Goal: Task Accomplishment & Management: Use online tool/utility

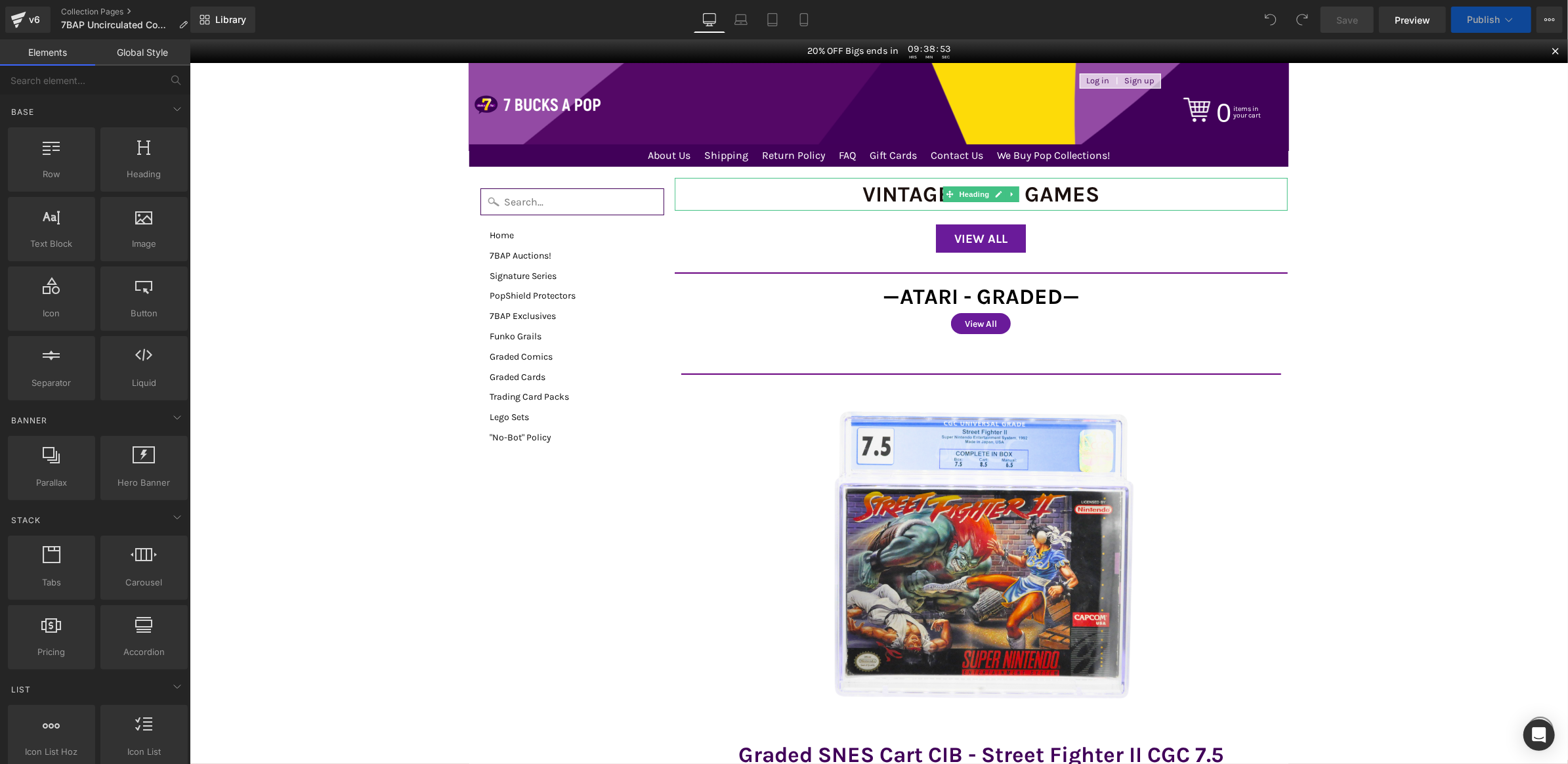
click at [1014, 195] on h1 "Vintage Video Games" at bounding box center [981, 193] width 614 height 33
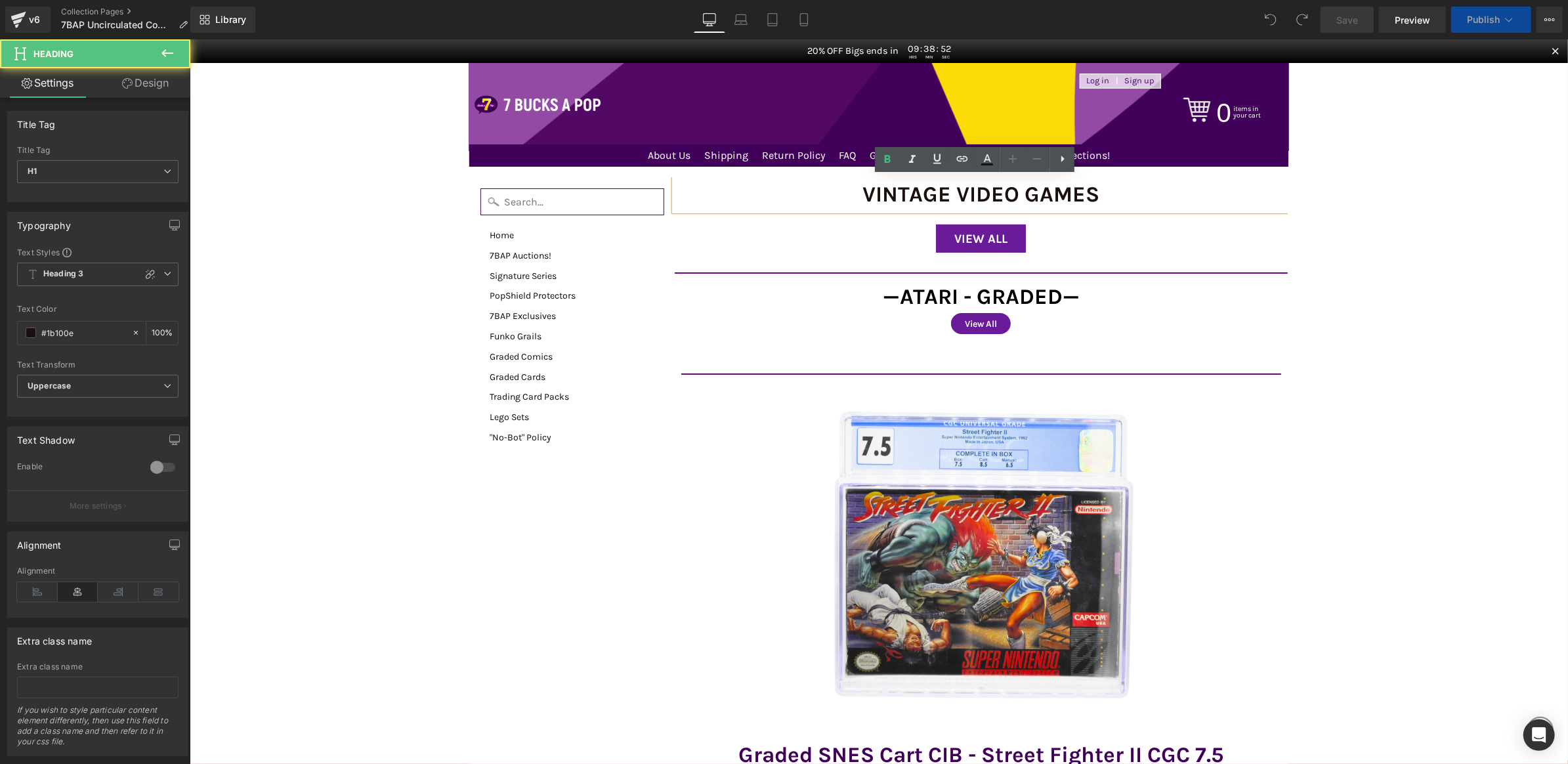
click at [1068, 196] on h1 "Vintage Video Games" at bounding box center [981, 193] width 614 height 33
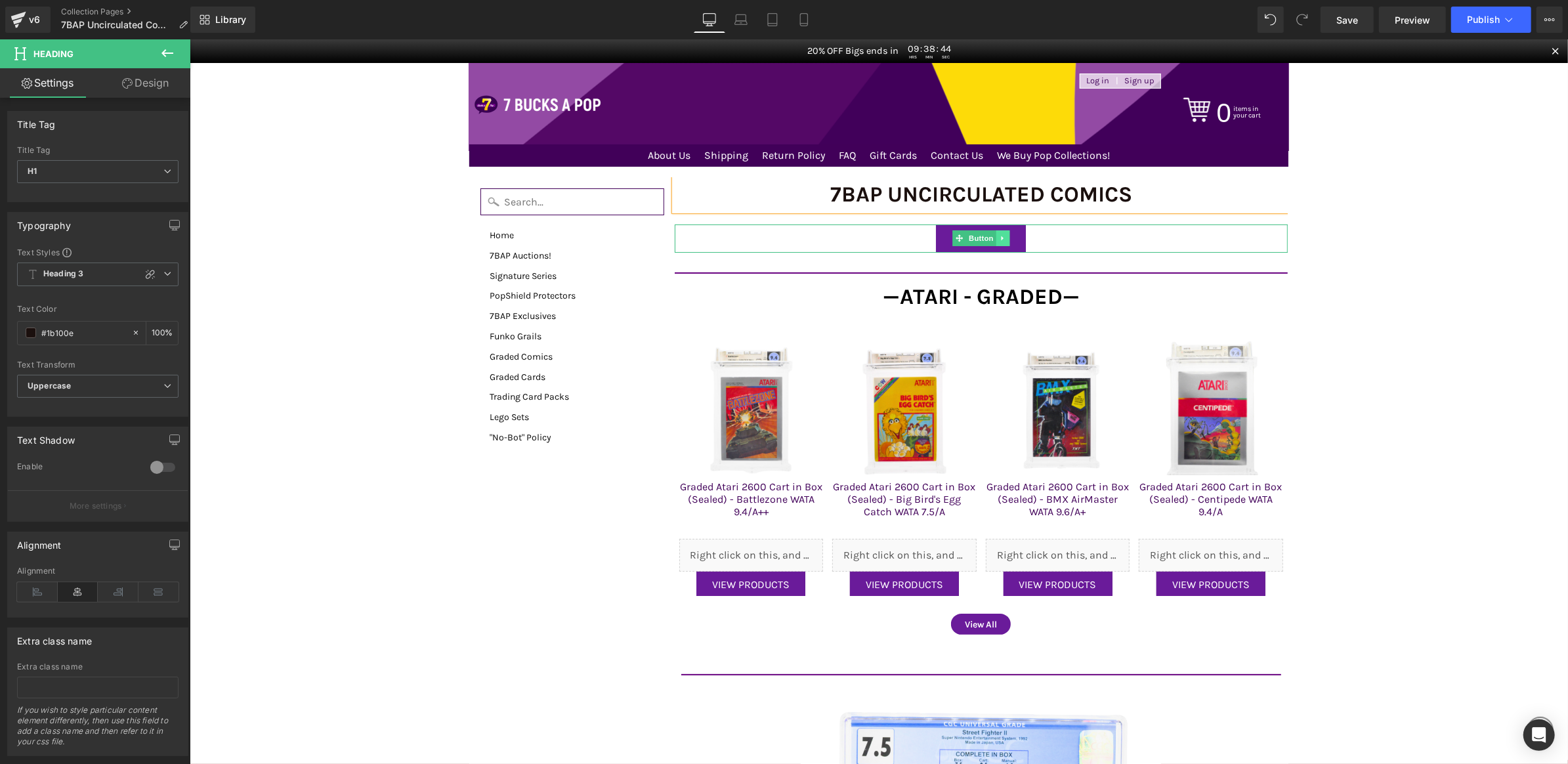
click at [999, 236] on icon at bounding box center [1003, 238] width 7 height 8
click at [1006, 237] on icon at bounding box center [1009, 238] width 7 height 7
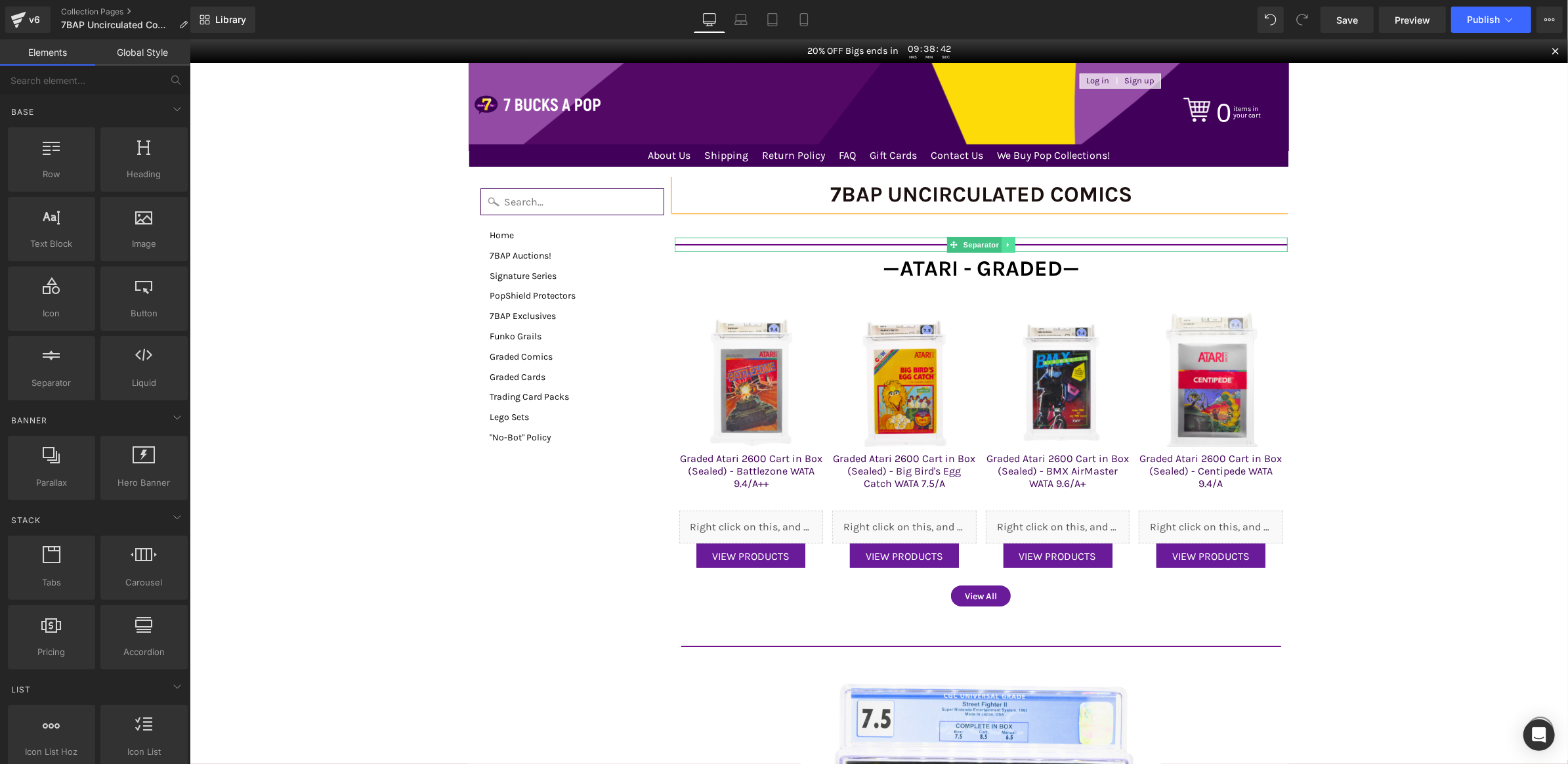
click at [1005, 244] on icon at bounding box center [1008, 245] width 7 height 8
click at [1012, 243] on link at bounding box center [1015, 244] width 14 height 16
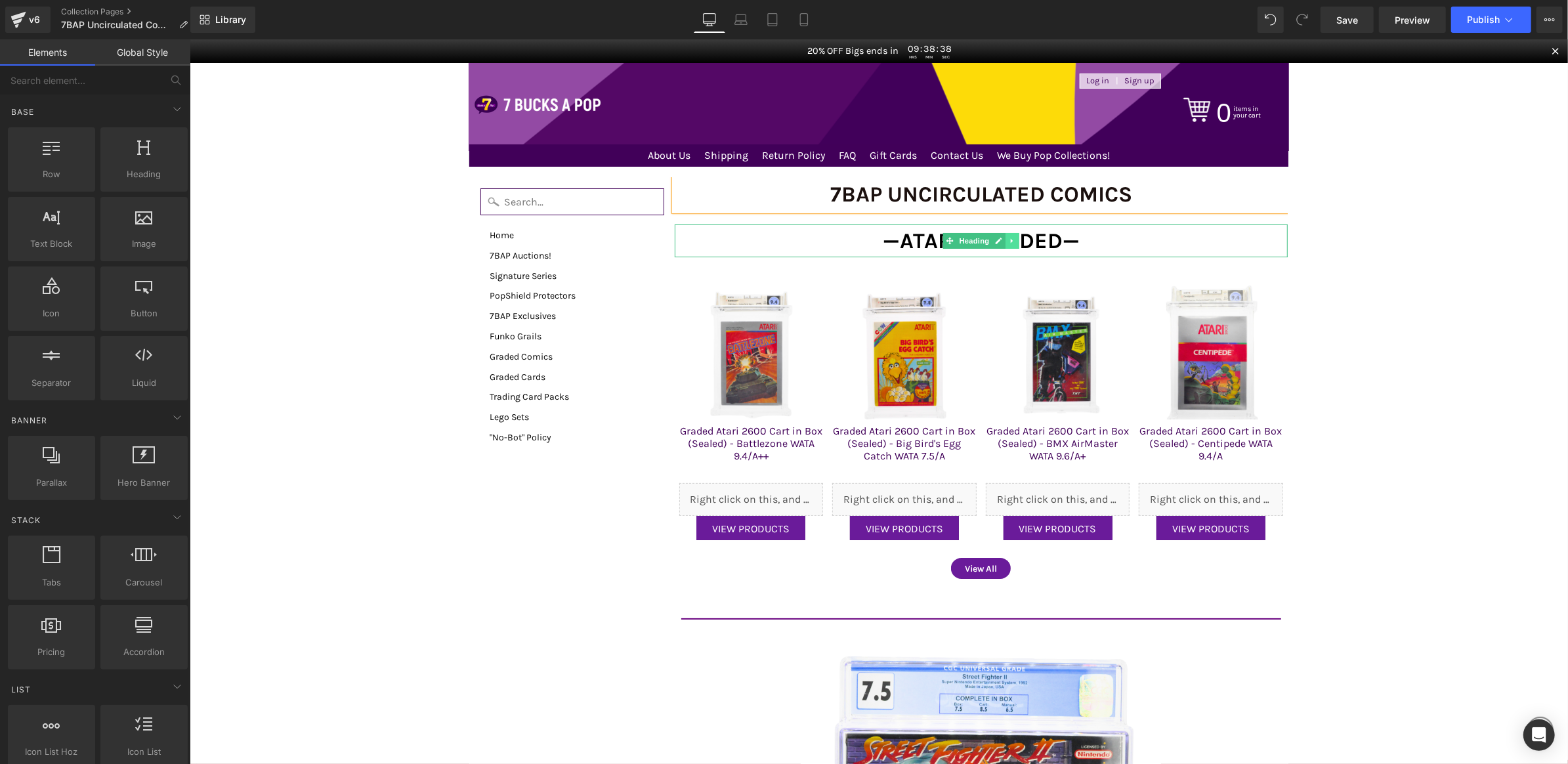
click at [1009, 243] on link at bounding box center [1012, 240] width 14 height 16
click at [1015, 243] on icon at bounding box center [1019, 240] width 7 height 7
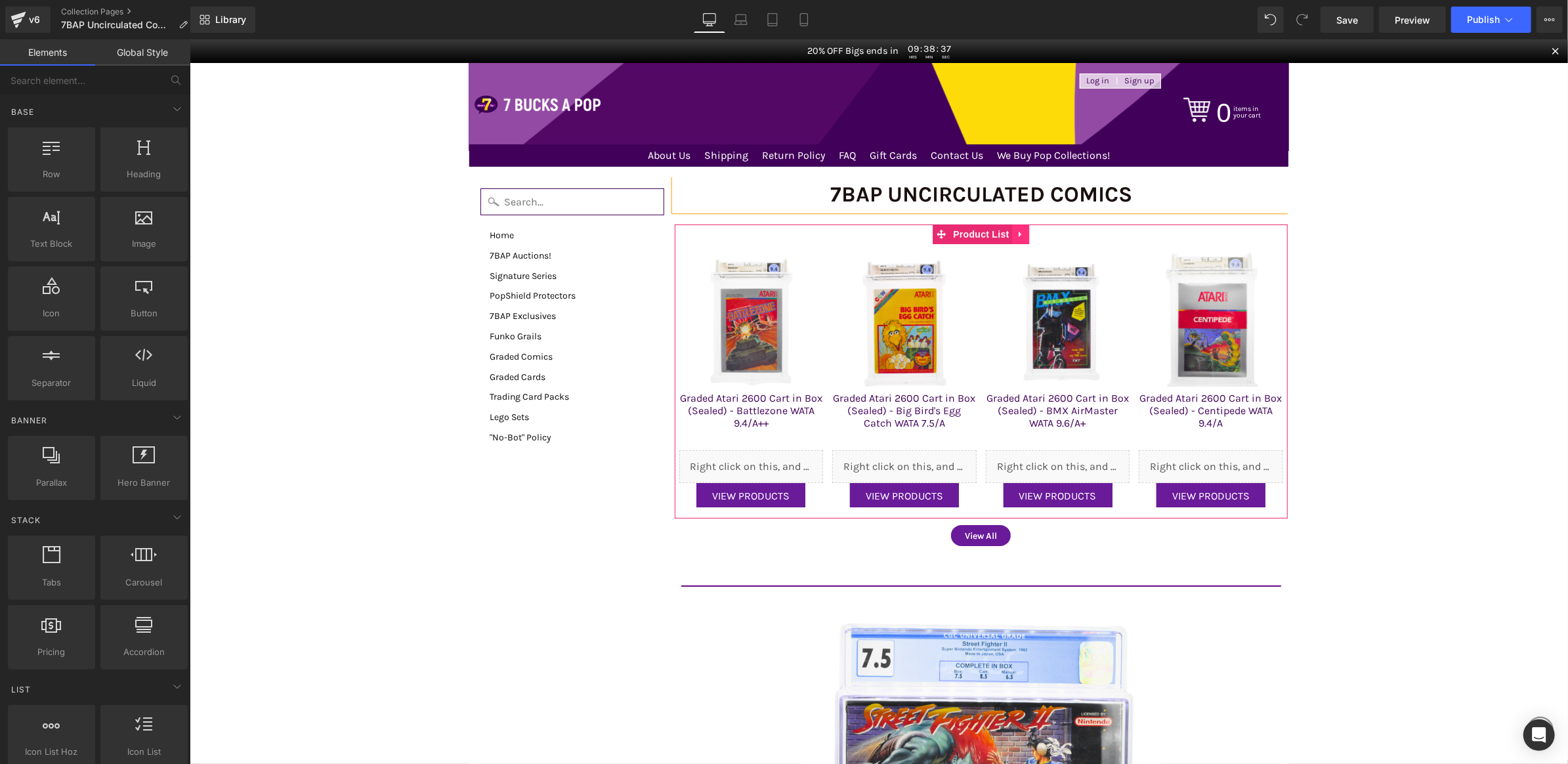
click at [1016, 230] on icon at bounding box center [1021, 233] width 9 height 10
click at [1025, 232] on icon at bounding box center [1030, 234] width 9 height 9
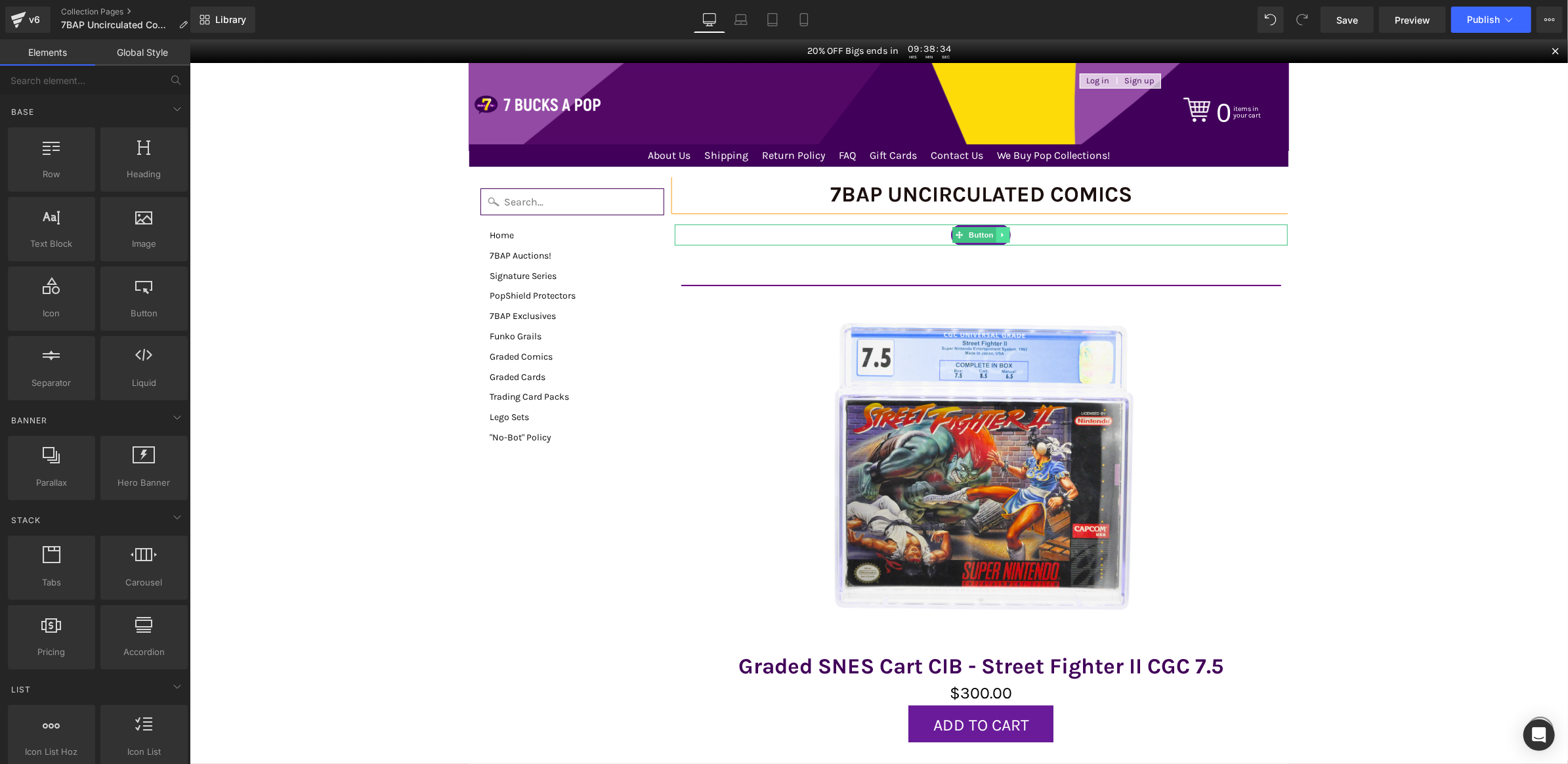
click at [999, 232] on link at bounding box center [1003, 234] width 14 height 16
click at [1006, 232] on icon at bounding box center [1009, 234] width 7 height 7
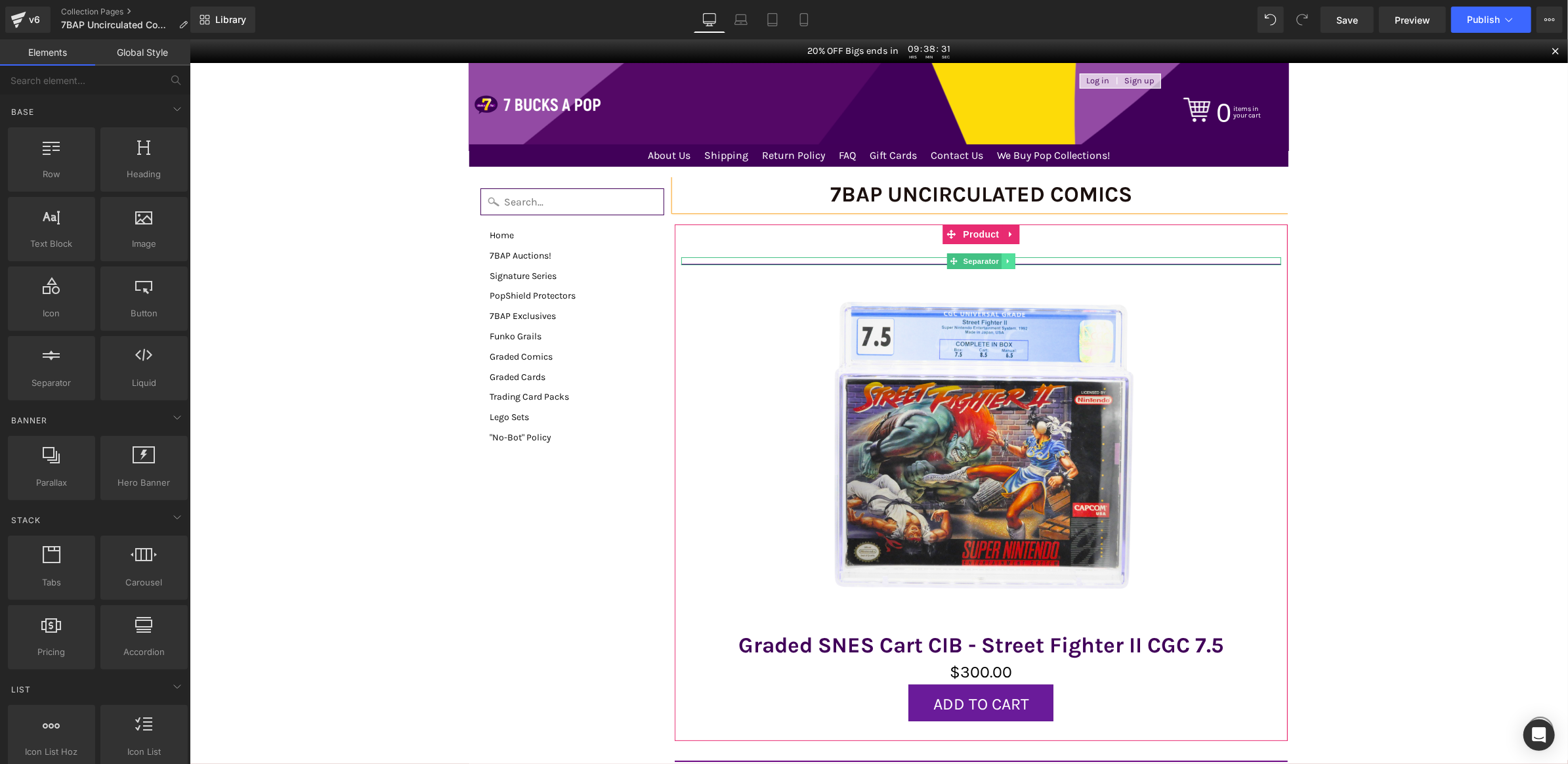
click at [1006, 262] on link at bounding box center [1008, 260] width 14 height 16
click at [1011, 261] on icon at bounding box center [1014, 260] width 7 height 7
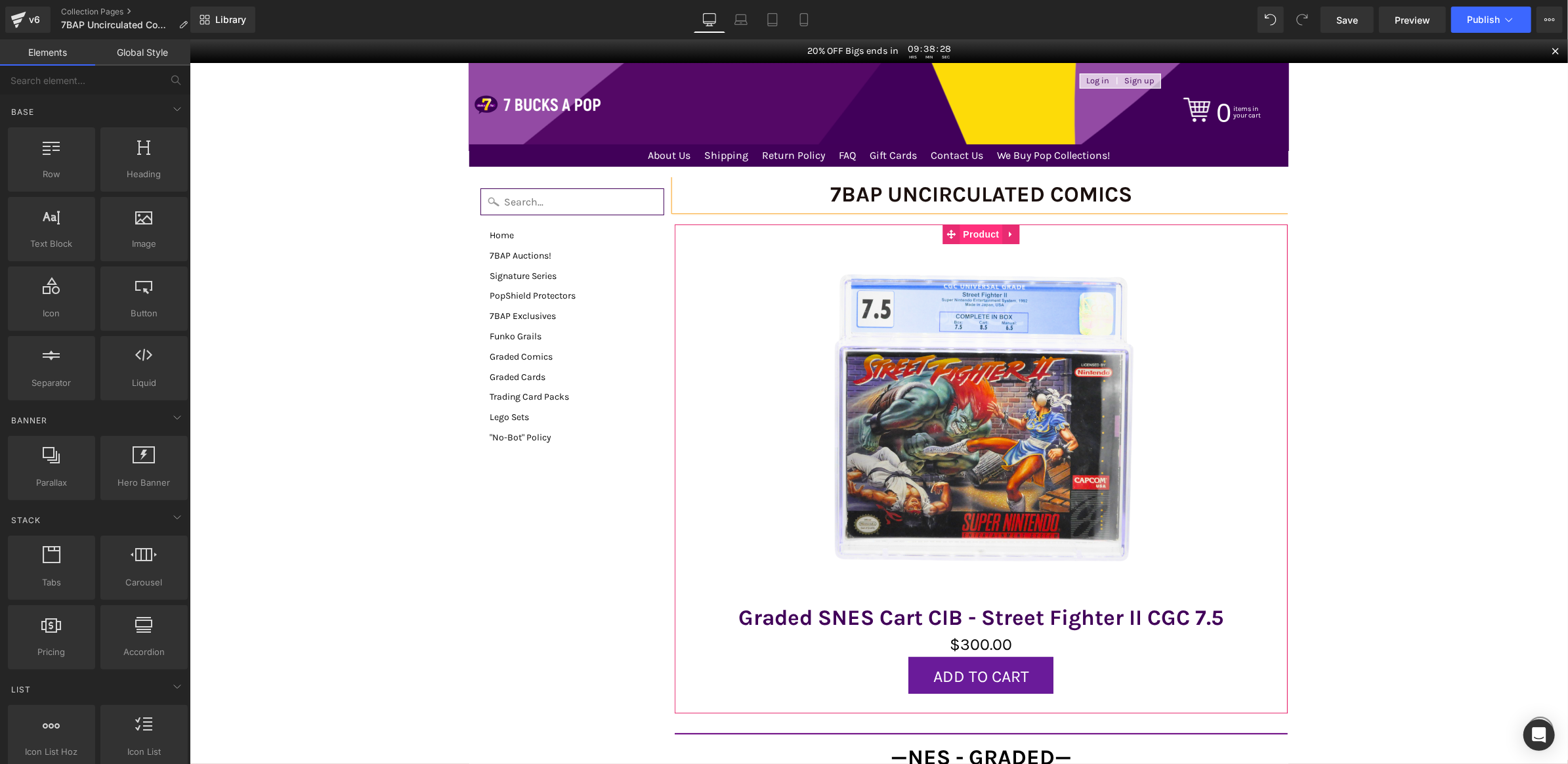
click at [975, 239] on span "Product" at bounding box center [981, 233] width 43 height 20
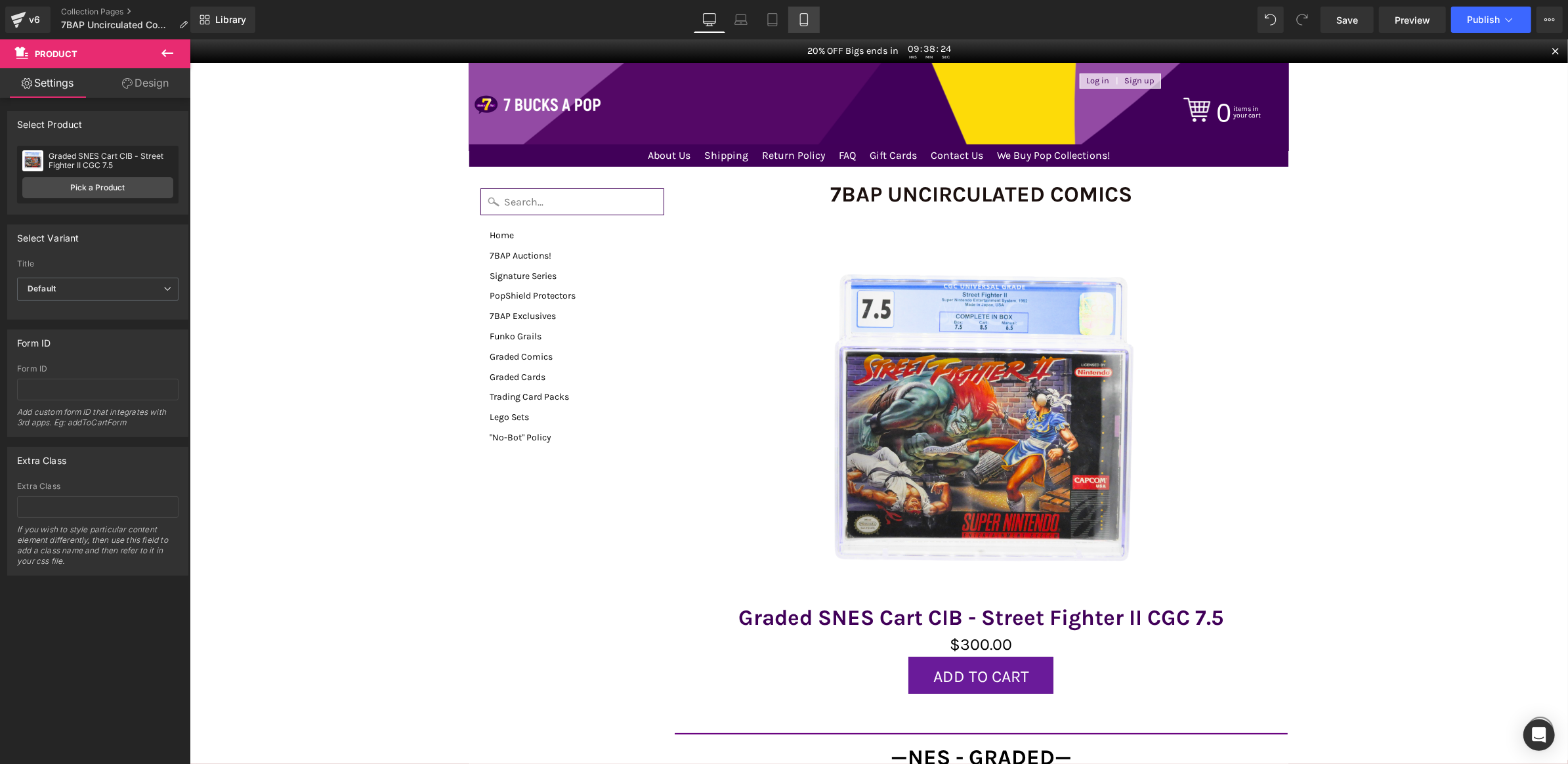
click at [807, 22] on icon at bounding box center [804, 19] width 13 height 13
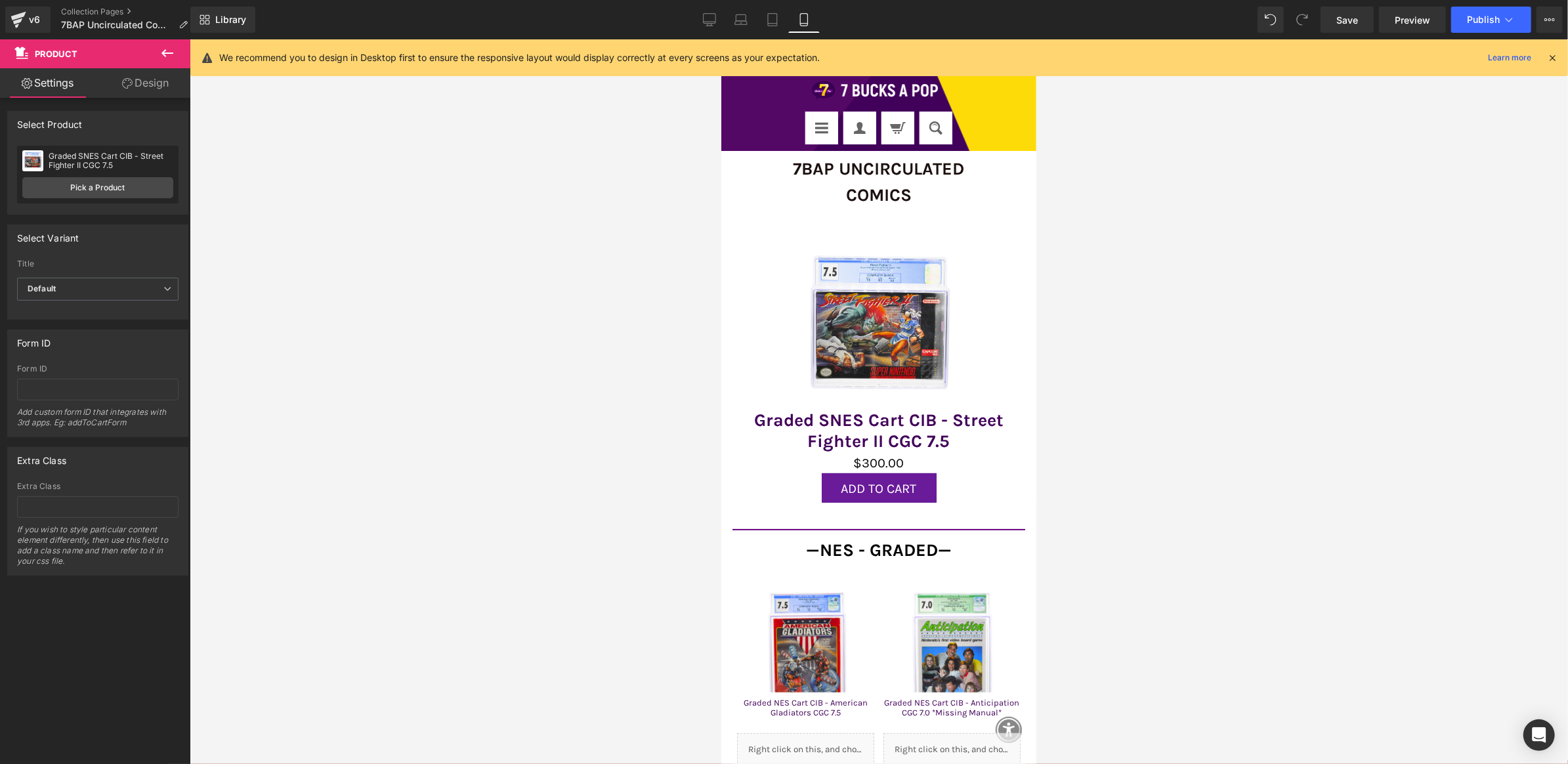
click at [163, 52] on icon at bounding box center [167, 53] width 11 height 8
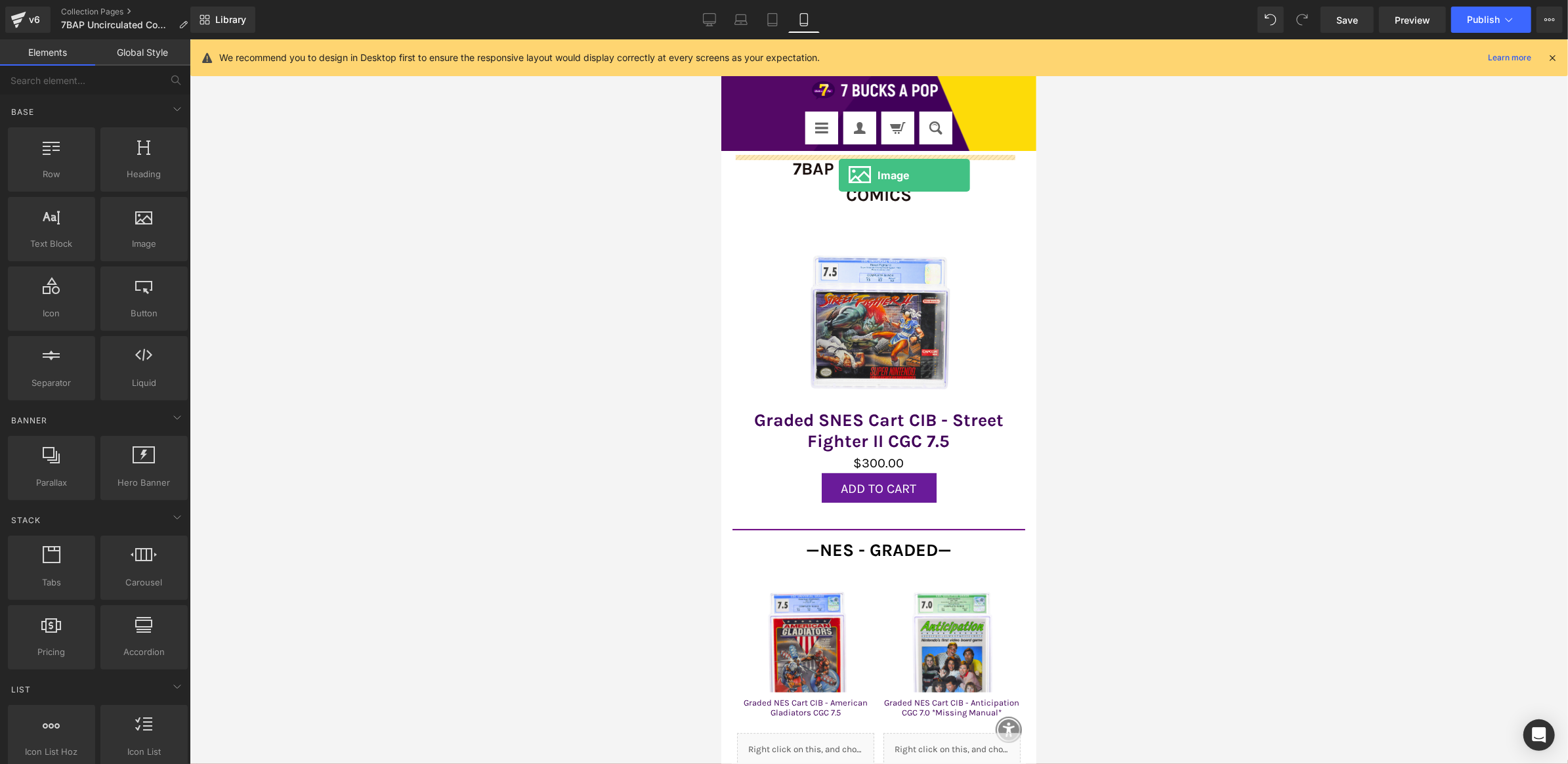
drag, startPoint x: 838, startPoint y: 278, endPoint x: 838, endPoint y: 174, distance: 104.0
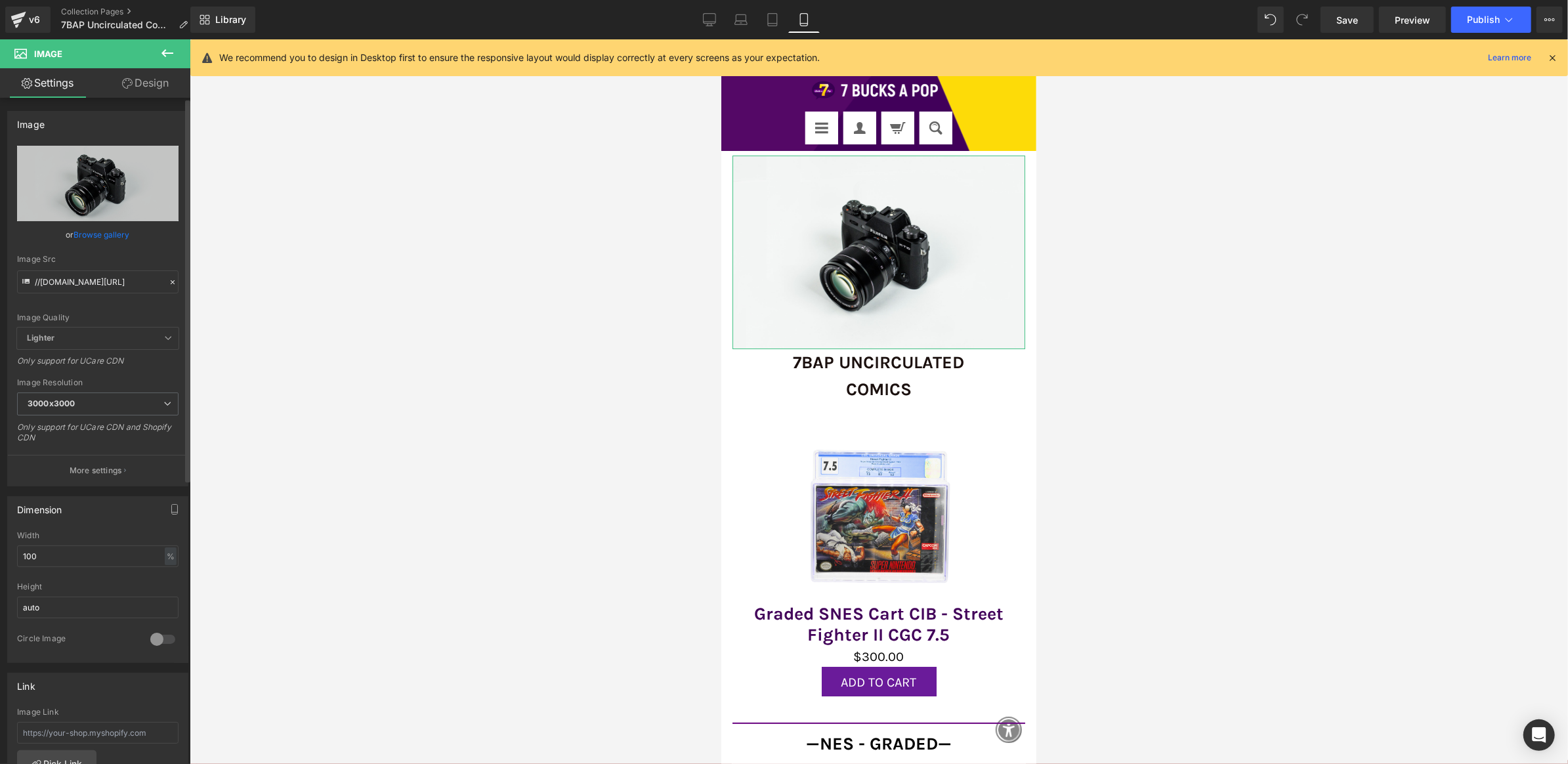
click at [84, 234] on link "Browse gallery" at bounding box center [102, 234] width 56 height 23
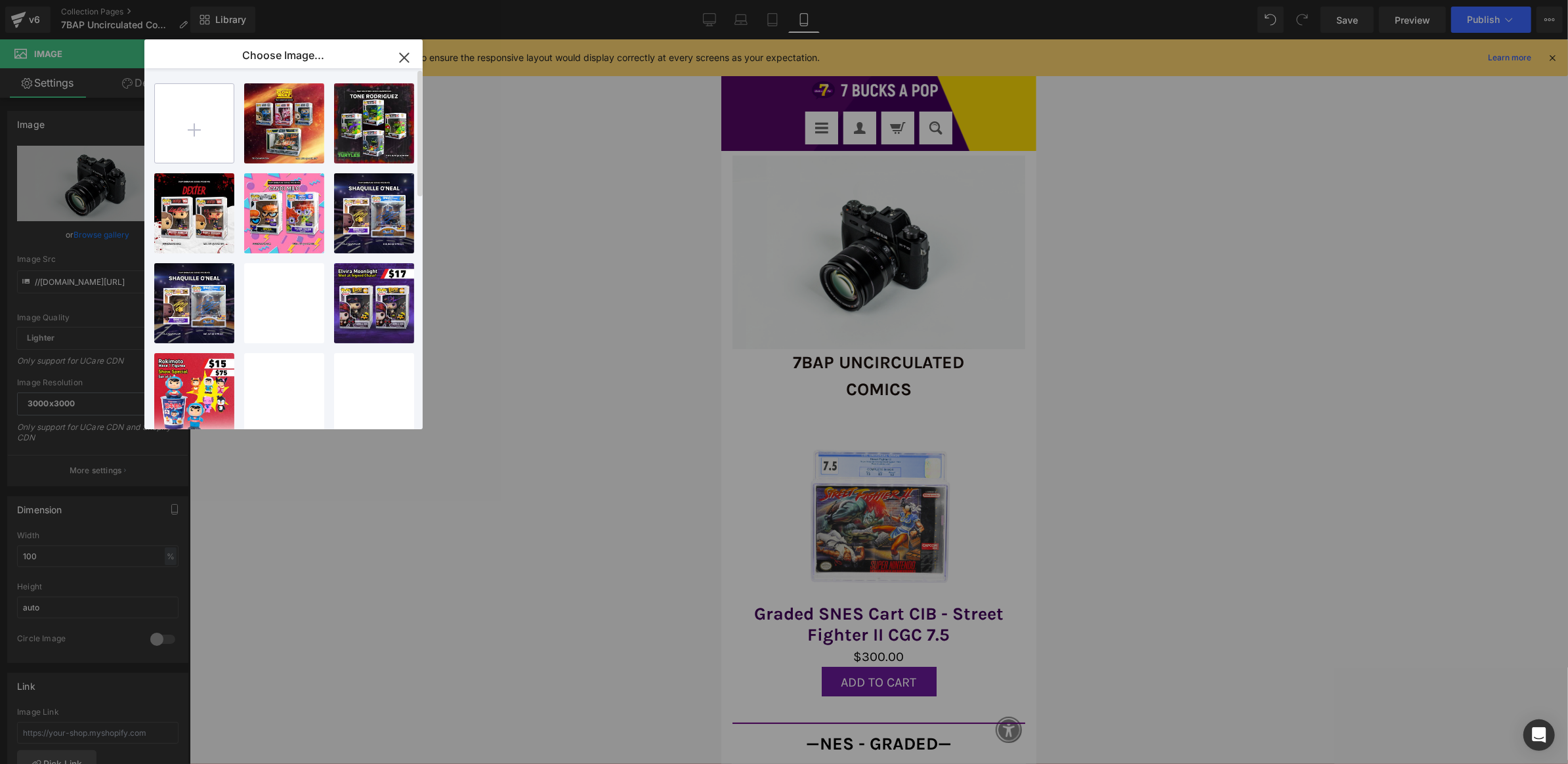
type input "C:\fakepath\8_18_Uncirculated_Banner.png"
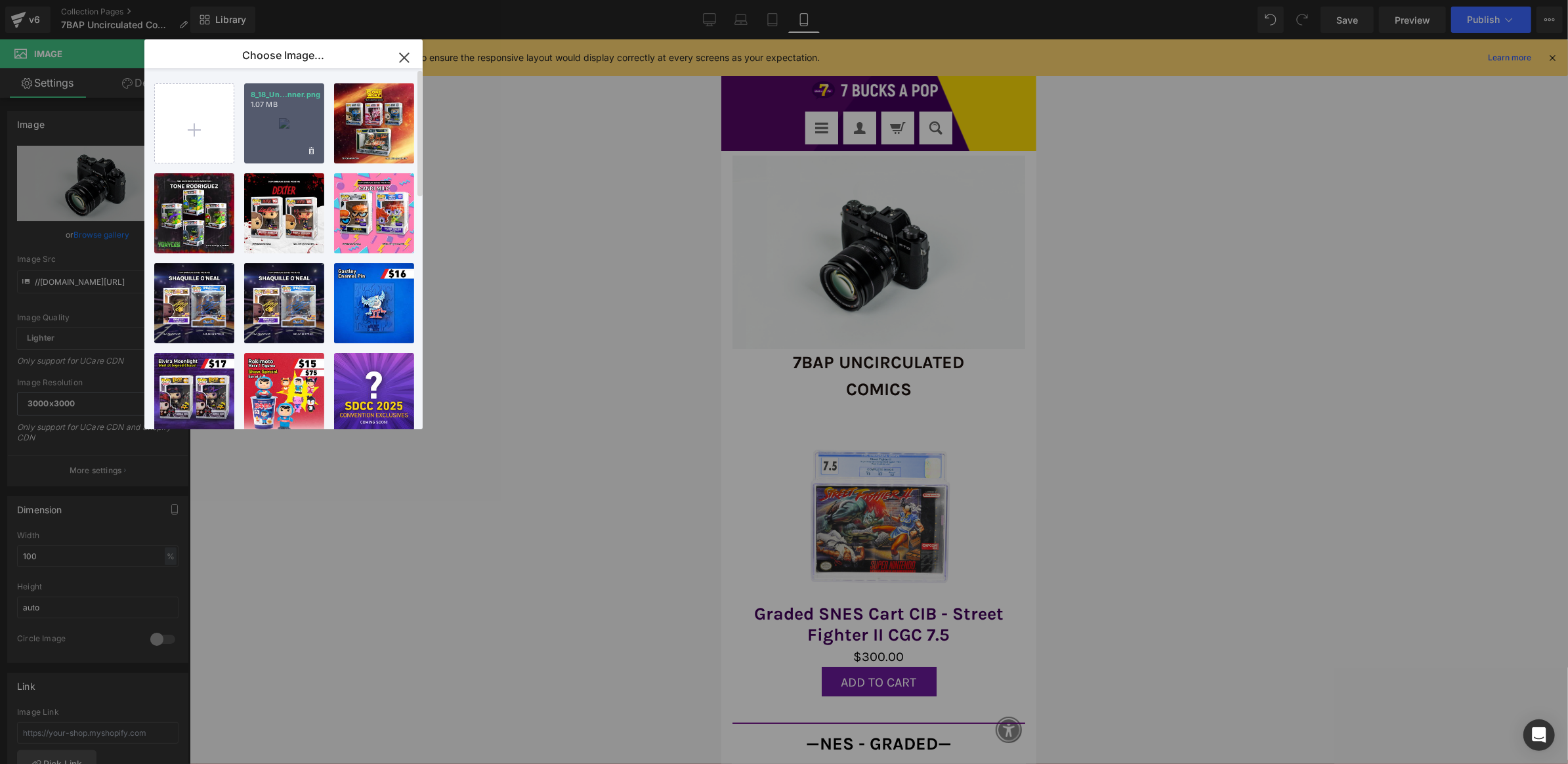
click at [268, 139] on div "8_18_Un...nner.png 1.07 MB" at bounding box center [284, 123] width 80 height 80
type input "https://ucarecdn.com/478d624d-d2dd-4572-92e9-c413b3199c01/-/format/auto/-/previ…"
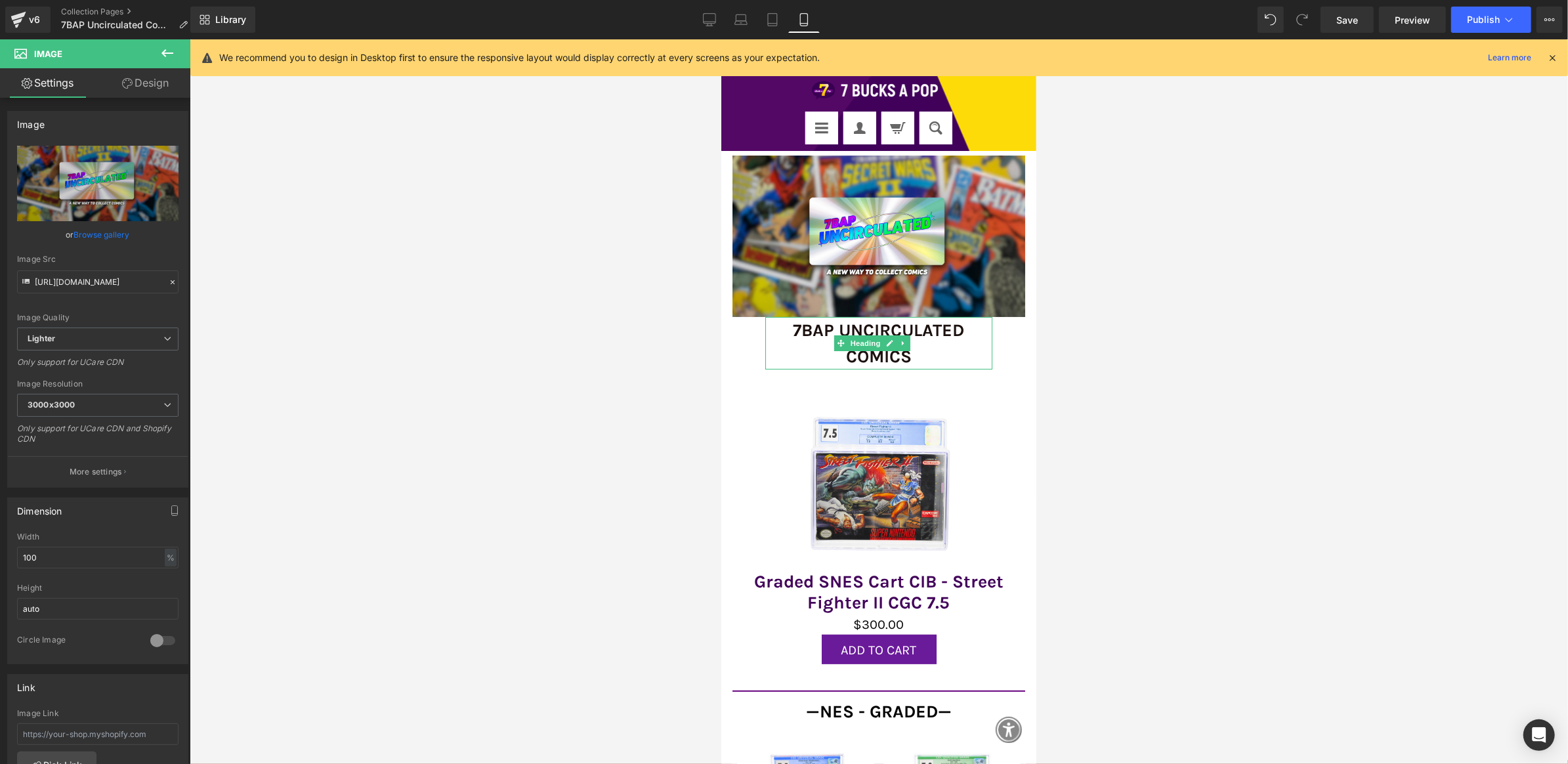
click at [936, 320] on h1 "7BAP UNCIRCULATED COMICS" at bounding box center [878, 342] width 227 height 53
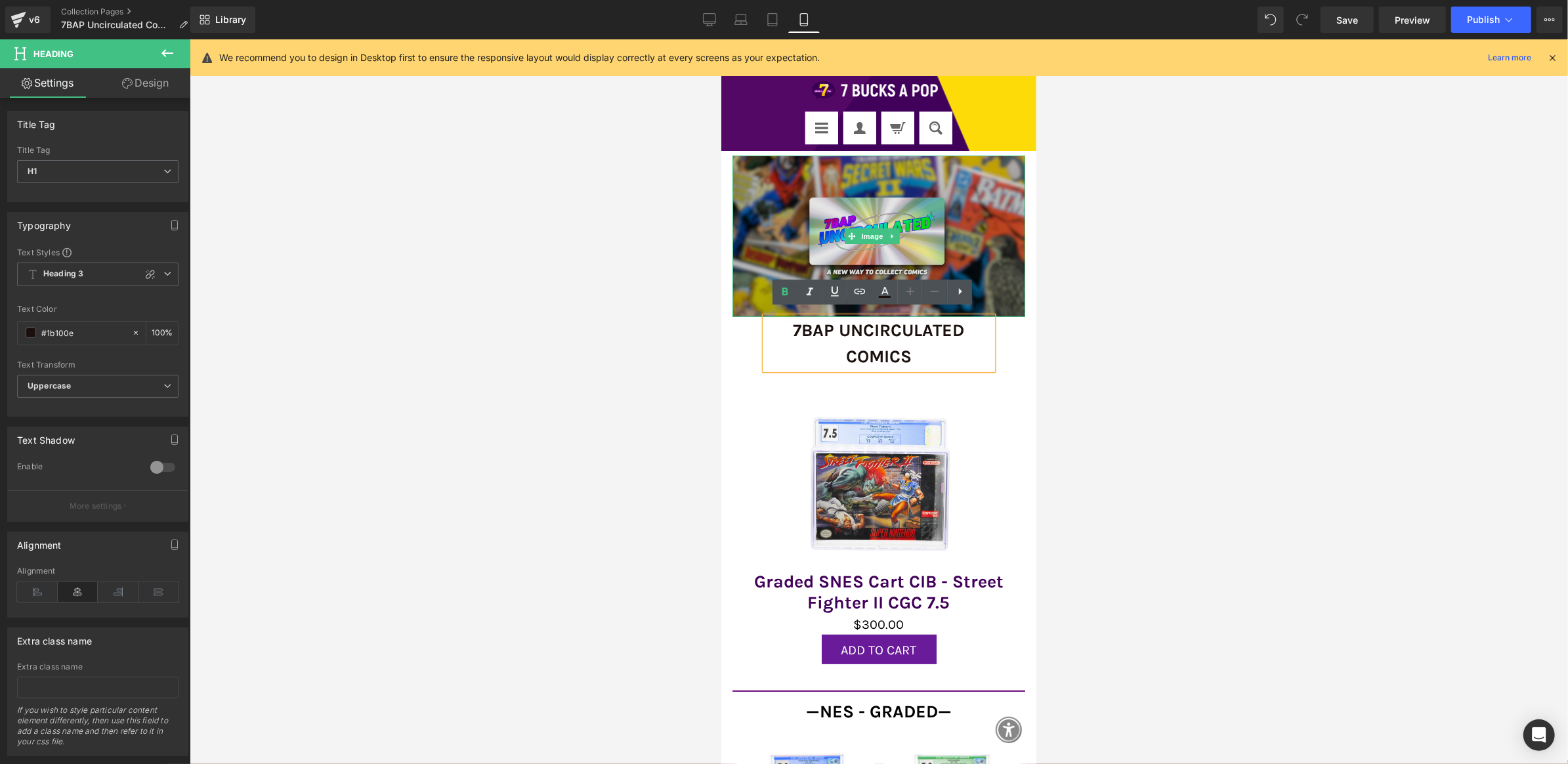
click at [750, 236] on img at bounding box center [878, 235] width 293 height 161
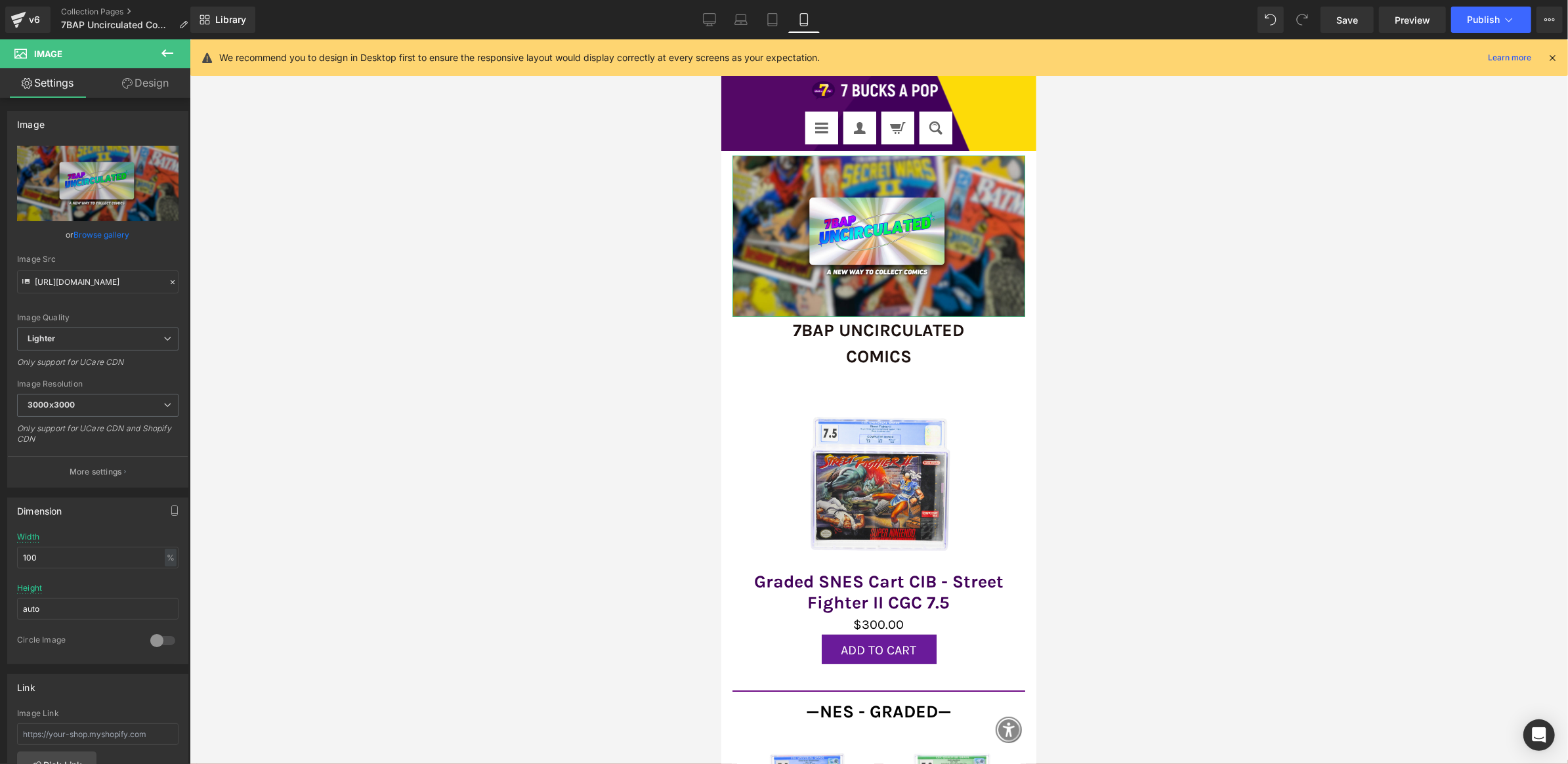
click at [157, 84] on link "Design" at bounding box center [145, 83] width 95 height 30
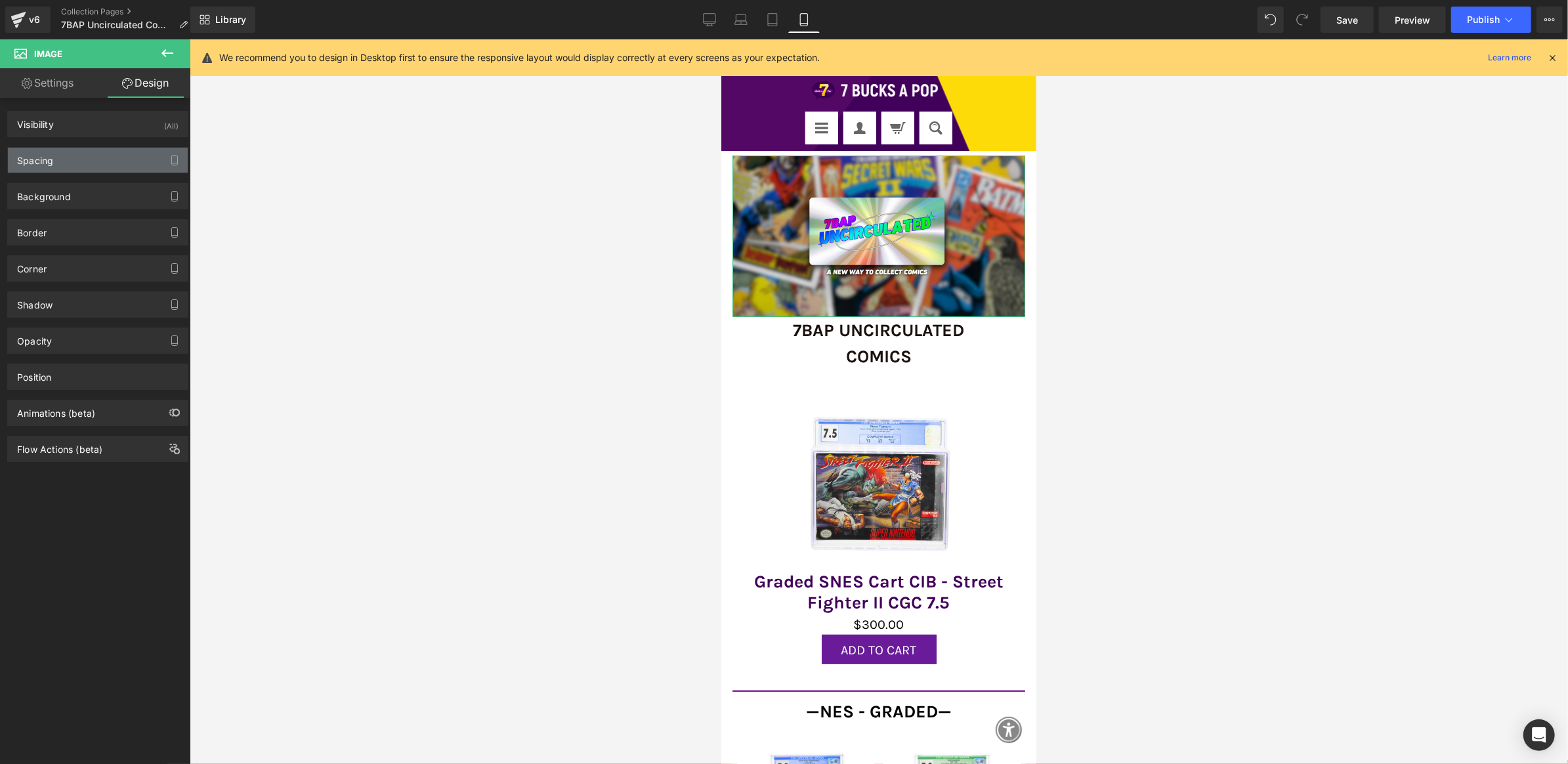
click at [100, 153] on div "Spacing" at bounding box center [98, 160] width 180 height 25
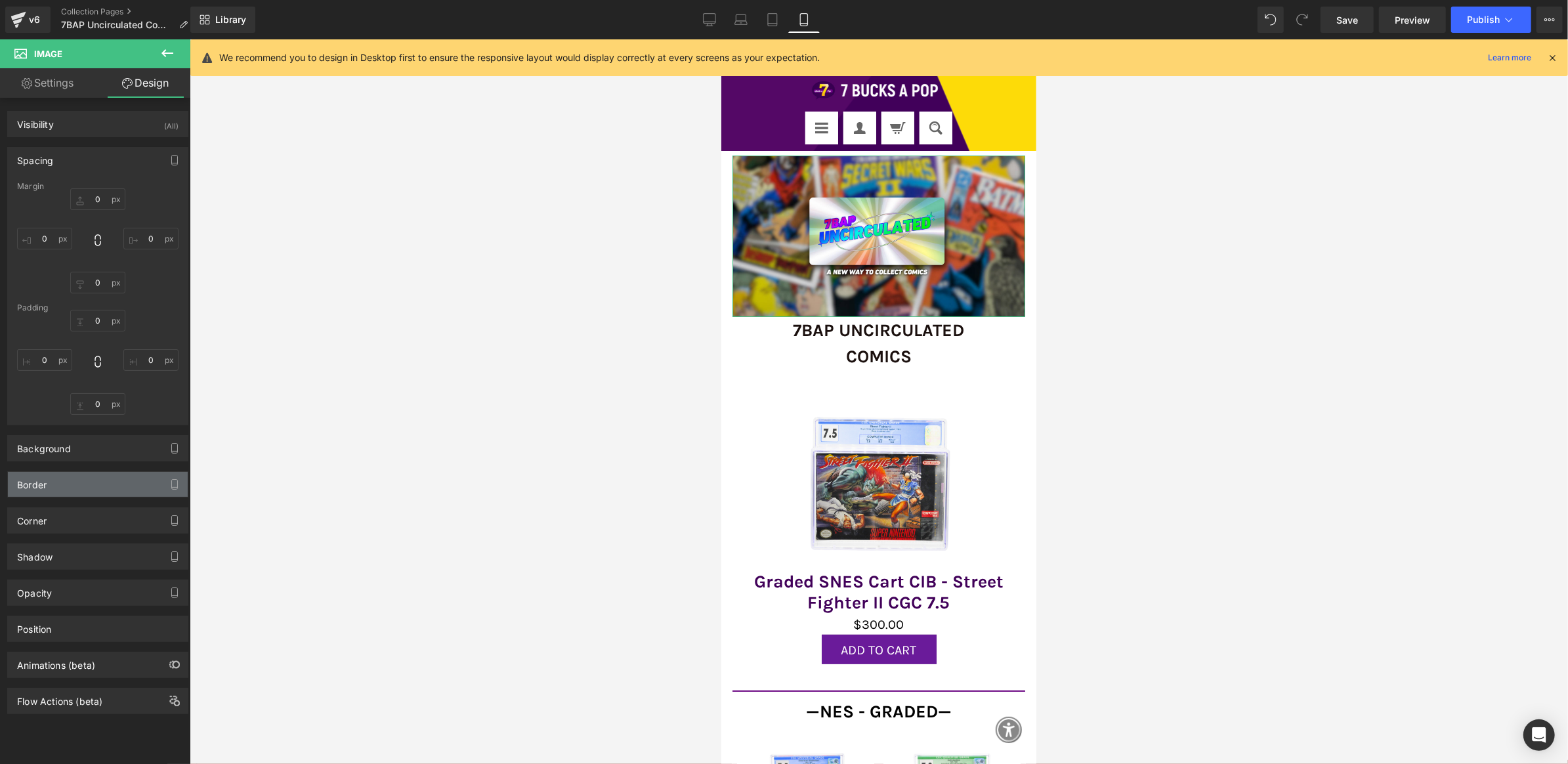
click at [91, 477] on div "Border" at bounding box center [98, 484] width 180 height 25
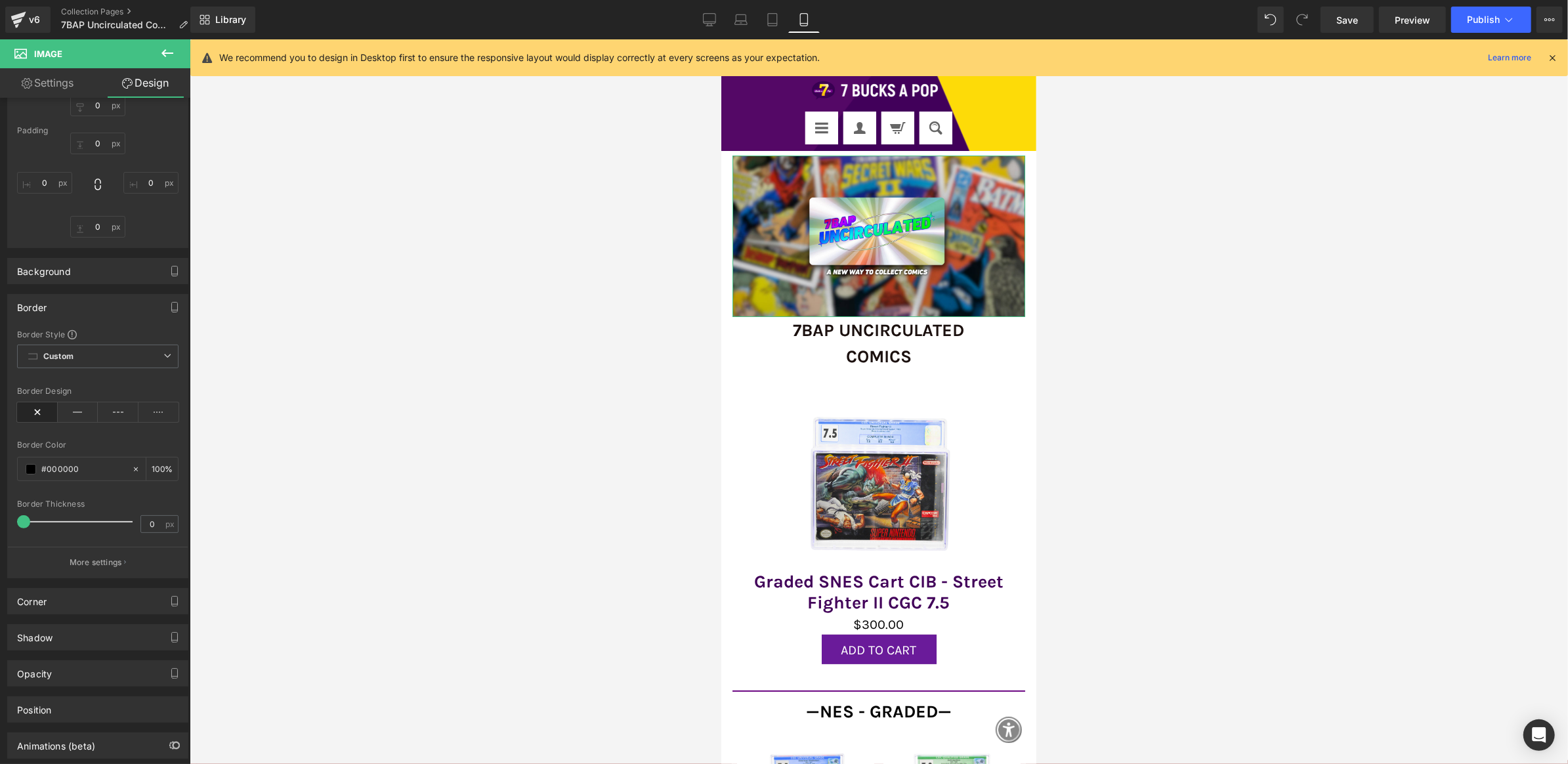
scroll to position [243, 0]
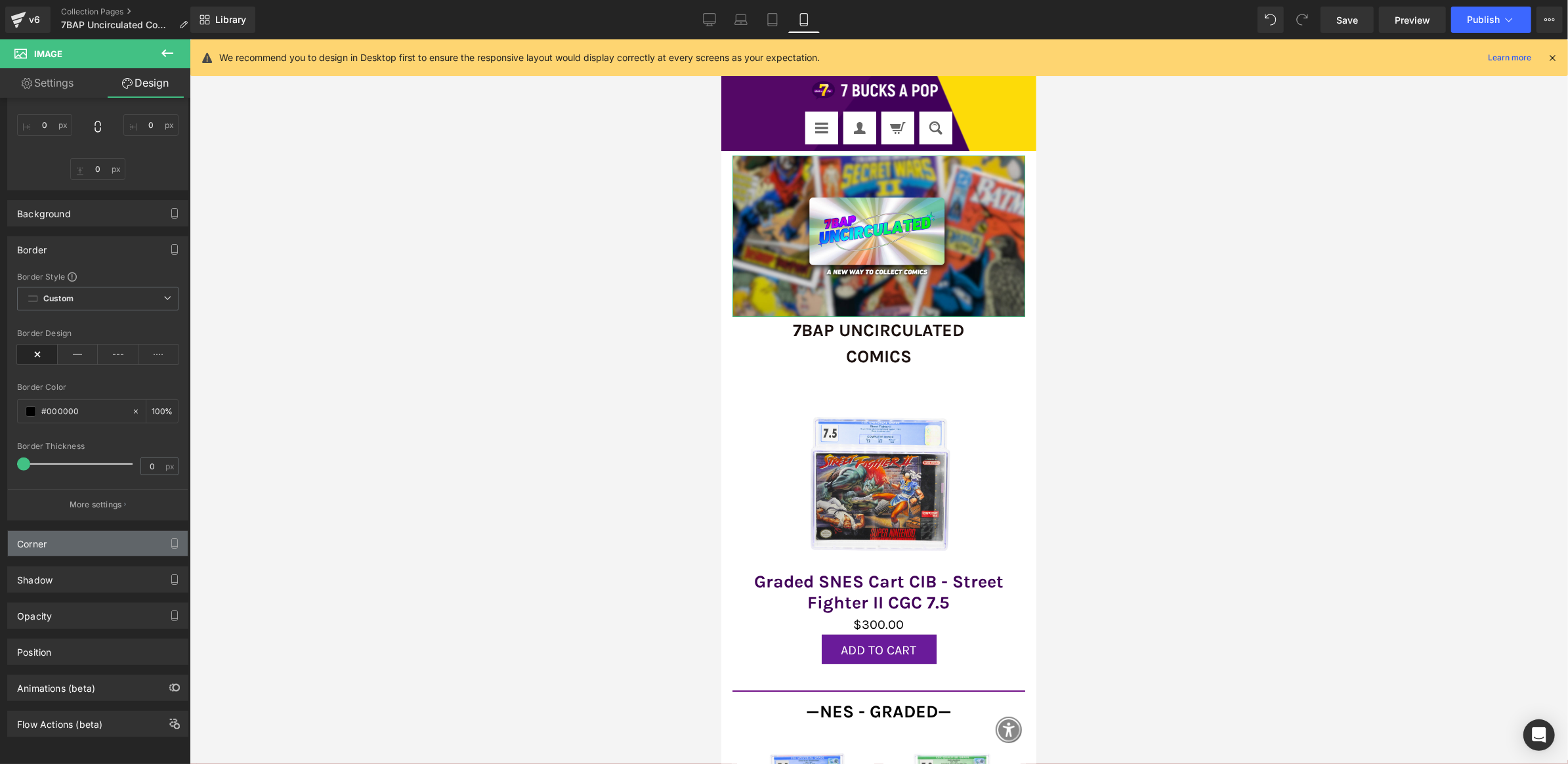
click at [78, 534] on div "Corner" at bounding box center [98, 543] width 180 height 25
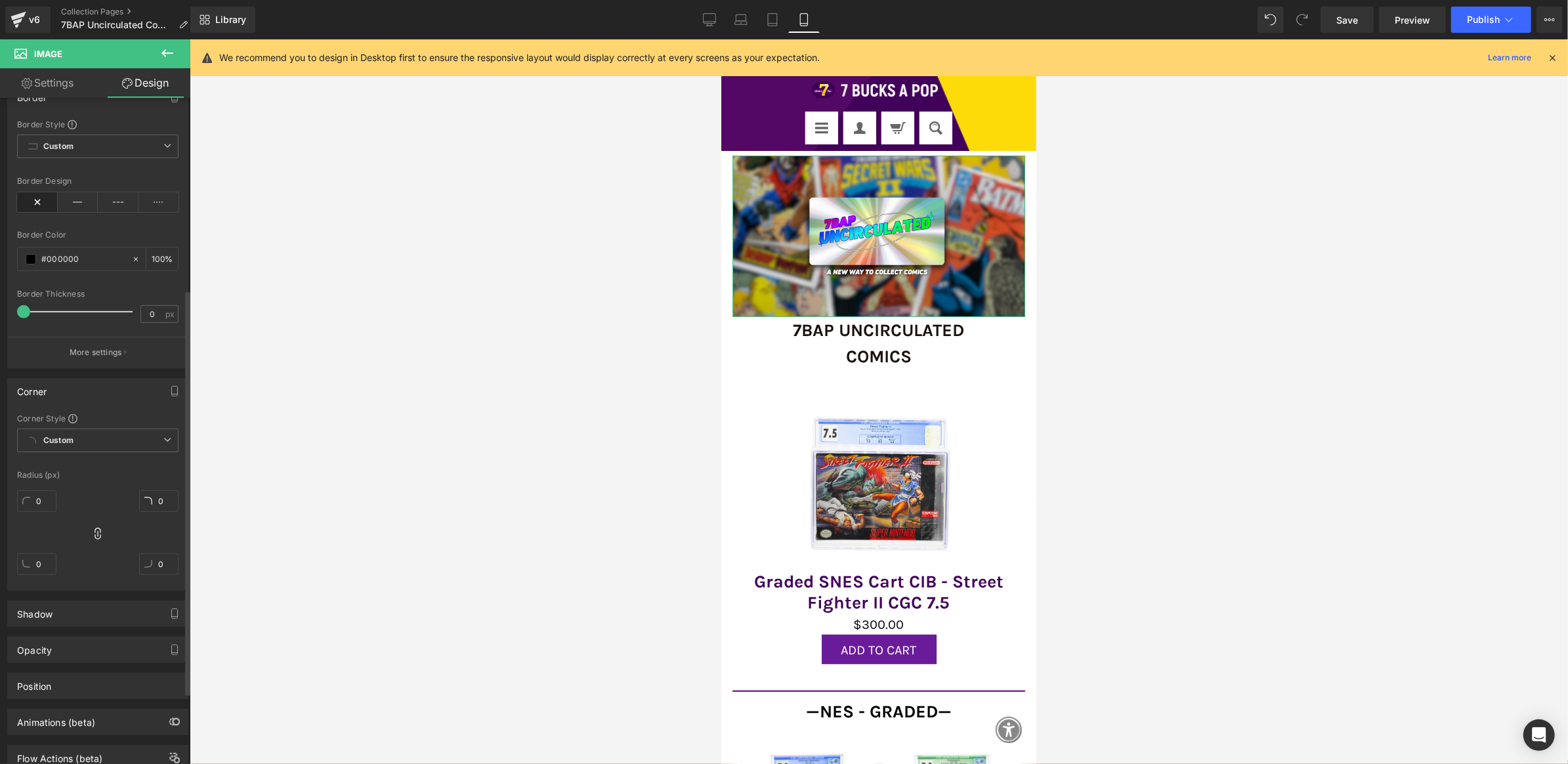
scroll to position [430, 0]
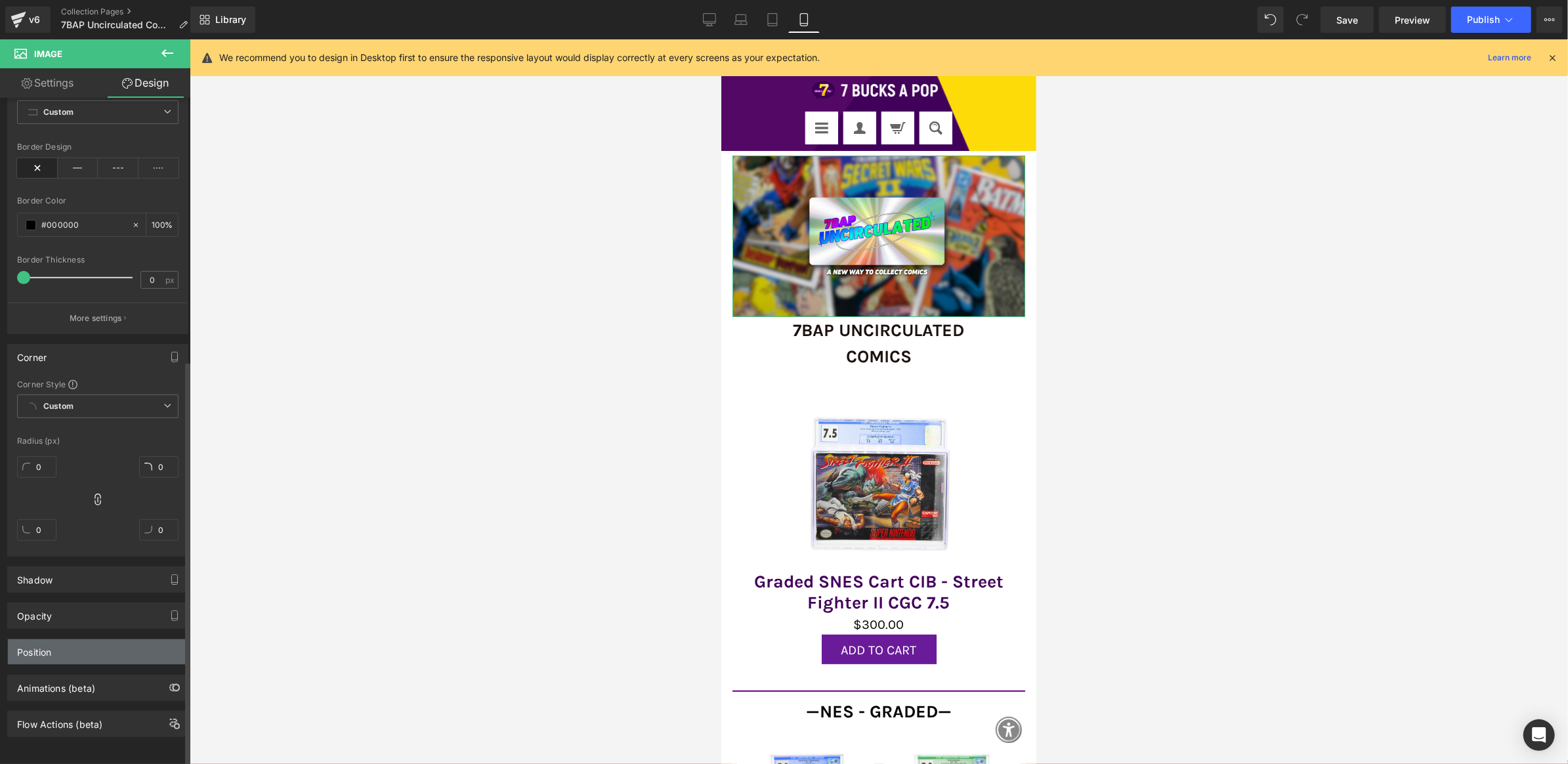
click at [70, 644] on div "Position" at bounding box center [98, 651] width 180 height 25
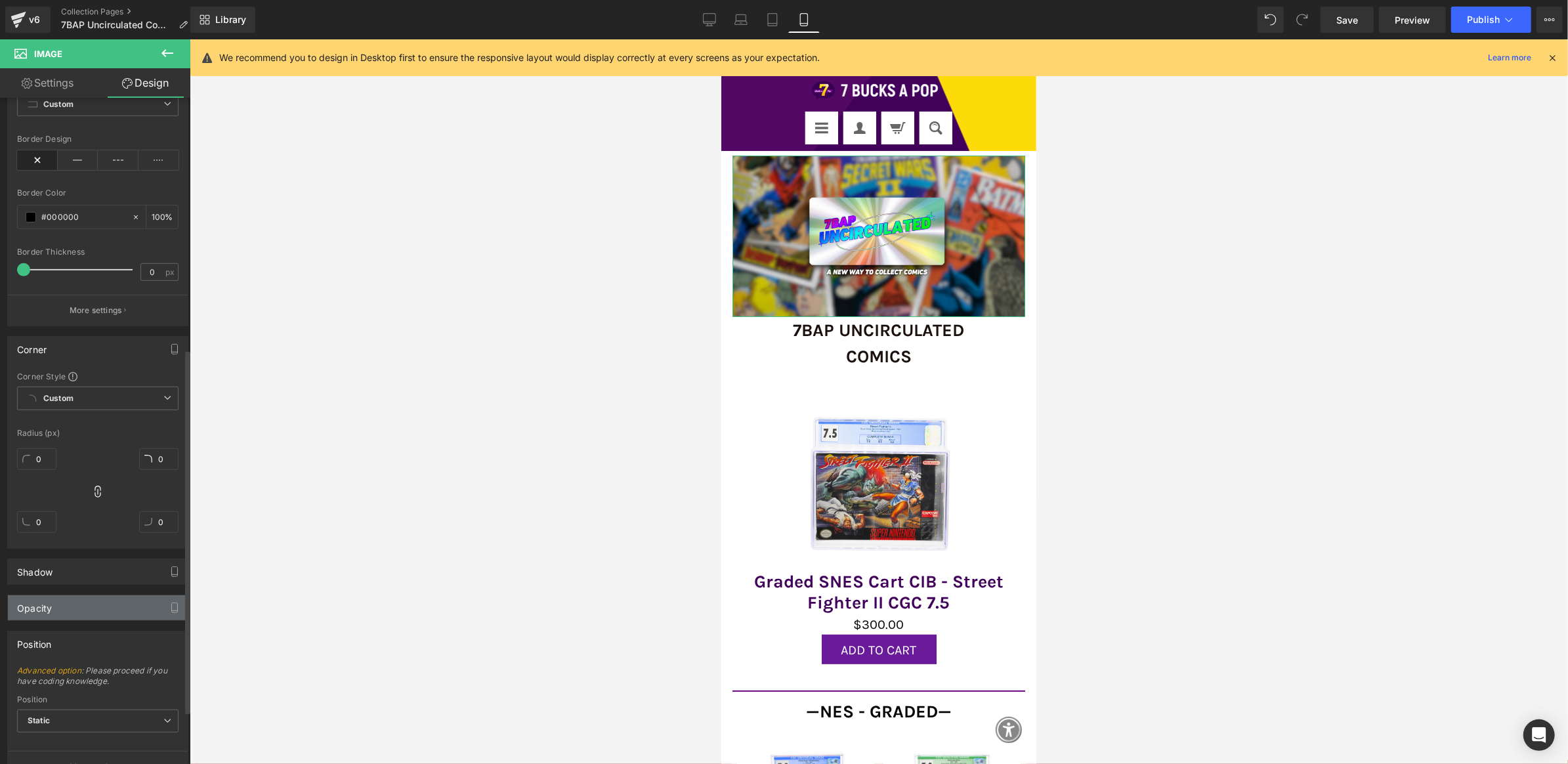
scroll to position [554, 0]
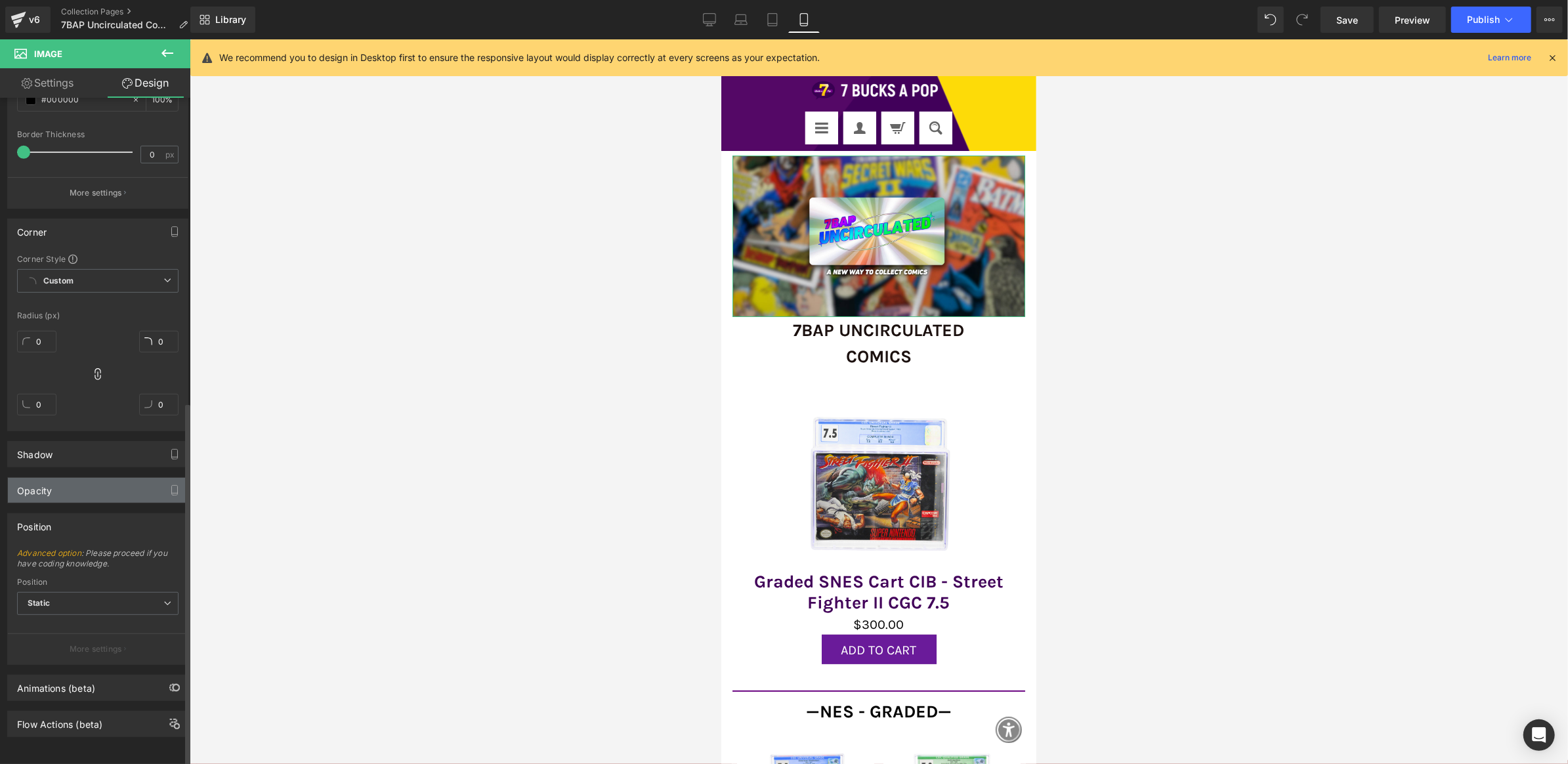
click at [88, 596] on span "Static" at bounding box center [97, 603] width 161 height 23
click at [132, 526] on div "Position" at bounding box center [98, 526] width 180 height 25
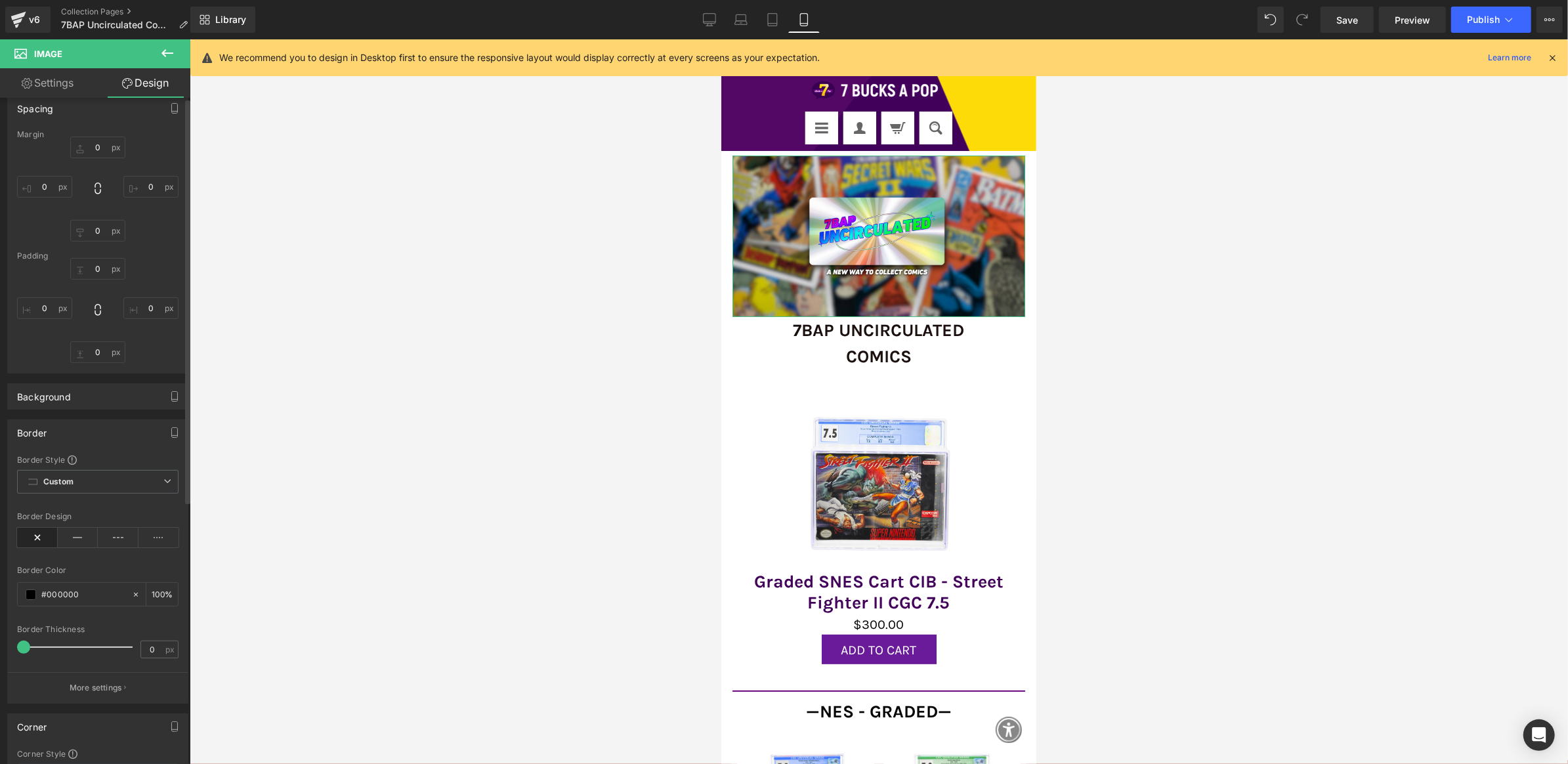
scroll to position [0, 0]
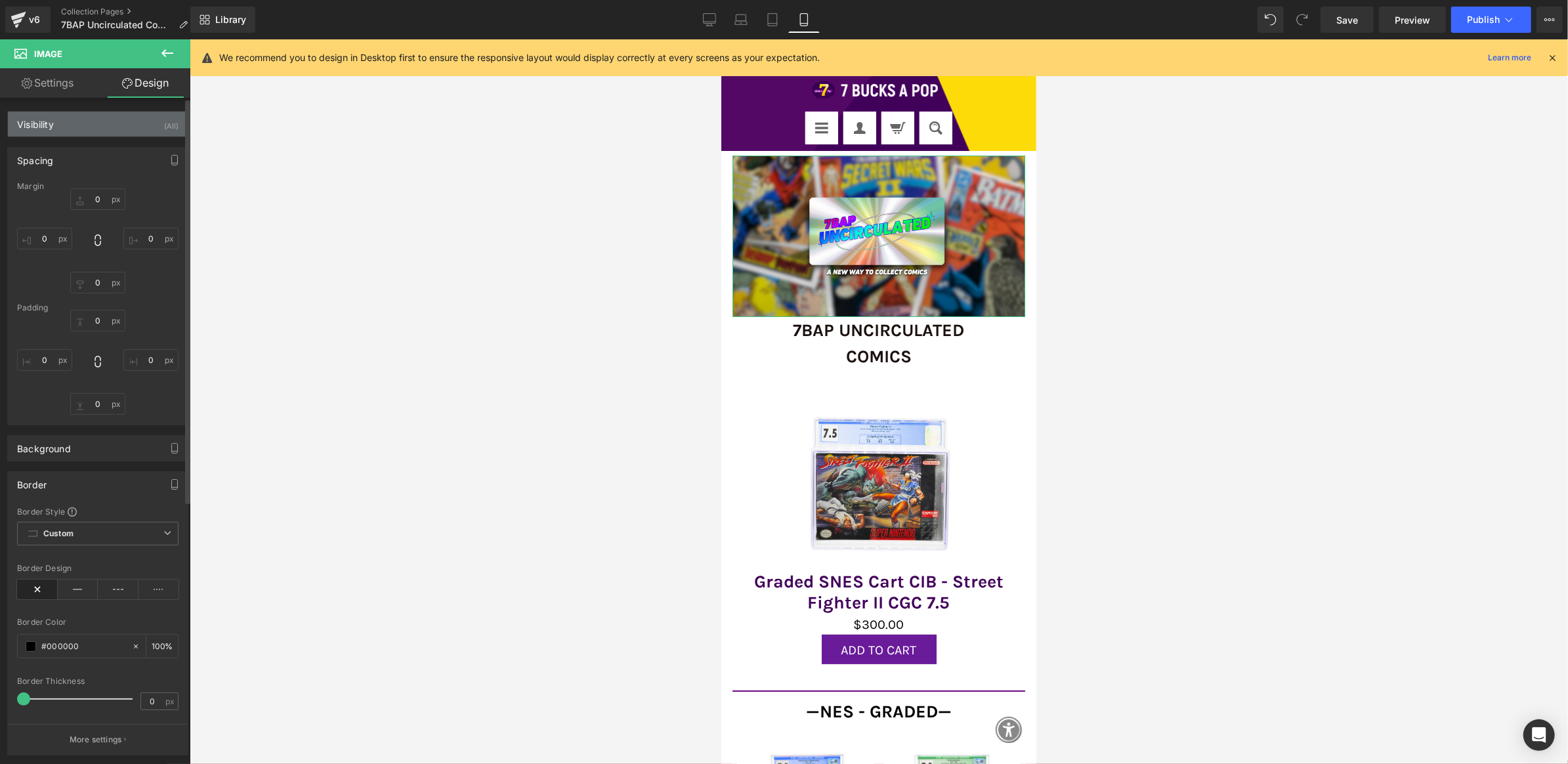
click at [164, 124] on div "(All)" at bounding box center [171, 122] width 14 height 22
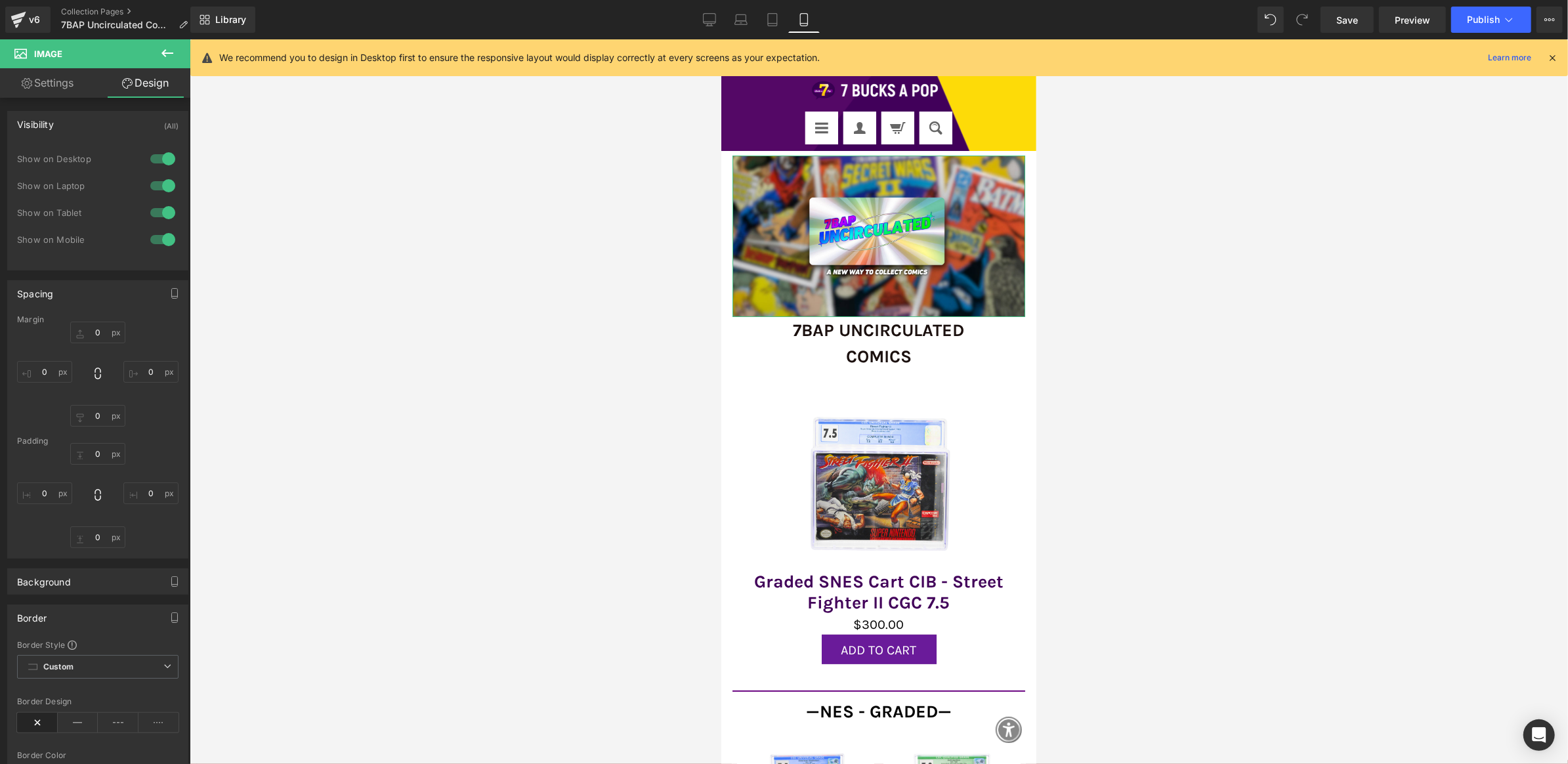
click at [66, 90] on link "Settings" at bounding box center [47, 83] width 95 height 30
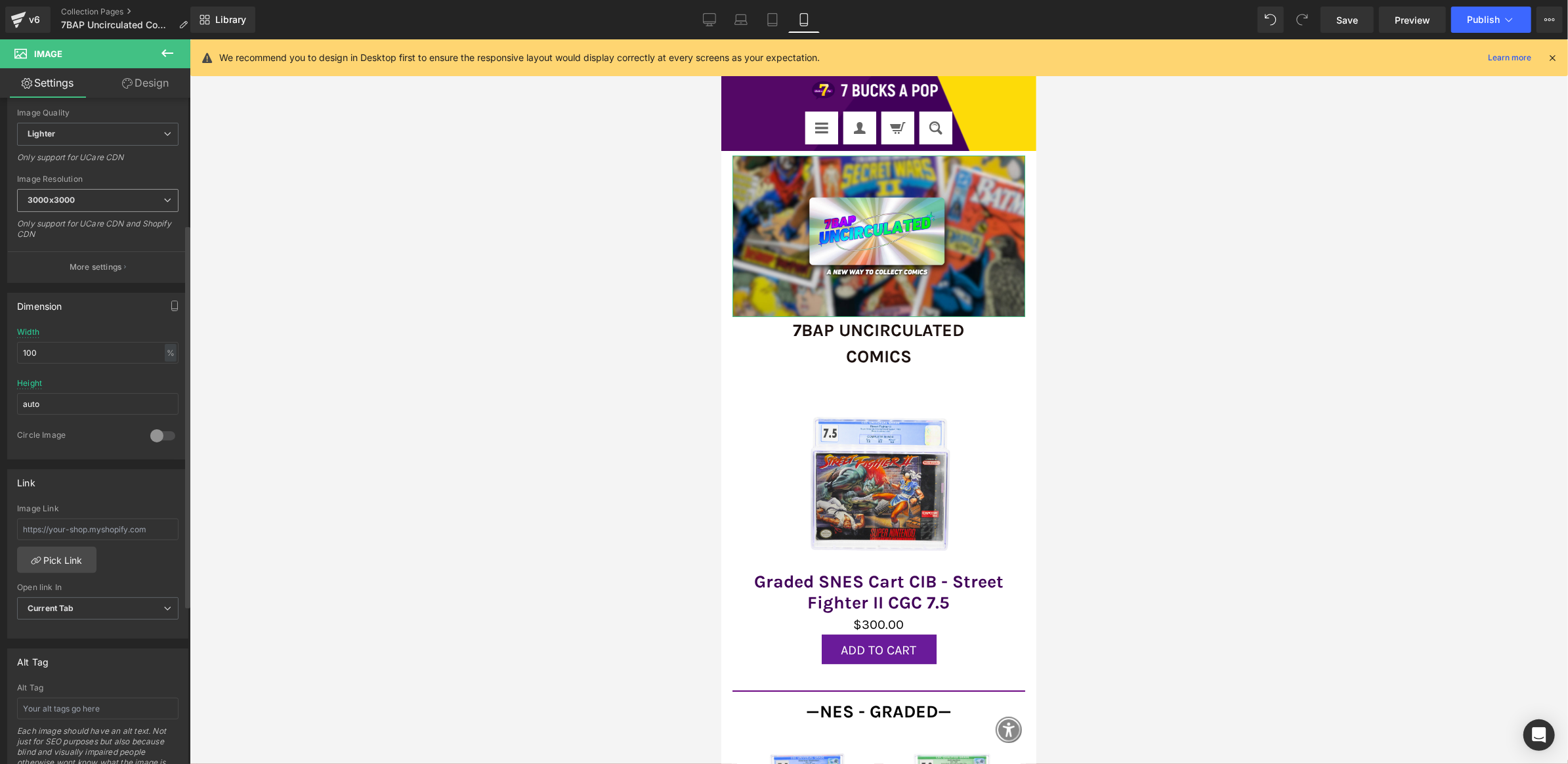
scroll to position [224, 0]
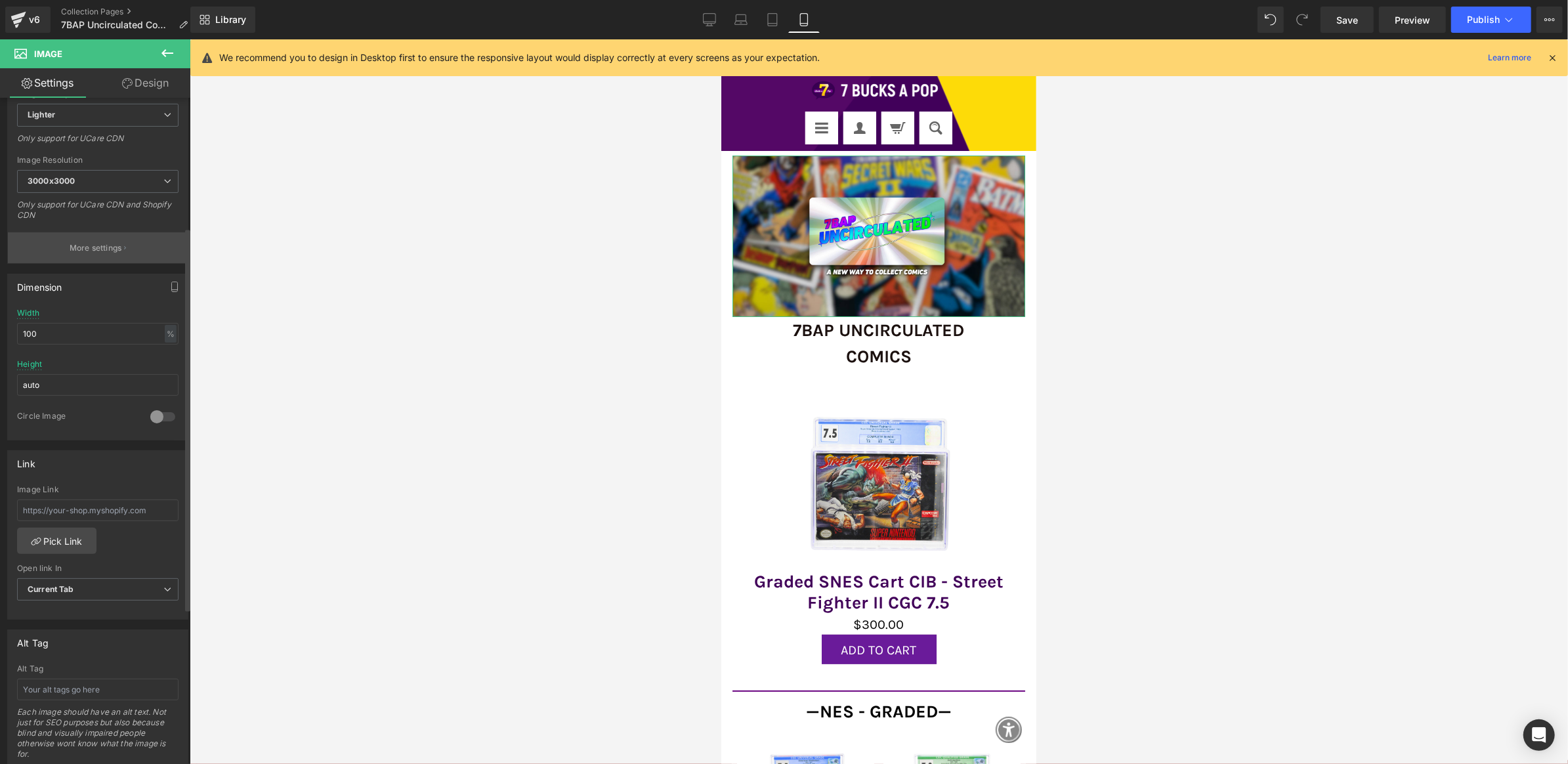
click at [116, 248] on p "More settings" at bounding box center [96, 248] width 53 height 11
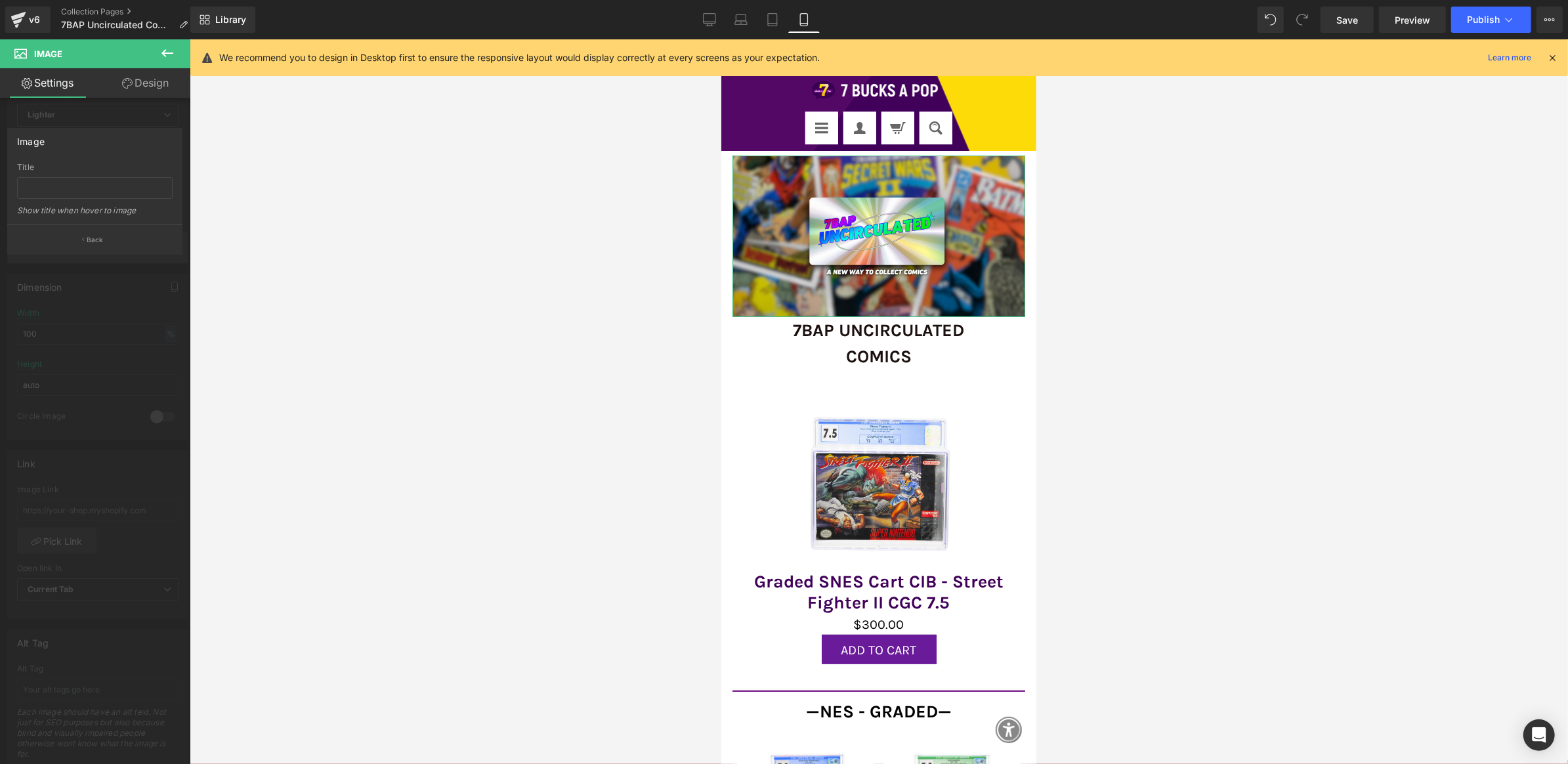
click at [116, 248] on button "Back" at bounding box center [95, 239] width 175 height 30
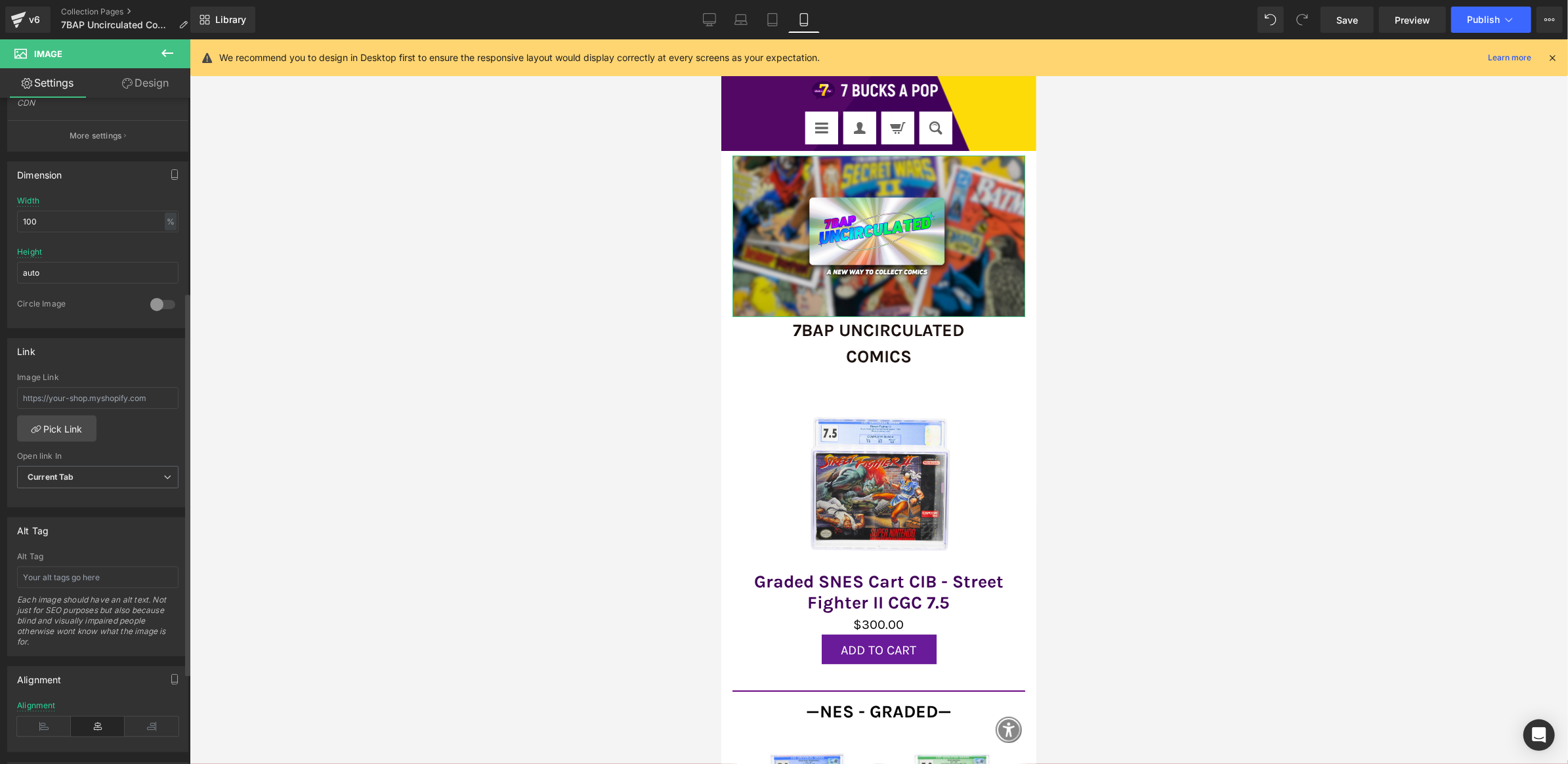
scroll to position [349, 0]
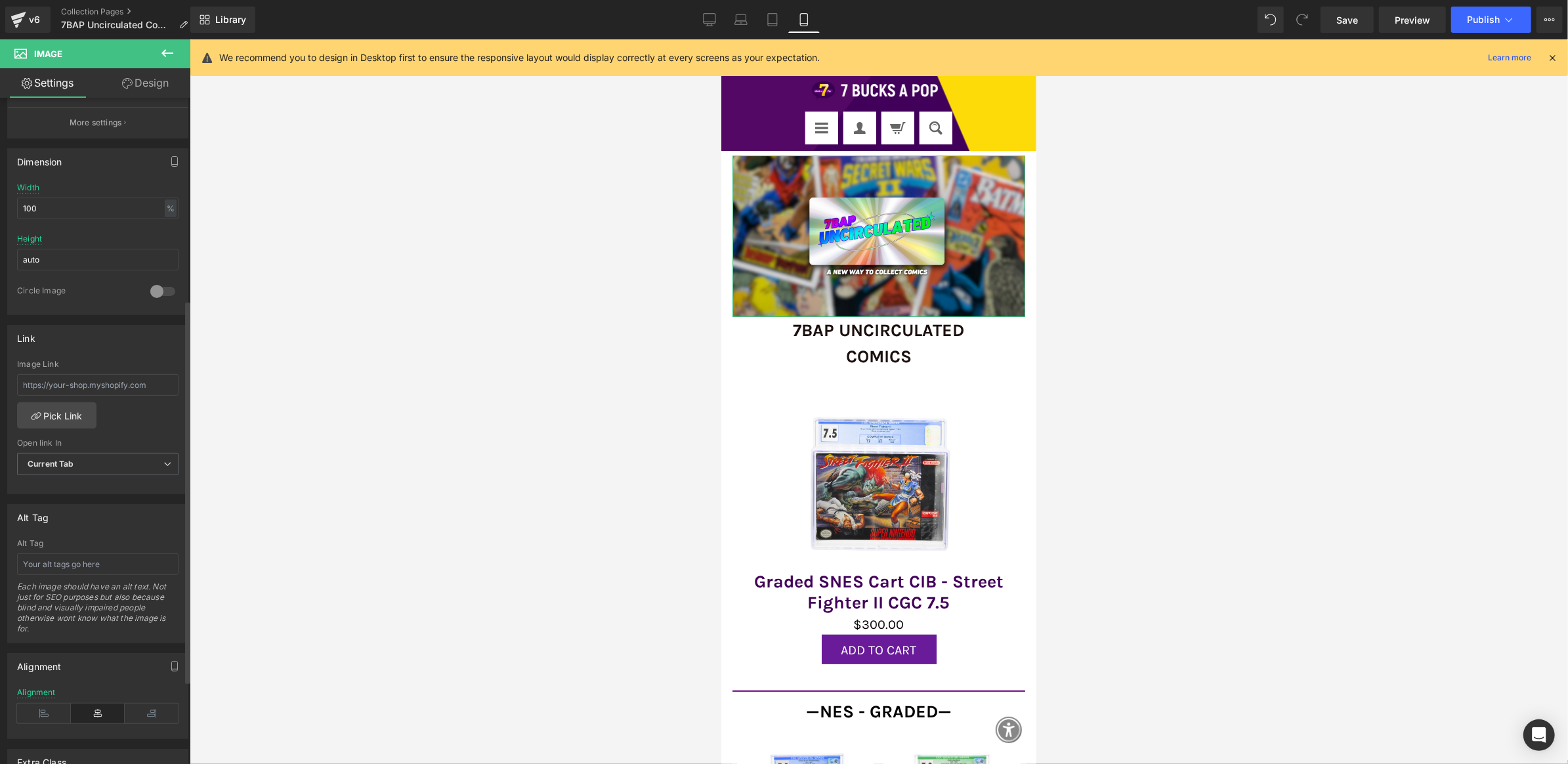
click at [165, 297] on div "Circle Image" at bounding box center [97, 300] width 161 height 29
click at [165, 290] on div at bounding box center [163, 291] width 32 height 21
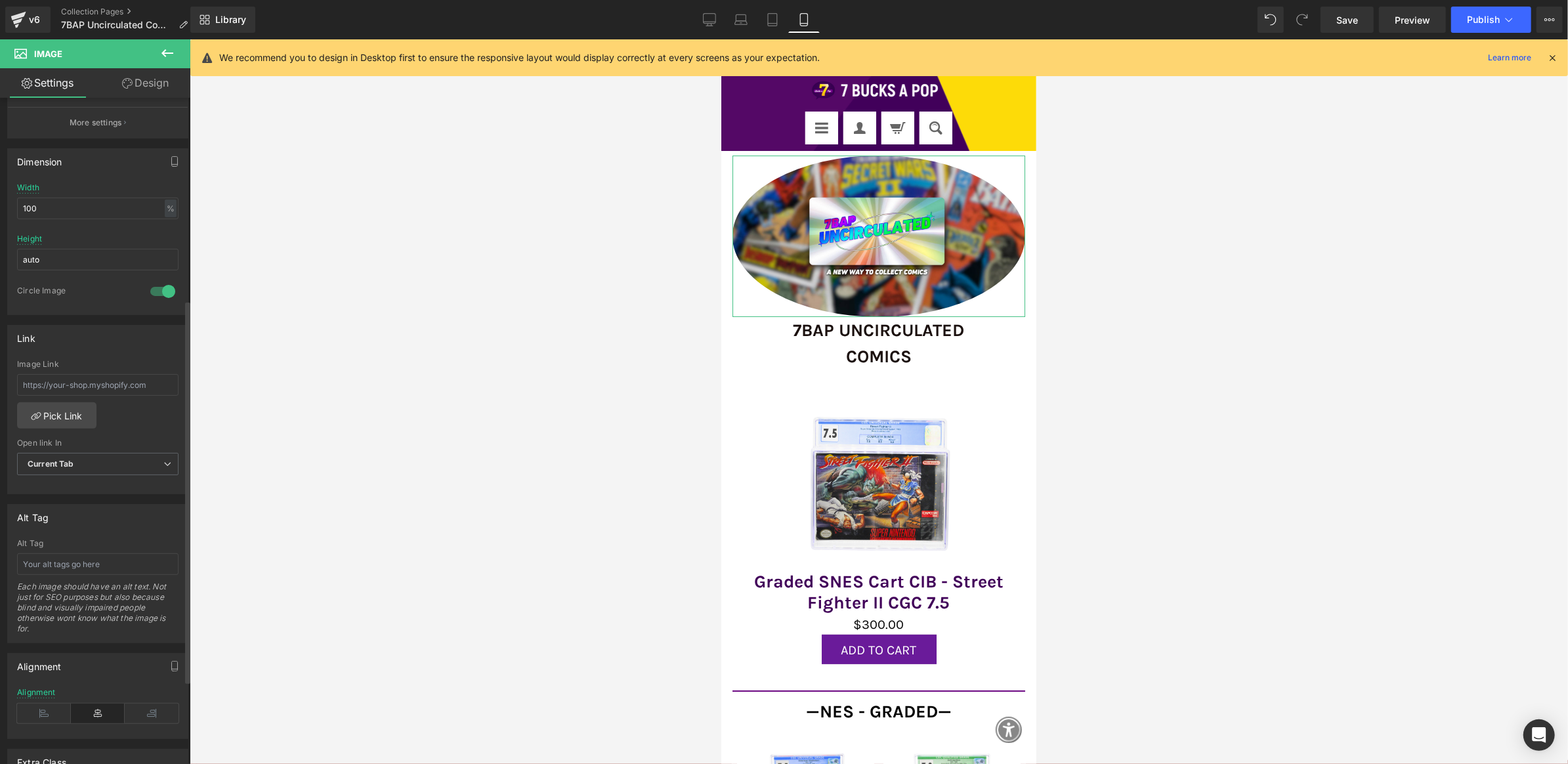
click at [161, 290] on div at bounding box center [163, 291] width 32 height 21
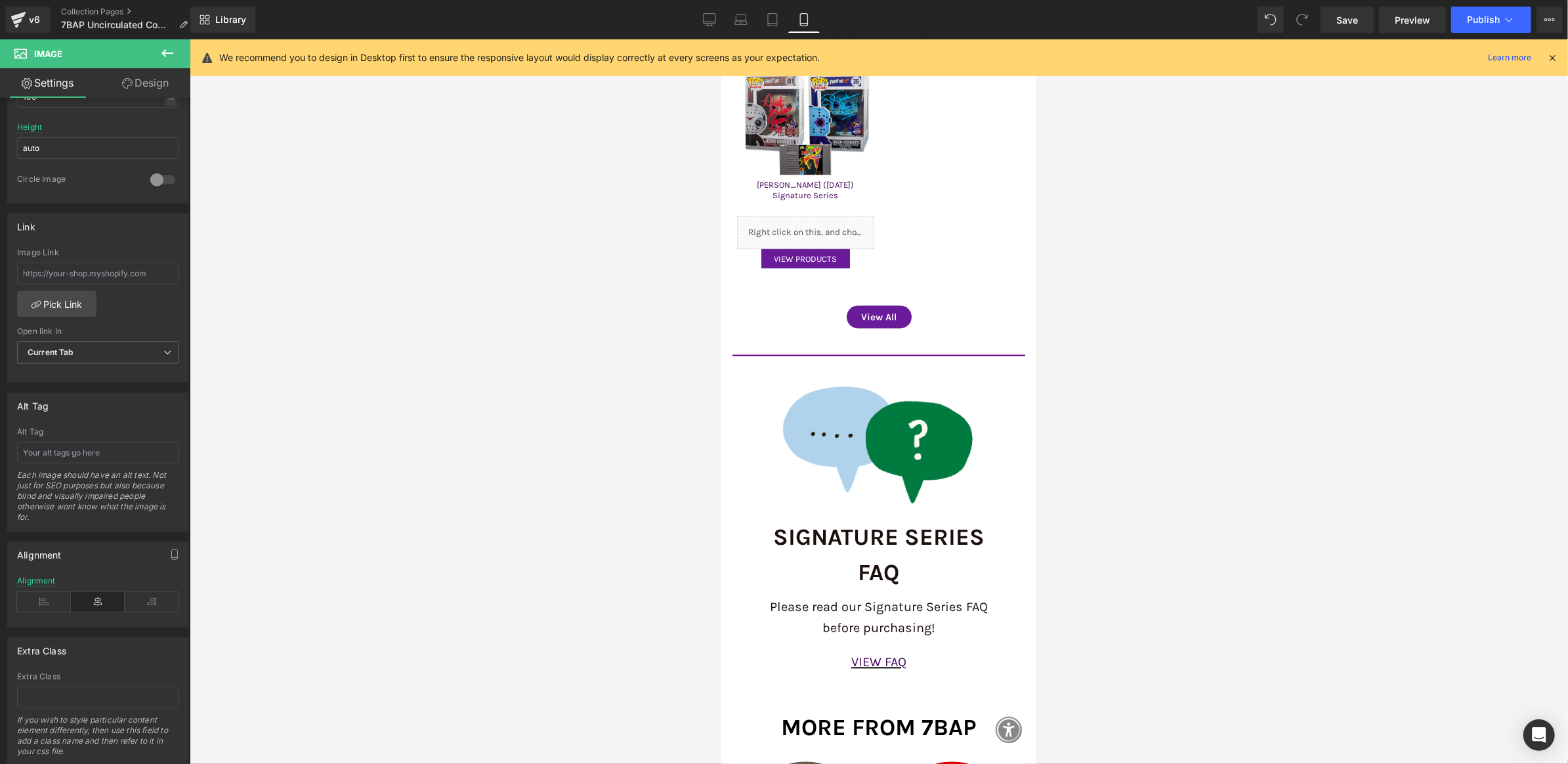
scroll to position [2381, 0]
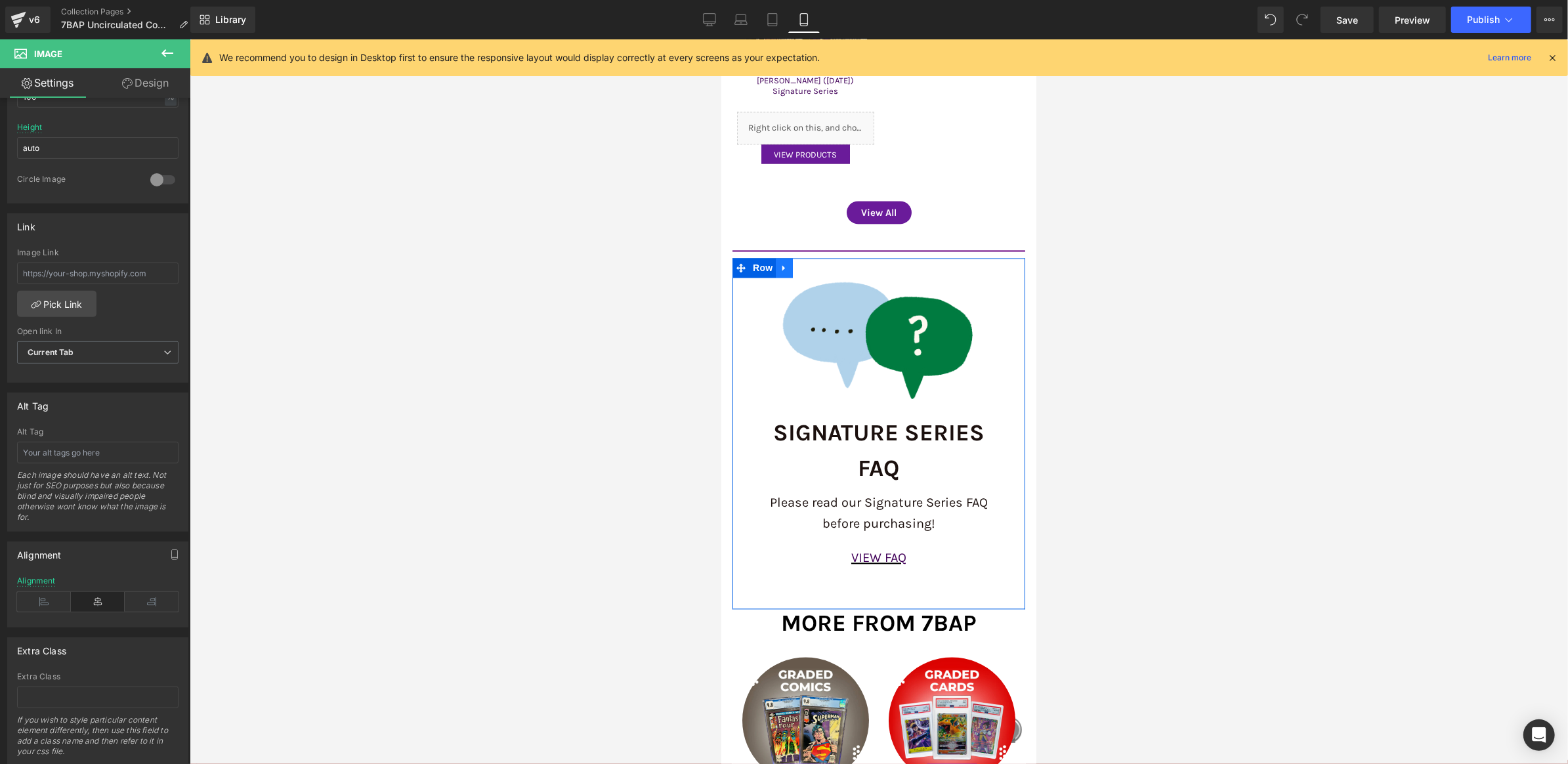
click at [788, 258] on link at bounding box center [784, 268] width 17 height 20
click at [815, 263] on icon at bounding box center [818, 268] width 9 height 9
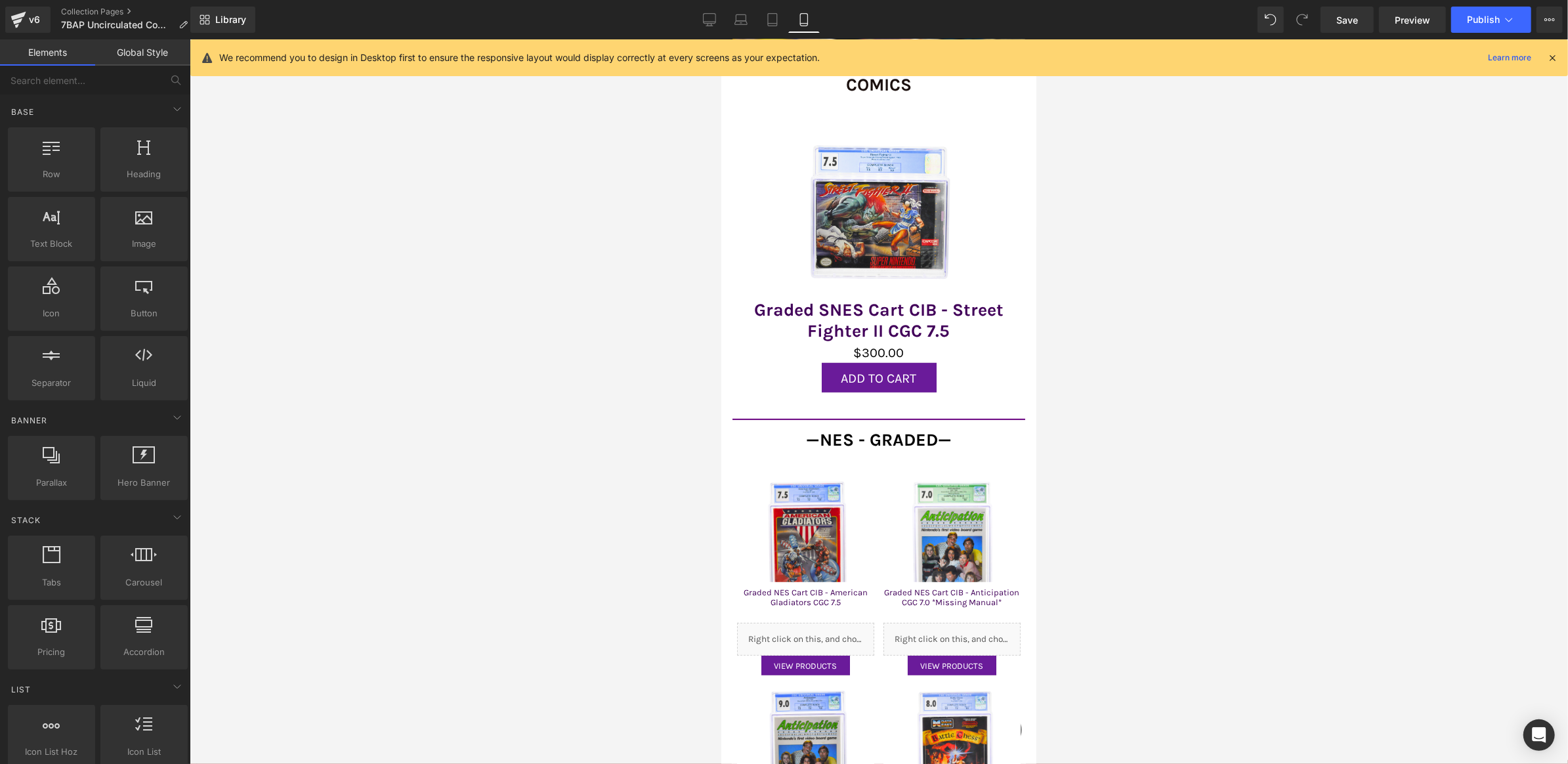
scroll to position [0, 0]
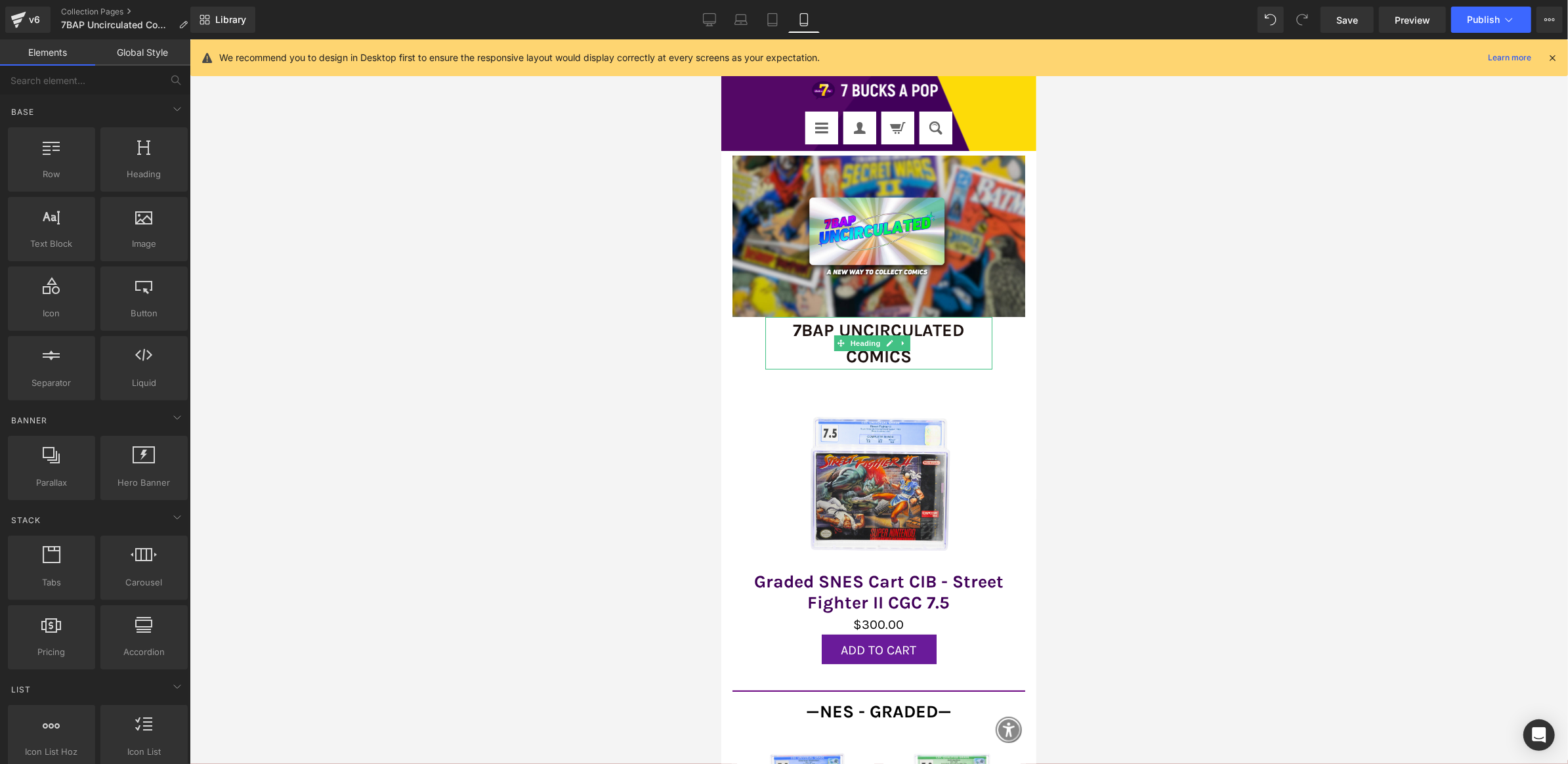
click at [801, 334] on h1 "7BAP UNCIRCULATED COMICS" at bounding box center [878, 342] width 227 height 53
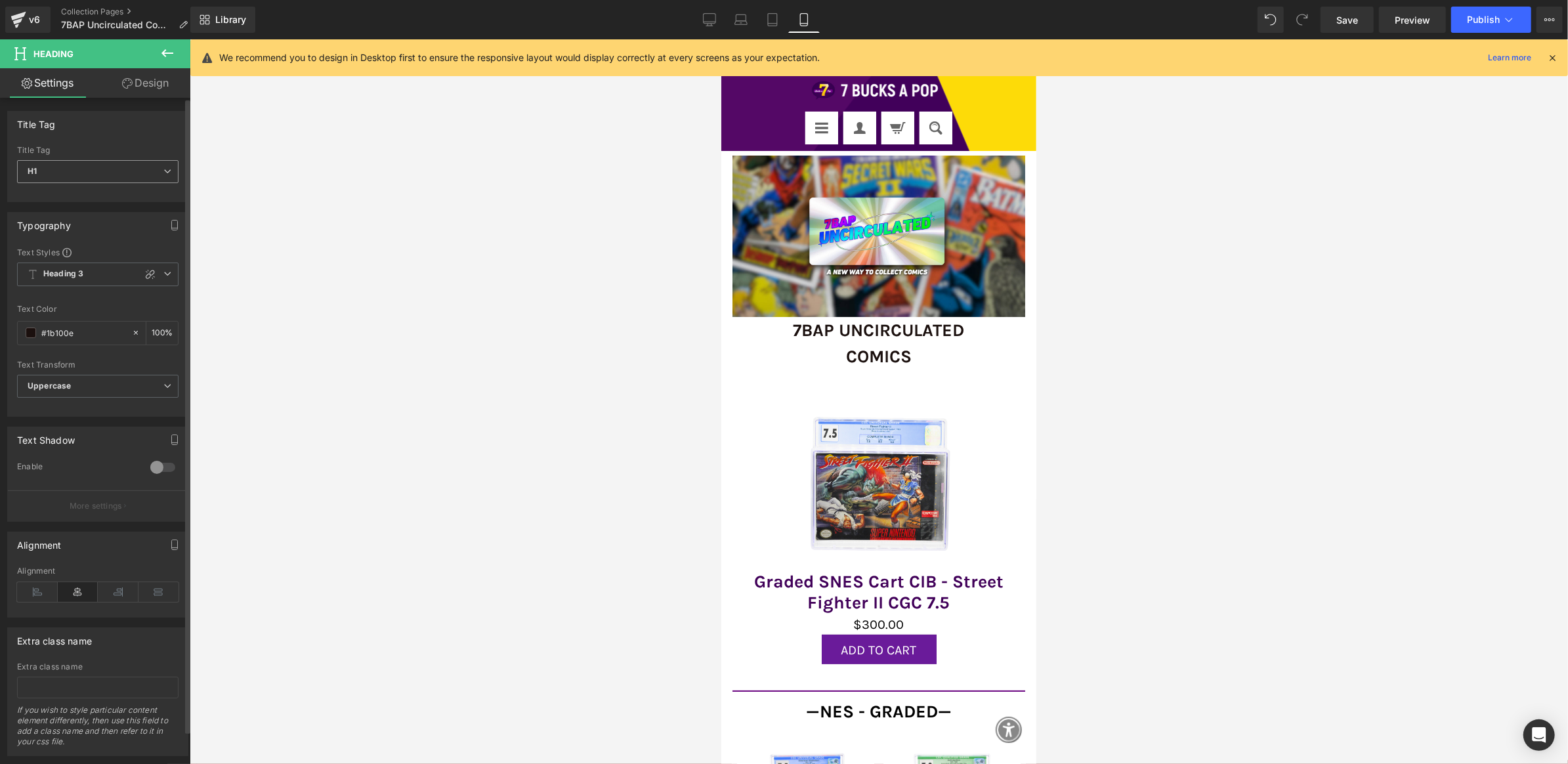
click at [104, 170] on span "H1" at bounding box center [97, 172] width 161 height 23
click at [150, 117] on div "Title Tag" at bounding box center [98, 124] width 180 height 25
click at [112, 276] on span "Heading 3" at bounding box center [97, 274] width 161 height 24
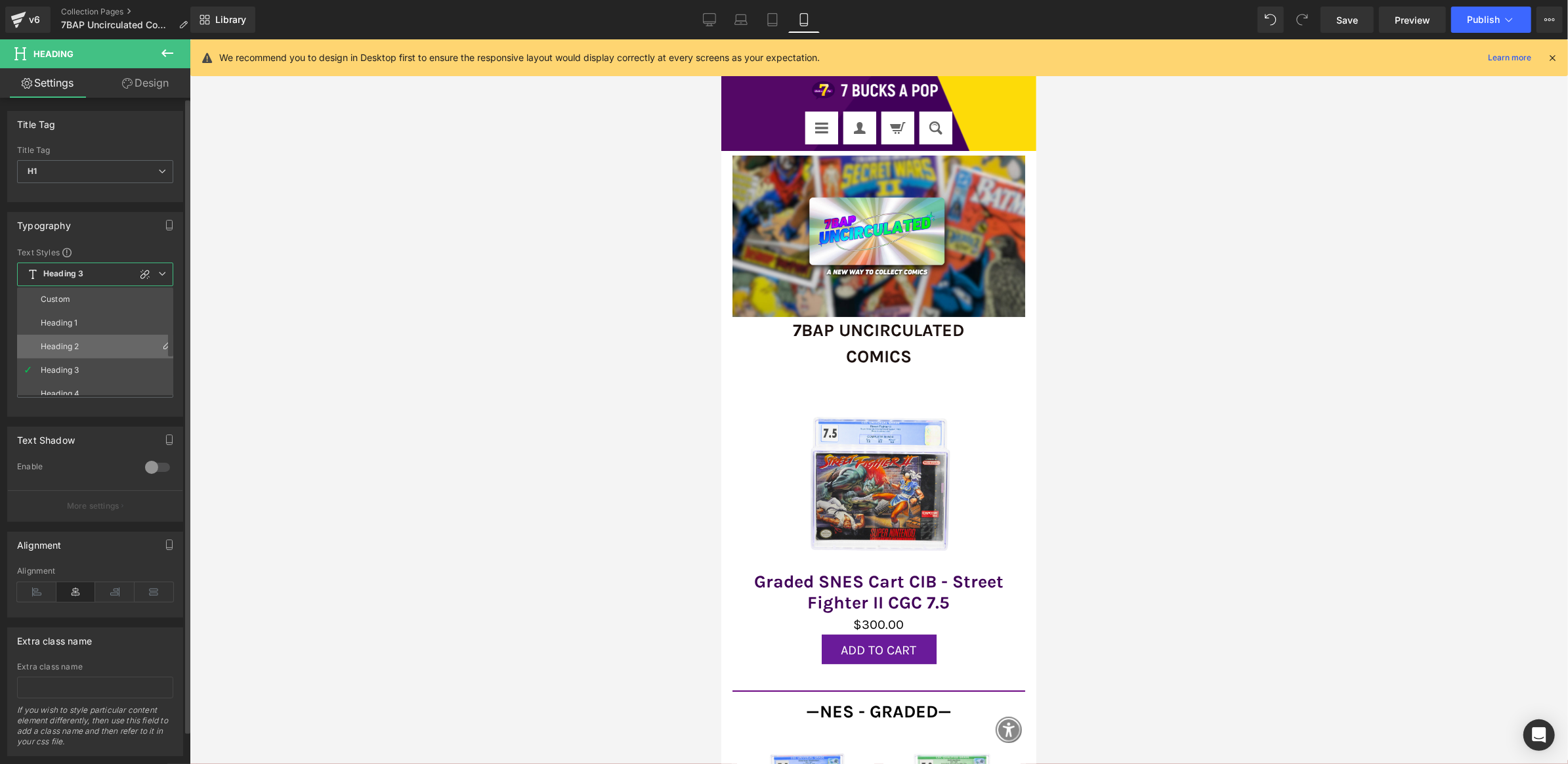
scroll to position [58, 0]
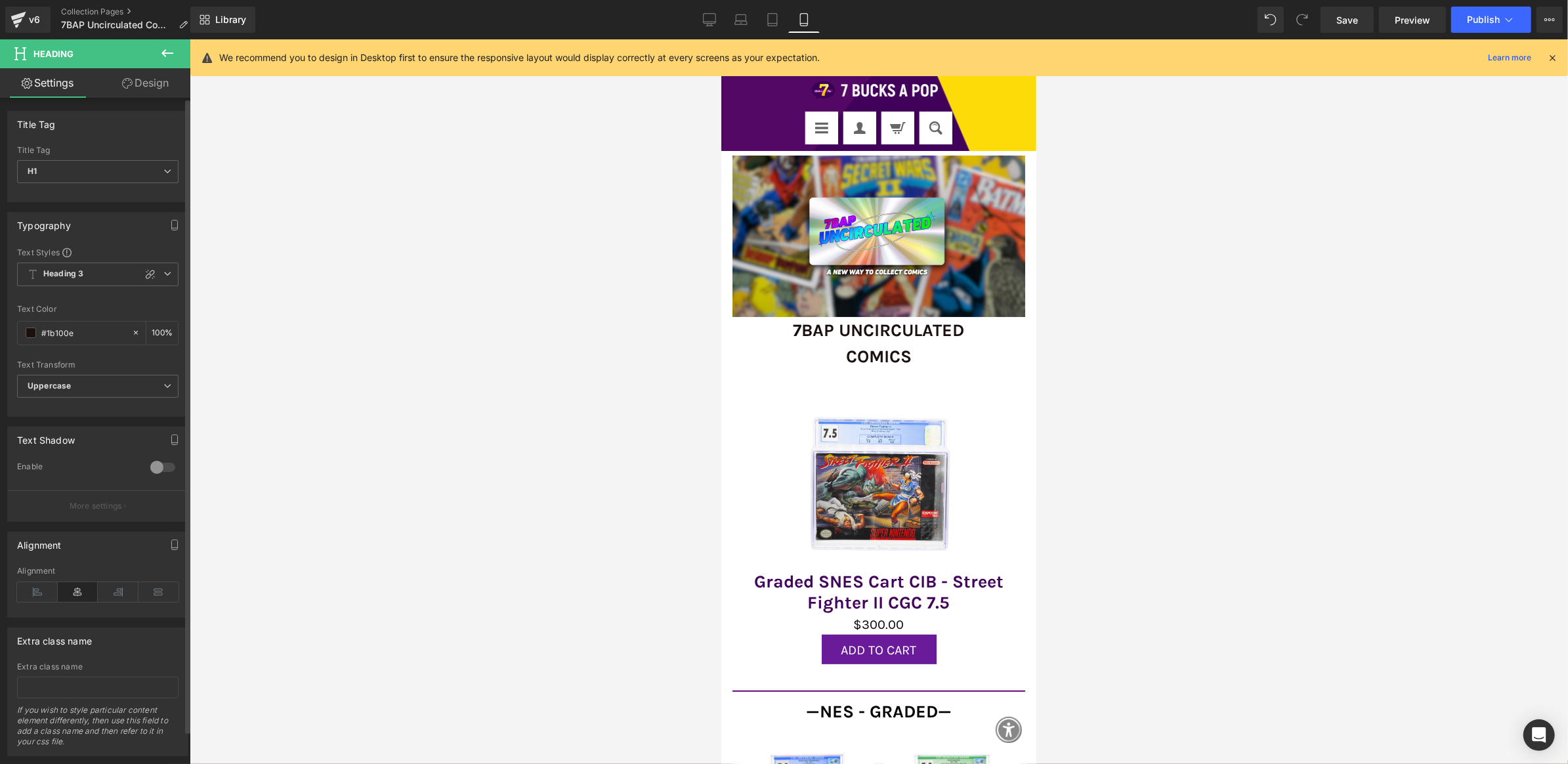
click at [122, 209] on div "Typography Text Styles Custom Heading 1 Heading 2 Heading 3 Heading 4 Heading 5…" at bounding box center [98, 309] width 197 height 215
click at [170, 52] on icon at bounding box center [167, 53] width 16 height 16
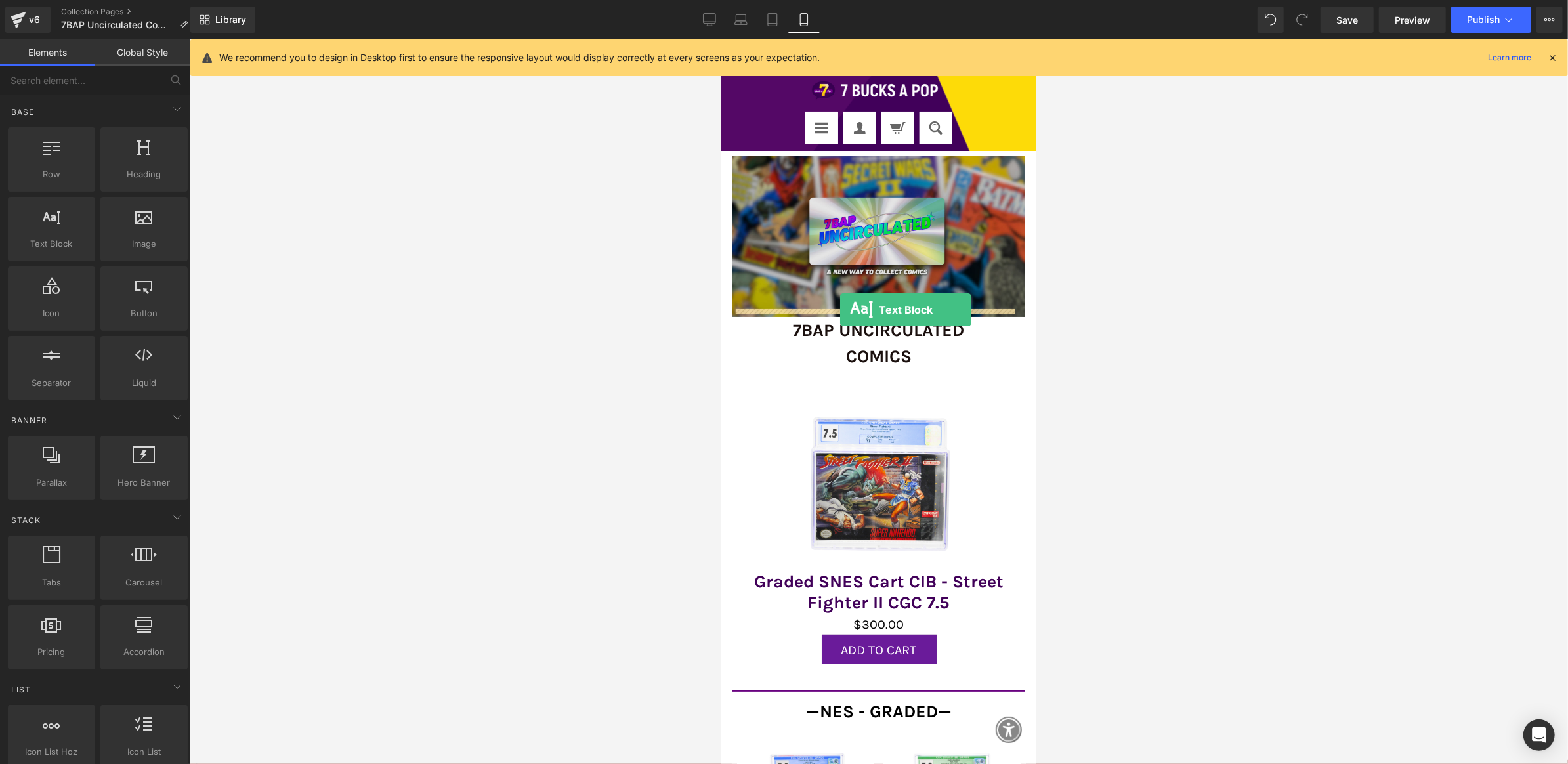
drag, startPoint x: 788, startPoint y: 267, endPoint x: 840, endPoint y: 308, distance: 66.2
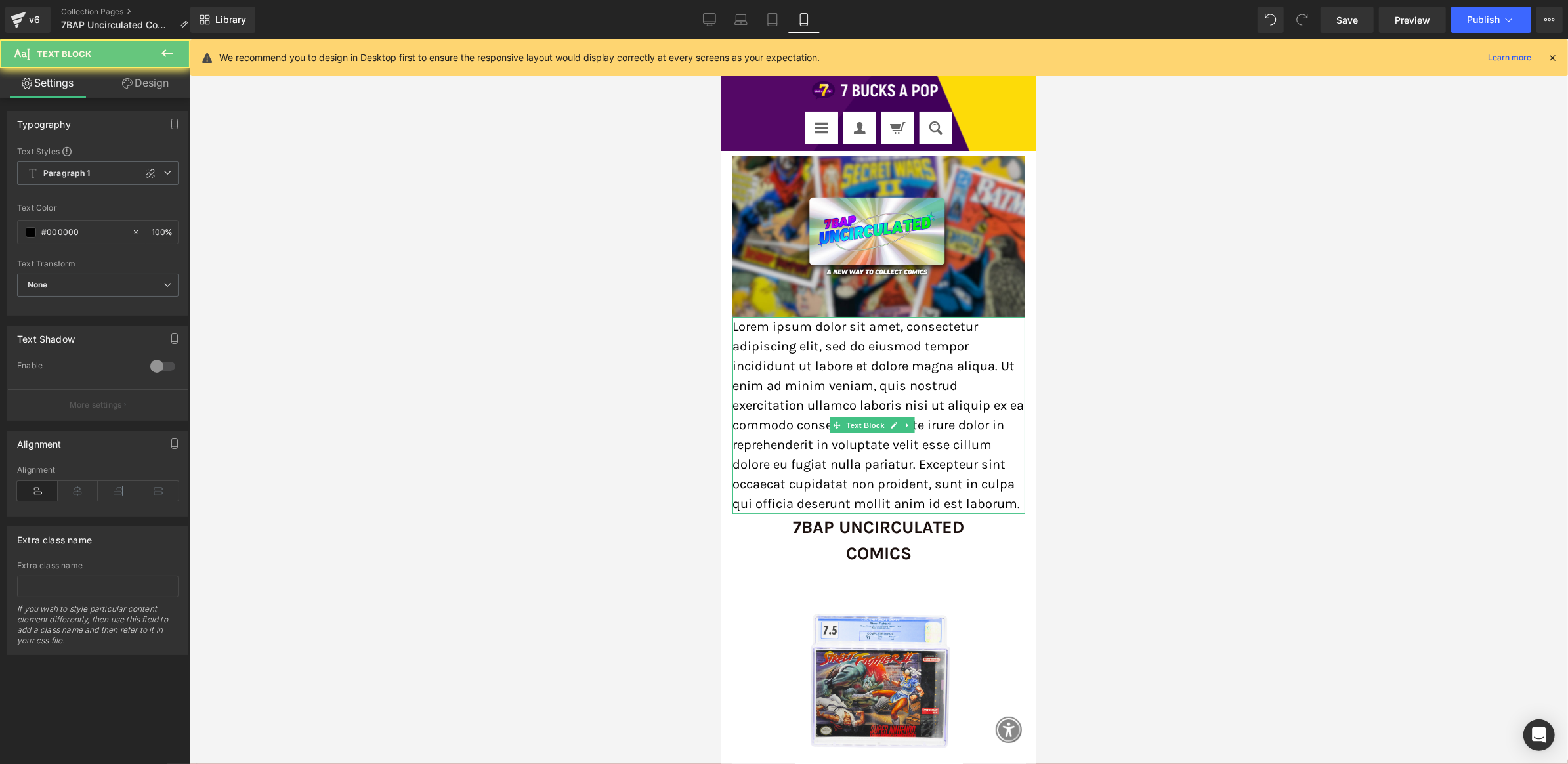
click at [853, 344] on p "Lorem ipsum dolor sit amet, consectetur adipiscing elit, sed do eiusmod tempor …" at bounding box center [878, 415] width 293 height 197
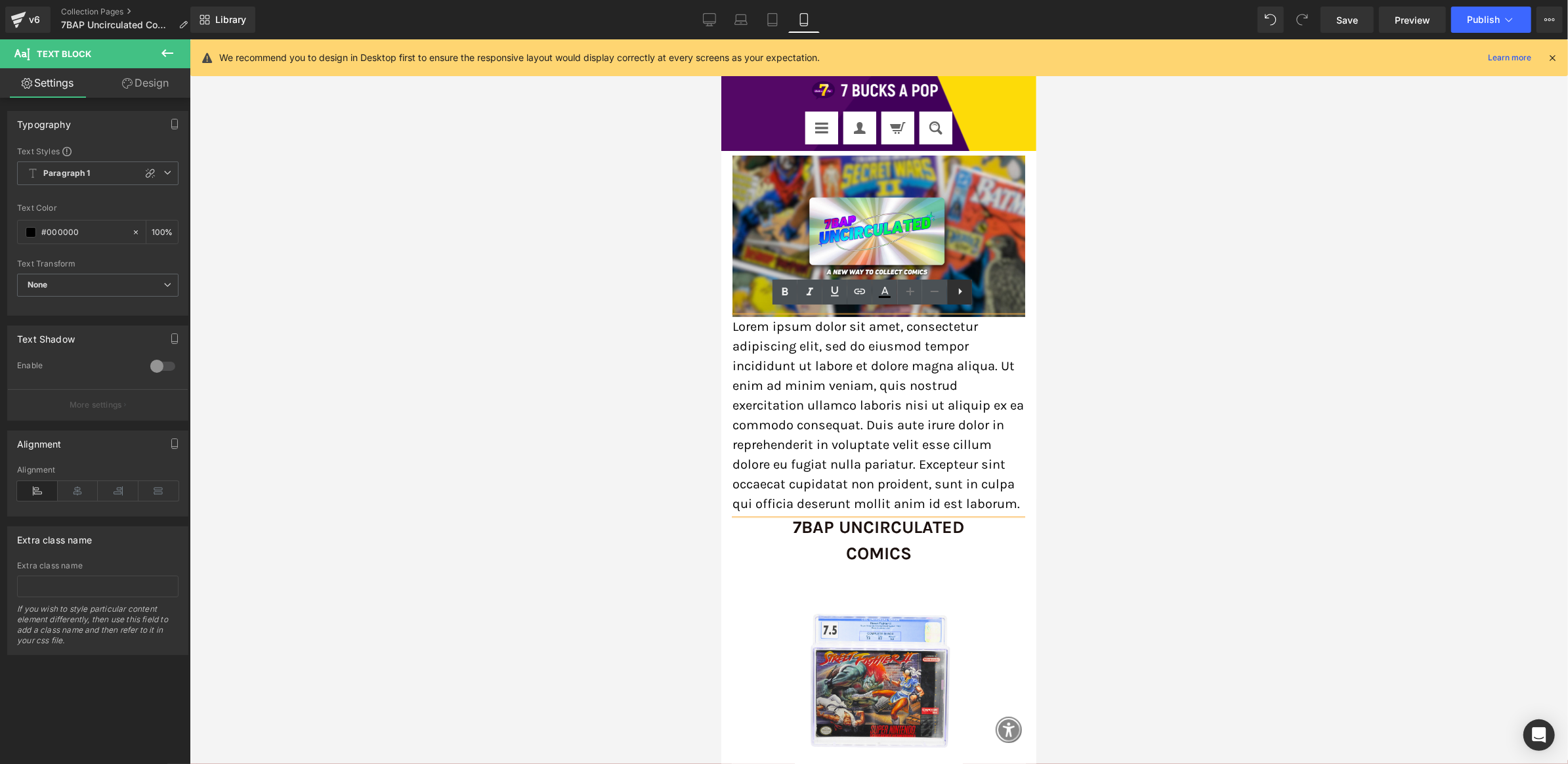
click at [961, 292] on icon at bounding box center [961, 292] width 3 height 7
click at [1133, 218] on div at bounding box center [879, 401] width 1379 height 725
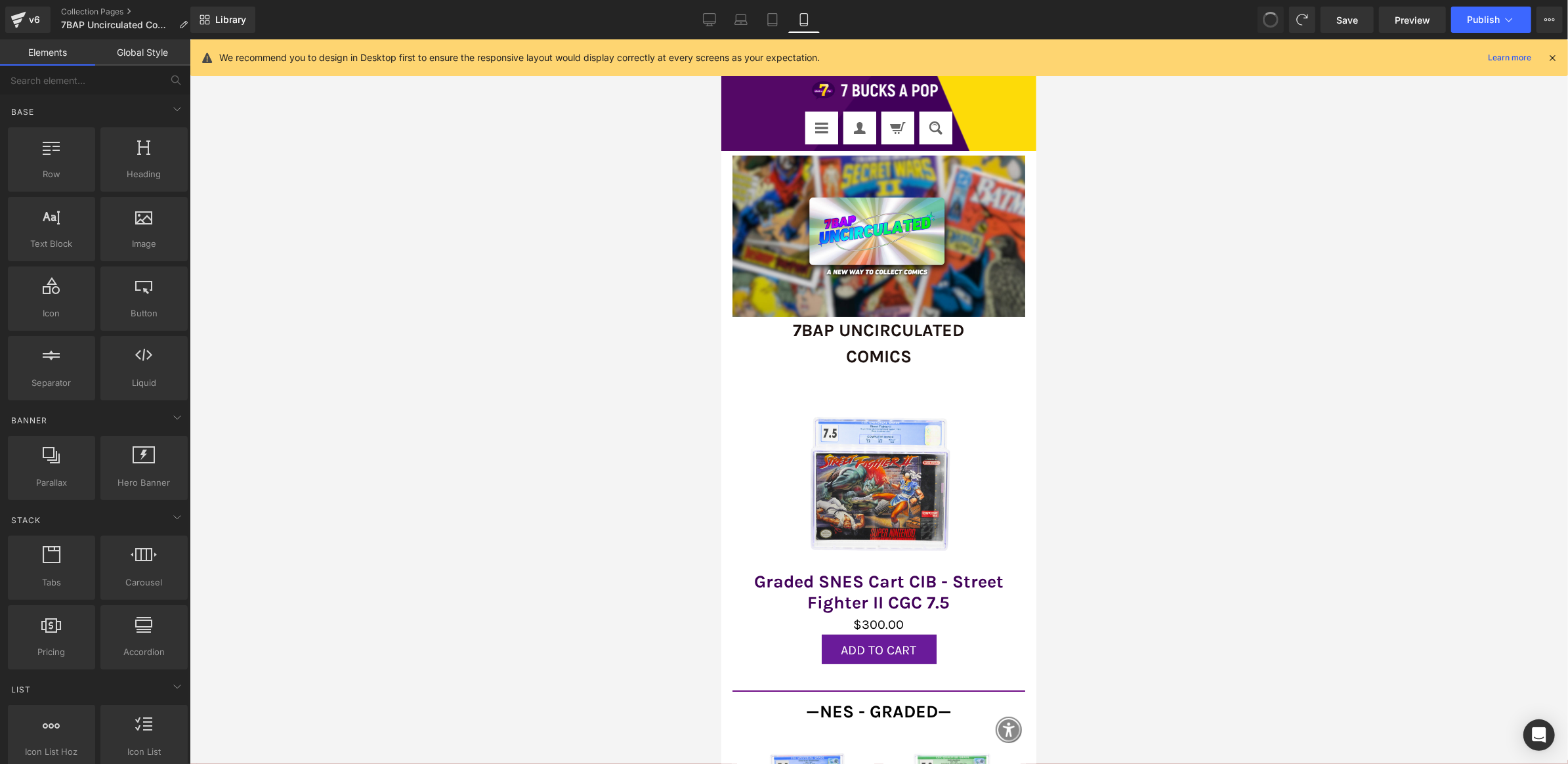
click at [1273, 13] on span at bounding box center [1271, 19] width 16 height 16
click at [1273, 13] on span at bounding box center [1271, 20] width 22 height 22
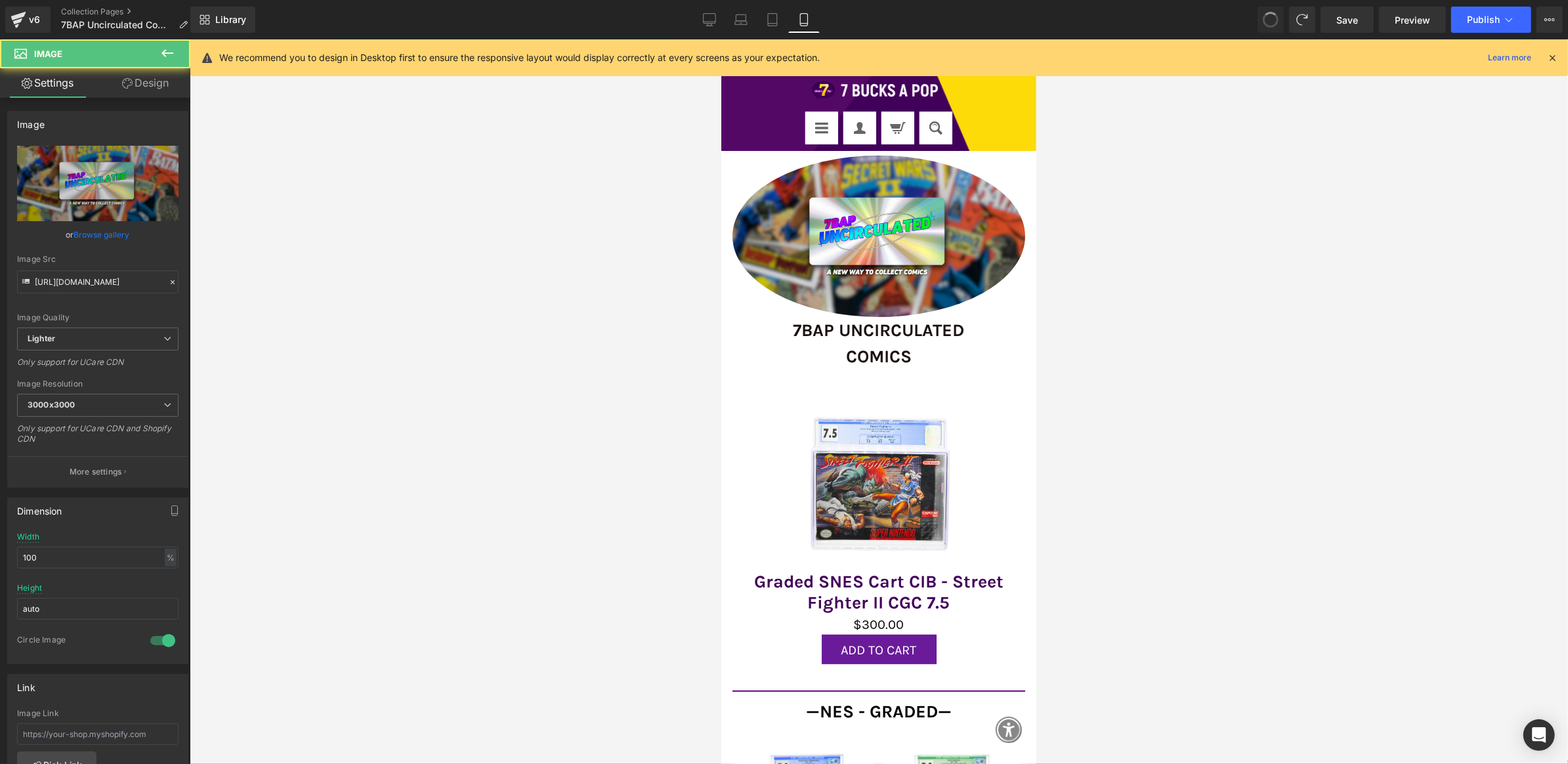
click at [1273, 13] on span at bounding box center [1271, 20] width 19 height 19
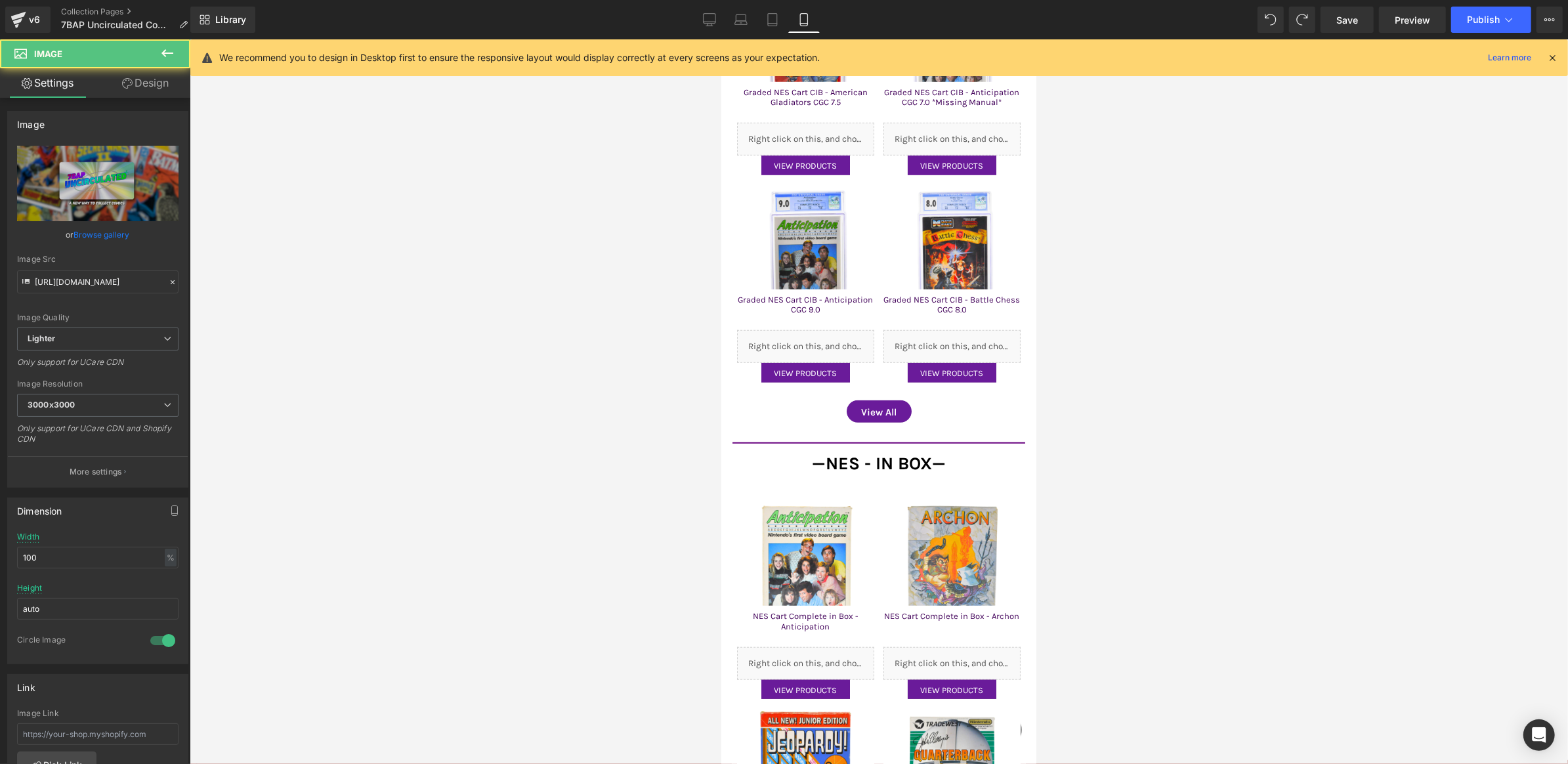
scroll to position [0, 0]
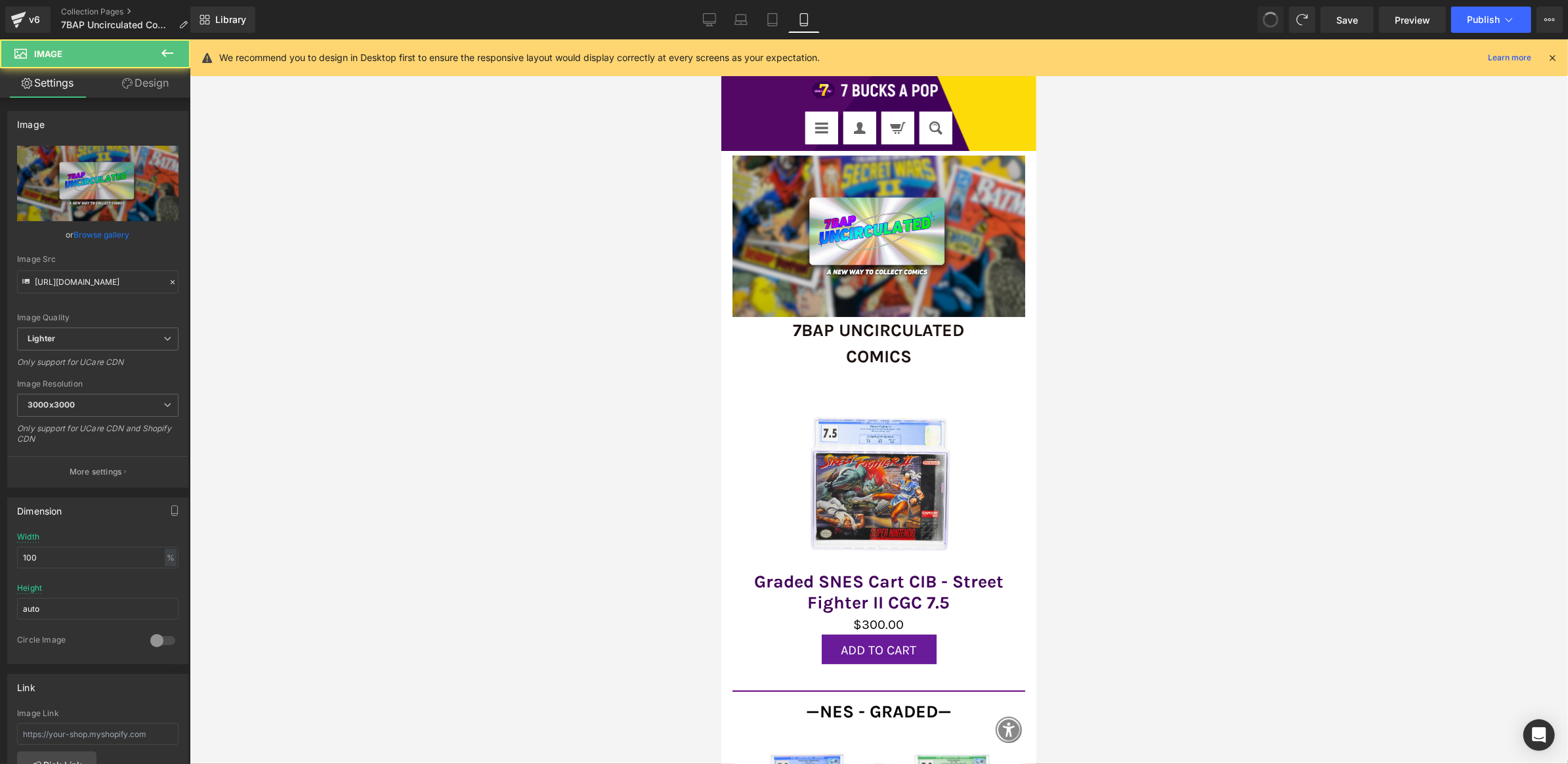
type input "//d1um8515vdn9kb.cloudfront.net/images/parallax.jpg"
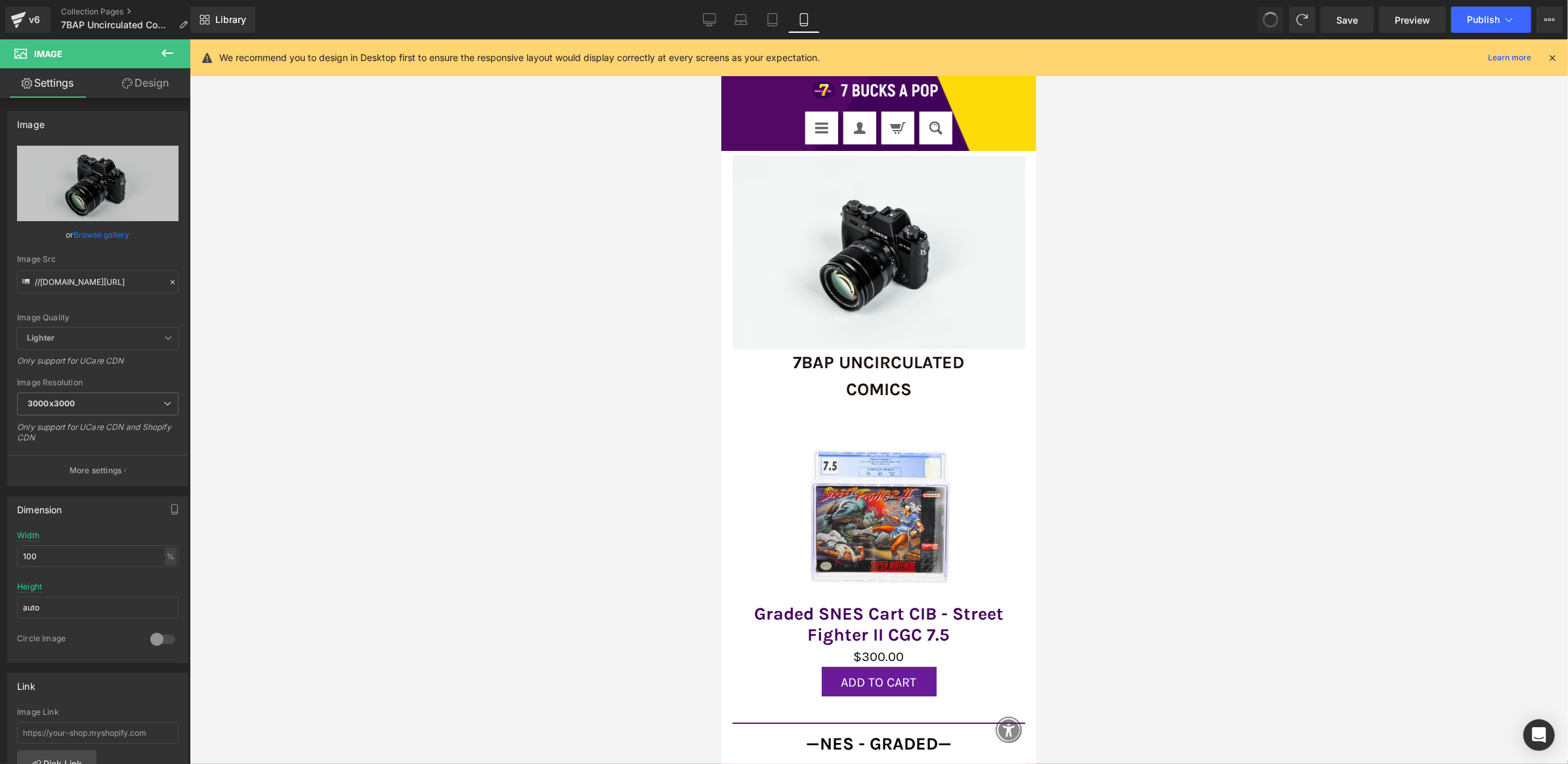
click at [1273, 13] on span at bounding box center [1271, 20] width 18 height 18
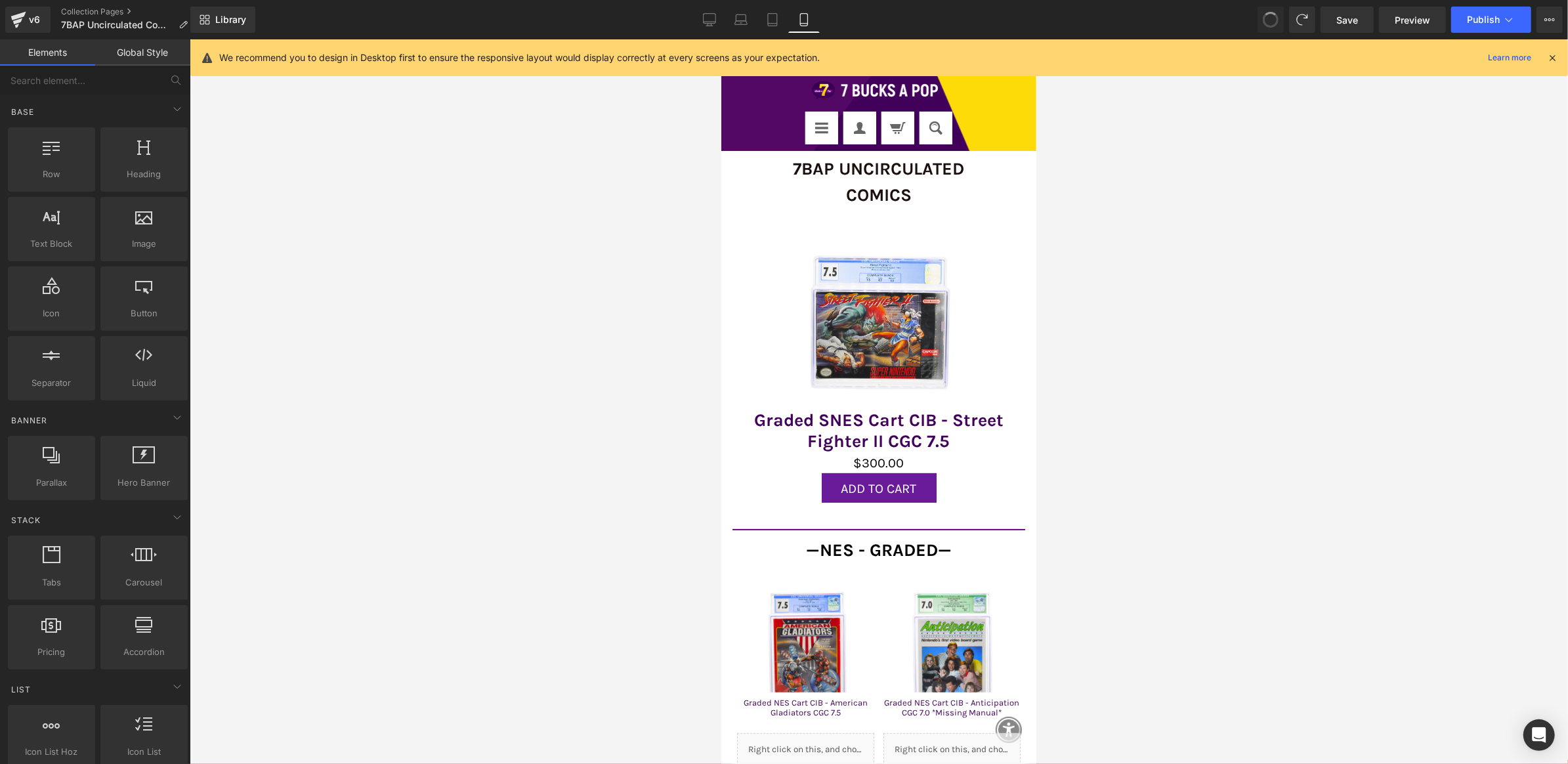
click at [1273, 13] on span at bounding box center [1271, 20] width 17 height 17
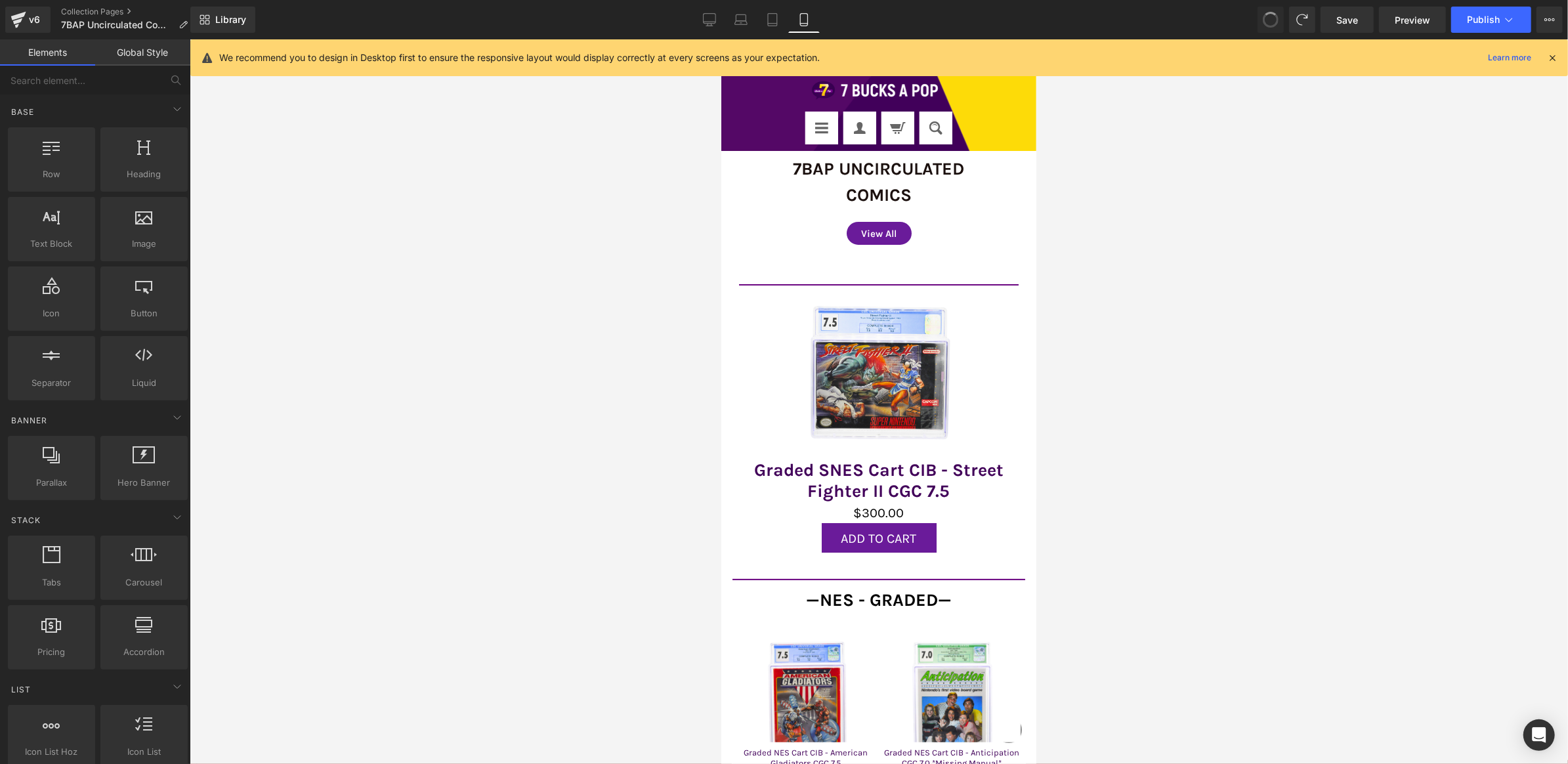
click at [1273, 13] on span at bounding box center [1271, 20] width 22 height 22
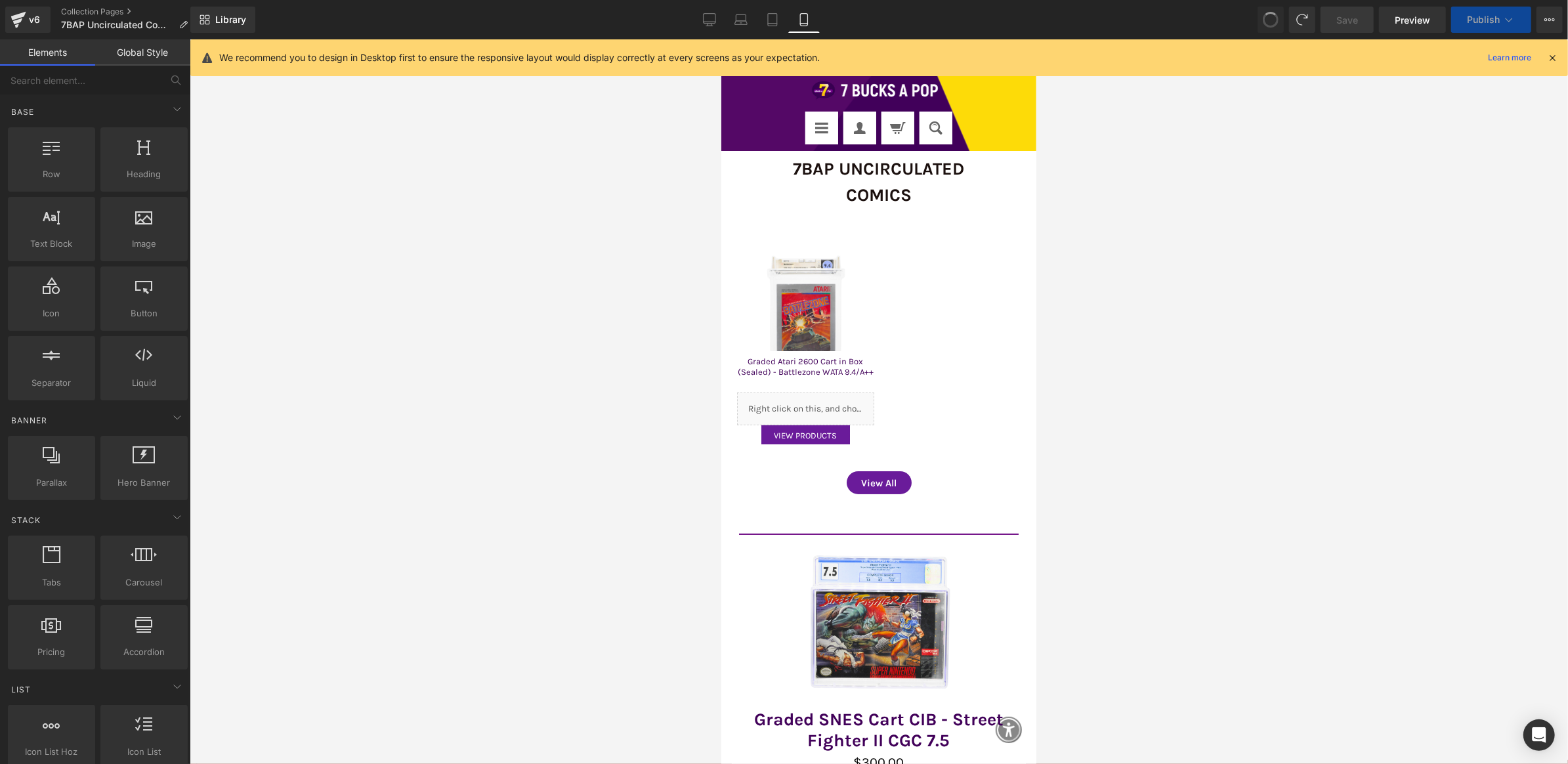
click at [1273, 13] on span at bounding box center [1271, 20] width 20 height 20
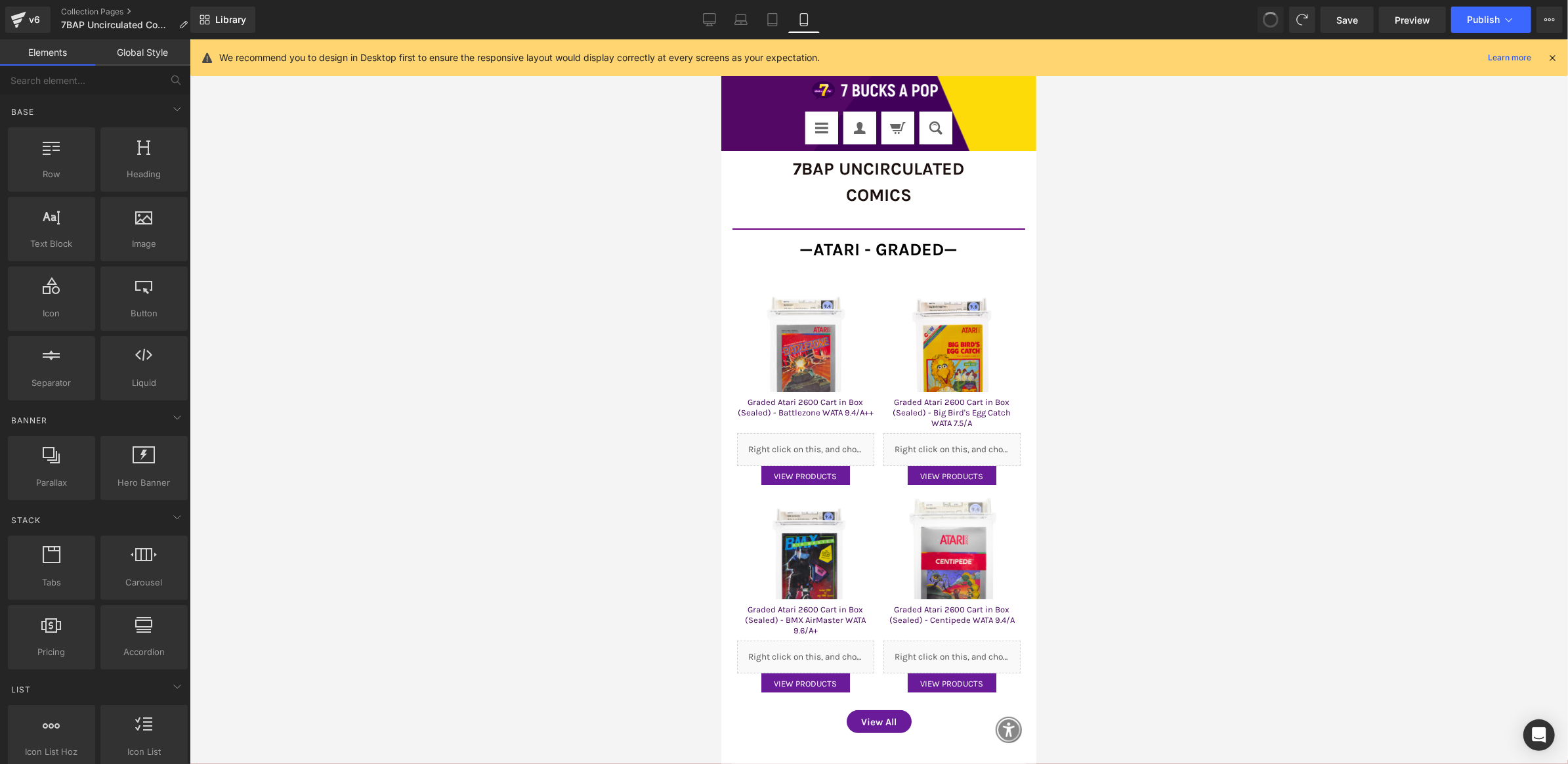
click at [1273, 13] on span at bounding box center [1271, 20] width 19 height 19
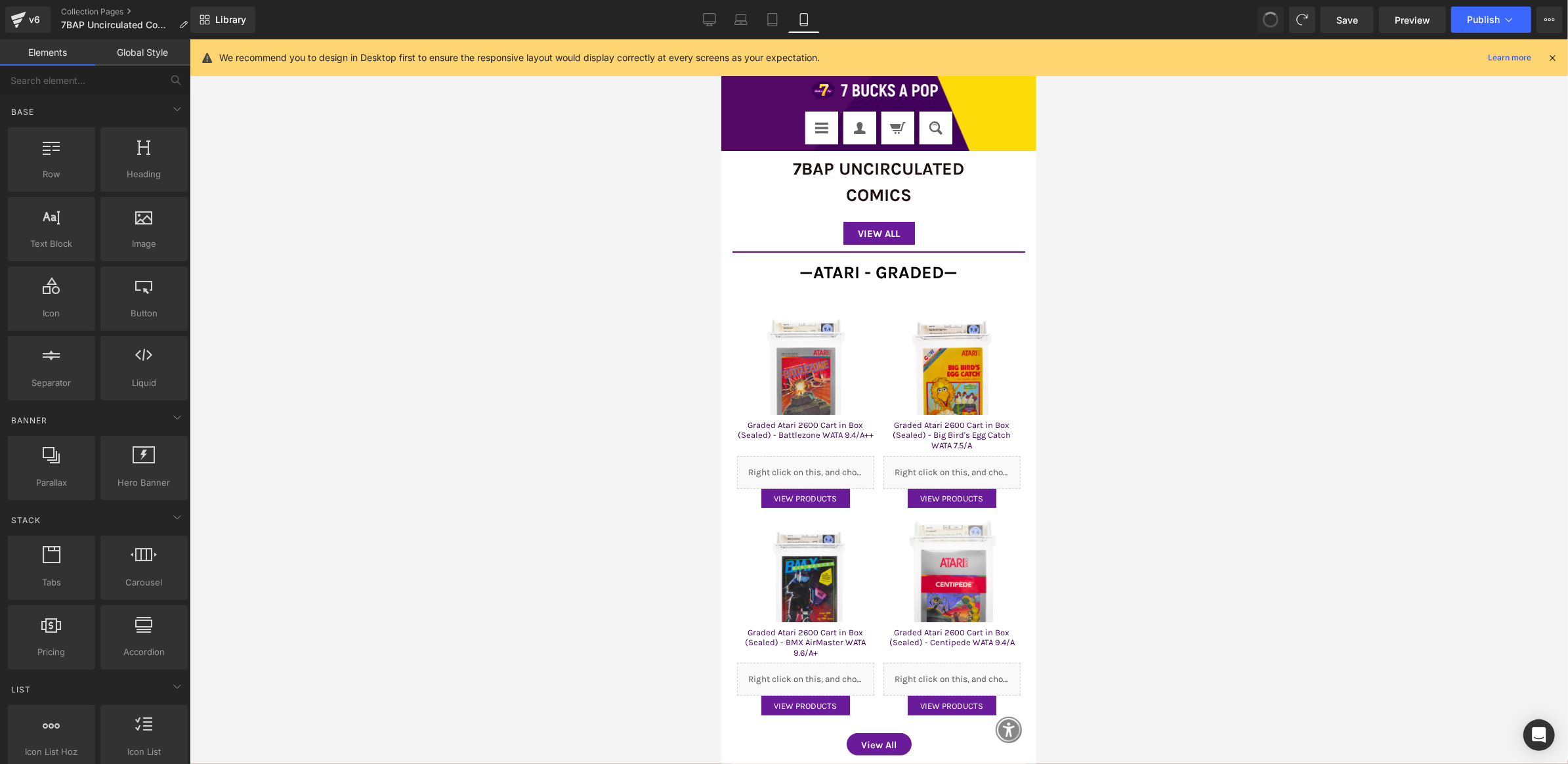
click at [1273, 13] on span at bounding box center [1271, 20] width 22 height 22
click at [1302, 16] on span at bounding box center [1302, 20] width 20 height 20
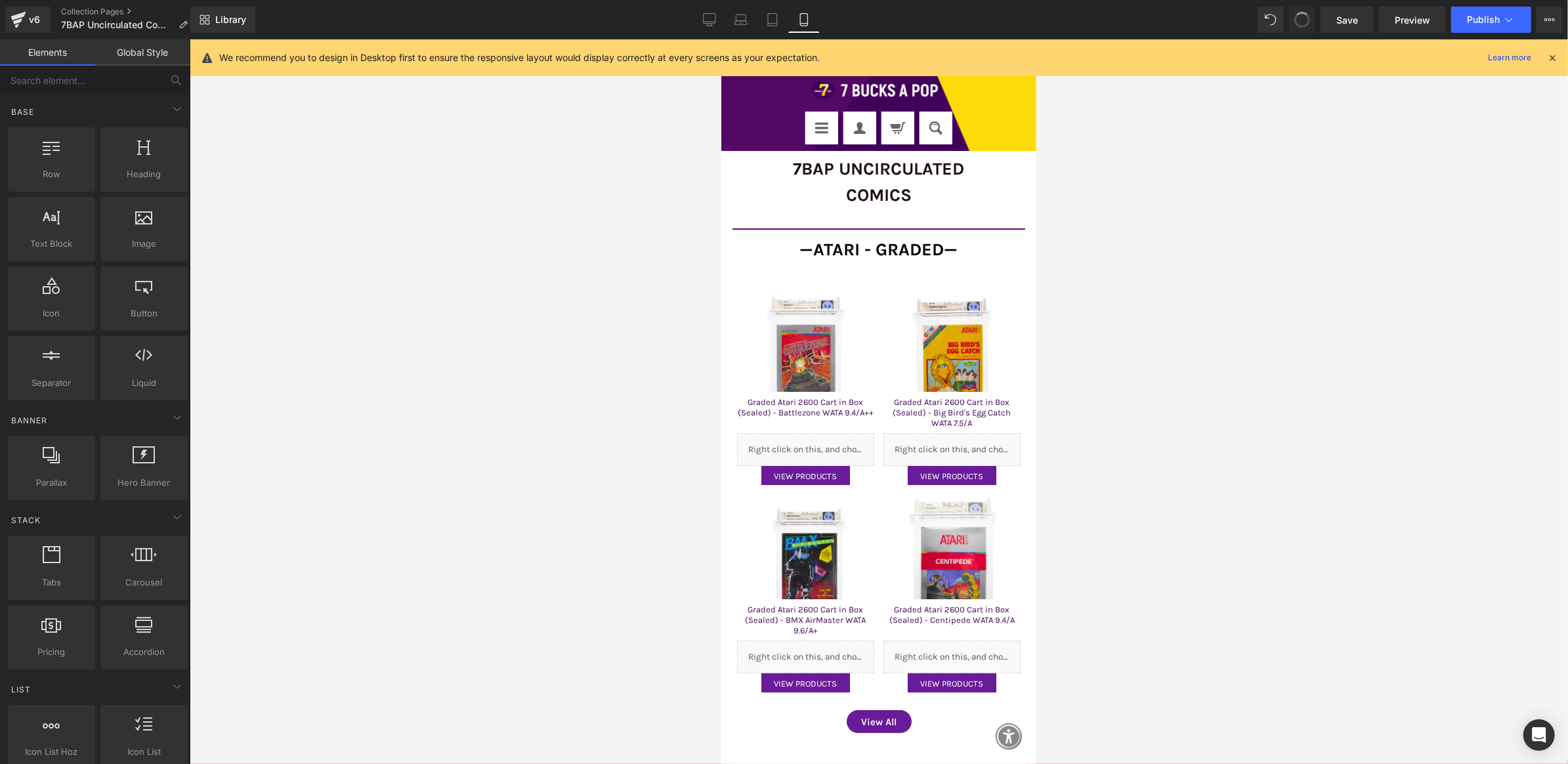
click at [1302, 16] on span at bounding box center [1302, 19] width 16 height 16
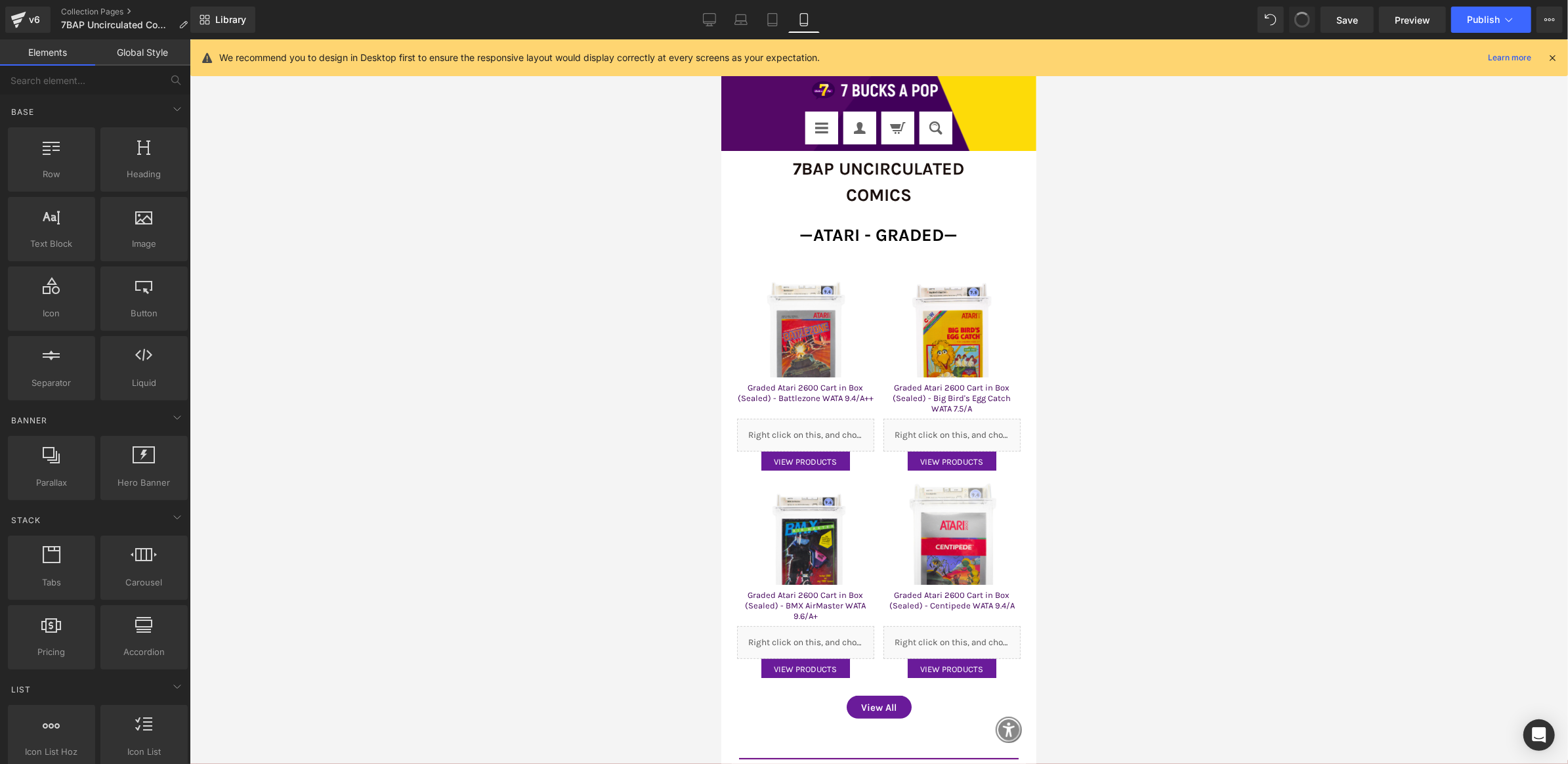
click at [1302, 16] on span at bounding box center [1302, 20] width 22 height 22
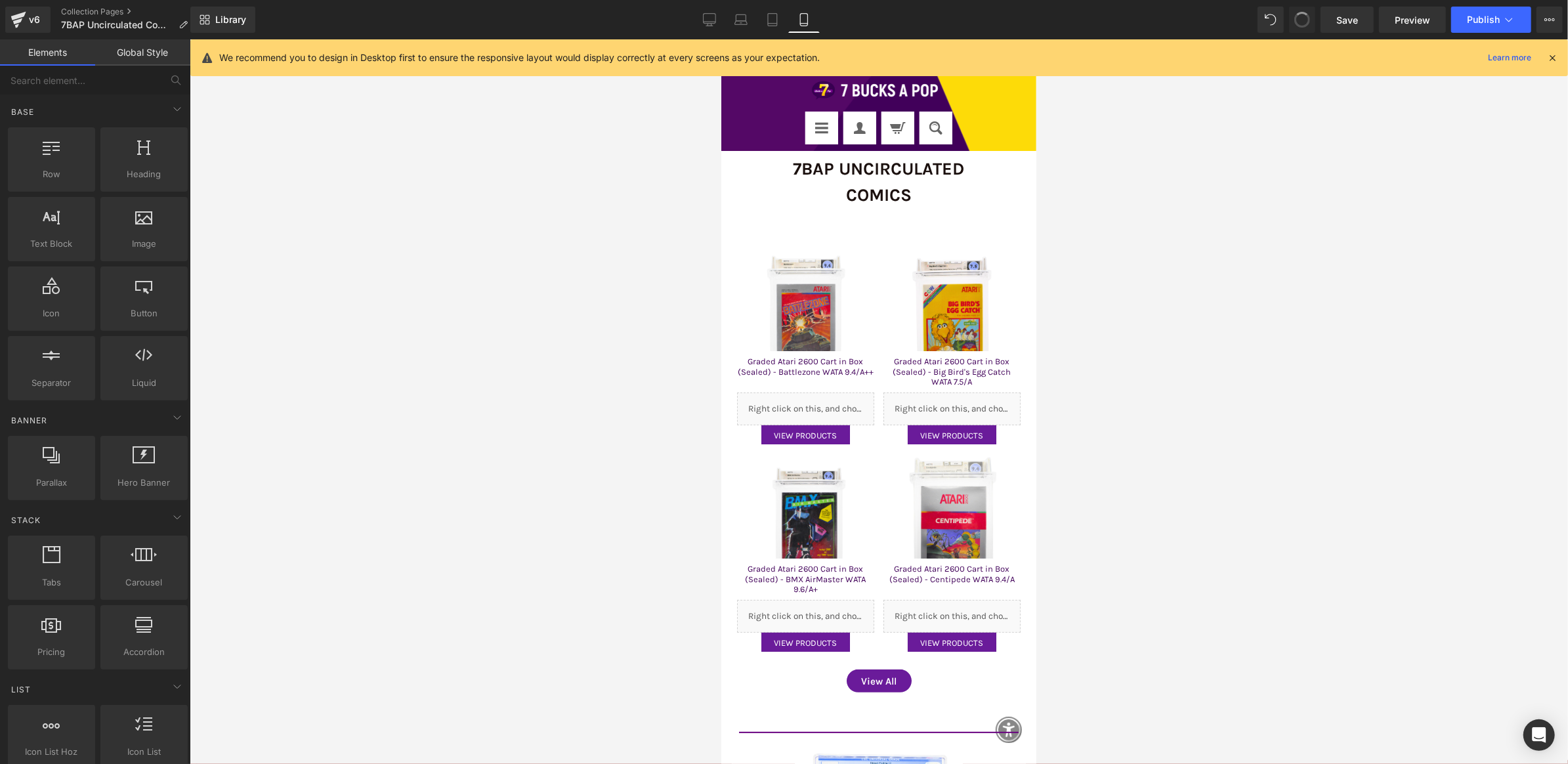
click at [1302, 16] on span at bounding box center [1302, 20] width 22 height 22
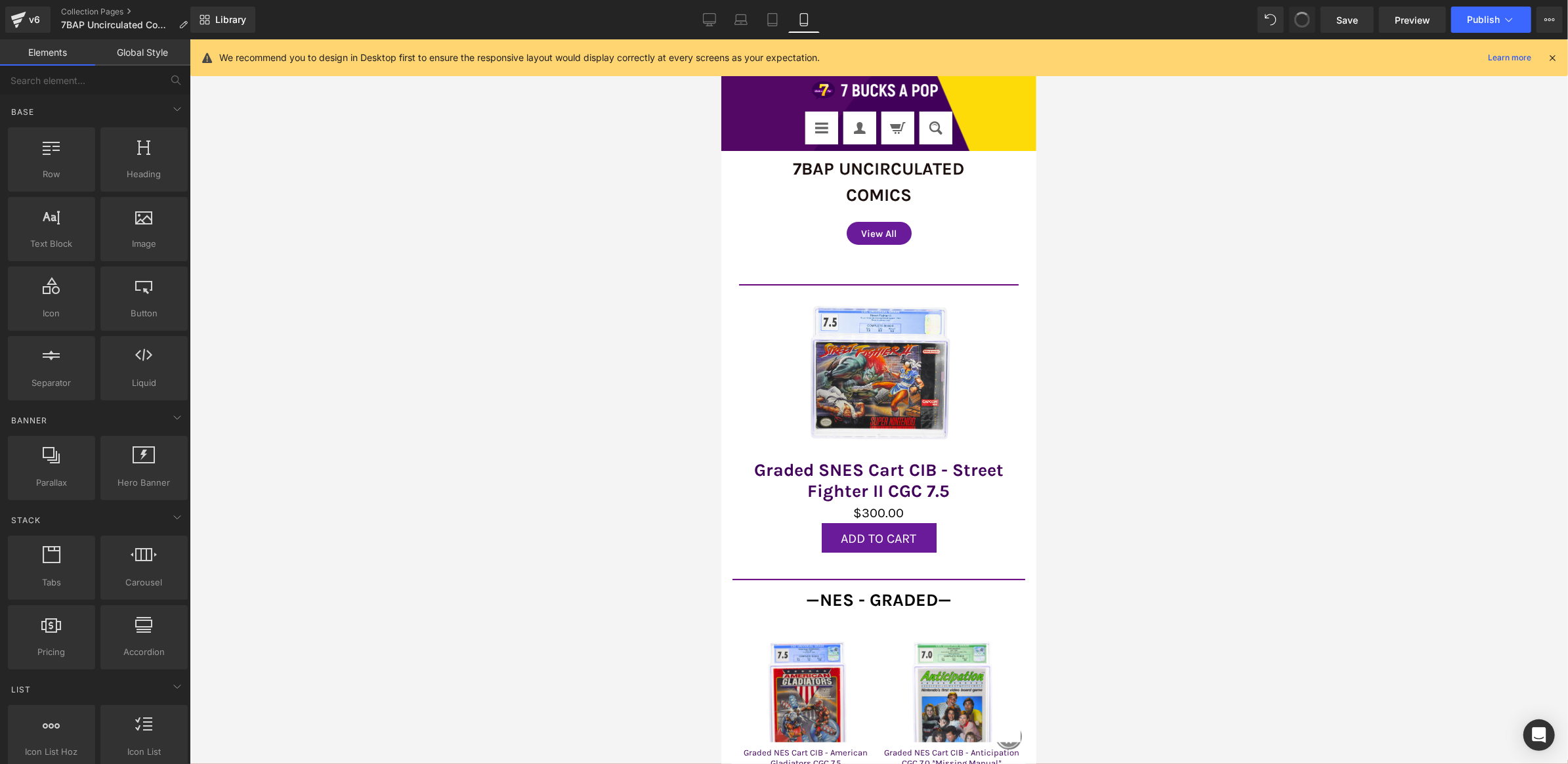
click at [1302, 16] on span at bounding box center [1302, 20] width 22 height 22
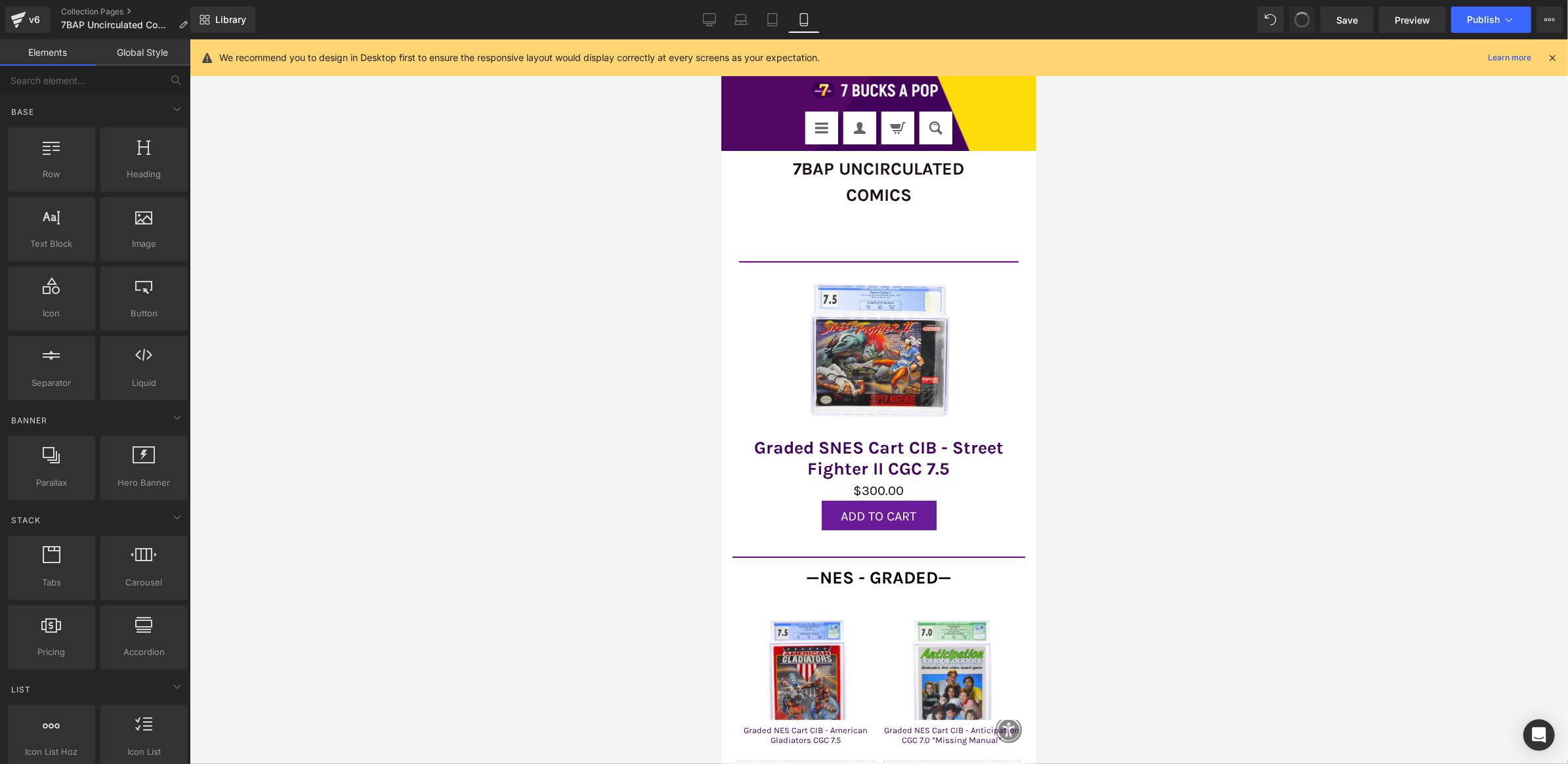
click at [1302, 16] on span at bounding box center [1303, 20] width 22 height 22
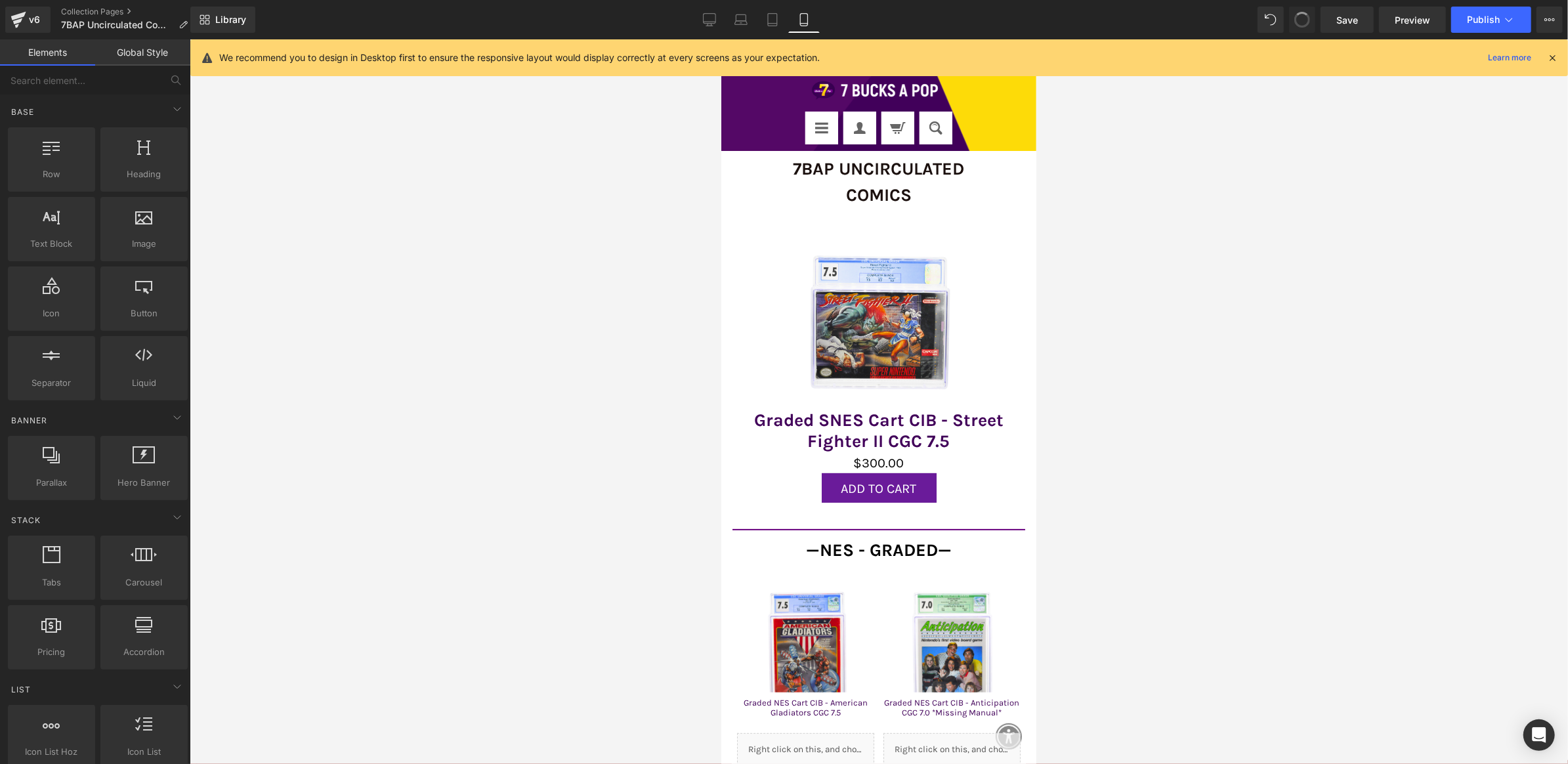
click at [1302, 16] on span at bounding box center [1303, 20] width 22 height 22
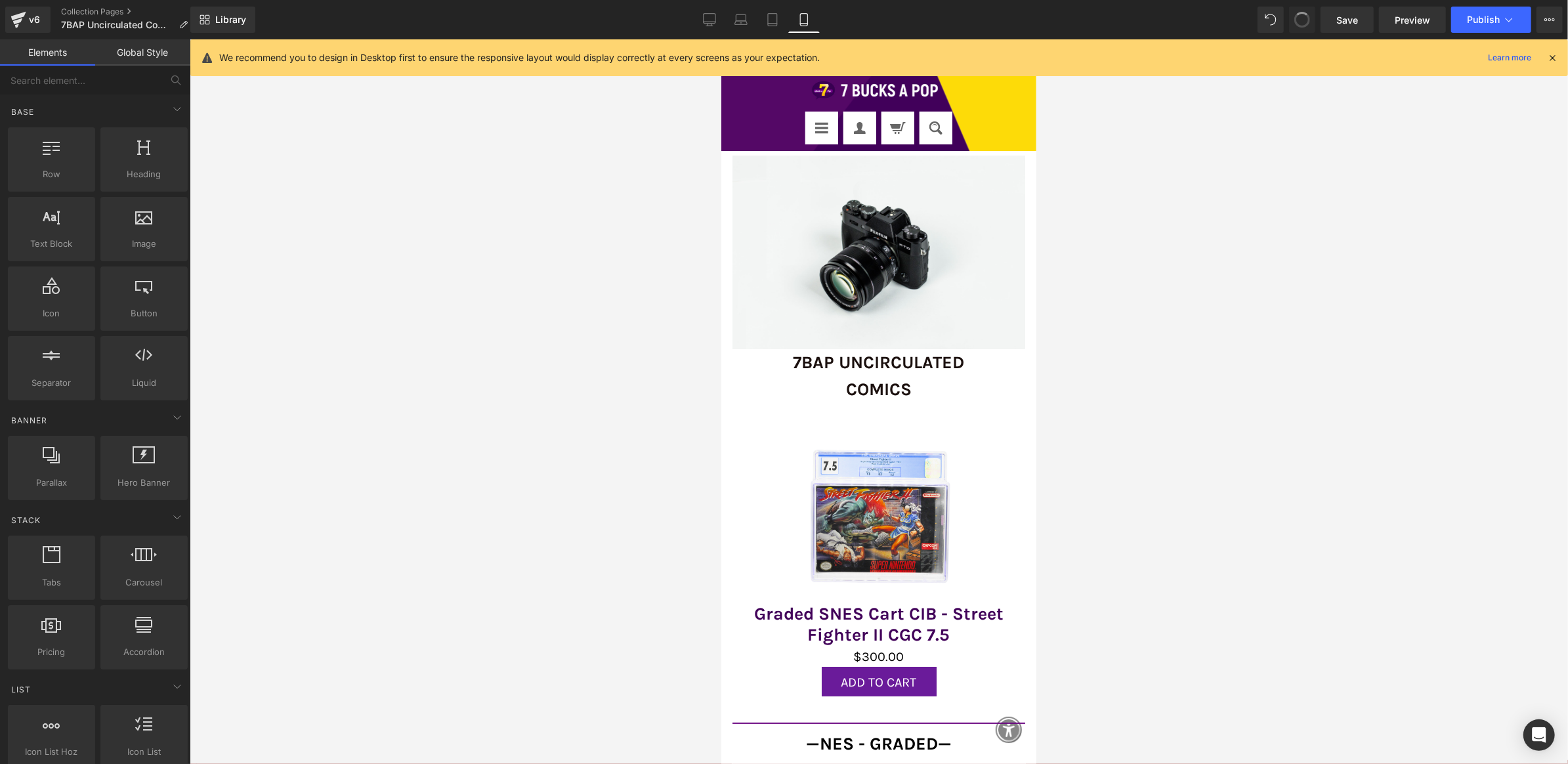
click at [1302, 16] on span at bounding box center [1302, 20] width 20 height 20
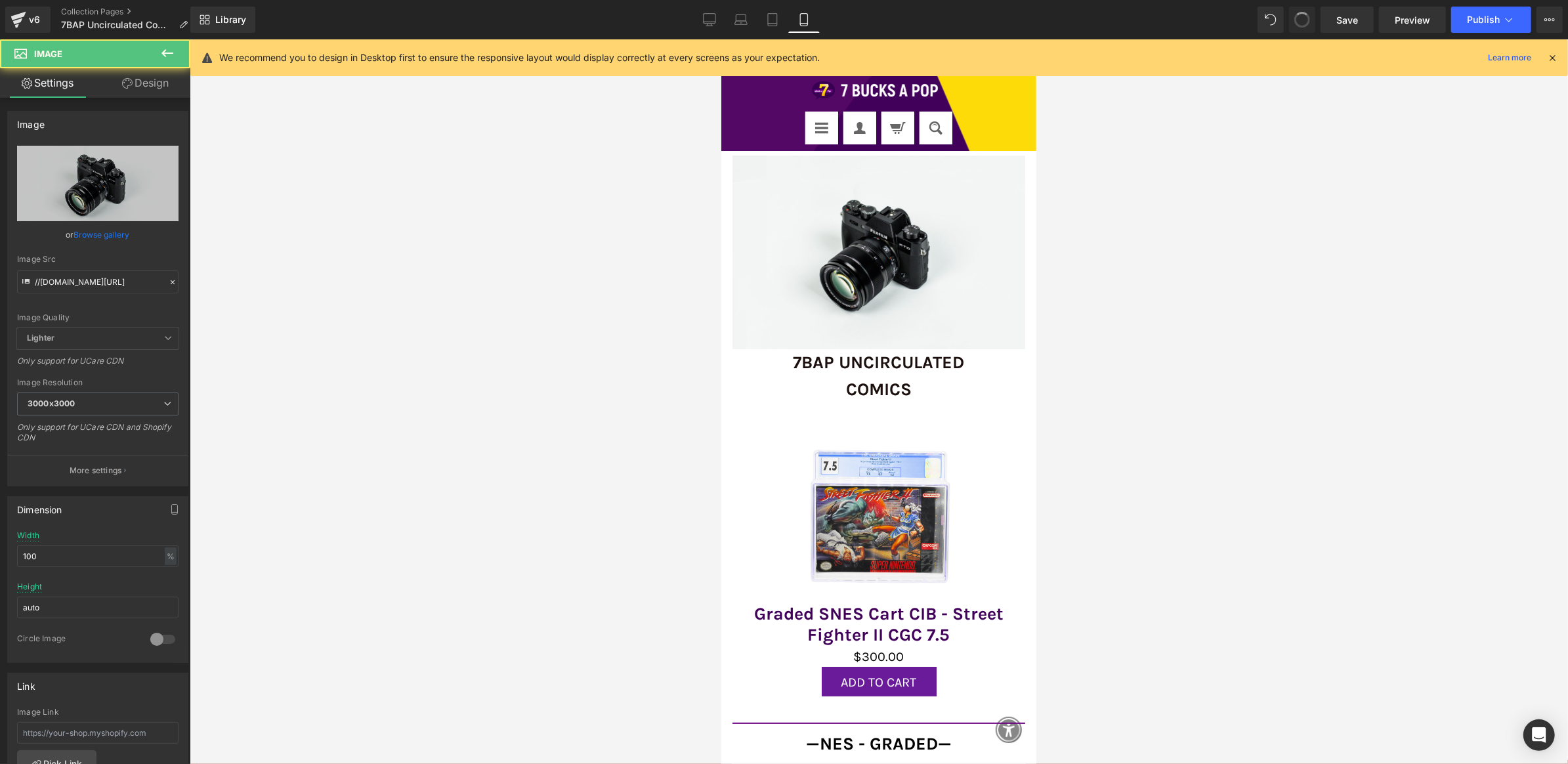
type input "https://ucarecdn.com/478d624d-d2dd-4572-92e9-c413b3199c01/-/format/auto/-/previ…"
click at [1302, 16] on span at bounding box center [1302, 20] width 21 height 21
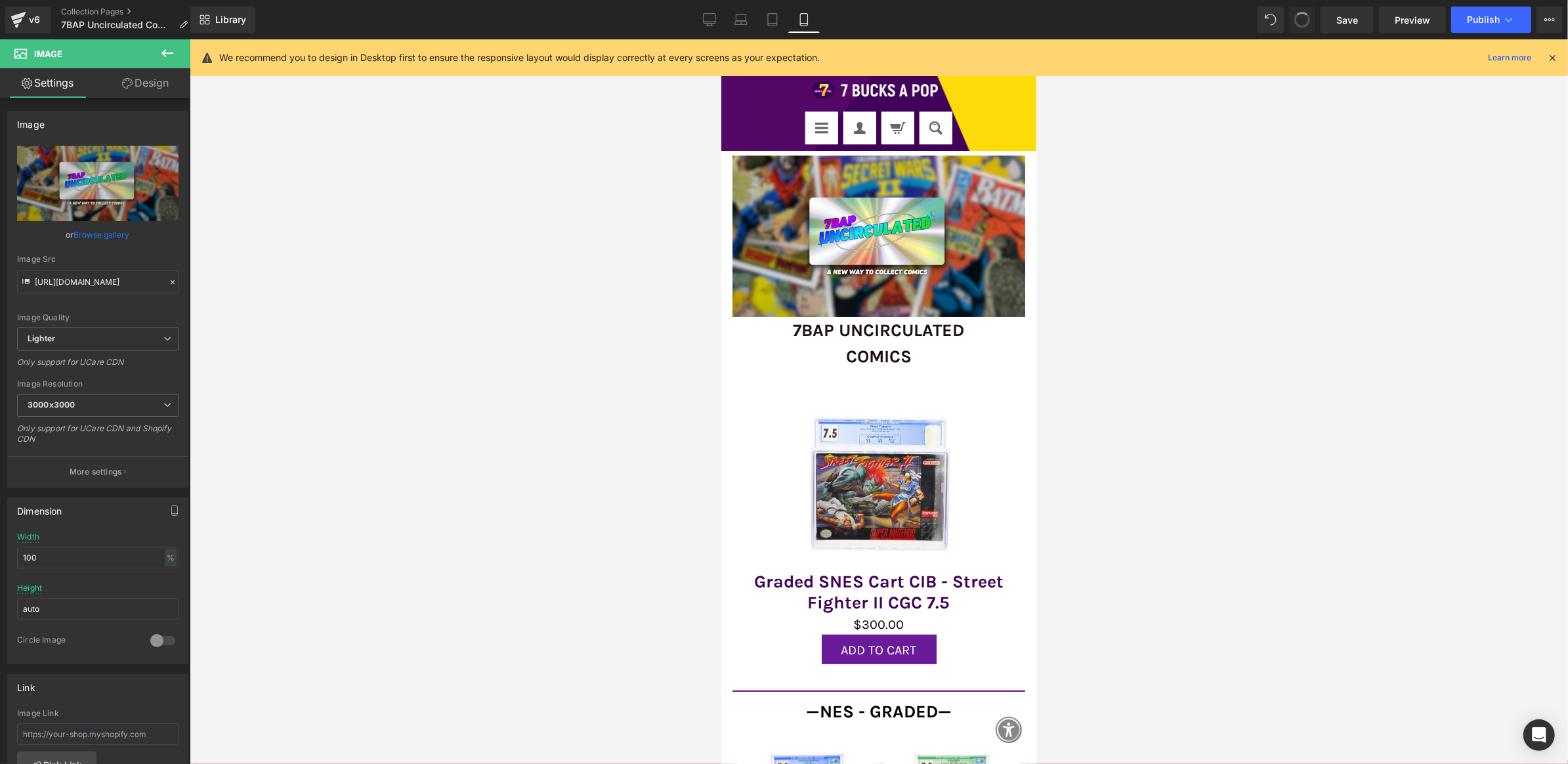
click at [1302, 16] on span at bounding box center [1302, 20] width 21 height 21
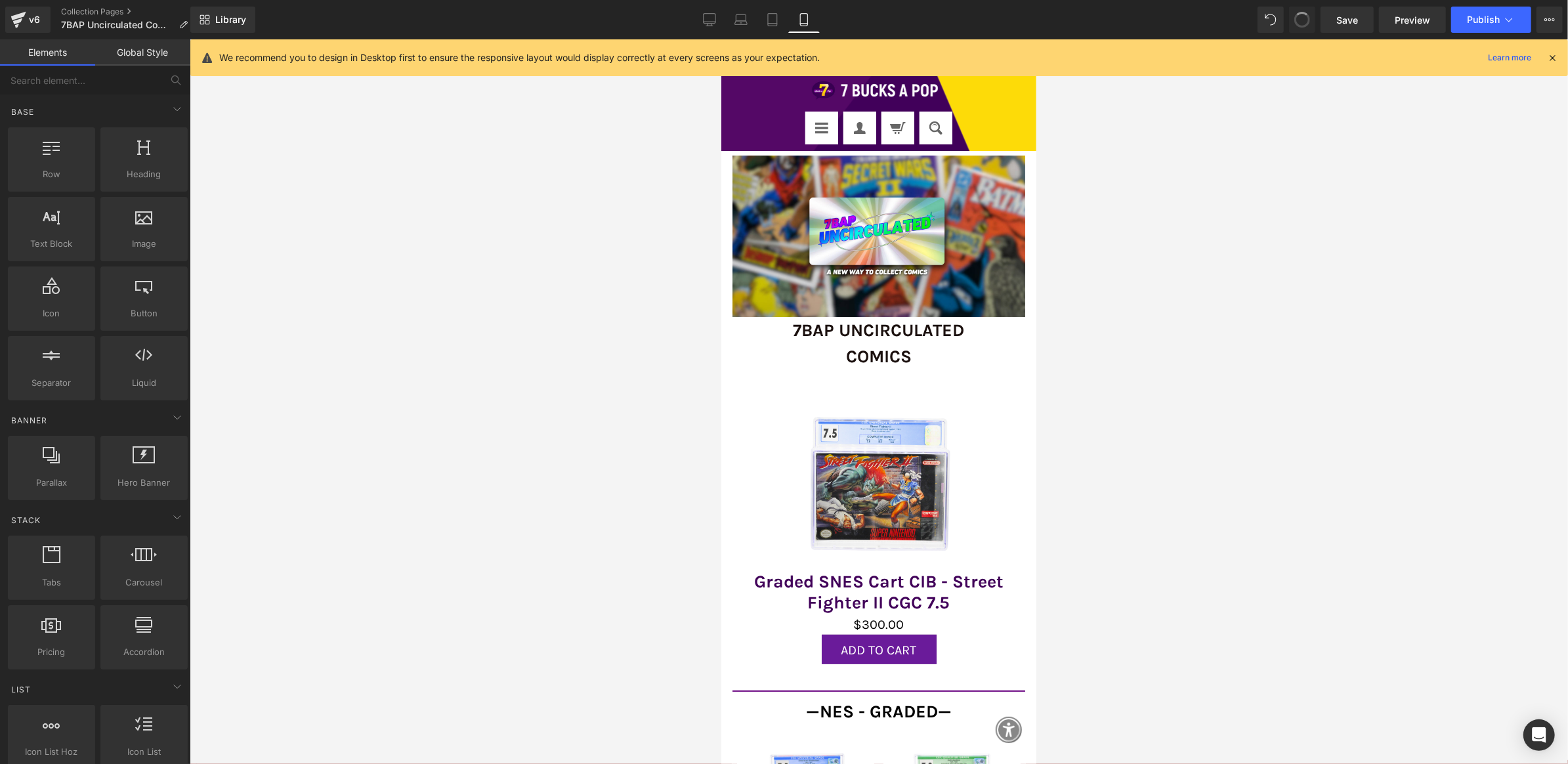
click at [1302, 16] on span at bounding box center [1302, 20] width 22 height 22
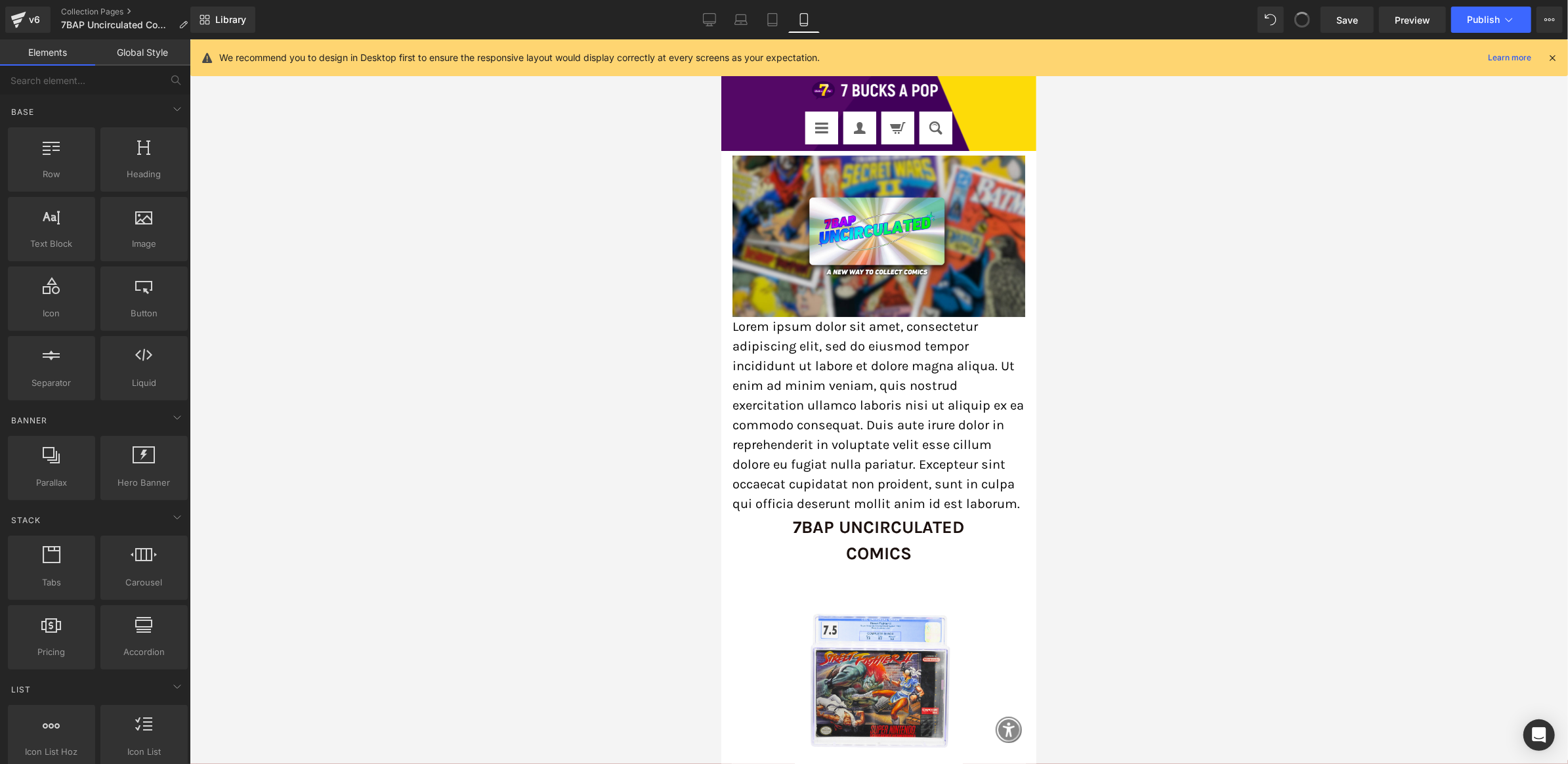
click at [1302, 16] on span at bounding box center [1302, 20] width 17 height 17
click at [1302, 16] on icon at bounding box center [1302, 19] width 11 height 11
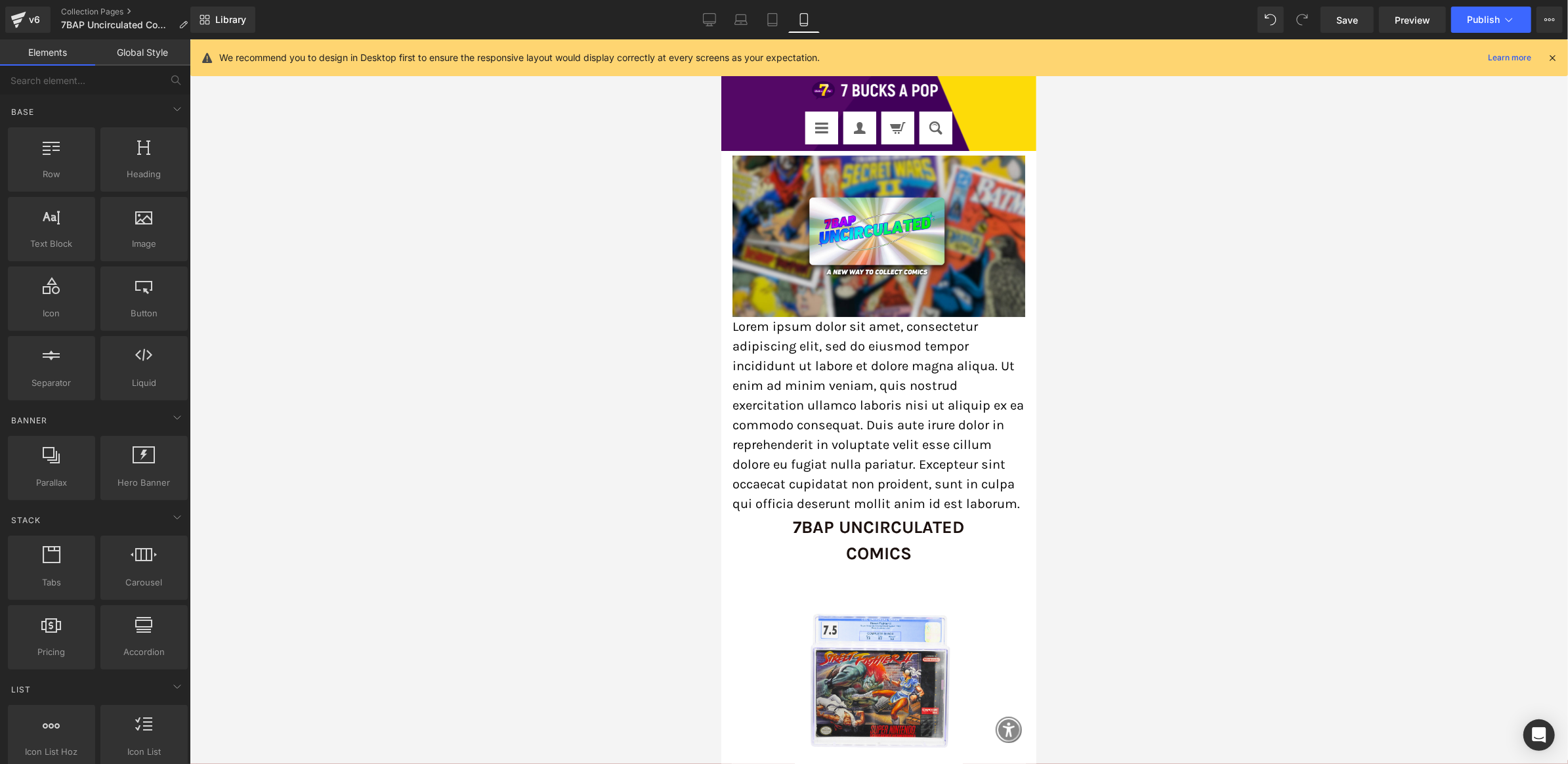
click at [1215, 182] on div at bounding box center [879, 401] width 1379 height 725
click at [928, 363] on p "Lorem ipsum dolor sit amet, consectetur adipiscing elit, sed do eiusmod tempor …" at bounding box center [878, 415] width 293 height 197
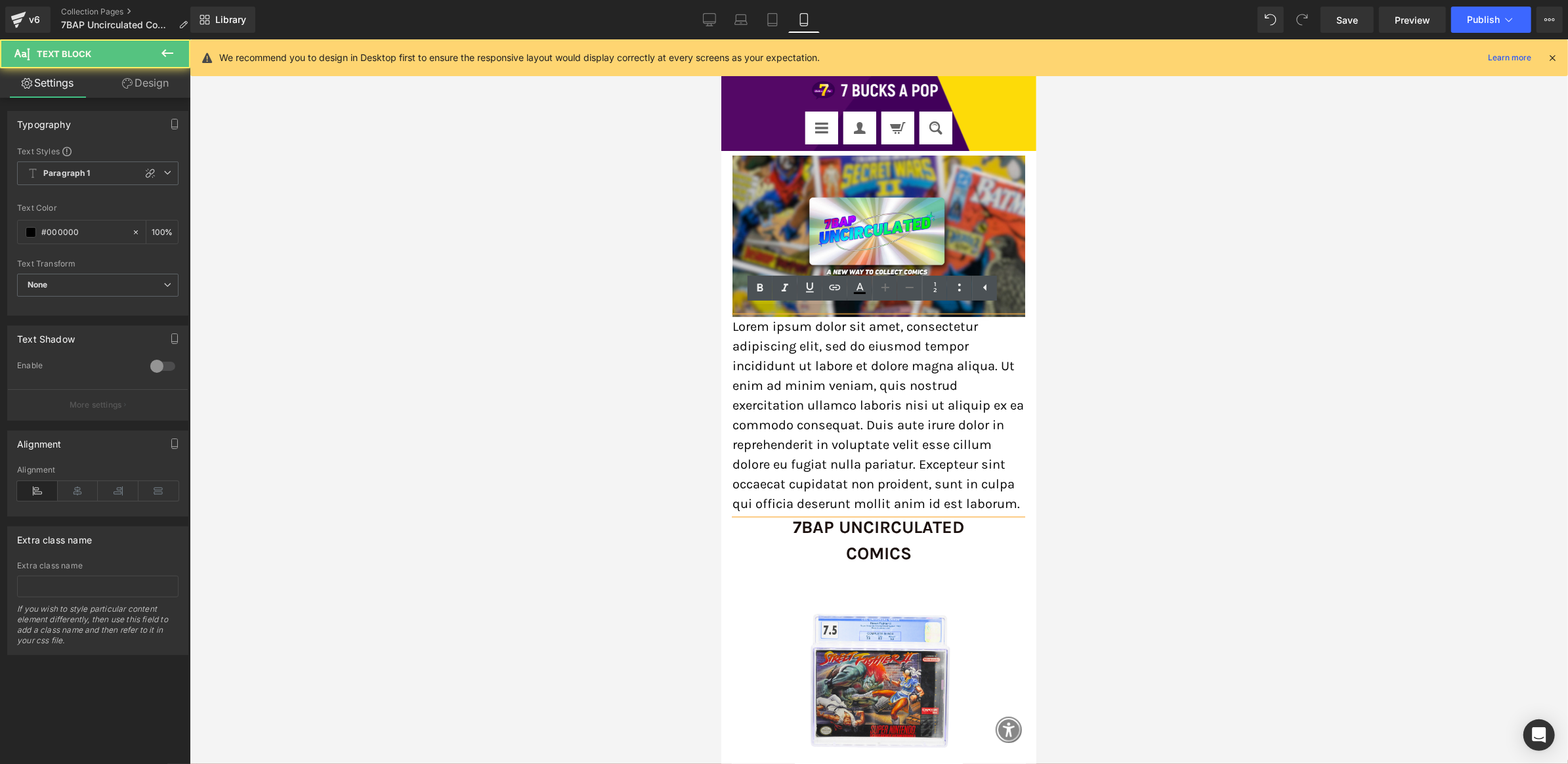
click at [833, 359] on p "Lorem ipsum dolor sit amet, consectetur adipiscing elit, sed do eiusmod tempor …" at bounding box center [878, 415] width 293 height 197
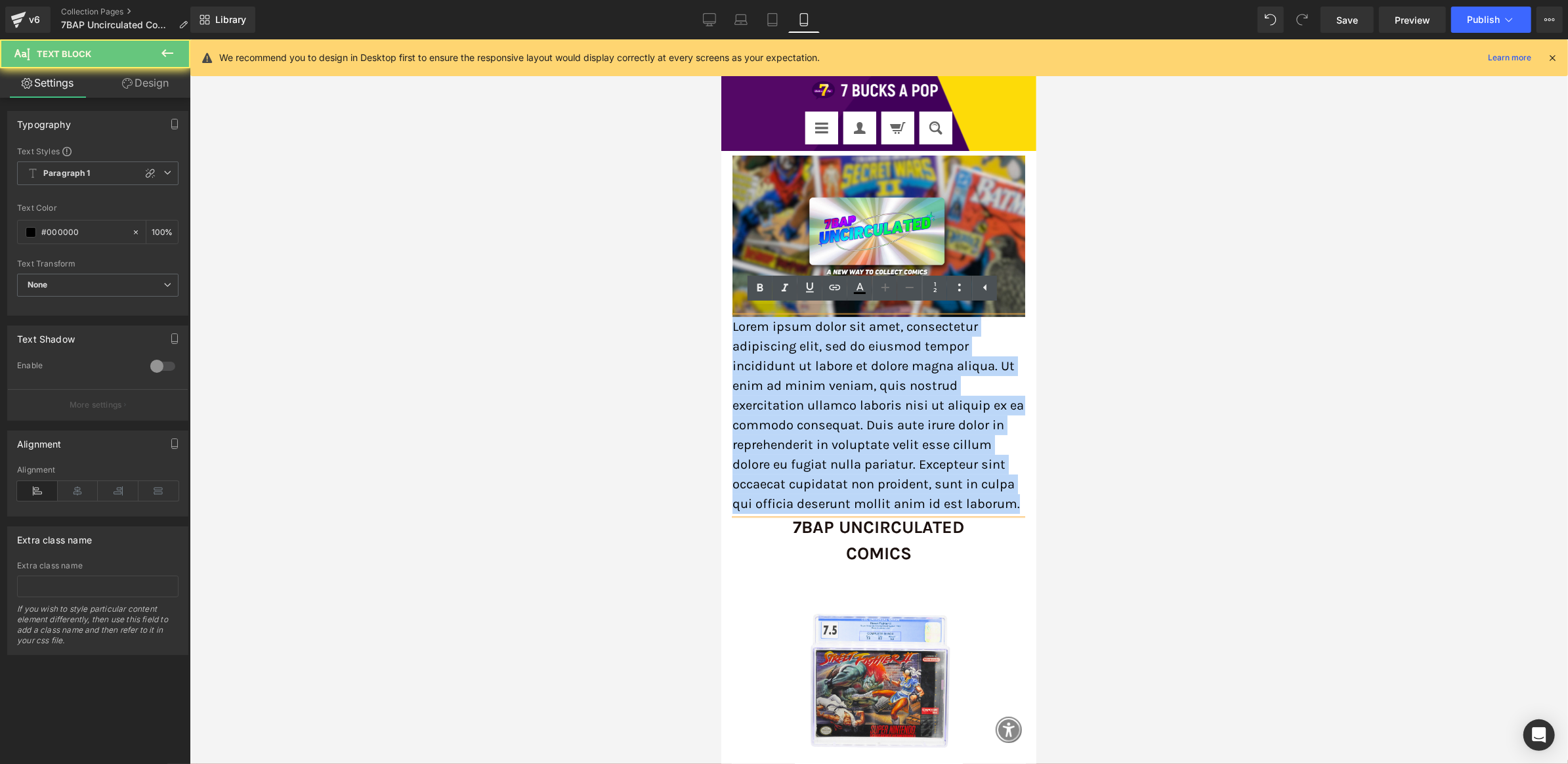
paste div
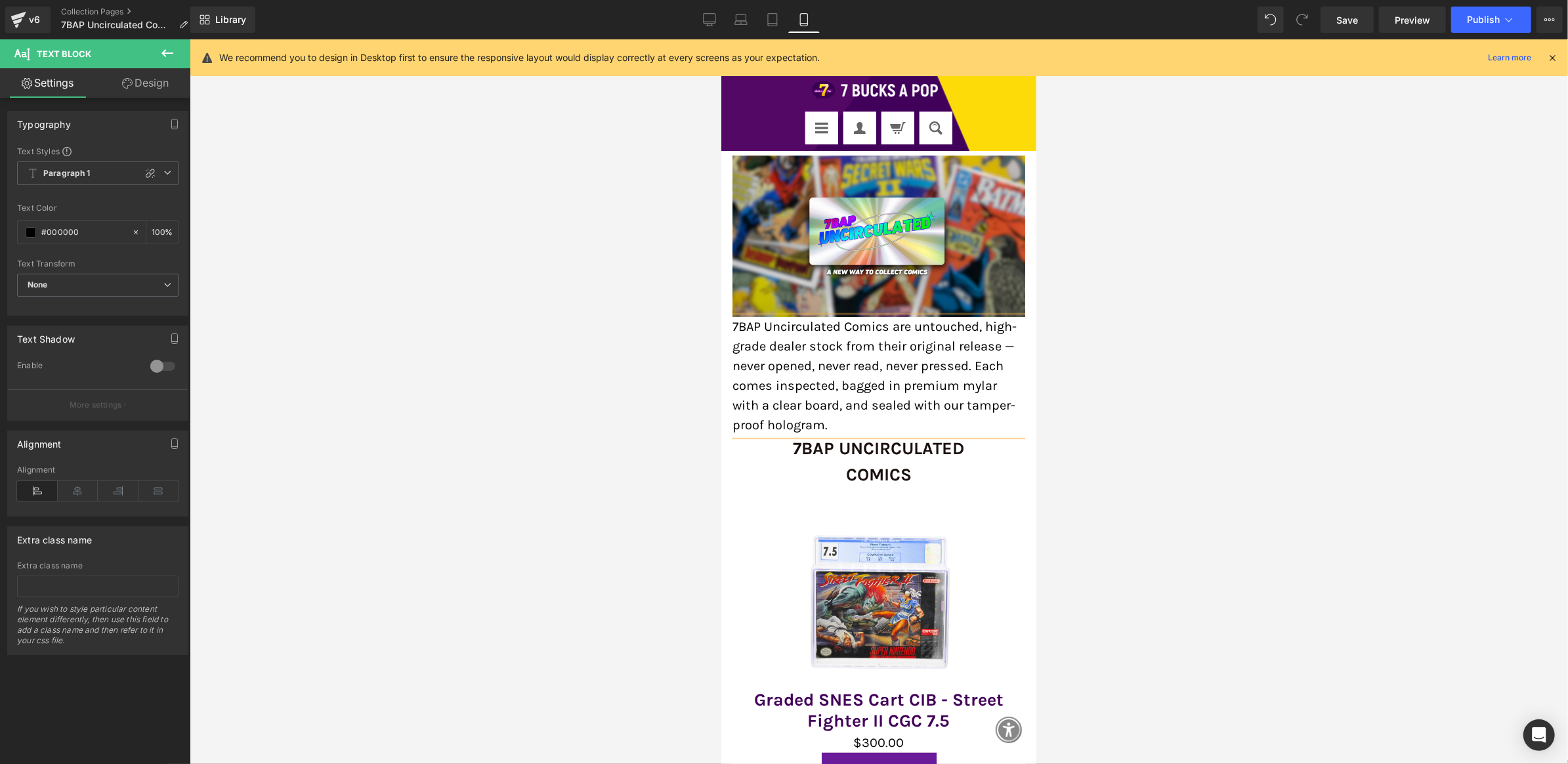
click at [1047, 355] on div at bounding box center [879, 401] width 1379 height 725
click at [969, 377] on p "7BAP Uncirculated Comics are untouched, high-grade dealer stock from their orig…" at bounding box center [878, 375] width 293 height 118
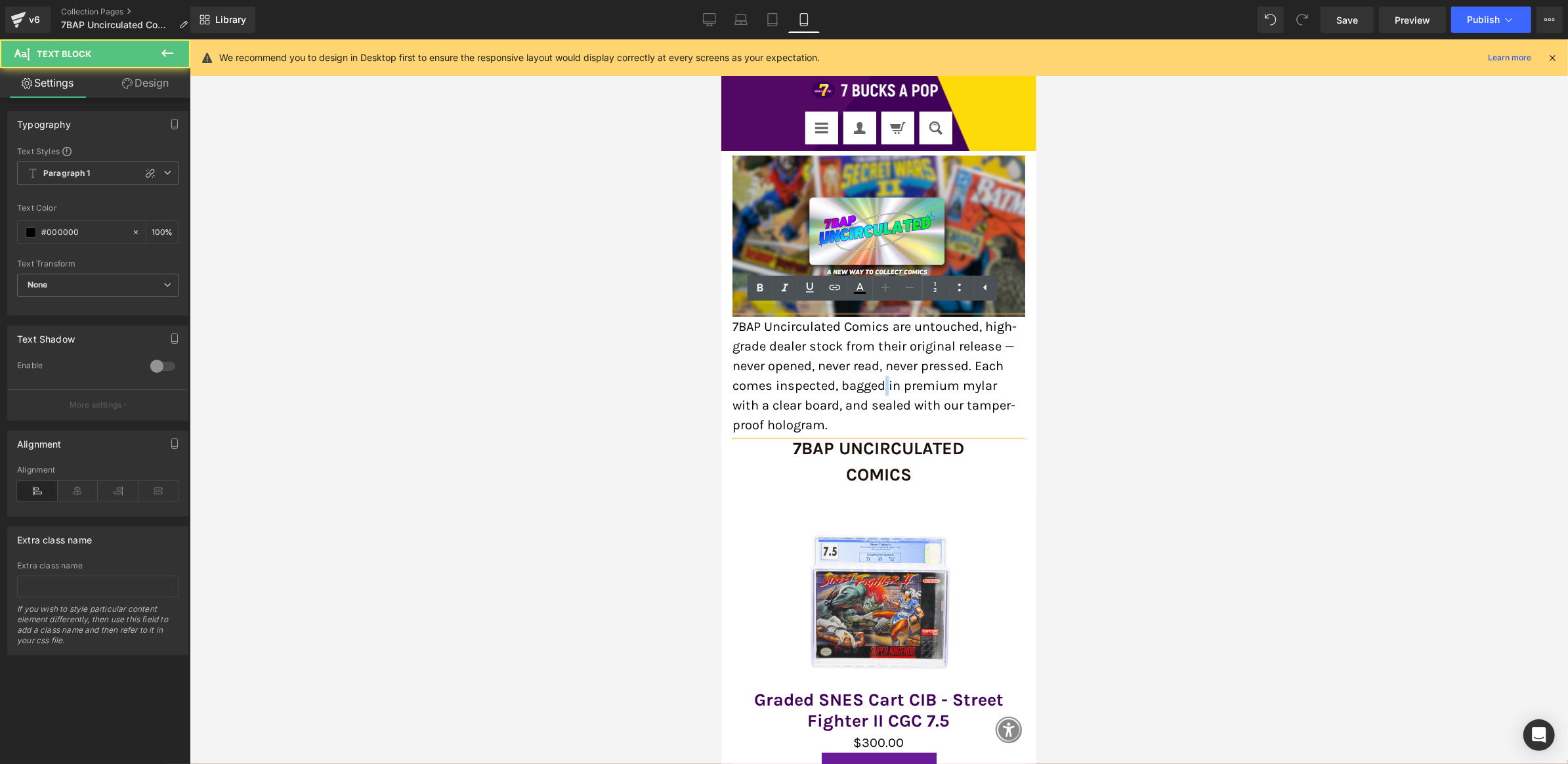
click at [969, 377] on p "7BAP Uncirculated Comics are untouched, high-grade dealer stock from their orig…" at bounding box center [878, 375] width 293 height 118
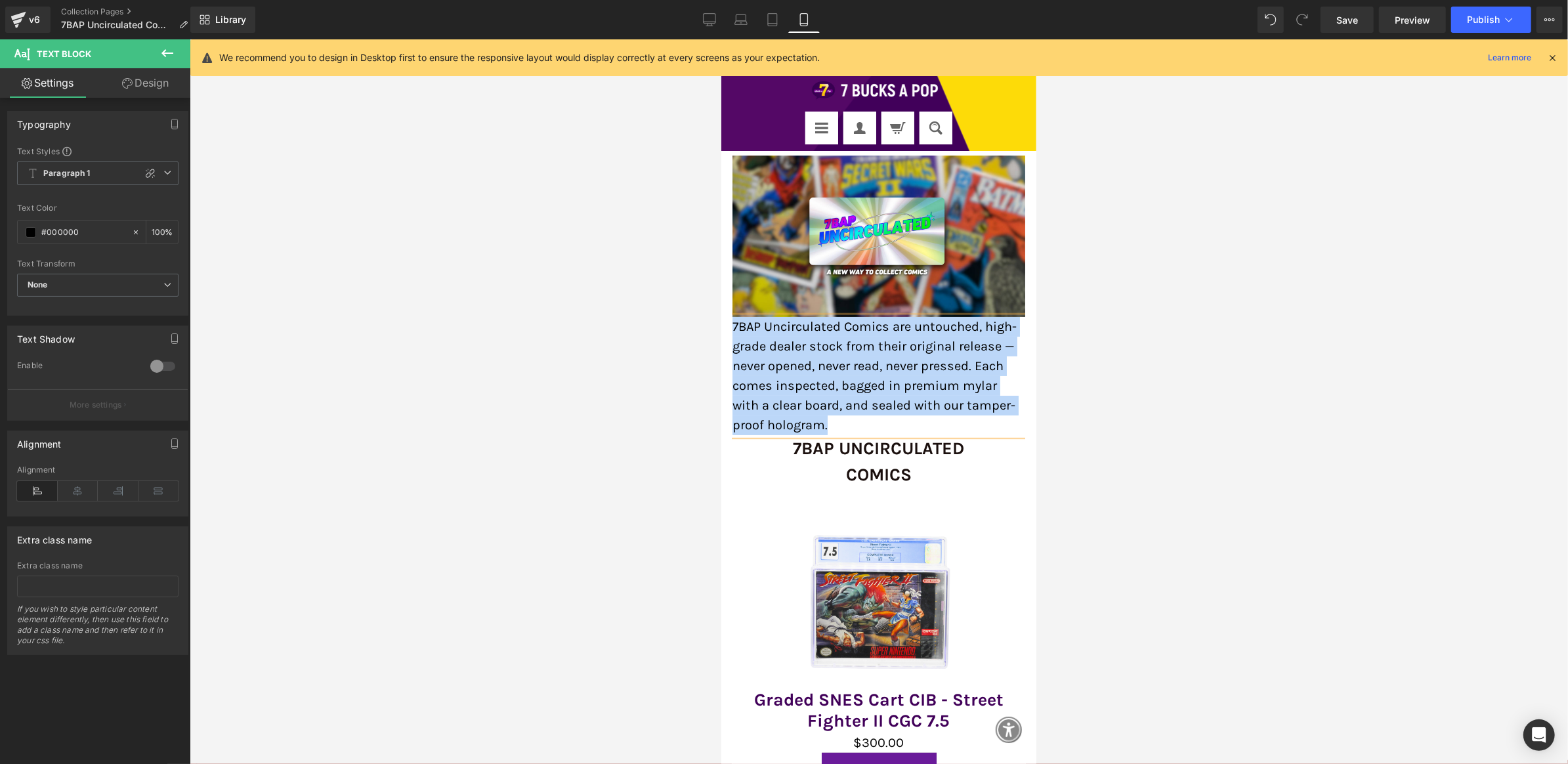
click at [992, 365] on p "7BAP Uncirculated Comics are untouched, high-grade dealer stock from their orig…" at bounding box center [878, 375] width 293 height 118
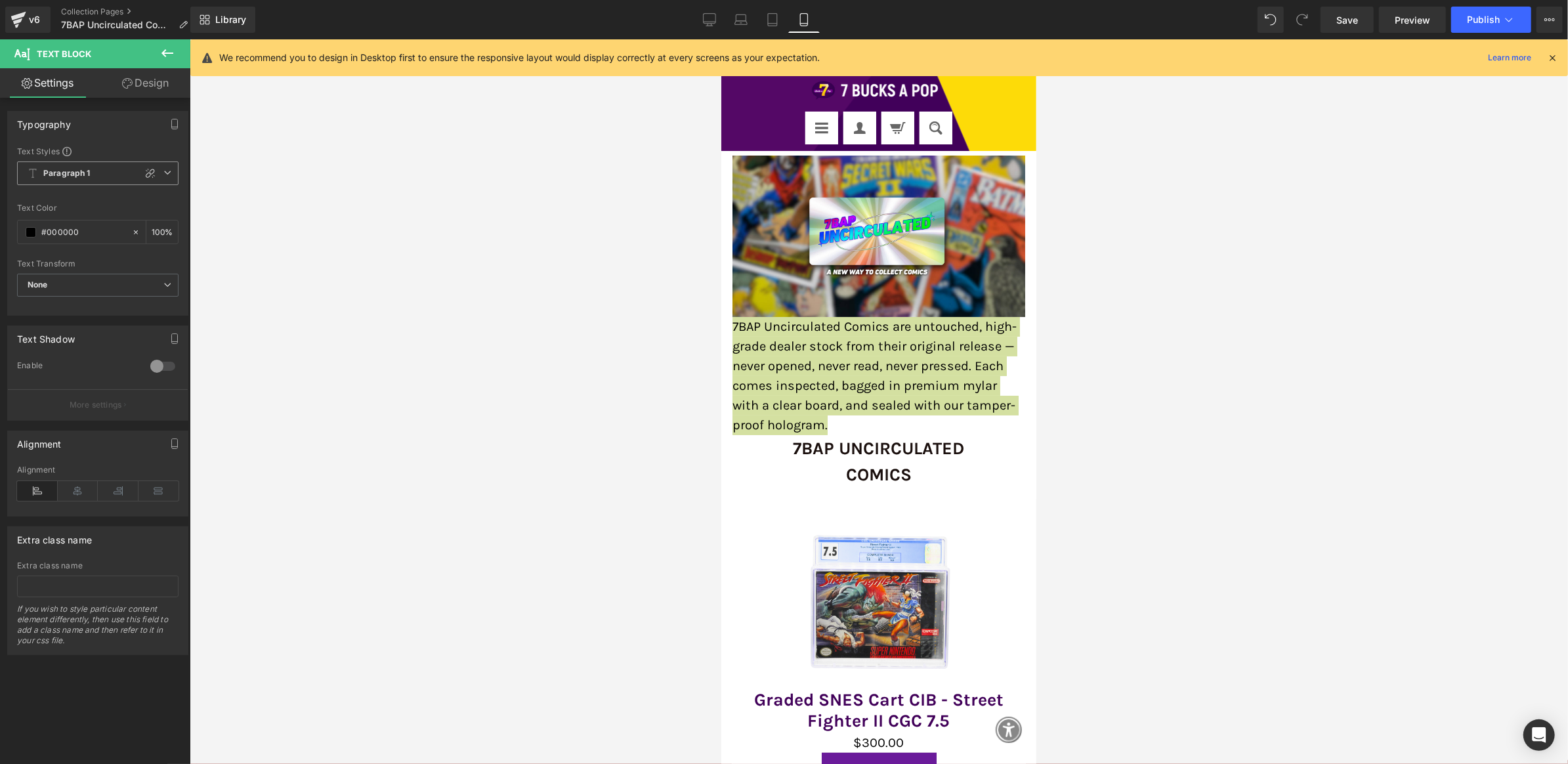
click at [128, 171] on span "Paragraph 1" at bounding box center [97, 173] width 161 height 24
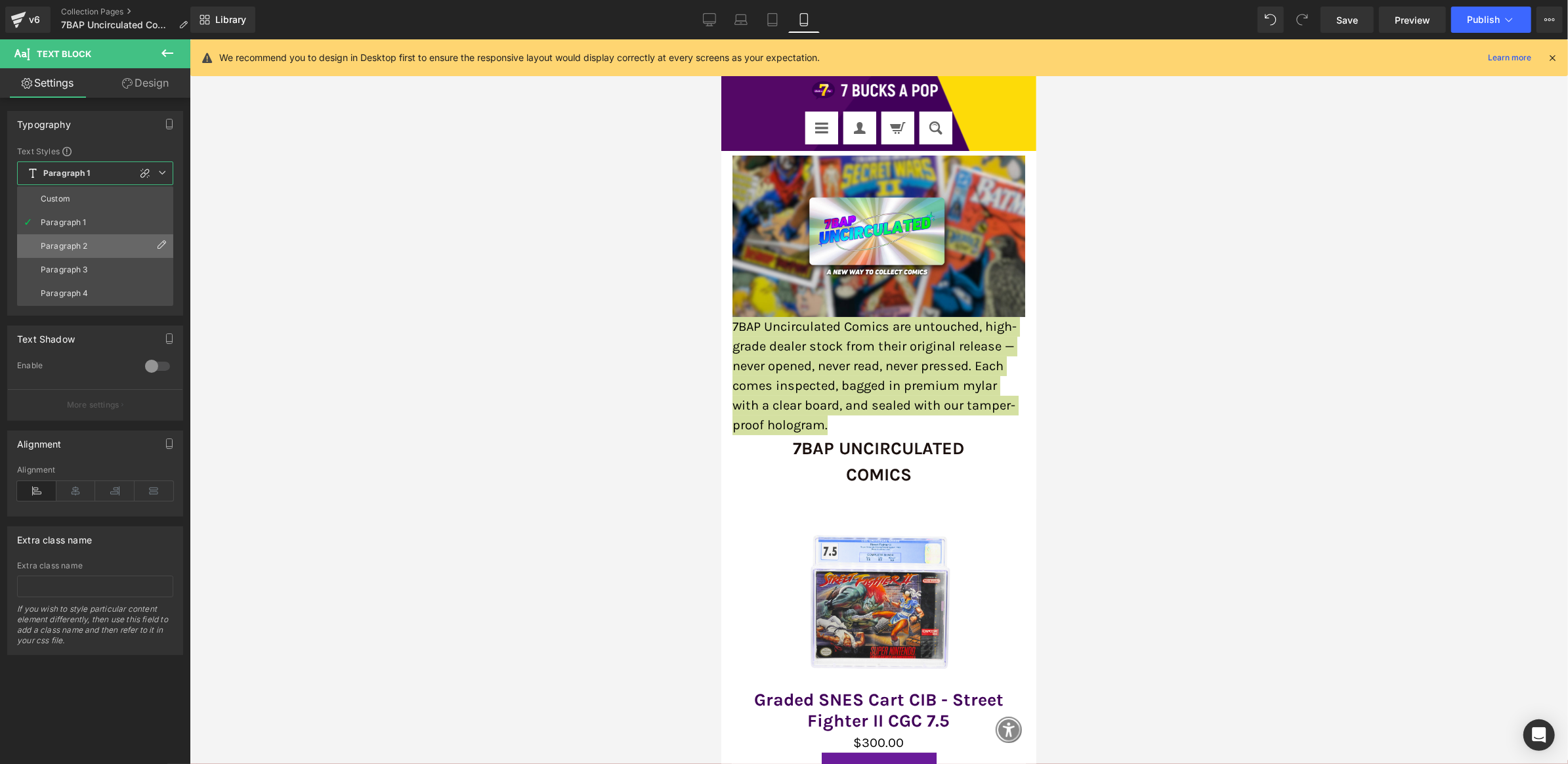
click at [114, 243] on li "Paragraph 2" at bounding box center [95, 246] width 156 height 24
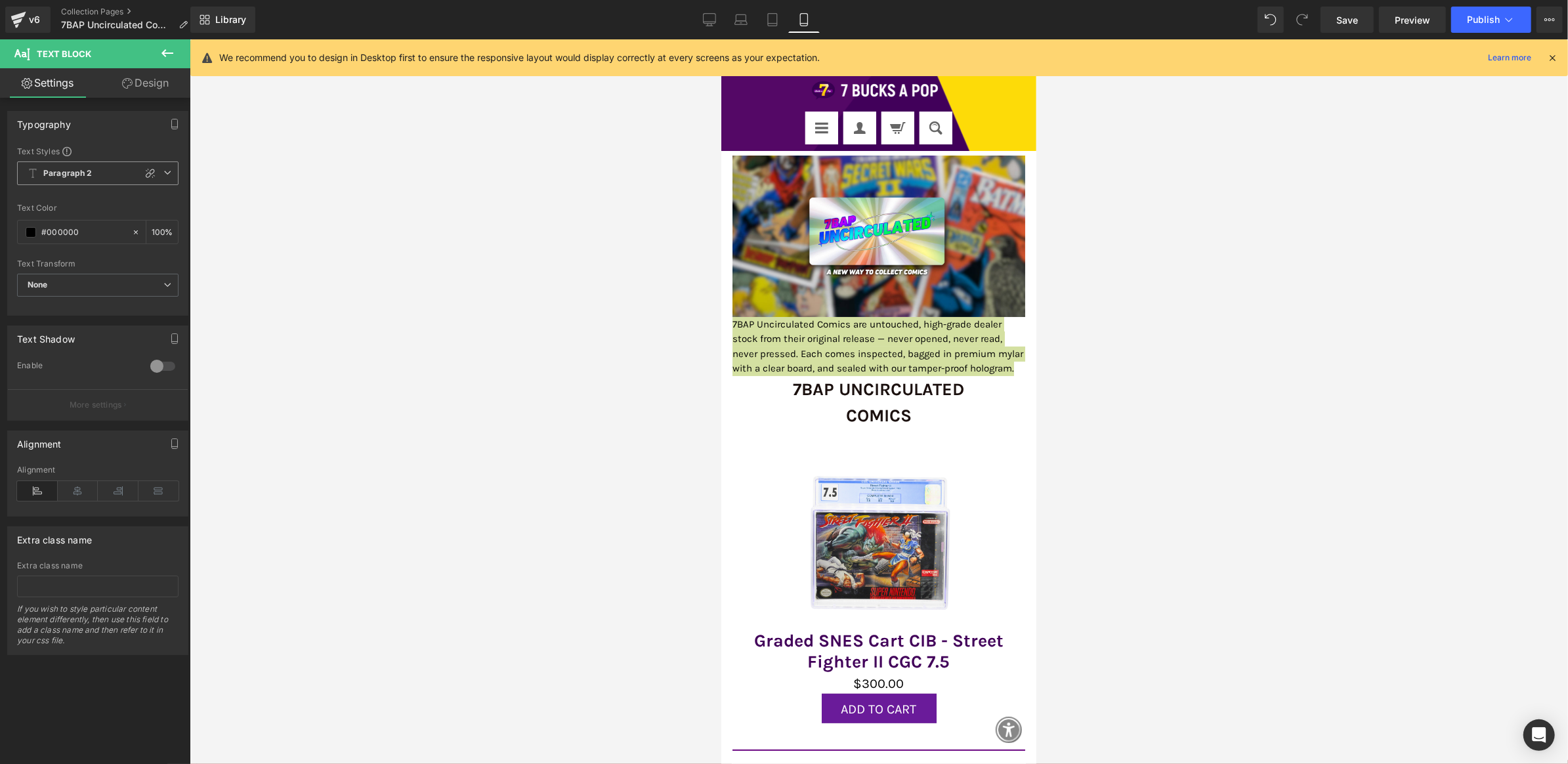
click at [128, 176] on span "Paragraph 2" at bounding box center [97, 173] width 161 height 24
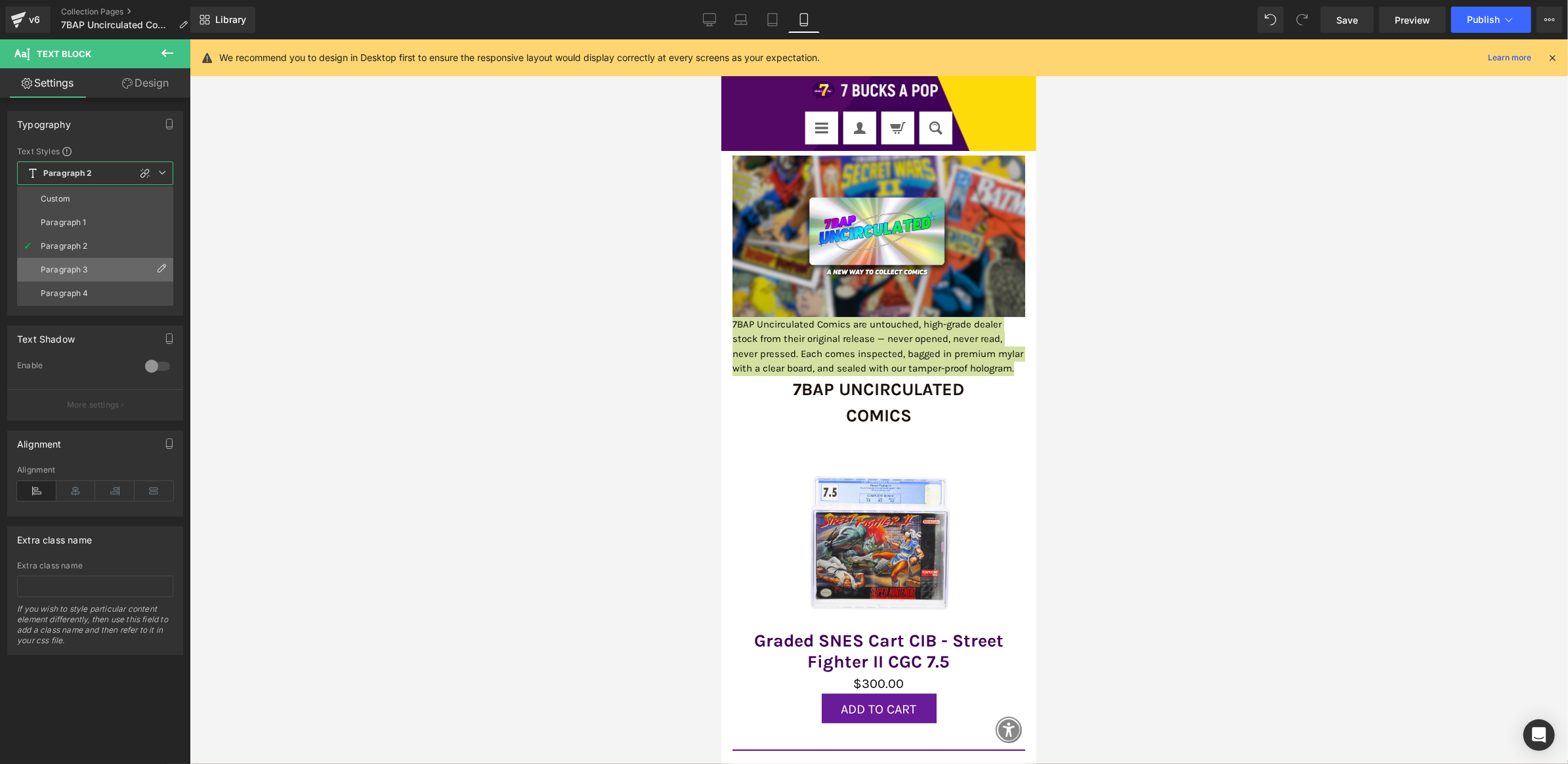
click at [111, 269] on li "Paragraph 3" at bounding box center [95, 270] width 156 height 24
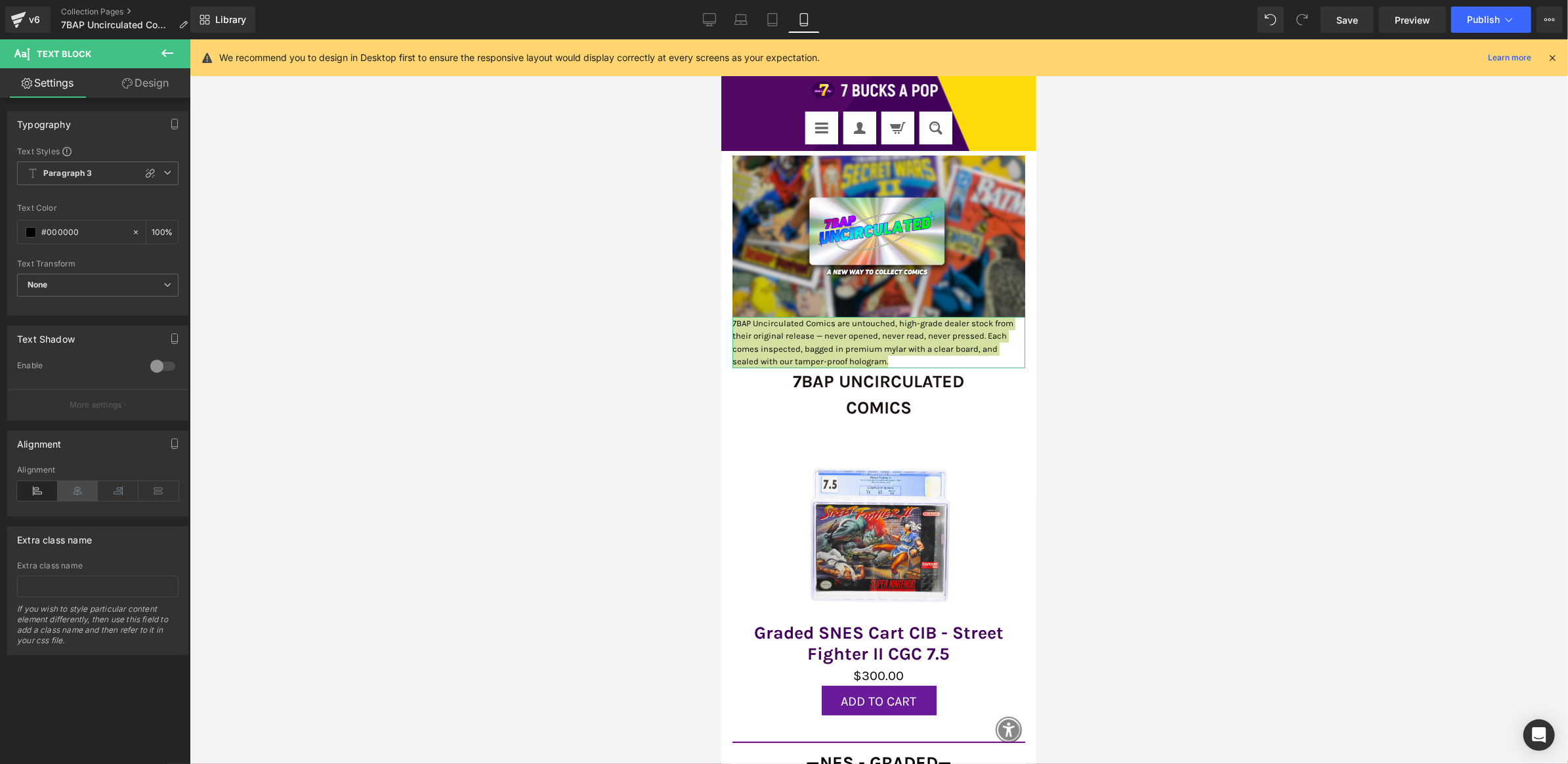
click at [82, 491] on icon at bounding box center [78, 490] width 41 height 20
drag, startPoint x: 689, startPoint y: 401, endPoint x: 1, endPoint y: 346, distance: 690.2
click at [689, 401] on div at bounding box center [879, 401] width 1379 height 725
click at [174, 54] on icon at bounding box center [167, 53] width 16 height 16
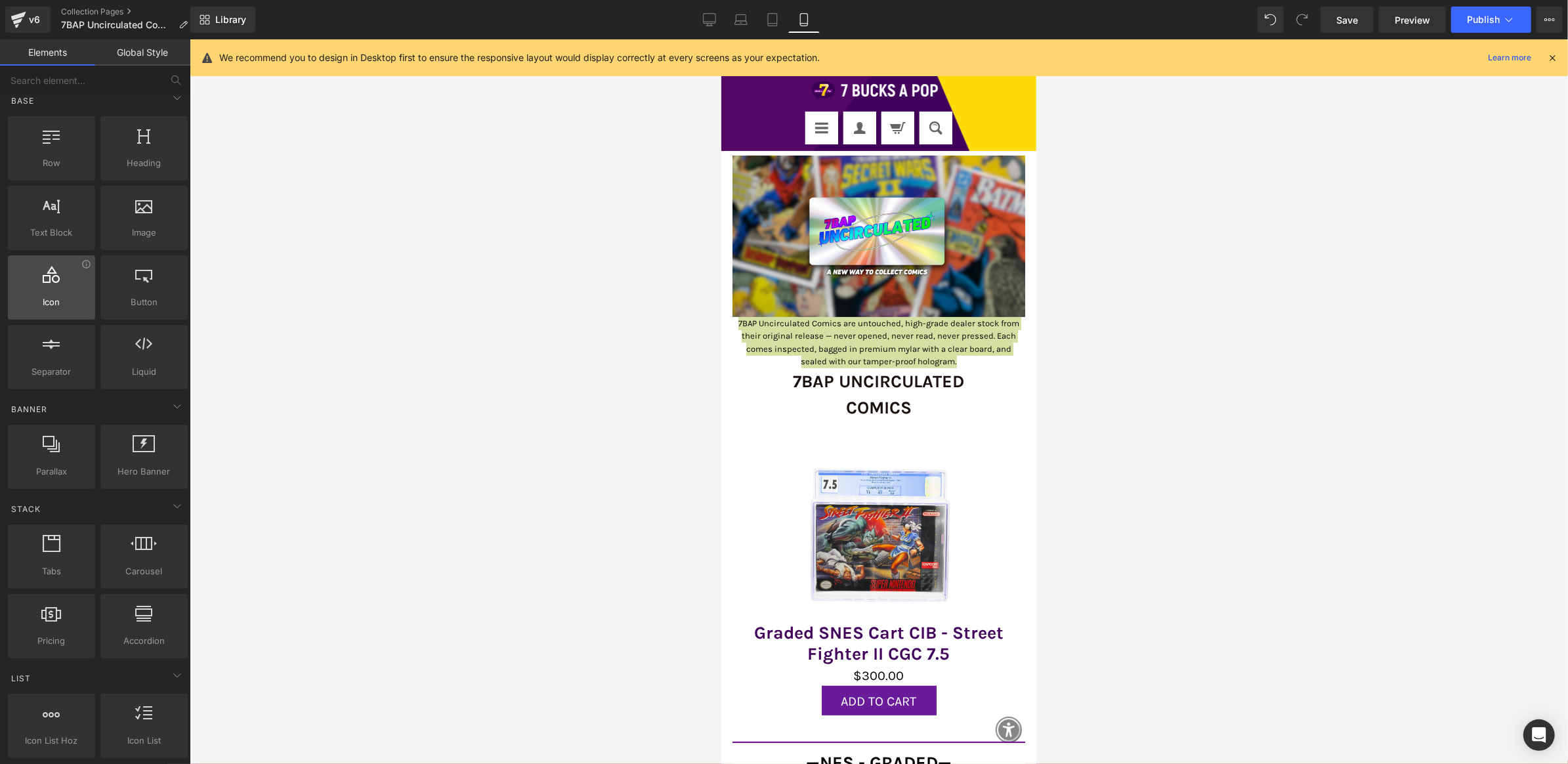
scroll to position [14, 0]
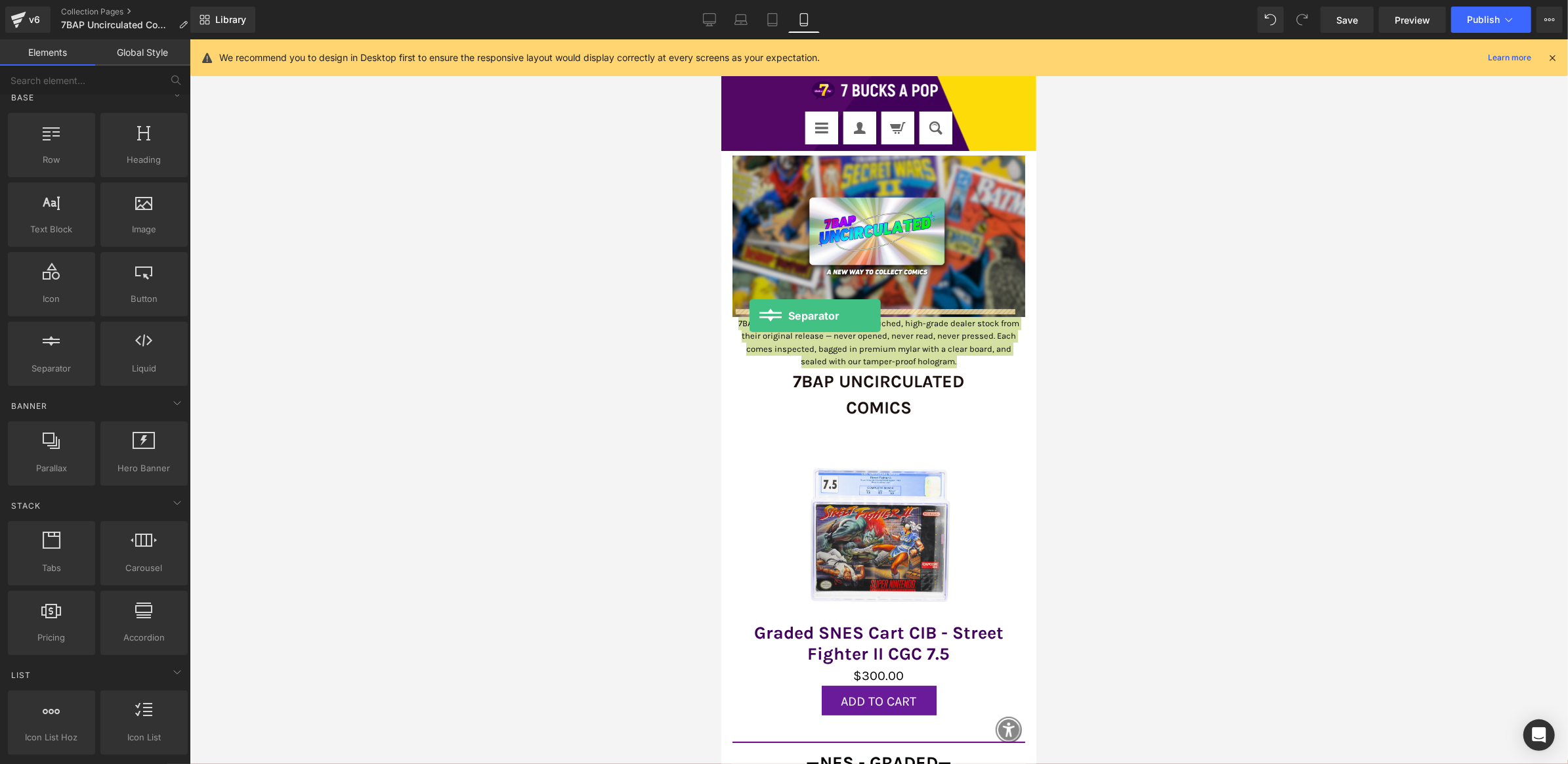
drag, startPoint x: 776, startPoint y: 395, endPoint x: 749, endPoint y: 315, distance: 84.4
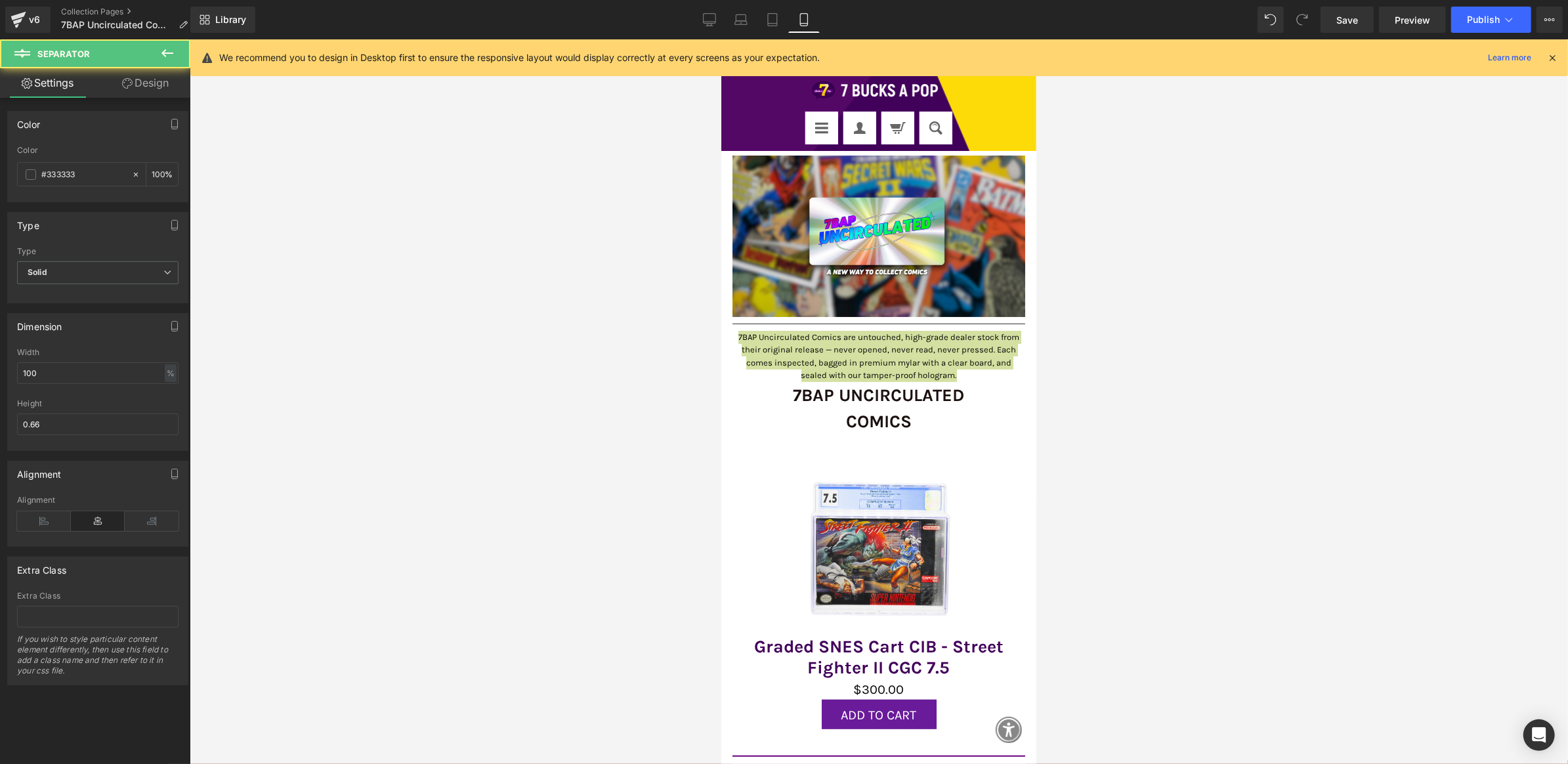
click at [558, 328] on div at bounding box center [879, 401] width 1379 height 725
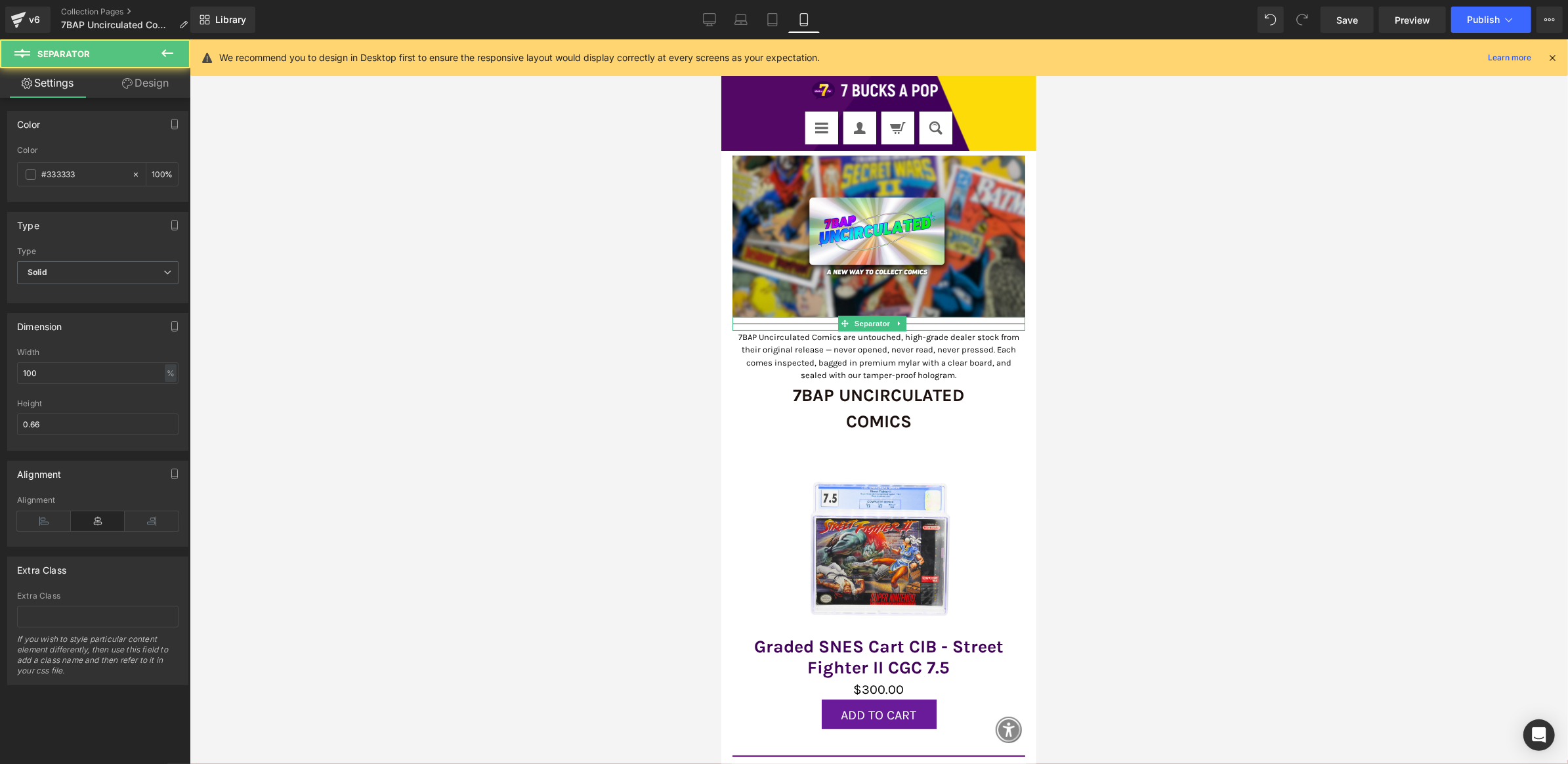
click at [765, 323] on hr at bounding box center [878, 326] width 293 height 7
click at [128, 270] on span "Solid" at bounding box center [97, 273] width 161 height 23
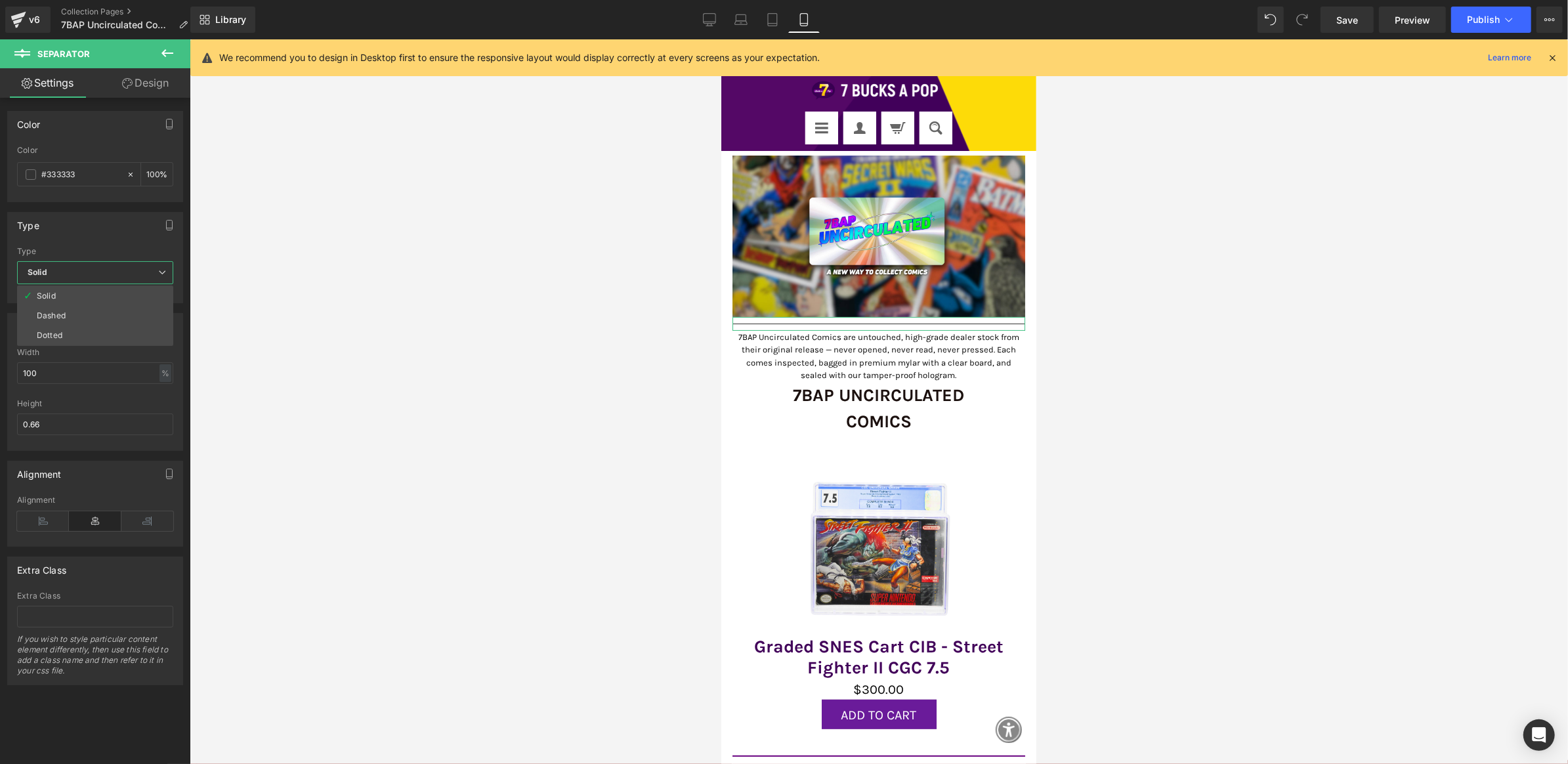
click at [128, 269] on span "Solid" at bounding box center [95, 273] width 156 height 23
click at [106, 179] on input "#333333" at bounding box center [83, 174] width 84 height 14
click at [131, 174] on icon at bounding box center [136, 175] width 9 height 9
type input "none"
type input "0"
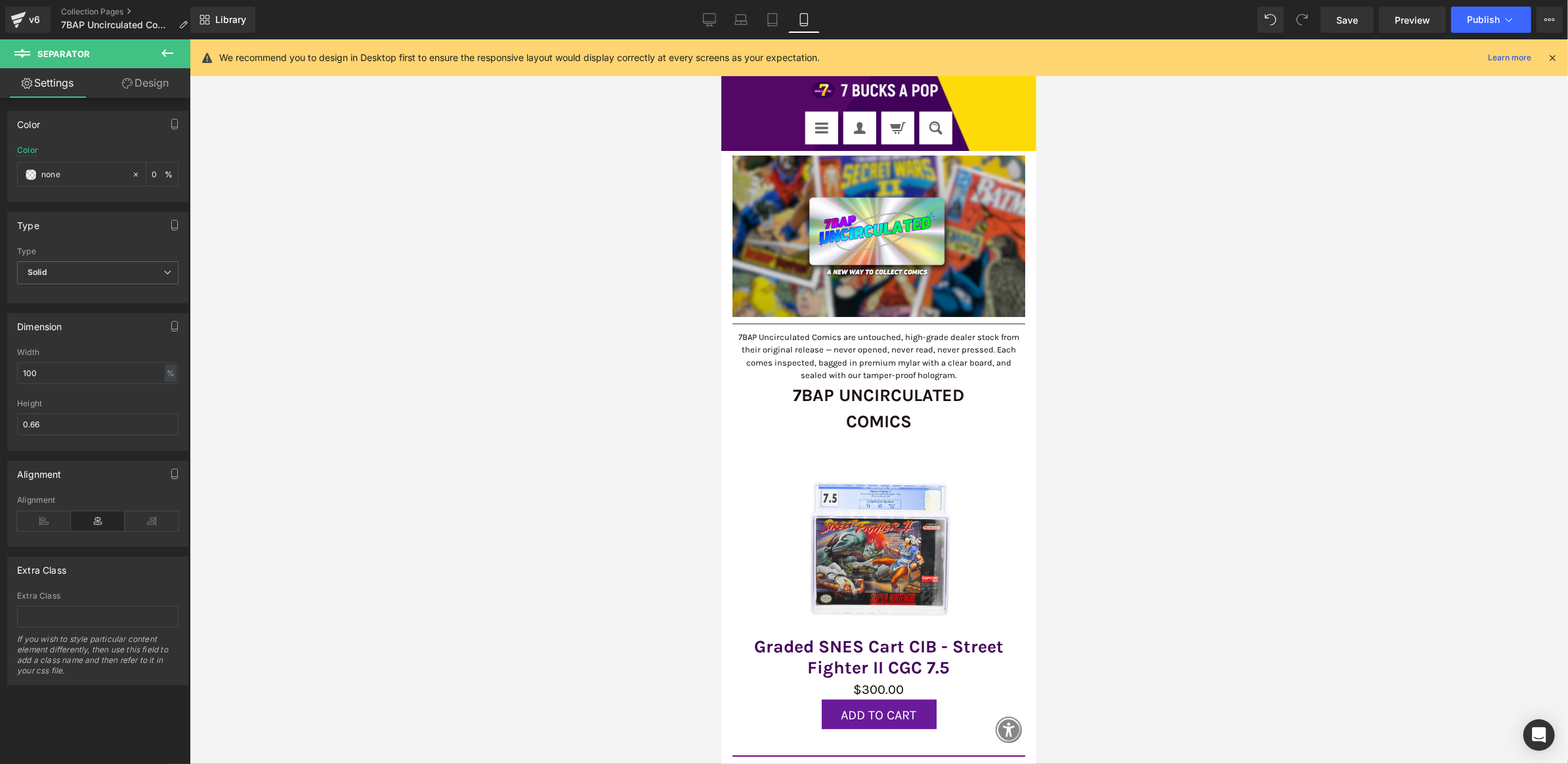
click at [495, 294] on div at bounding box center [879, 401] width 1379 height 725
click at [795, 327] on div at bounding box center [878, 328] width 293 height 3
click at [903, 315] on link at bounding box center [900, 322] width 14 height 16
click at [903, 320] on icon at bounding box center [906, 323] width 7 height 7
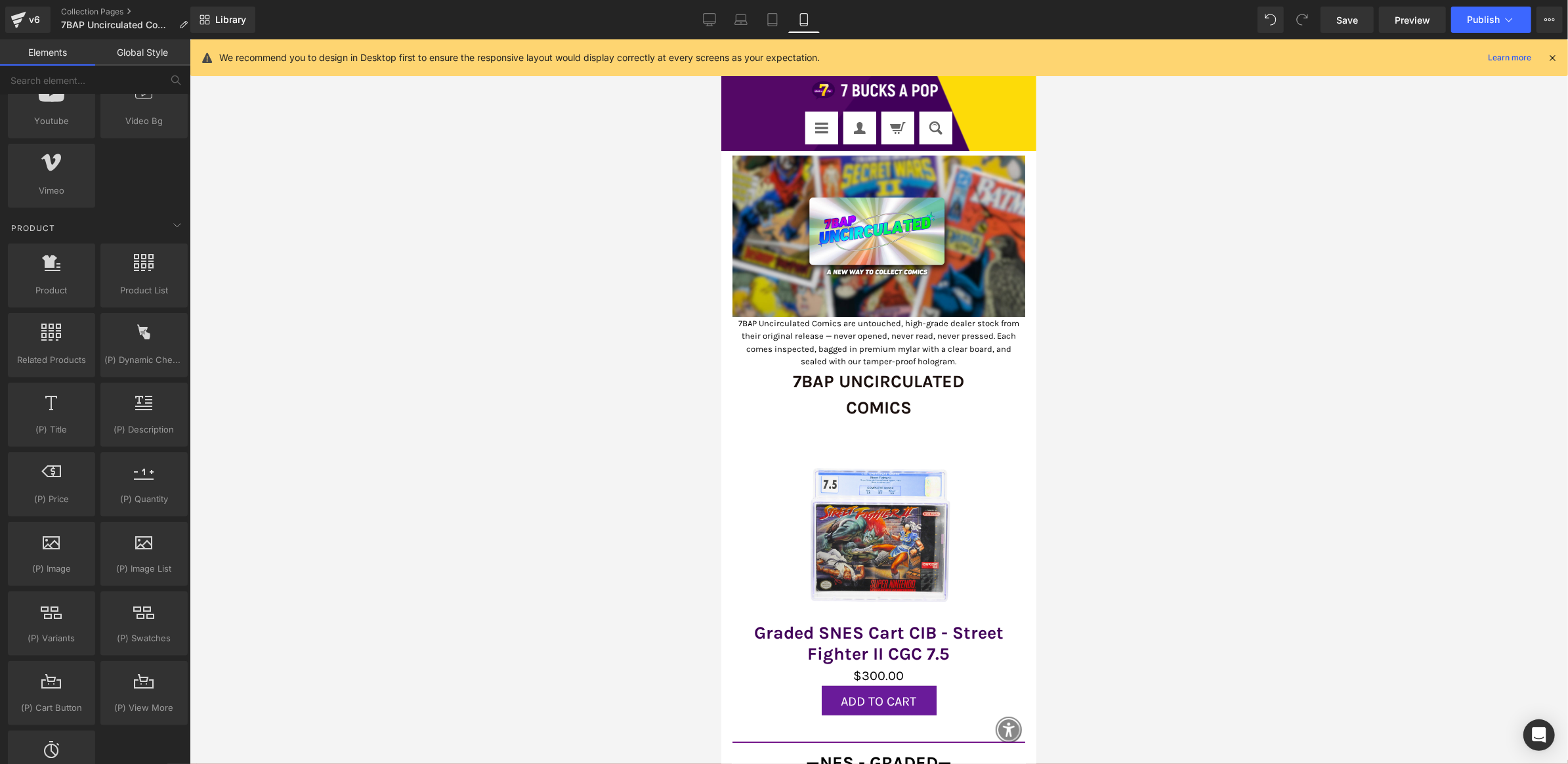
scroll to position [0, 0]
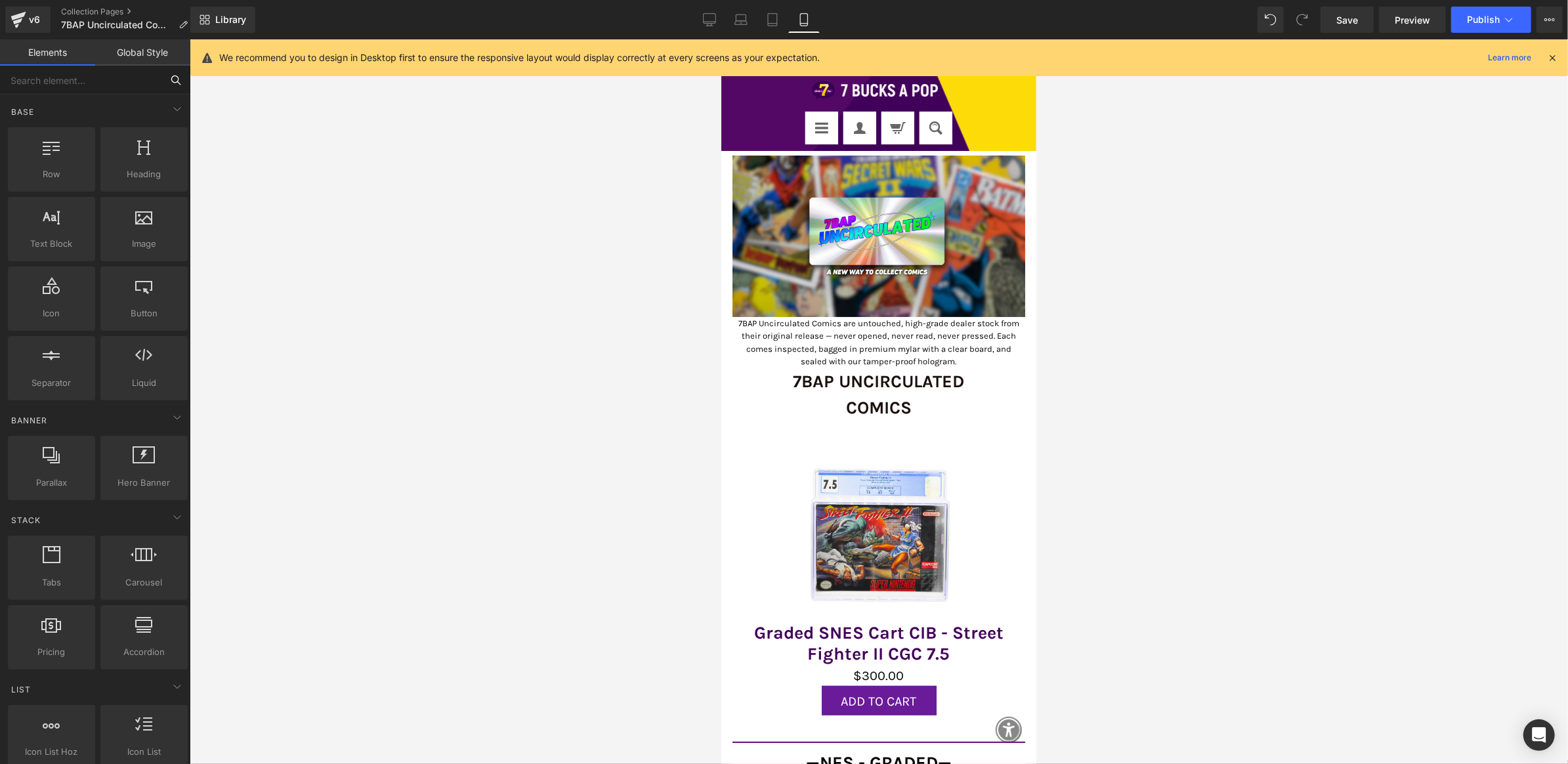
click at [144, 84] on input "text" at bounding box center [80, 80] width 161 height 29
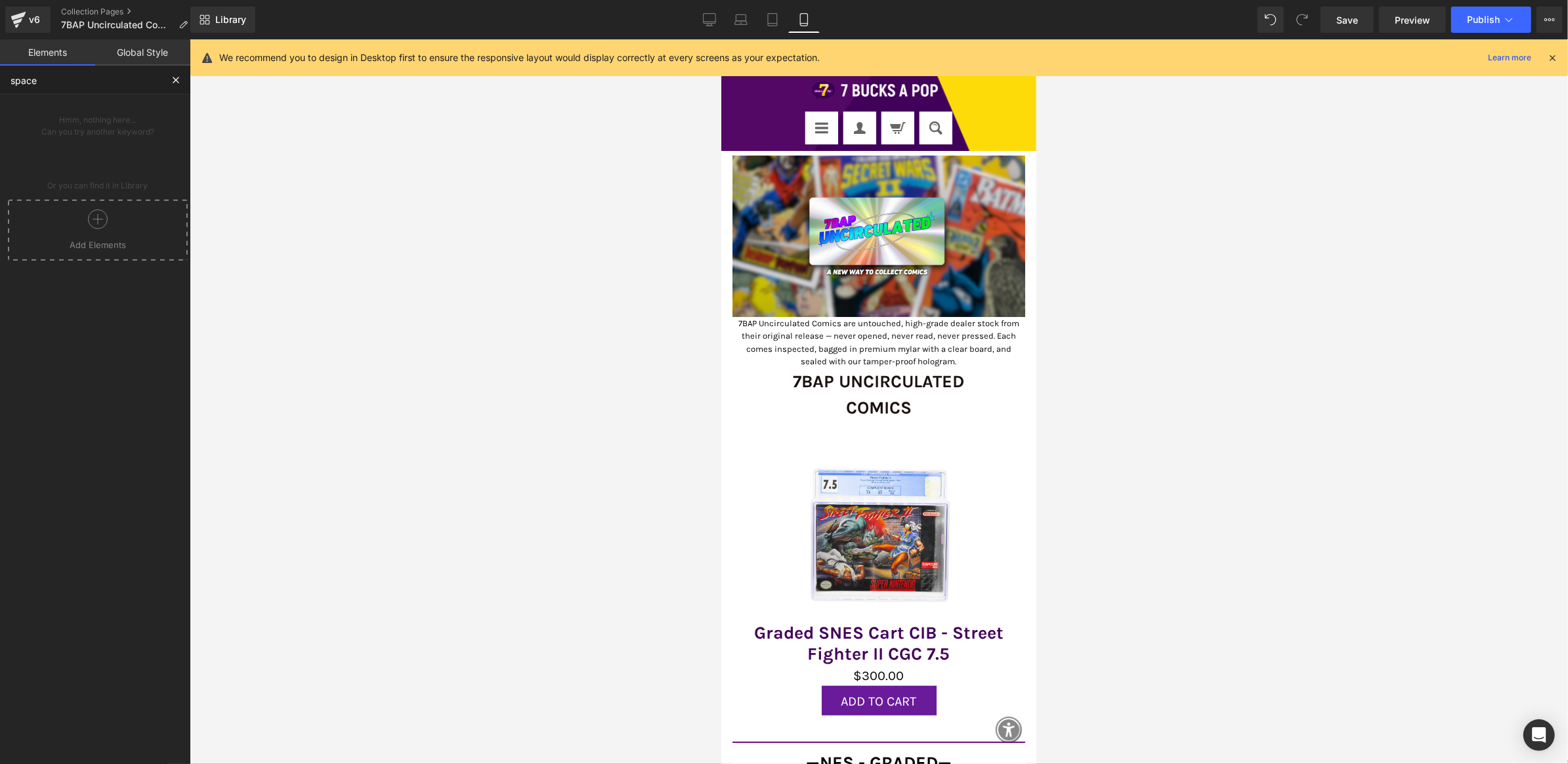
type input "spacer"
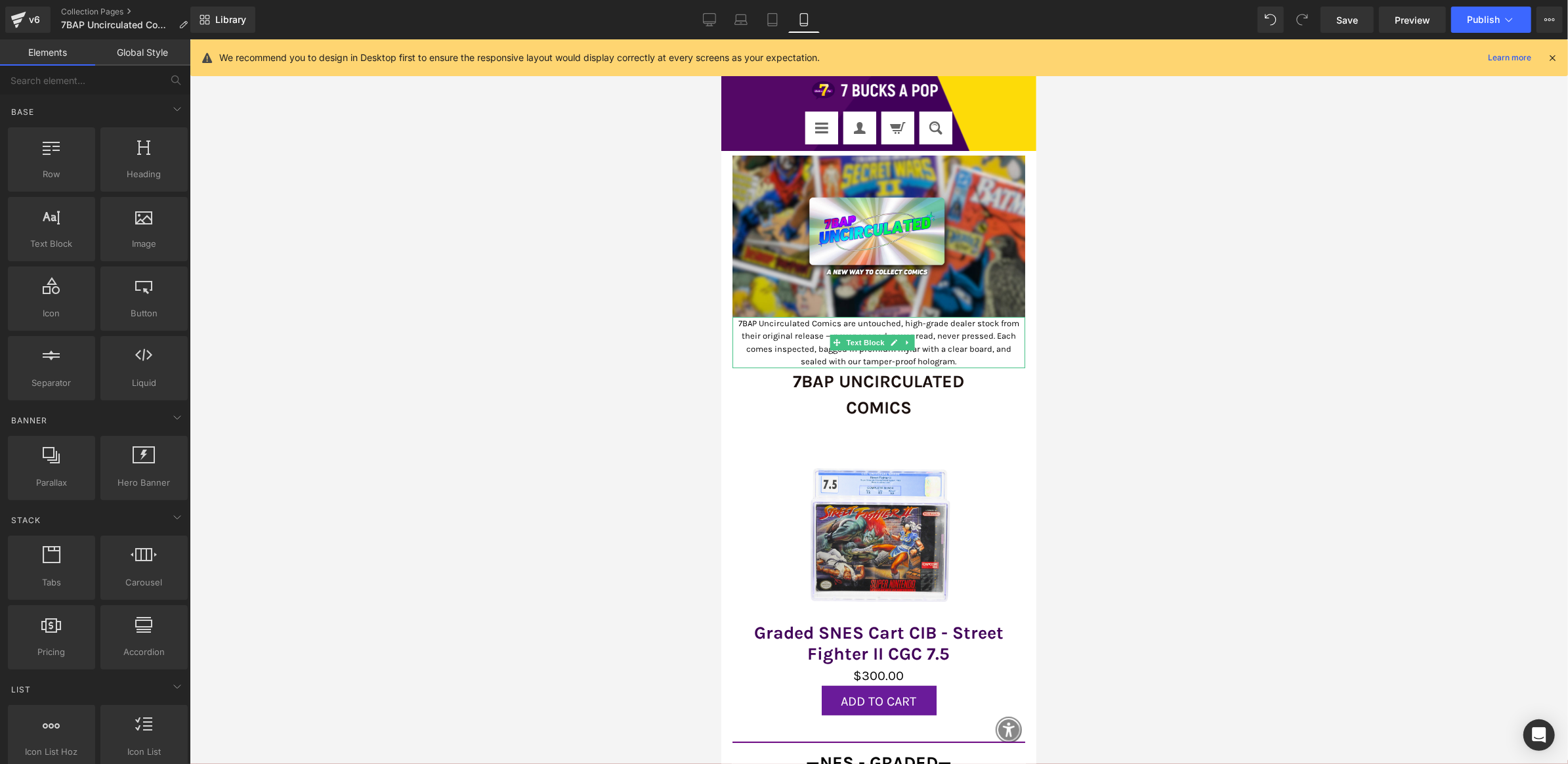
click at [752, 329] on p "7BAP Uncirculated Comics are untouched, high-grade dealer stock from their orig…" at bounding box center [878, 342] width 293 height 51
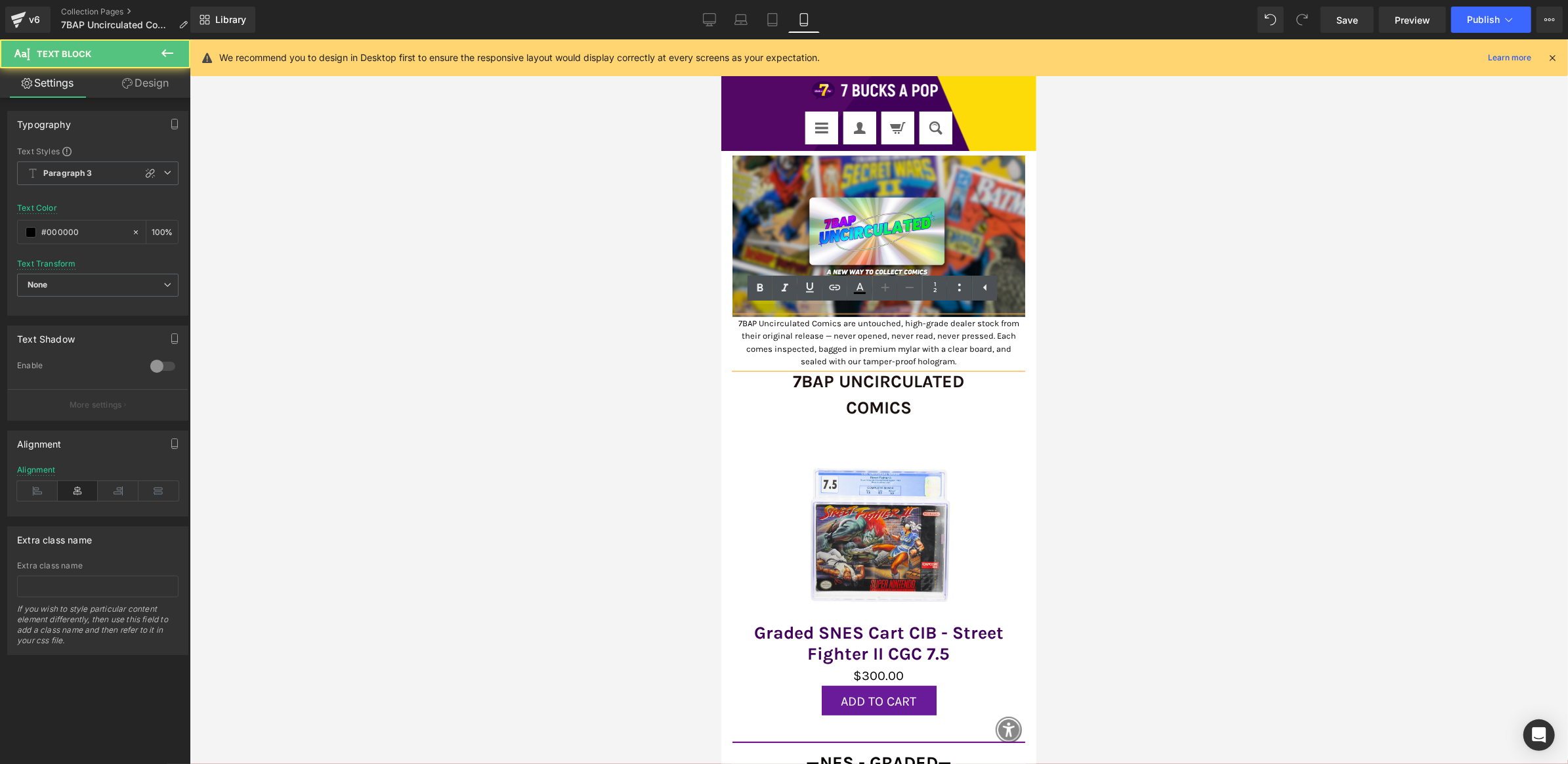
click at [809, 335] on p "7BAP Uncirculated Comics are untouched, high-grade dealer stock from their orig…" at bounding box center [878, 342] width 293 height 51
drag, startPoint x: 818, startPoint y: 328, endPoint x: 828, endPoint y: 328, distance: 10.0
click at [828, 328] on p "7BAP Uncirculated Comics are untouched, high-grade dealer stock from their orig…" at bounding box center [878, 342] width 293 height 51
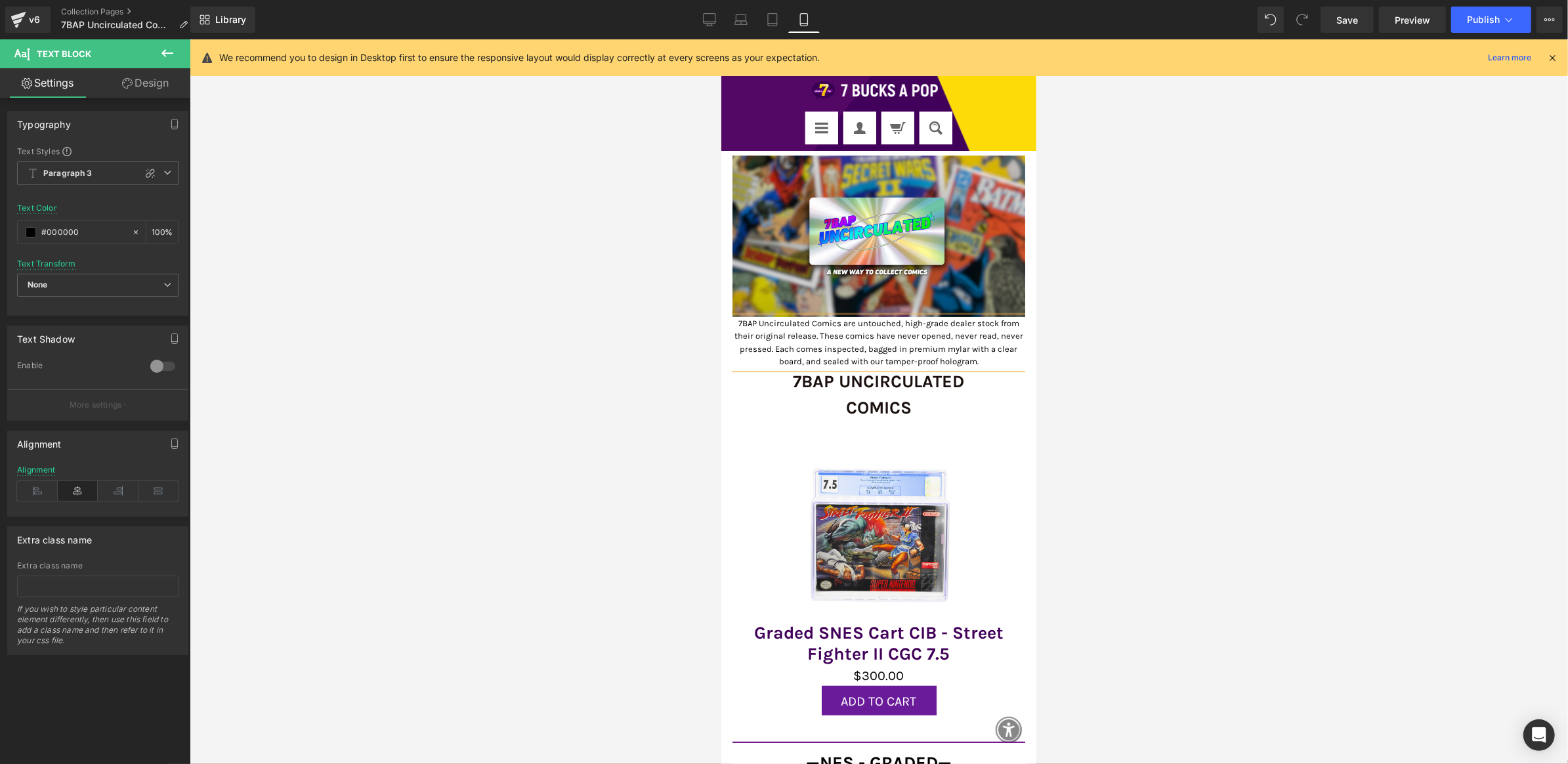
click at [927, 324] on p "7BAP Uncirculated Comics are untouched, high-grade dealer stock from their orig…" at bounding box center [878, 342] width 293 height 51
click at [878, 347] on p "7BAP Uncirculated Comics are untouched, high-grade dealer stock from their orig…" at bounding box center [878, 342] width 293 height 51
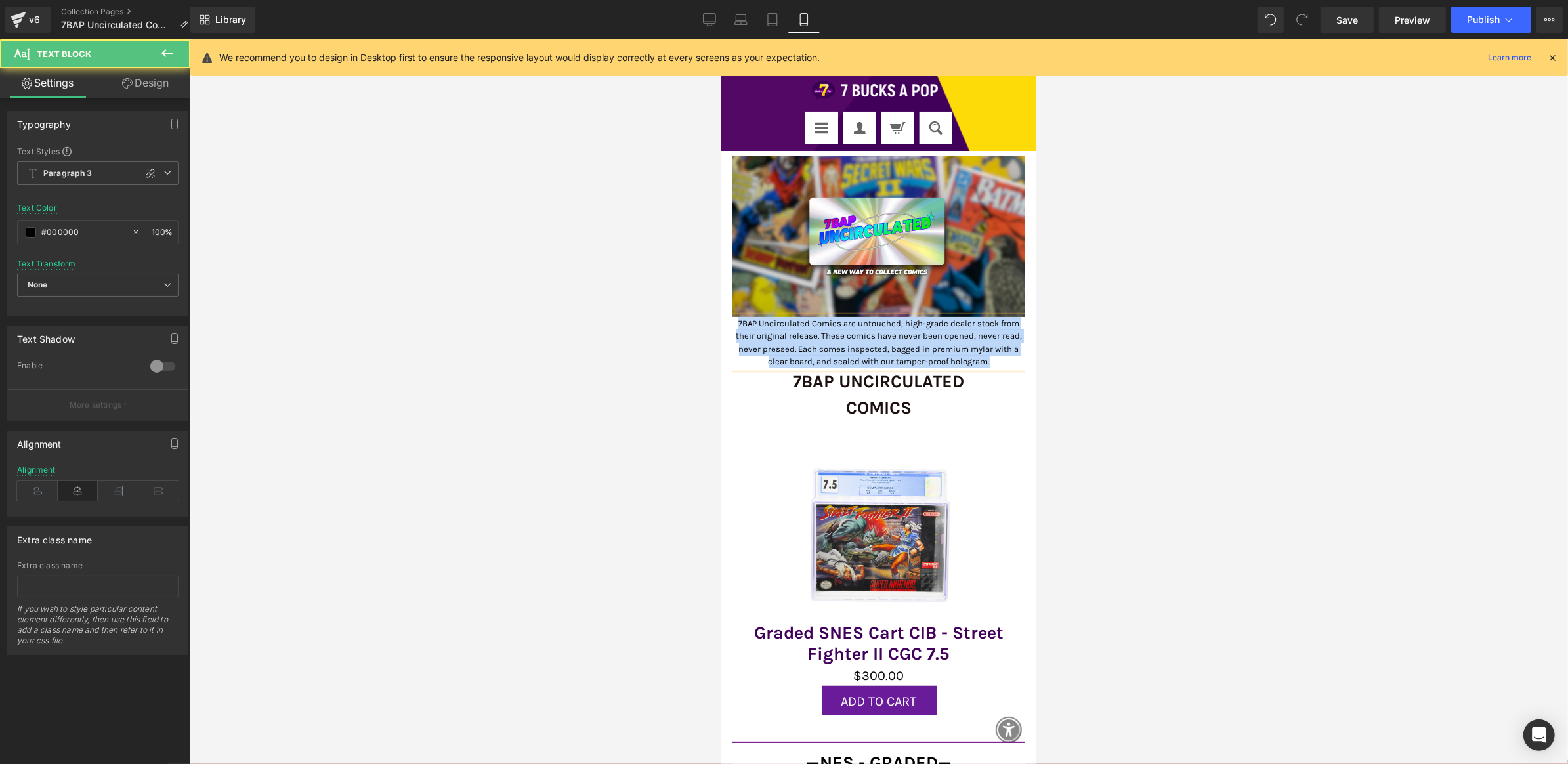
copy p "7BAP Uncirculated Comics are untouched, high-grade dealer stock from their orig…"
click at [788, 334] on p "7BAP Uncirculated Comics are untouched, high-grade dealer stock from their orig…" at bounding box center [878, 342] width 293 height 51
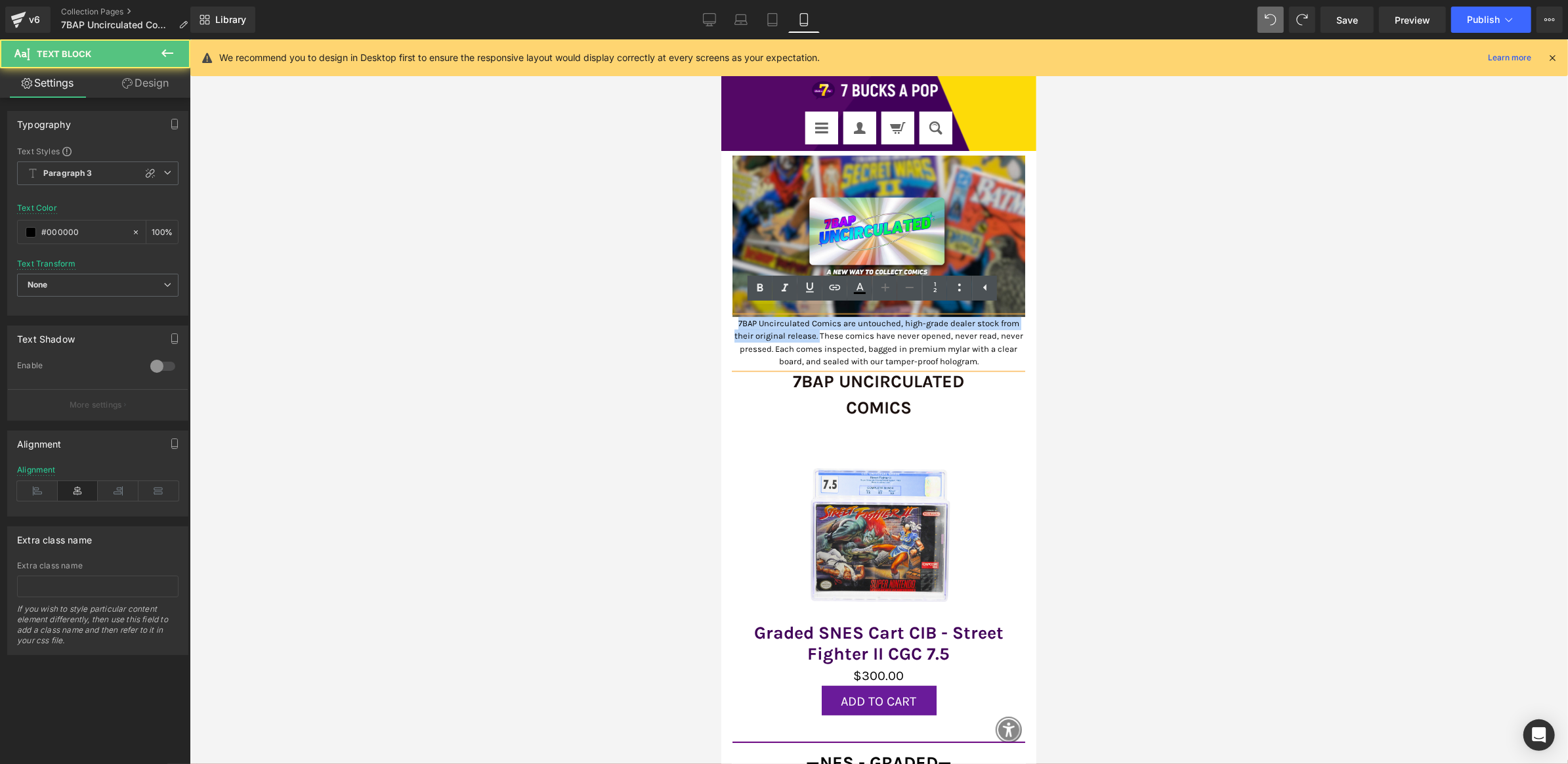
drag, startPoint x: 826, startPoint y: 328, endPoint x: 731, endPoint y: 315, distance: 95.9
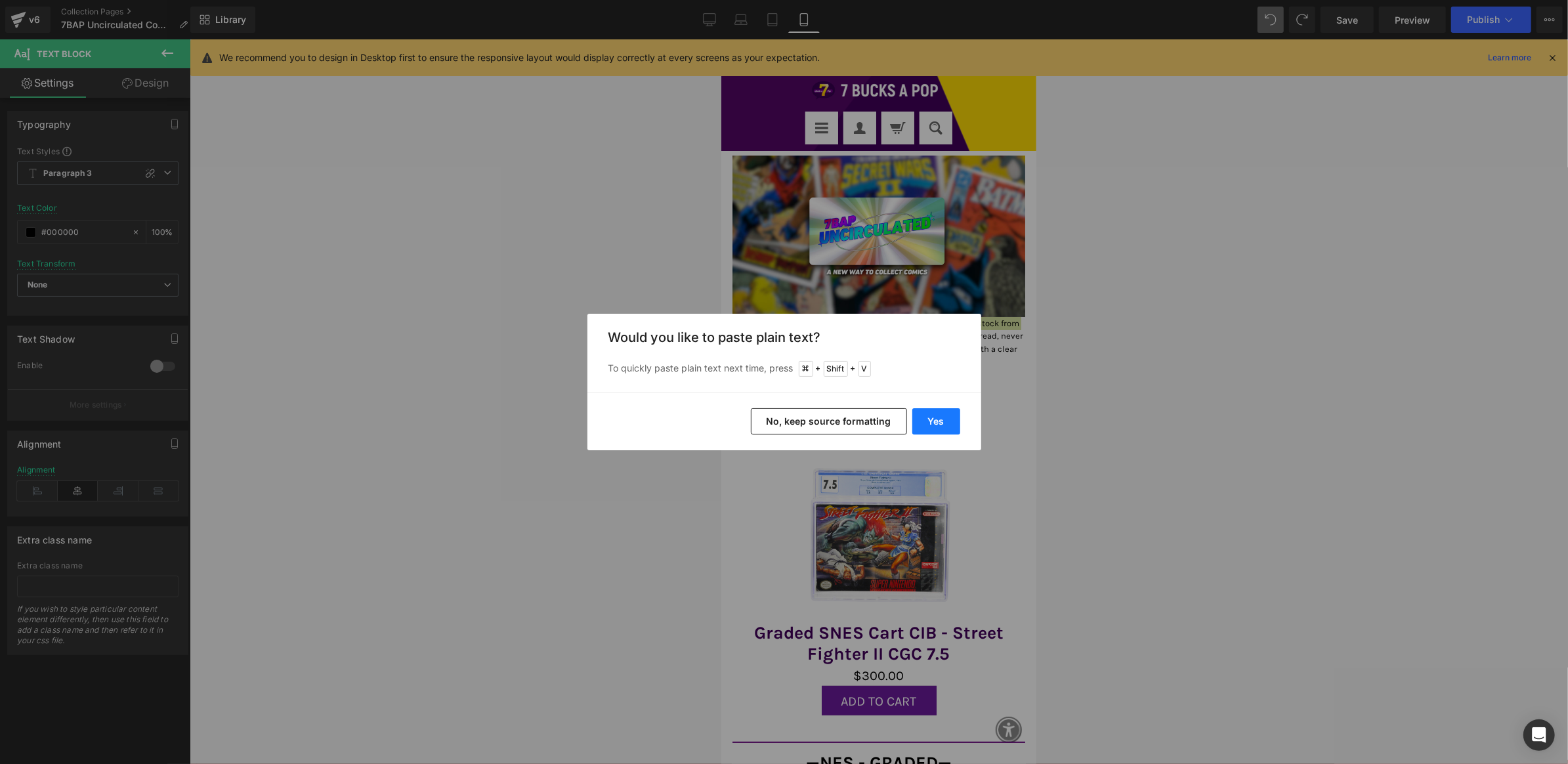
click at [923, 434] on button "Yes" at bounding box center [936, 421] width 48 height 26
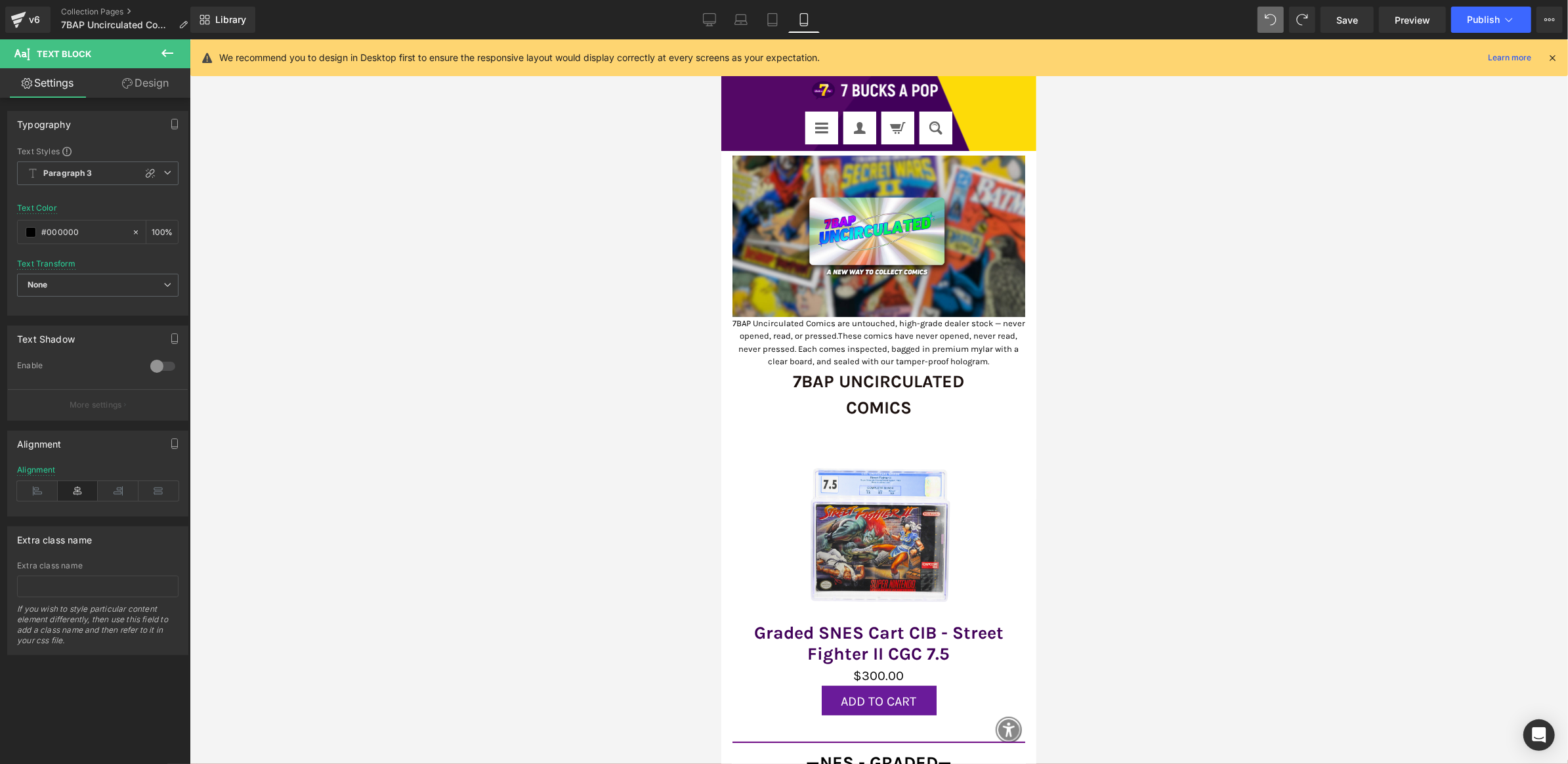
click at [1103, 339] on div at bounding box center [879, 401] width 1379 height 725
click at [855, 322] on p "7BAP Uncirculated Comics are untouched, high-grade dealer stock — never opened,…" at bounding box center [878, 342] width 293 height 51
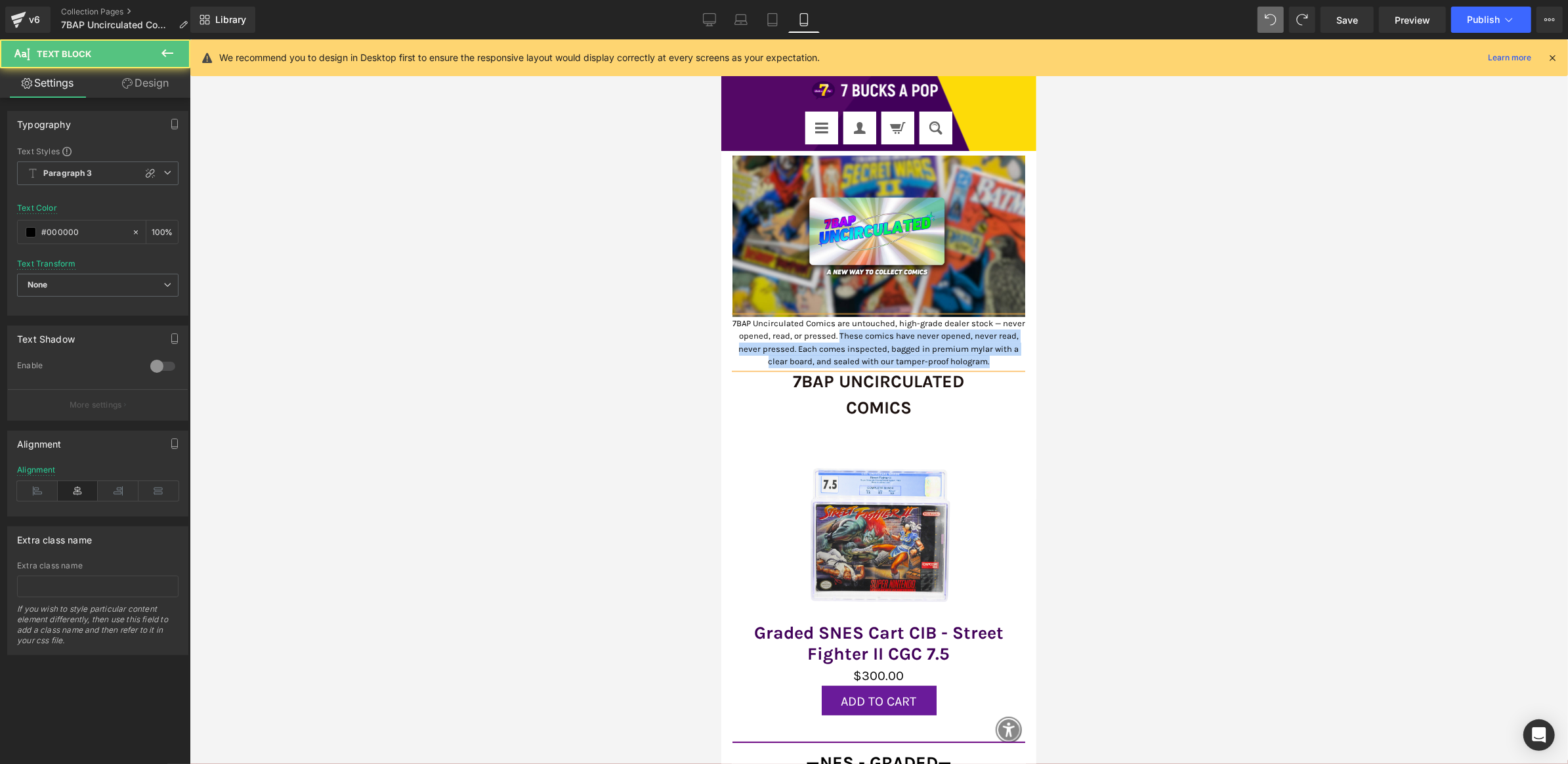
drag, startPoint x: 857, startPoint y: 331, endPoint x: 998, endPoint y: 352, distance: 142.6
click at [998, 352] on p "7BAP Uncirculated Comics are untouched, high-grade dealer stock — never opened,…" at bounding box center [878, 342] width 293 height 51
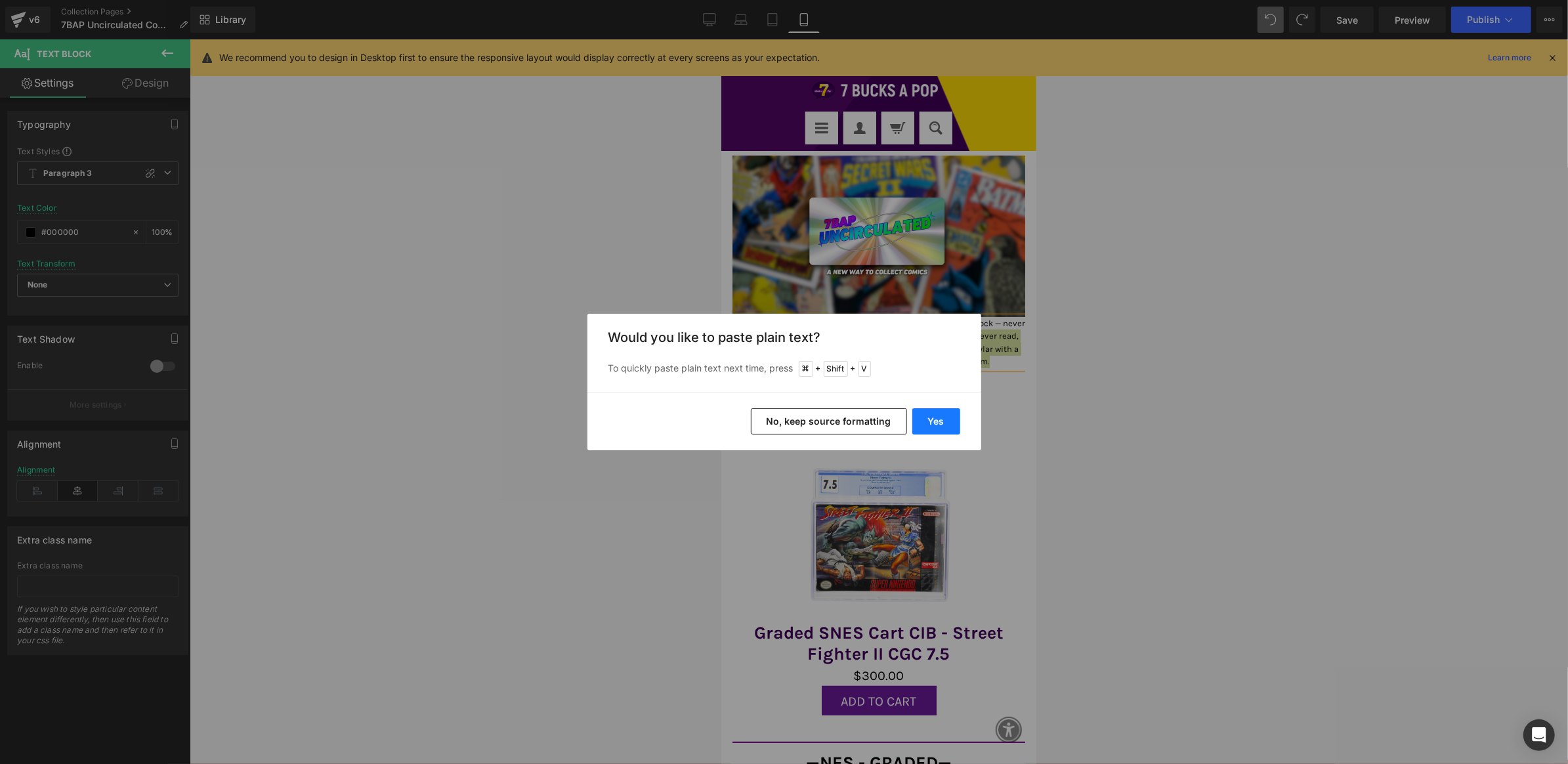
click at [949, 414] on button "Yes" at bounding box center [936, 421] width 48 height 26
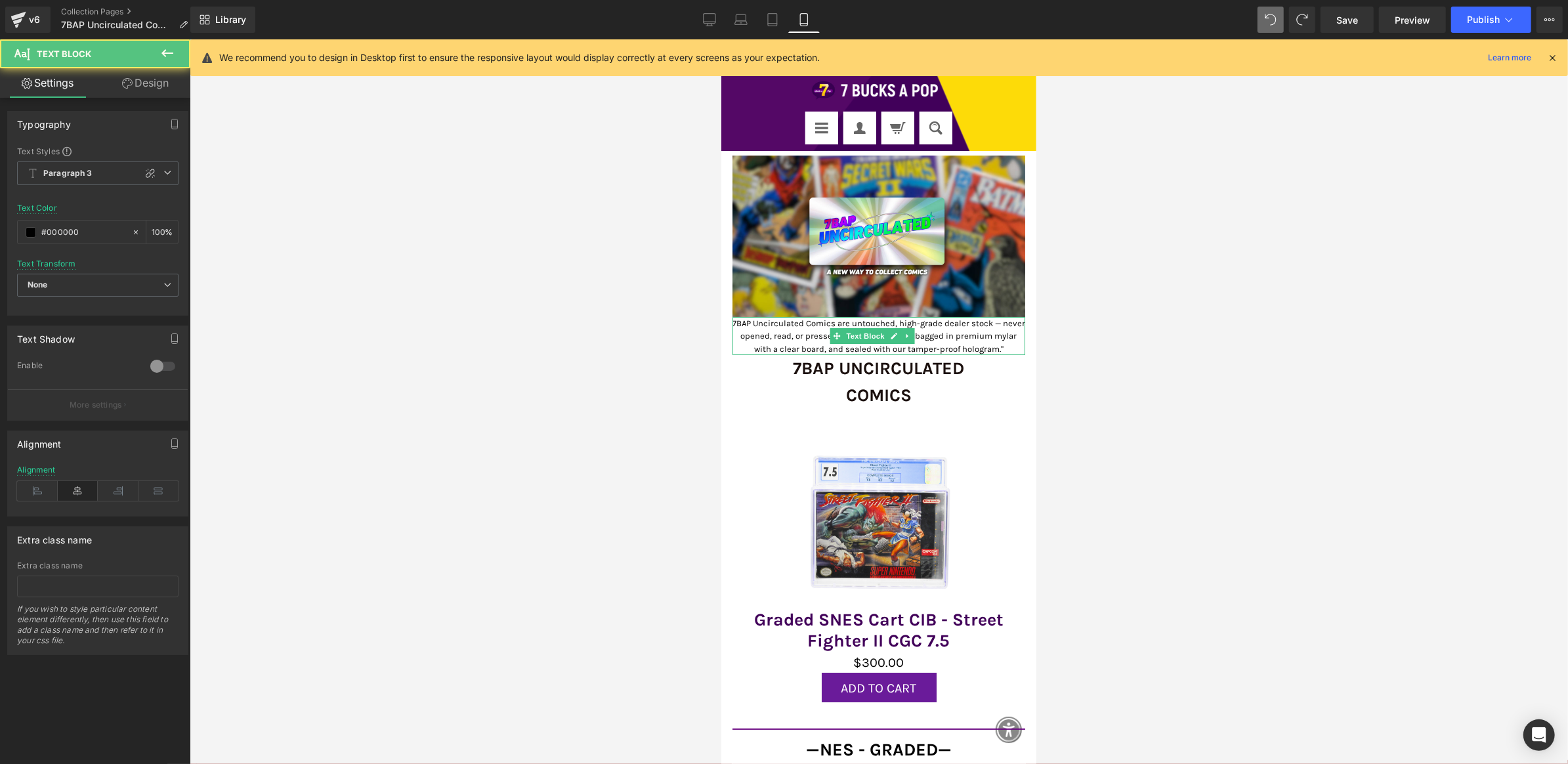
click at [913, 326] on p "7BAP Uncirculated Comics are untouched, high-grade dealer stock — never opened,…" at bounding box center [878, 335] width 293 height 39
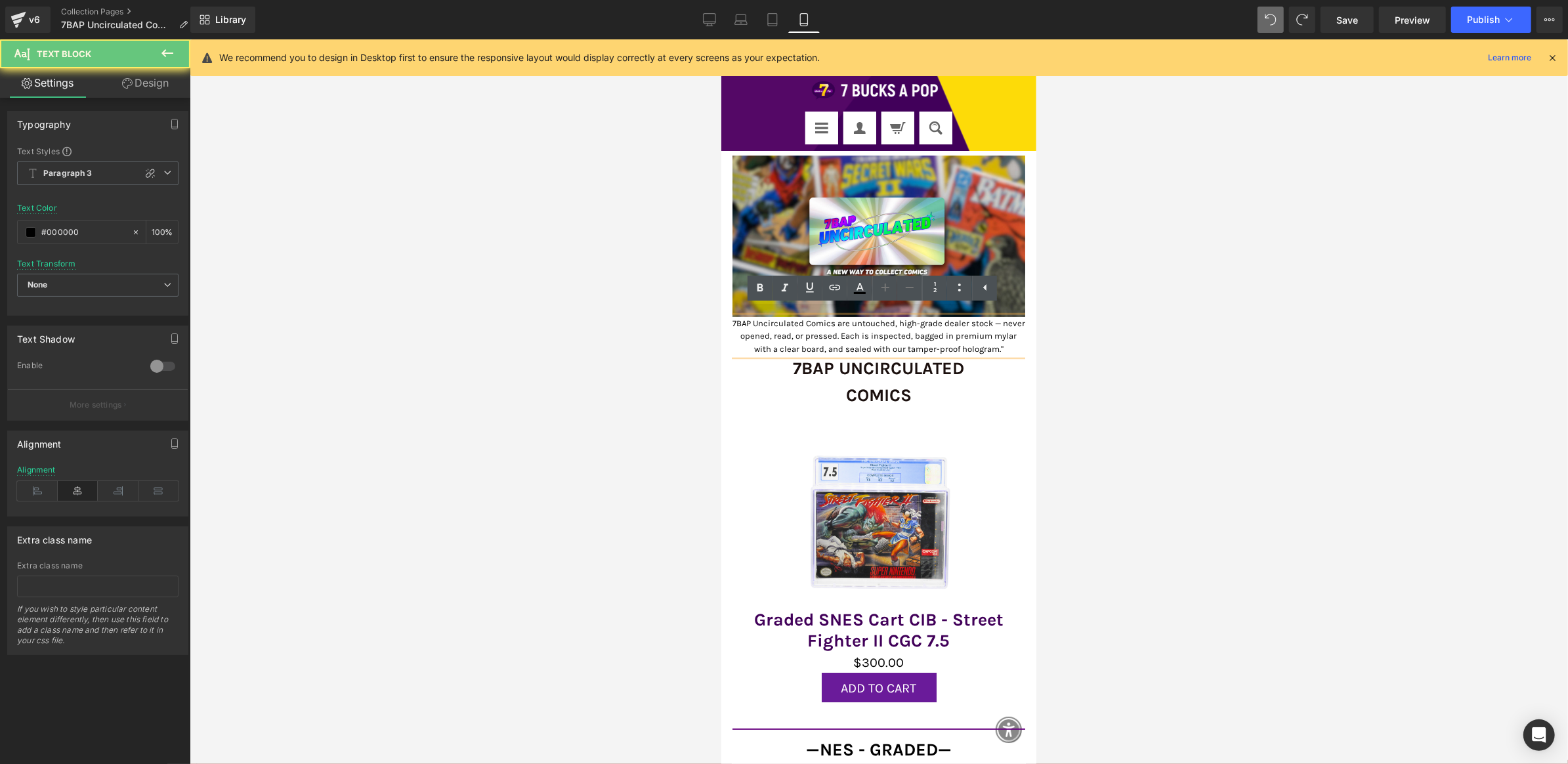
click at [886, 329] on p "7BAP Uncirculated Comics are untouched, high-grade dealer stock — never opened,…" at bounding box center [878, 335] width 293 height 39
click at [880, 332] on p "7BAP Uncirculated Comics are untouched, high-grade dealer stock — never opened,…" at bounding box center [878, 335] width 293 height 39
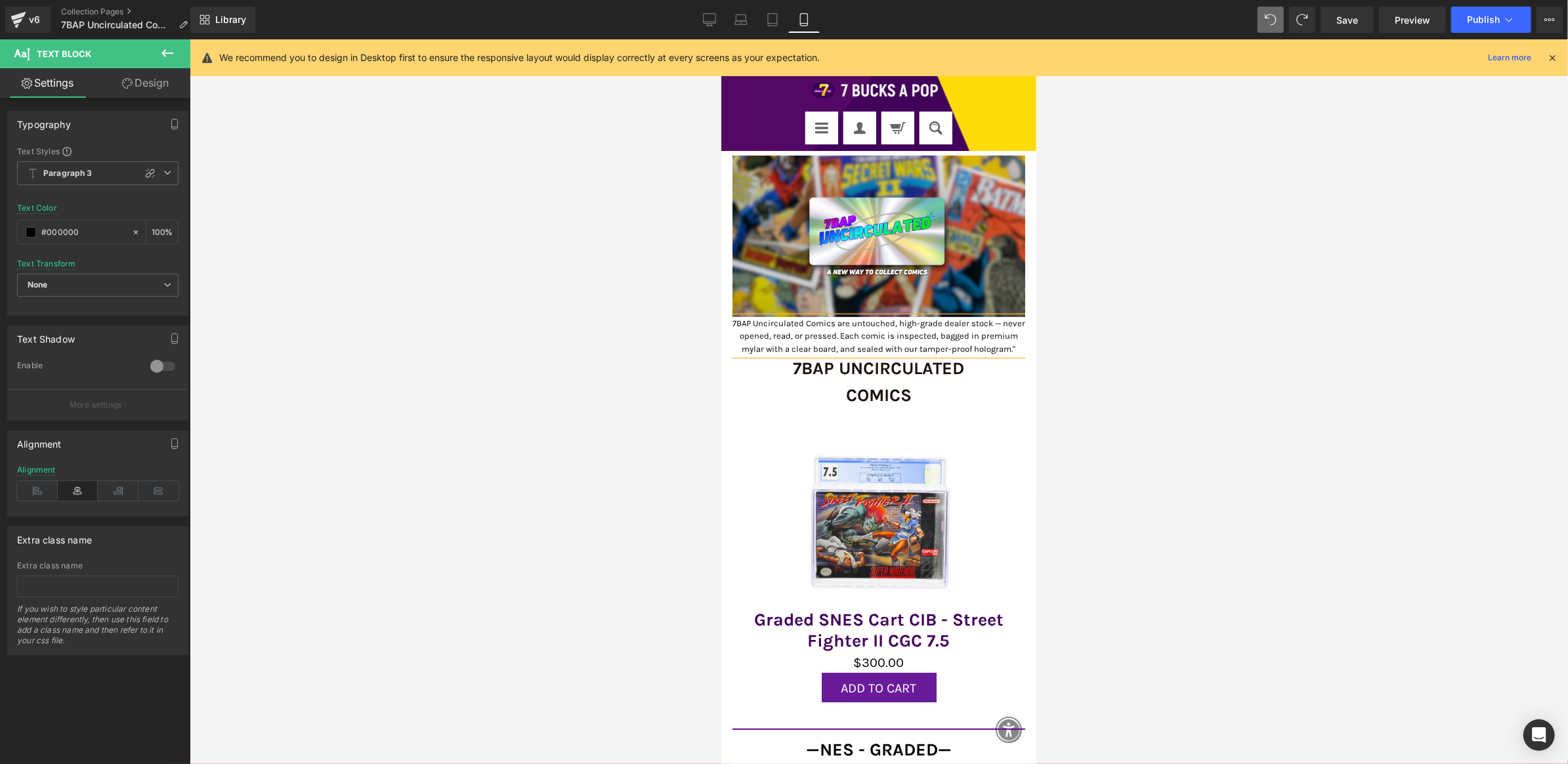
click at [1089, 367] on div at bounding box center [879, 401] width 1379 height 725
click at [955, 353] on p "7BAP Uncirculated Comics are untouched, high-grade dealer stock — never opened,…" at bounding box center [878, 335] width 293 height 39
click at [161, 56] on icon at bounding box center [167, 53] width 16 height 16
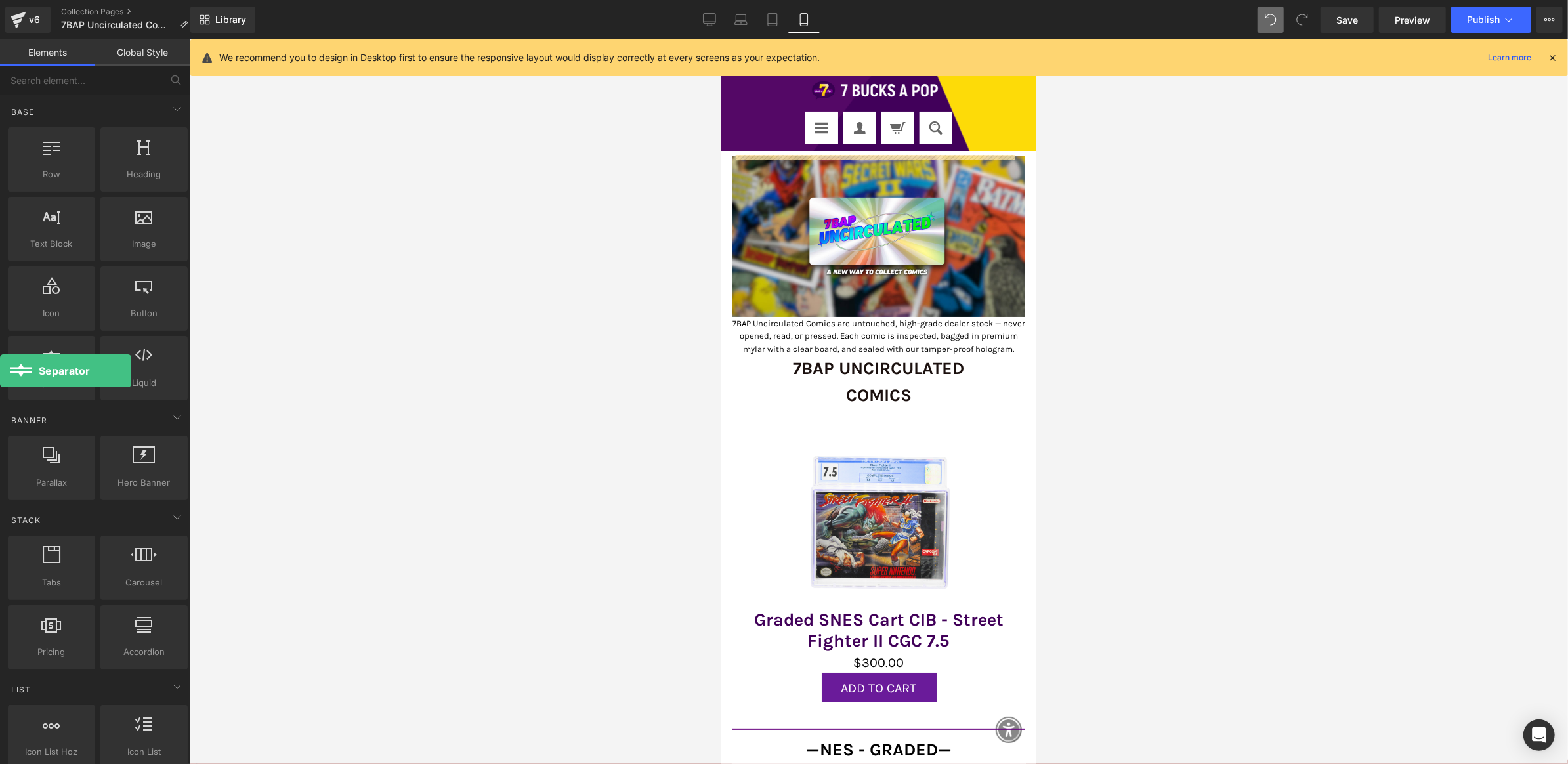
drag, startPoint x: 72, startPoint y: 345, endPoint x: 0, endPoint y: 372, distance: 76.9
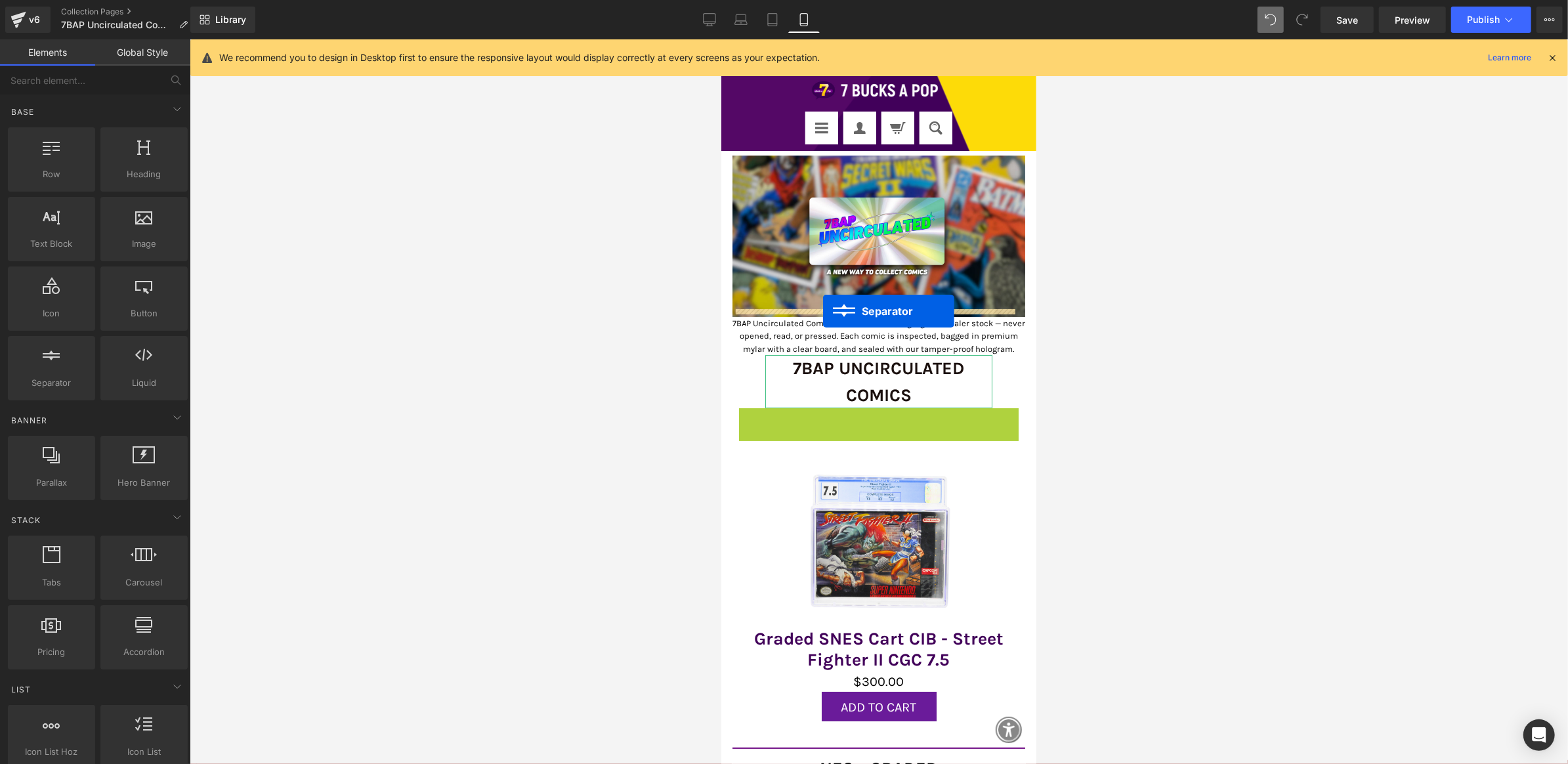
drag, startPoint x: 843, startPoint y: 418, endPoint x: 823, endPoint y: 311, distance: 108.9
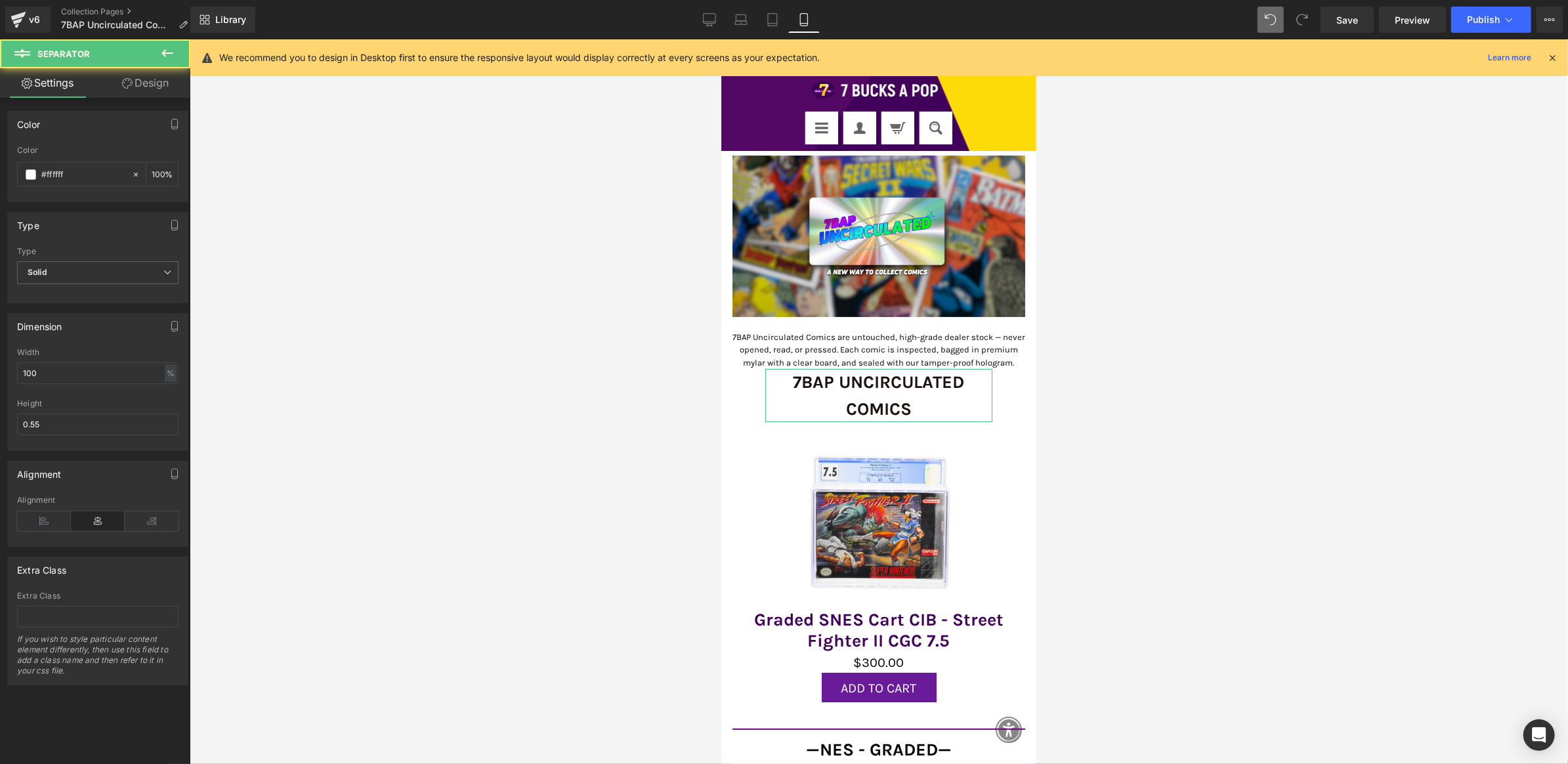
click at [624, 394] on div at bounding box center [879, 401] width 1379 height 725
click at [904, 399] on icon at bounding box center [903, 395] width 7 height 8
click at [907, 399] on icon at bounding box center [910, 394] width 7 height 7
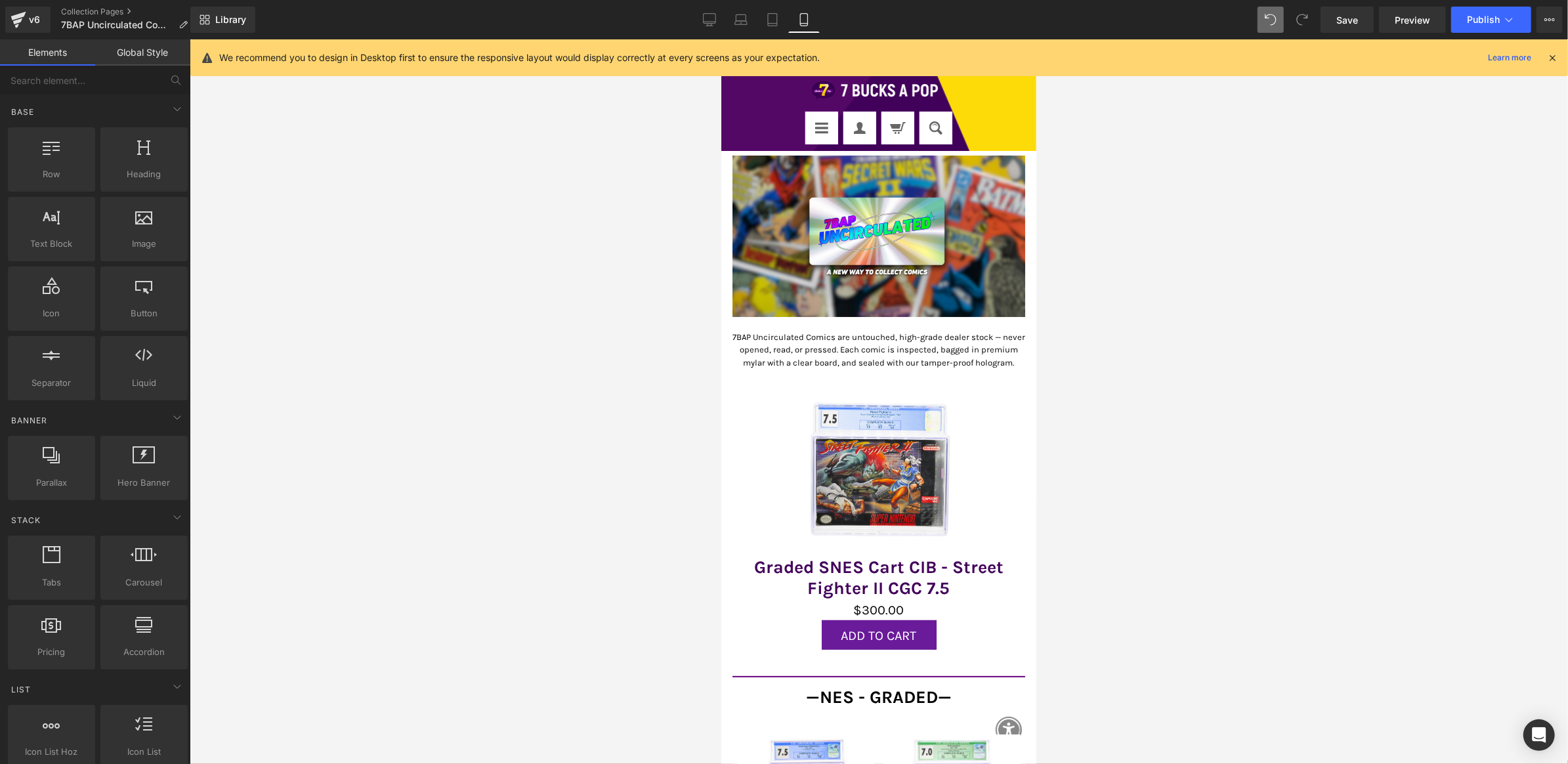
click at [721, 39] on div at bounding box center [721, 39] width 0 height 0
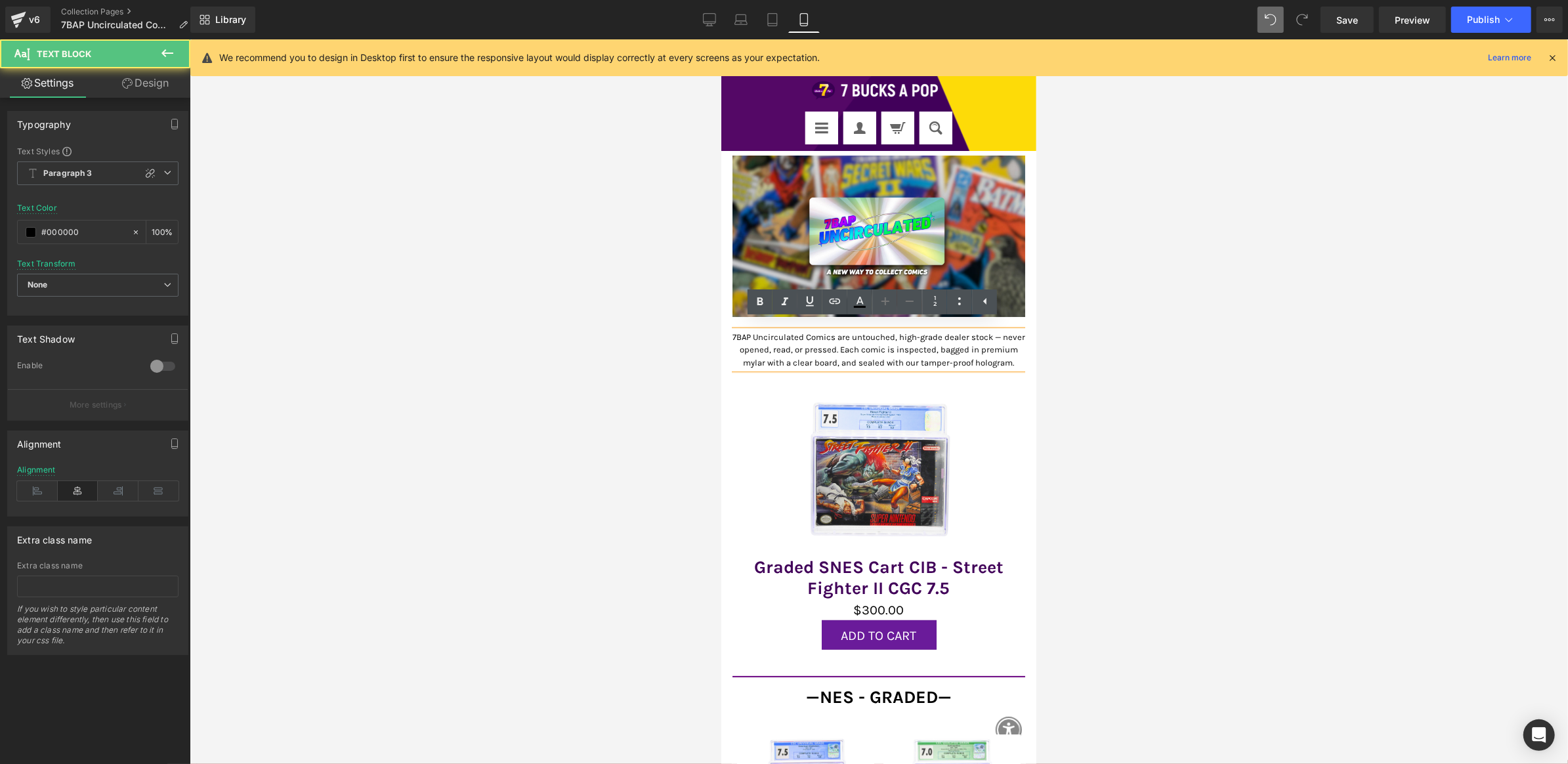
click at [963, 345] on p "7BAP Uncirculated Comics are untouched, high-grade dealer stock — never opened,…" at bounding box center [878, 349] width 293 height 39
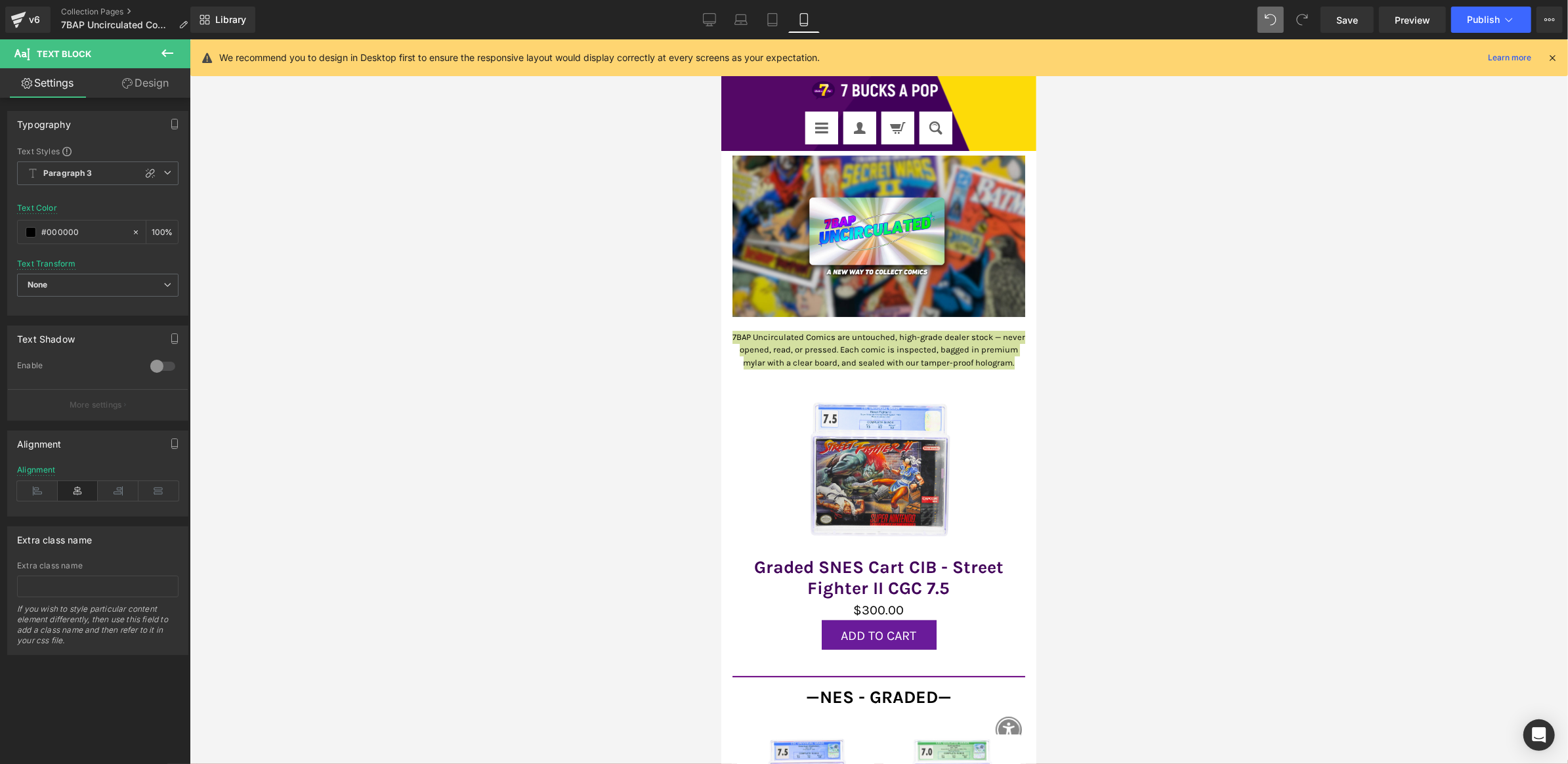
click at [124, 88] on icon at bounding box center [128, 84] width 11 height 11
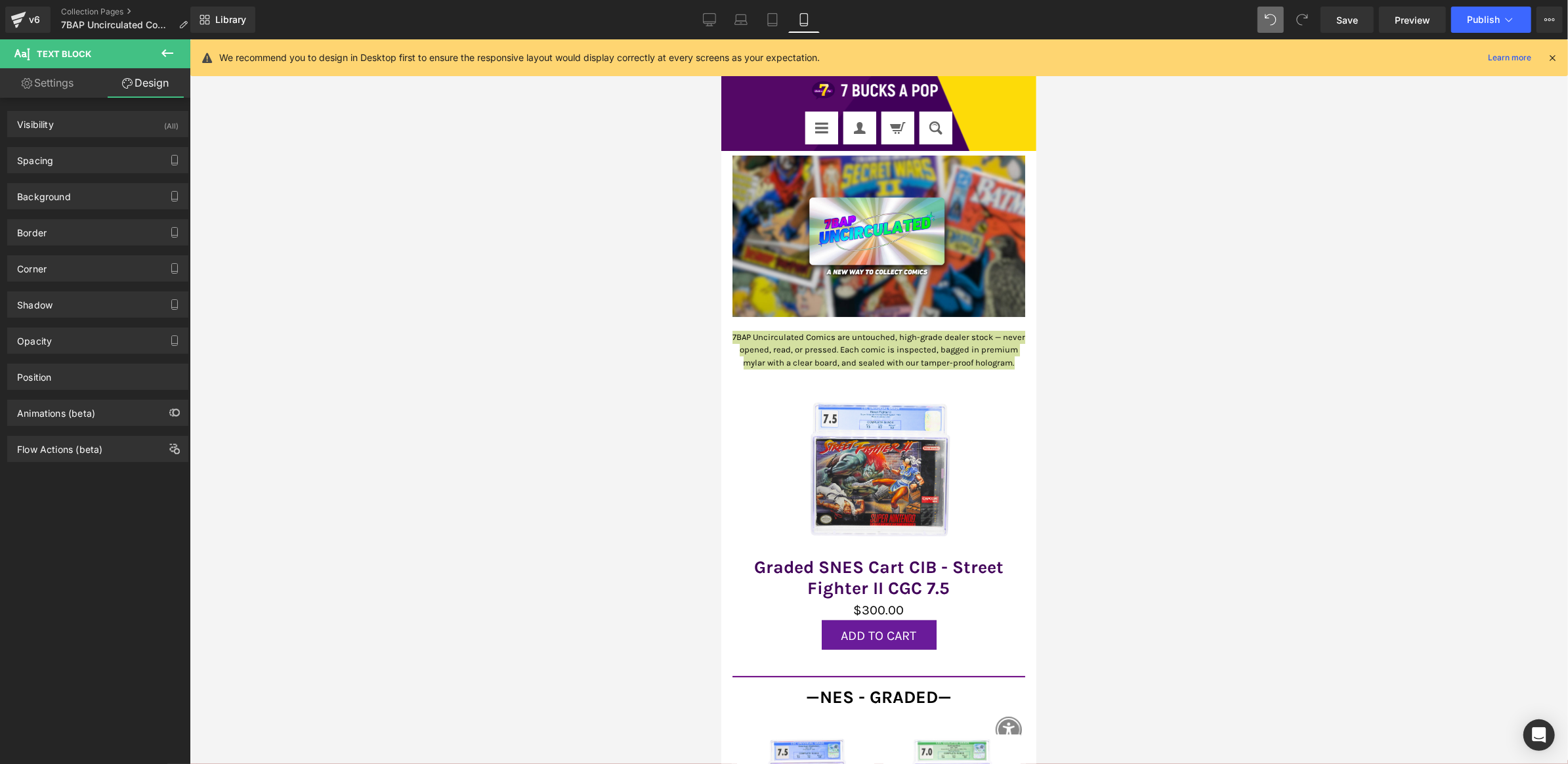
click at [64, 84] on link "Settings" at bounding box center [47, 83] width 95 height 30
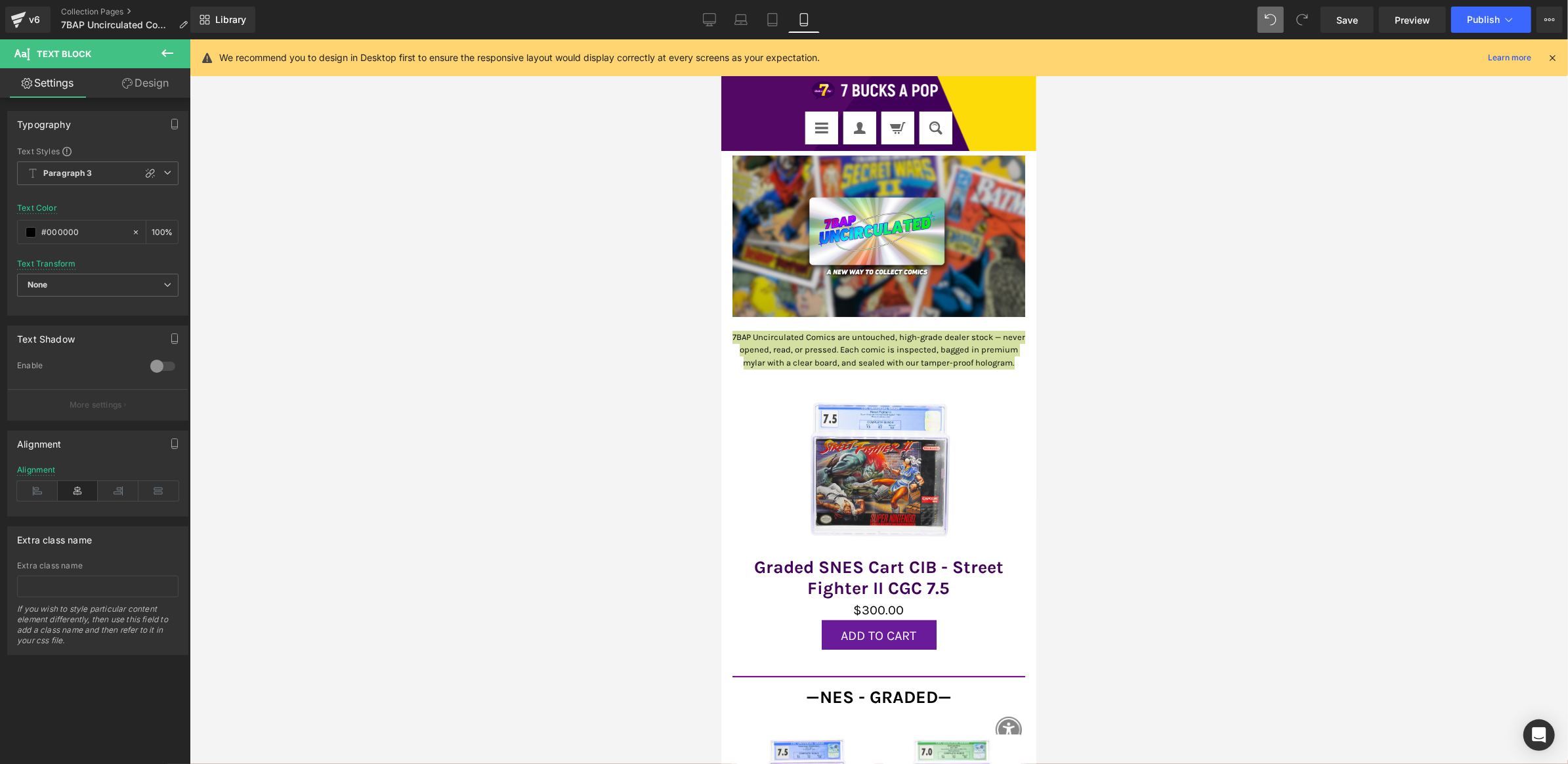
type input "100"
click at [97, 165] on span "Paragraph 3" at bounding box center [97, 173] width 161 height 24
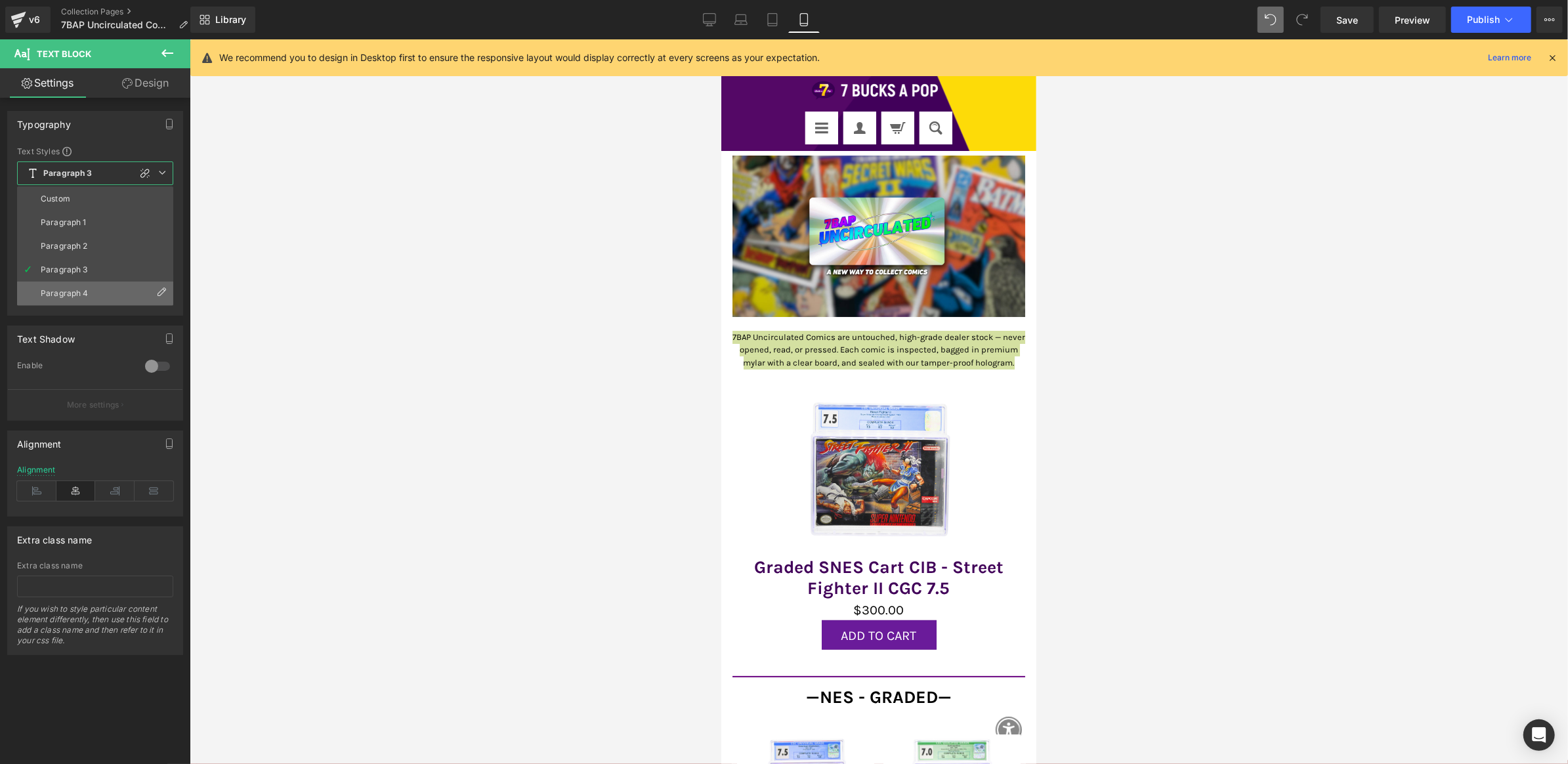
click at [98, 284] on li "Paragraph 4" at bounding box center [95, 293] width 156 height 24
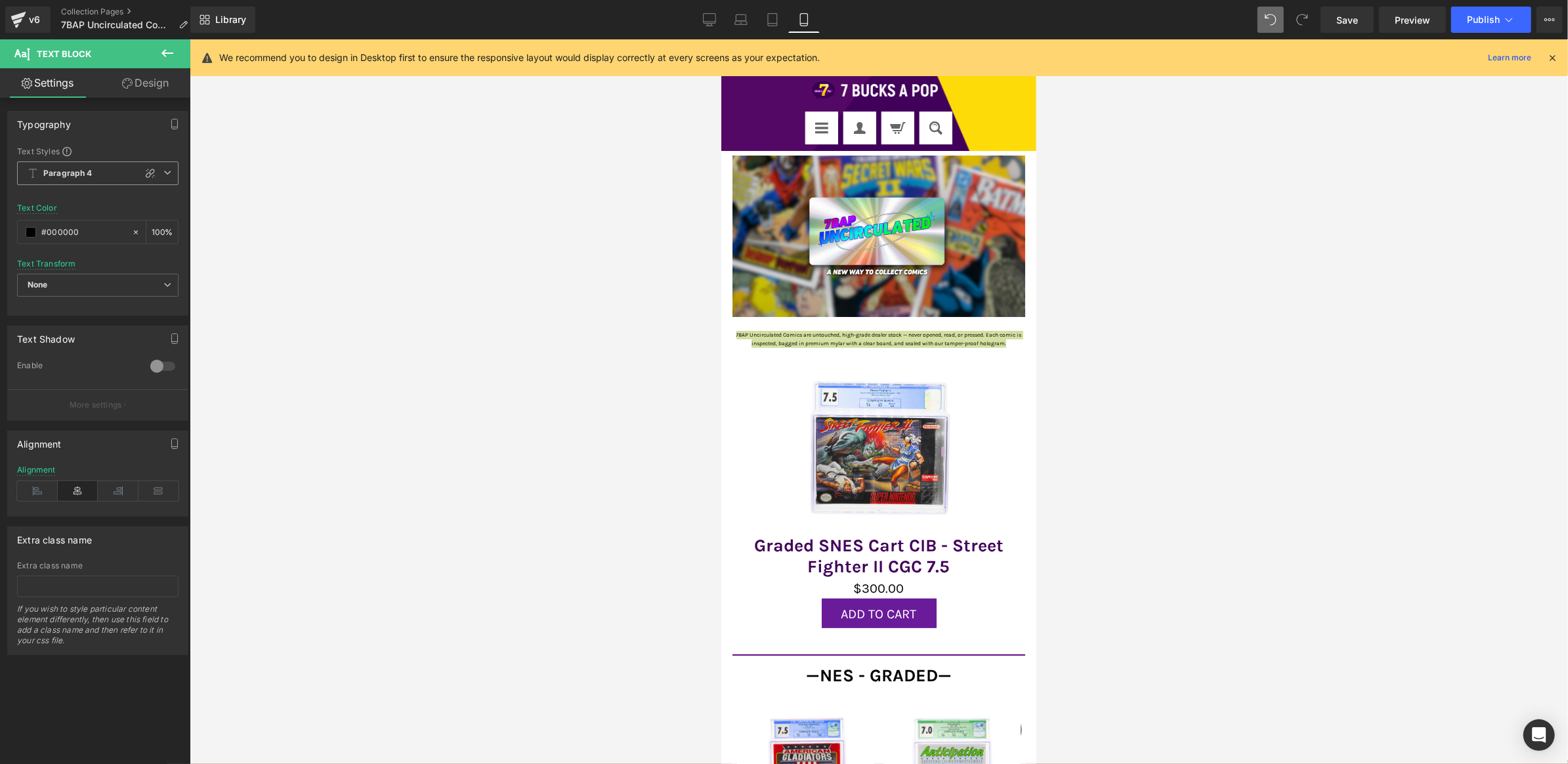
click at [101, 182] on span "Paragraph 4" at bounding box center [97, 173] width 161 height 24
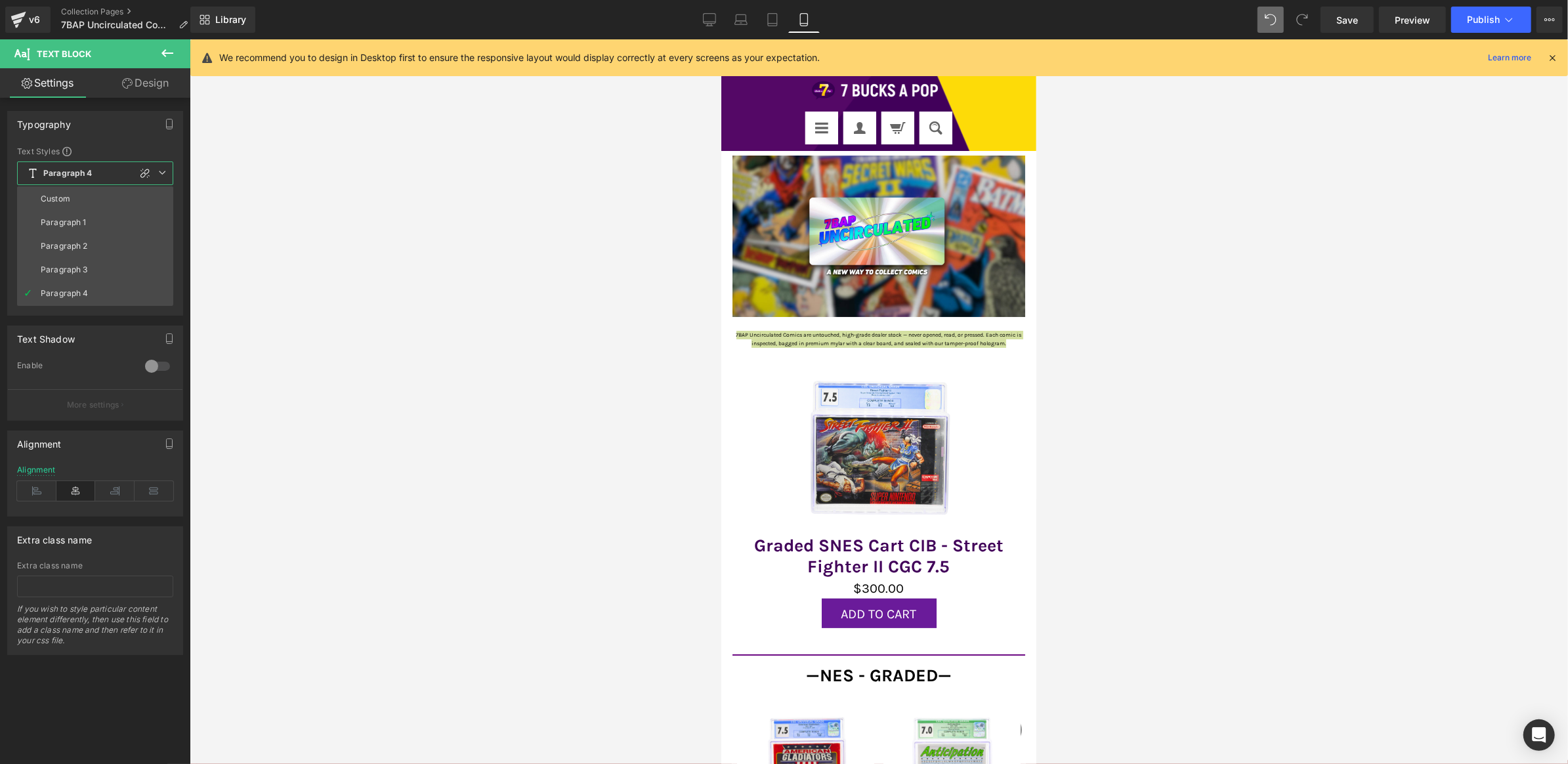
click at [95, 215] on li "Paragraph 1" at bounding box center [95, 222] width 156 height 24
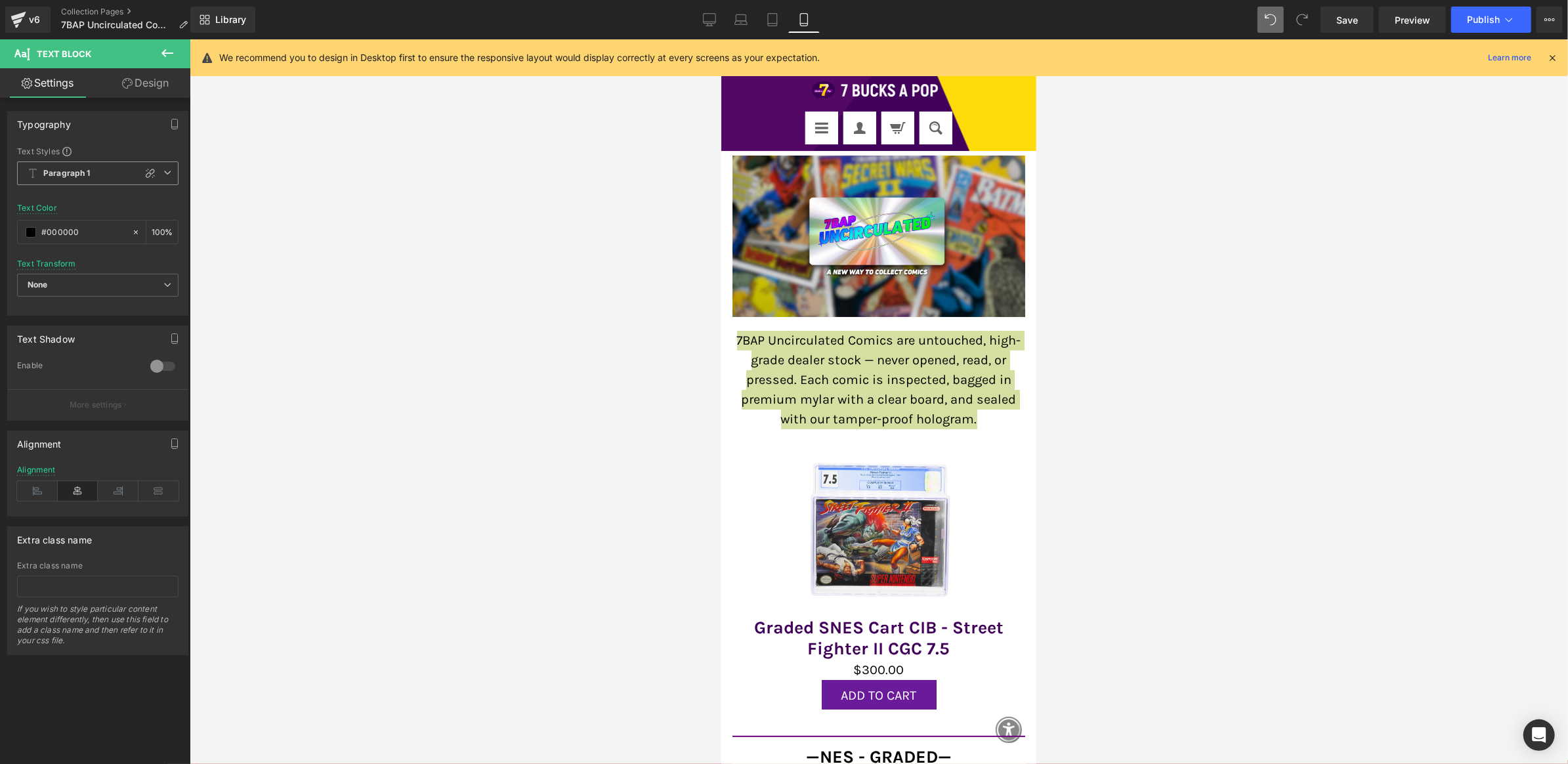
click at [116, 169] on span "Paragraph 1" at bounding box center [97, 173] width 161 height 24
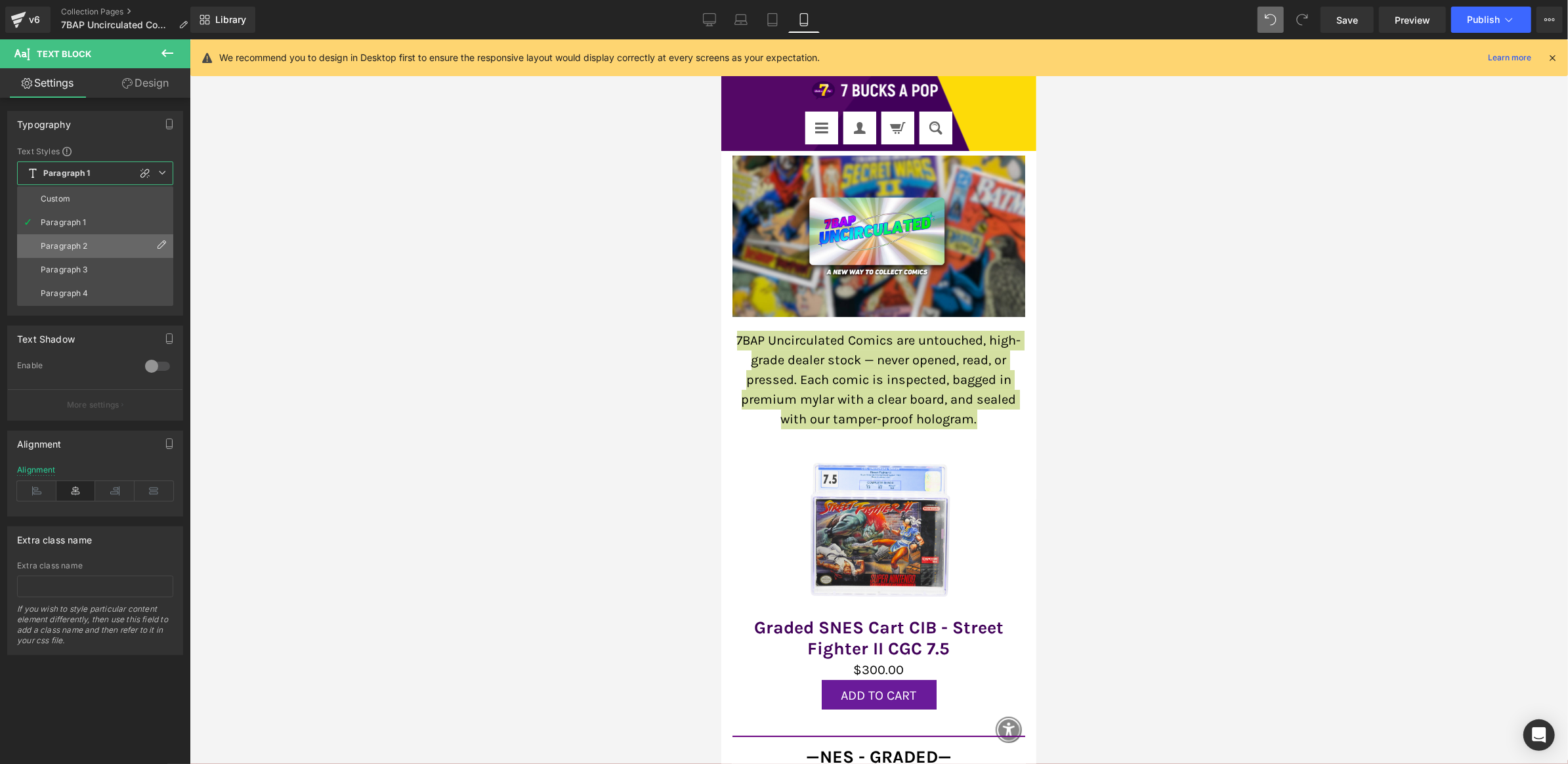
click at [111, 248] on li "Paragraph 2" at bounding box center [95, 246] width 156 height 24
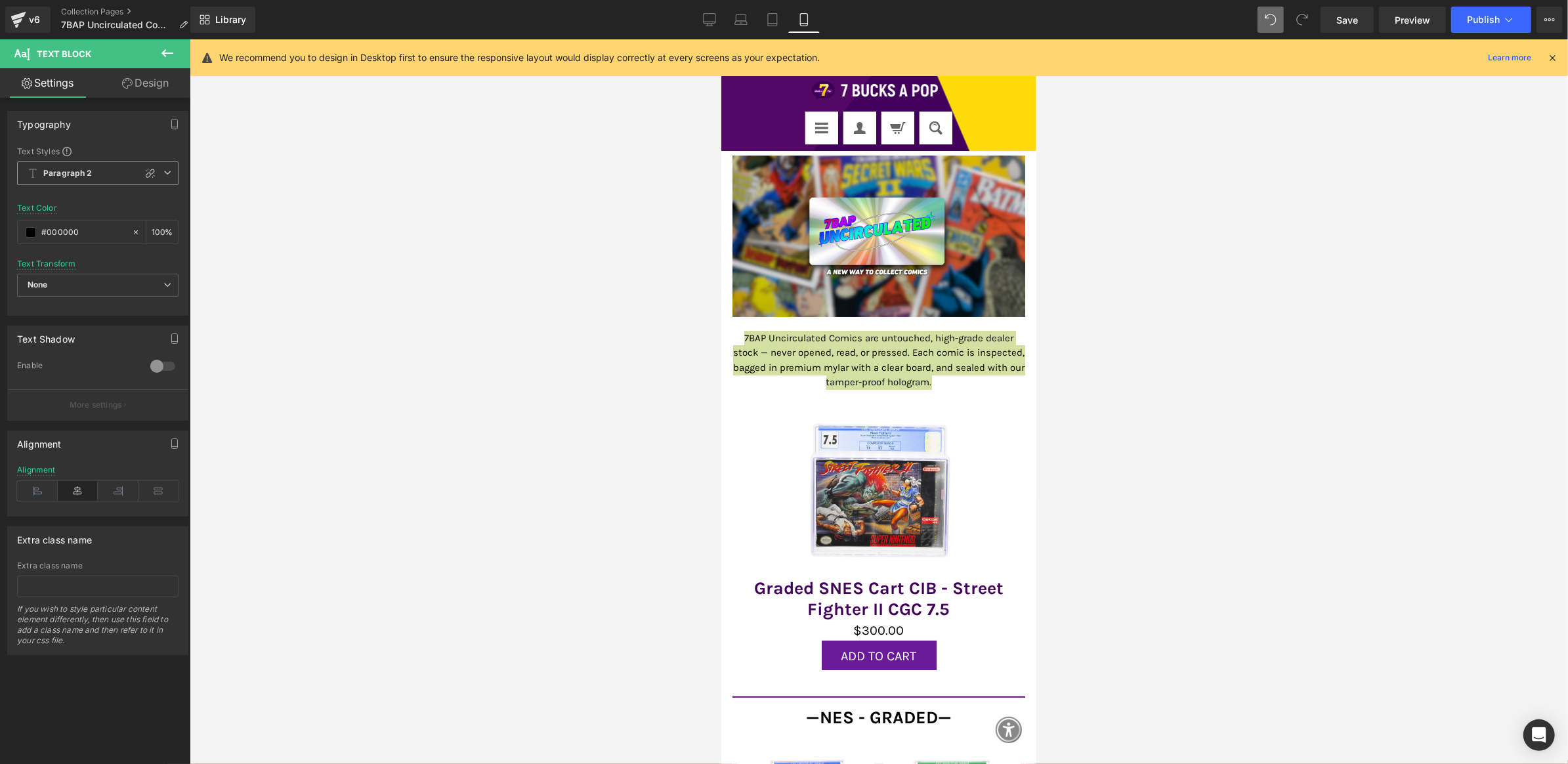
click at [126, 190] on div "Paragraph 2 Custom Paragraph 1 Paragraph 2 Paragraph 3 Paragraph 4" at bounding box center [97, 176] width 161 height 30
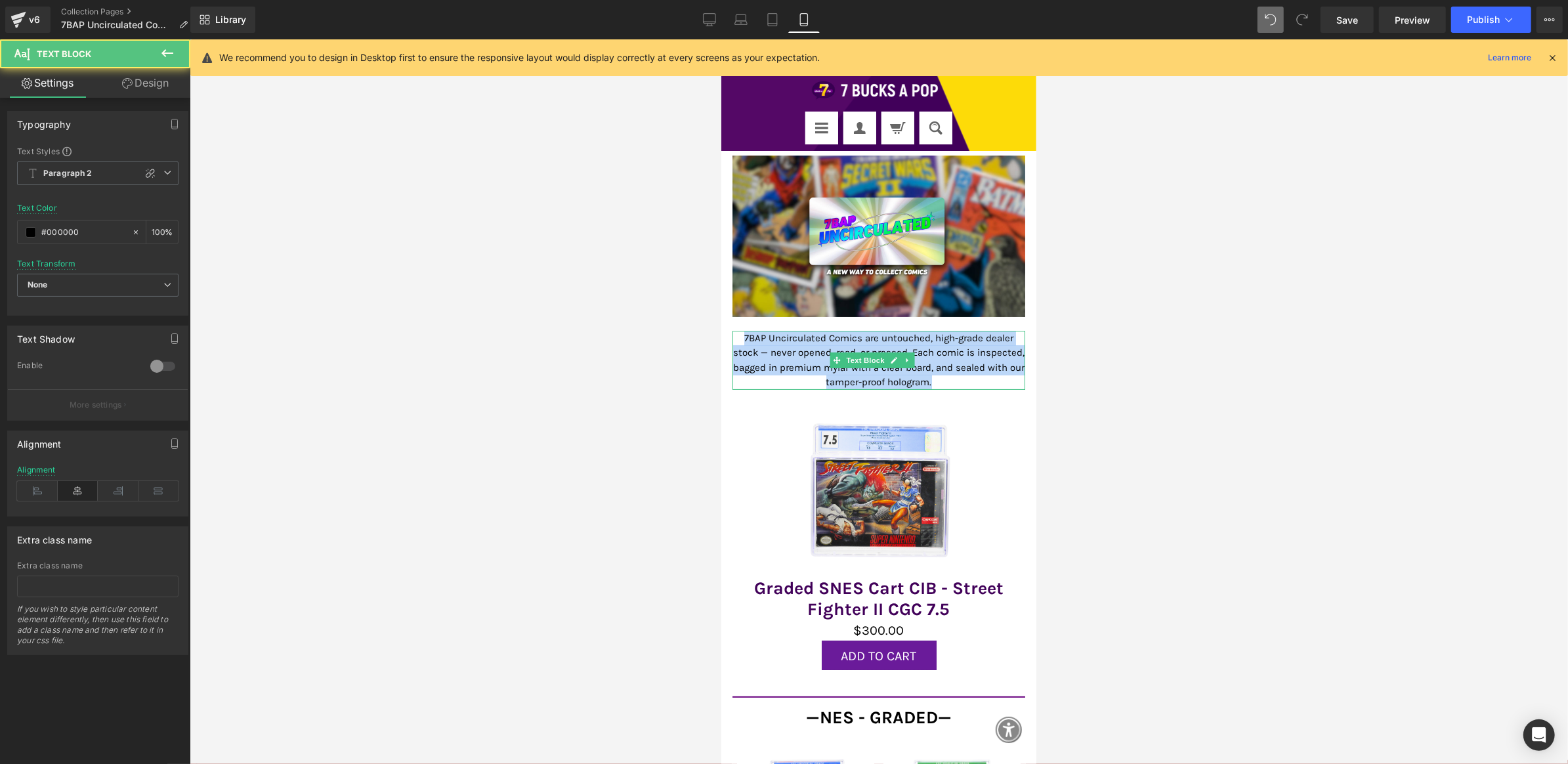
click at [933, 351] on p "7BAP Uncirculated Comics are untouched, high-grade dealer stock — never opened,…" at bounding box center [878, 359] width 293 height 59
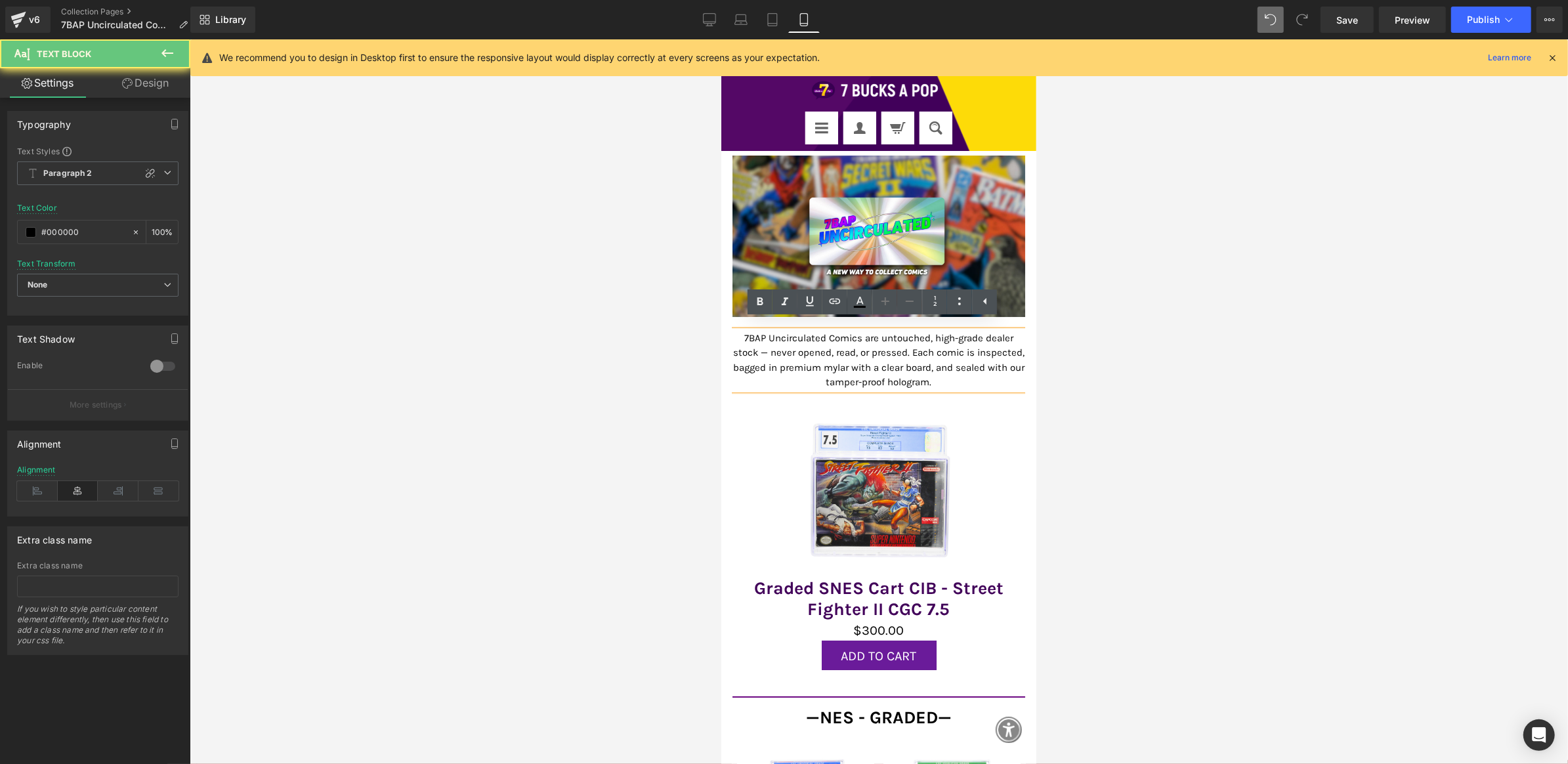
click at [931, 350] on p "7BAP Uncirculated Comics are untouched, high-grade dealer stock — never opened,…" at bounding box center [878, 359] width 293 height 59
click at [948, 370] on p "7BAP Uncirculated Comics are untouched, high-grade dealer stock — never opened,…" at bounding box center [878, 359] width 293 height 59
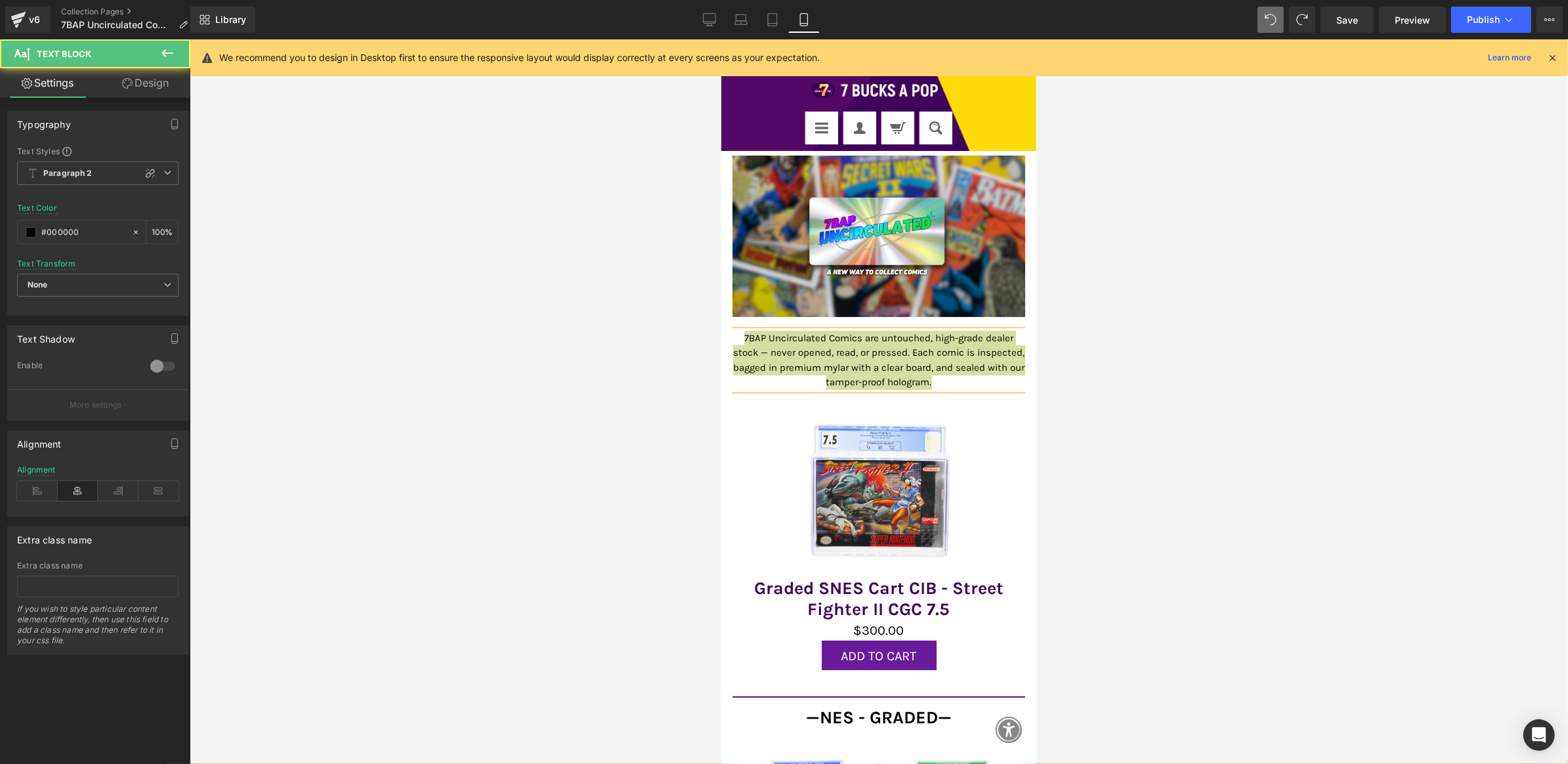
click at [434, 328] on div at bounding box center [879, 401] width 1379 height 725
click at [126, 168] on span "Paragraph 2" at bounding box center [97, 173] width 161 height 24
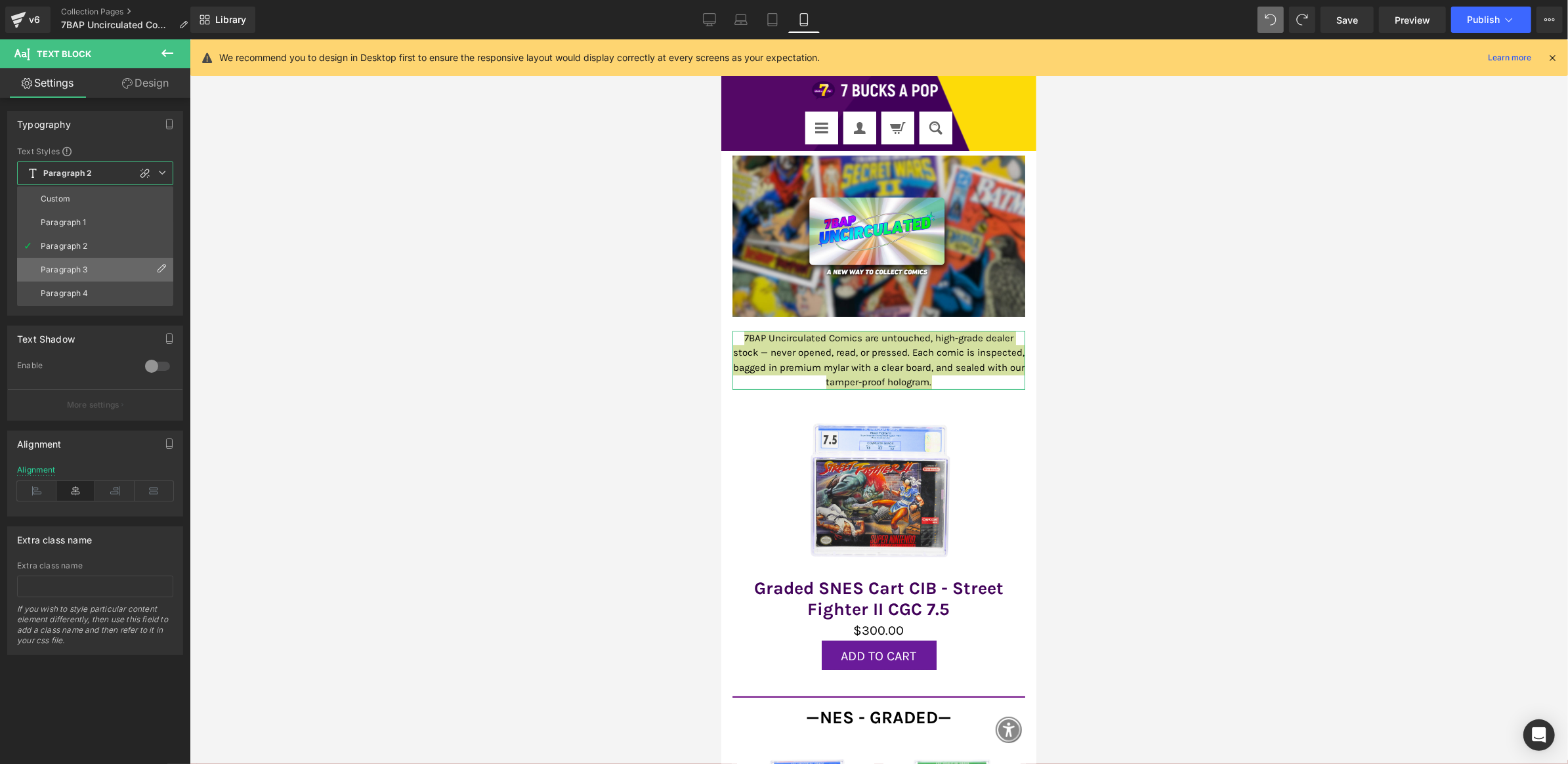
click at [113, 261] on li "Paragraph 3" at bounding box center [95, 270] width 156 height 24
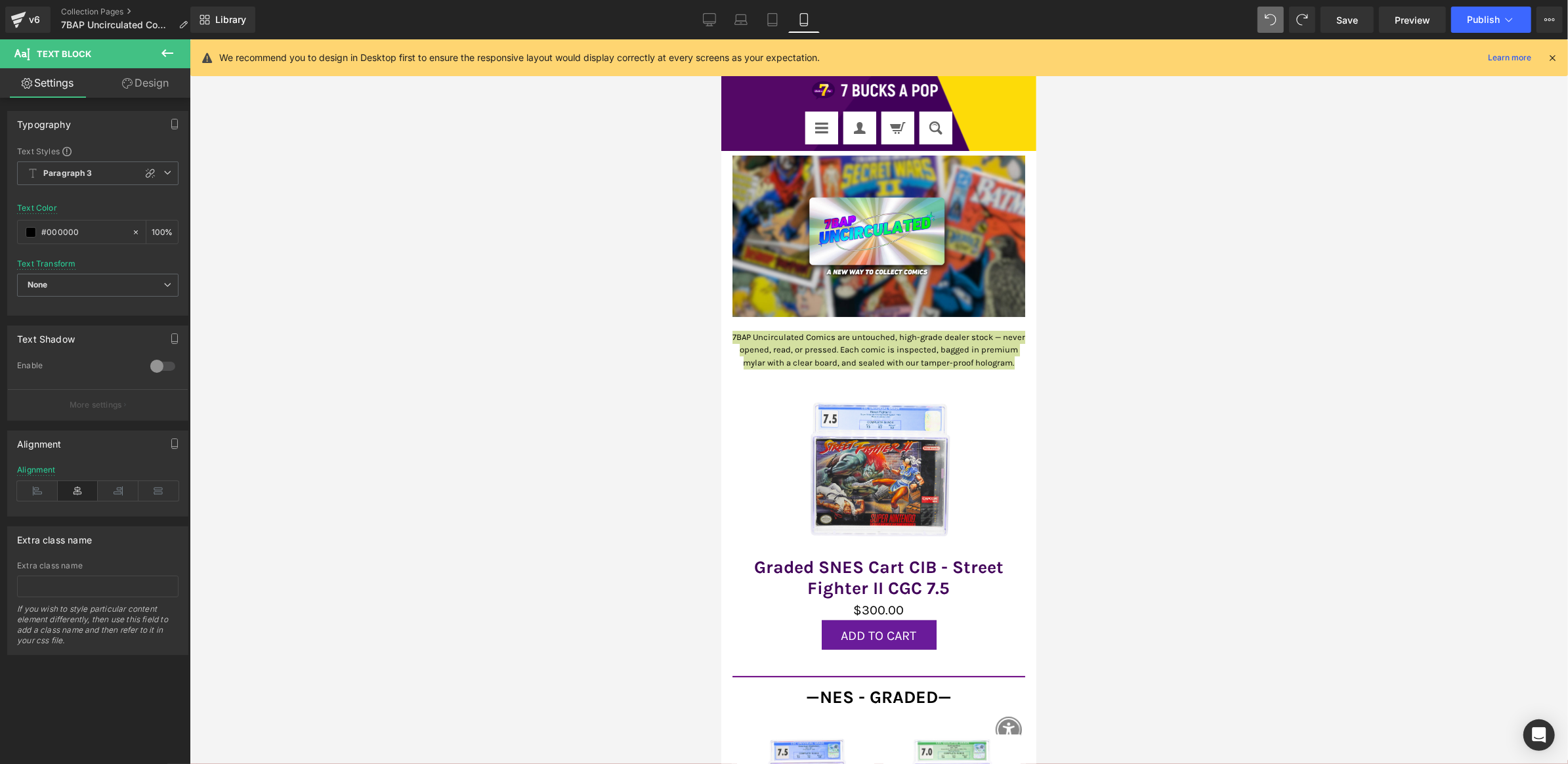
click at [606, 360] on div at bounding box center [879, 401] width 1379 height 725
click at [103, 178] on span "Paragraph 3" at bounding box center [97, 173] width 161 height 24
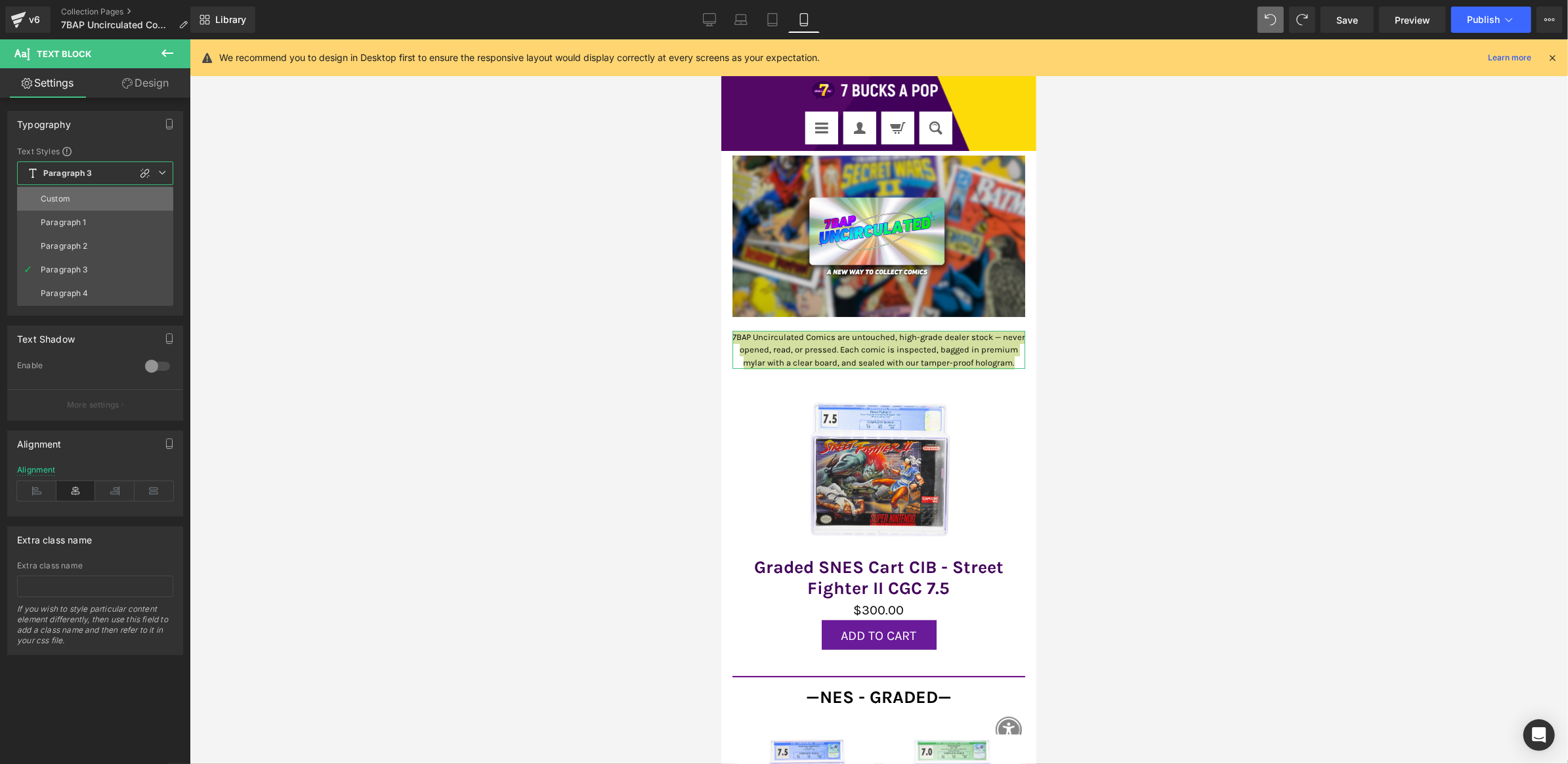
click at [94, 198] on li "Custom" at bounding box center [95, 199] width 156 height 24
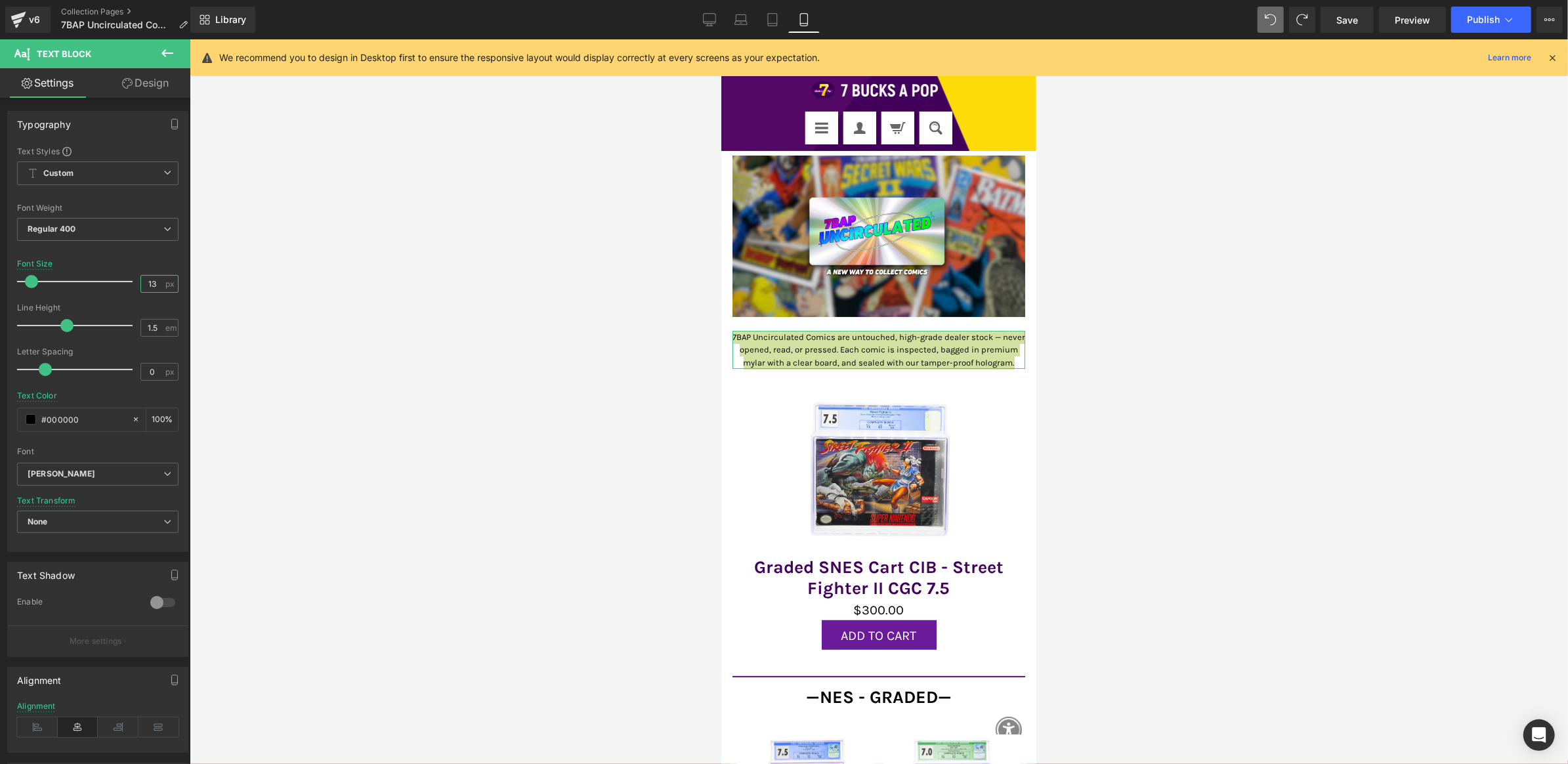
click at [157, 278] on input "13" at bounding box center [153, 284] width 23 height 16
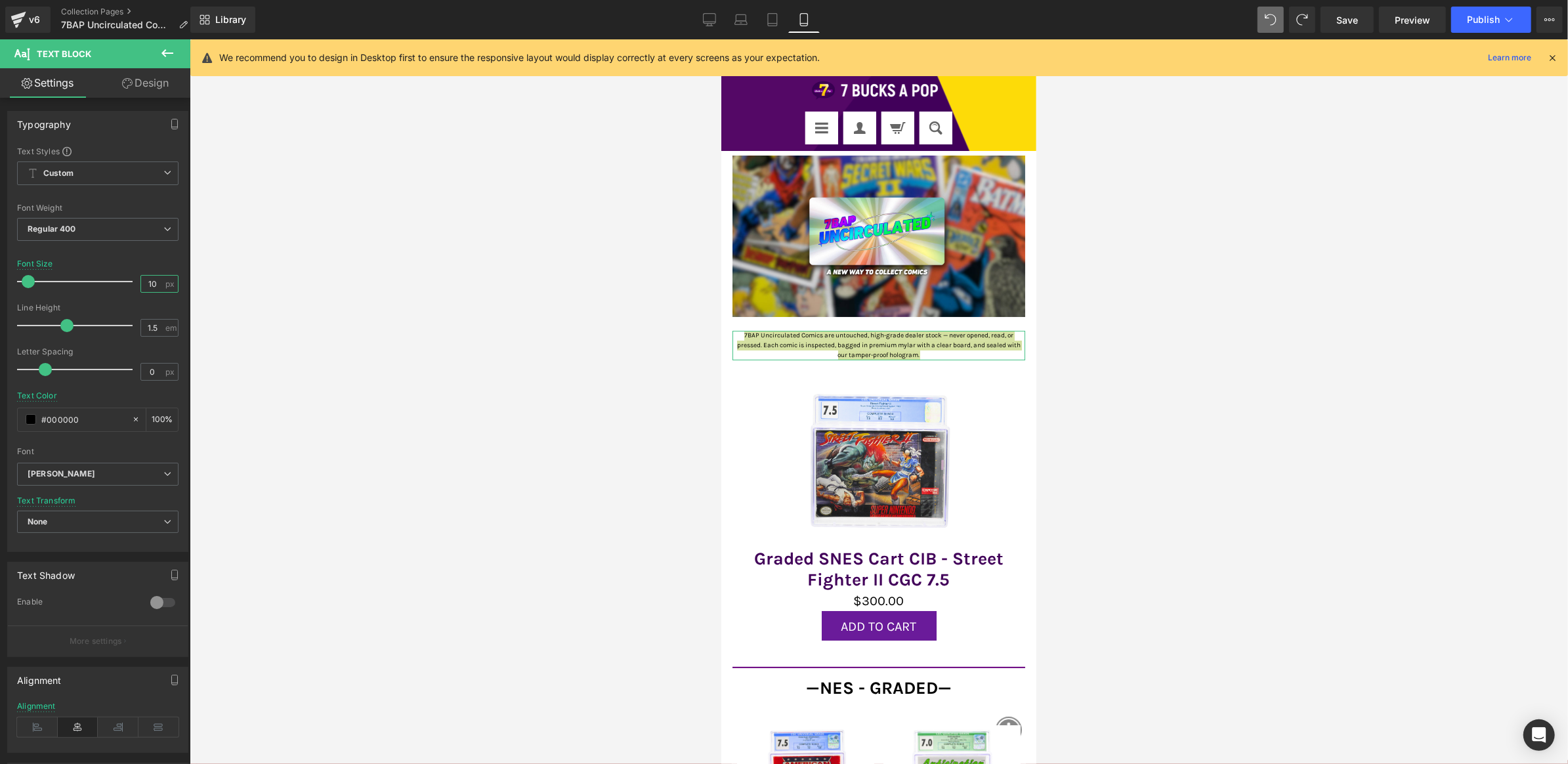
type input "11"
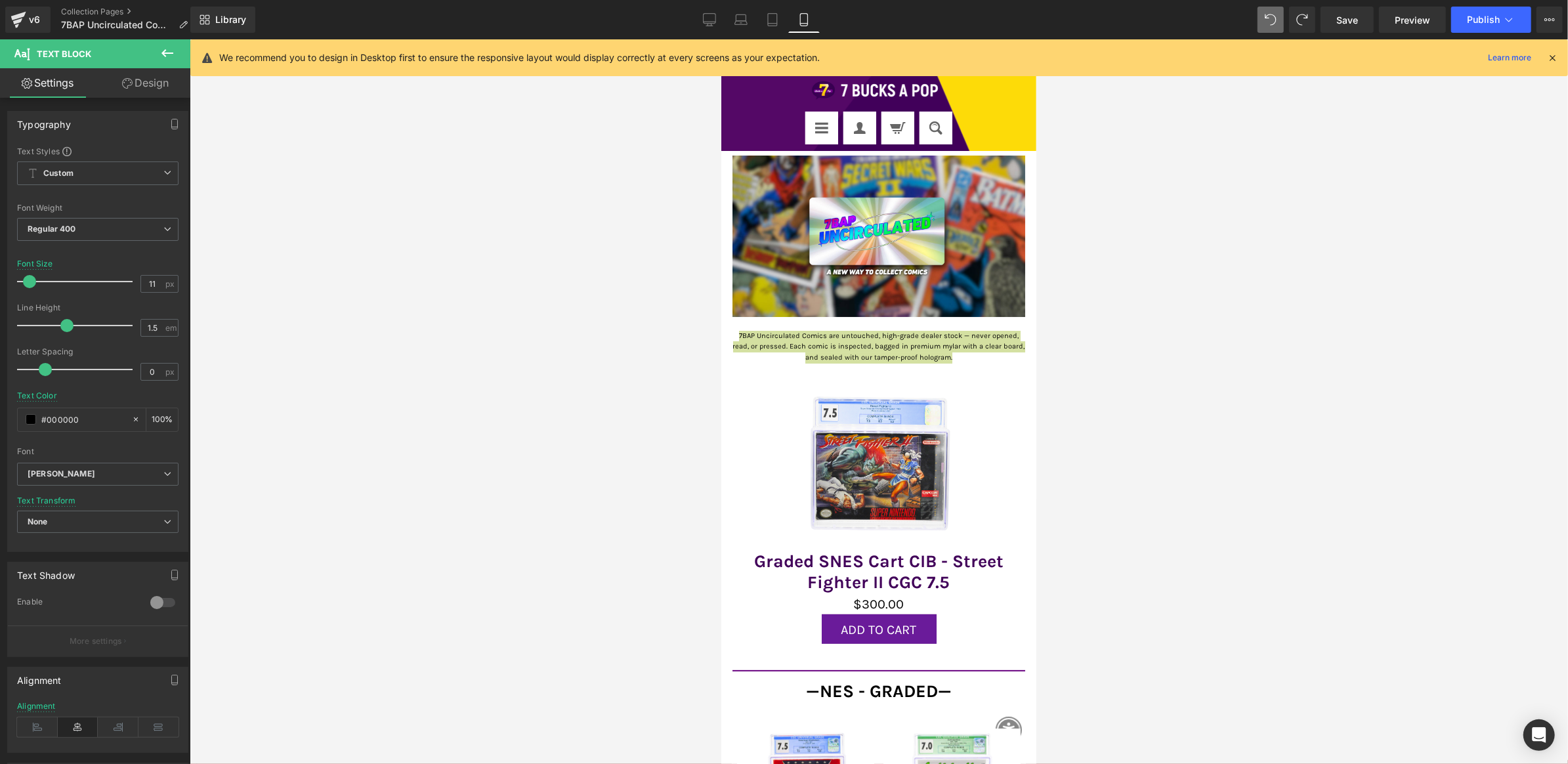
click at [342, 340] on div at bounding box center [879, 401] width 1379 height 725
click at [1057, 364] on div at bounding box center [879, 401] width 1379 height 725
click at [1150, 360] on div at bounding box center [879, 401] width 1379 height 725
click at [1123, 291] on div at bounding box center [879, 401] width 1379 height 725
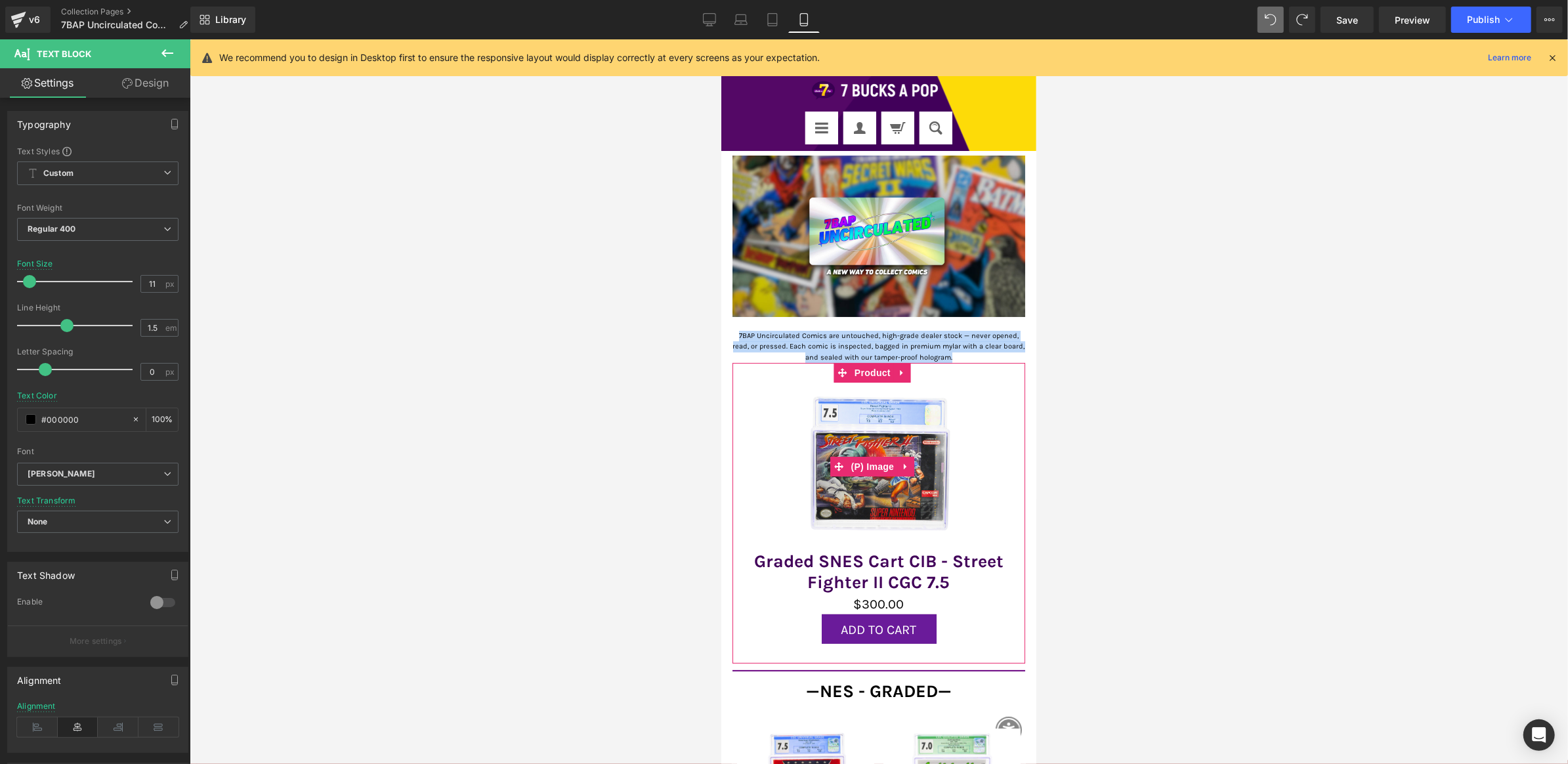
click at [974, 382] on div "Sale Off" at bounding box center [878, 466] width 280 height 168
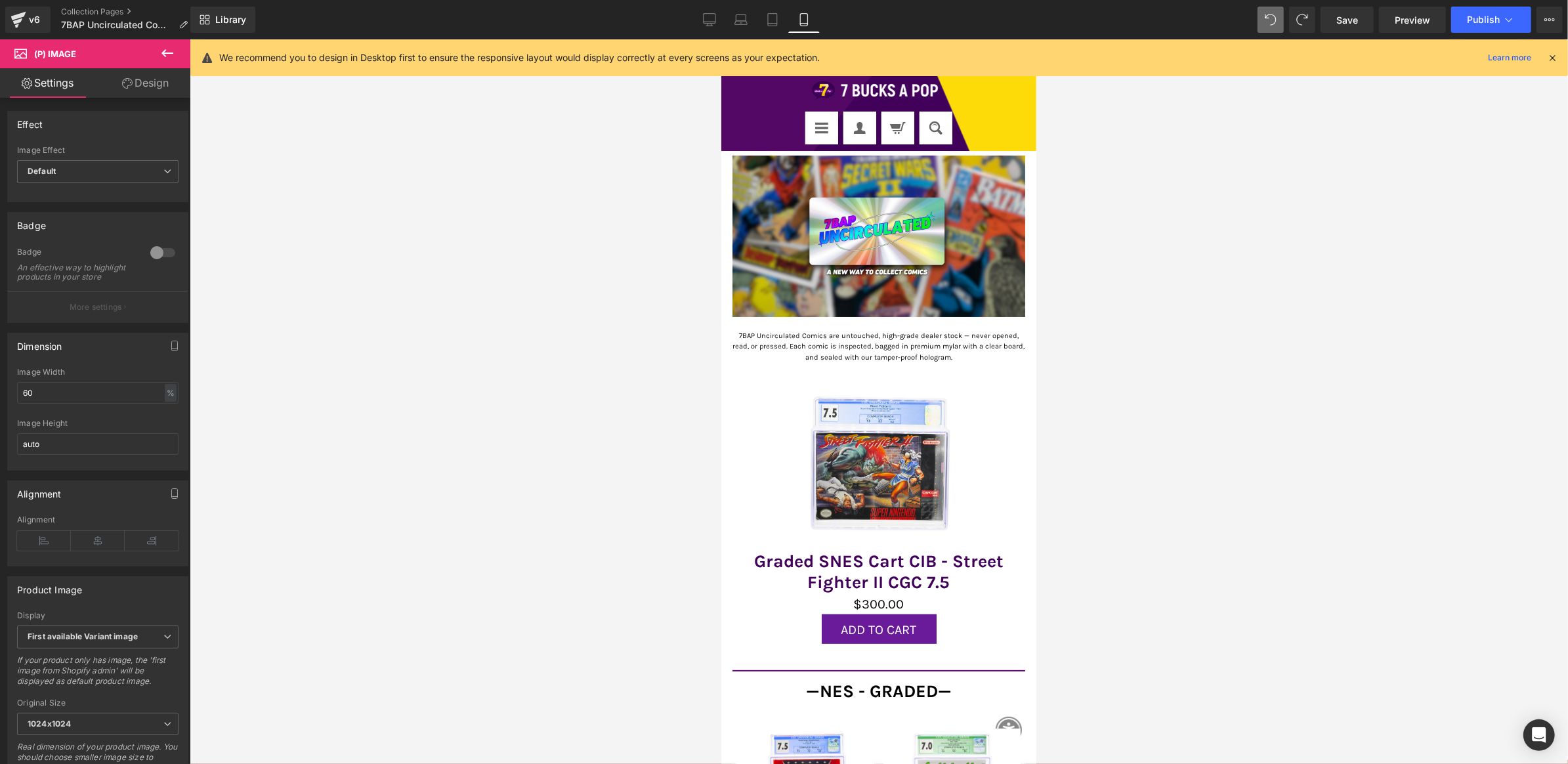
click at [180, 48] on button at bounding box center [168, 53] width 46 height 29
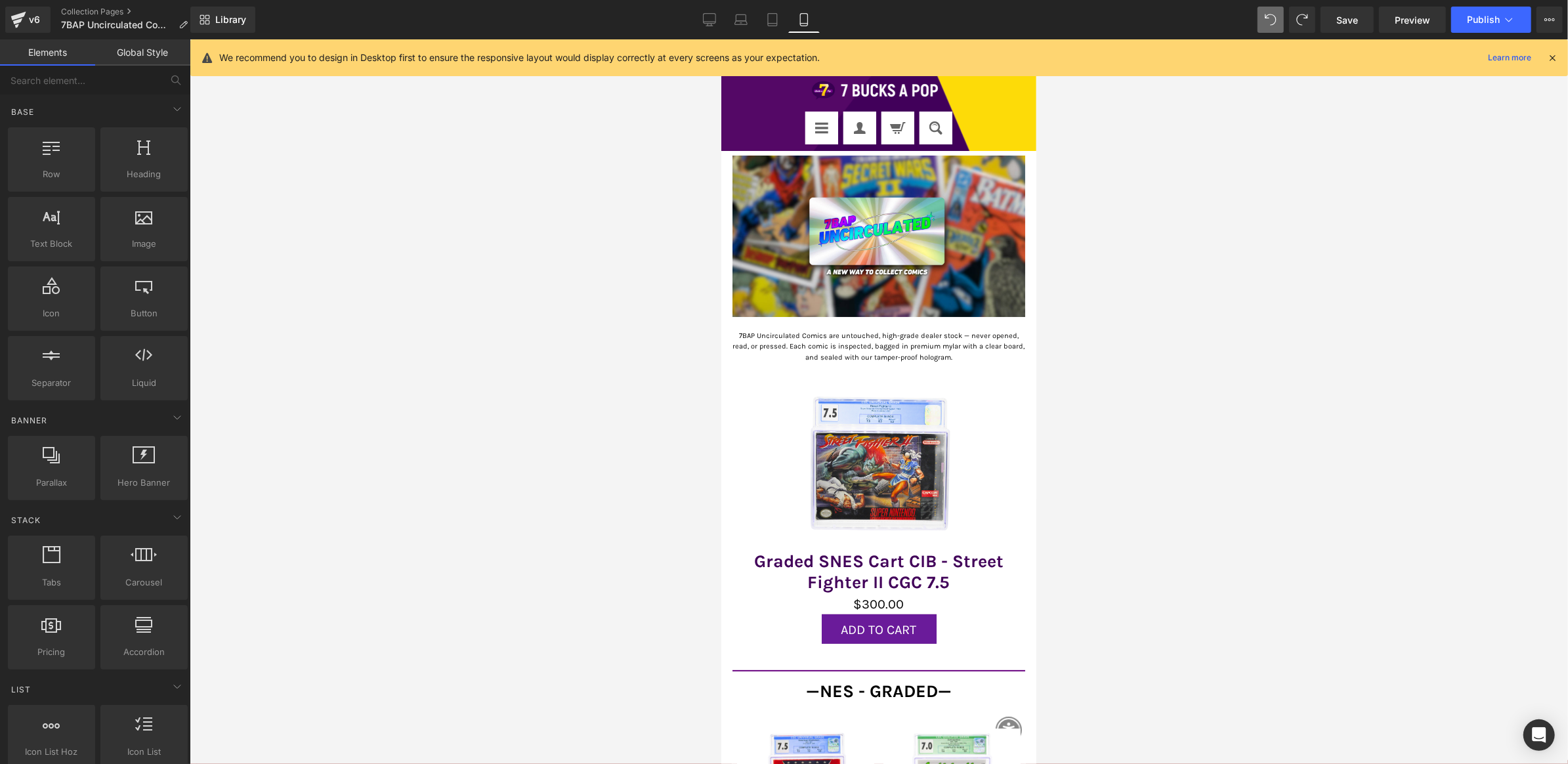
click at [449, 315] on div at bounding box center [879, 401] width 1379 height 725
click at [710, 20] on icon at bounding box center [709, 19] width 13 height 13
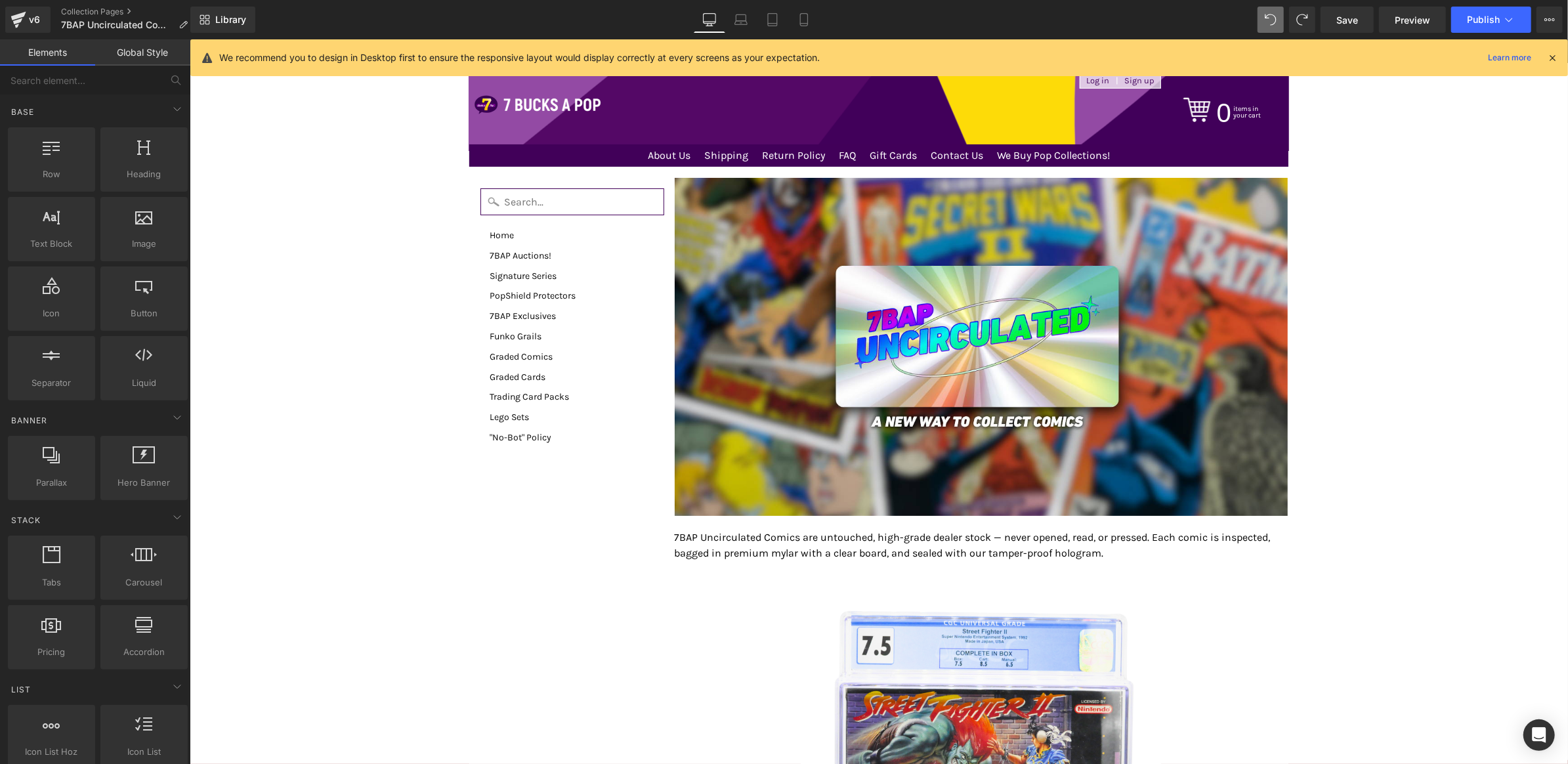
scroll to position [138, 0]
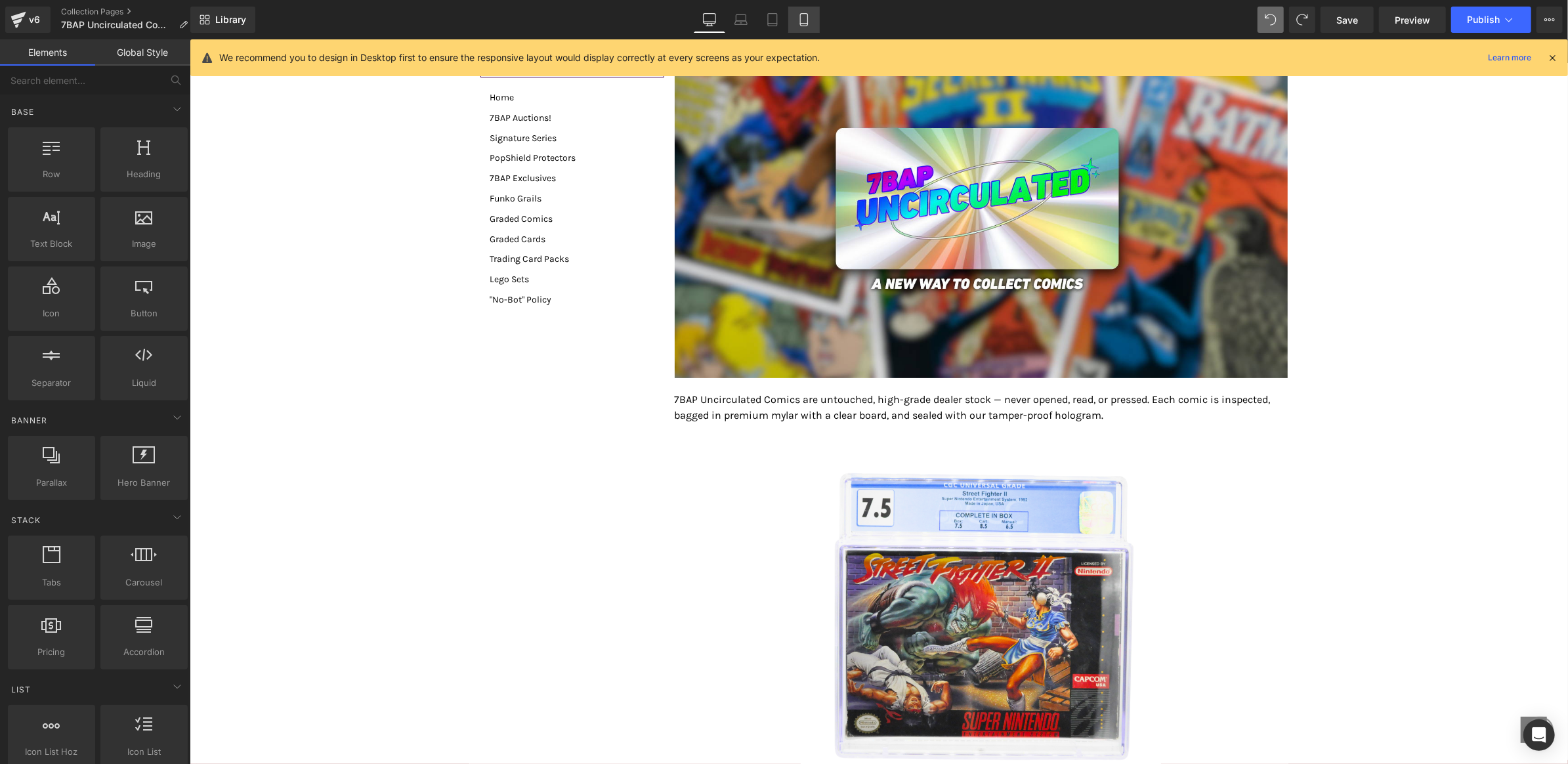
click at [810, 21] on icon at bounding box center [804, 19] width 13 height 13
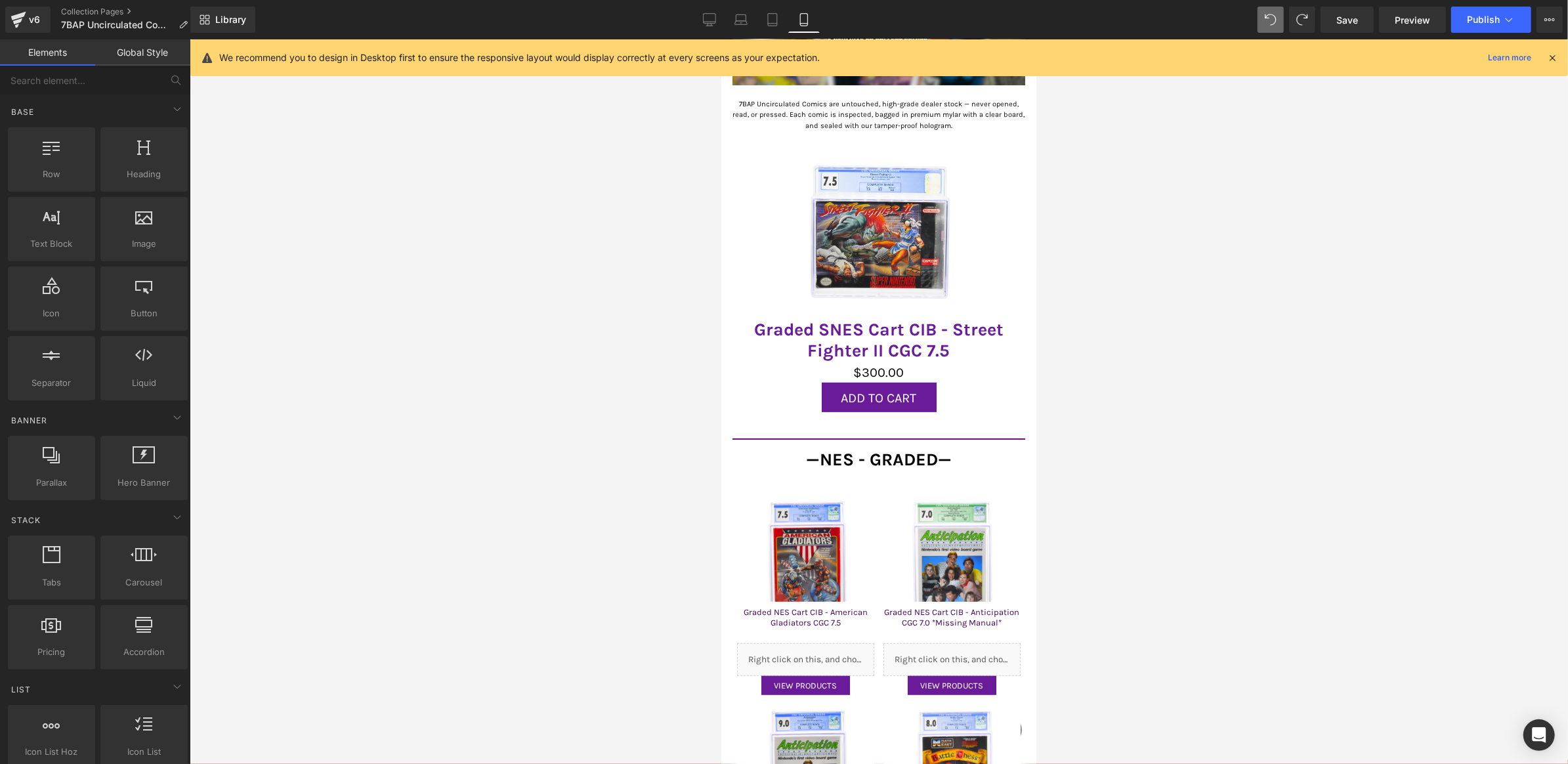
scroll to position [0, 0]
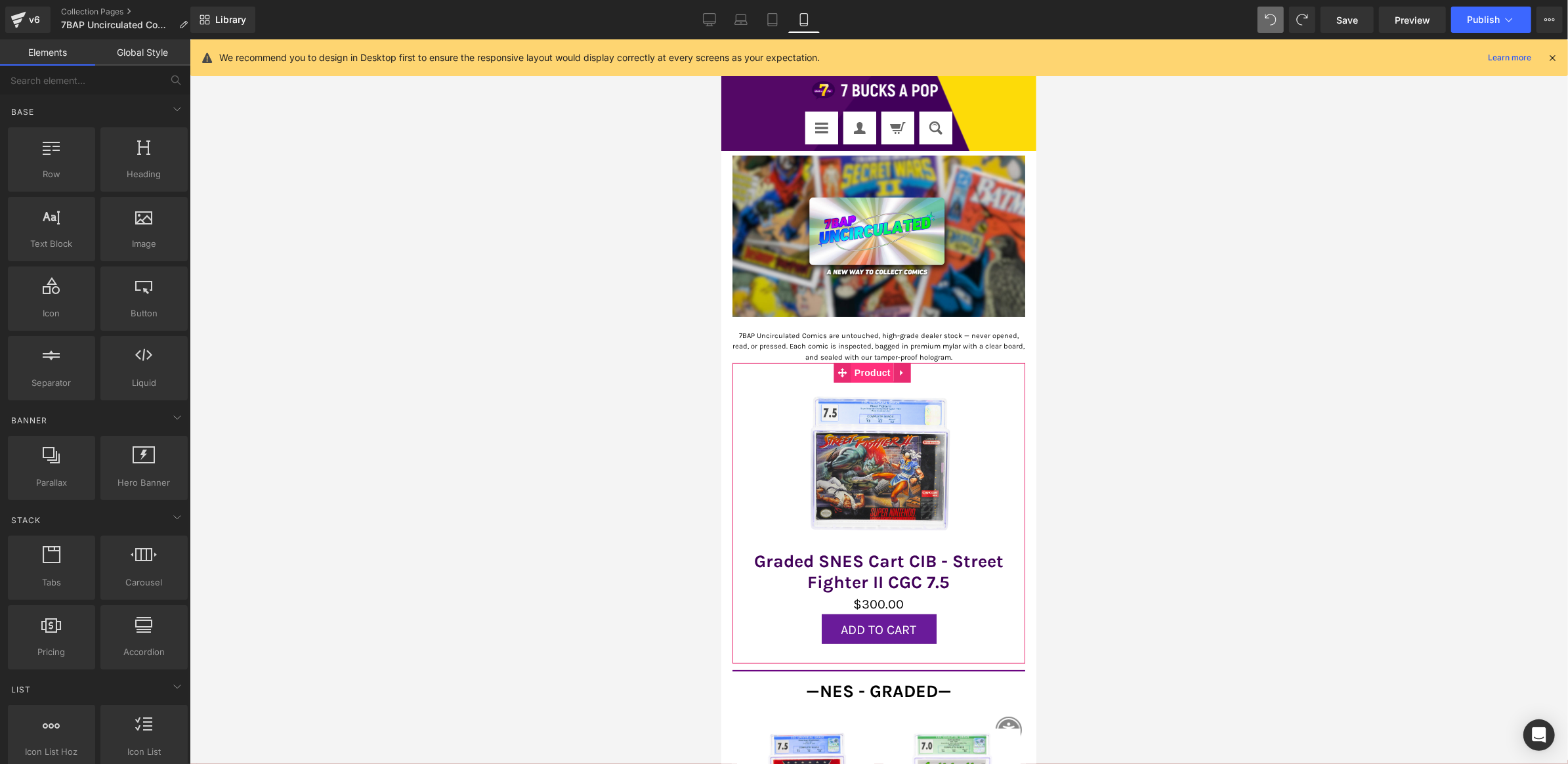
click at [874, 362] on span "Product" at bounding box center [871, 372] width 43 height 20
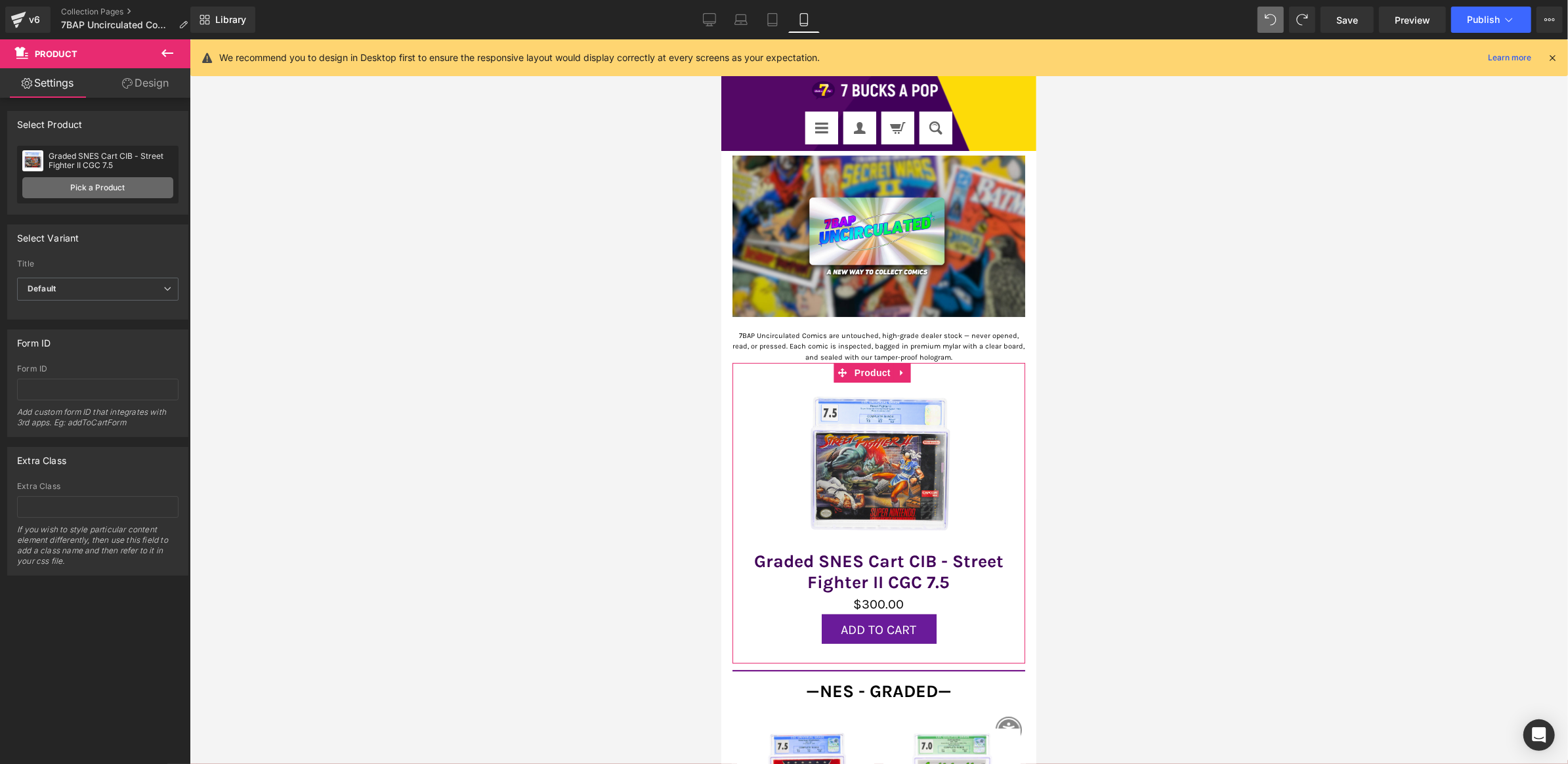
click at [75, 184] on link "Pick a Product" at bounding box center [97, 187] width 151 height 21
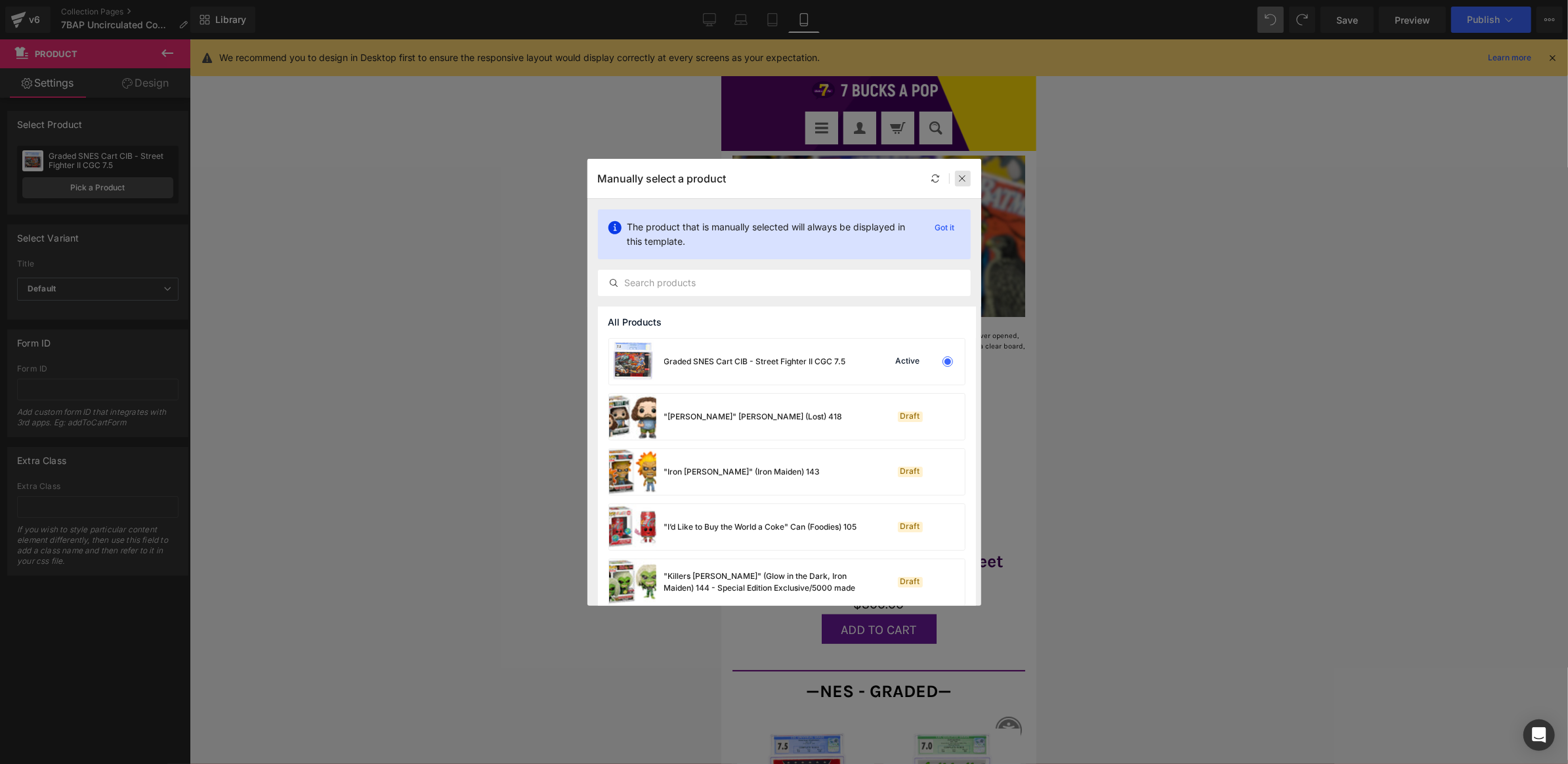
click at [963, 185] on div at bounding box center [963, 178] width 16 height 16
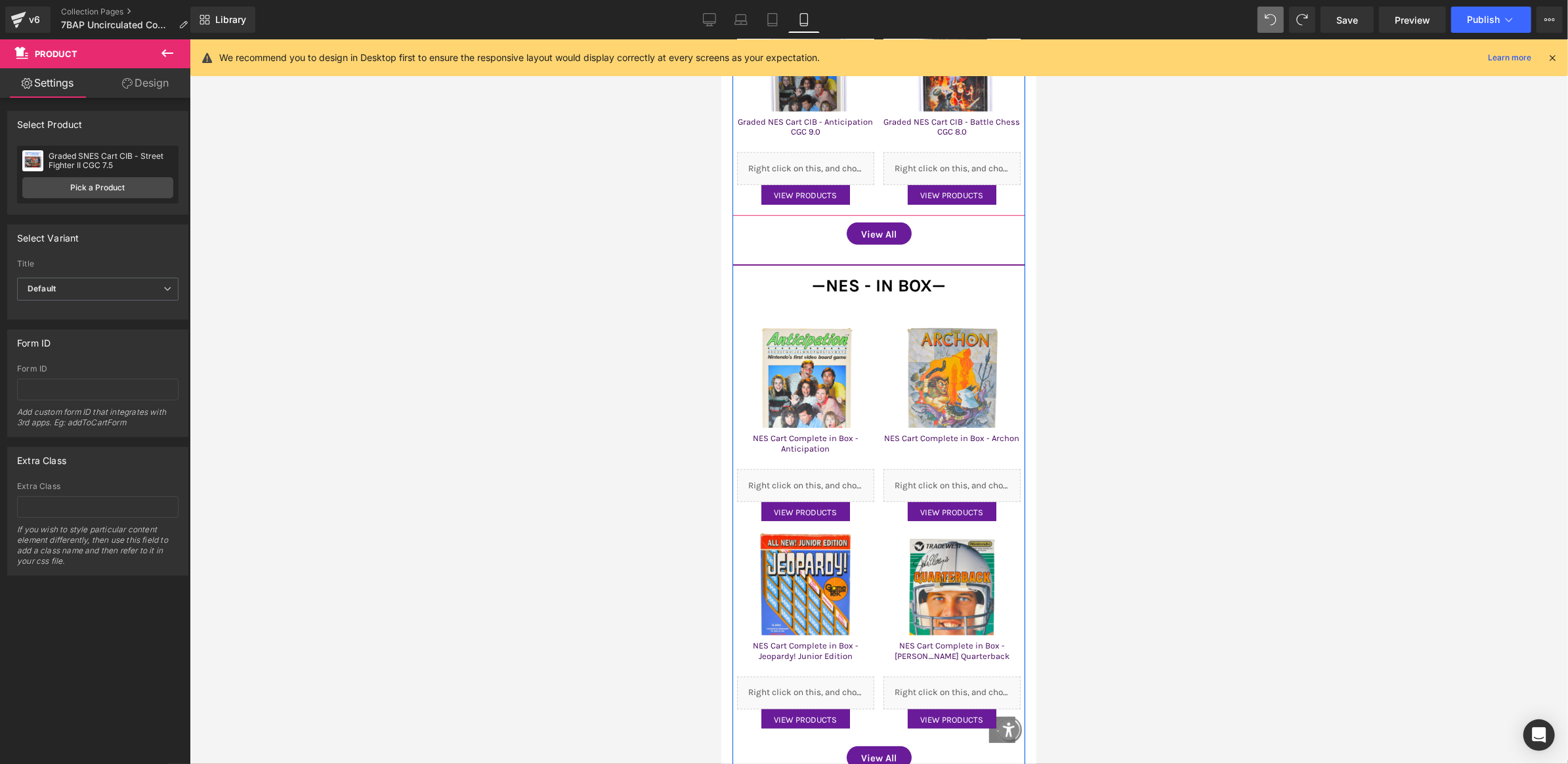
scroll to position [1007, 0]
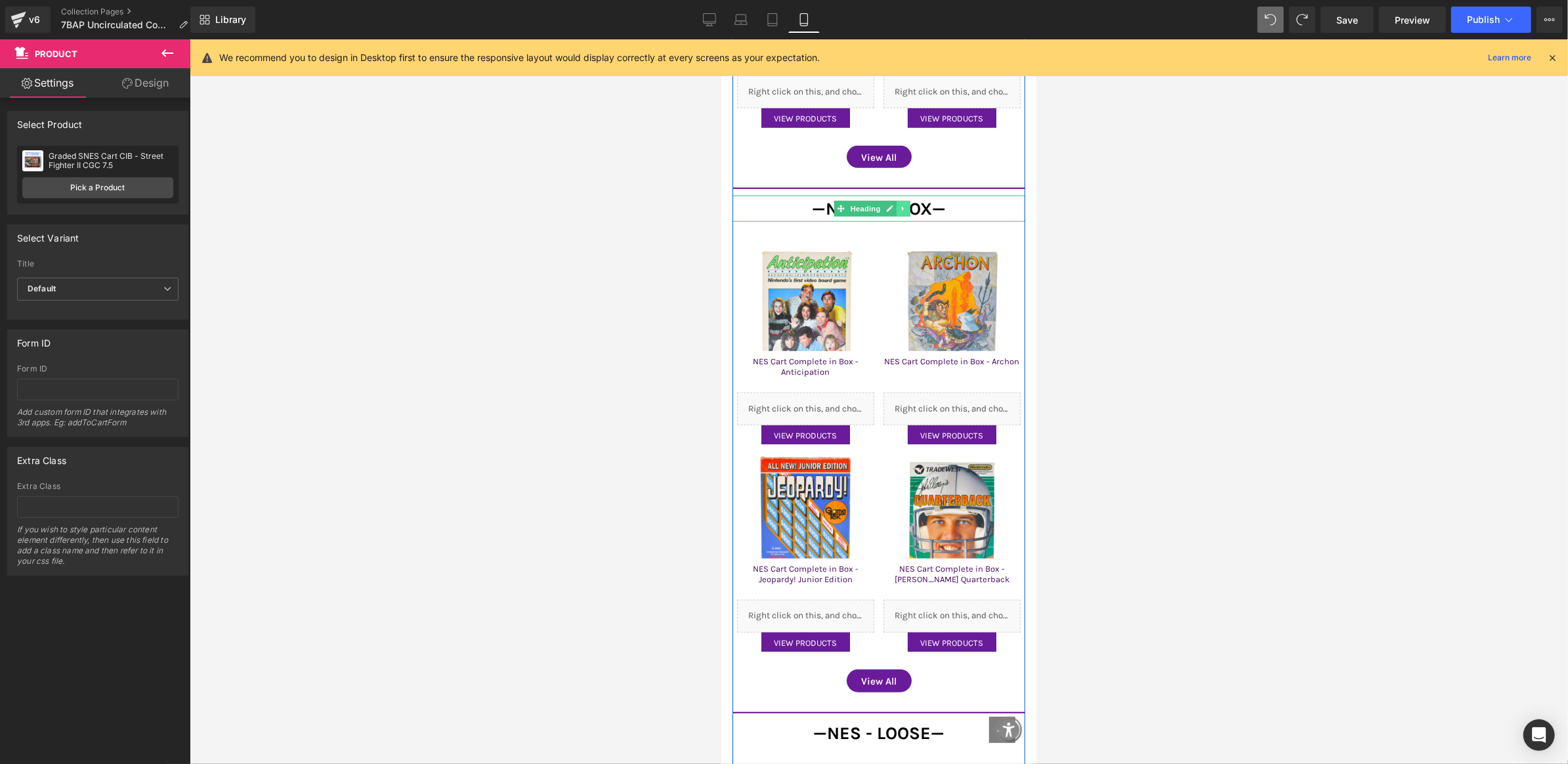
click at [903, 204] on icon at bounding box center [903, 208] width 7 height 8
click at [907, 205] on icon at bounding box center [910, 208] width 7 height 7
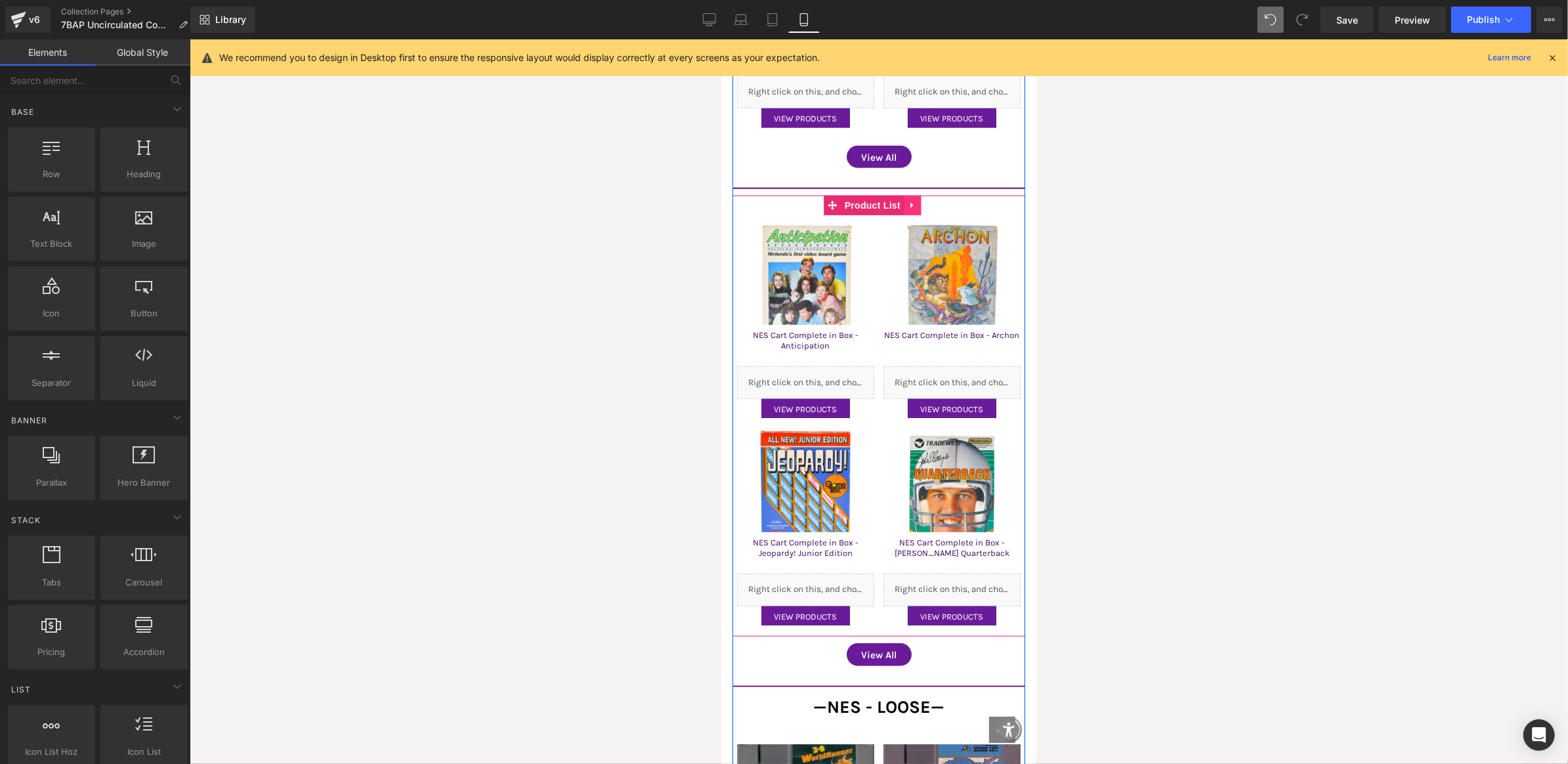
click at [910, 202] on icon at bounding box center [911, 205] width 3 height 6
click at [919, 200] on icon at bounding box center [921, 205] width 9 height 10
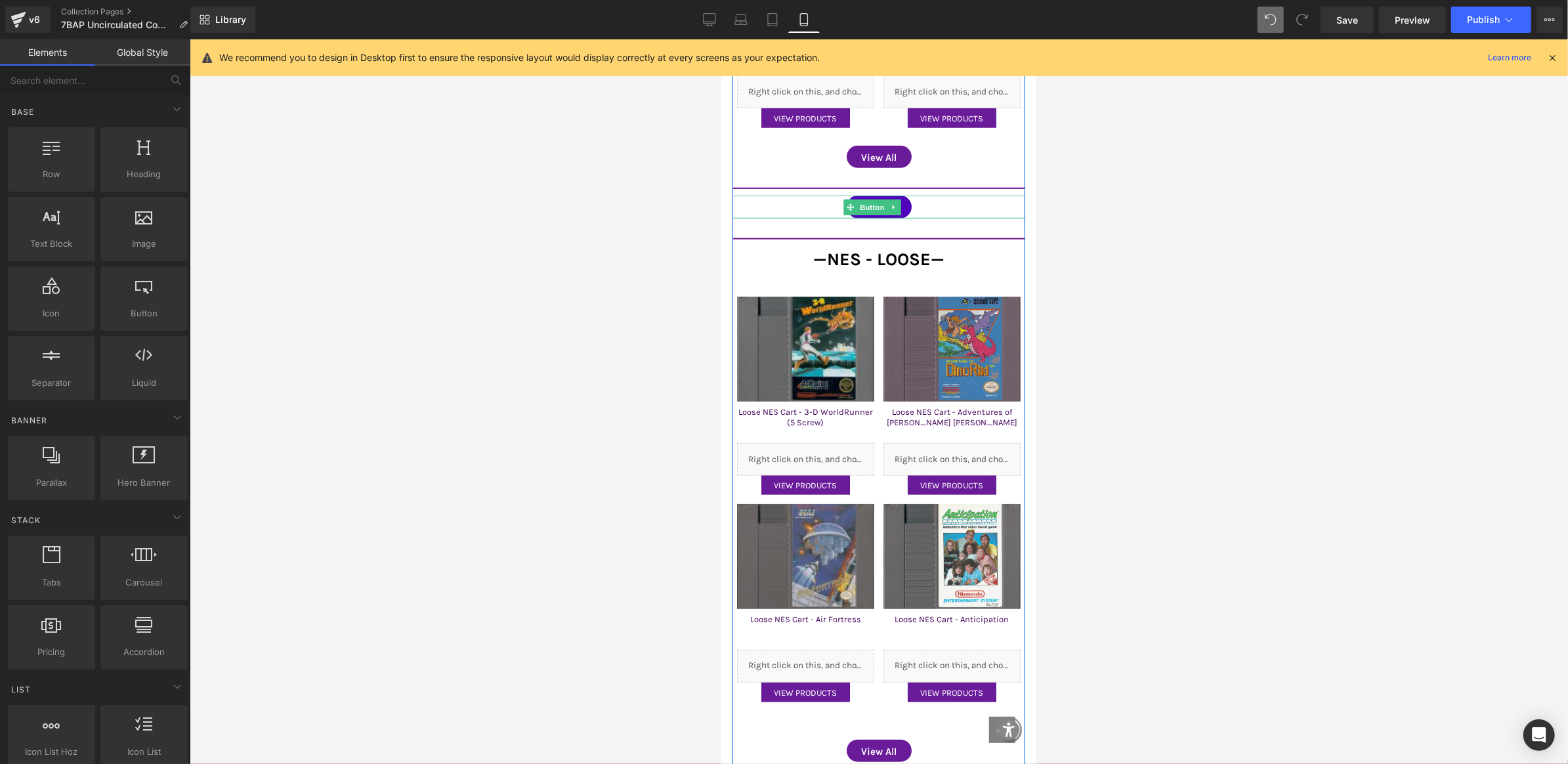
click at [899, 195] on link "View All" at bounding box center [879, 207] width 65 height 23
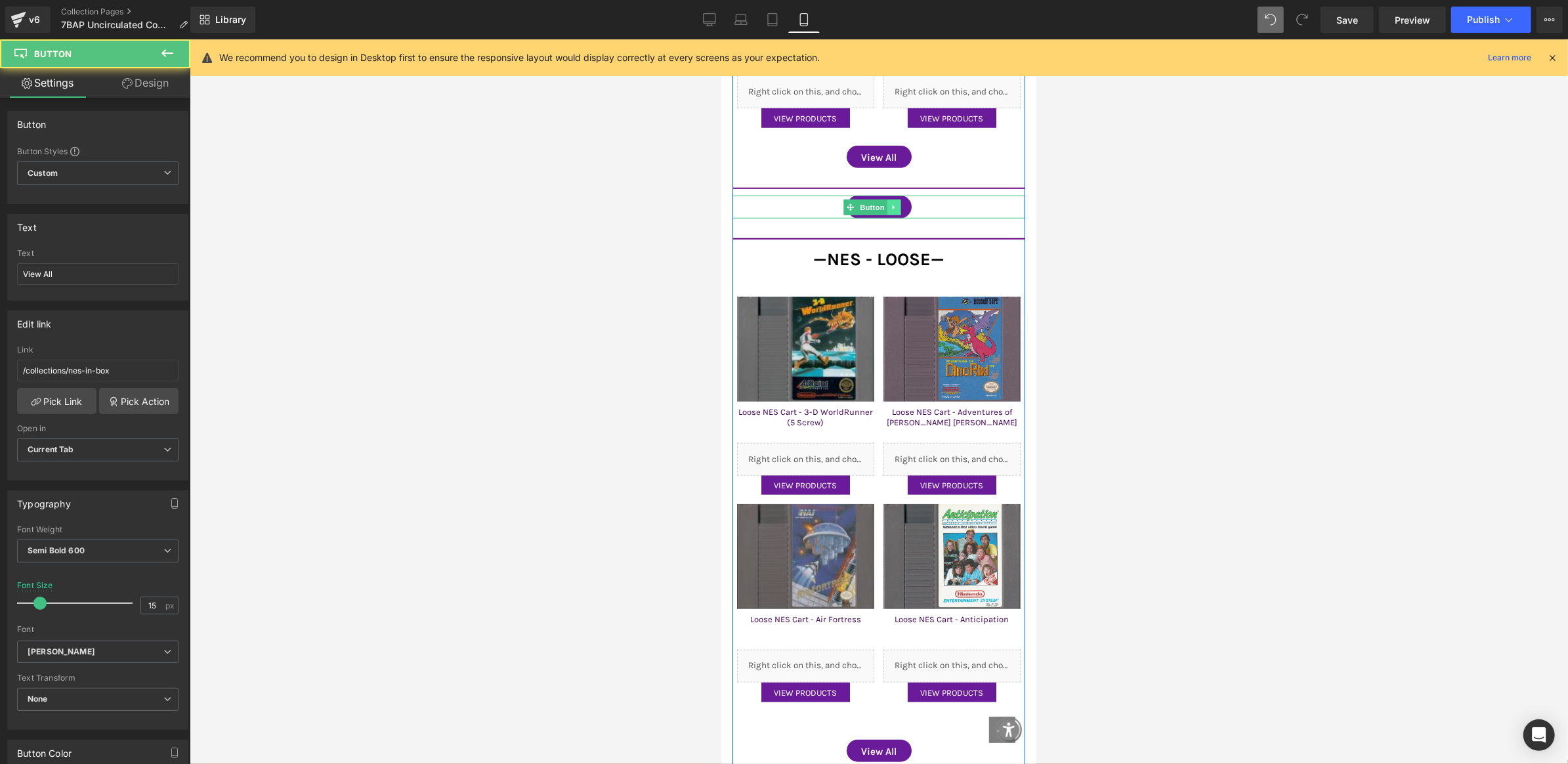
click at [892, 204] on icon at bounding box center [893, 206] width 2 height 5
click at [896, 203] on icon at bounding box center [900, 206] width 7 height 7
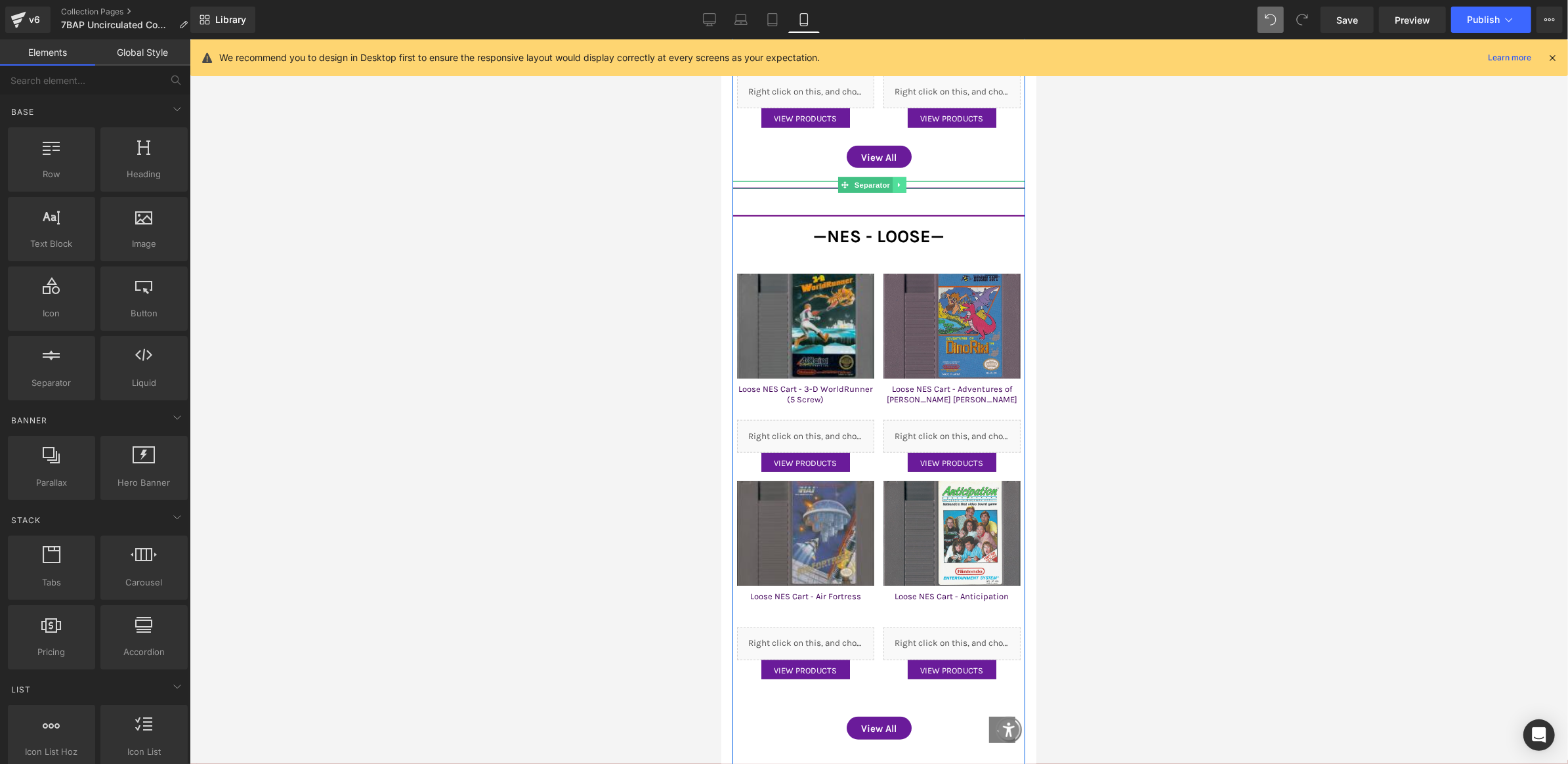
click at [902, 176] on link at bounding box center [900, 184] width 14 height 16
click at [903, 181] on icon at bounding box center [906, 184] width 7 height 7
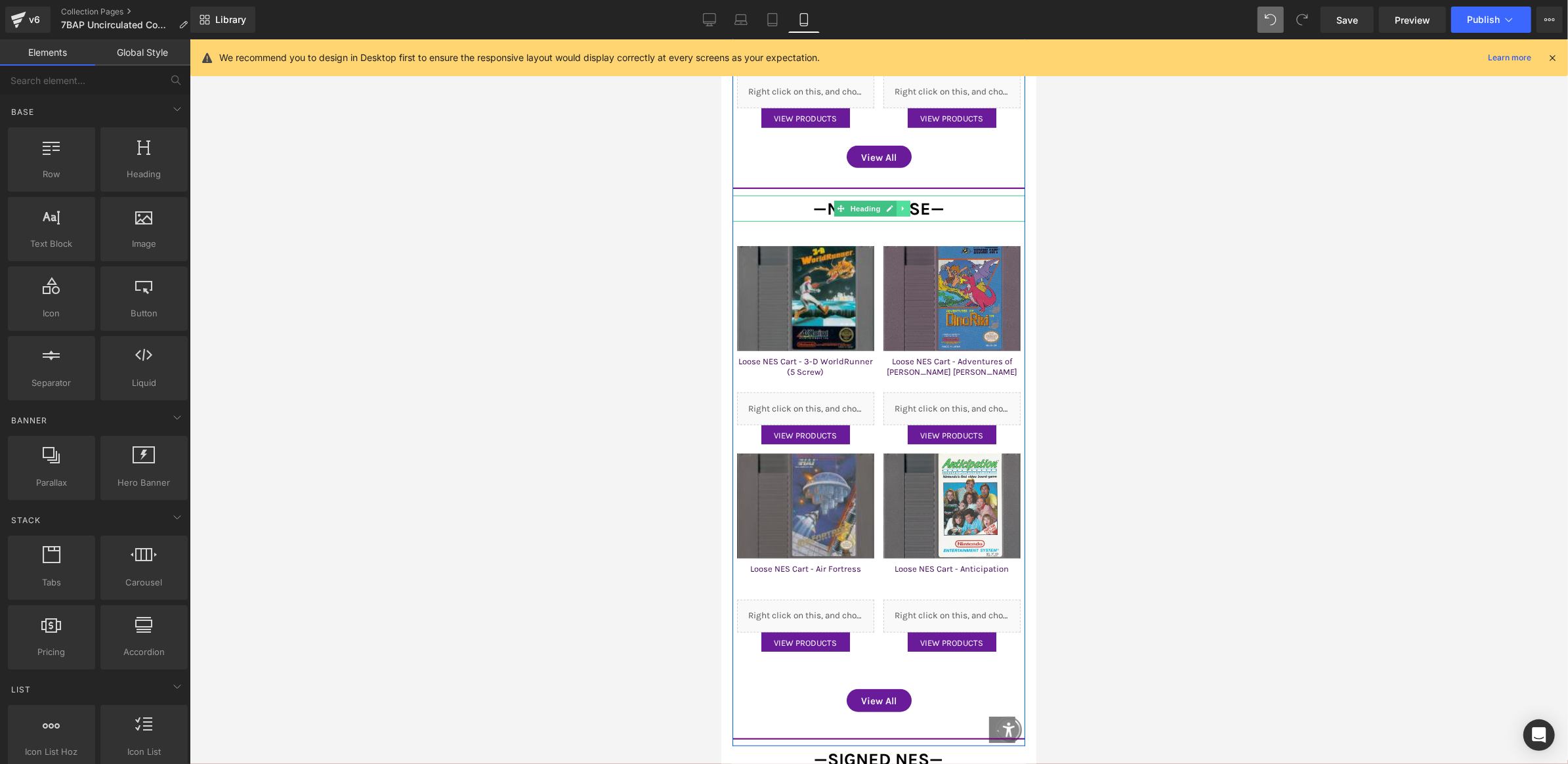
click at [907, 200] on link at bounding box center [903, 207] width 14 height 16
drag, startPoint x: 1065, startPoint y: 188, endPoint x: 303, endPoint y: 149, distance: 763.0
click at [1065, 188] on div at bounding box center [879, 401] width 1379 height 725
click at [895, 200] on link at bounding box center [896, 207] width 14 height 16
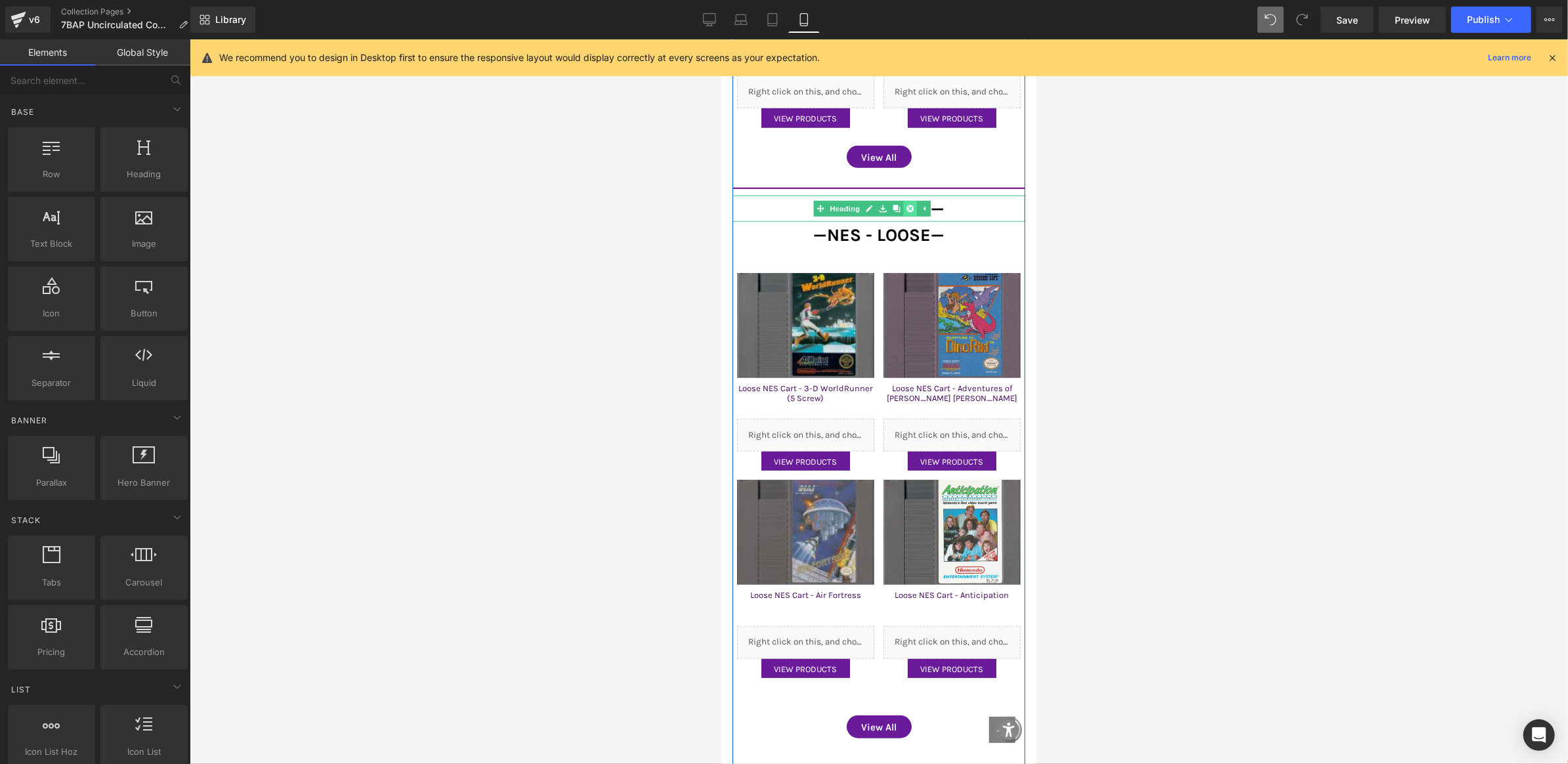
click at [912, 205] on icon at bounding box center [910, 208] width 7 height 7
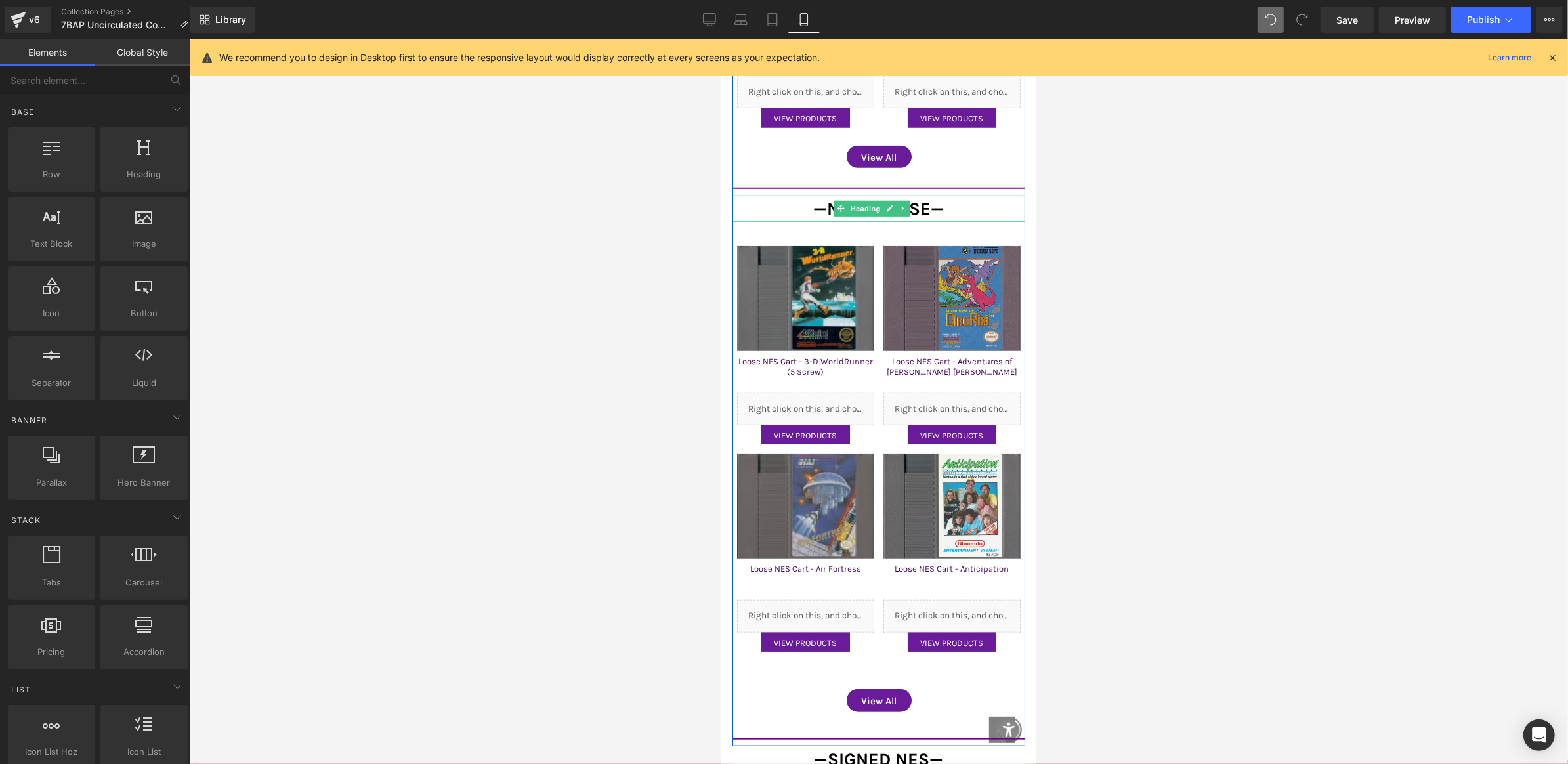
click at [928, 197] on span "—NES - Loose—" at bounding box center [878, 207] width 131 height 21
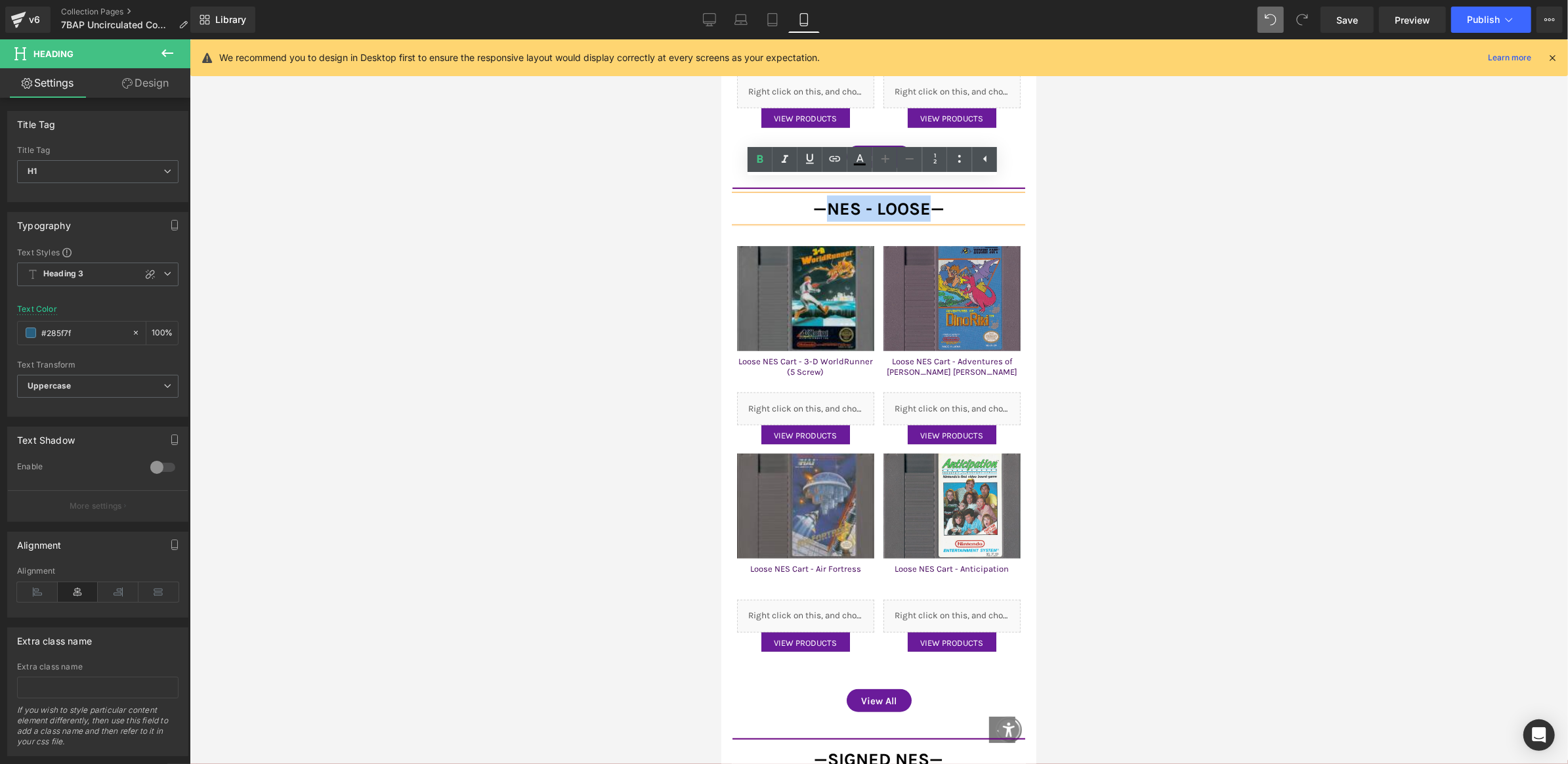
drag, startPoint x: 926, startPoint y: 194, endPoint x: 825, endPoint y: 193, distance: 101.0
click at [825, 197] on span "—NES - Loose—" at bounding box center [878, 207] width 131 height 21
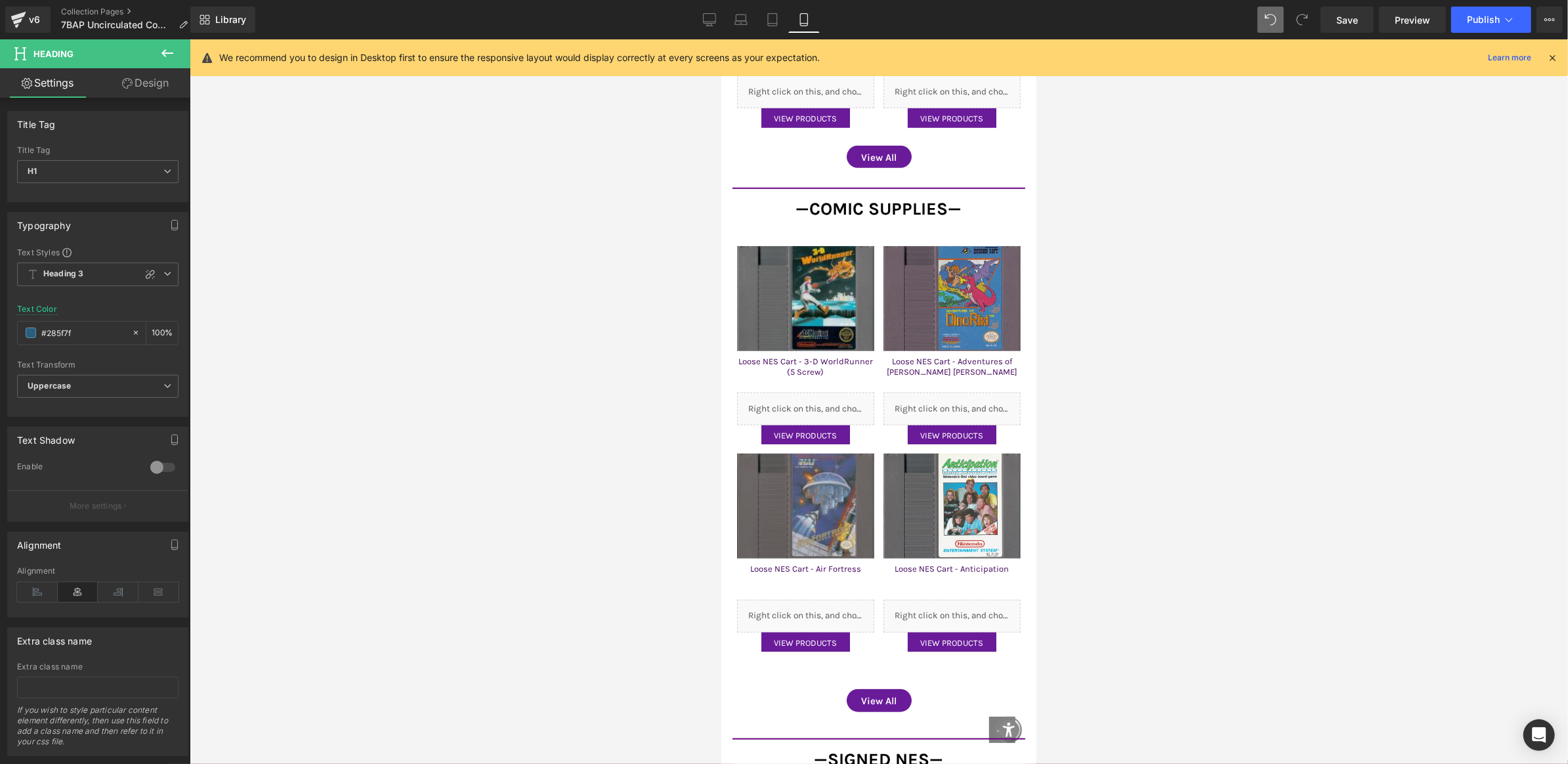
click at [576, 282] on div at bounding box center [879, 401] width 1379 height 725
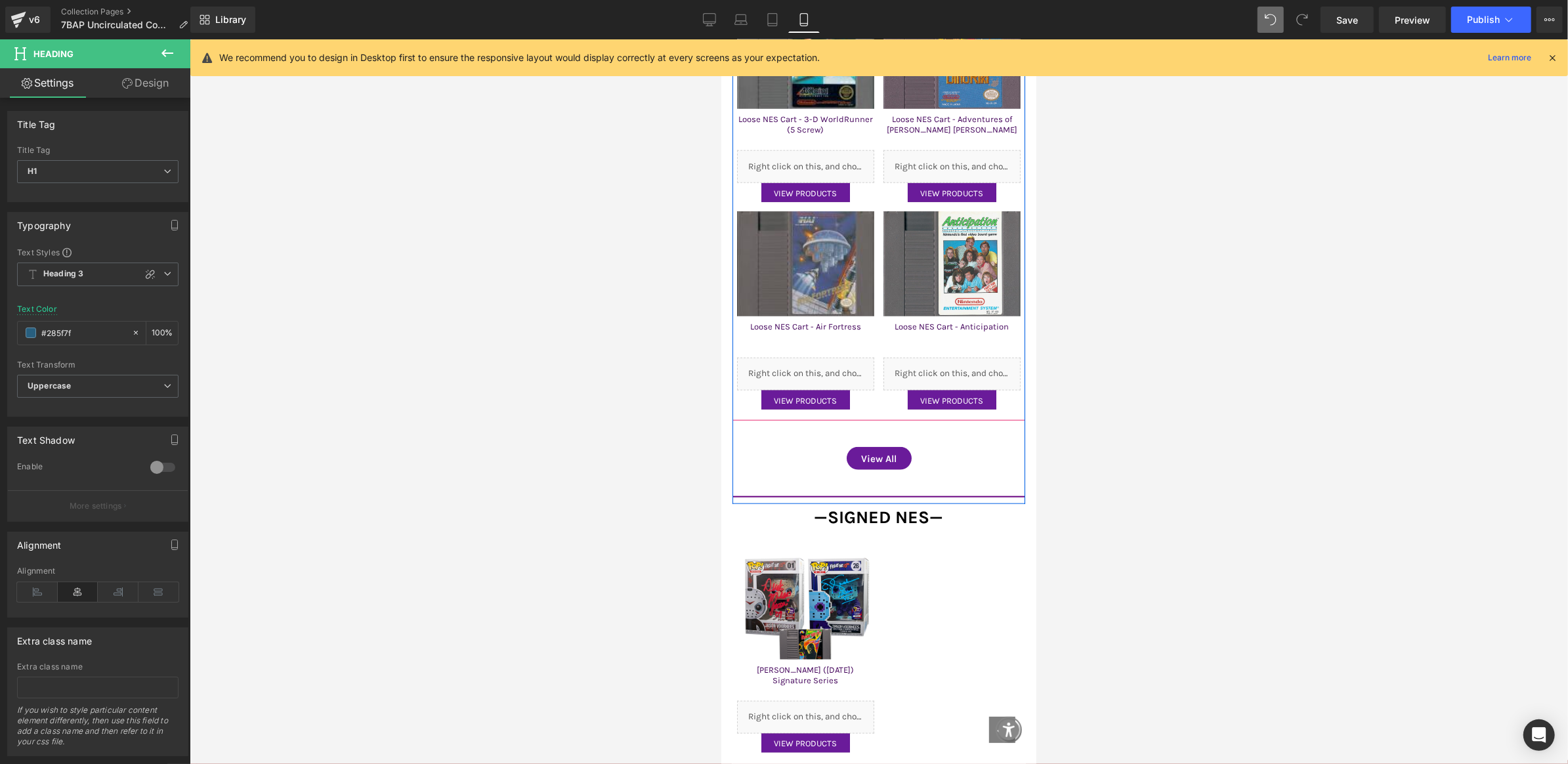
scroll to position [1377, 0]
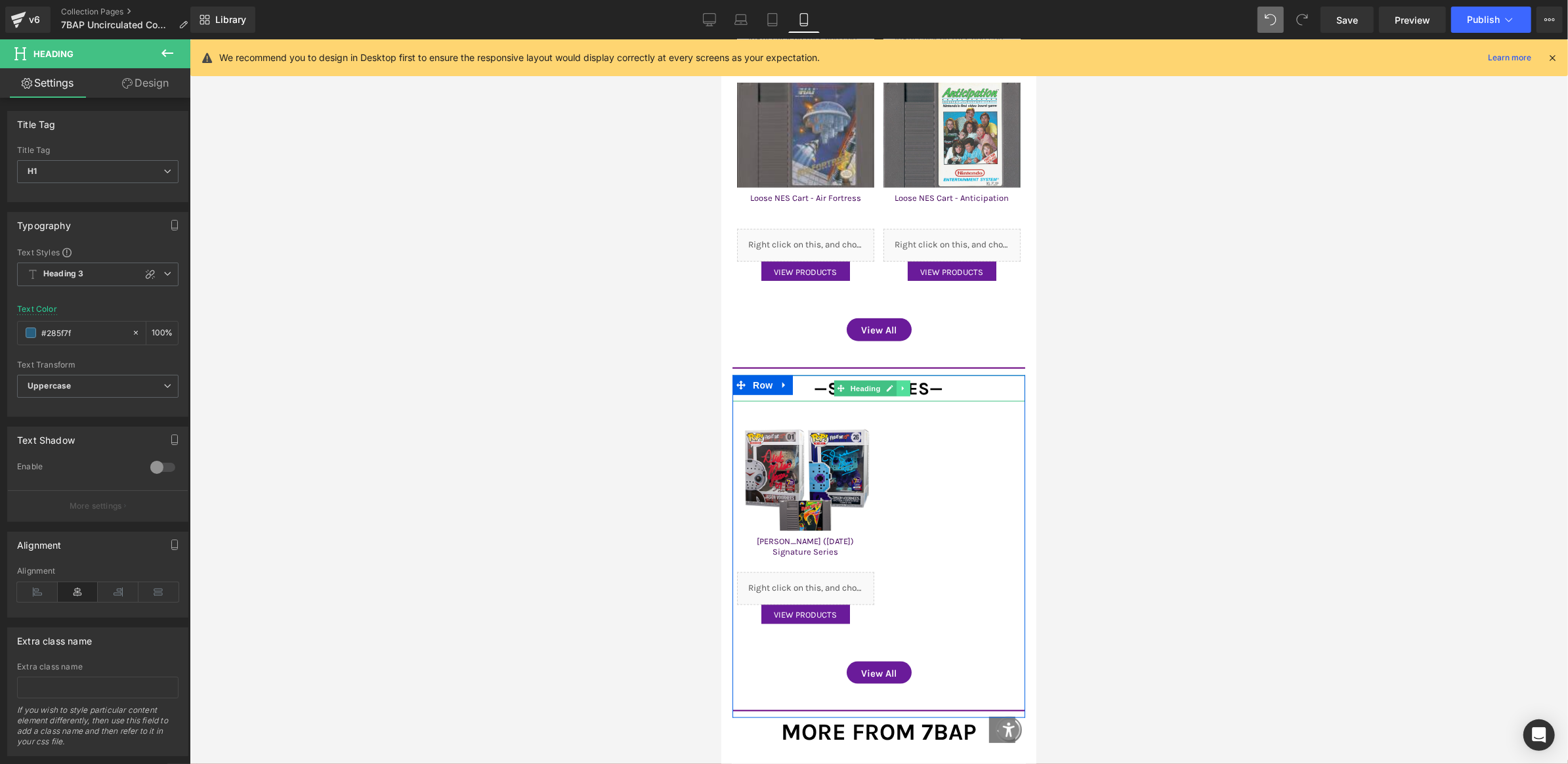
click at [905, 384] on icon at bounding box center [903, 388] width 7 height 8
click at [908, 384] on icon at bounding box center [910, 388] width 7 height 8
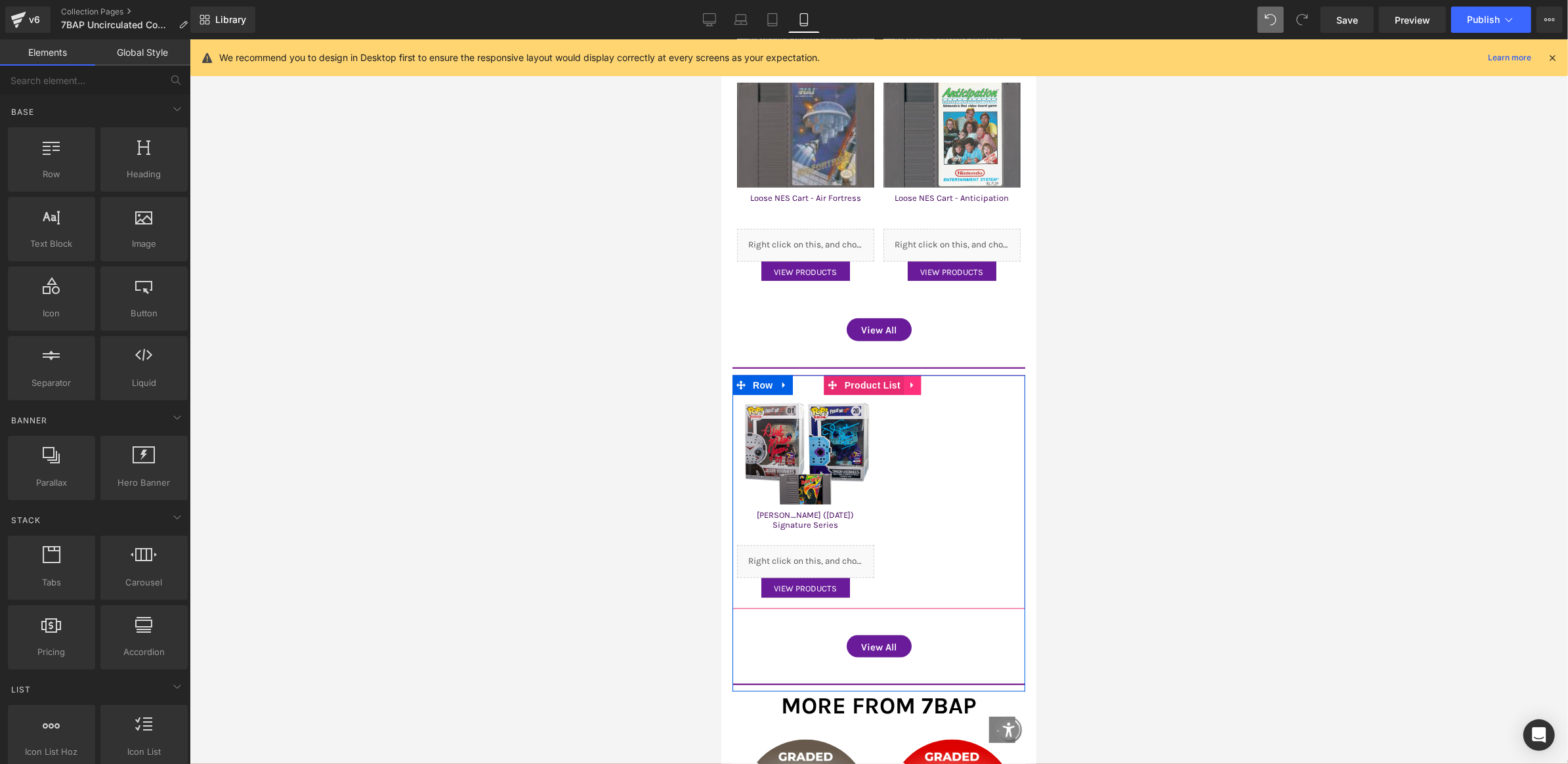
click at [910, 382] on icon at bounding box center [911, 384] width 3 height 6
click at [918, 380] on icon at bounding box center [921, 385] width 9 height 9
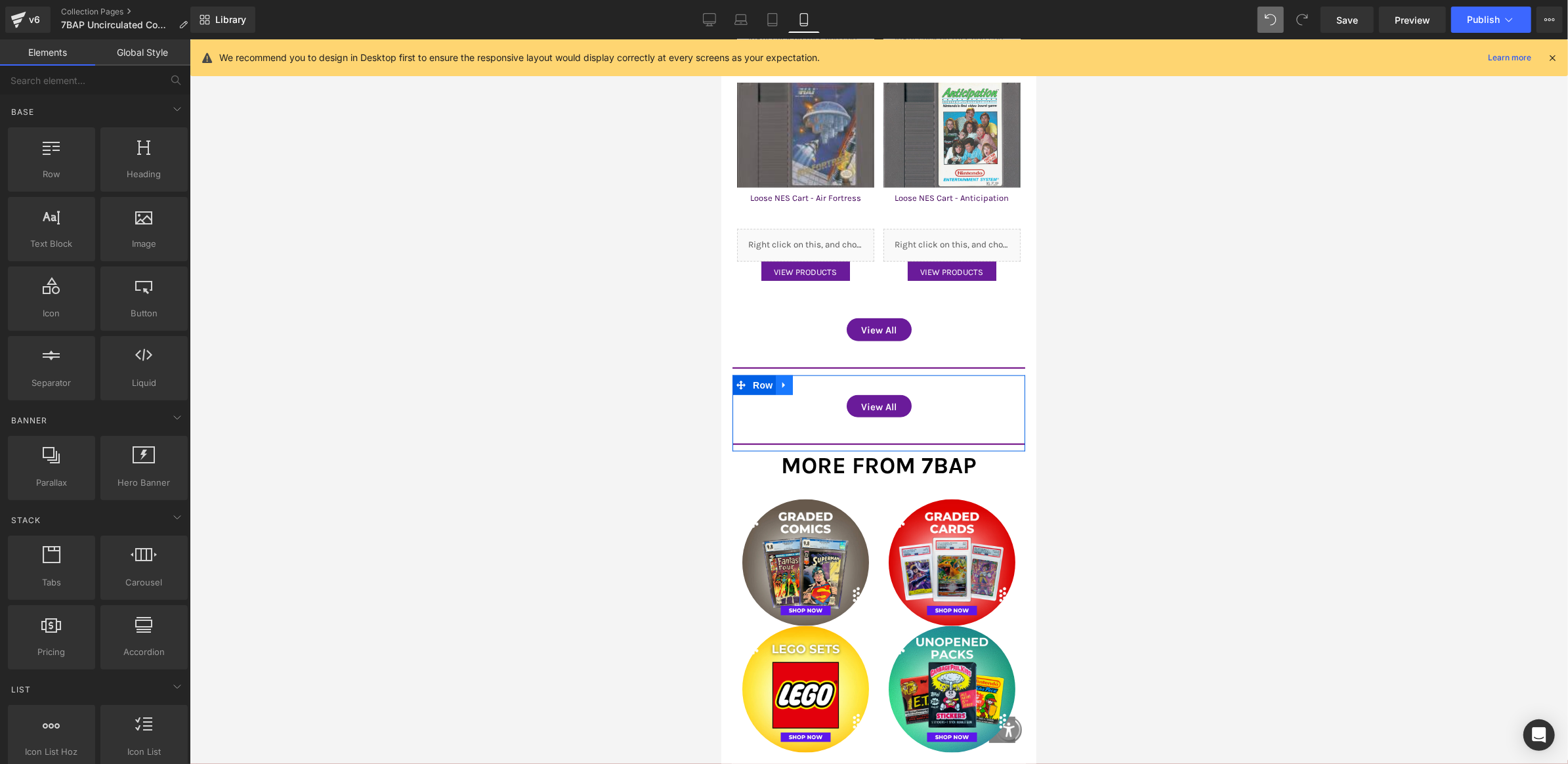
click at [783, 380] on icon at bounding box center [784, 384] width 9 height 10
click at [813, 380] on icon at bounding box center [818, 385] width 9 height 9
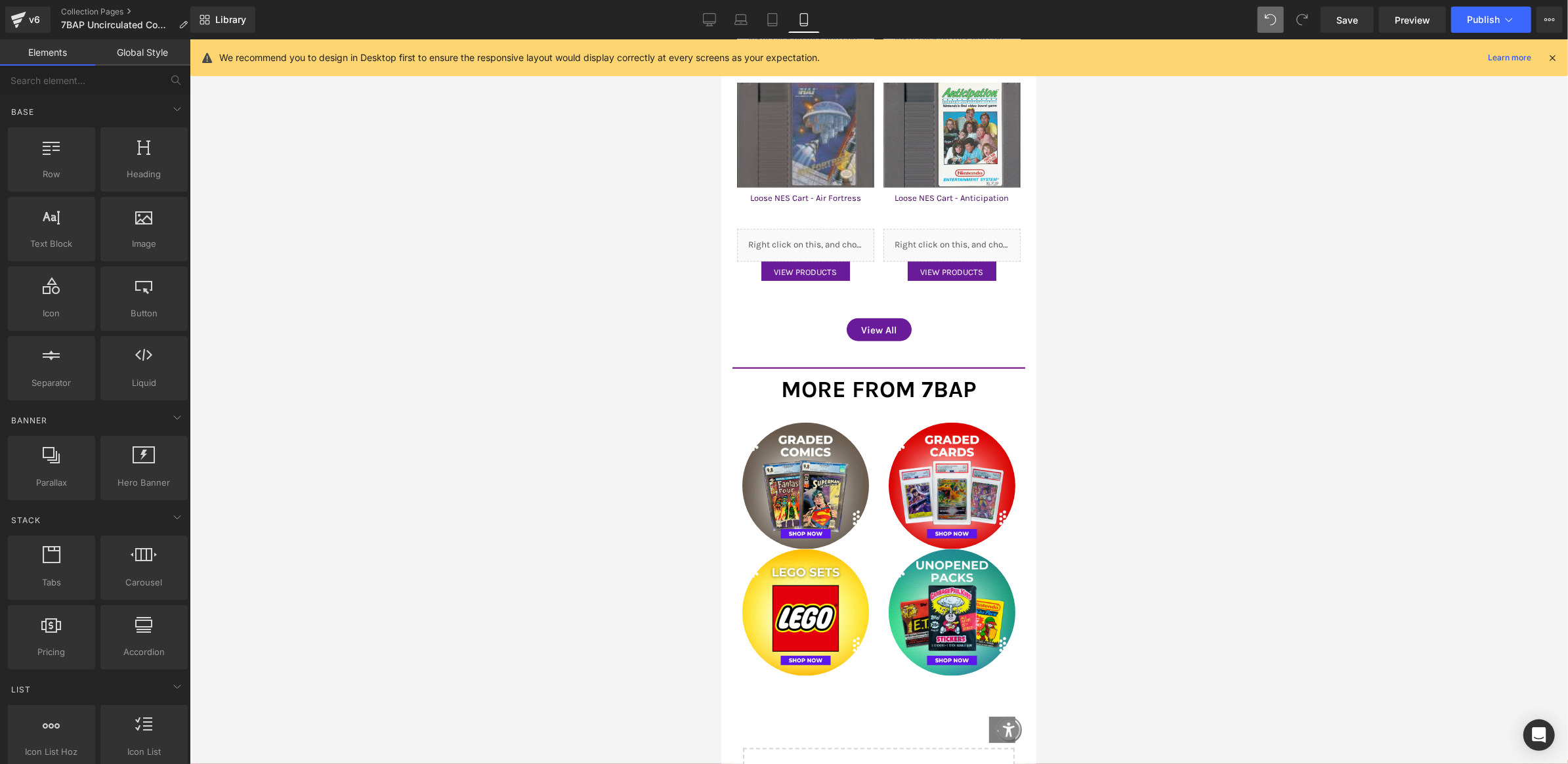
click at [1073, 377] on div at bounding box center [879, 401] width 1379 height 725
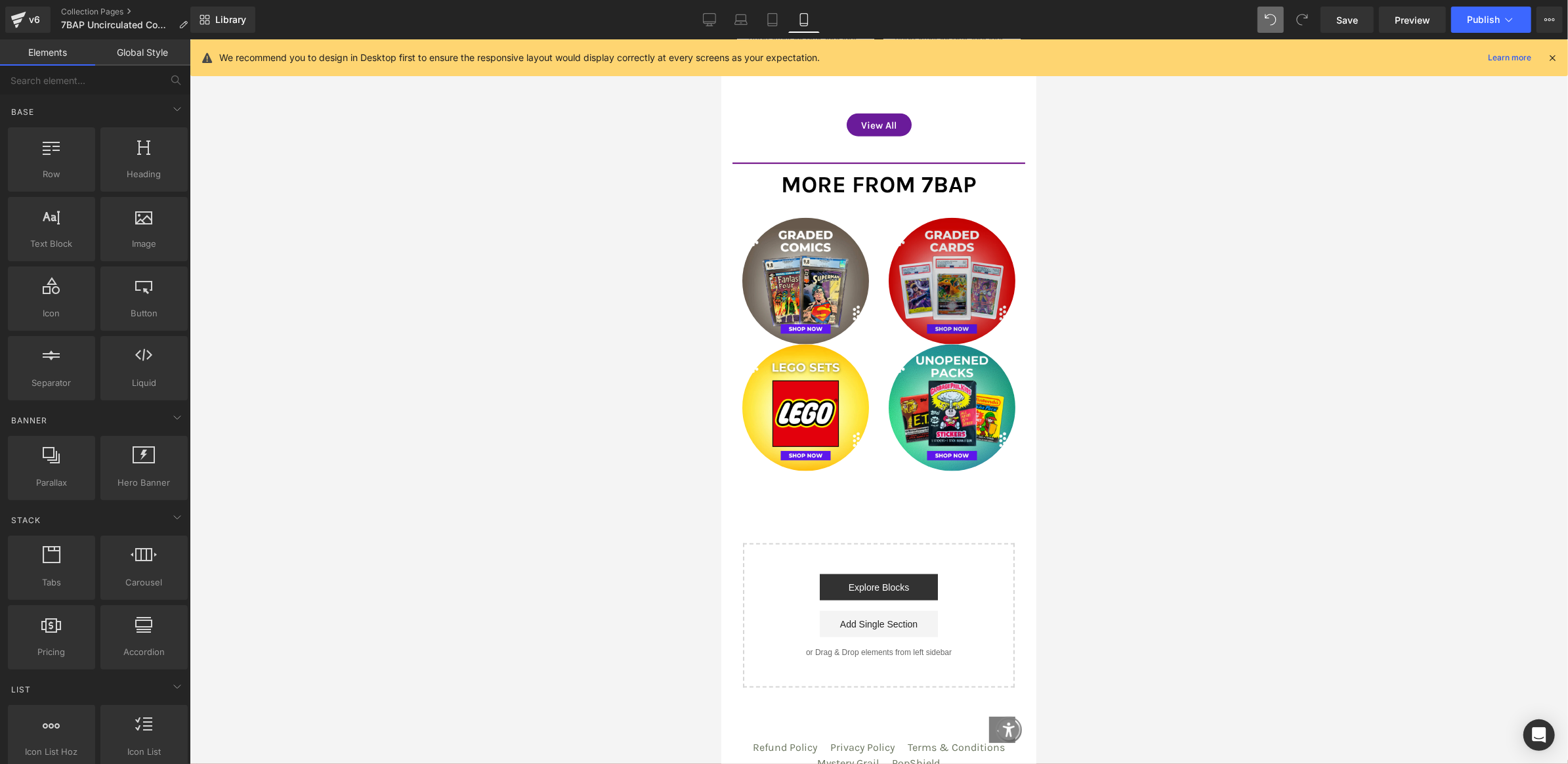
scroll to position [1578, 0]
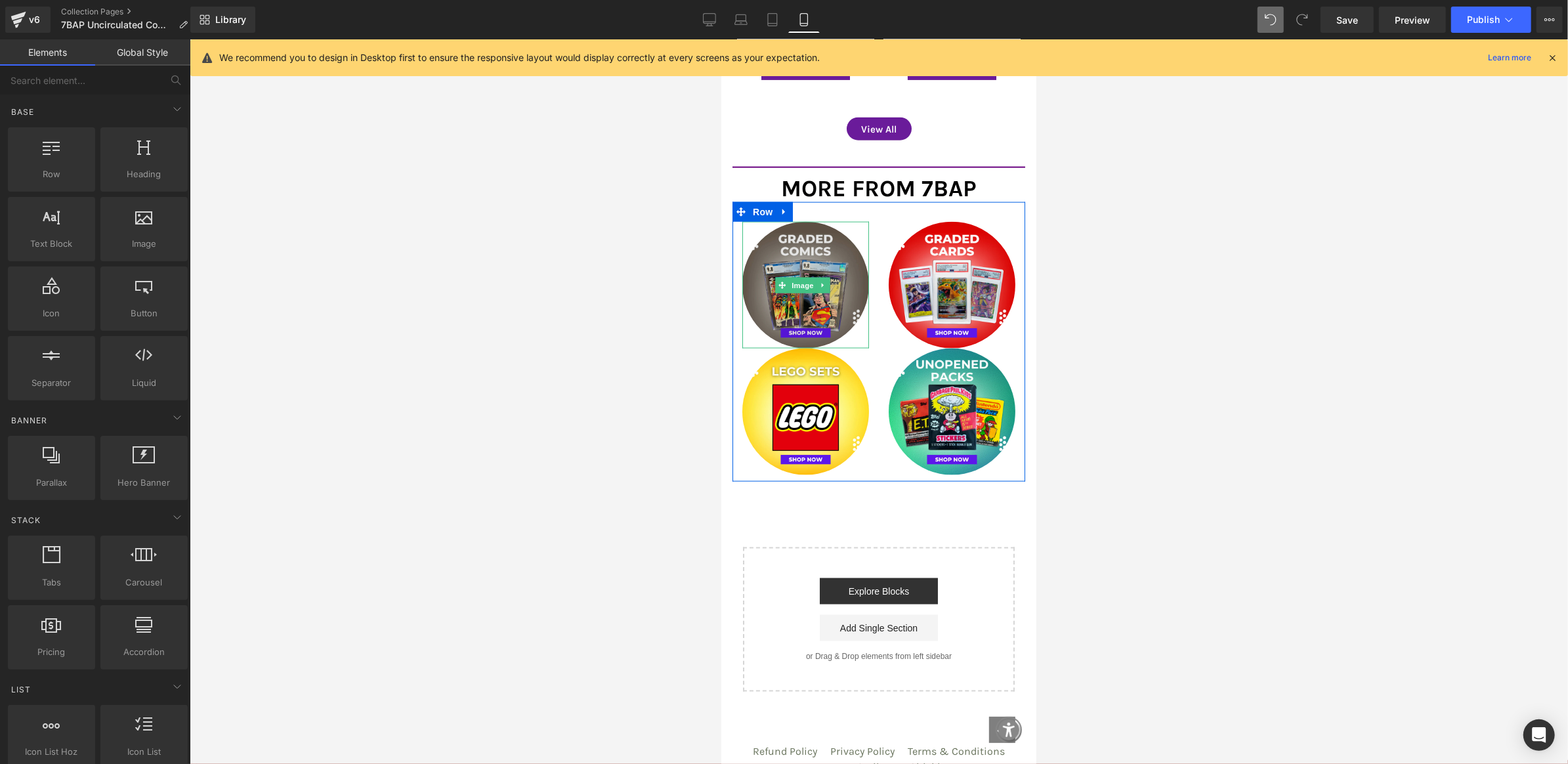
click at [811, 258] on img at bounding box center [805, 284] width 127 height 127
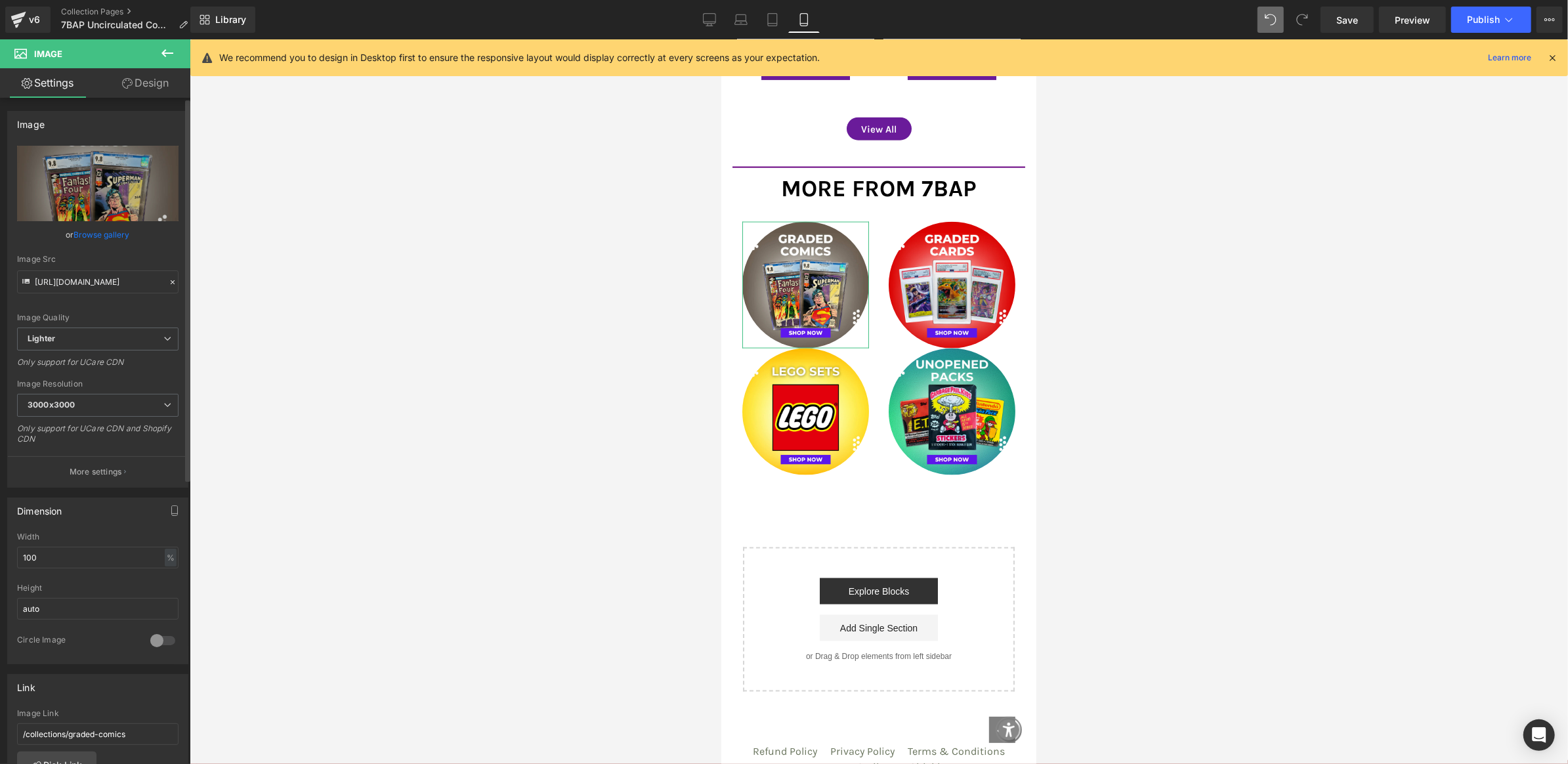
click at [93, 234] on link "Browse gallery" at bounding box center [102, 234] width 56 height 23
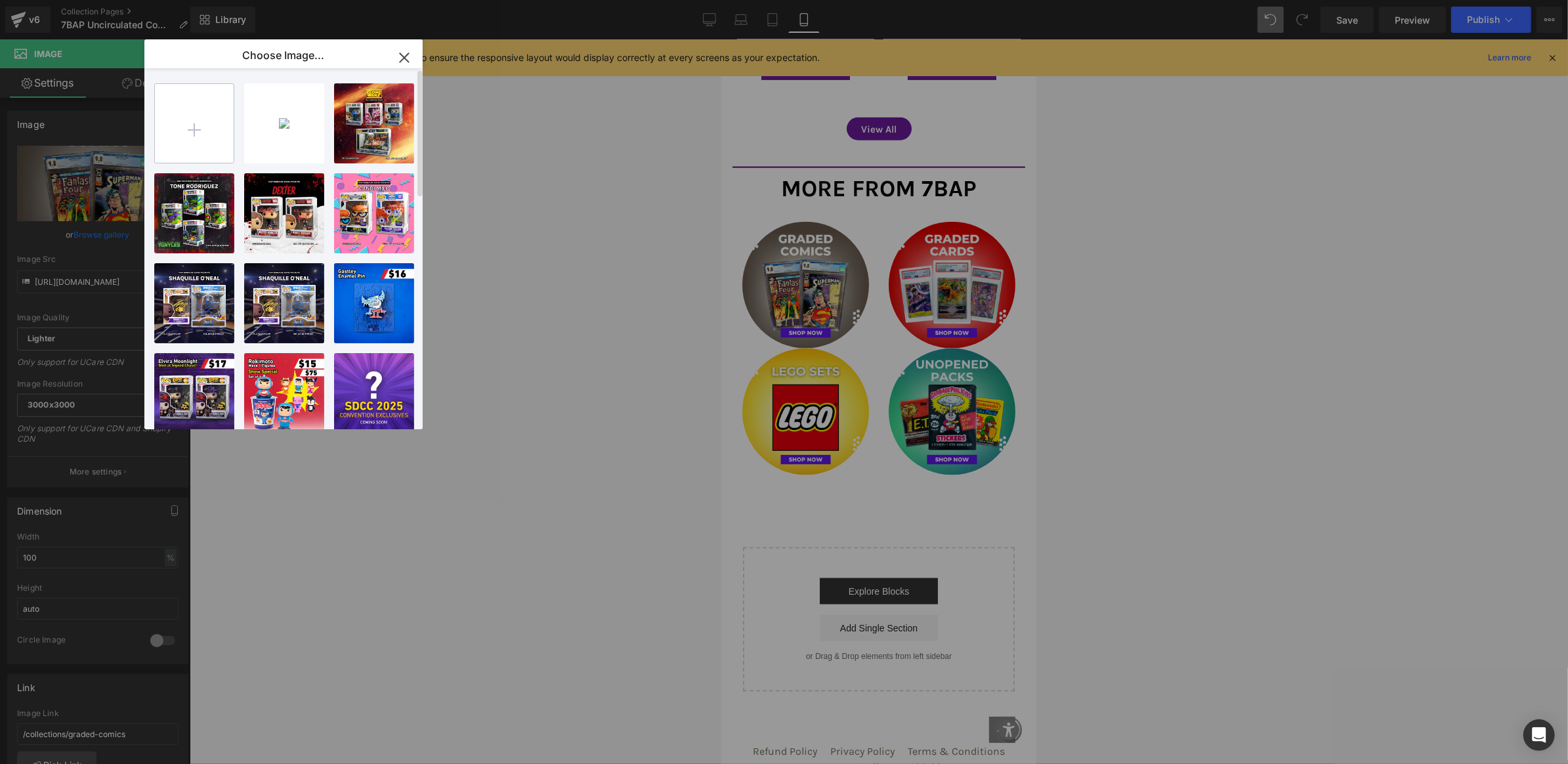
type input "C:\fakepath\Collection_GradedComics.png"
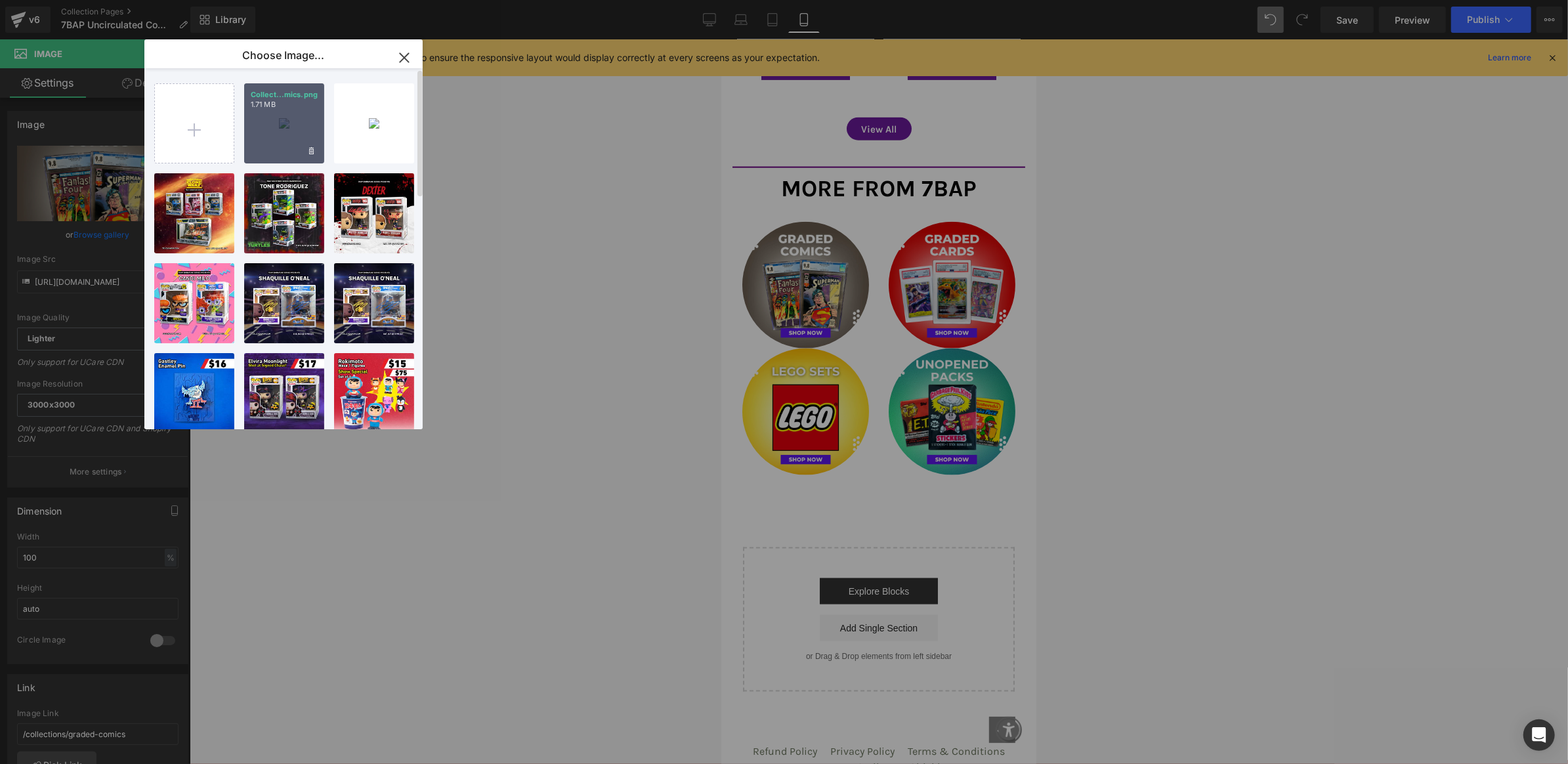
click at [294, 128] on div "Collect...mics.png 1.71 MB" at bounding box center [284, 123] width 80 height 80
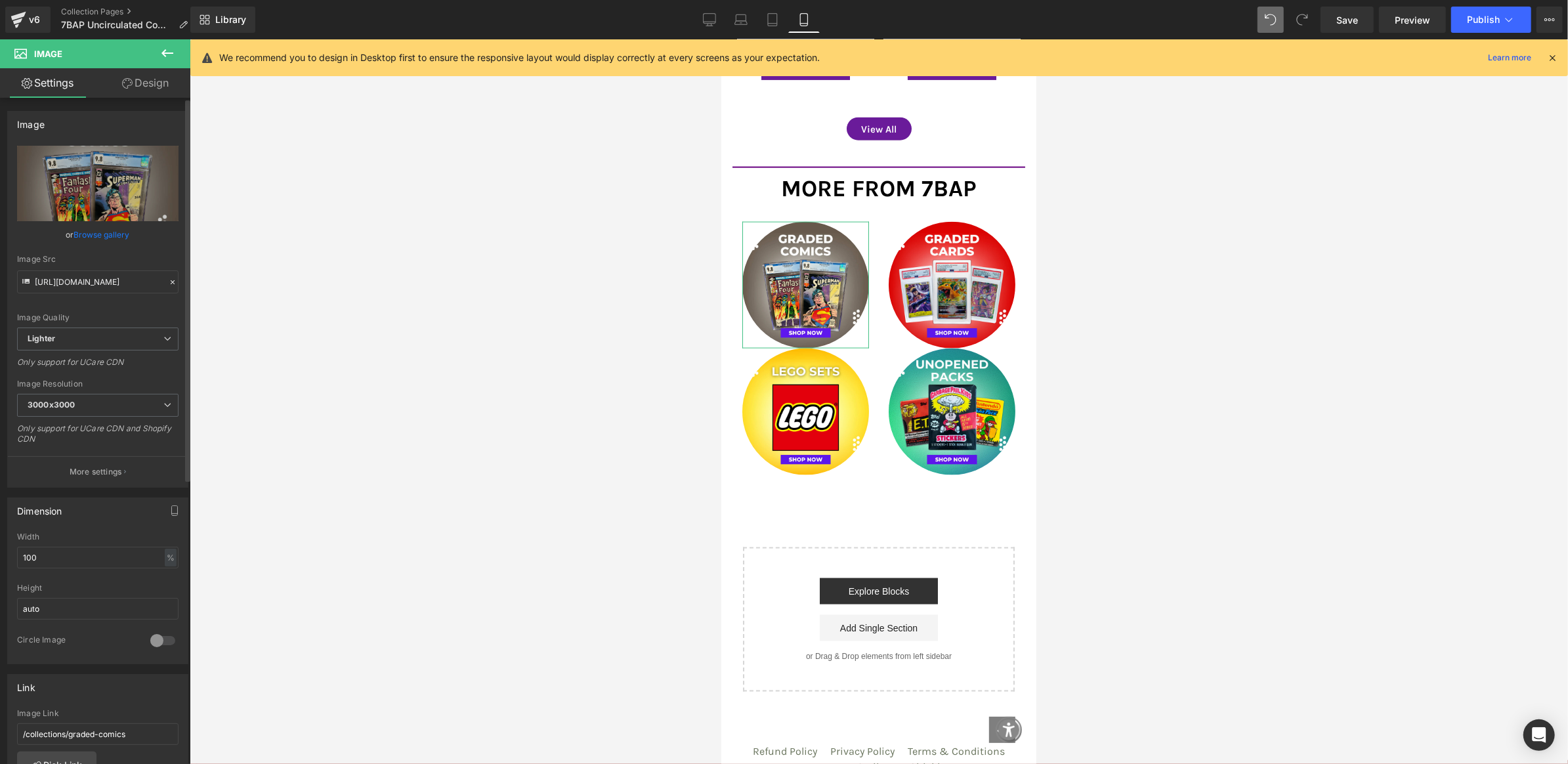
click at [106, 231] on link "Browse gallery" at bounding box center [102, 234] width 56 height 23
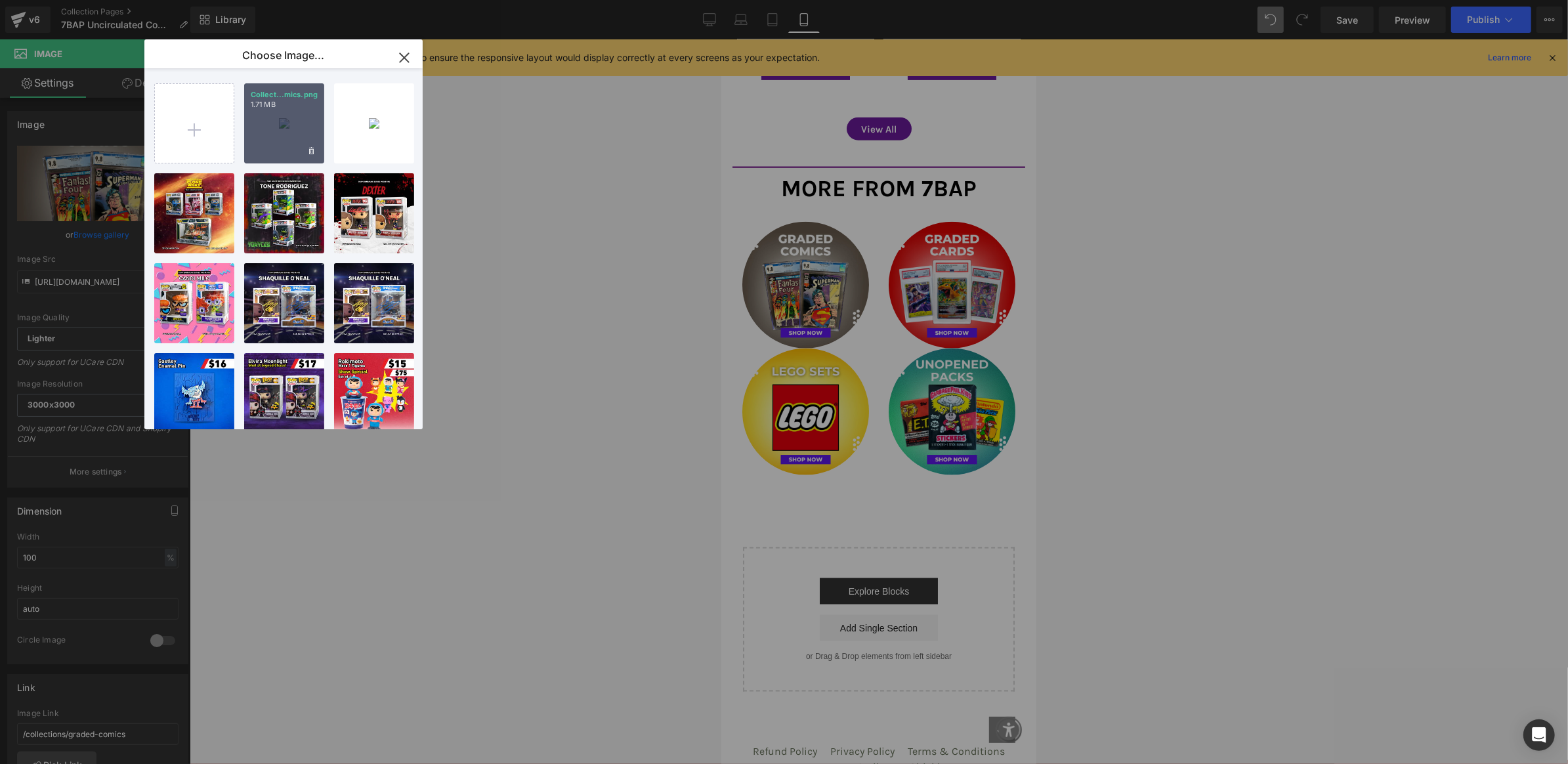
click at [272, 119] on div "Collect...mics.png 1.71 MB" at bounding box center [284, 123] width 80 height 80
type input "https://ucarecdn.com/3f562f5f-d83b-401d-a671-4bbb262c89dc/-/format/auto/-/previ…"
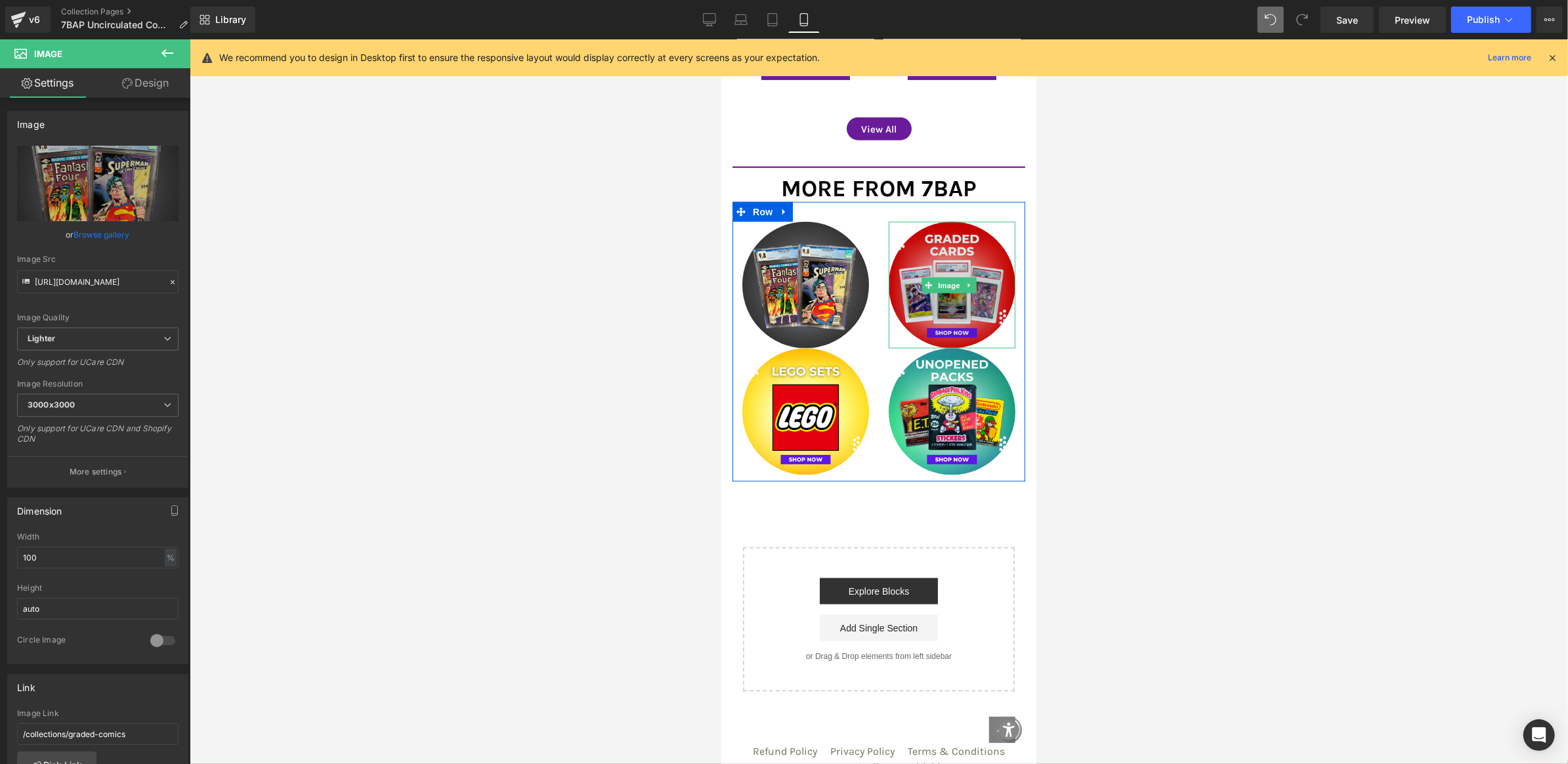
click at [951, 240] on img at bounding box center [952, 284] width 127 height 127
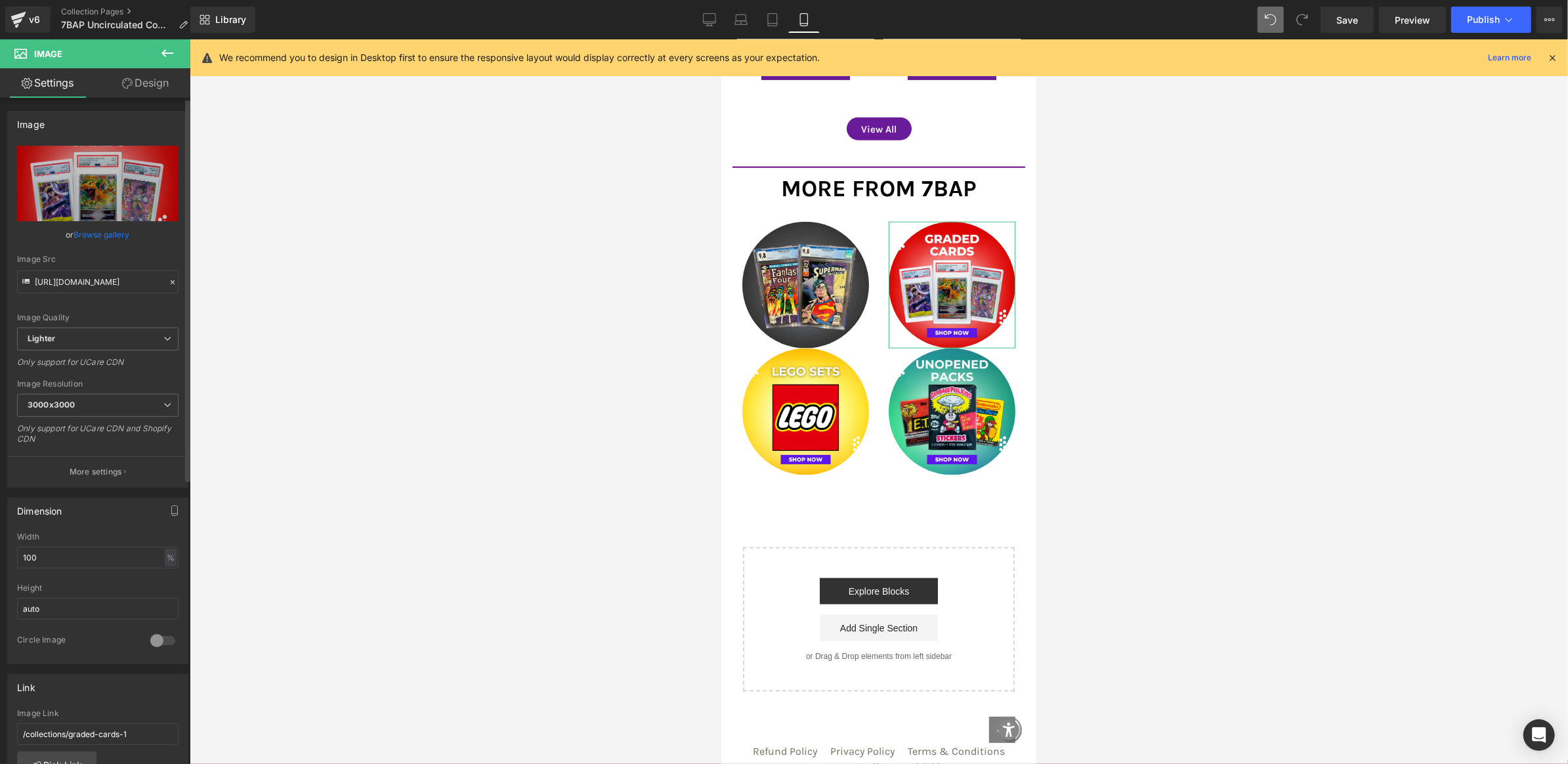
click at [101, 238] on link "Browse gallery" at bounding box center [102, 234] width 56 height 23
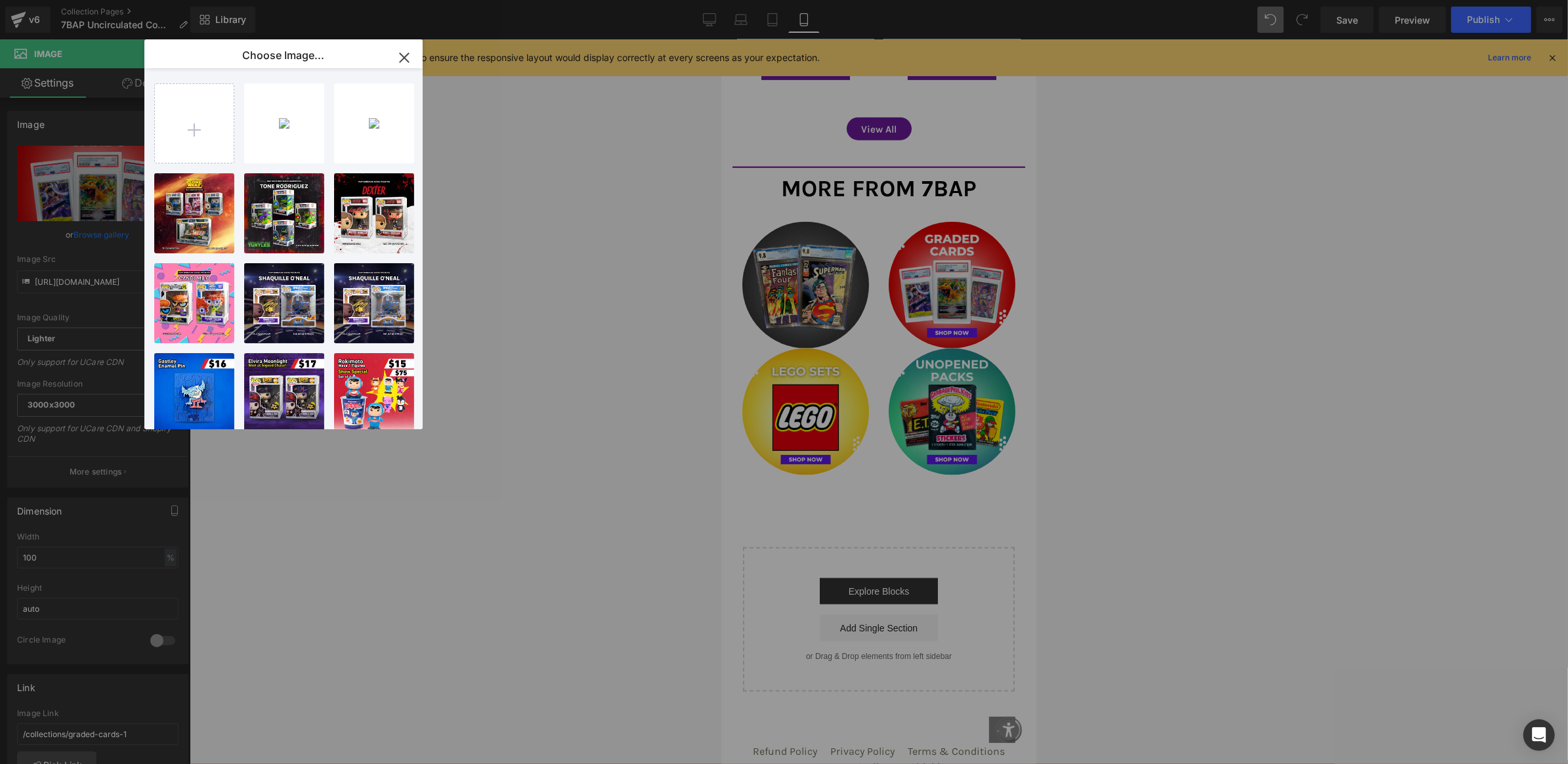
click at [534, 0] on div "Product You are previewing how the will restyle your page. You can not edit Ele…" at bounding box center [784, 0] width 1568 height 0
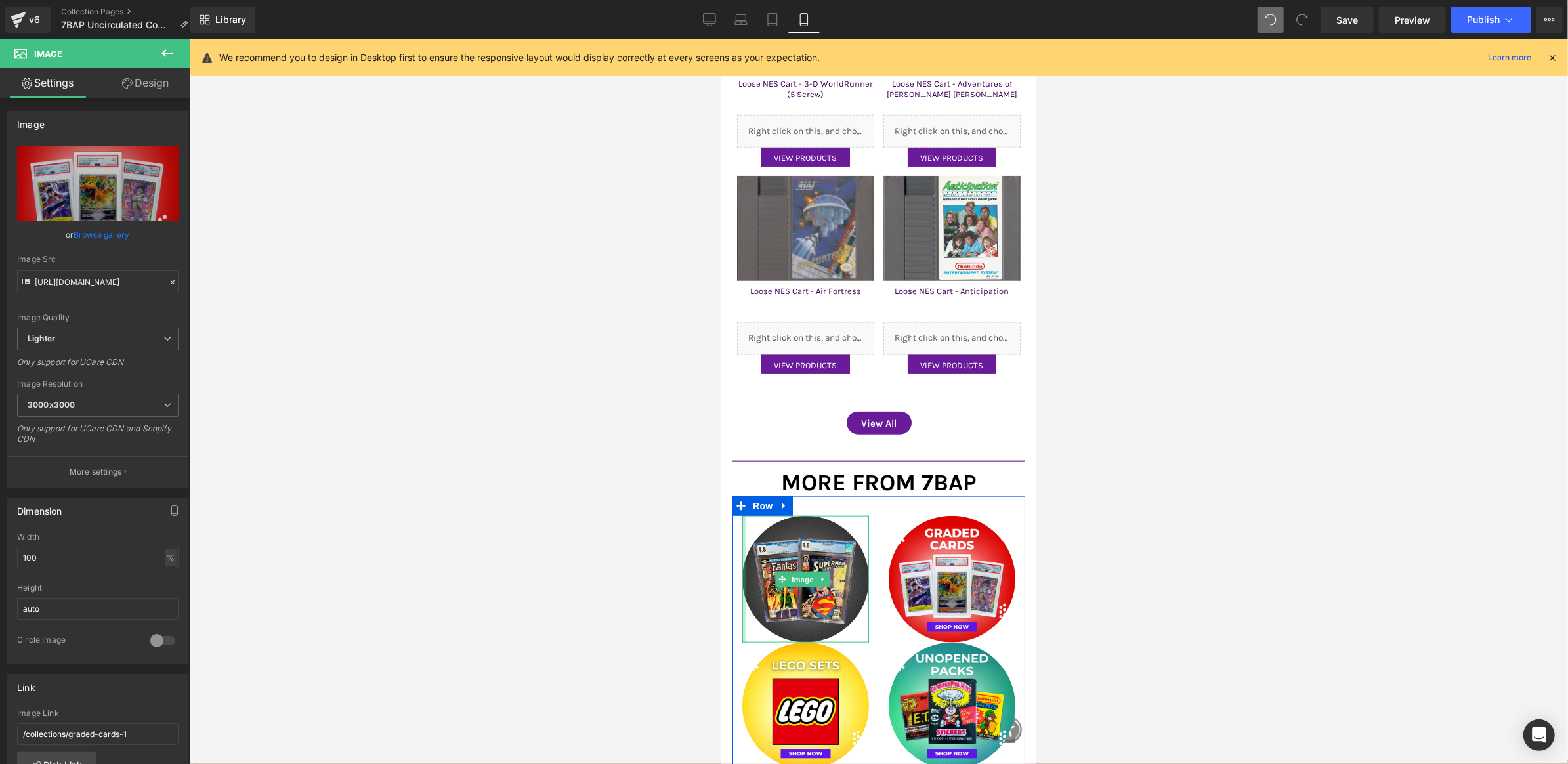
scroll to position [1282, 0]
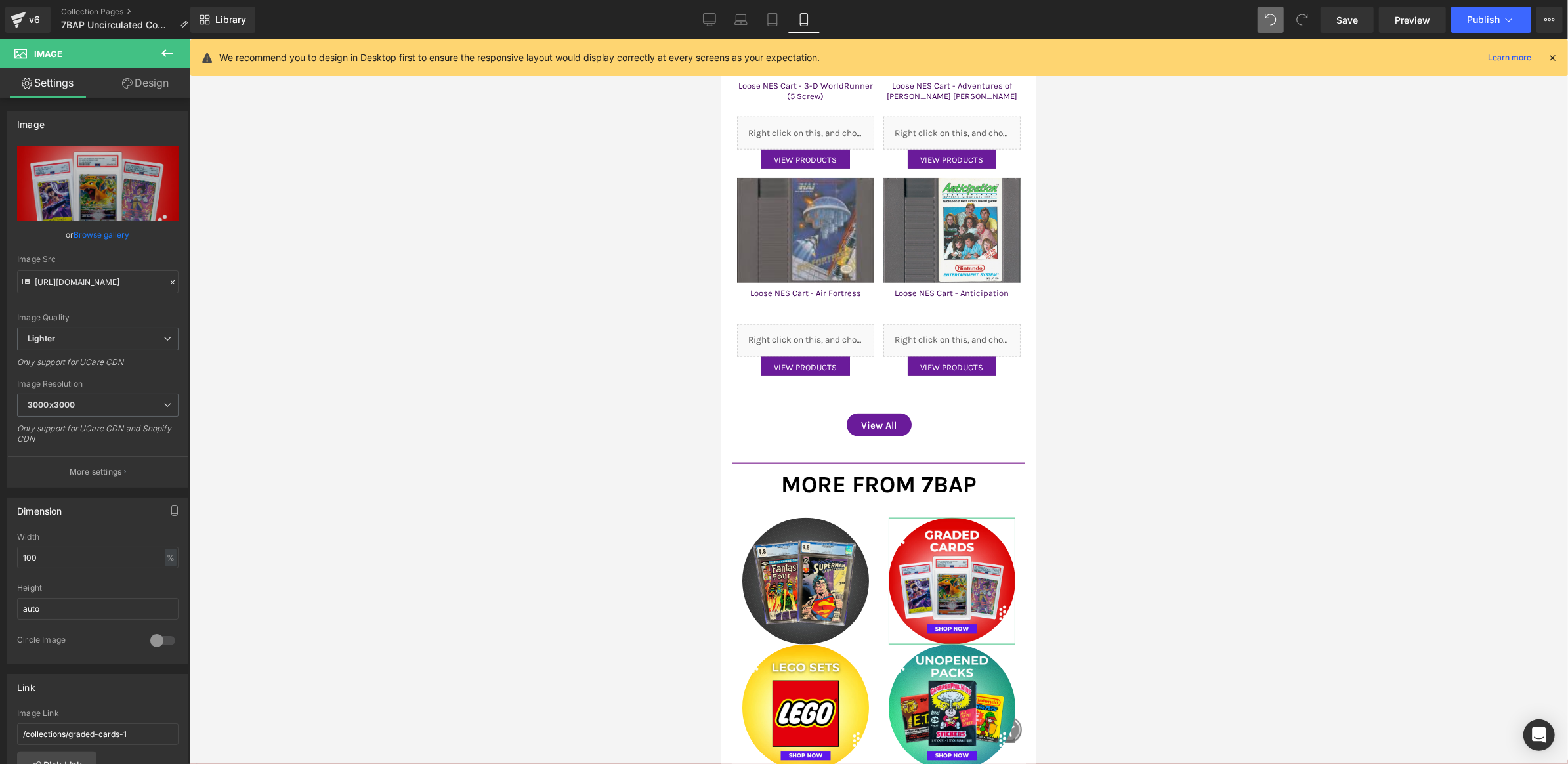
click at [147, 84] on link "Design" at bounding box center [145, 83] width 95 height 30
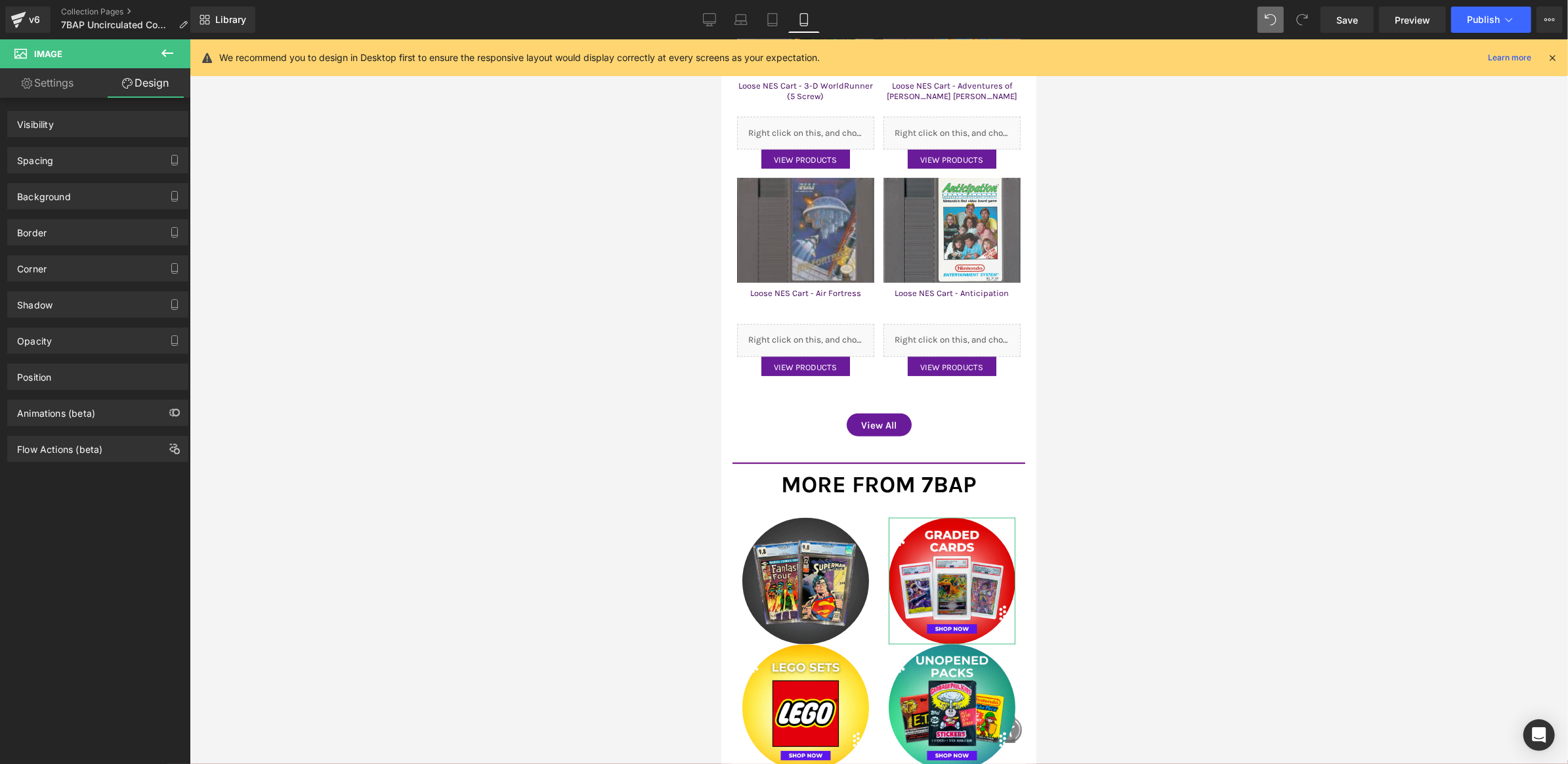
click at [167, 56] on icon at bounding box center [167, 53] width 16 height 16
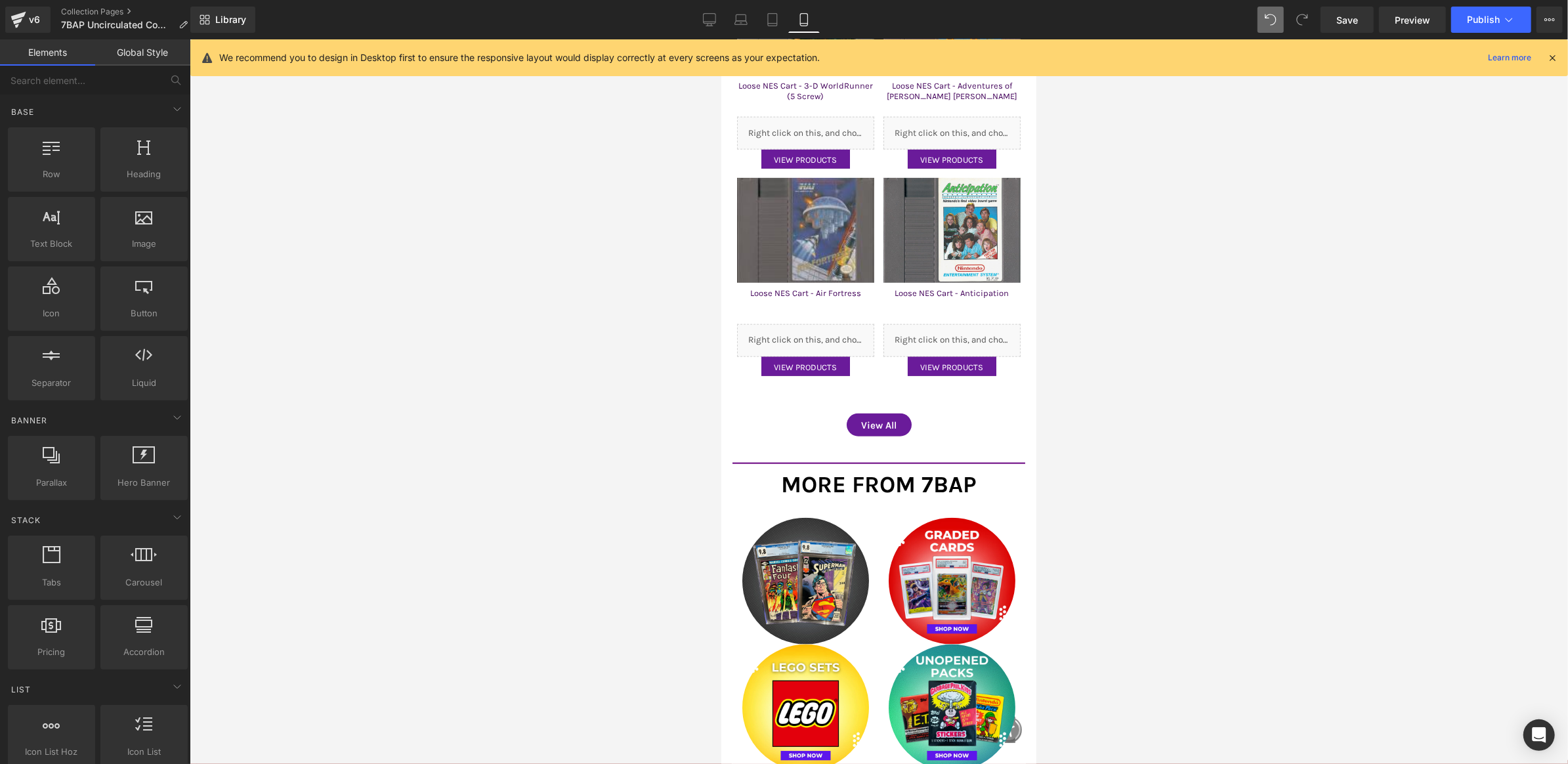
click at [138, 42] on link "Global Style" at bounding box center [143, 52] width 95 height 26
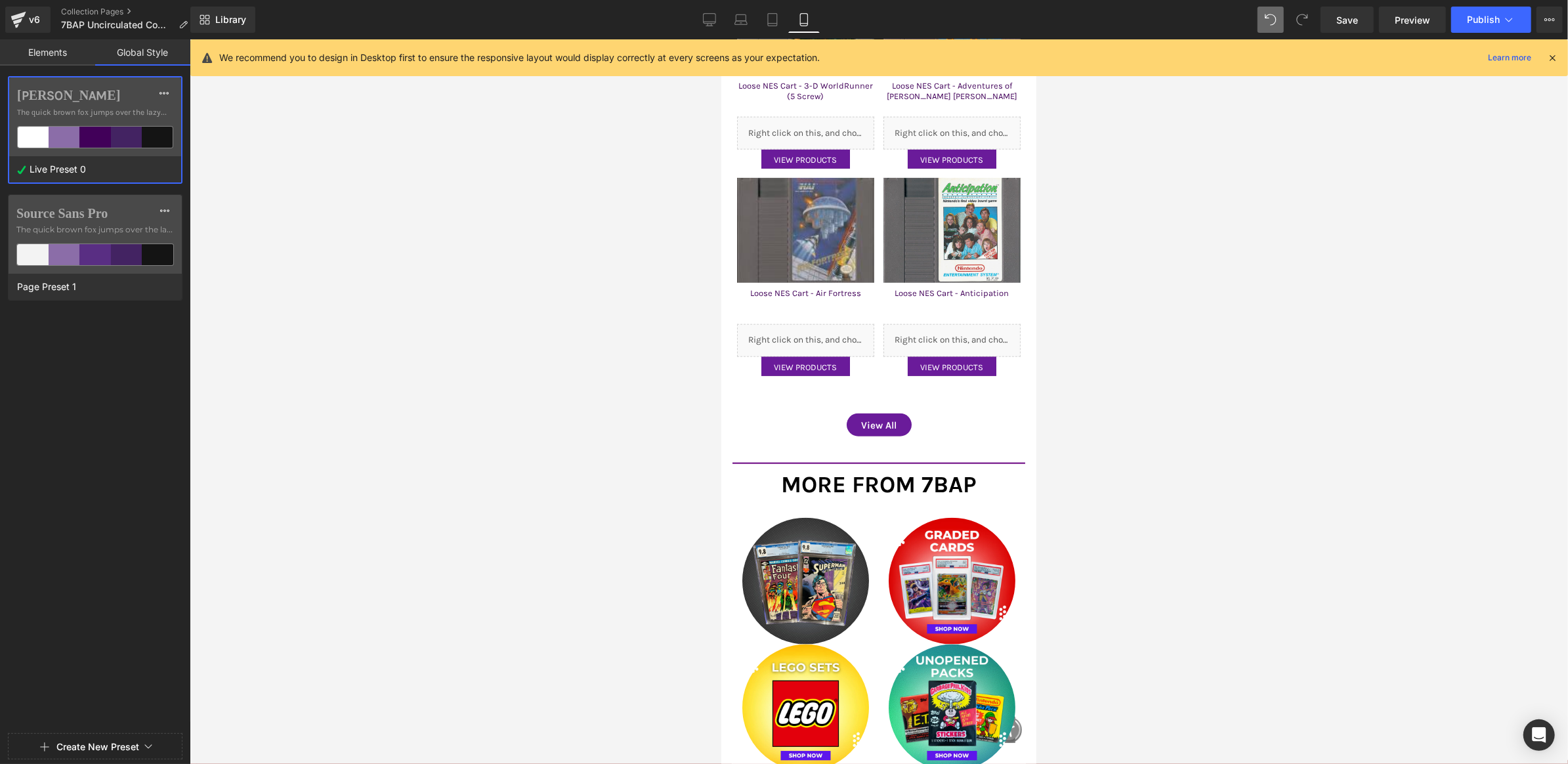
click at [64, 54] on link "Elements" at bounding box center [47, 52] width 95 height 26
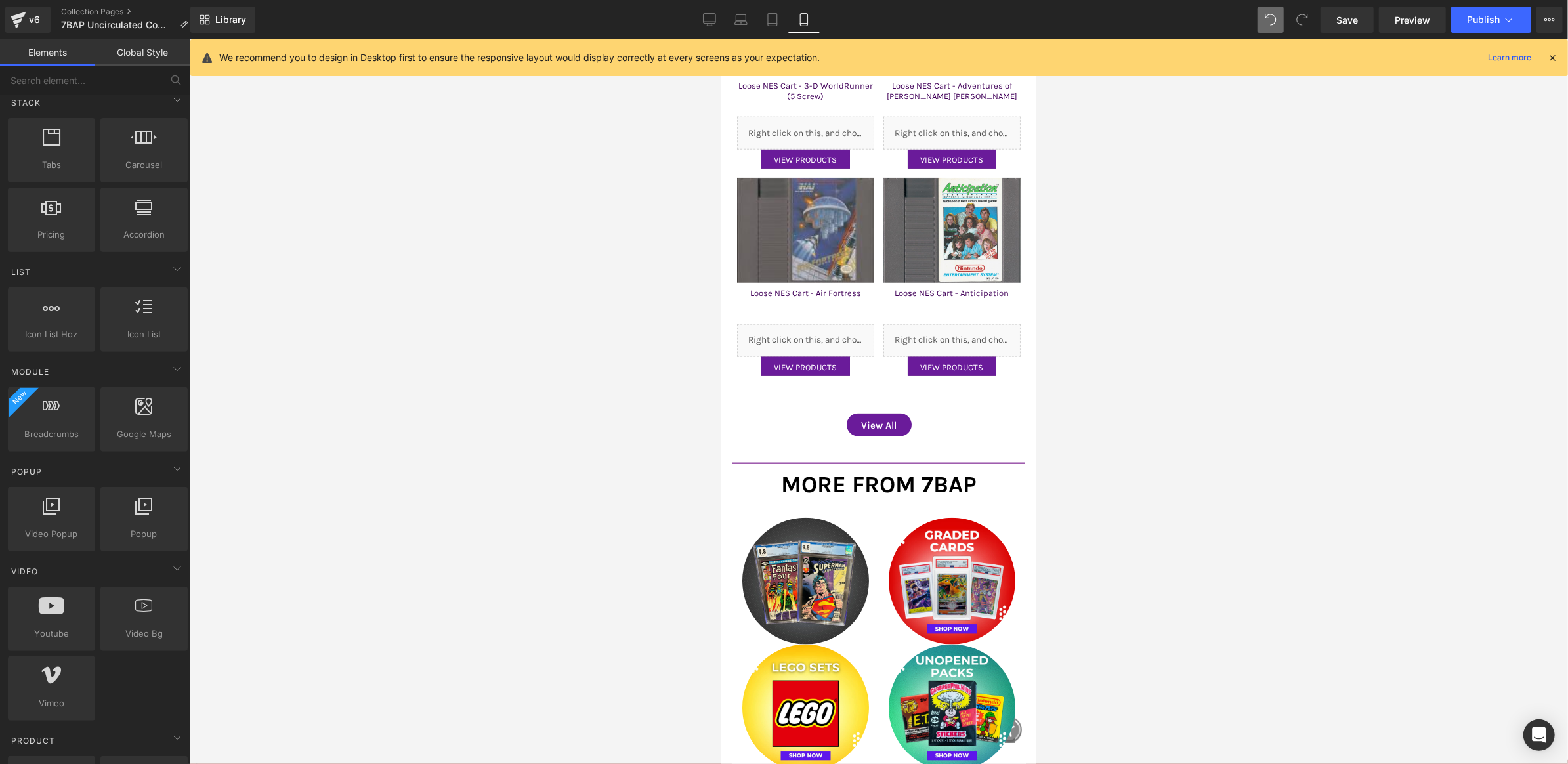
scroll to position [0, 0]
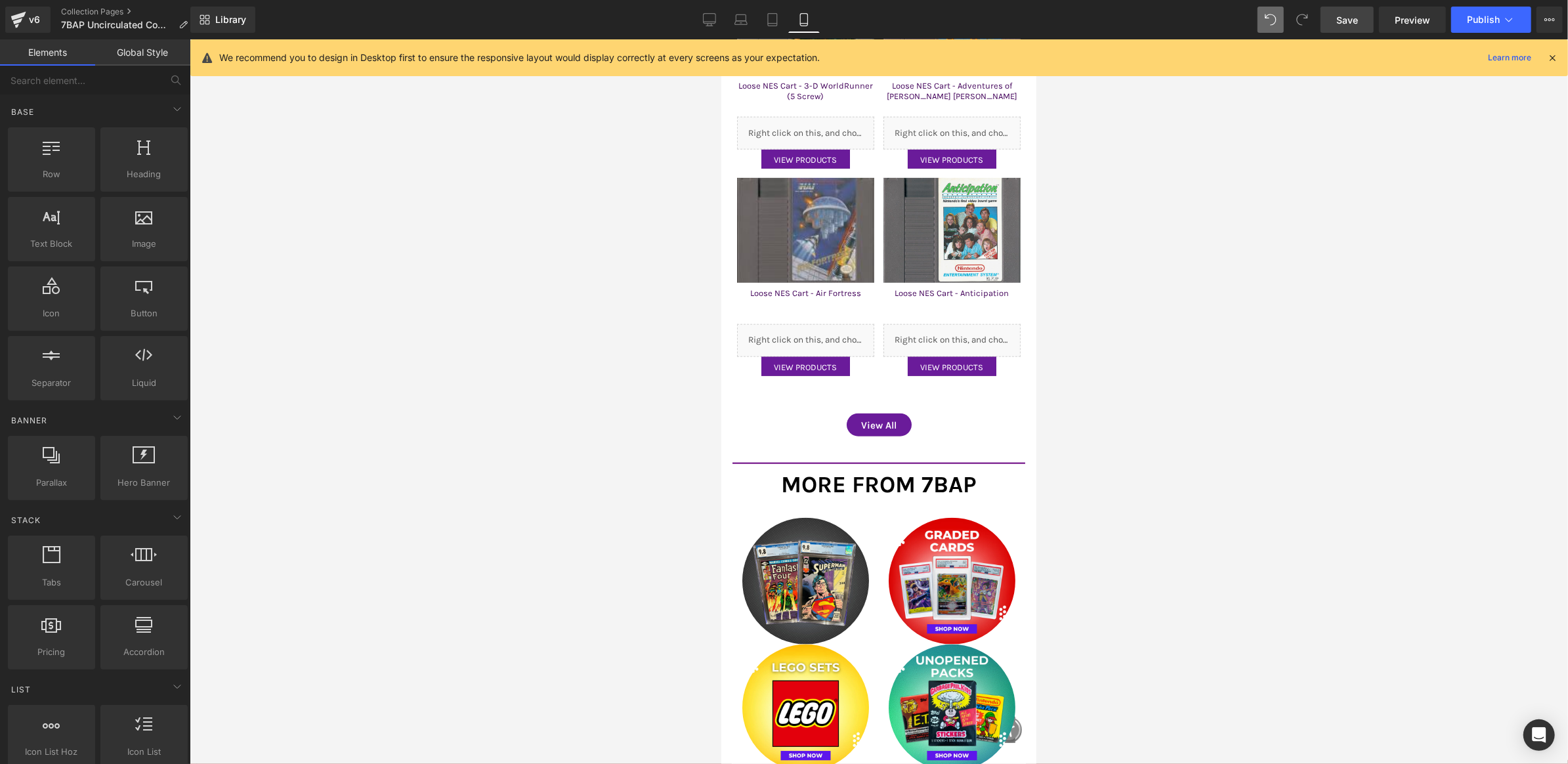
click at [1342, 16] on span "Save" at bounding box center [1347, 20] width 22 height 14
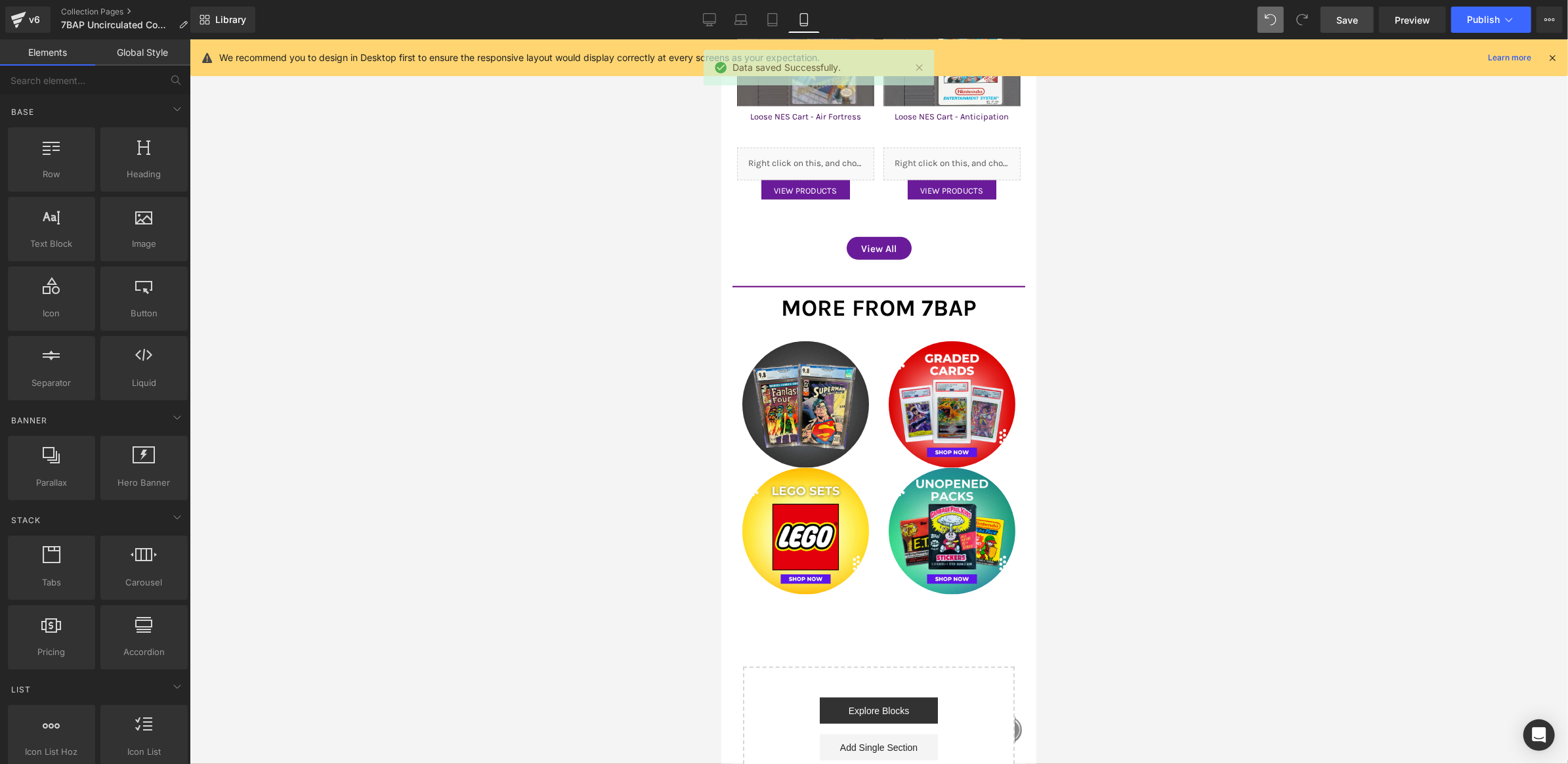
scroll to position [1429, 0]
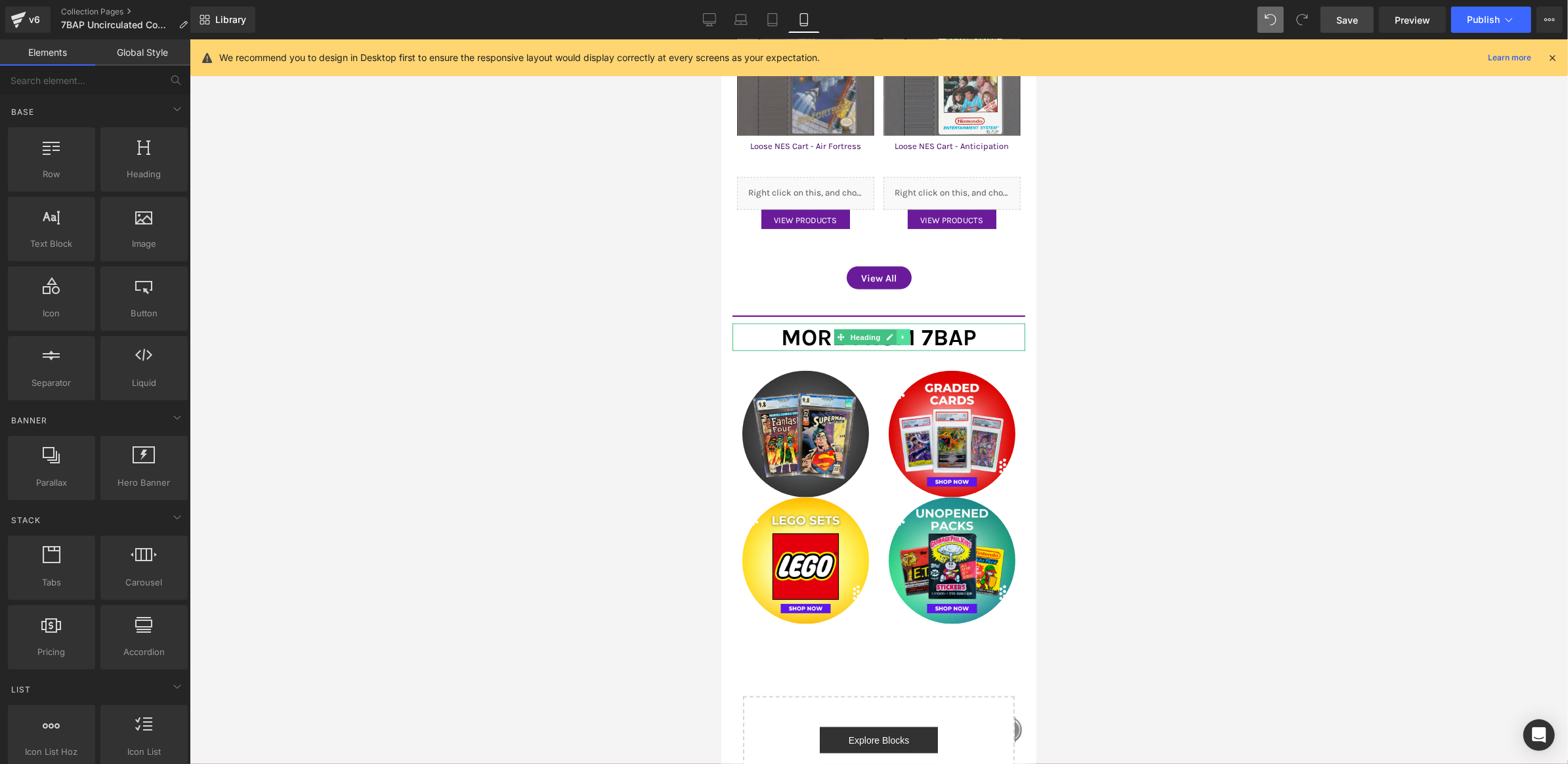
click at [902, 335] on icon at bounding box center [902, 337] width 2 height 5
click at [909, 333] on icon at bounding box center [910, 337] width 7 height 8
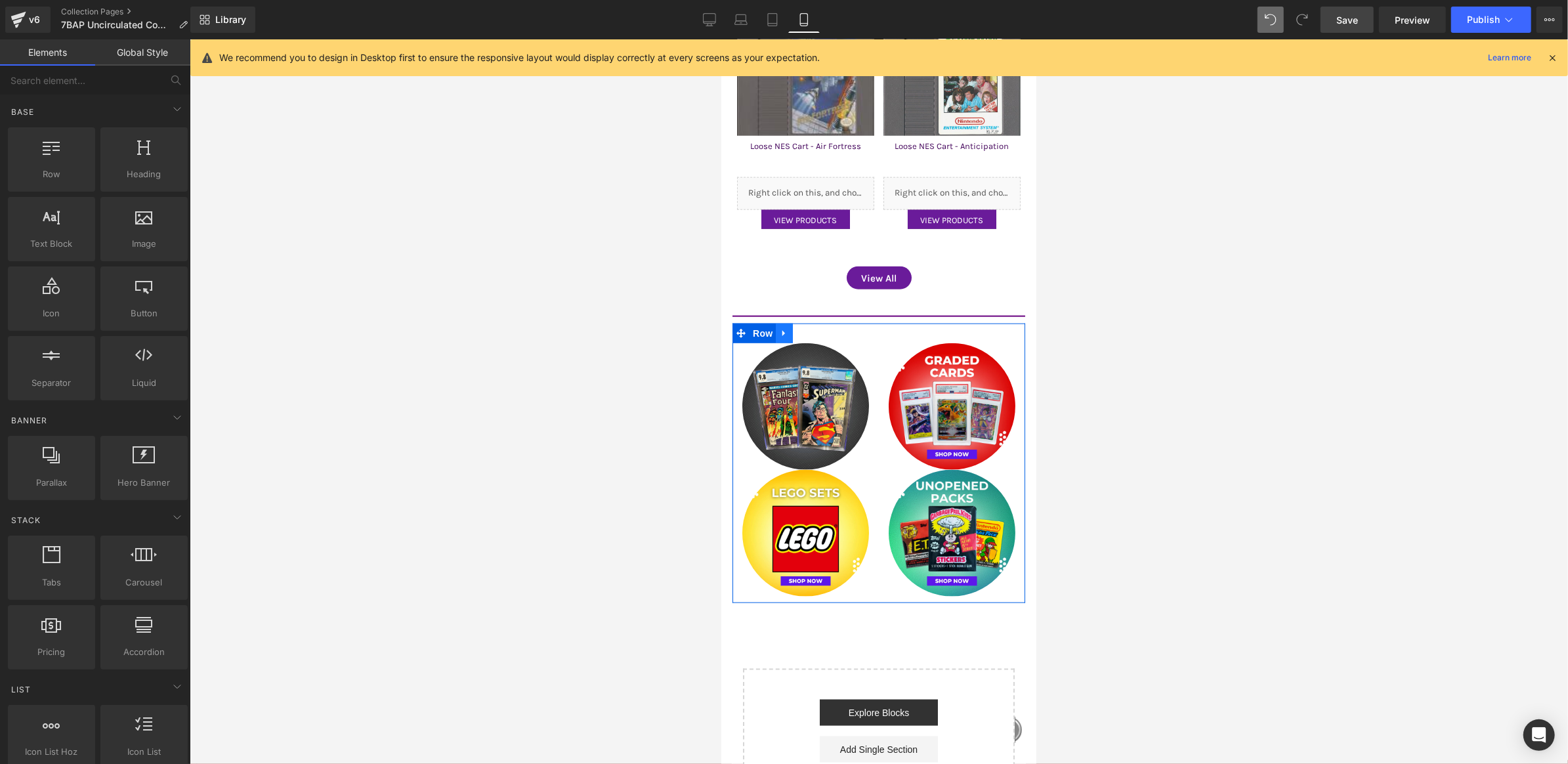
click at [784, 328] on icon at bounding box center [784, 332] width 9 height 10
click at [821, 328] on icon at bounding box center [818, 333] width 9 height 9
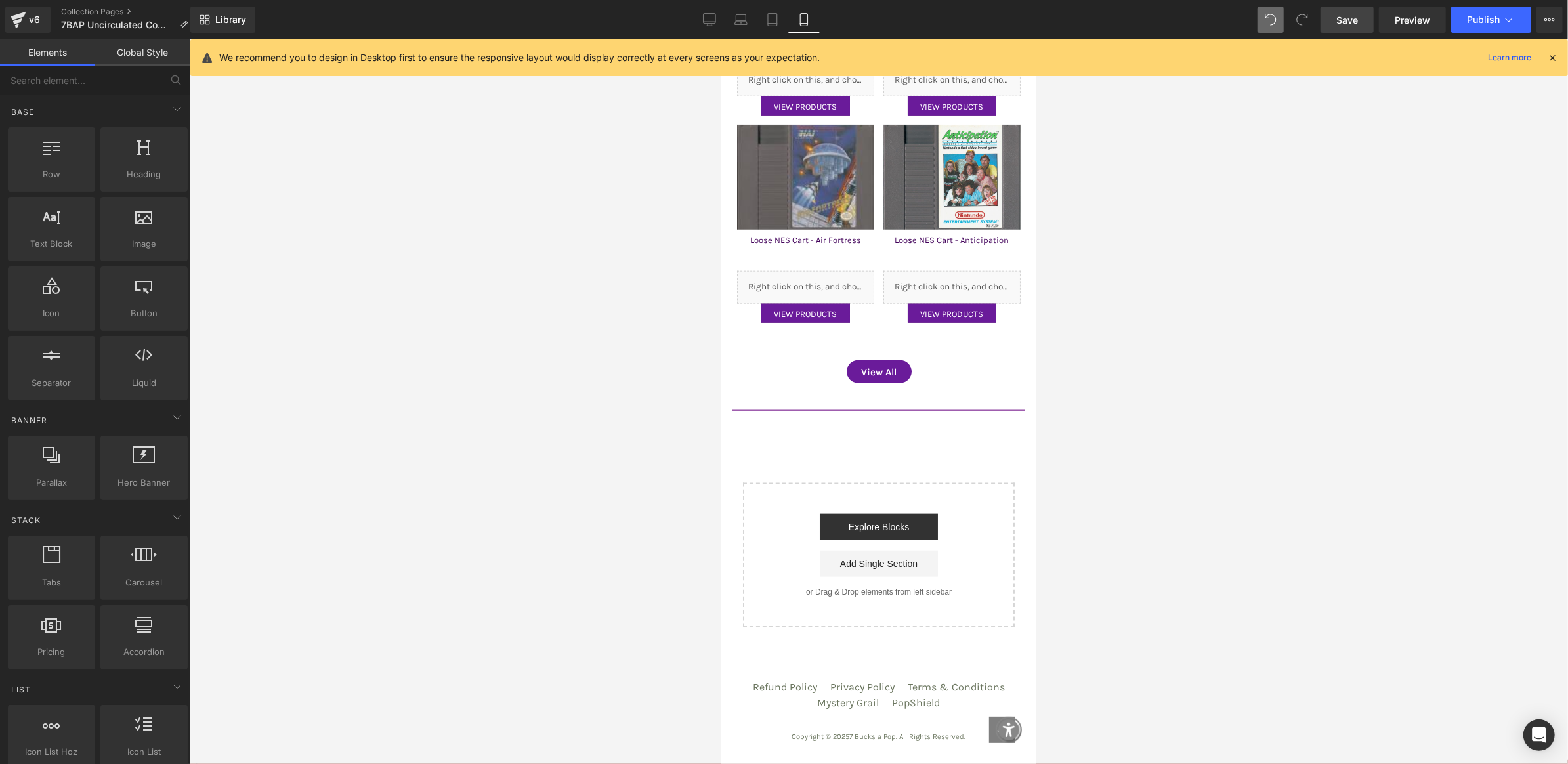
scroll to position [1313, 0]
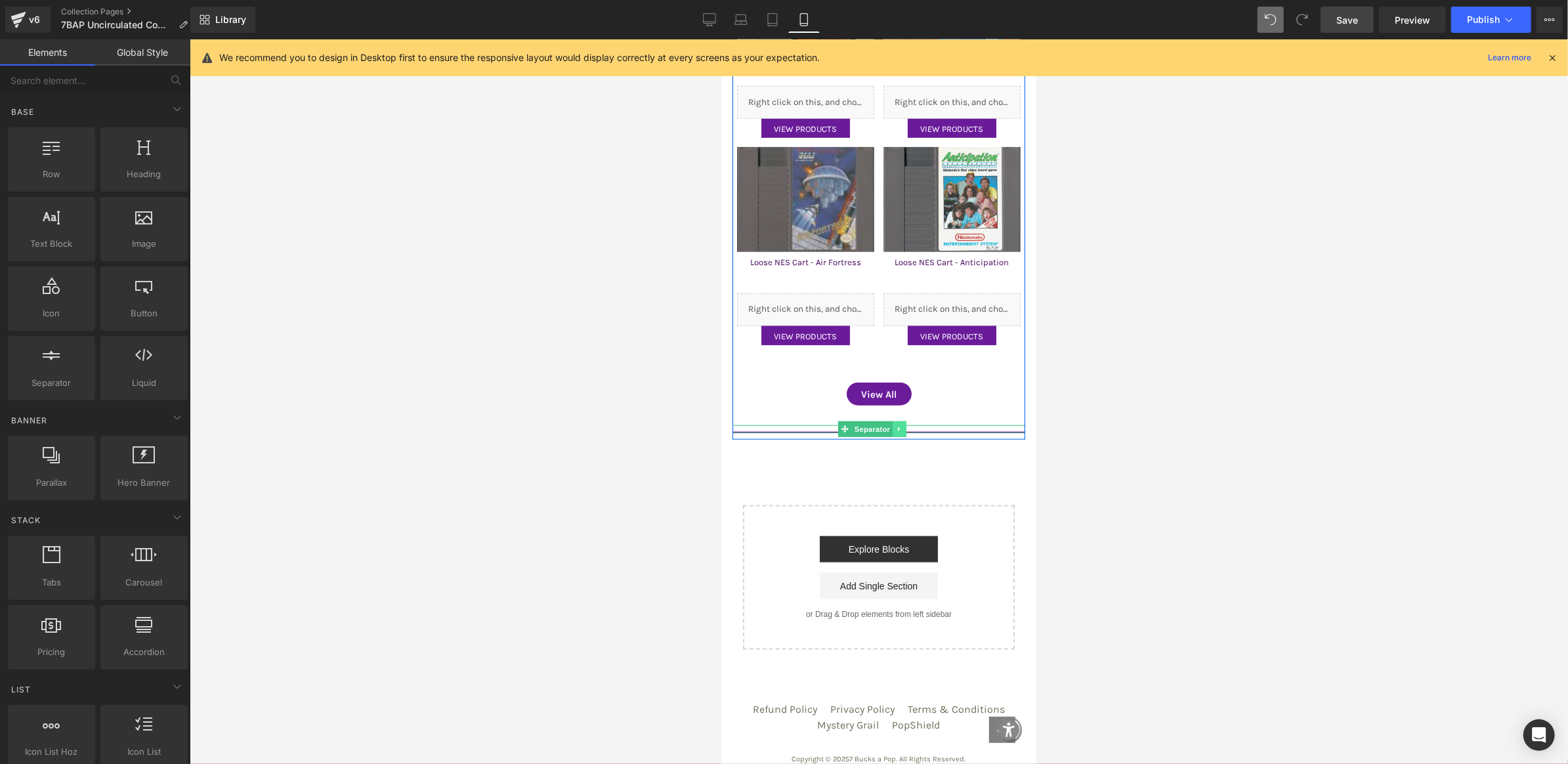
click at [899, 425] on icon at bounding box center [899, 429] width 7 height 8
click at [900, 421] on link at bounding box center [906, 428] width 14 height 16
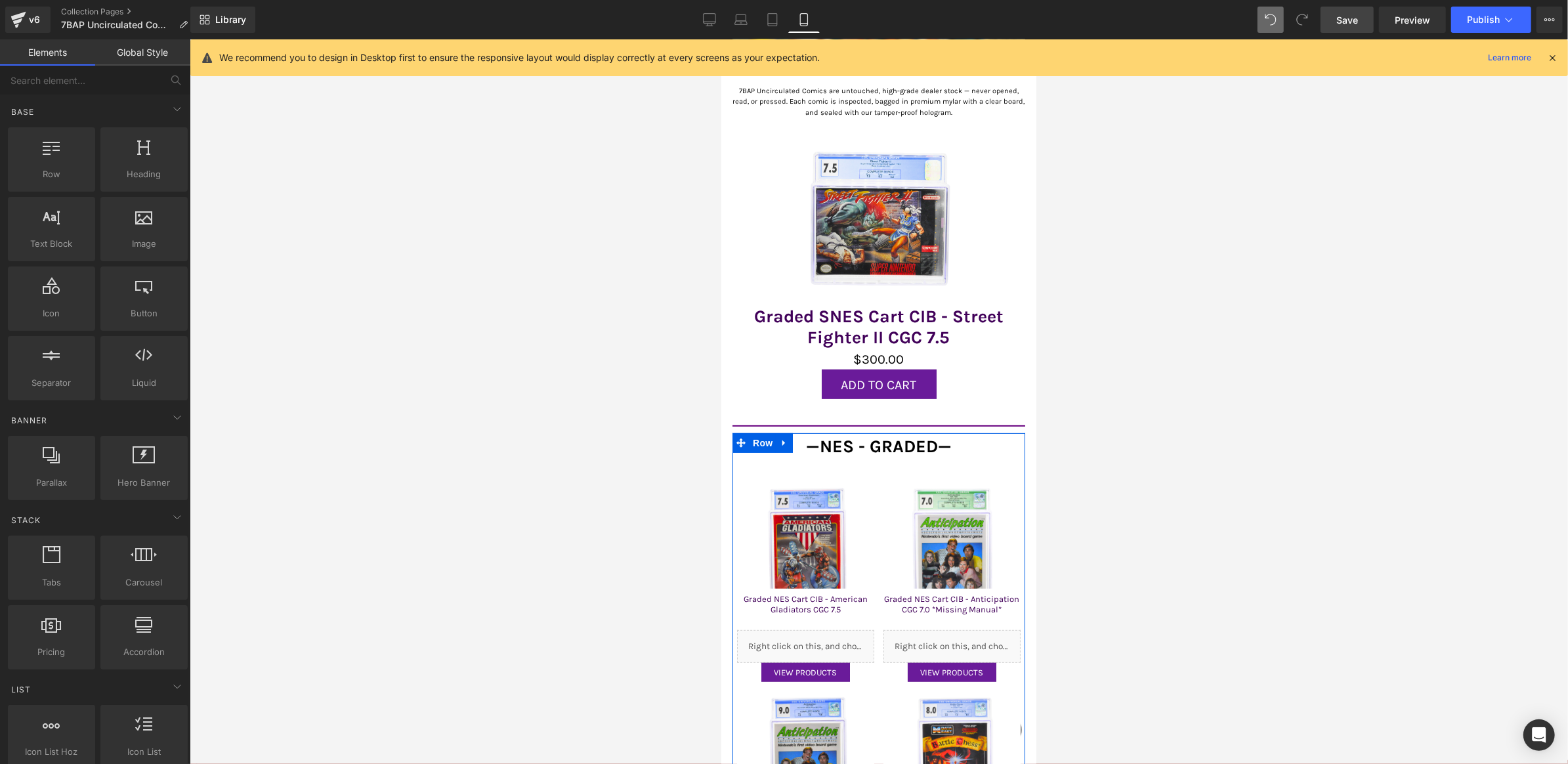
scroll to position [214, 0]
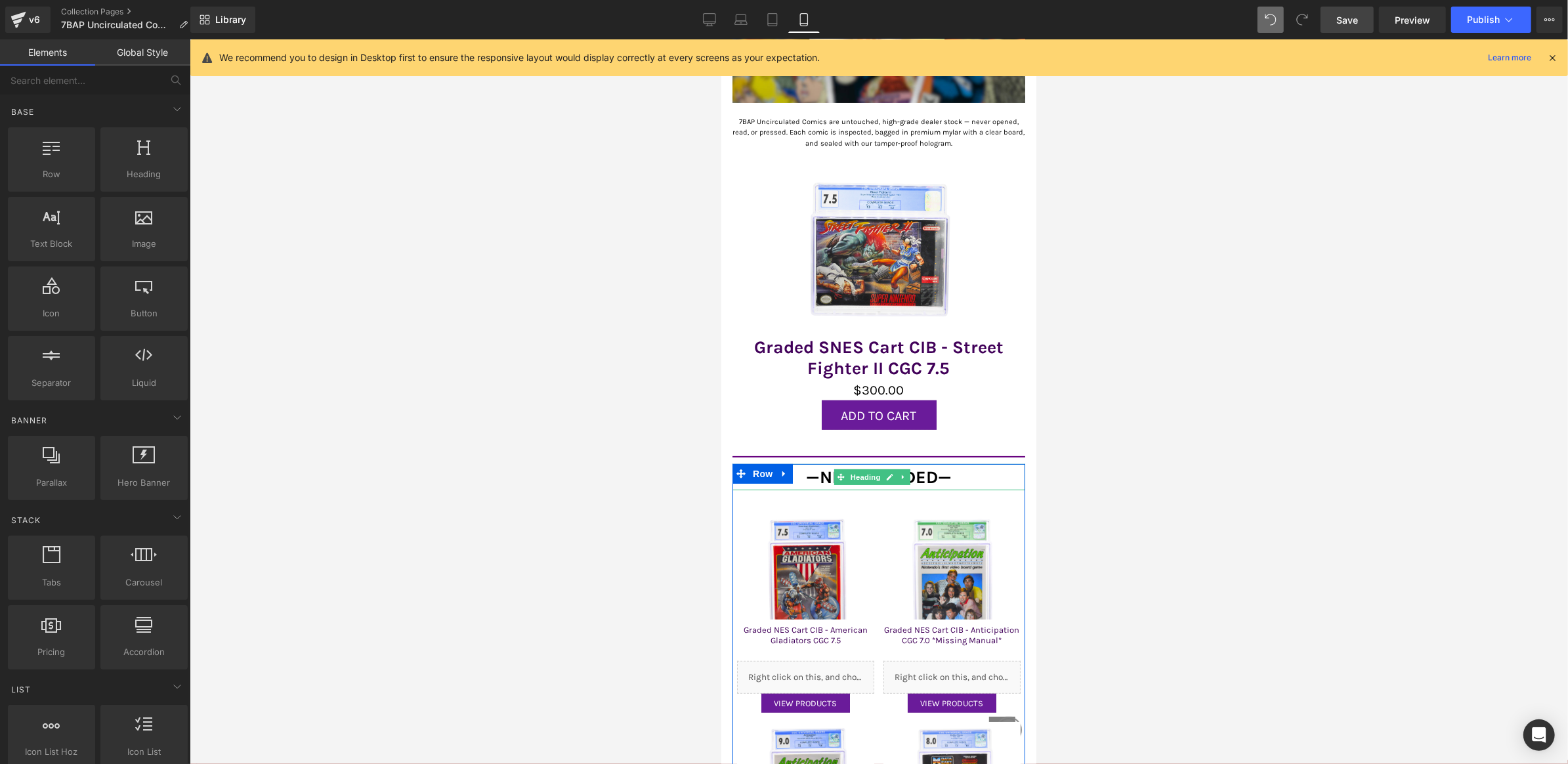
click at [905, 469] on link at bounding box center [903, 476] width 14 height 16
click at [907, 473] on icon at bounding box center [910, 476] width 7 height 7
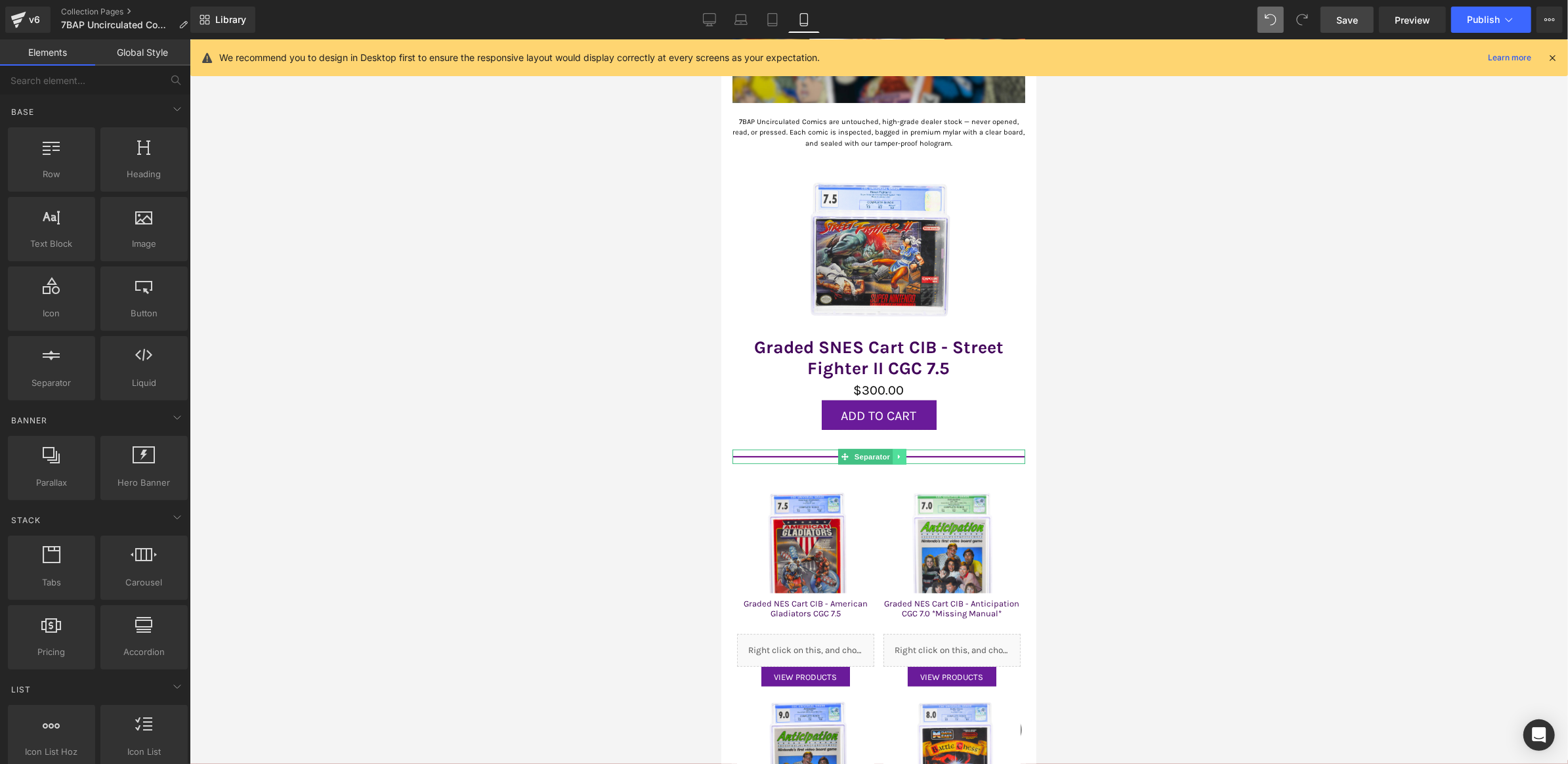
click at [901, 453] on icon at bounding box center [899, 457] width 7 height 8
click at [903, 453] on icon at bounding box center [906, 456] width 7 height 7
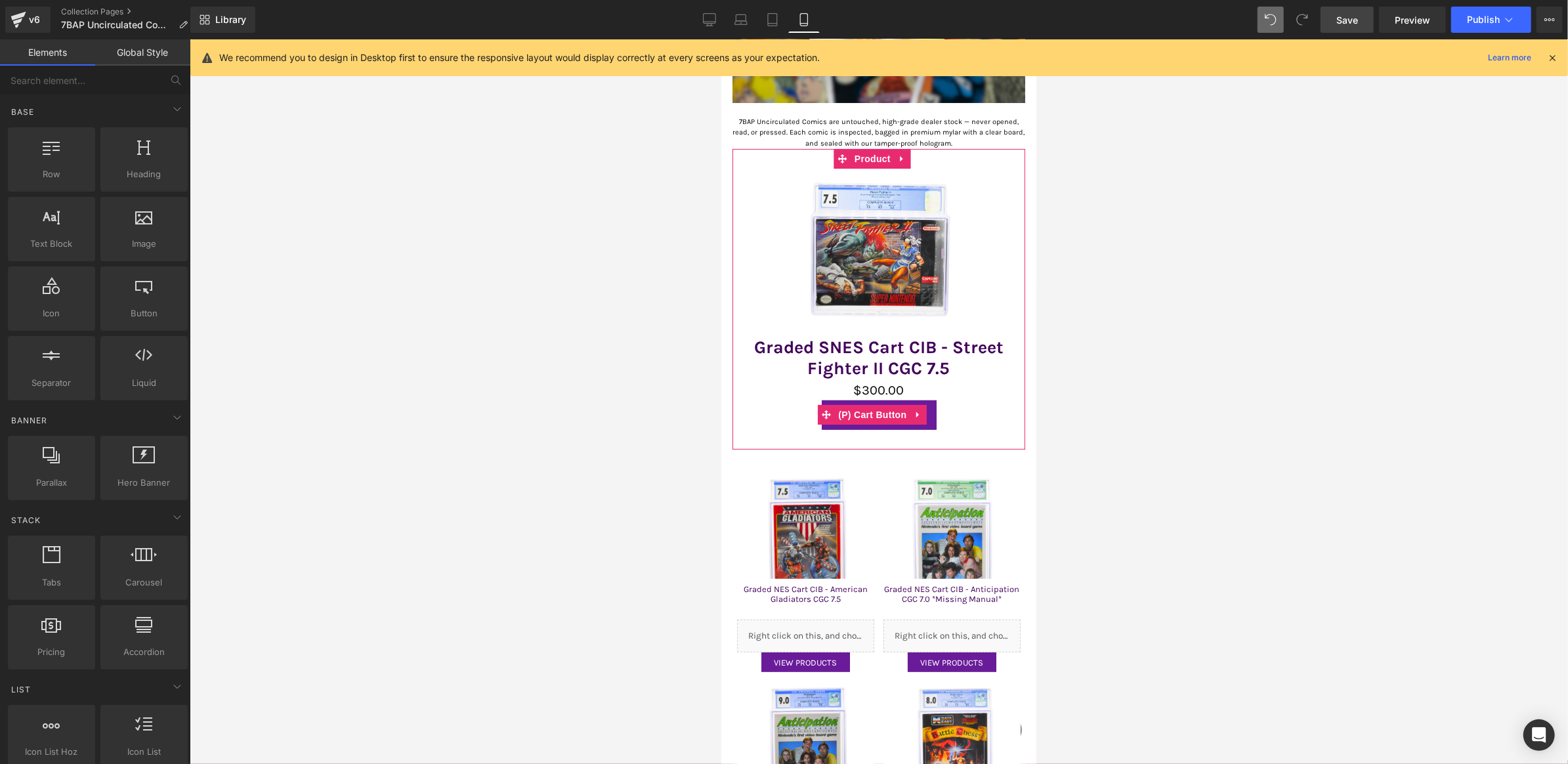
scroll to position [0, 0]
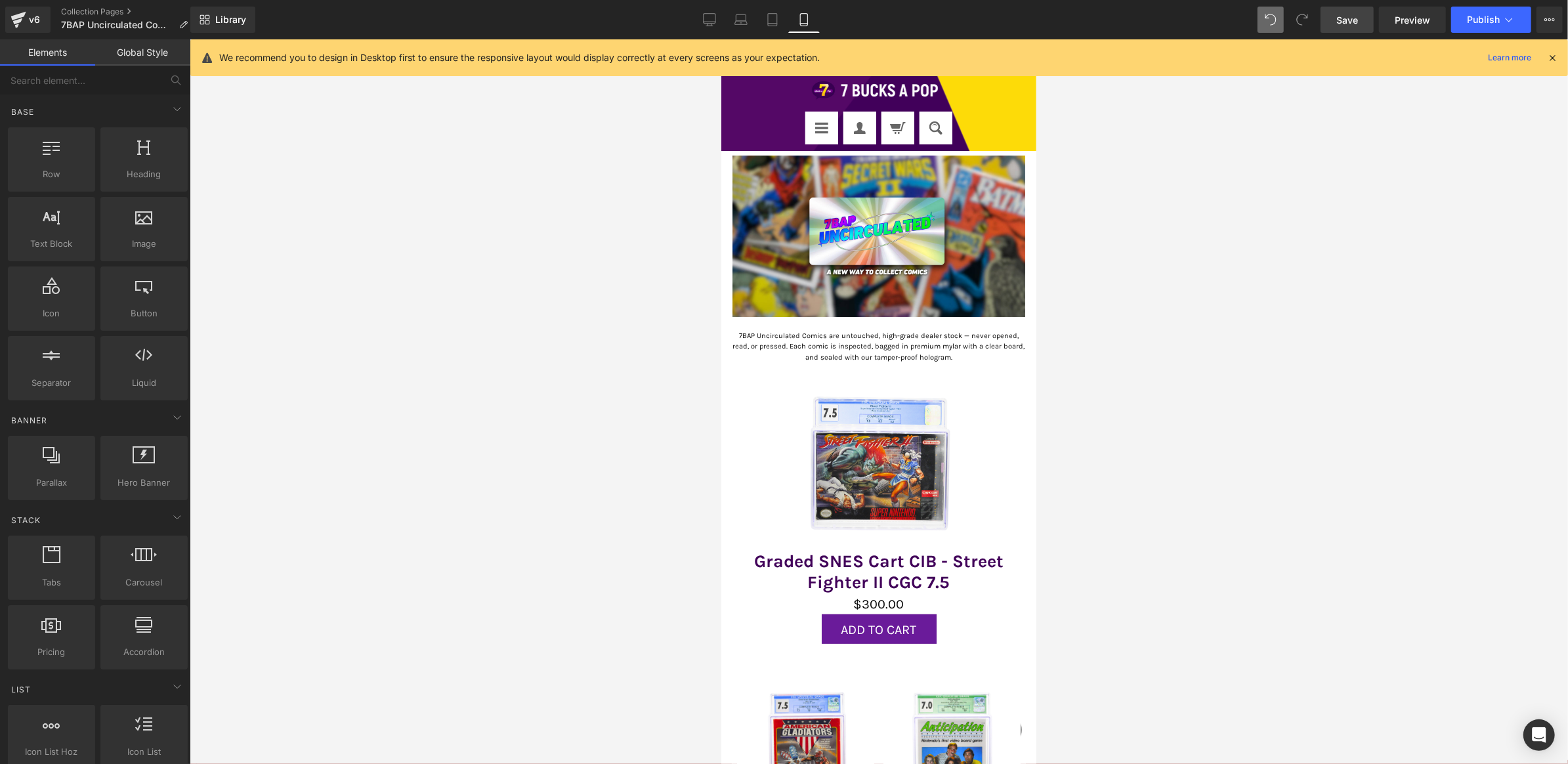
click at [1336, 16] on link "Save" at bounding box center [1347, 20] width 53 height 26
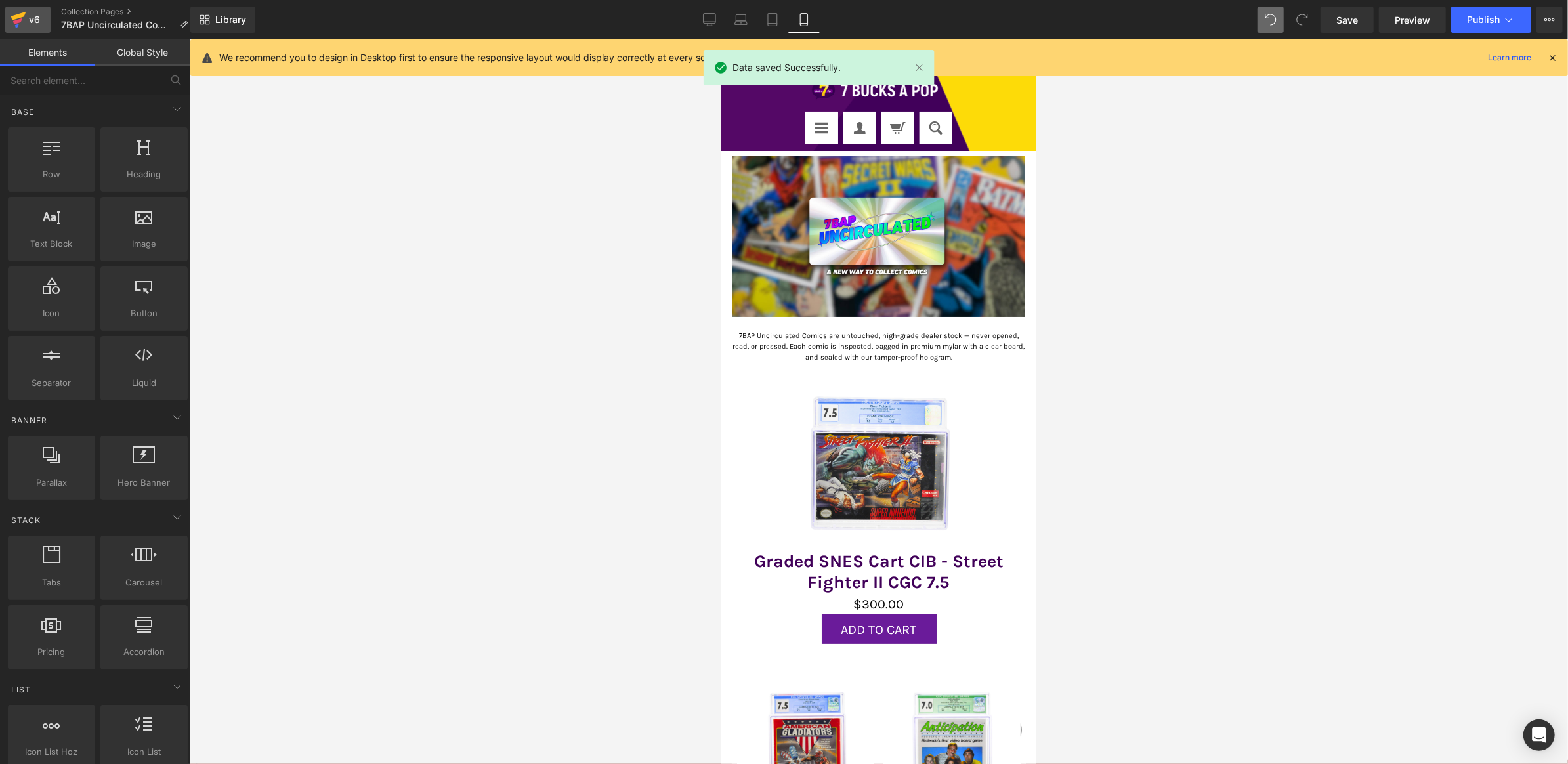
click at [24, 20] on icon at bounding box center [18, 20] width 16 height 33
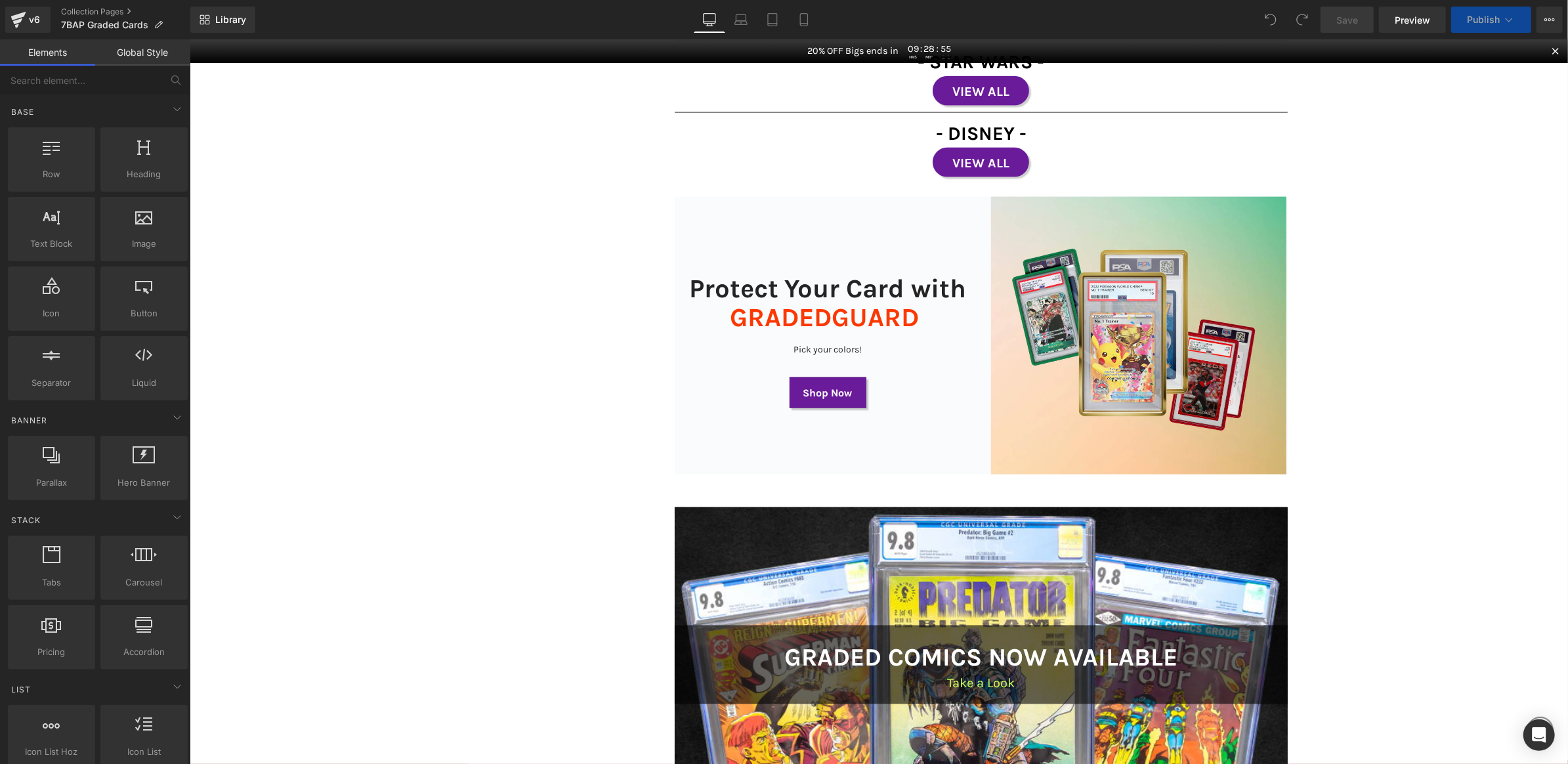
click at [823, 230] on div "Protect Your Card with GRADEDGUARD Heading Pick your colors! Text Block Shop No…" at bounding box center [828, 335] width 307 height 278
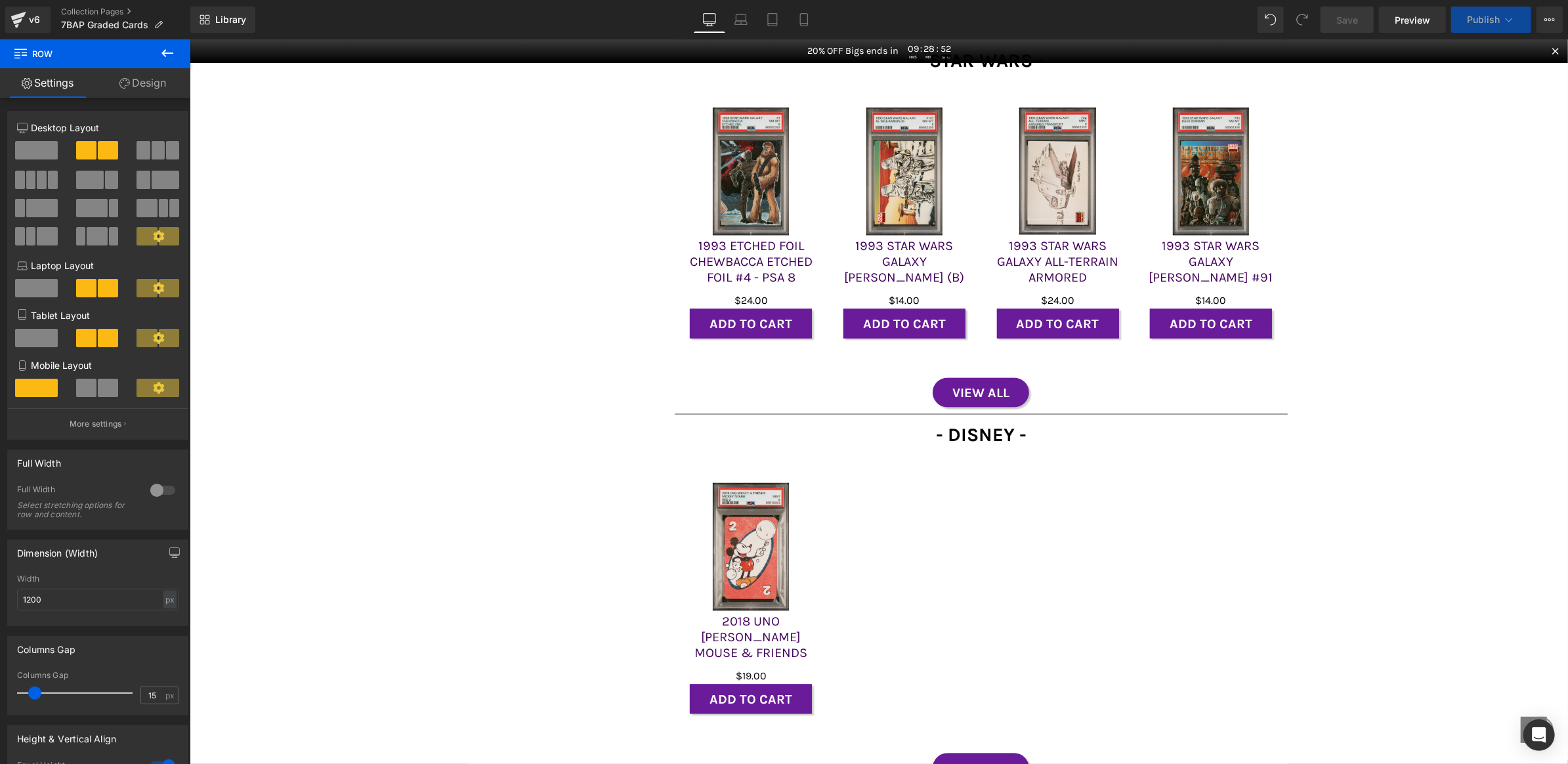
scroll to position [2782, 0]
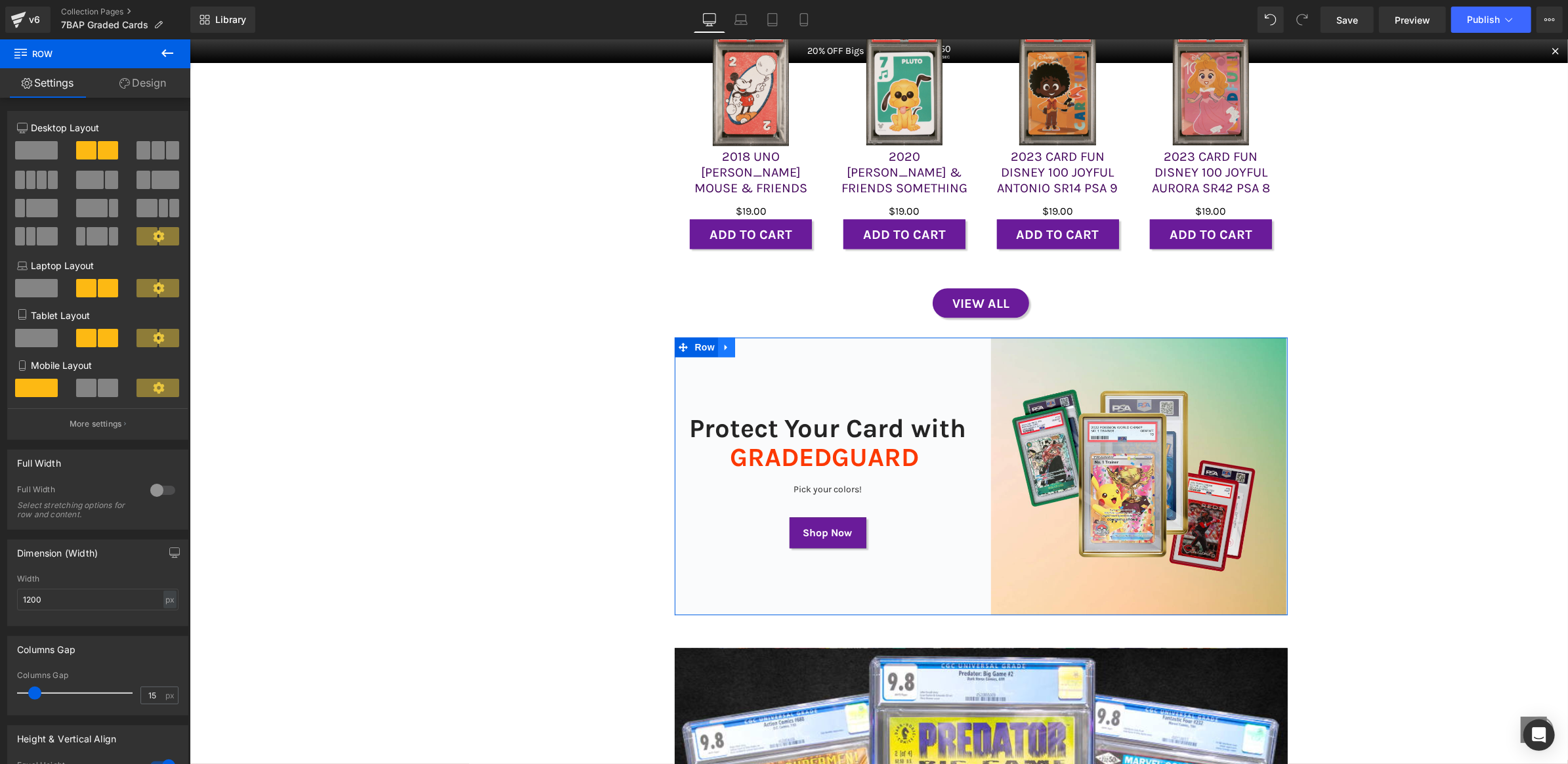
click at [721, 357] on link at bounding box center [726, 346] width 17 height 20
click at [699, 352] on span "Row" at bounding box center [704, 347] width 26 height 20
click at [724, 350] on icon at bounding box center [726, 347] width 3 height 6
click at [722, 351] on icon at bounding box center [726, 347] width 9 height 9
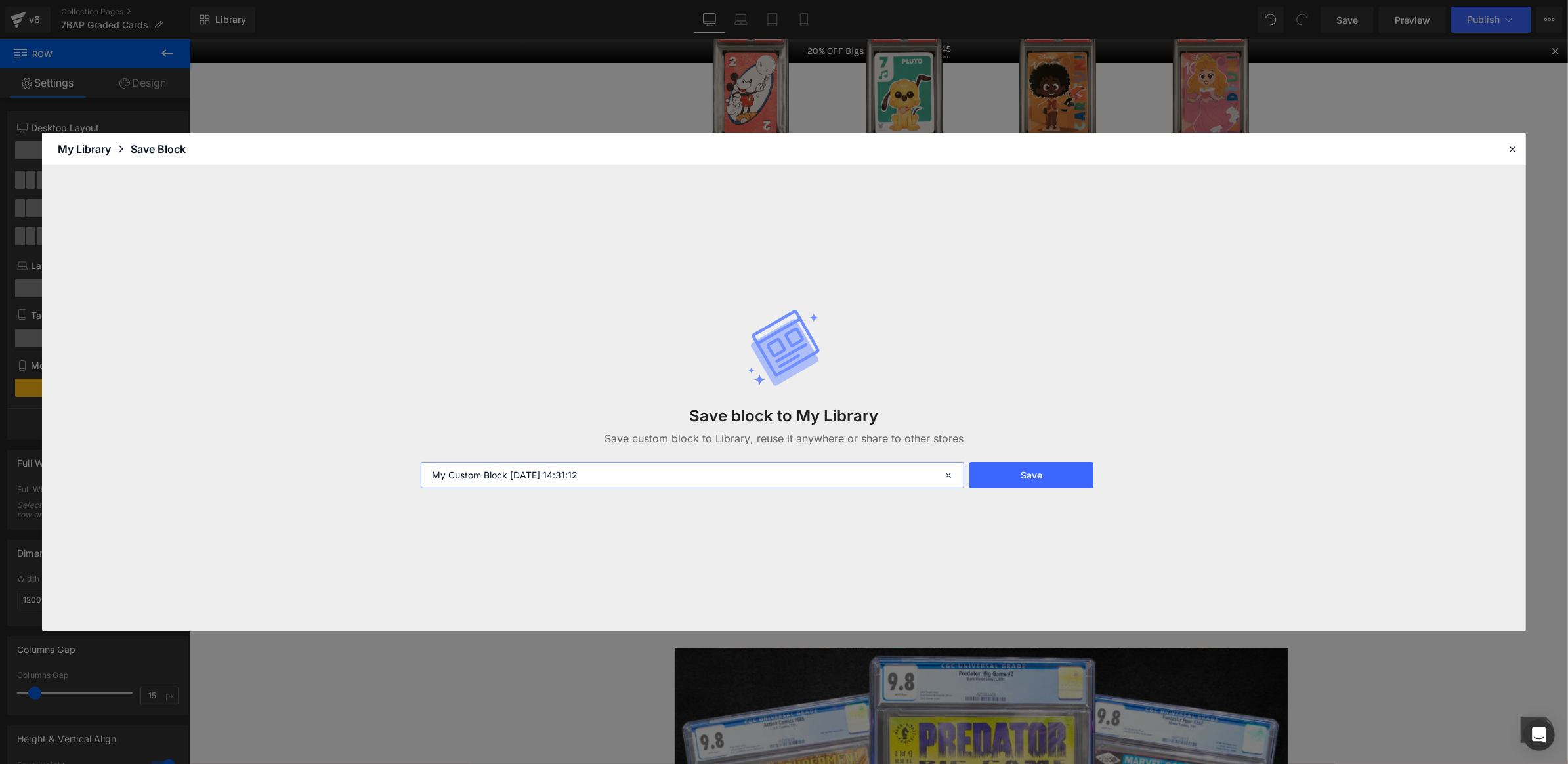
drag, startPoint x: 632, startPoint y: 469, endPoint x: 231, endPoint y: 470, distance: 401.0
click at [231, 471] on div "Save block to My Library Save custom block to Library, reuse it anywhere or sha…" at bounding box center [784, 399] width 1484 height 466
type input "C"
type input "GradedGuard Block"
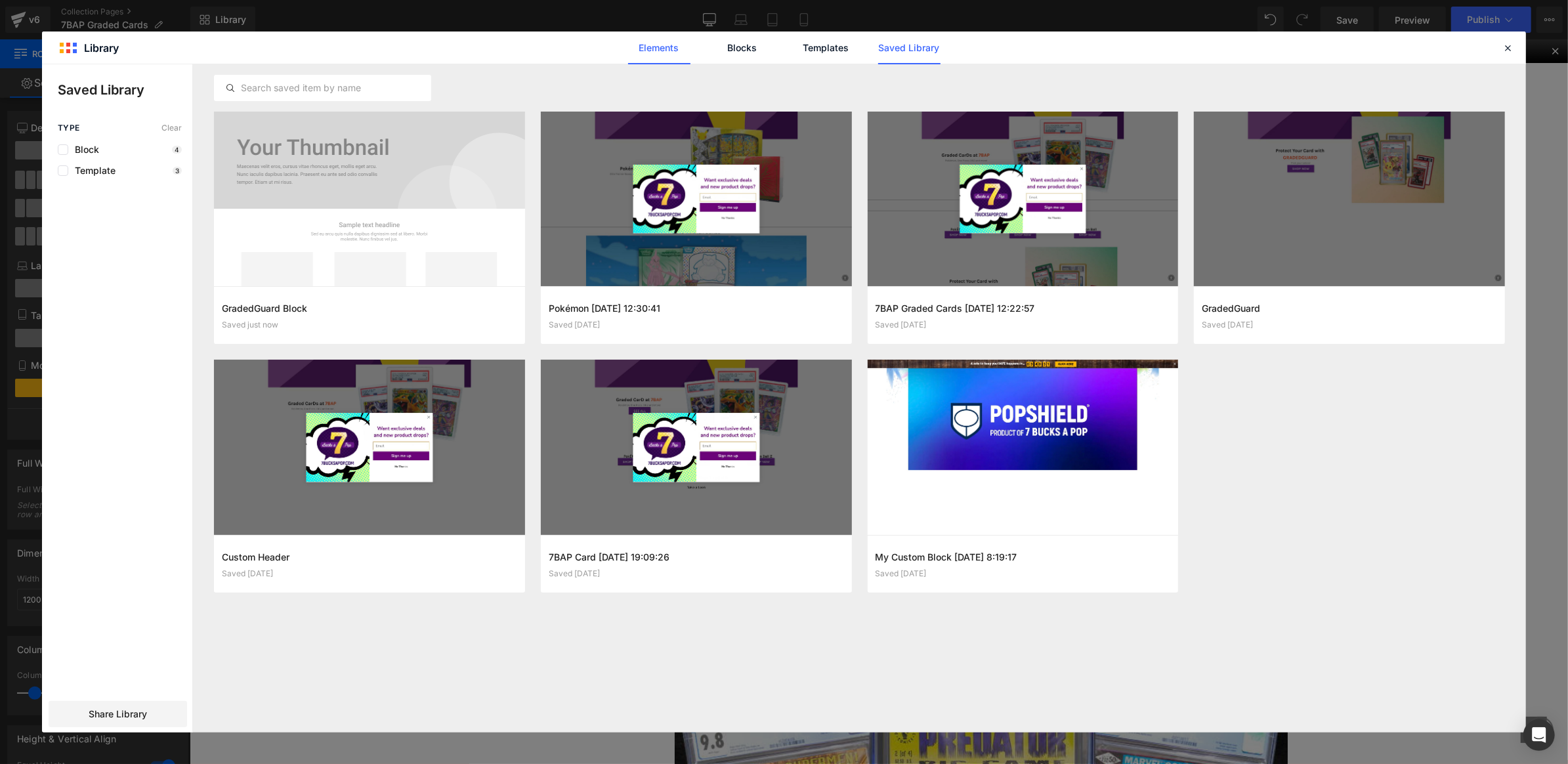
click at [795, 49] on link "Elements" at bounding box center [826, 48] width 62 height 33
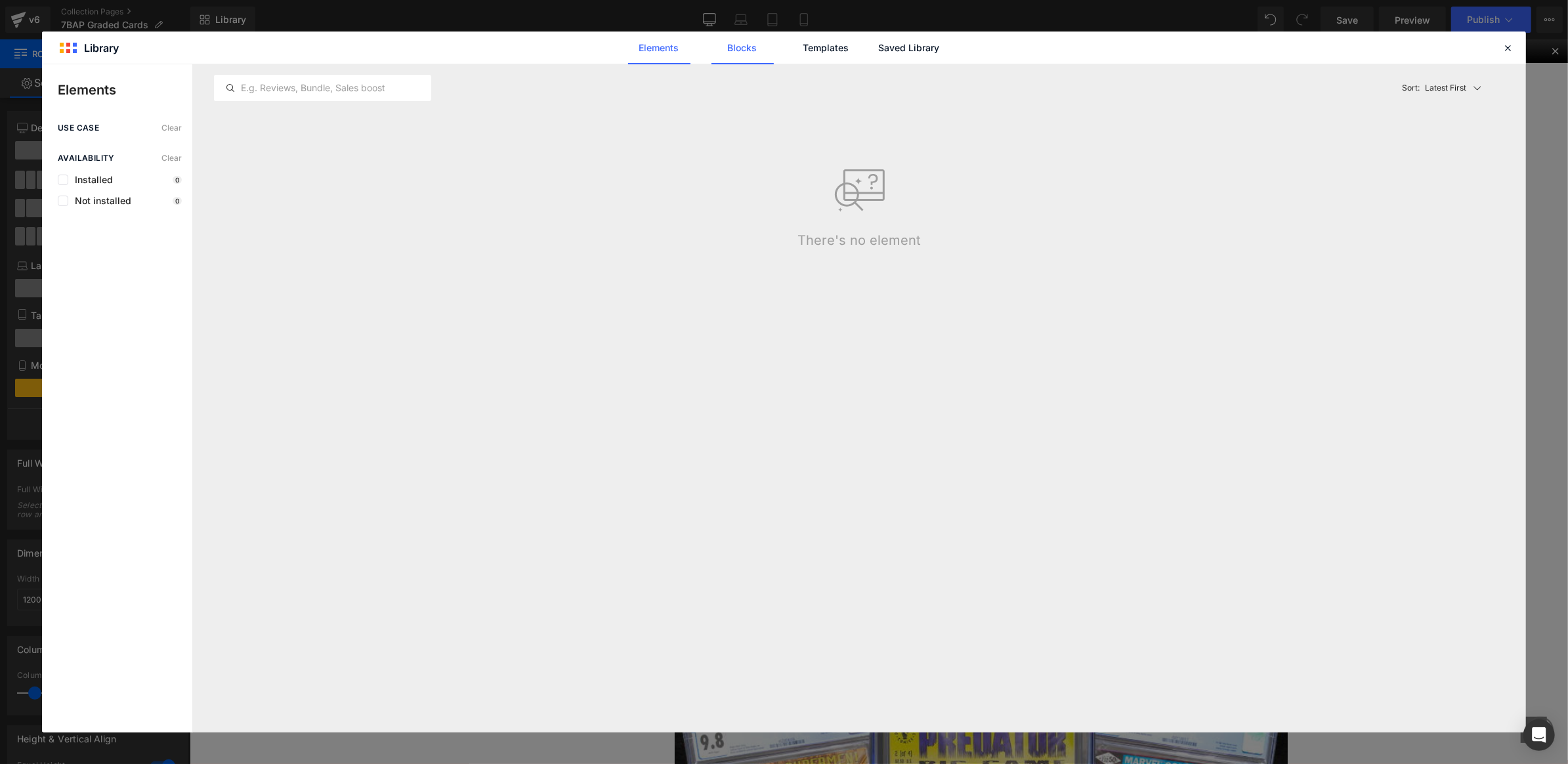
click at [878, 49] on link "Blocks" at bounding box center [909, 48] width 62 height 33
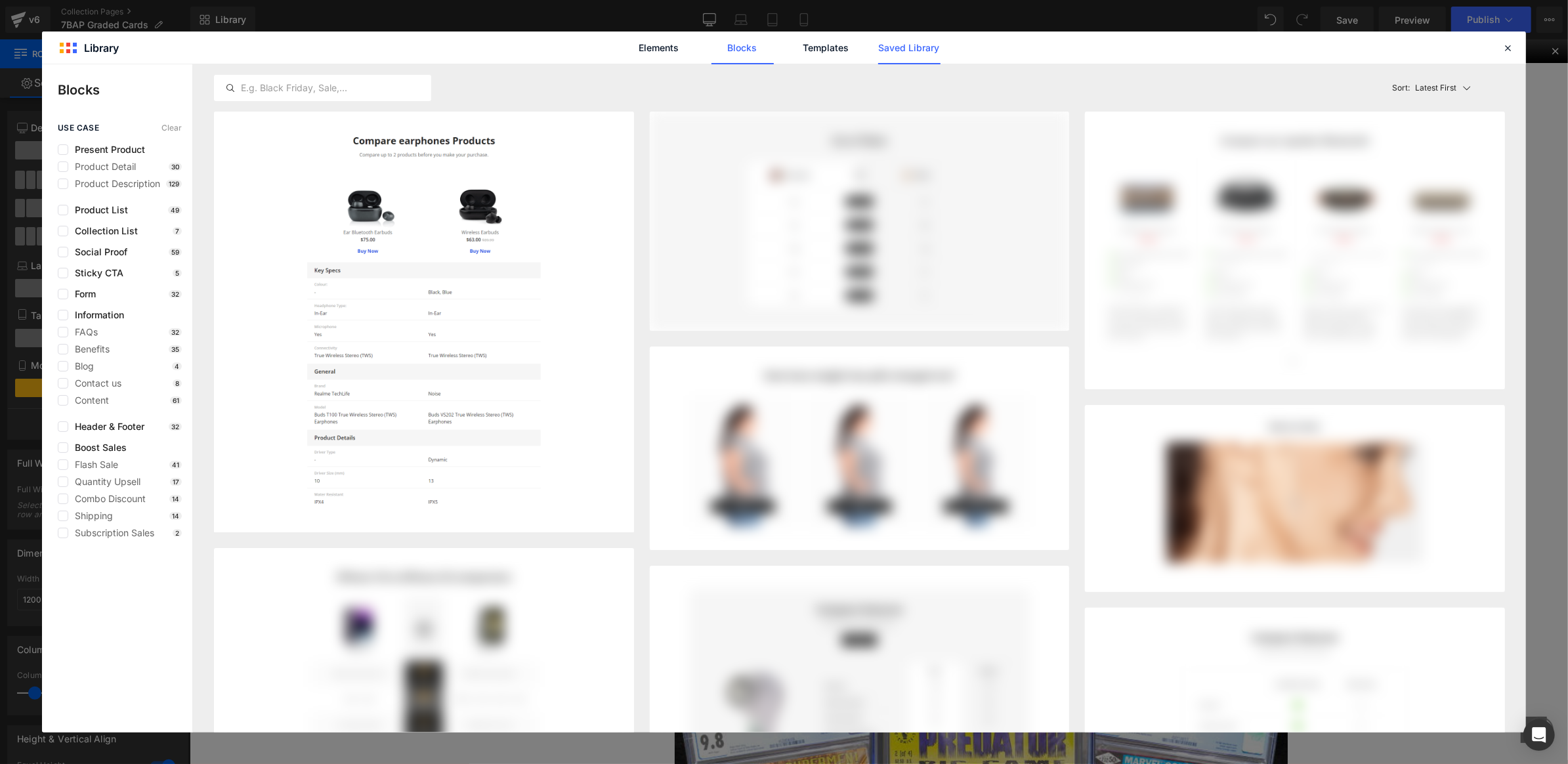
click at [918, 49] on link "Saved Library" at bounding box center [909, 48] width 62 height 33
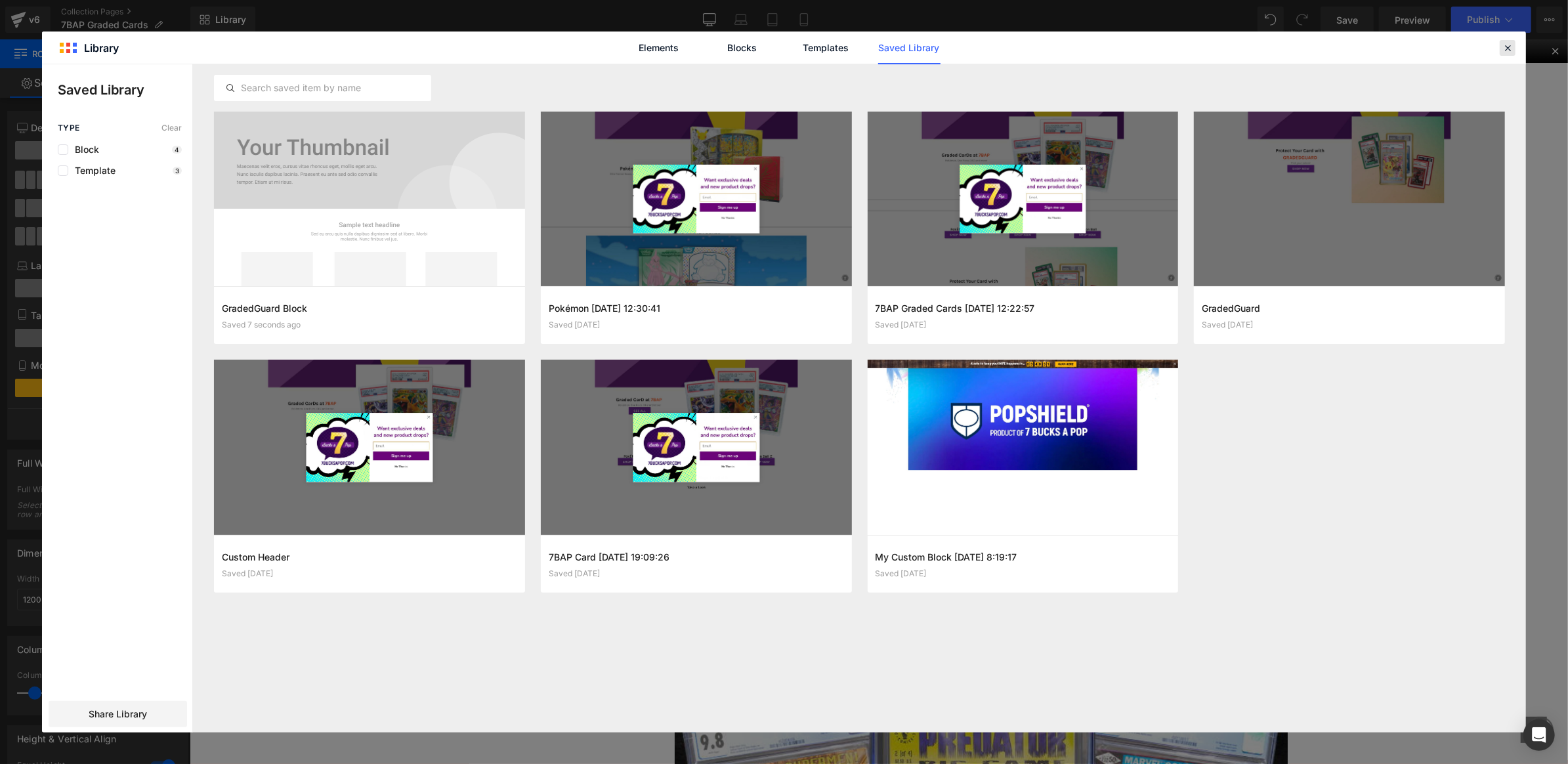
click at [1509, 50] on icon at bounding box center [1507, 47] width 11 height 11
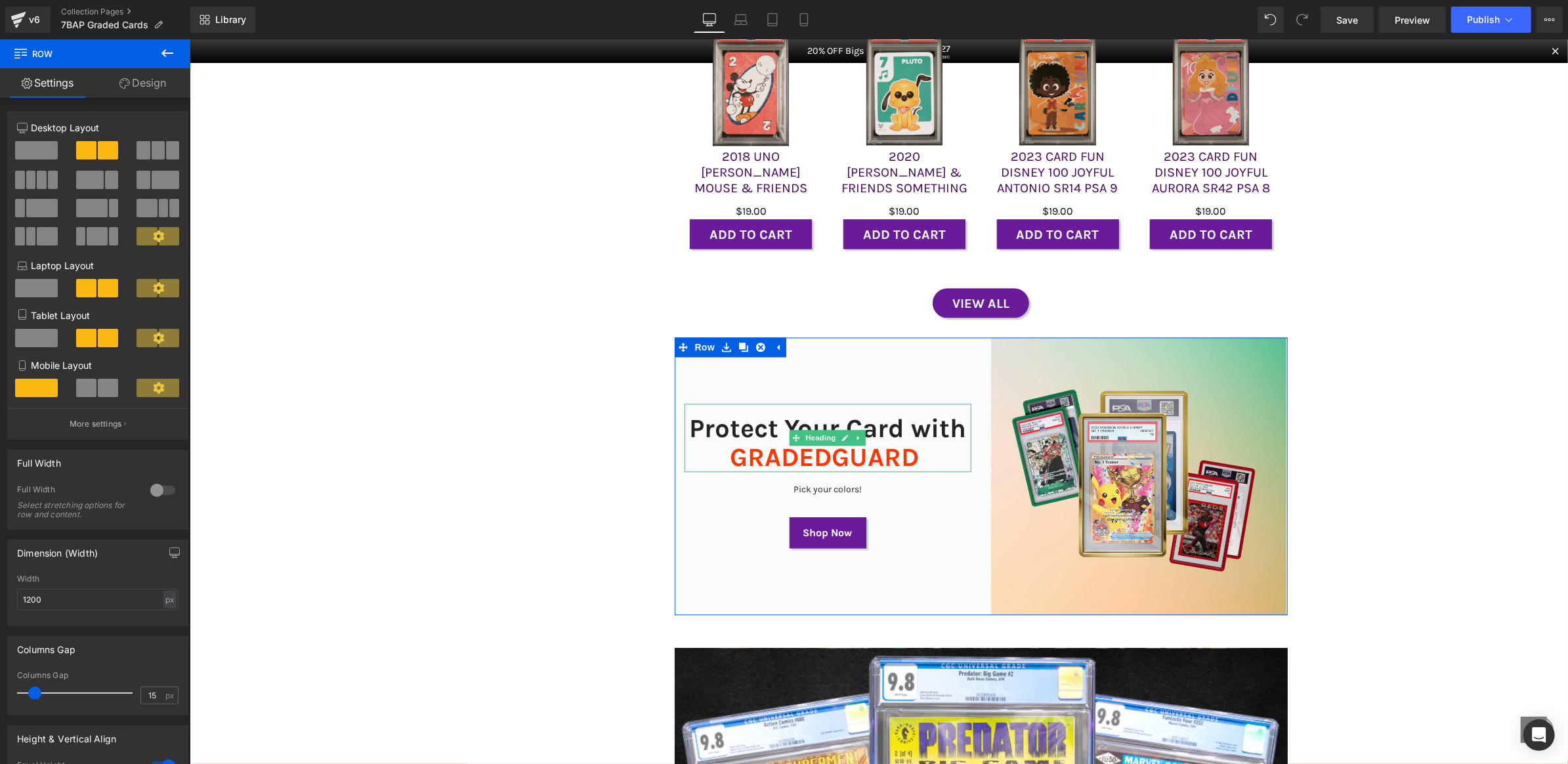
scroll to position [3009, 0]
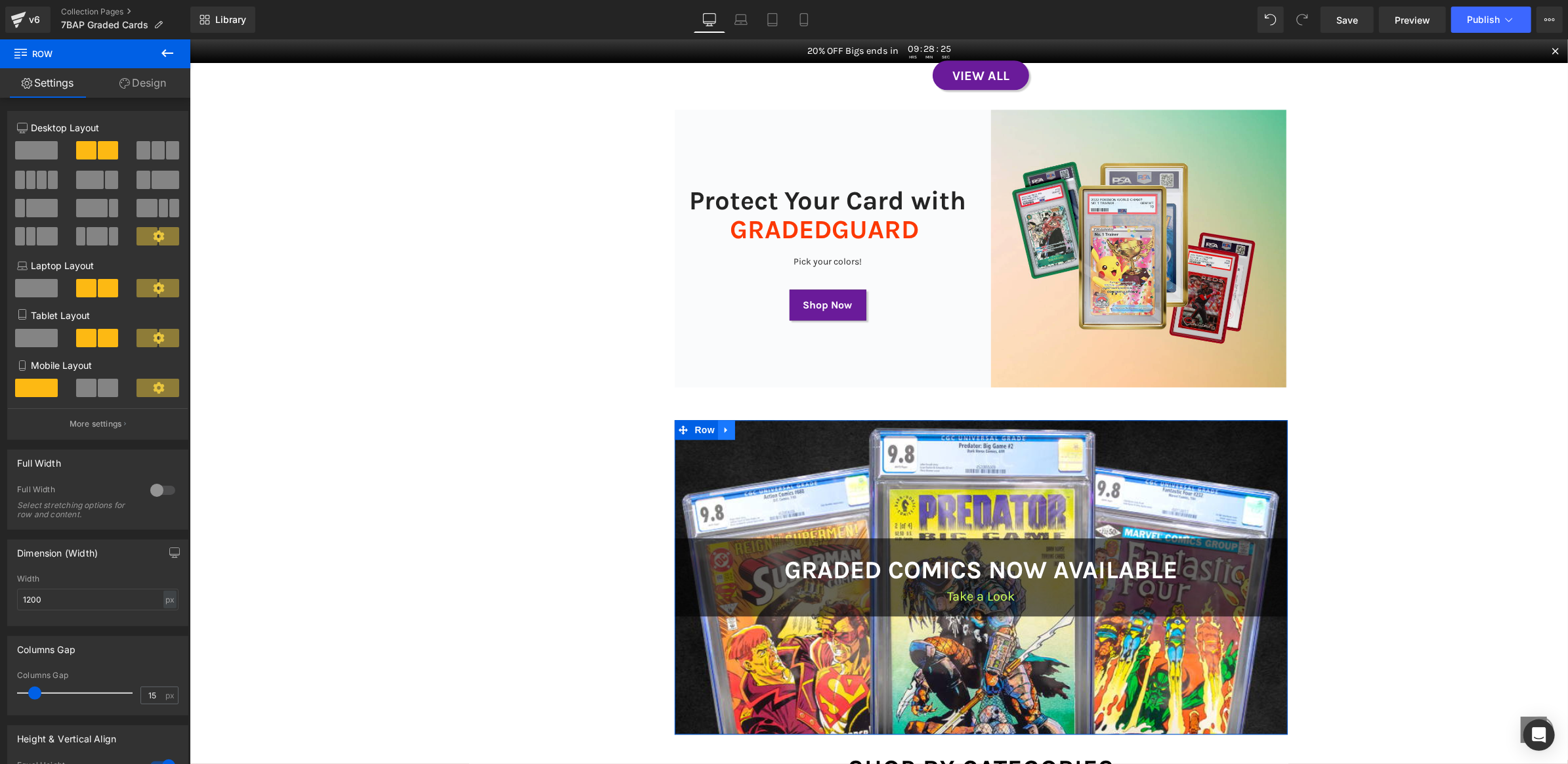
click at [722, 434] on icon at bounding box center [726, 429] width 9 height 10
click at [722, 432] on icon at bounding box center [726, 429] width 9 height 10
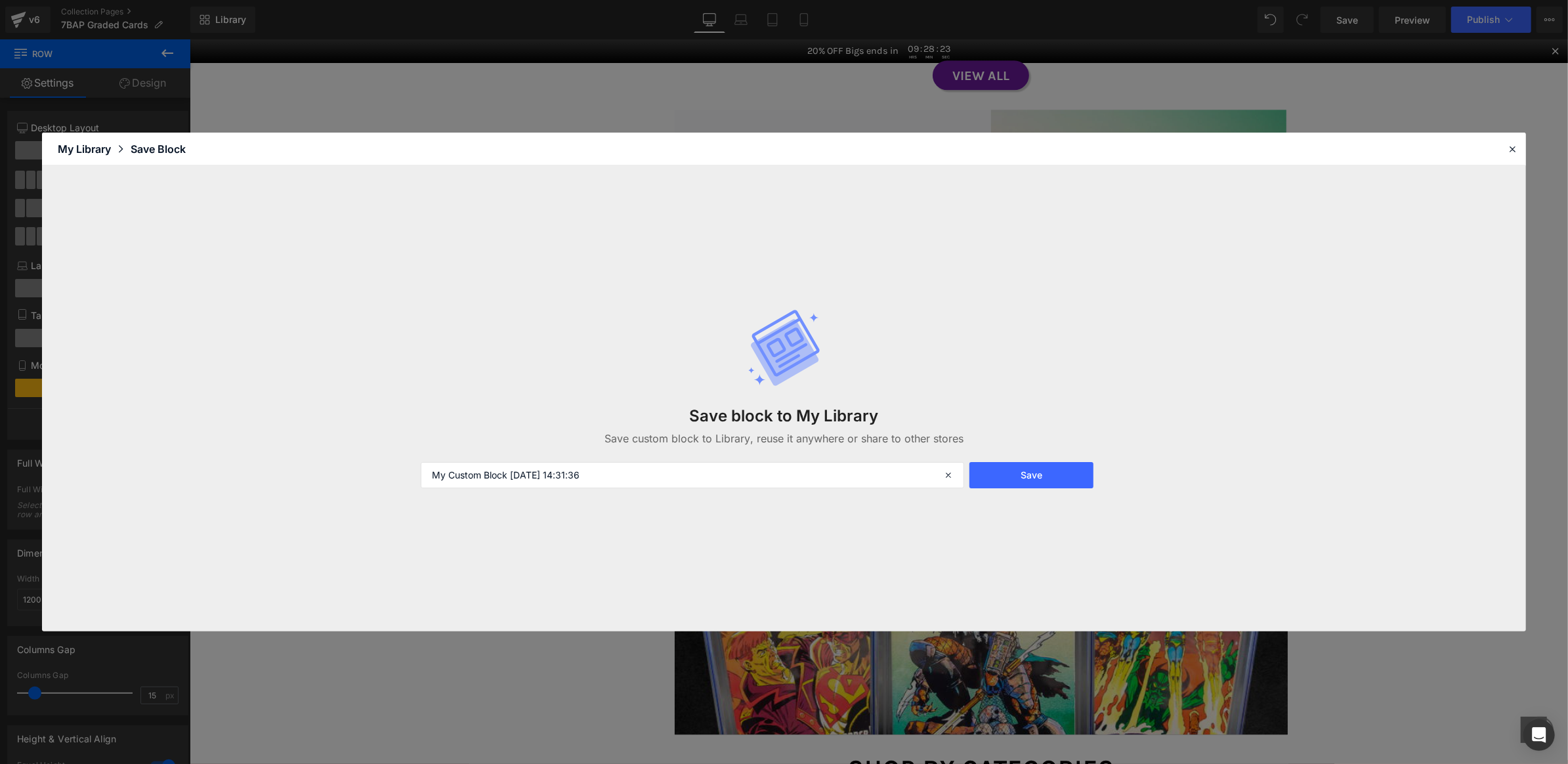
click at [633, 510] on div "Save block to My Library Save custom block to Library, reuse it anywhere or sha…" at bounding box center [784, 399] width 742 height 232
drag, startPoint x: 627, startPoint y: 474, endPoint x: 430, endPoint y: 472, distance: 197.0
click at [430, 472] on input "My Custom Block [DATE] 14:31:36" at bounding box center [692, 475] width 544 height 26
type input "C"
type input "Graded Comic Block"
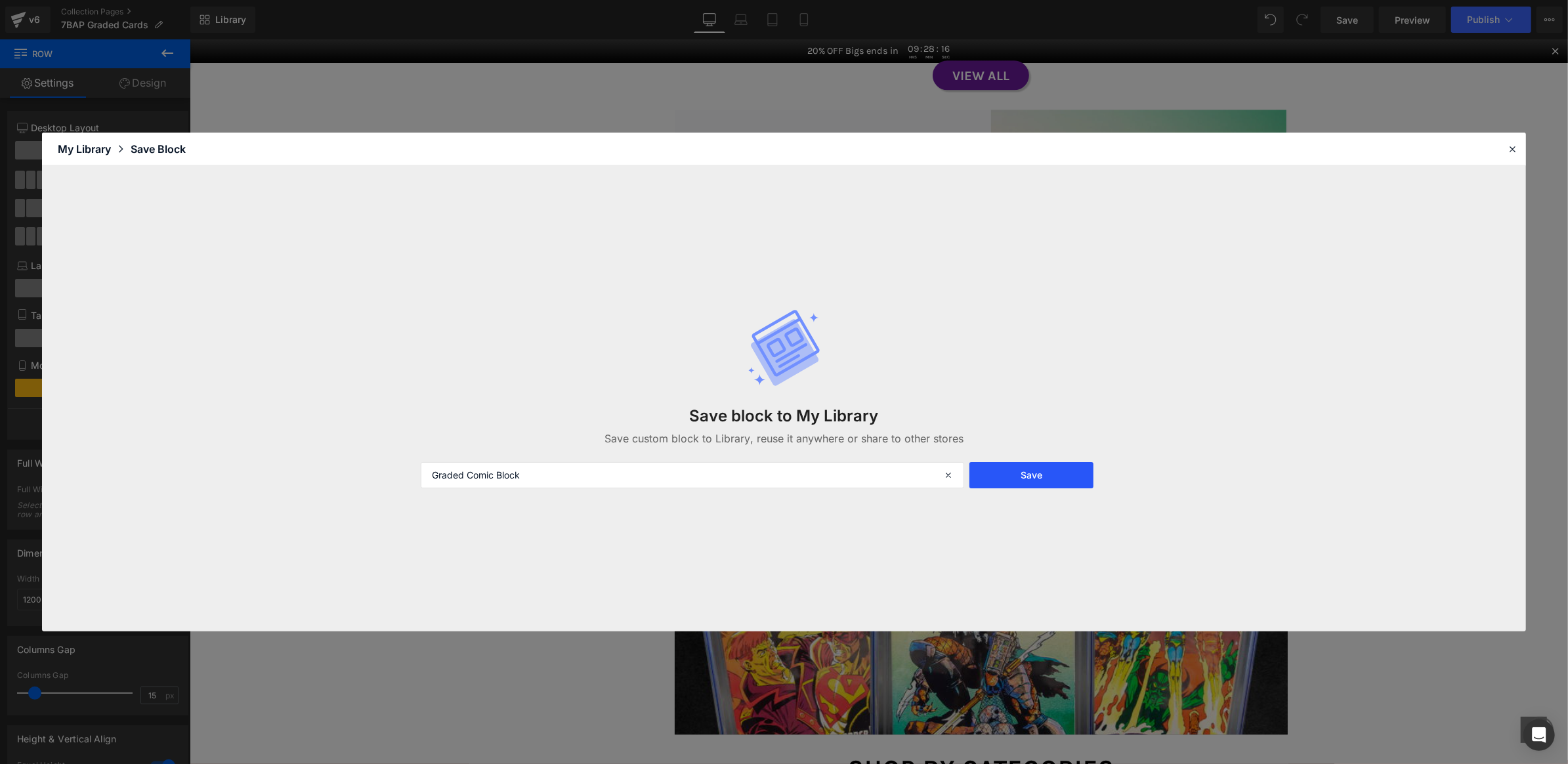
click at [1065, 467] on button "Save" at bounding box center [1031, 475] width 124 height 26
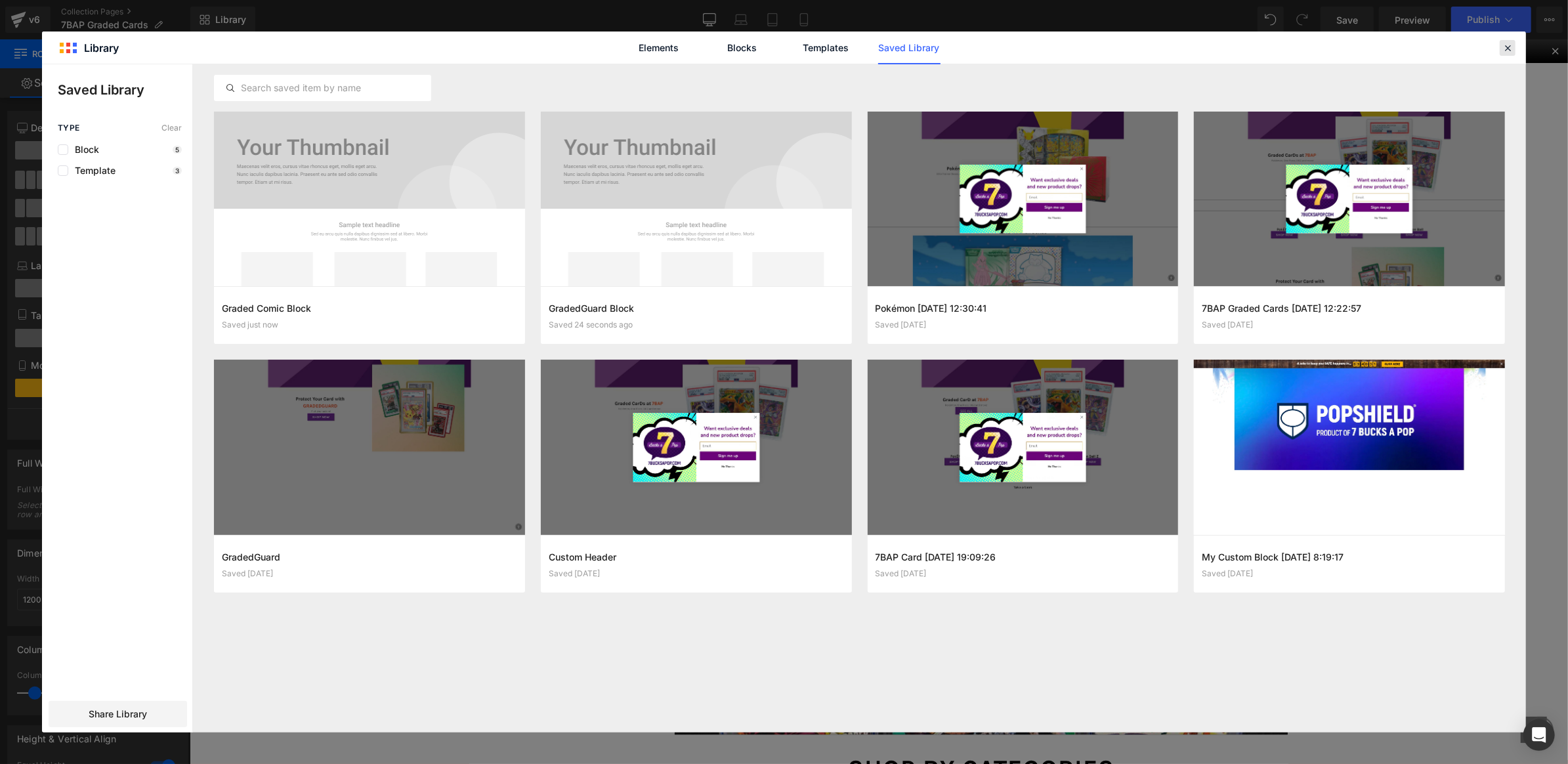
drag, startPoint x: 1504, startPoint y: 46, endPoint x: 1315, endPoint y: 7, distance: 193.0
click at [1504, 46] on icon at bounding box center [1507, 47] width 11 height 11
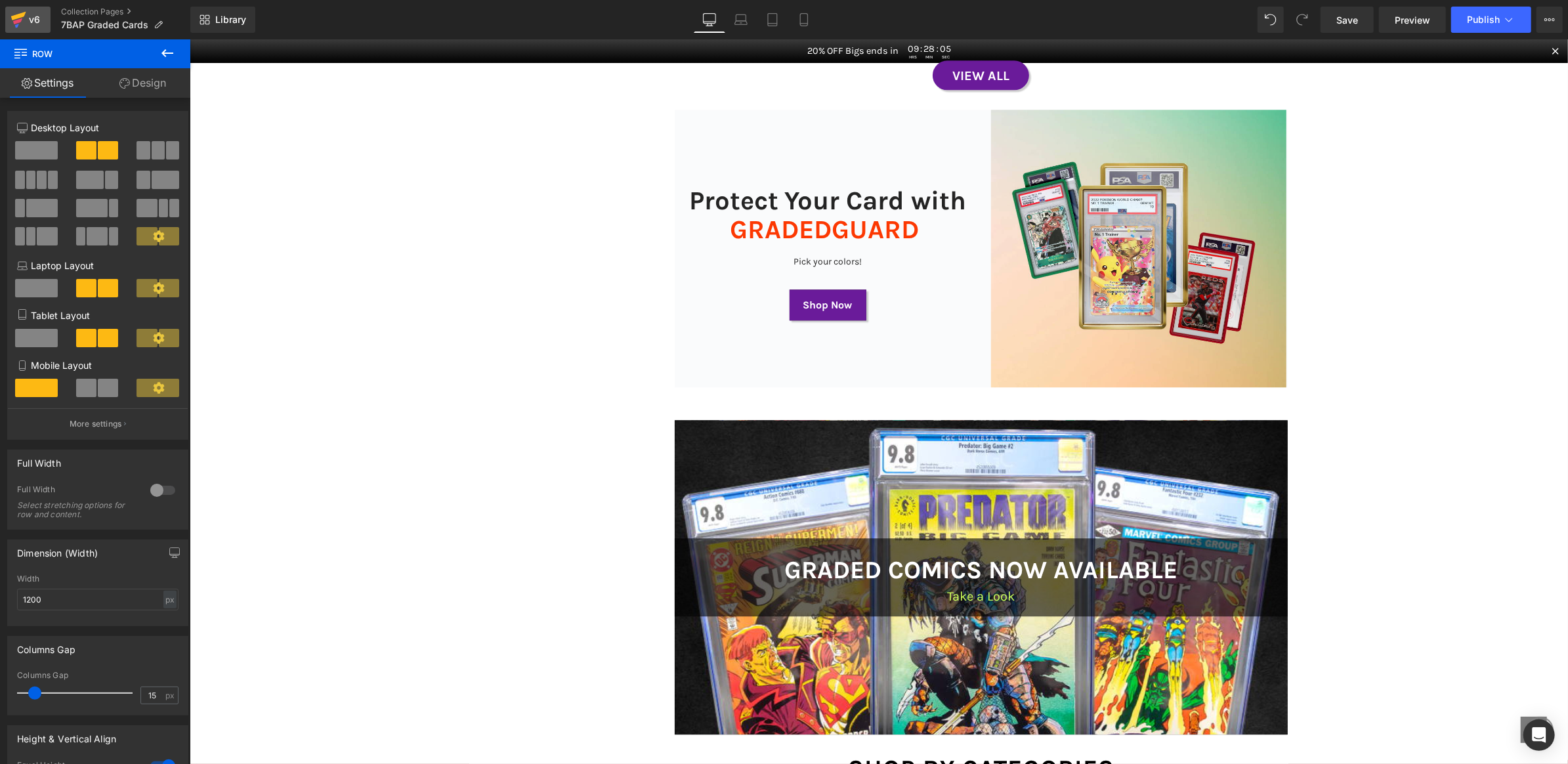
click at [39, 20] on div "v6" at bounding box center [34, 20] width 16 height 17
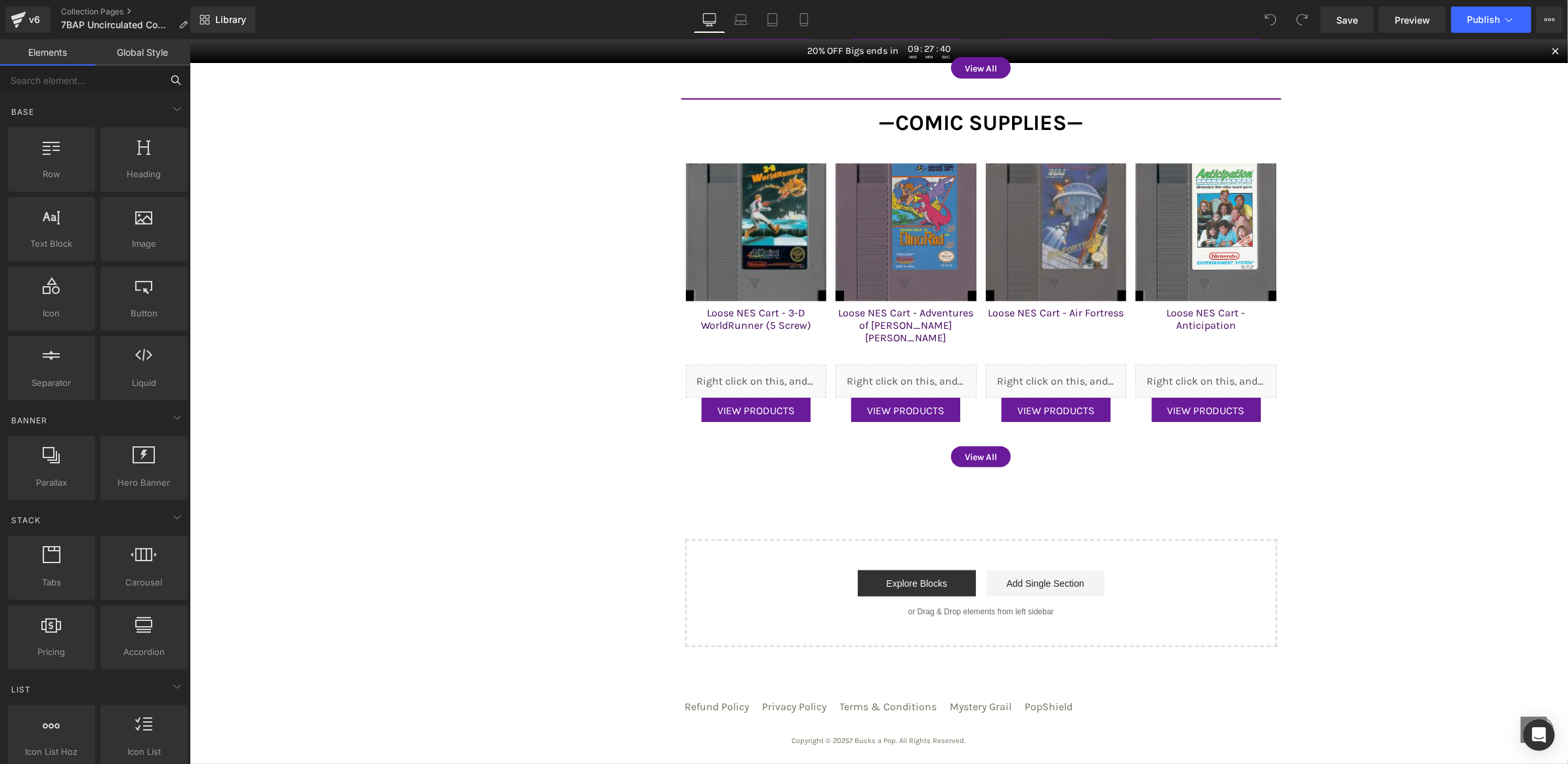
click at [71, 86] on input "text" at bounding box center [80, 80] width 161 height 29
click at [219, 25] on span "Library" at bounding box center [231, 19] width 31 height 11
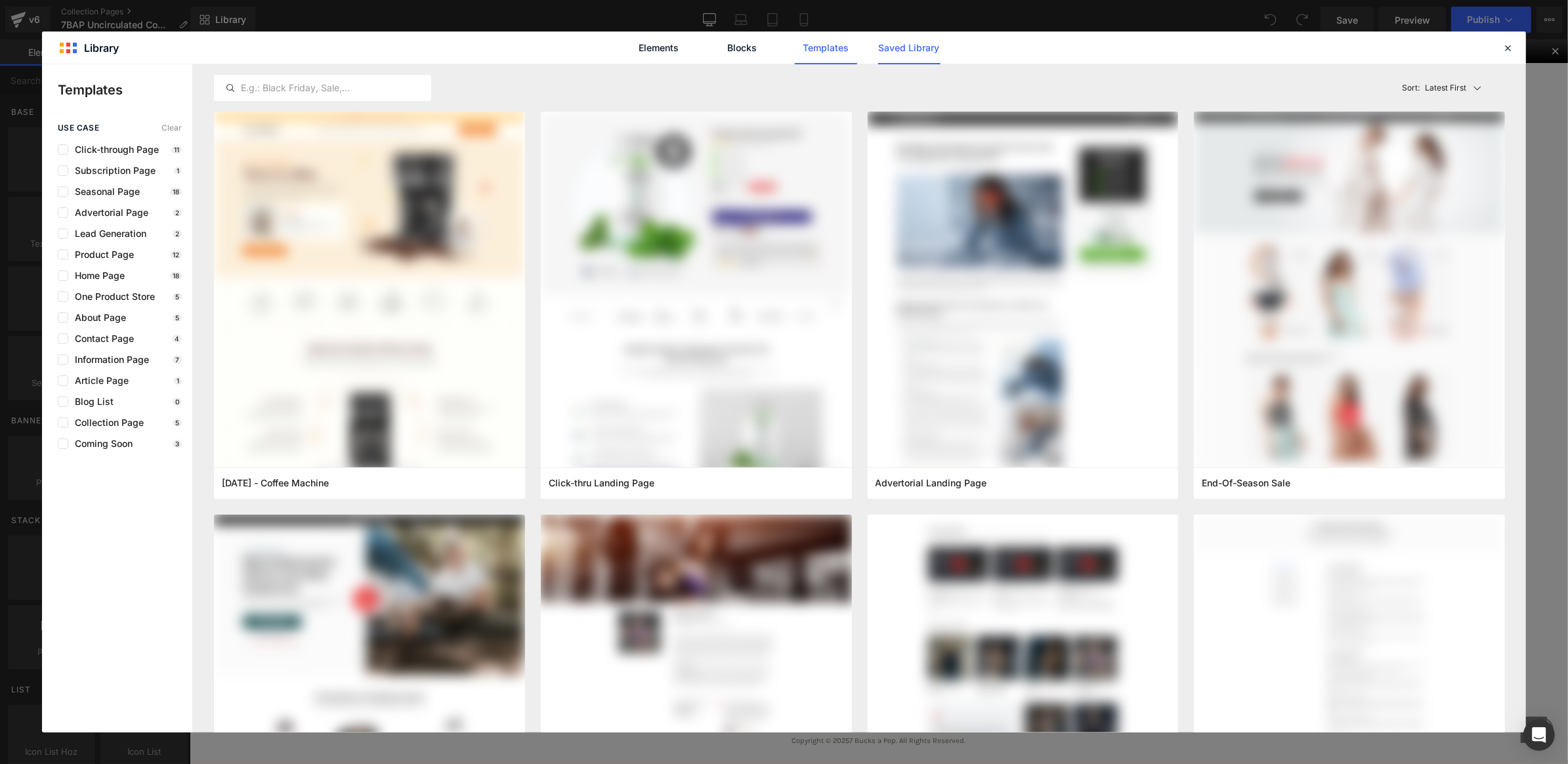
click at [912, 46] on link "Saved Library" at bounding box center [909, 48] width 62 height 33
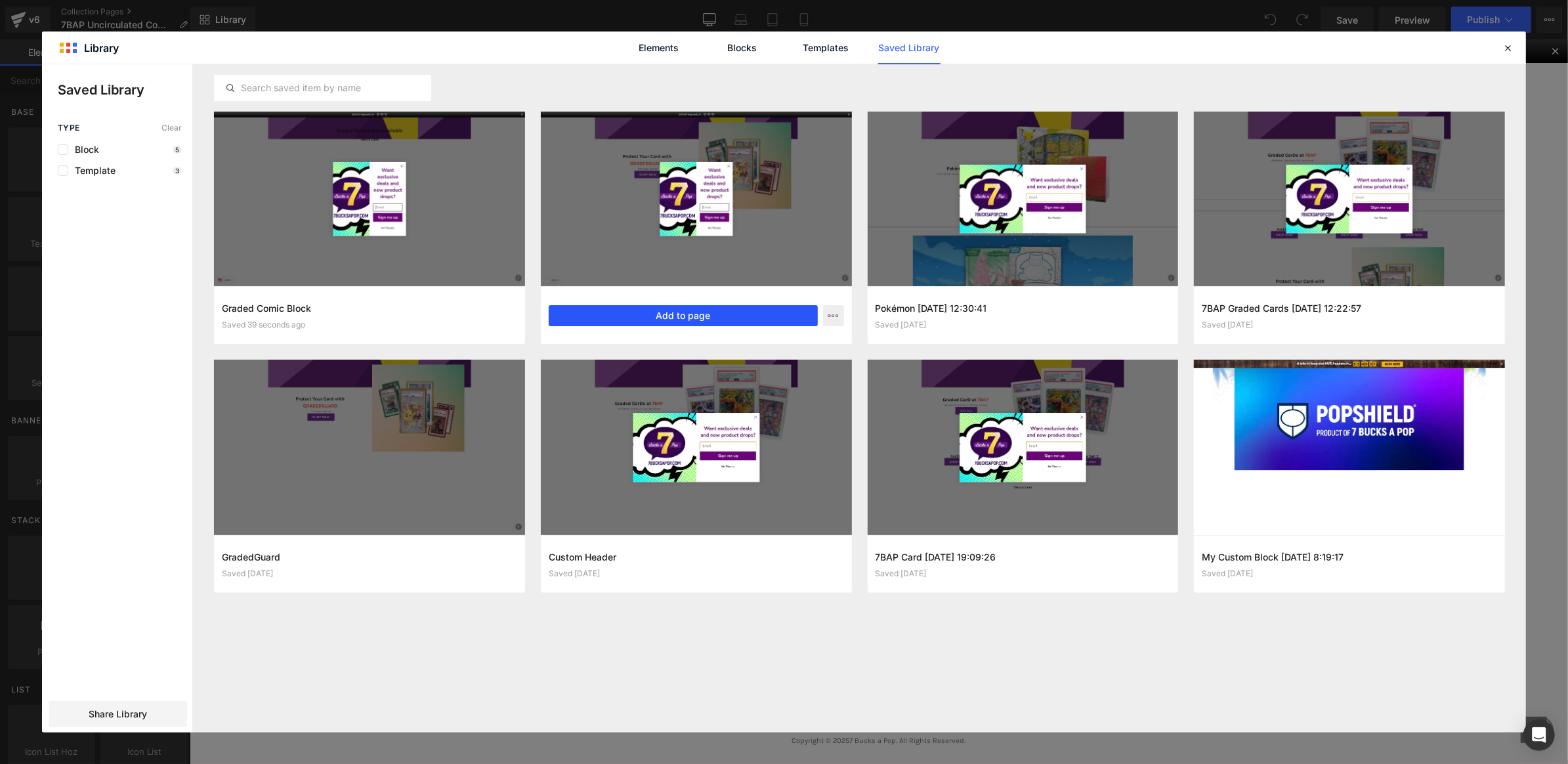
drag, startPoint x: 631, startPoint y: 311, endPoint x: 441, endPoint y: 272, distance: 194.0
click at [631, 311] on button "Add to page" at bounding box center [683, 315] width 269 height 21
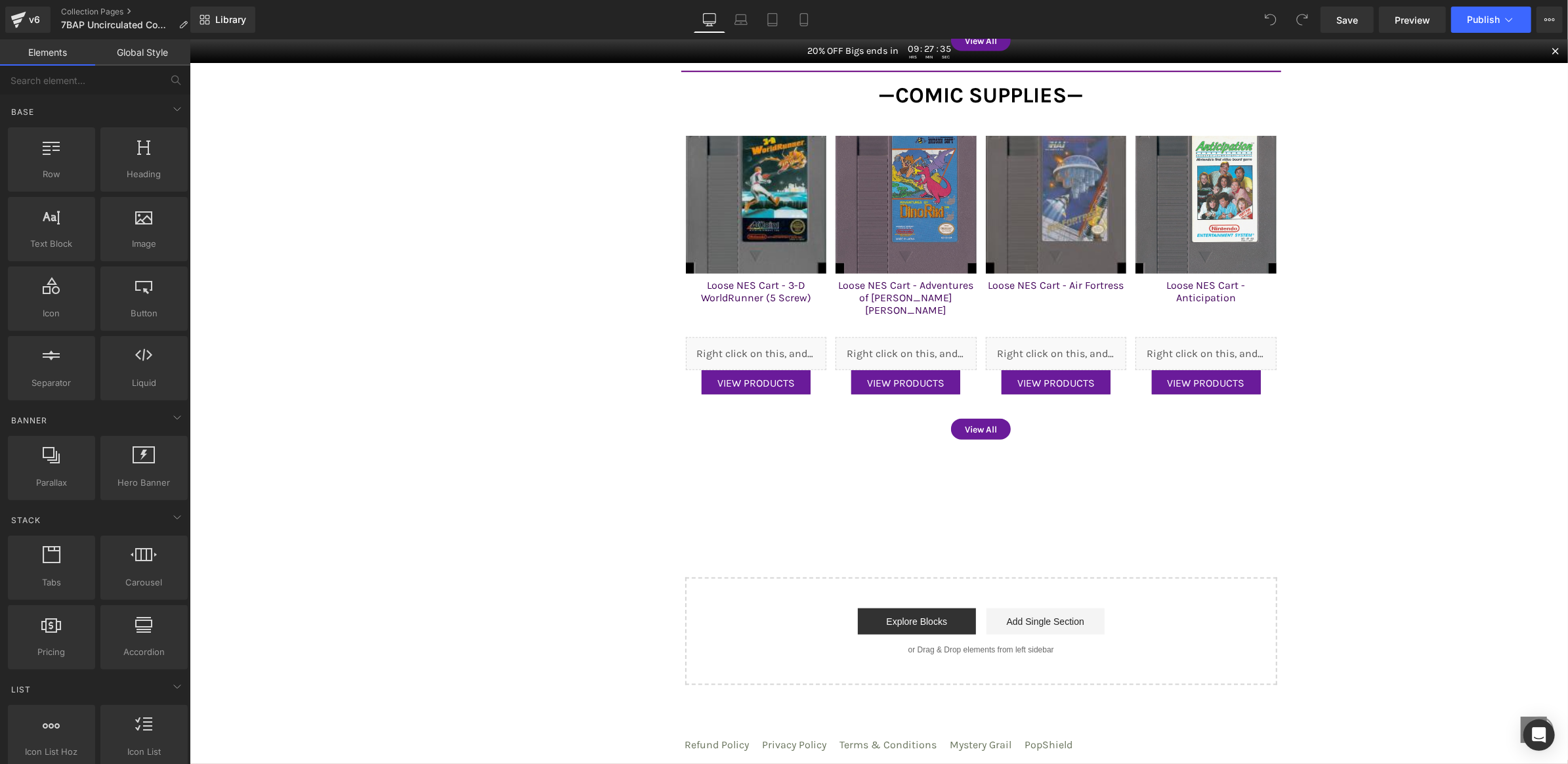
scroll to position [1359, 0]
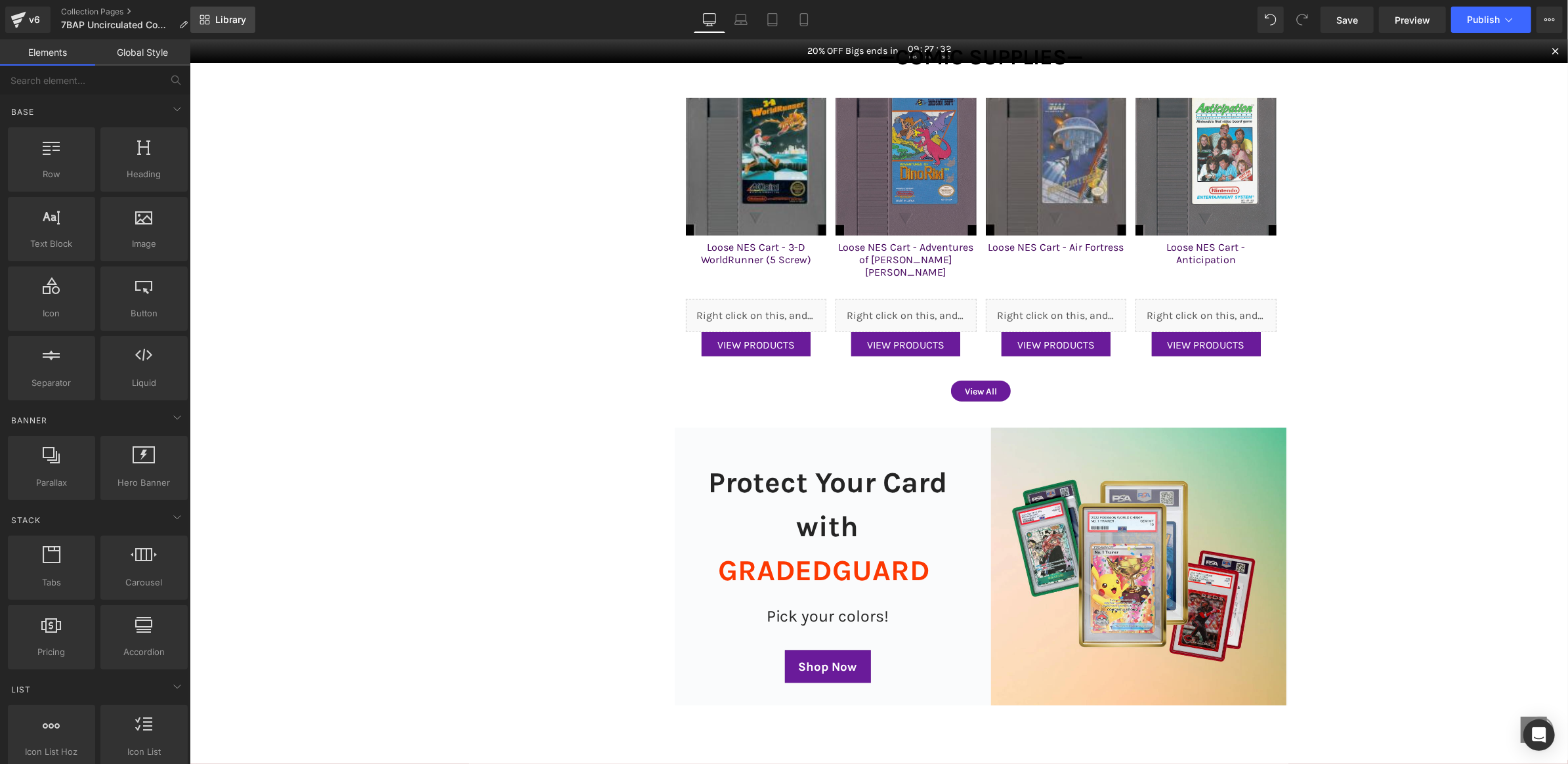
click at [216, 22] on span "Library" at bounding box center [231, 19] width 31 height 11
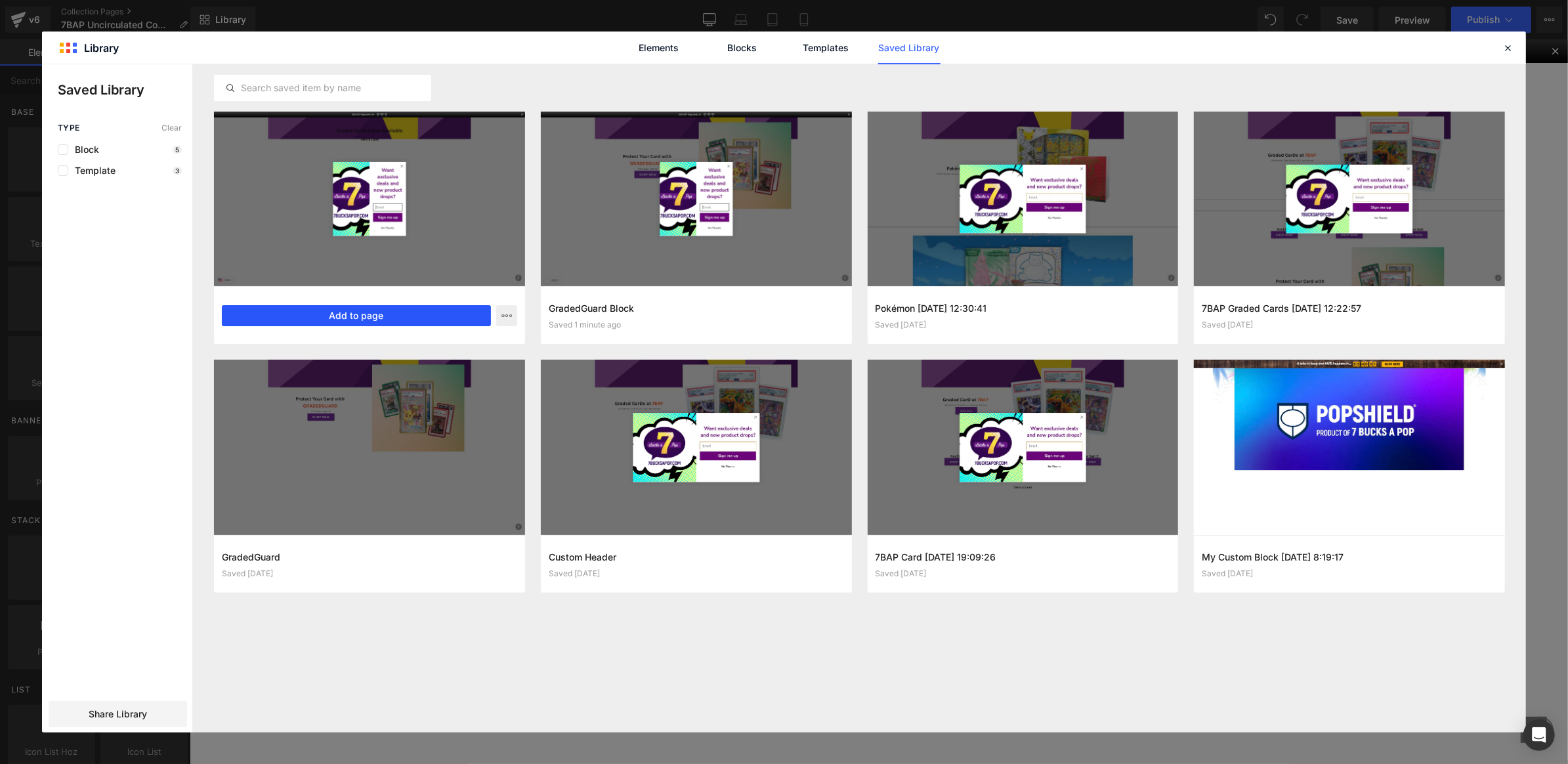
click at [382, 316] on button "Add to page" at bounding box center [356, 315] width 269 height 21
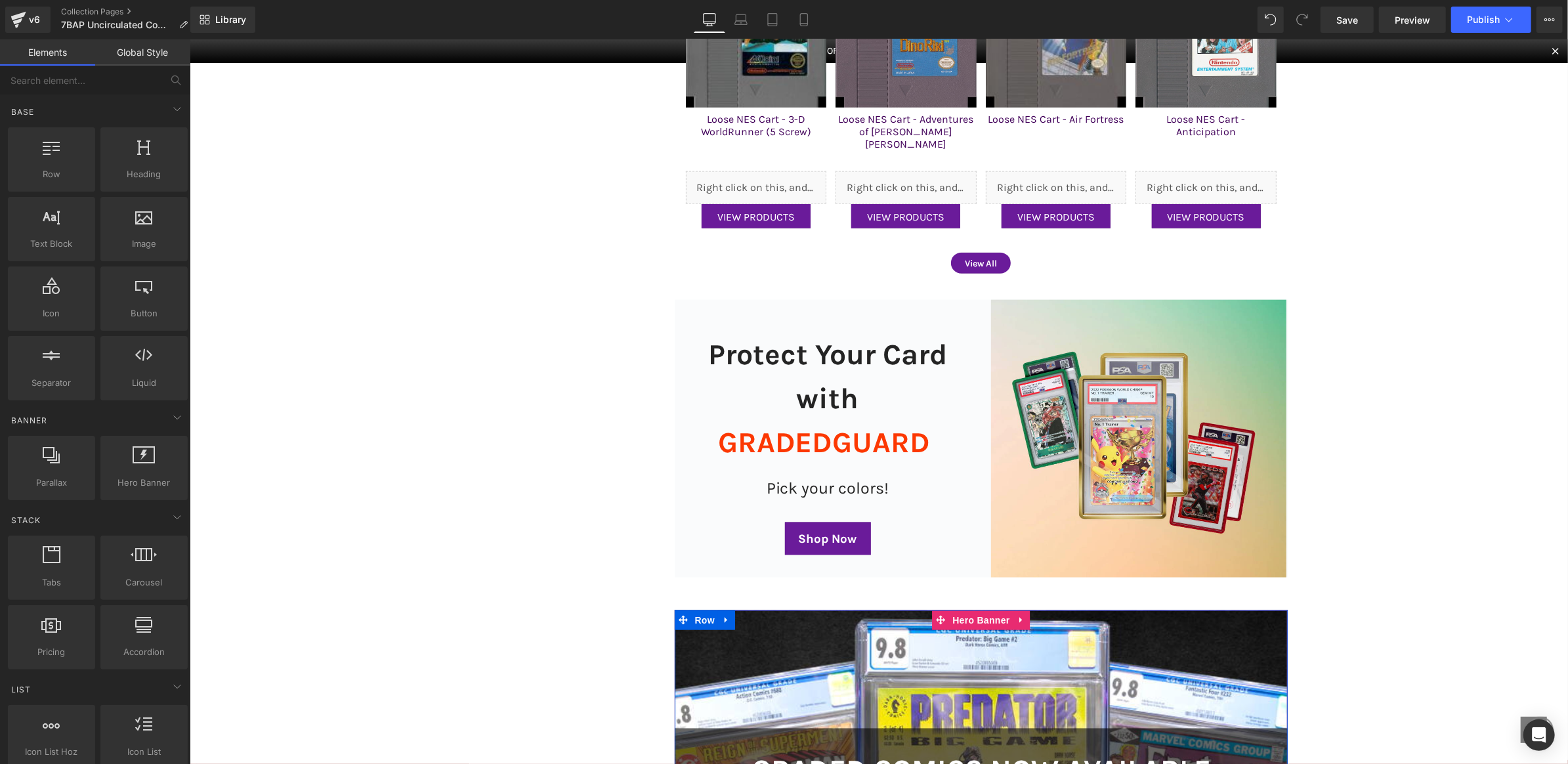
scroll to position [1487, 0]
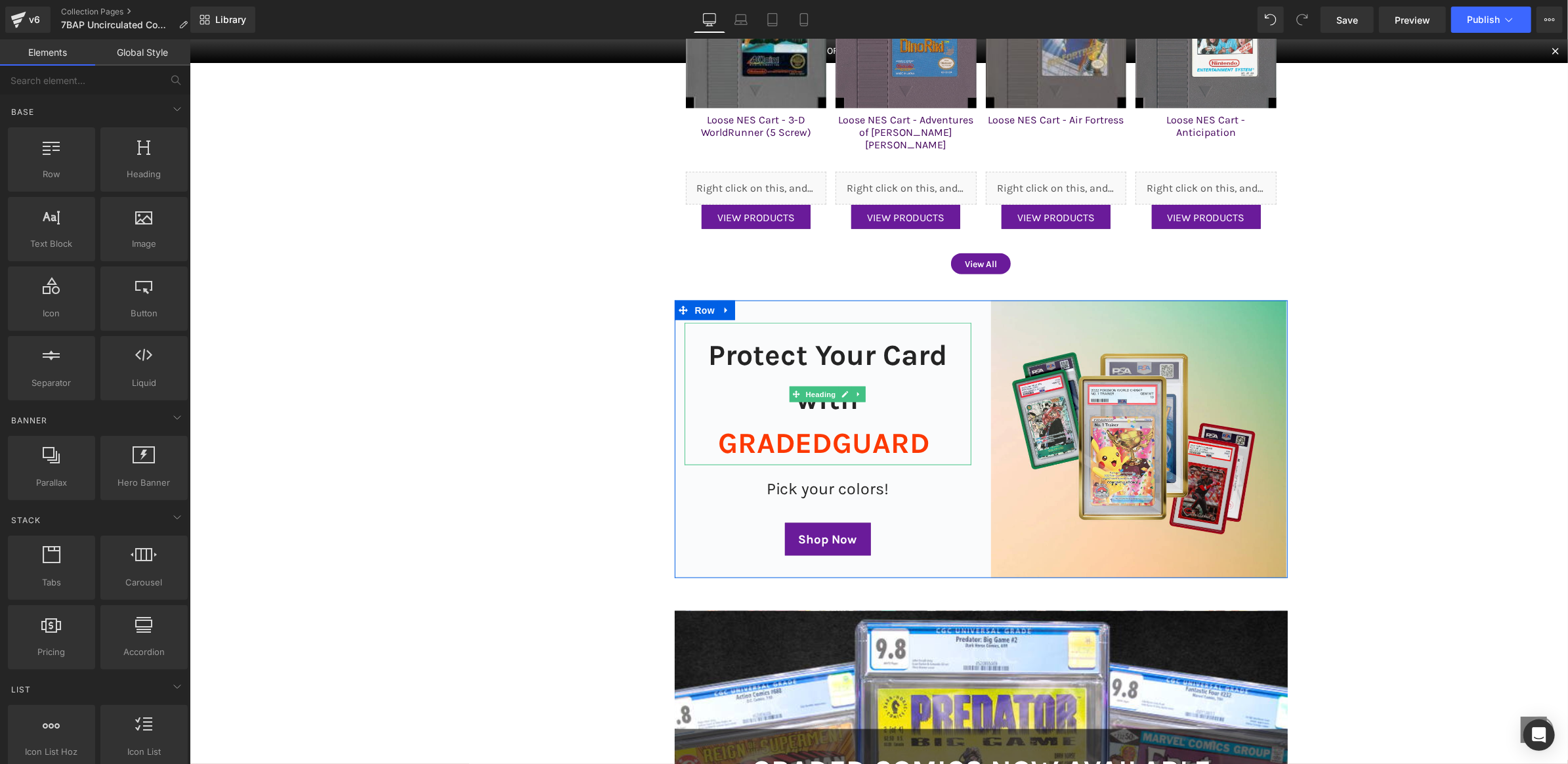
click at [847, 348] on h2 "Protect Your Card with GRADEDGUARD" at bounding box center [828, 399] width 287 height 131
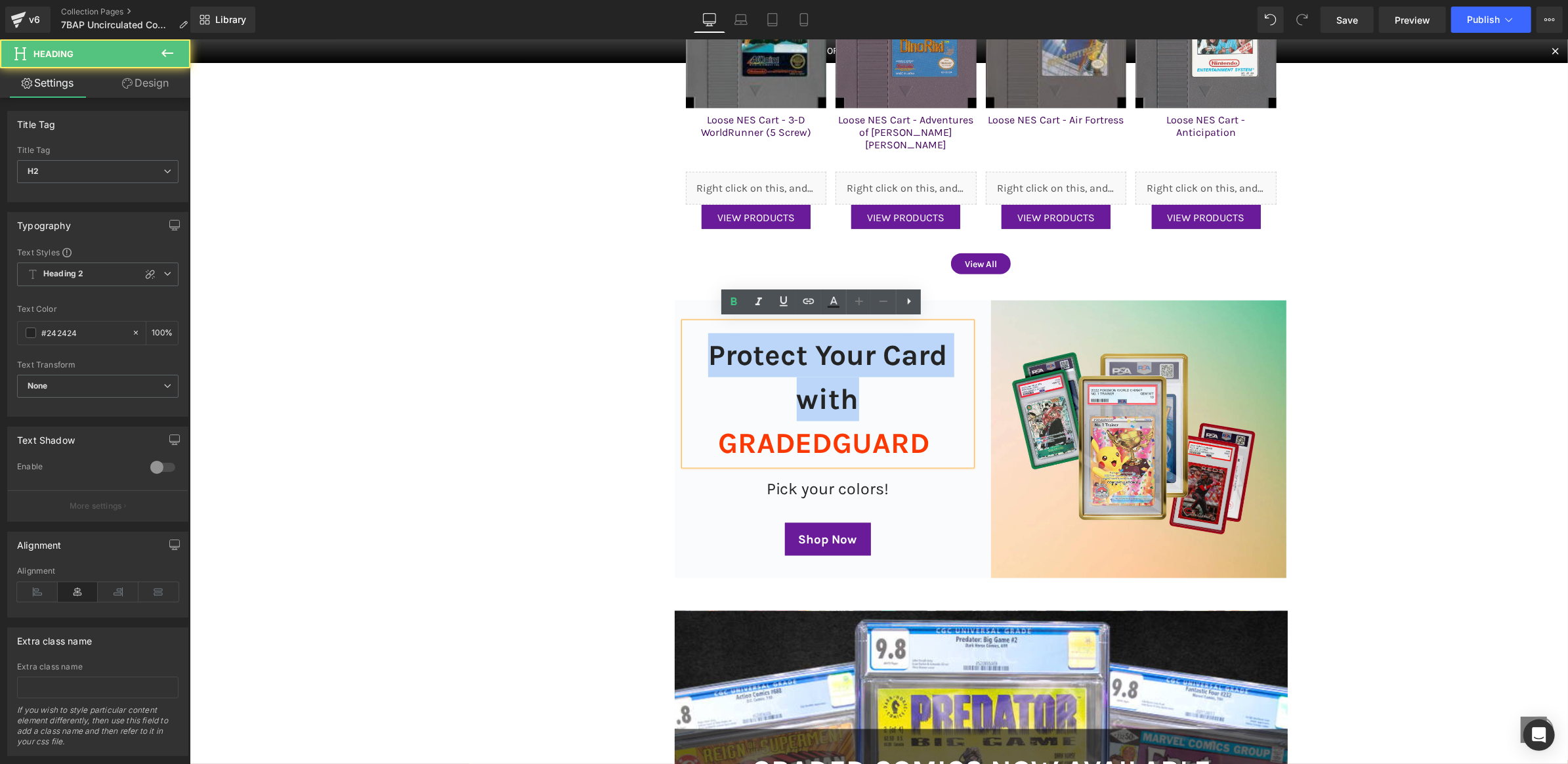
drag, startPoint x: 847, startPoint y: 400, endPoint x: 701, endPoint y: 354, distance: 153.1
click at [701, 354] on h2 "Protect Your Card with GRADEDGUARD" at bounding box center [828, 399] width 287 height 131
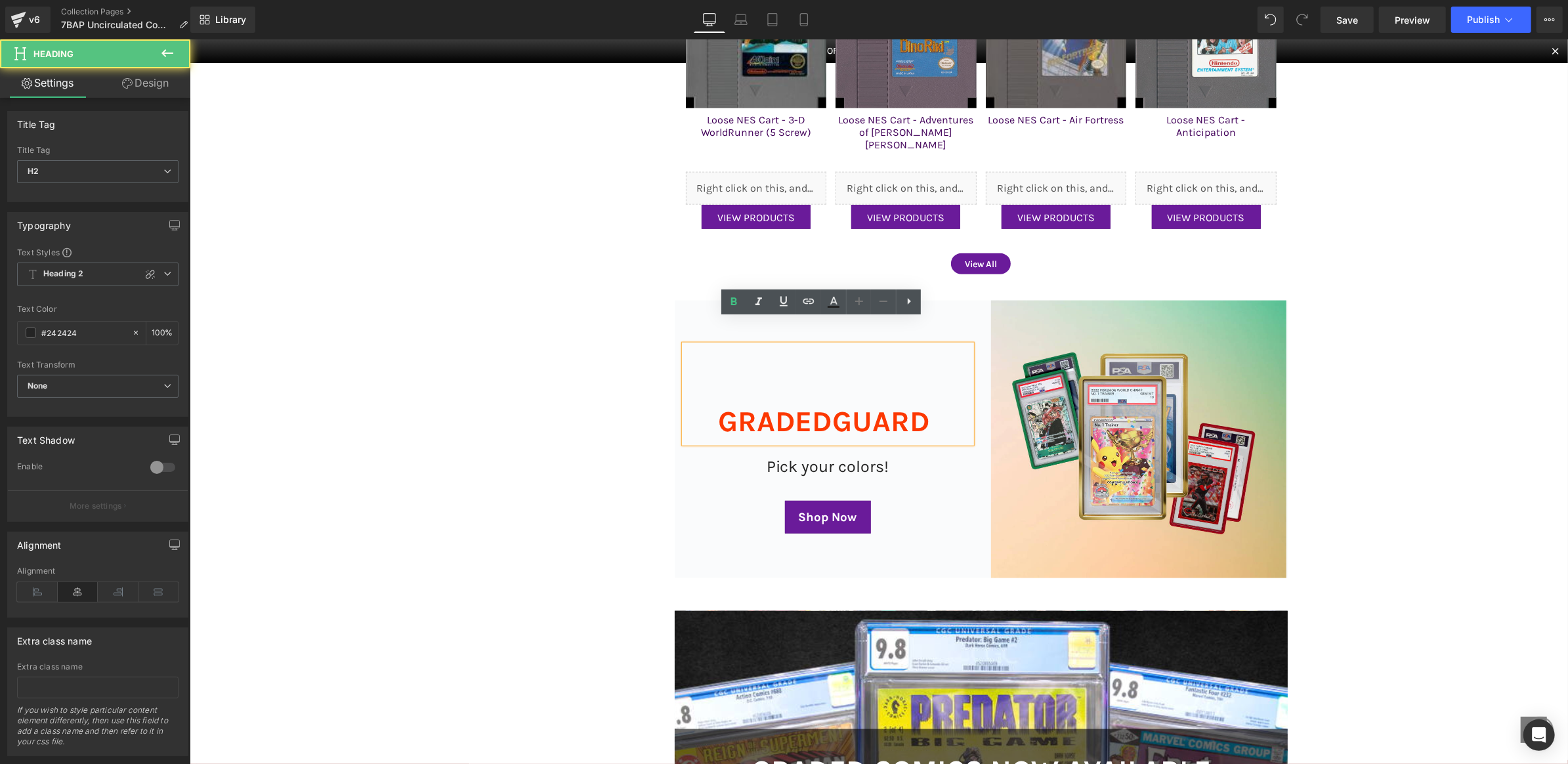
scroll to position [1508, 0]
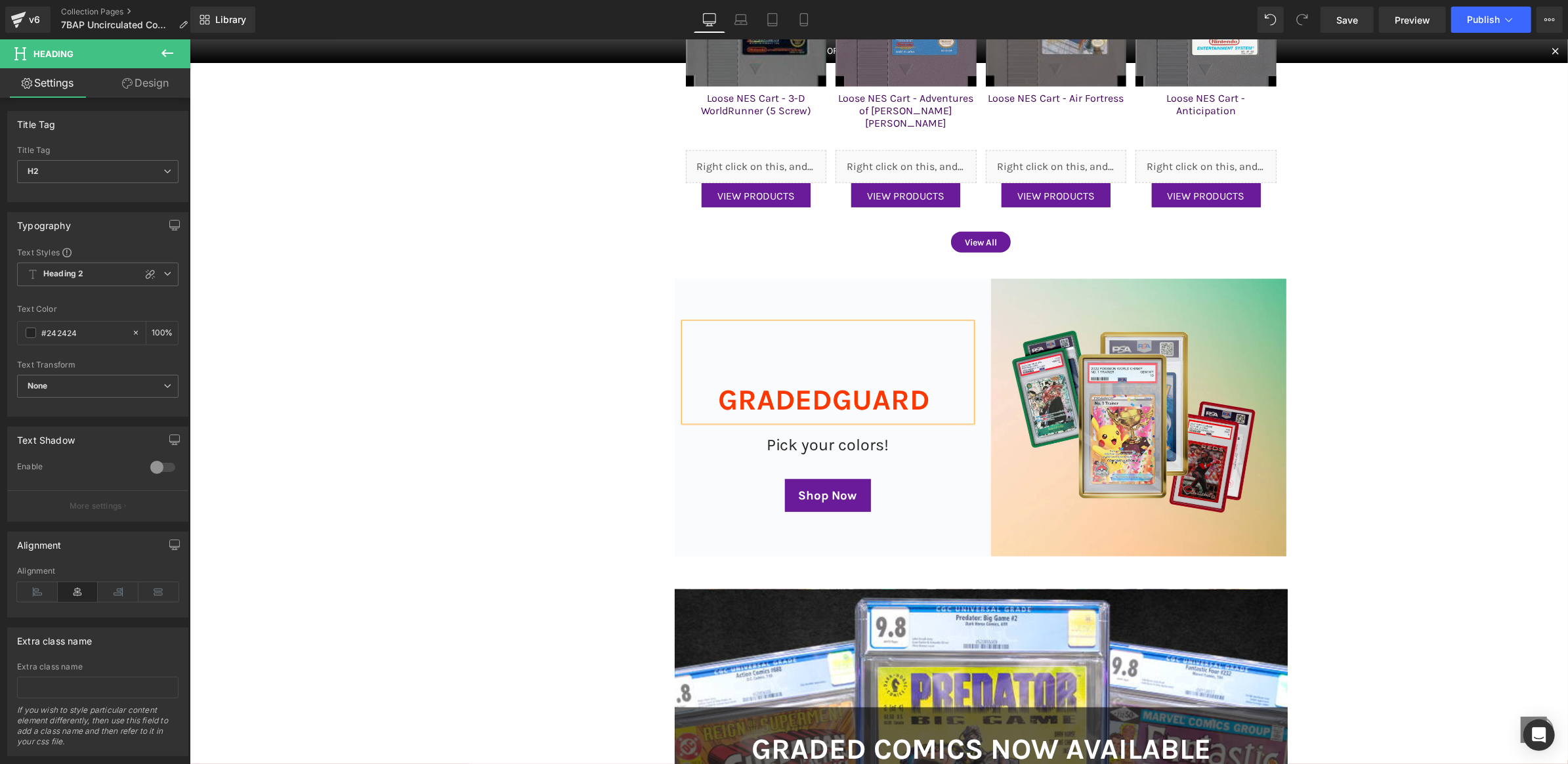
click at [717, 394] on span "GRADEDGUARD" at bounding box center [824, 399] width 213 height 34
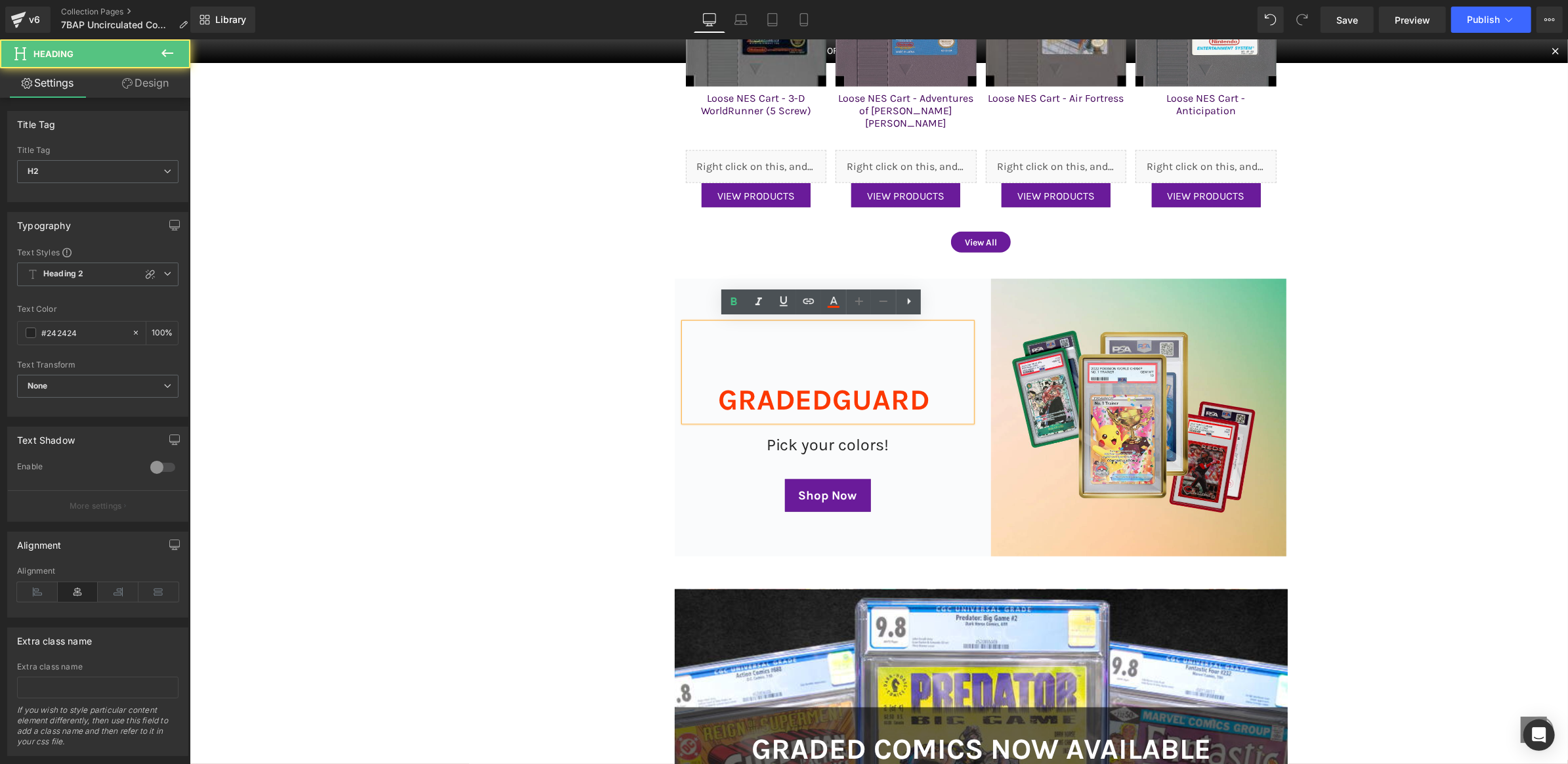
scroll to position [1531, 0]
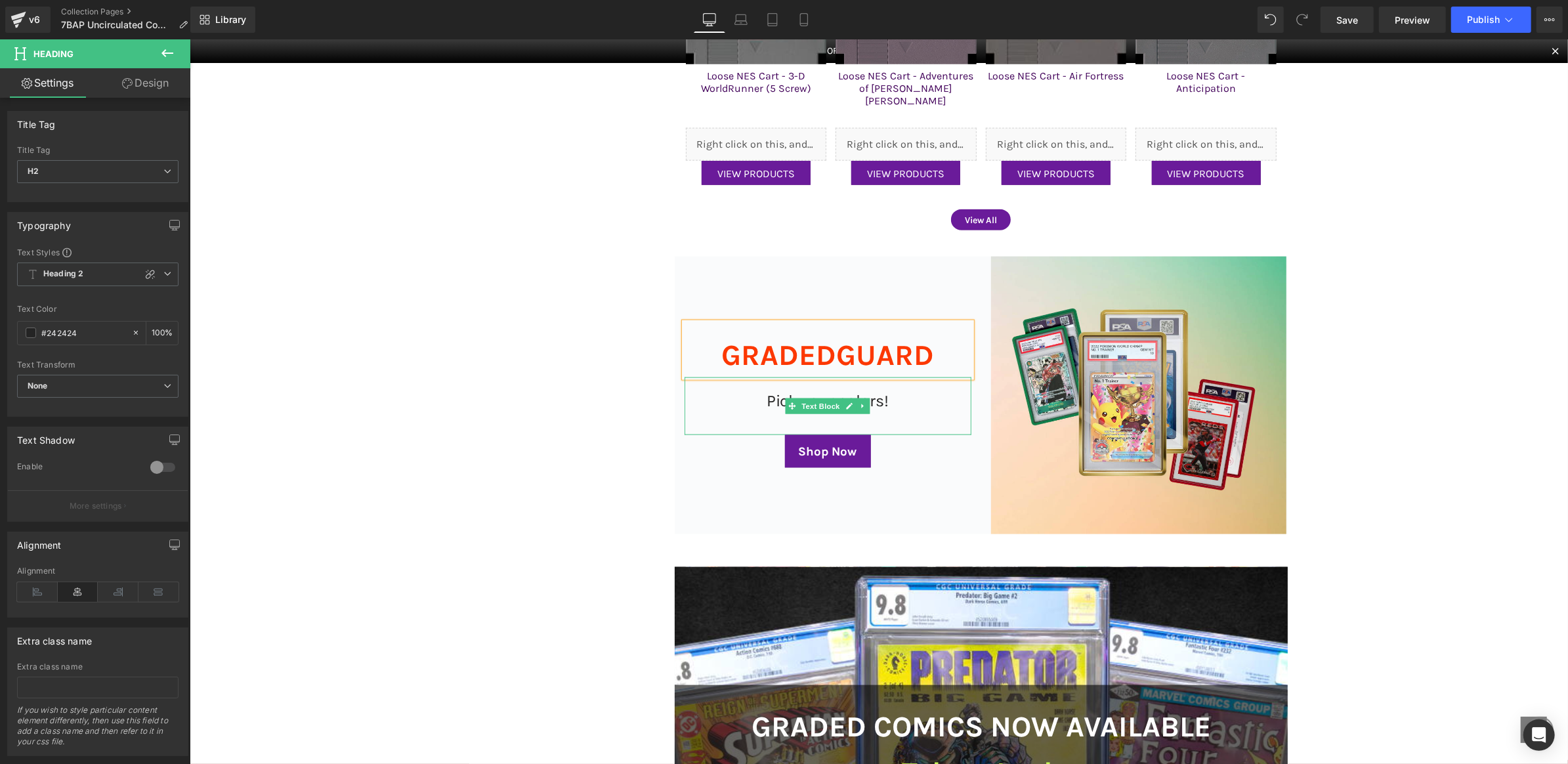
click at [882, 388] on div "Pick your colors!" at bounding box center [828, 406] width 287 height 58
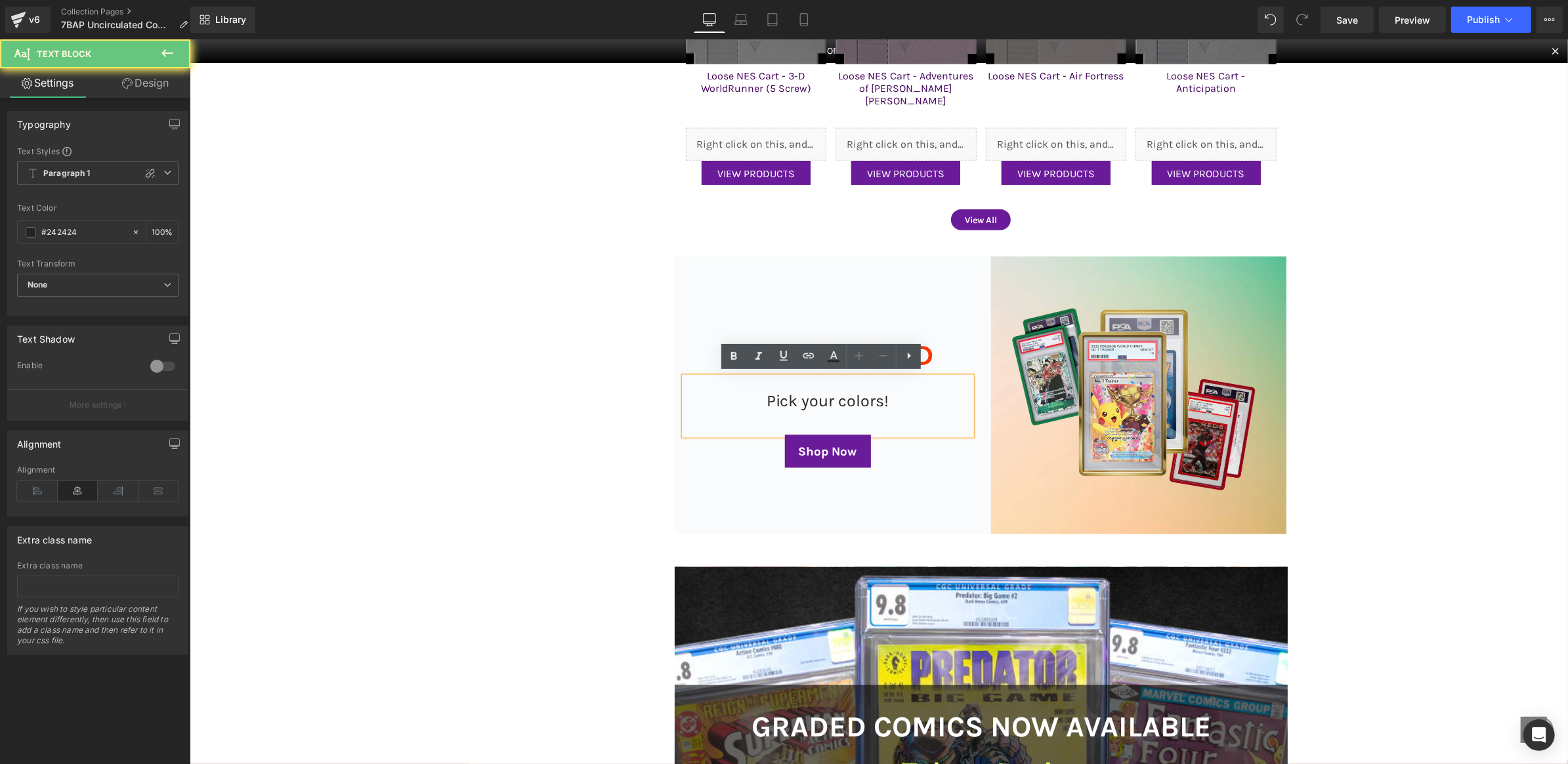
click at [882, 388] on div "Pick your colors!" at bounding box center [828, 406] width 287 height 58
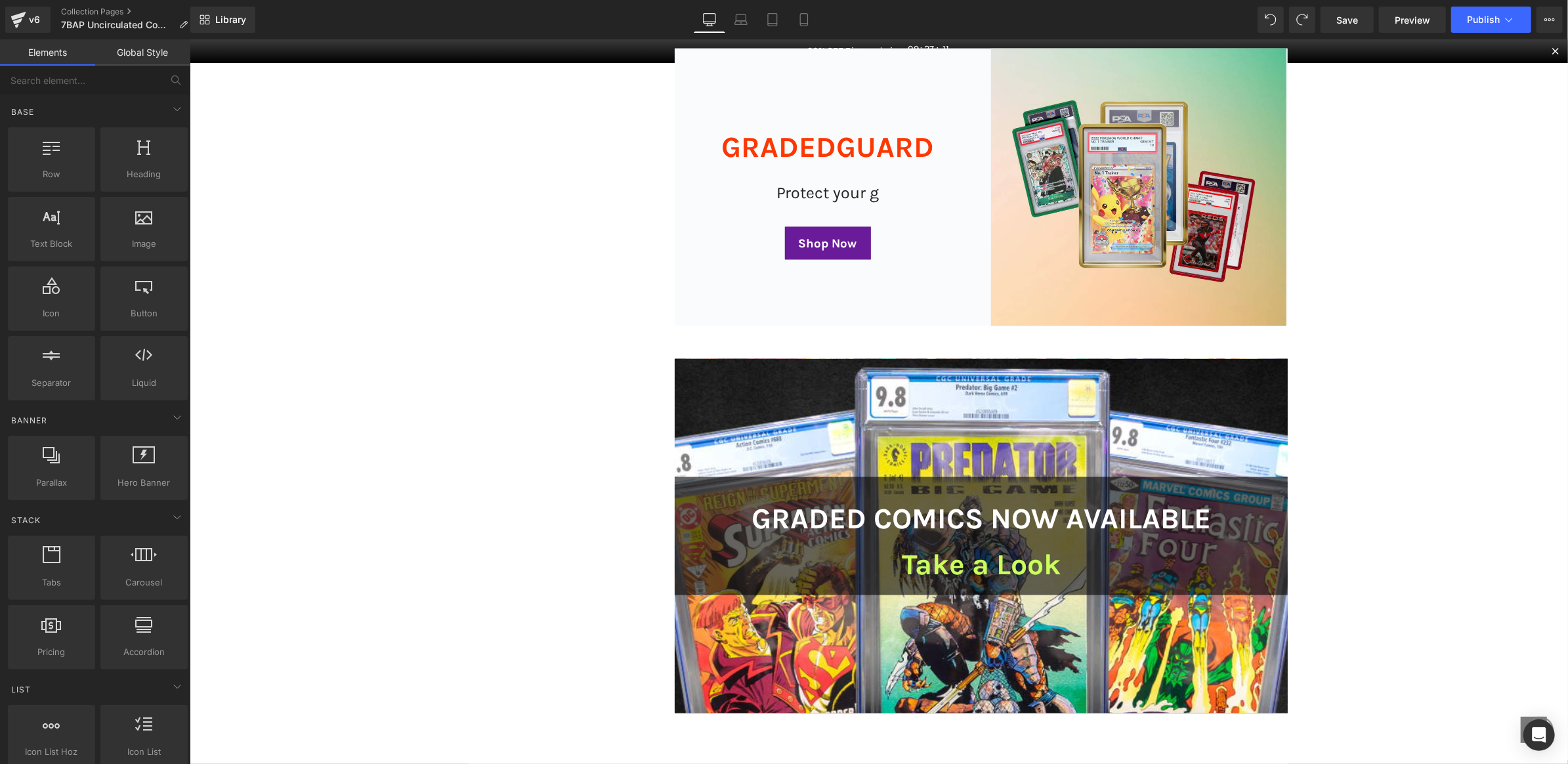
scroll to position [1554, 0]
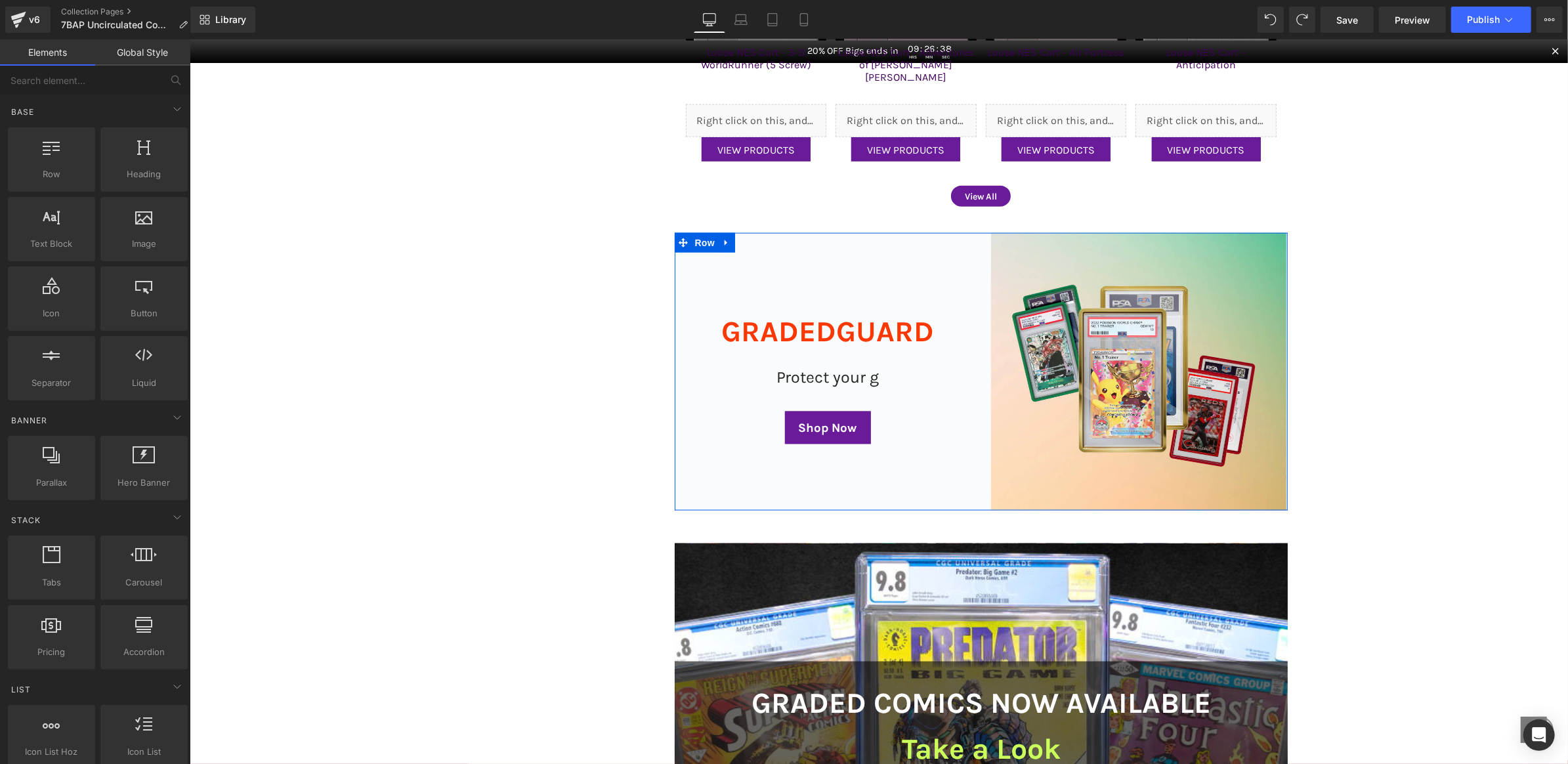
click at [731, 241] on div "GRADEDGUARD Heading Protect your g Text Block Shop Now Button" at bounding box center [828, 371] width 307 height 278
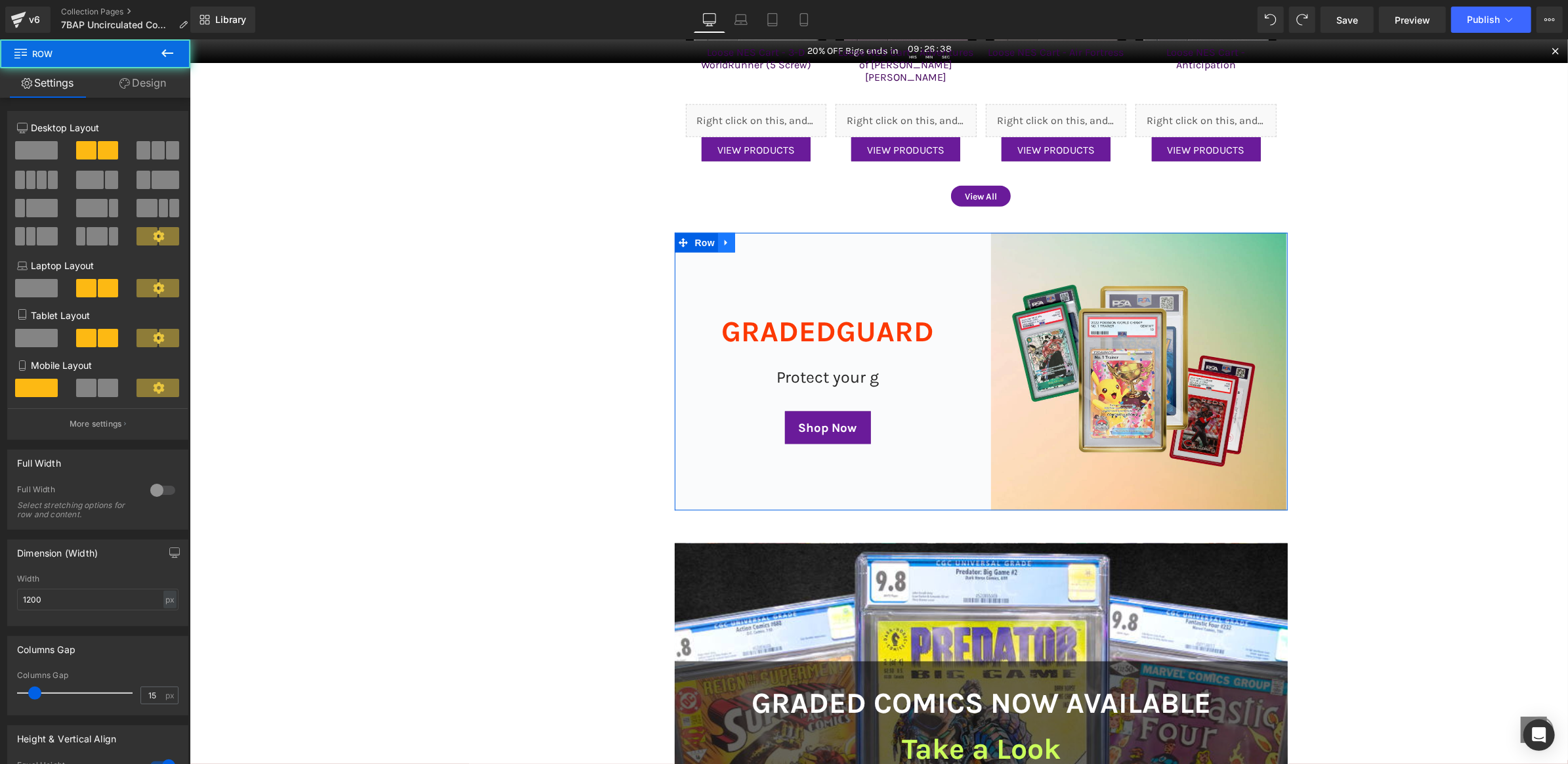
click at [723, 241] on link at bounding box center [726, 242] width 17 height 20
click at [755, 240] on icon at bounding box center [760, 243] width 9 height 10
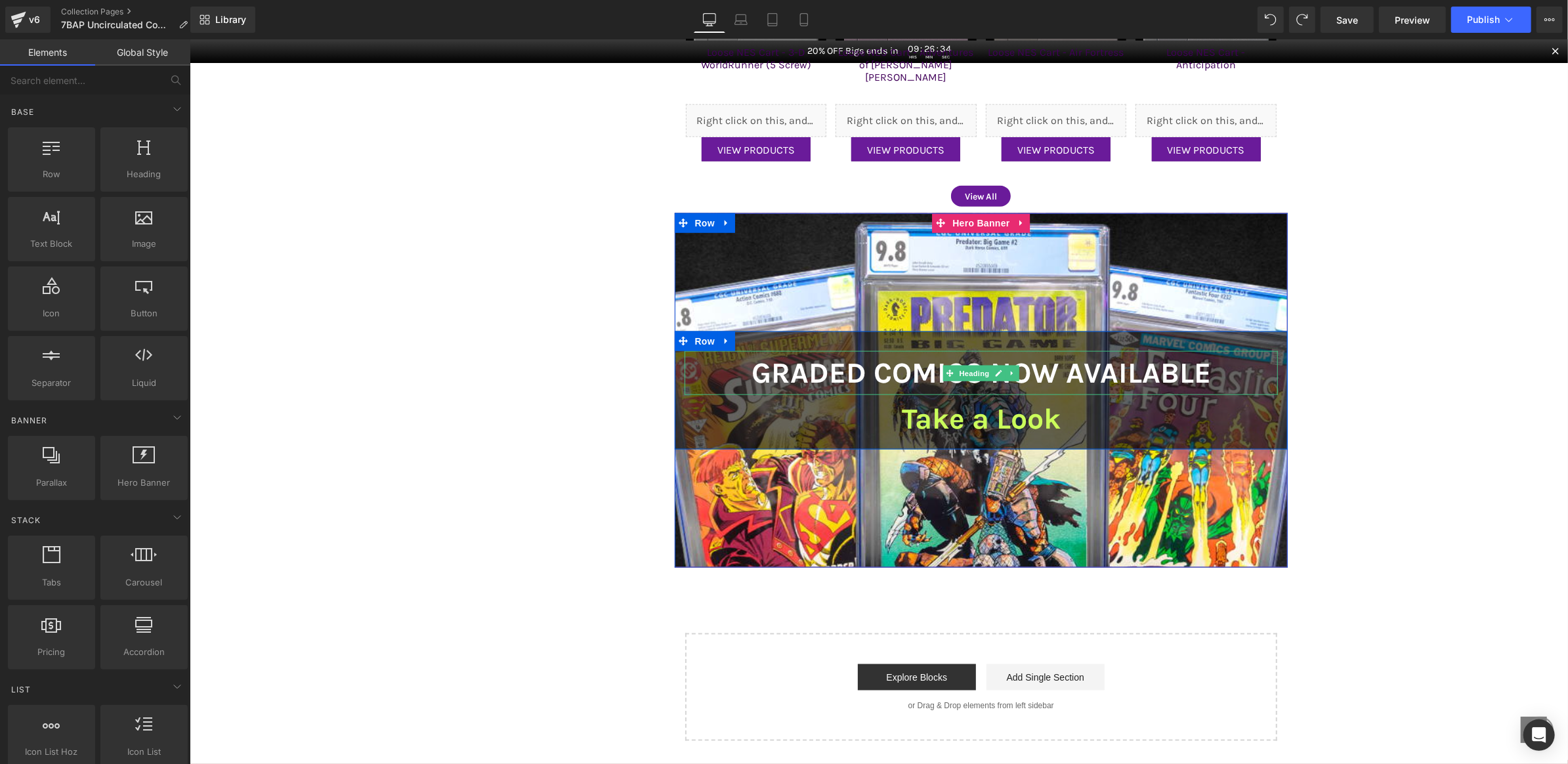
click at [903, 365] on h2 "Graded Comics Now Available" at bounding box center [981, 372] width 594 height 44
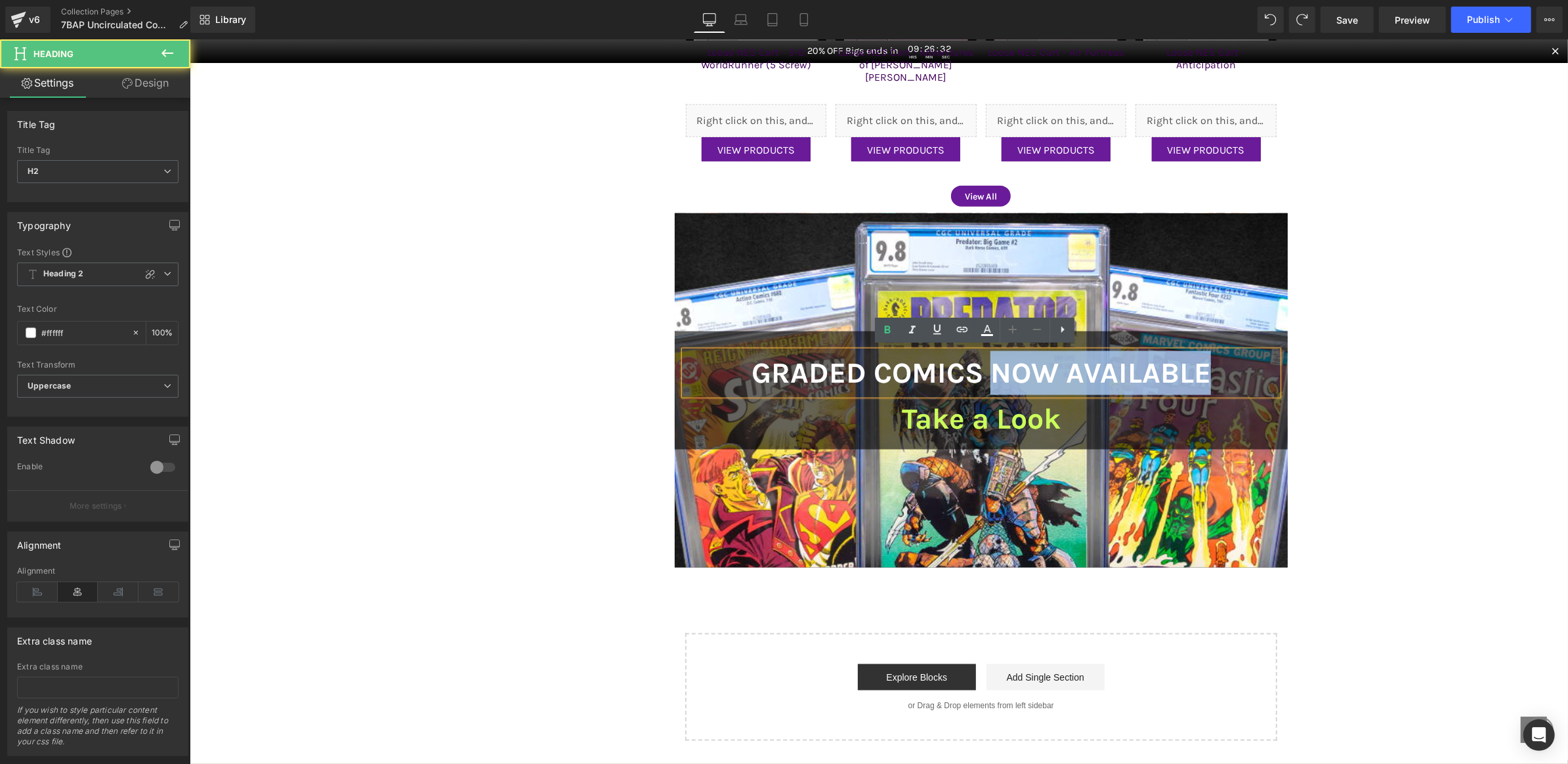
drag, startPoint x: 986, startPoint y: 365, endPoint x: 1205, endPoint y: 369, distance: 219.0
click at [1206, 369] on h2 "Graded Comics Now Available" at bounding box center [981, 372] width 594 height 44
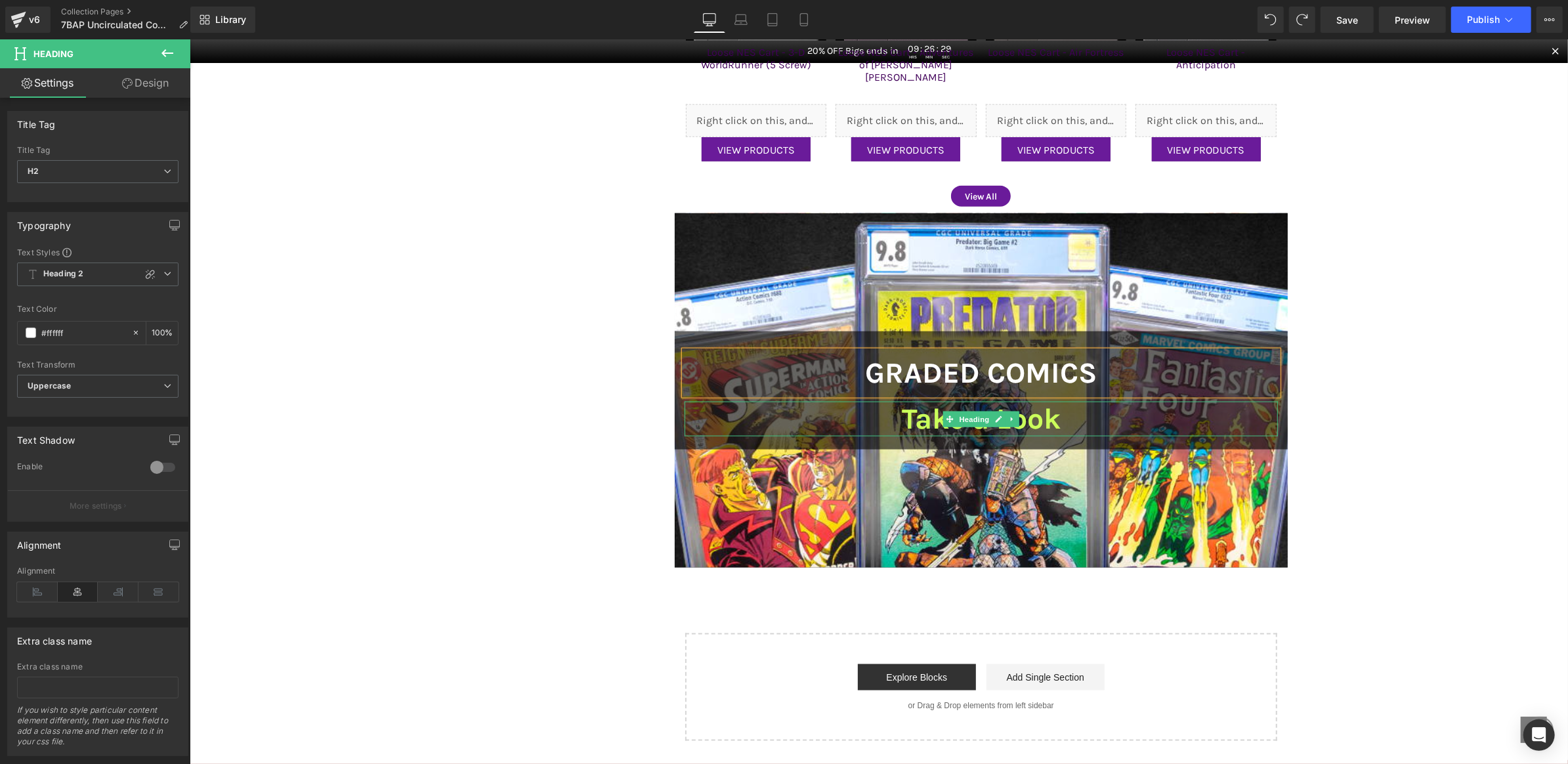
click at [1020, 413] on h1 "Take a Look" at bounding box center [981, 419] width 594 height 35
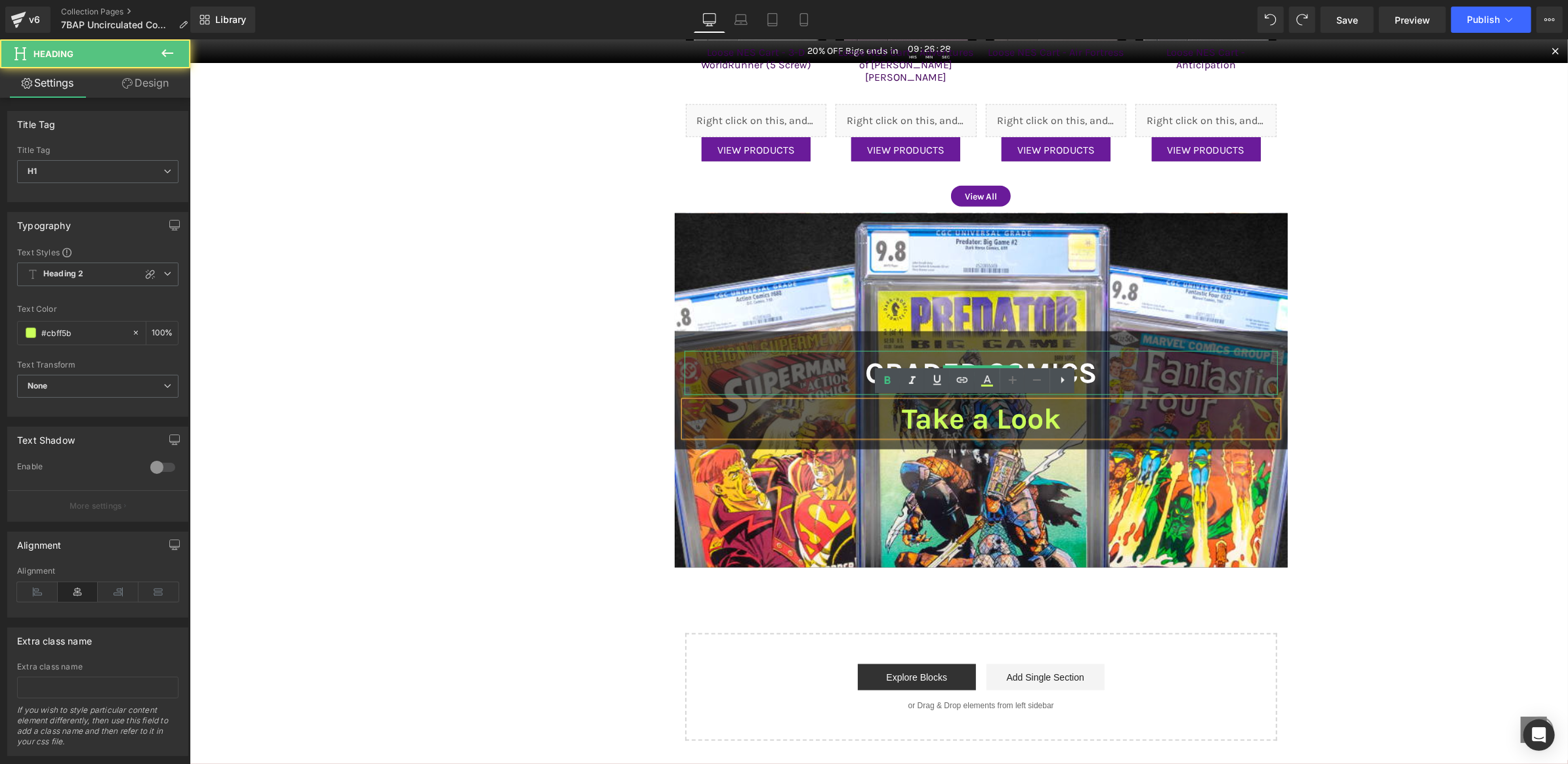
click at [856, 365] on h2 "Graded Comics" at bounding box center [981, 372] width 594 height 44
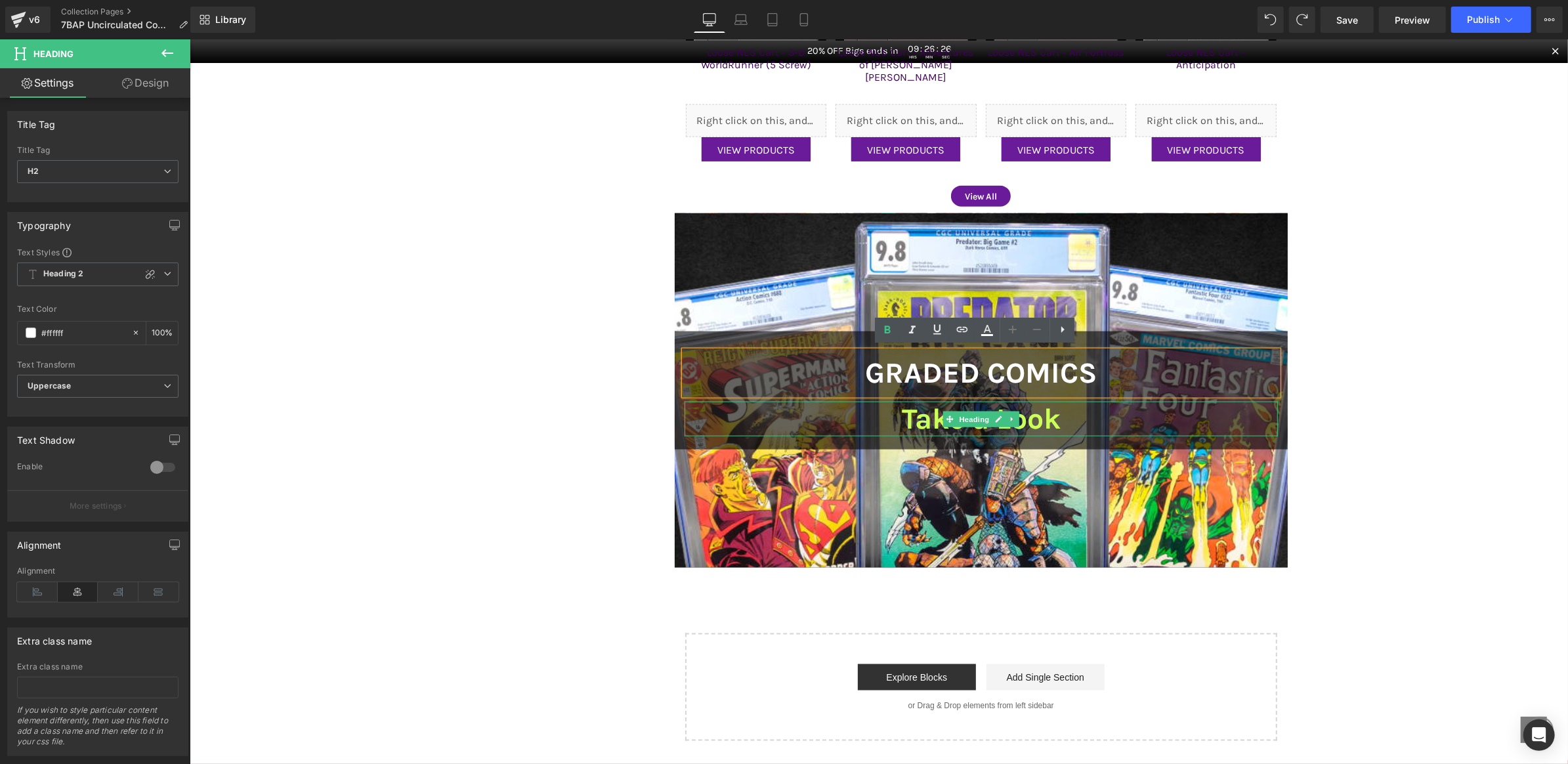
click at [1064, 415] on h1 "Take a Look" at bounding box center [981, 419] width 594 height 35
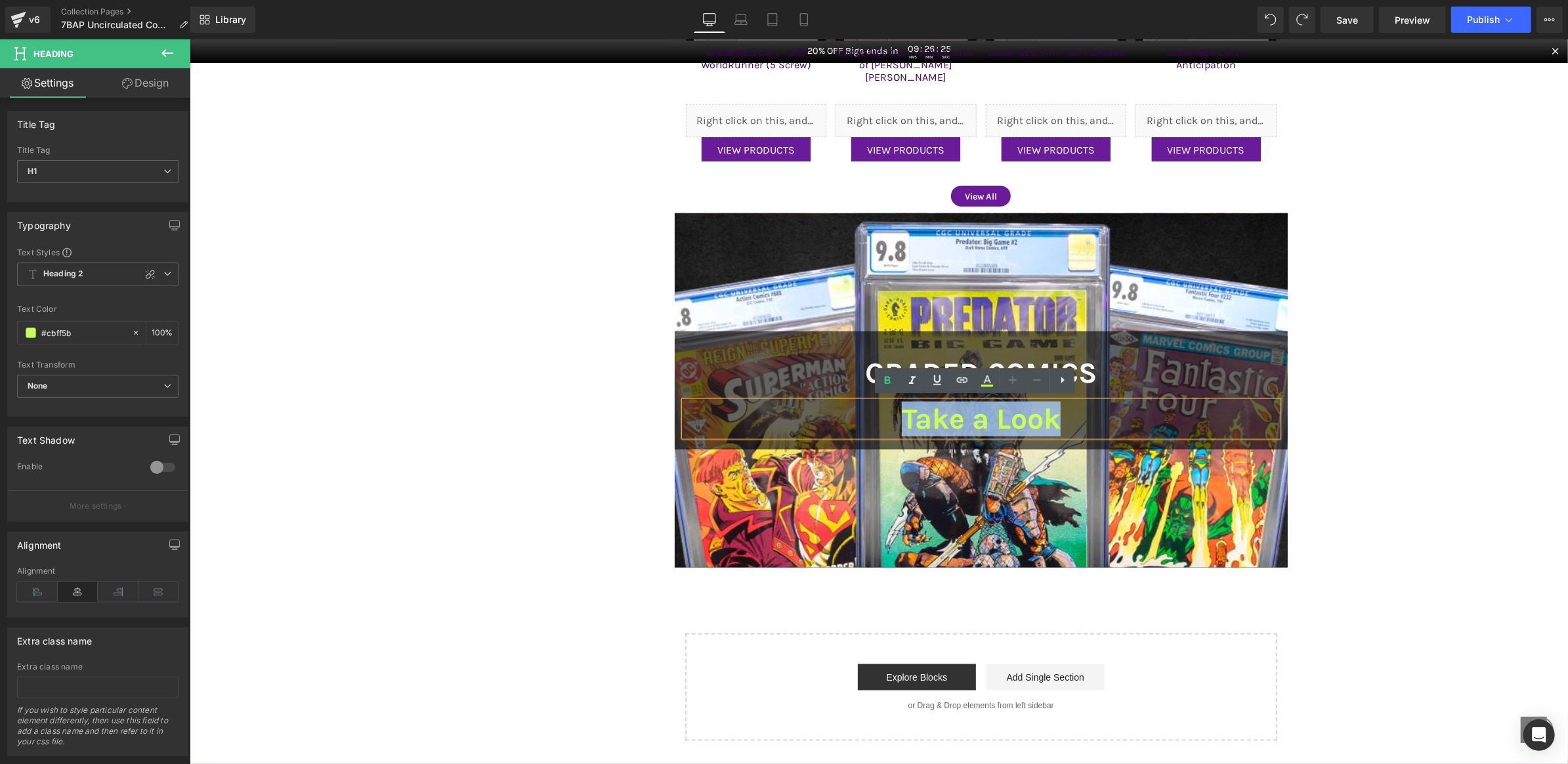
drag, startPoint x: 1064, startPoint y: 415, endPoint x: 865, endPoint y: 413, distance: 199.0
click at [865, 413] on h1 "Take a Look" at bounding box center [981, 419] width 594 height 35
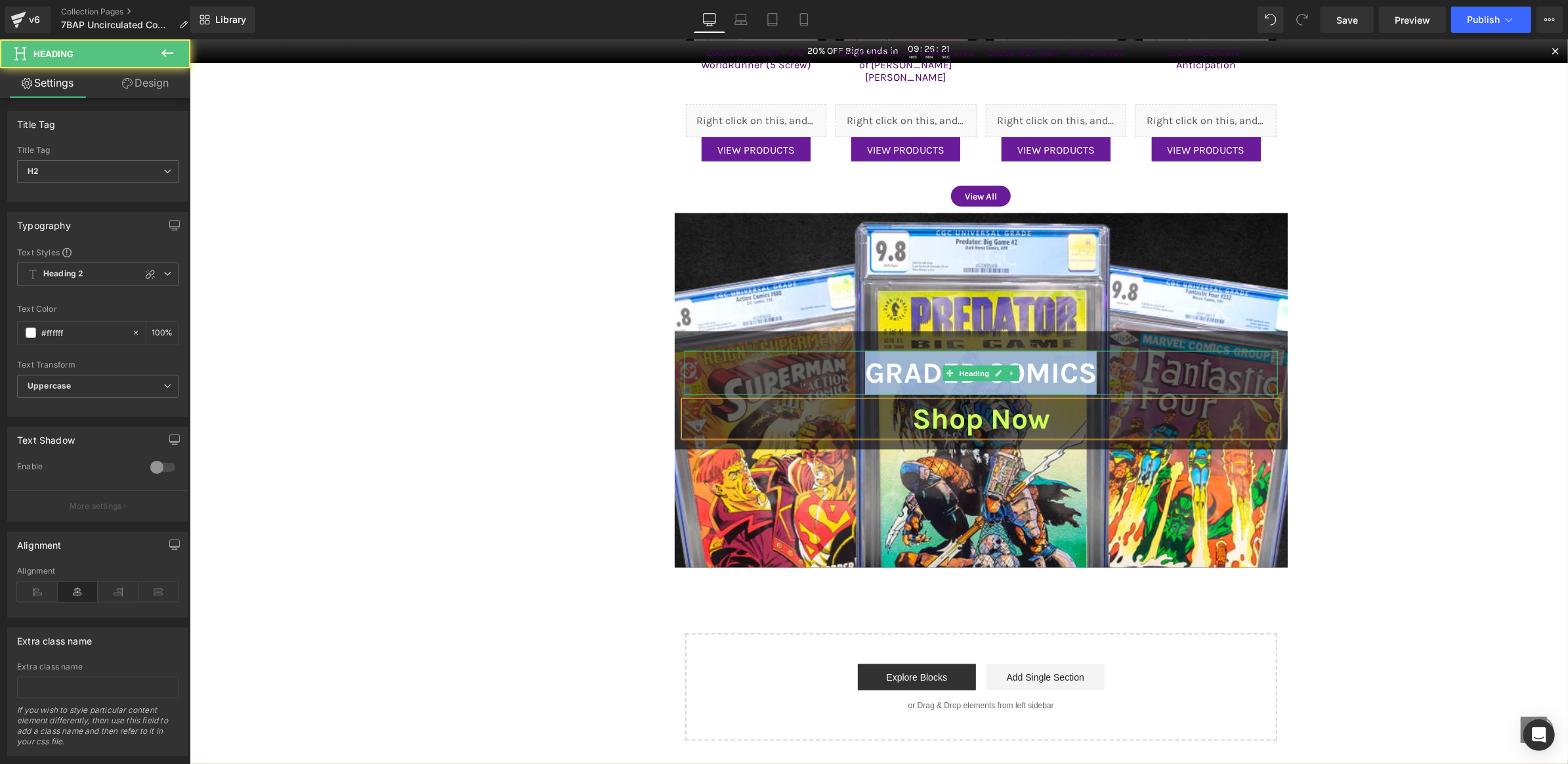
drag, startPoint x: 856, startPoint y: 363, endPoint x: 1214, endPoint y: 364, distance: 358.0
click at [1214, 364] on h2 "Graded Comics" at bounding box center [981, 372] width 594 height 44
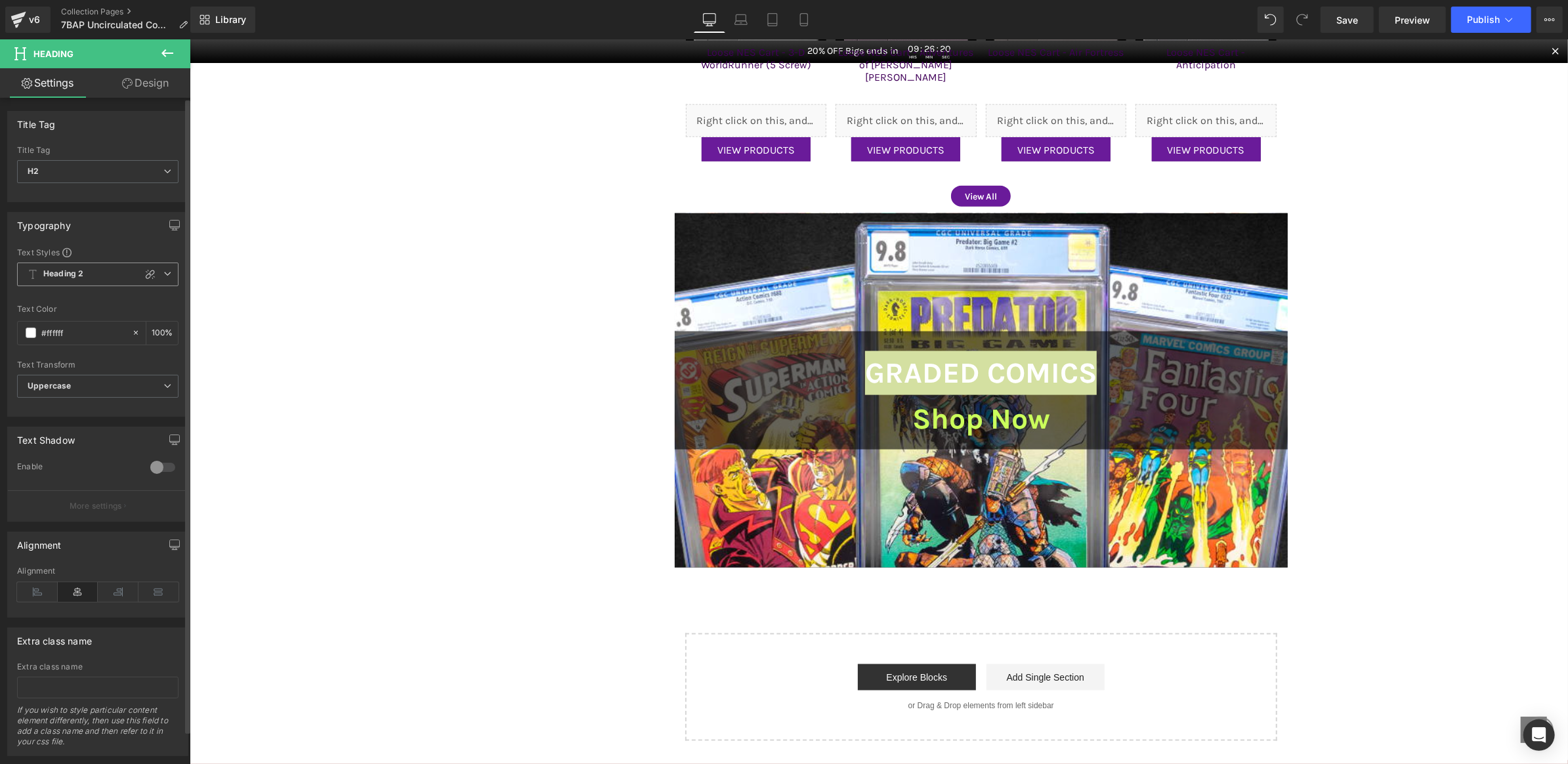
click at [76, 271] on b "Heading 2" at bounding box center [63, 274] width 40 height 11
click at [84, 367] on li "Heading 3" at bounding box center [98, 370] width 162 height 24
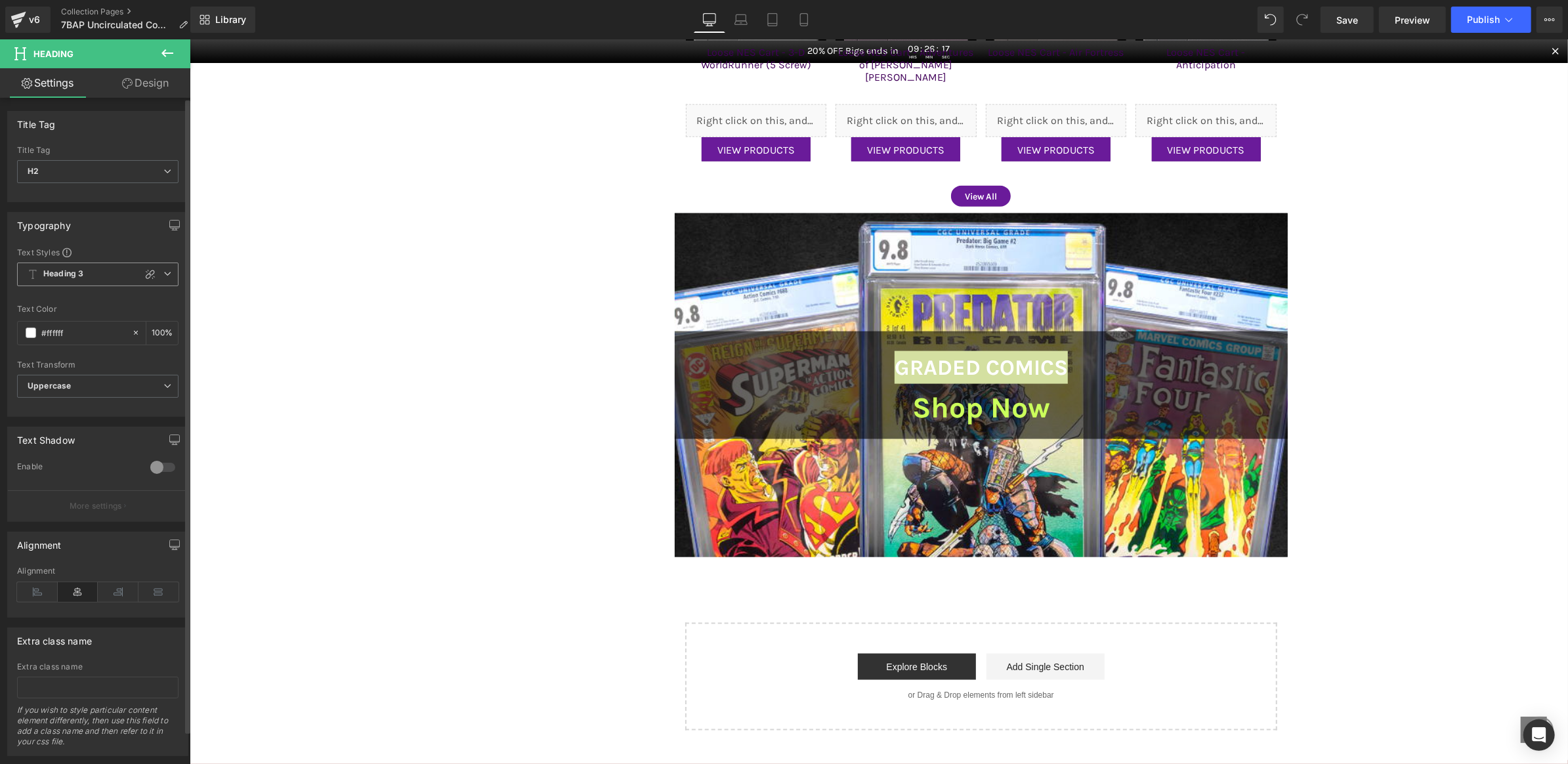
click at [111, 277] on span "Heading 3" at bounding box center [97, 274] width 161 height 24
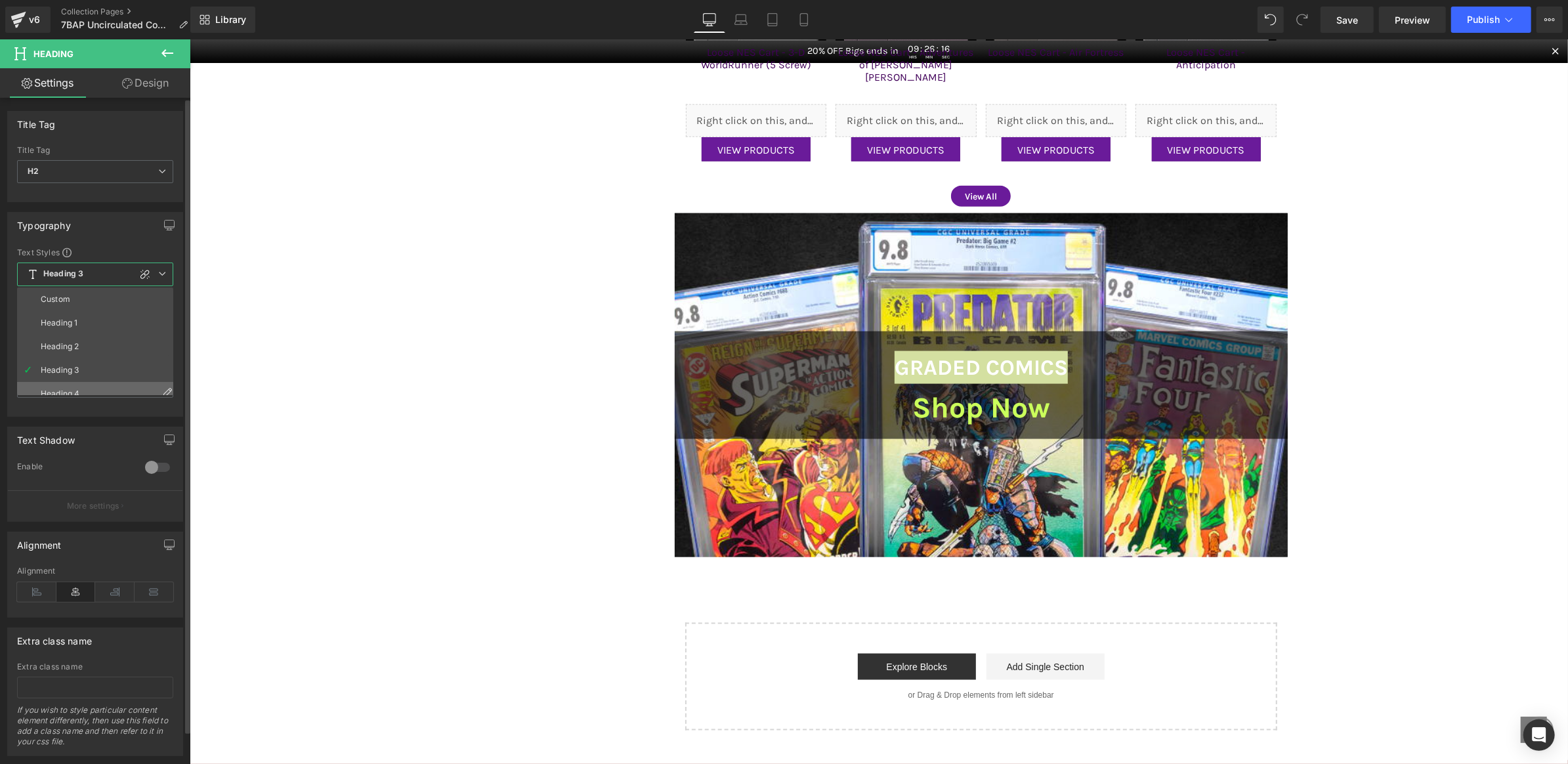
click at [120, 388] on li "Heading 4" at bounding box center [98, 394] width 162 height 24
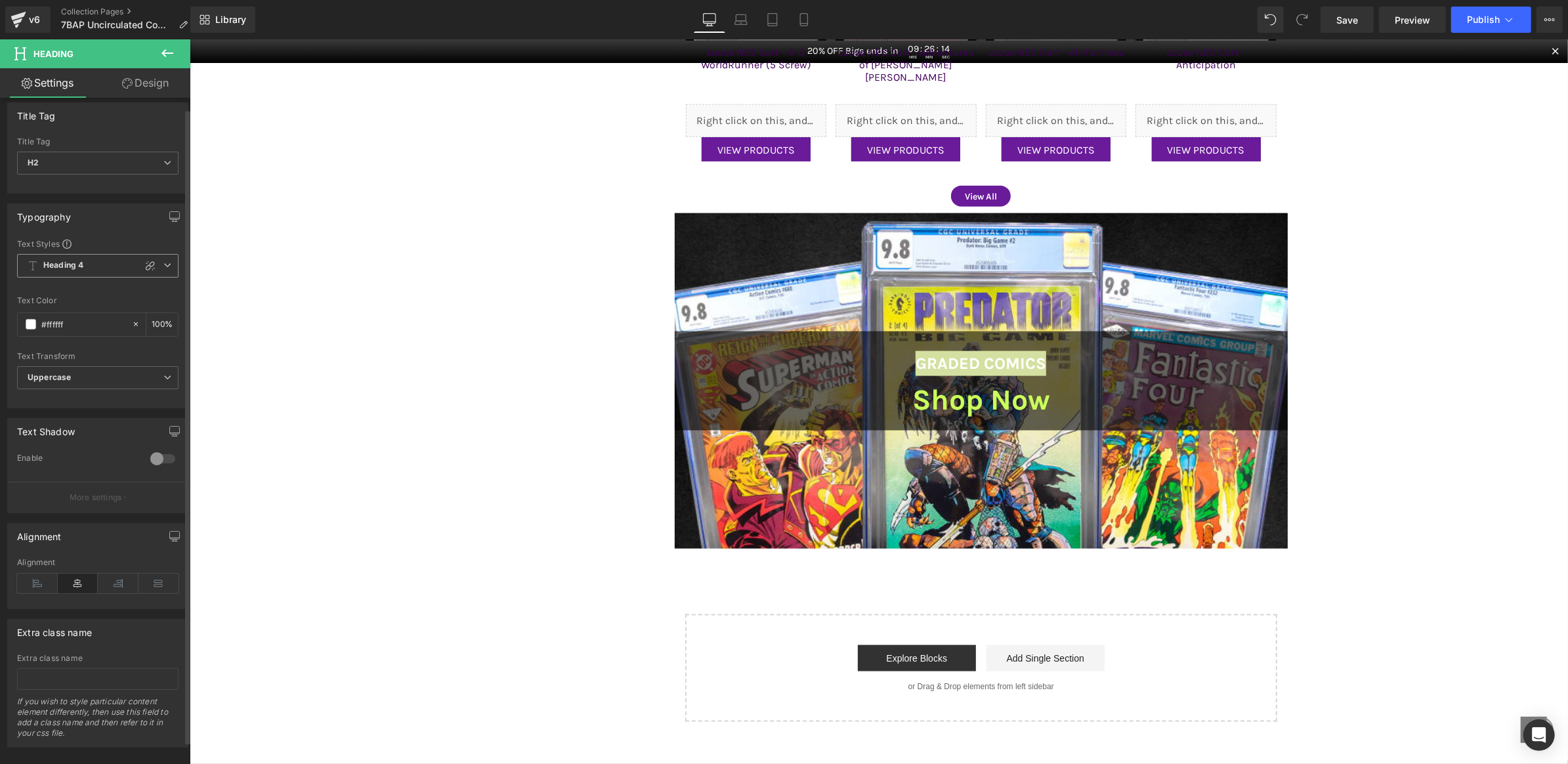
scroll to position [8, 0]
click at [119, 269] on span "Heading 4" at bounding box center [97, 266] width 161 height 24
click at [96, 320] on li "Heading 1" at bounding box center [98, 315] width 162 height 24
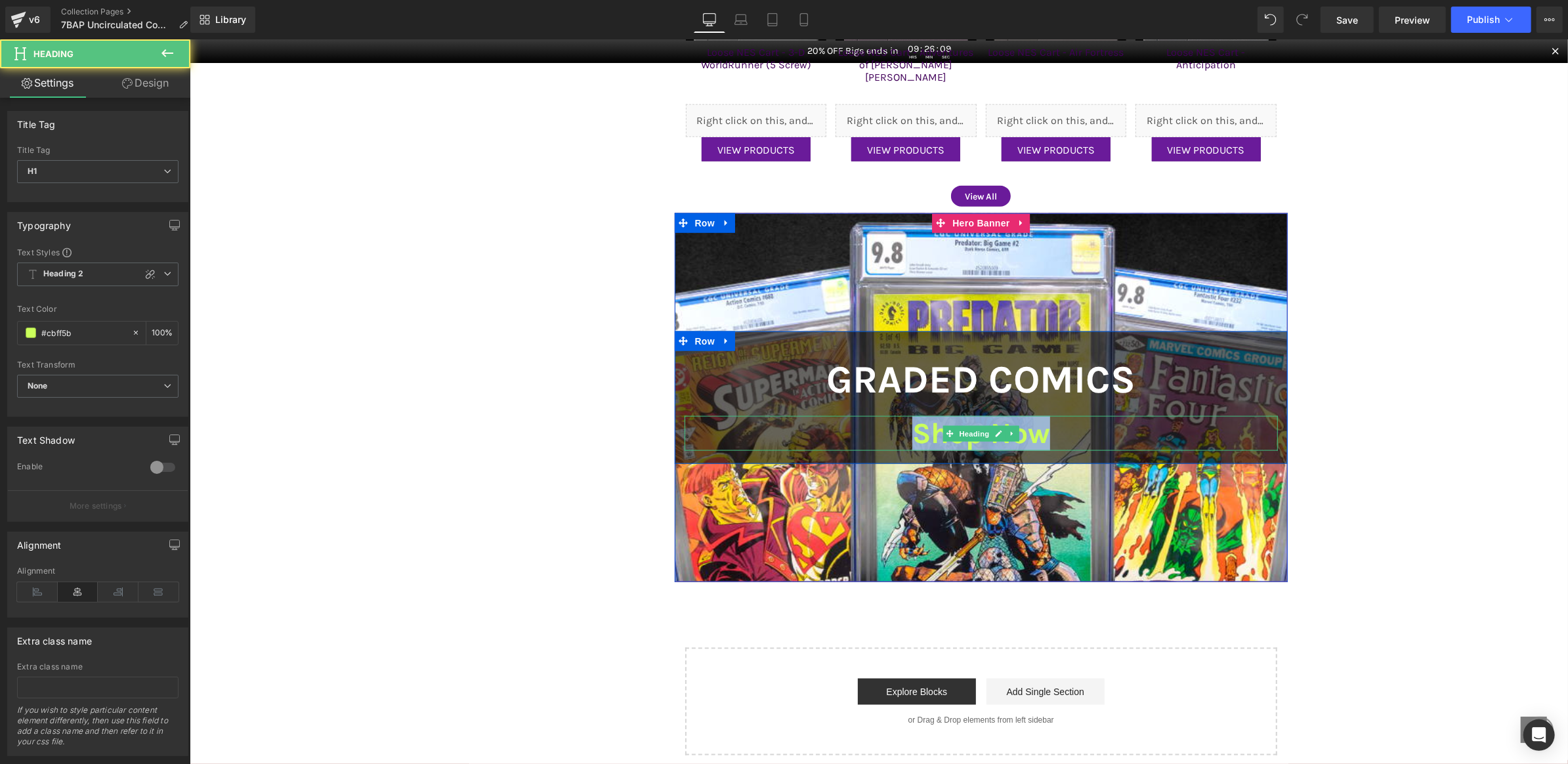
drag, startPoint x: 897, startPoint y: 438, endPoint x: 1138, endPoint y: 442, distance: 241.0
click at [1144, 442] on h1 "Shop Now" at bounding box center [981, 433] width 594 height 35
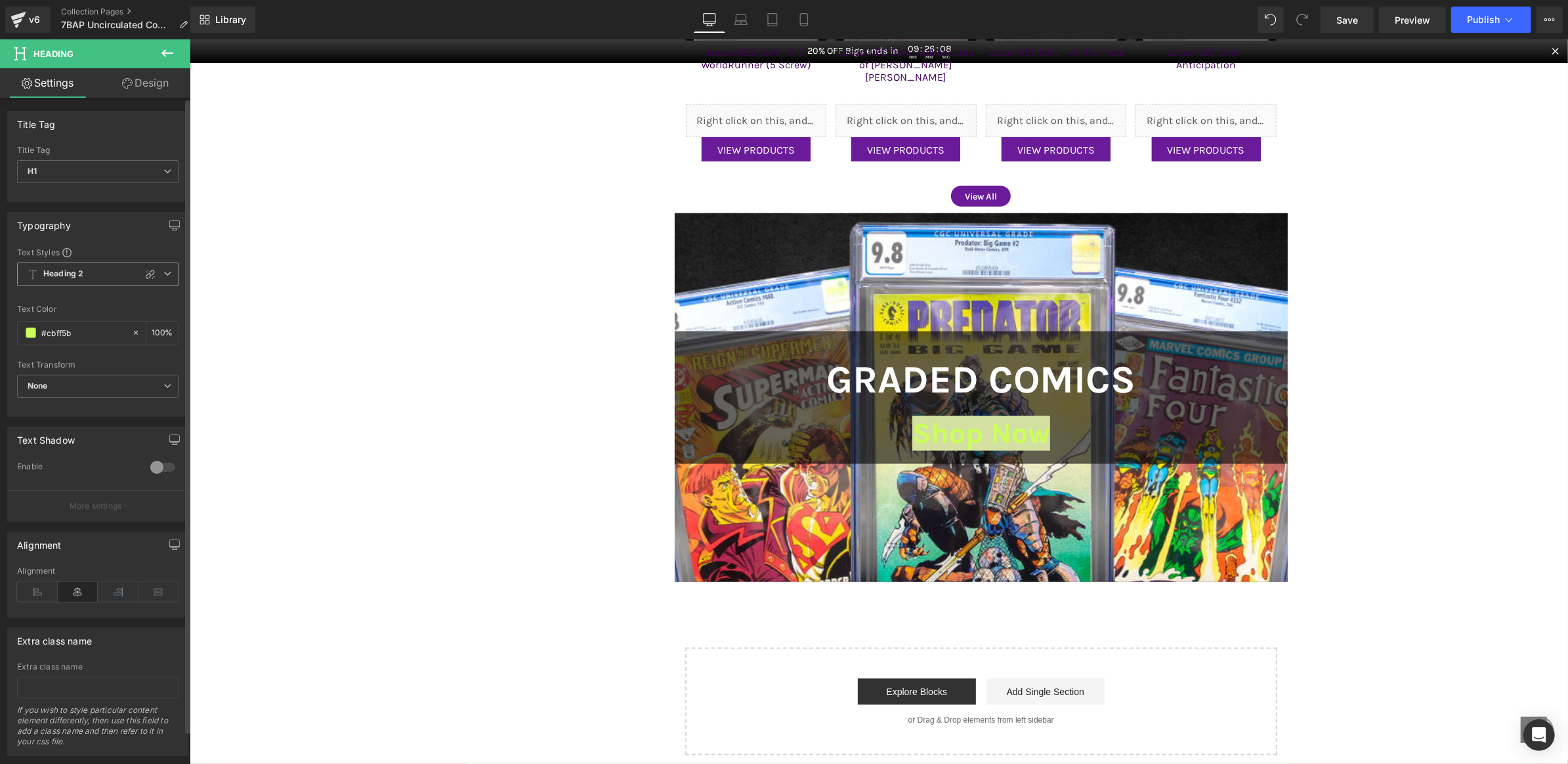
click at [98, 270] on span "Heading 2" at bounding box center [97, 274] width 161 height 24
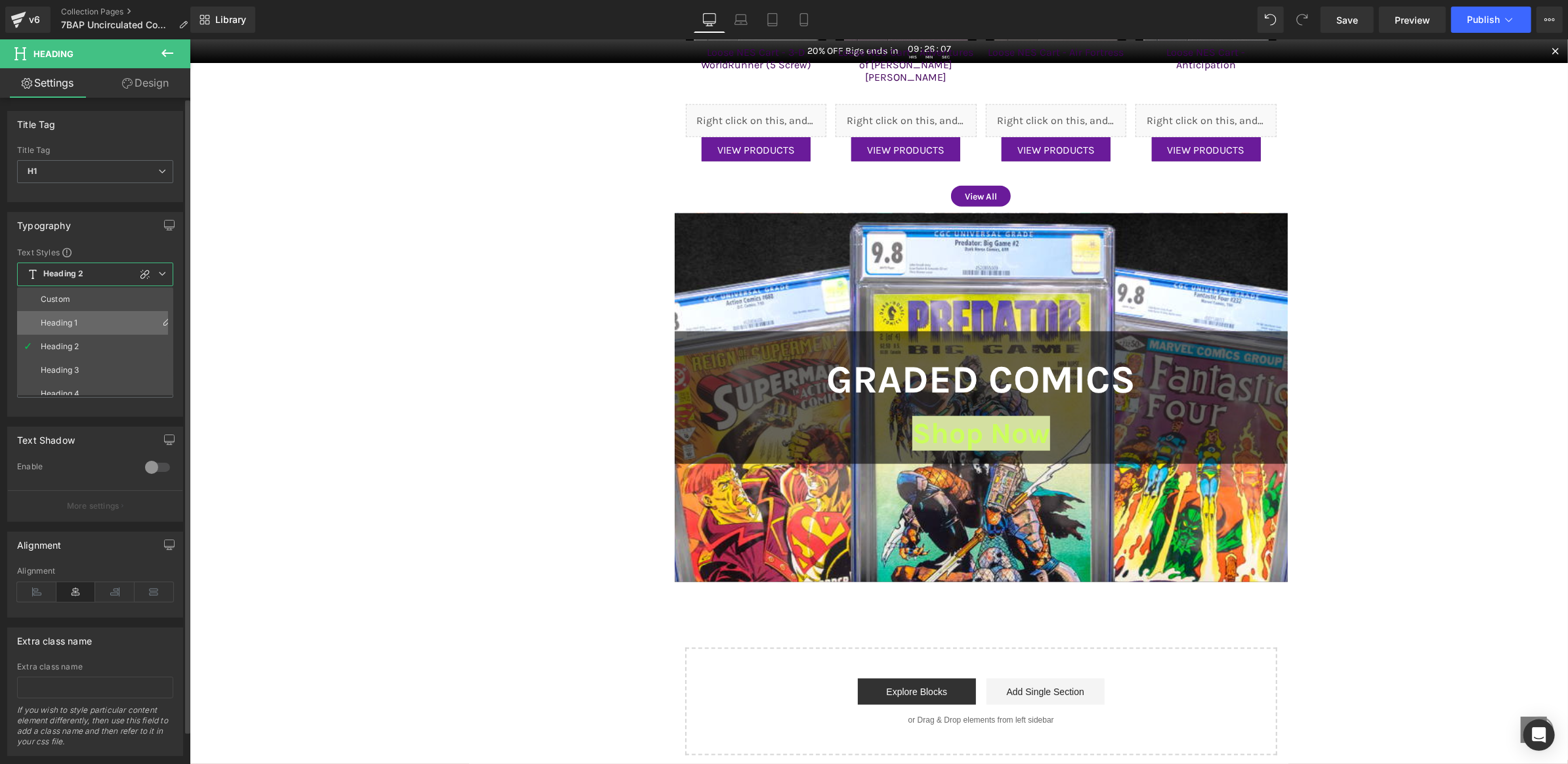
click at [94, 323] on li "Heading 1" at bounding box center [98, 323] width 162 height 24
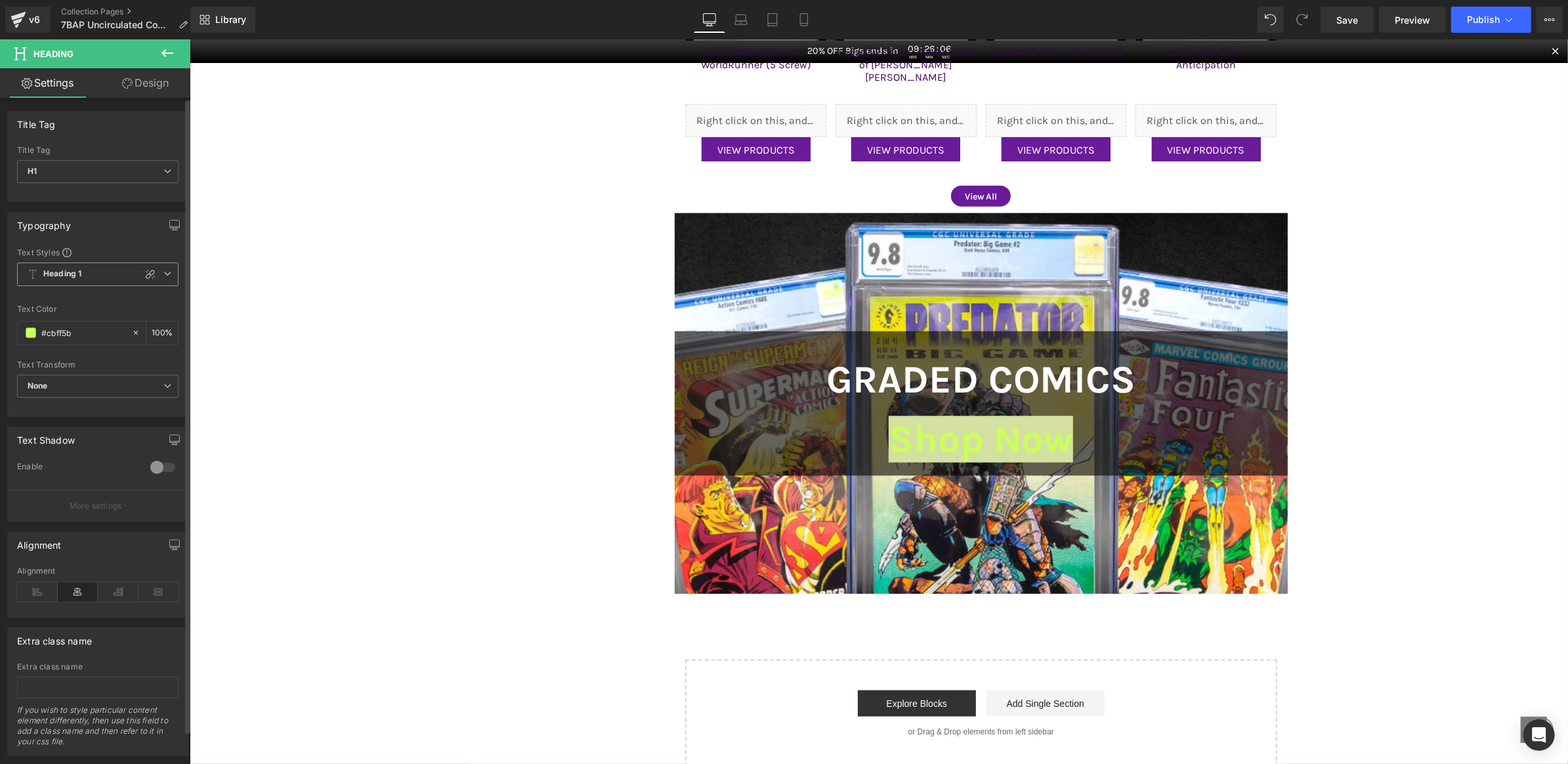
click at [93, 278] on span "Heading 1" at bounding box center [97, 274] width 161 height 24
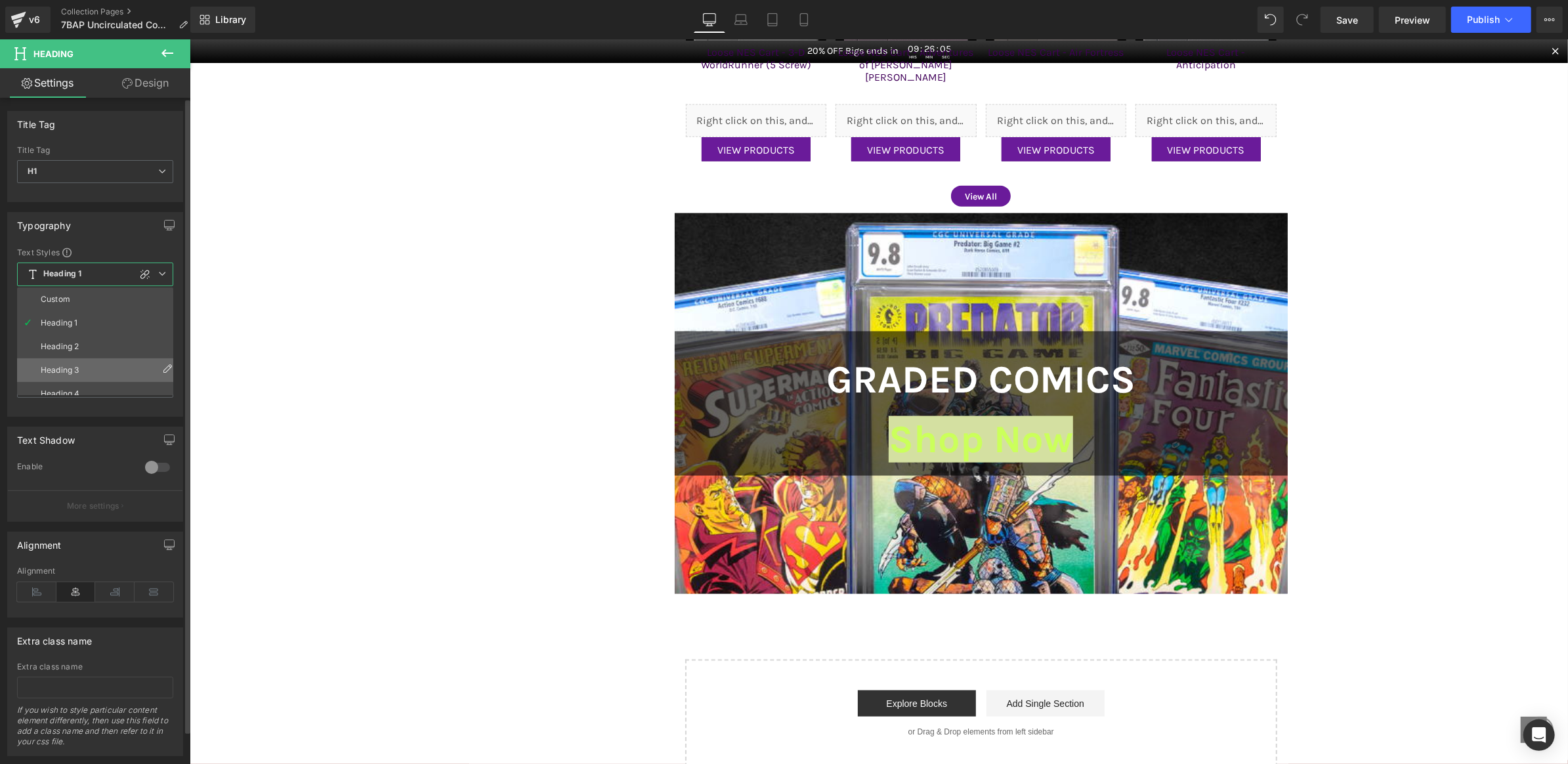
scroll to position [58, 0]
click at [93, 376] on li "Heading 6" at bounding box center [98, 383] width 162 height 24
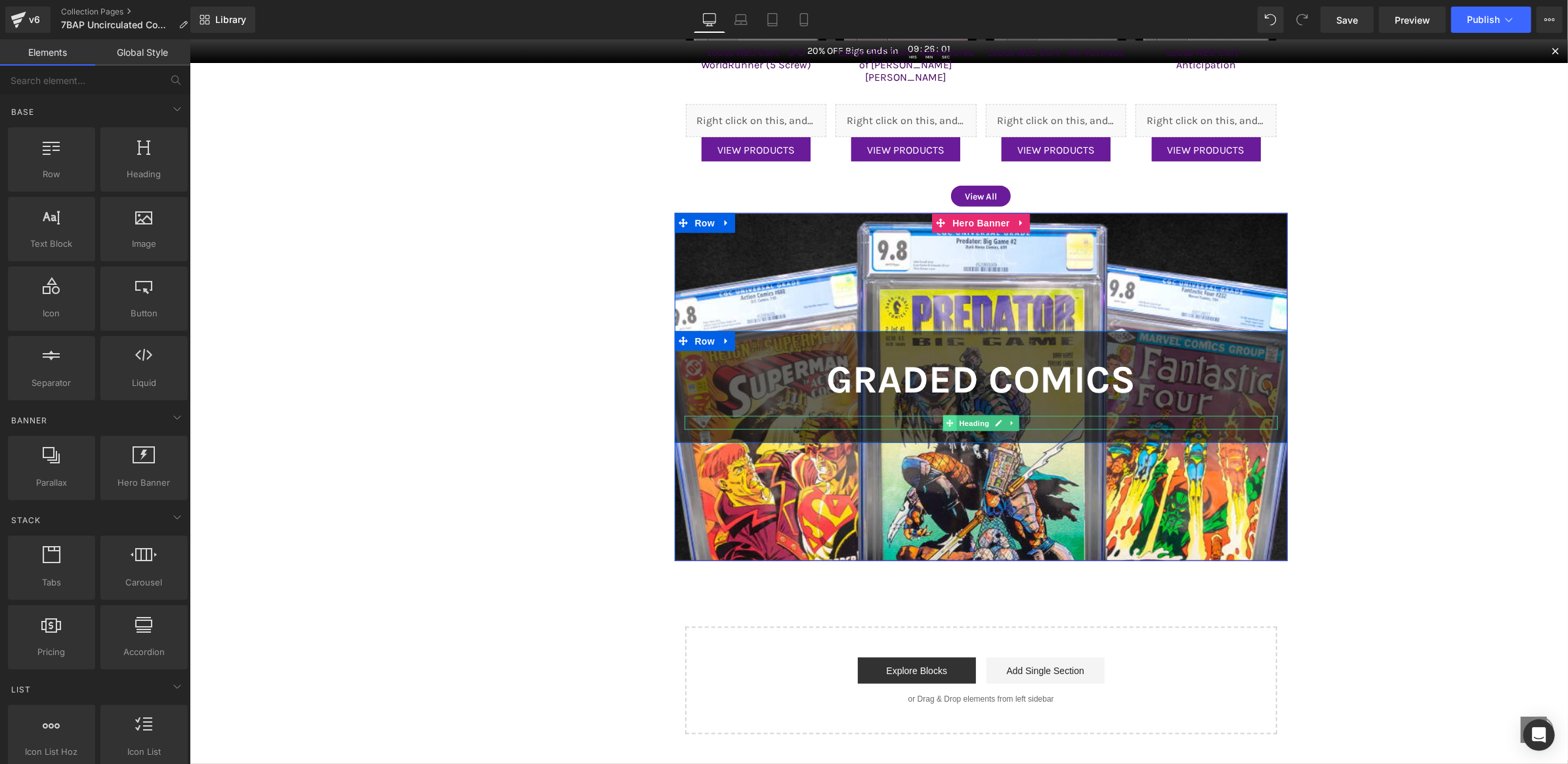
click at [946, 419] on icon at bounding box center [949, 423] width 7 height 8
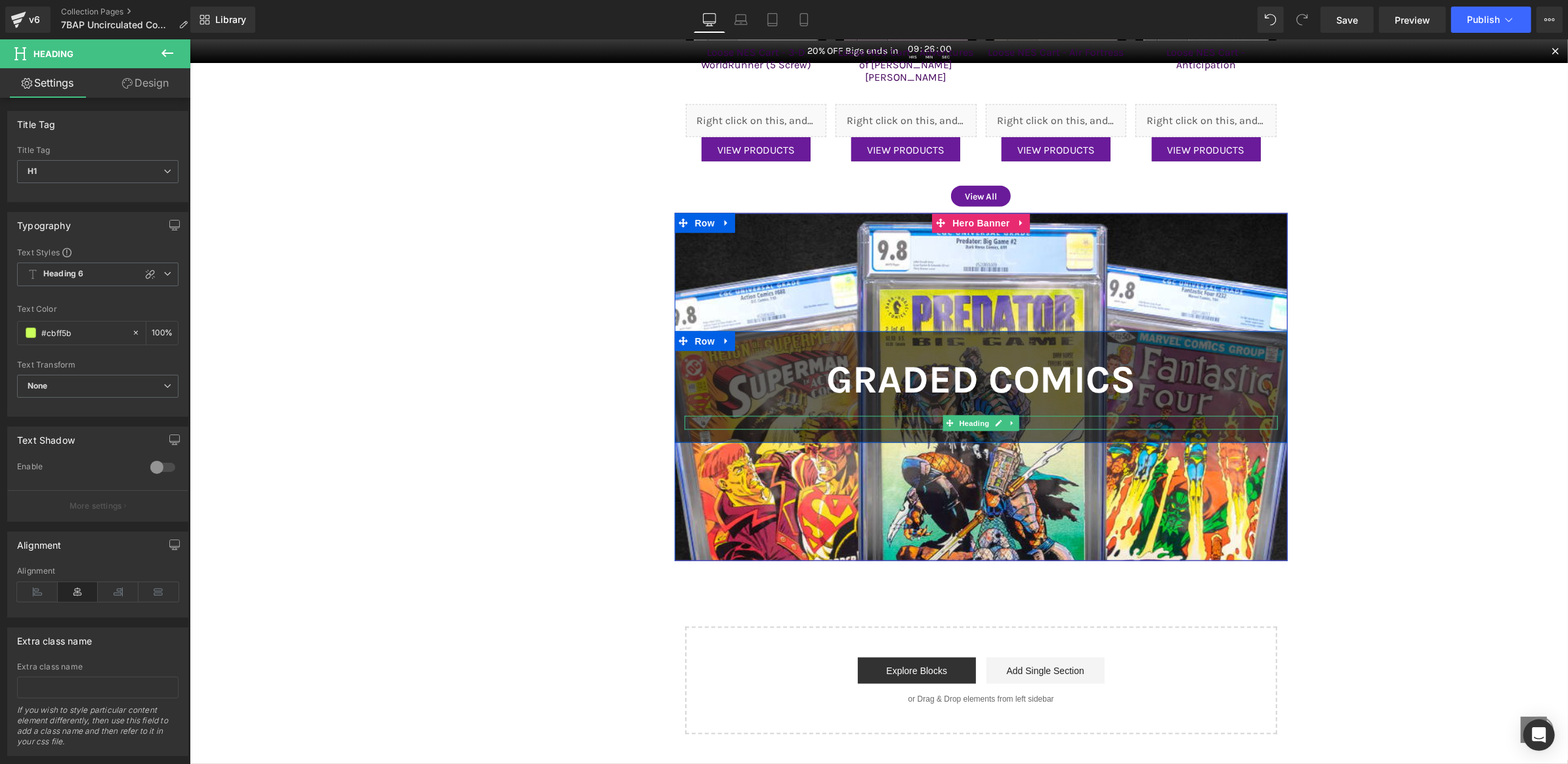
drag, startPoint x: 924, startPoint y: 418, endPoint x: 1047, endPoint y: 417, distance: 123.0
click at [1050, 418] on h1 "Shop Now" at bounding box center [981, 422] width 594 height 14
click at [109, 271] on span "Heading 6" at bounding box center [97, 274] width 161 height 24
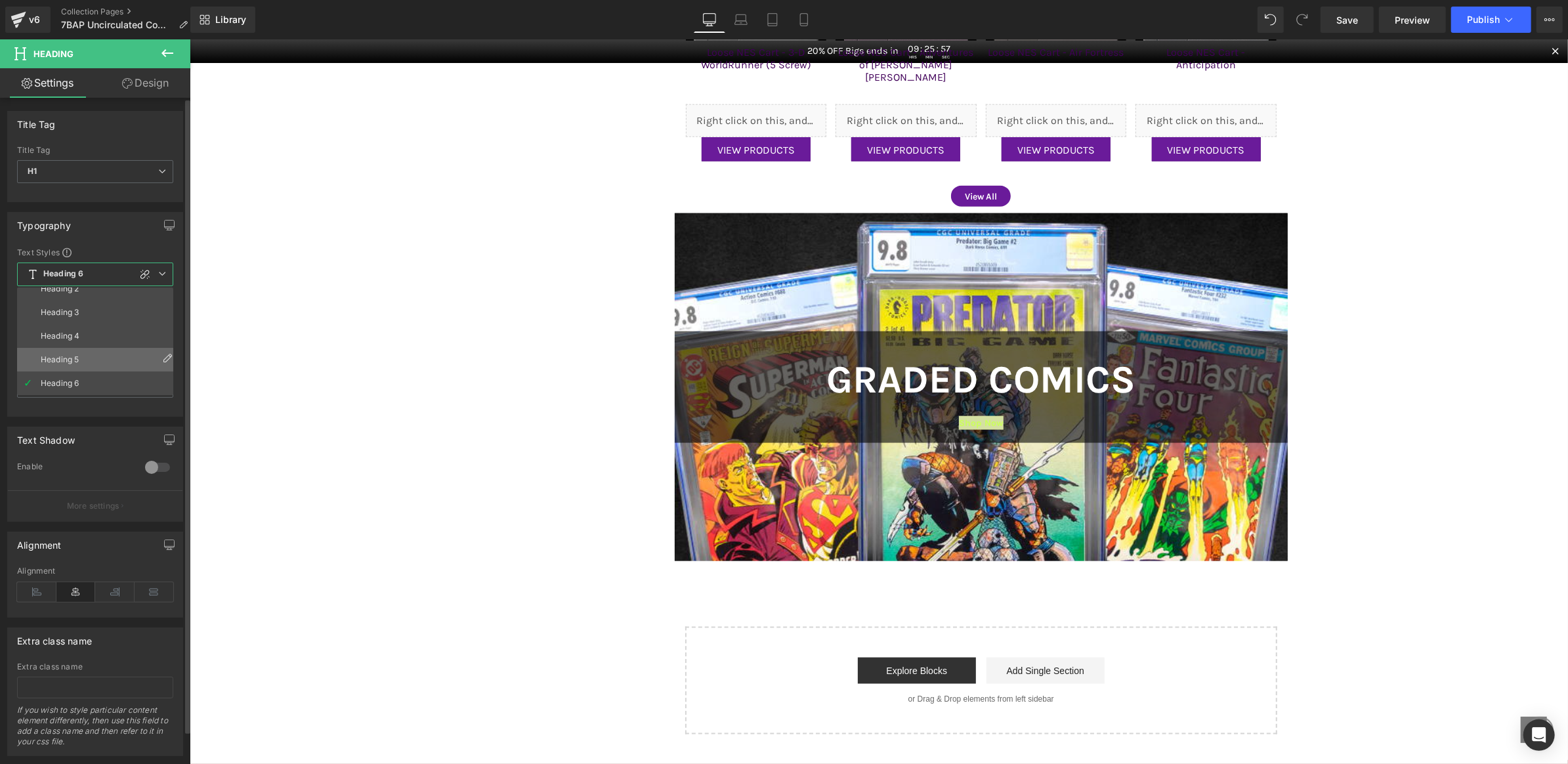
click at [90, 355] on li "Heading 5" at bounding box center [98, 359] width 162 height 24
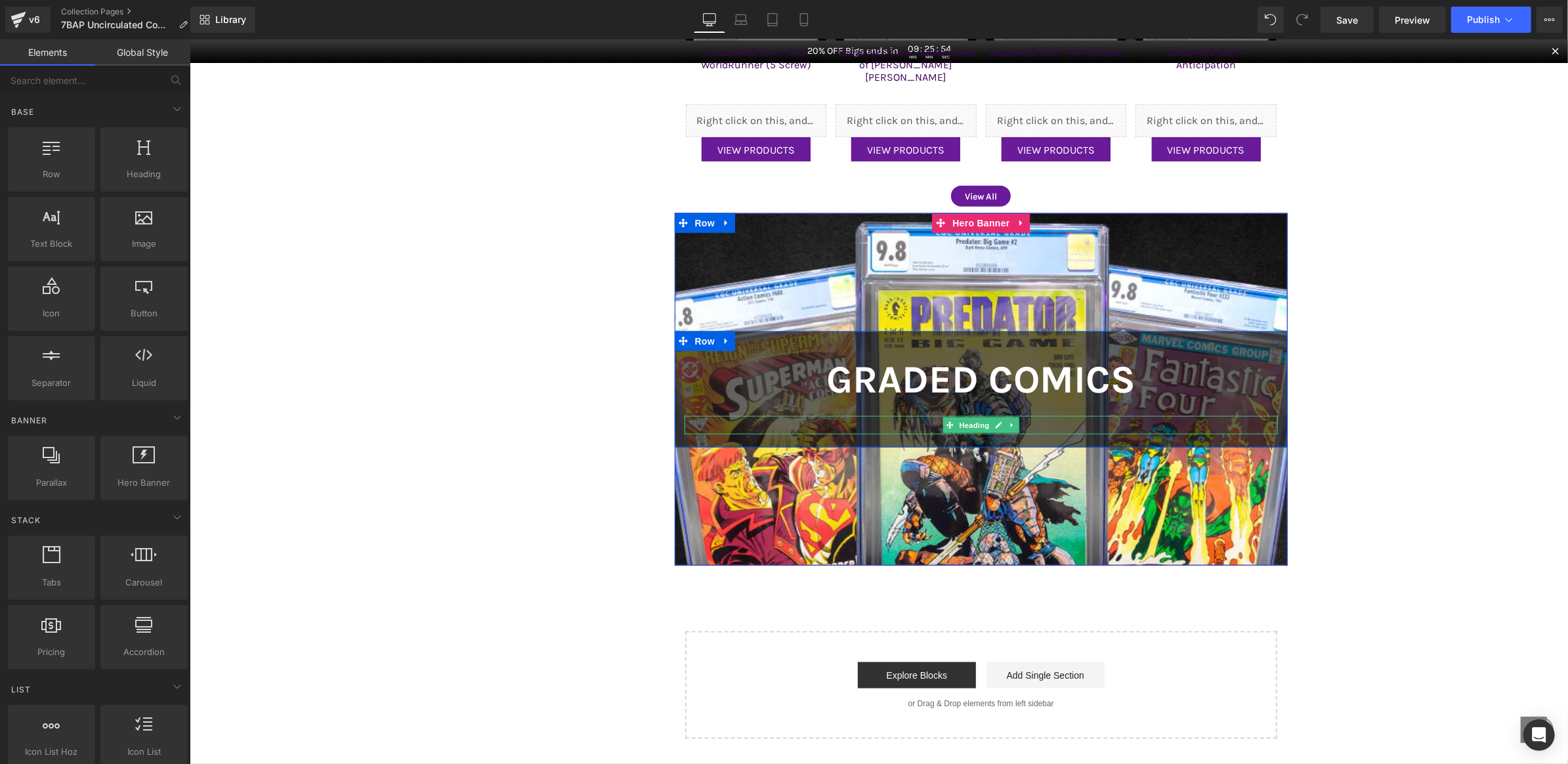
click at [922, 423] on h1 "Shop Now" at bounding box center [981, 424] width 594 height 18
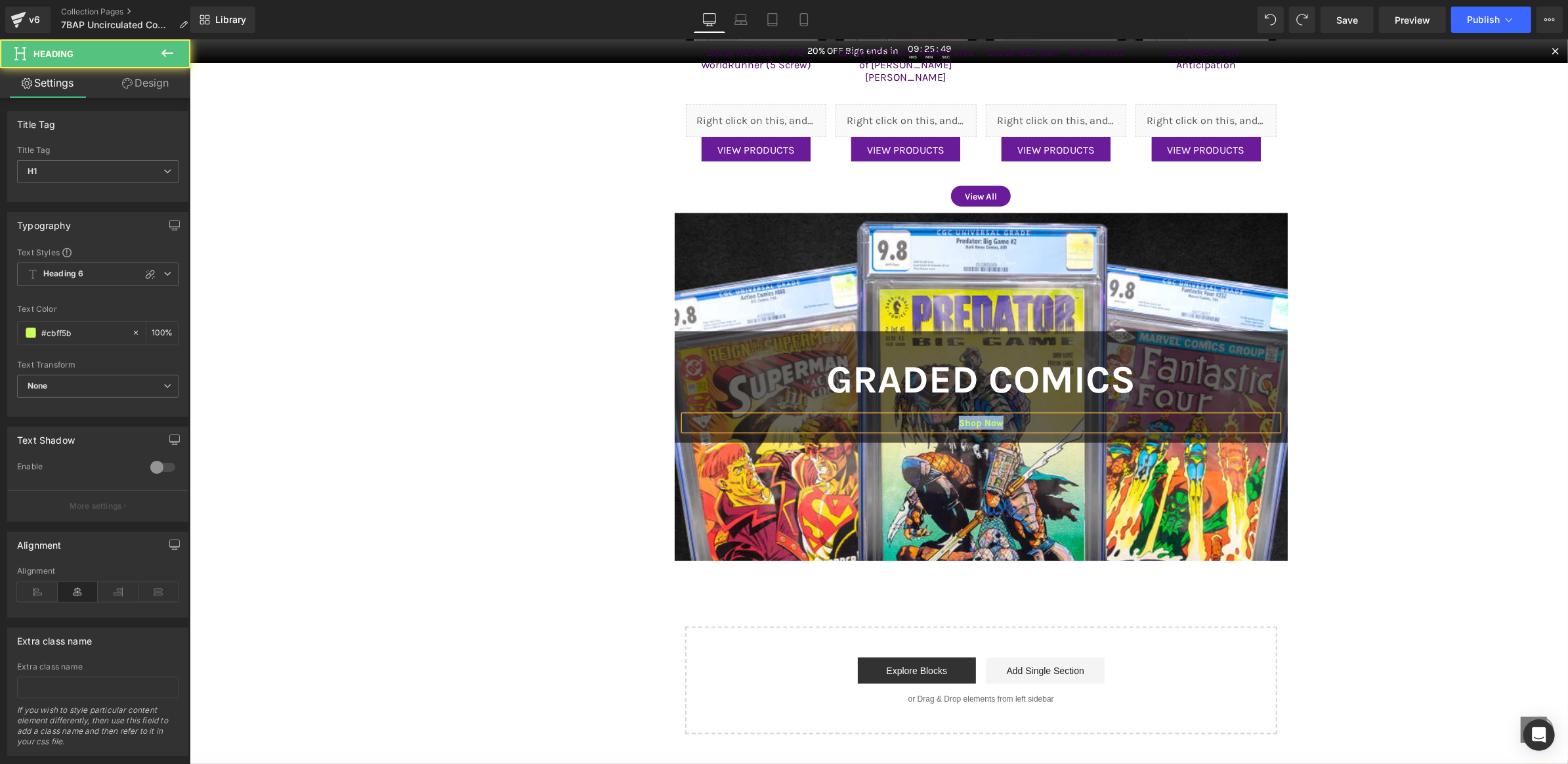
drag, startPoint x: 1011, startPoint y: 422, endPoint x: 898, endPoint y: 422, distance: 113.0
click at [898, 422] on h1 "Shop Now" at bounding box center [981, 422] width 594 height 14
click at [987, 393] on icon at bounding box center [987, 394] width 16 height 16
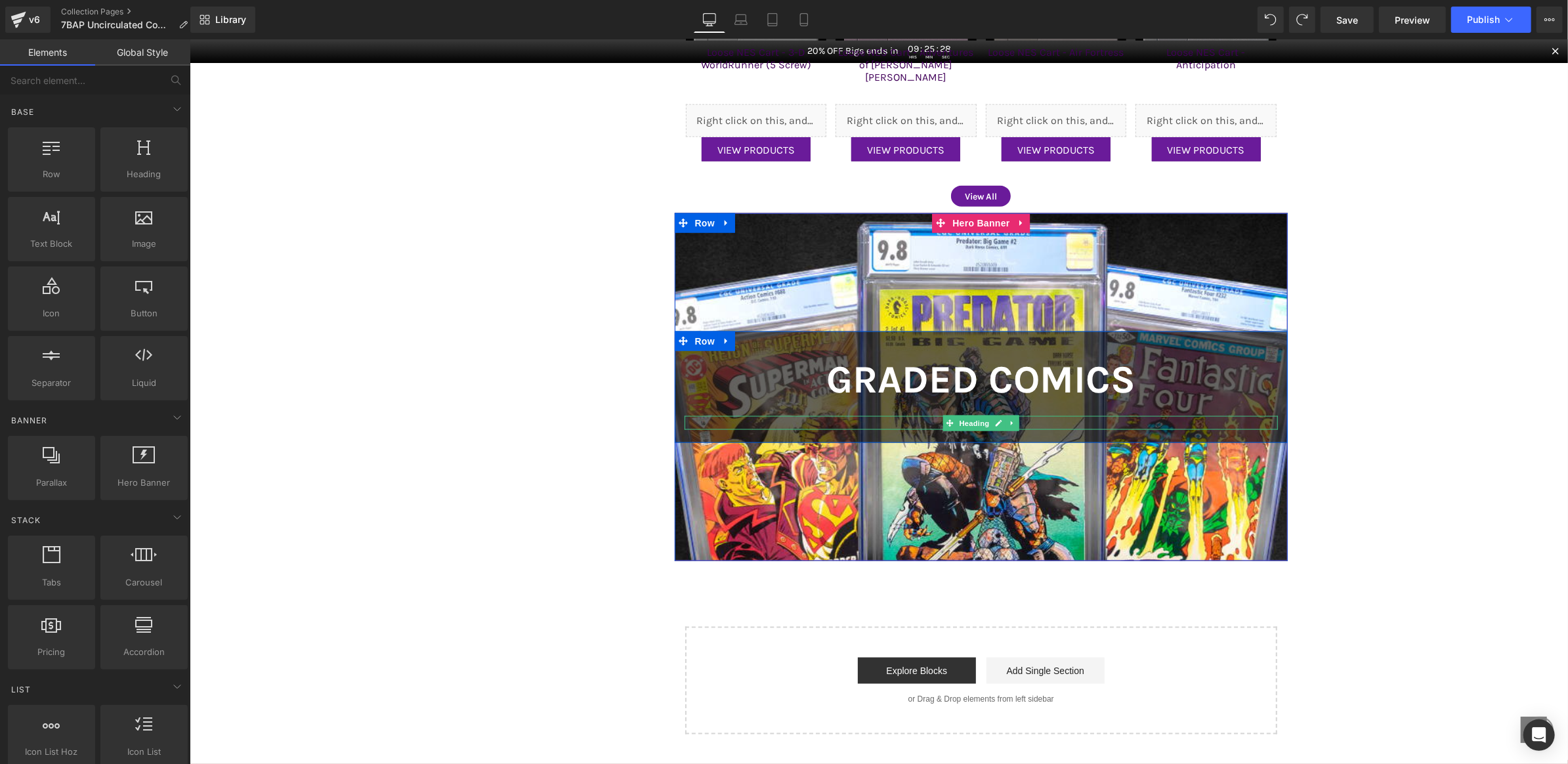
click at [1024, 418] on h1 "Shop Now" at bounding box center [981, 422] width 594 height 14
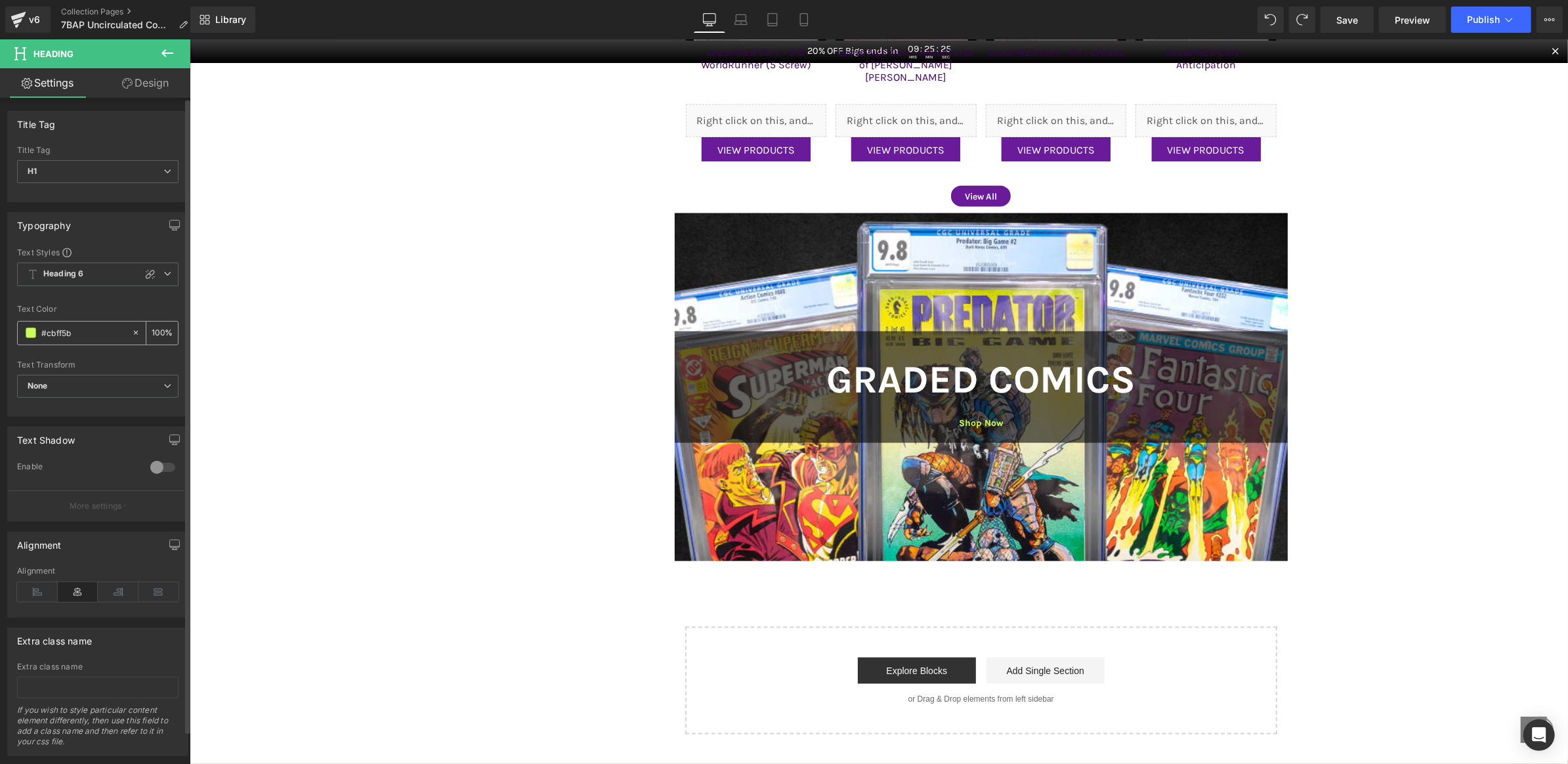
click at [91, 327] on input "#cbff5b" at bounding box center [83, 332] width 84 height 14
type input "#ffe101"
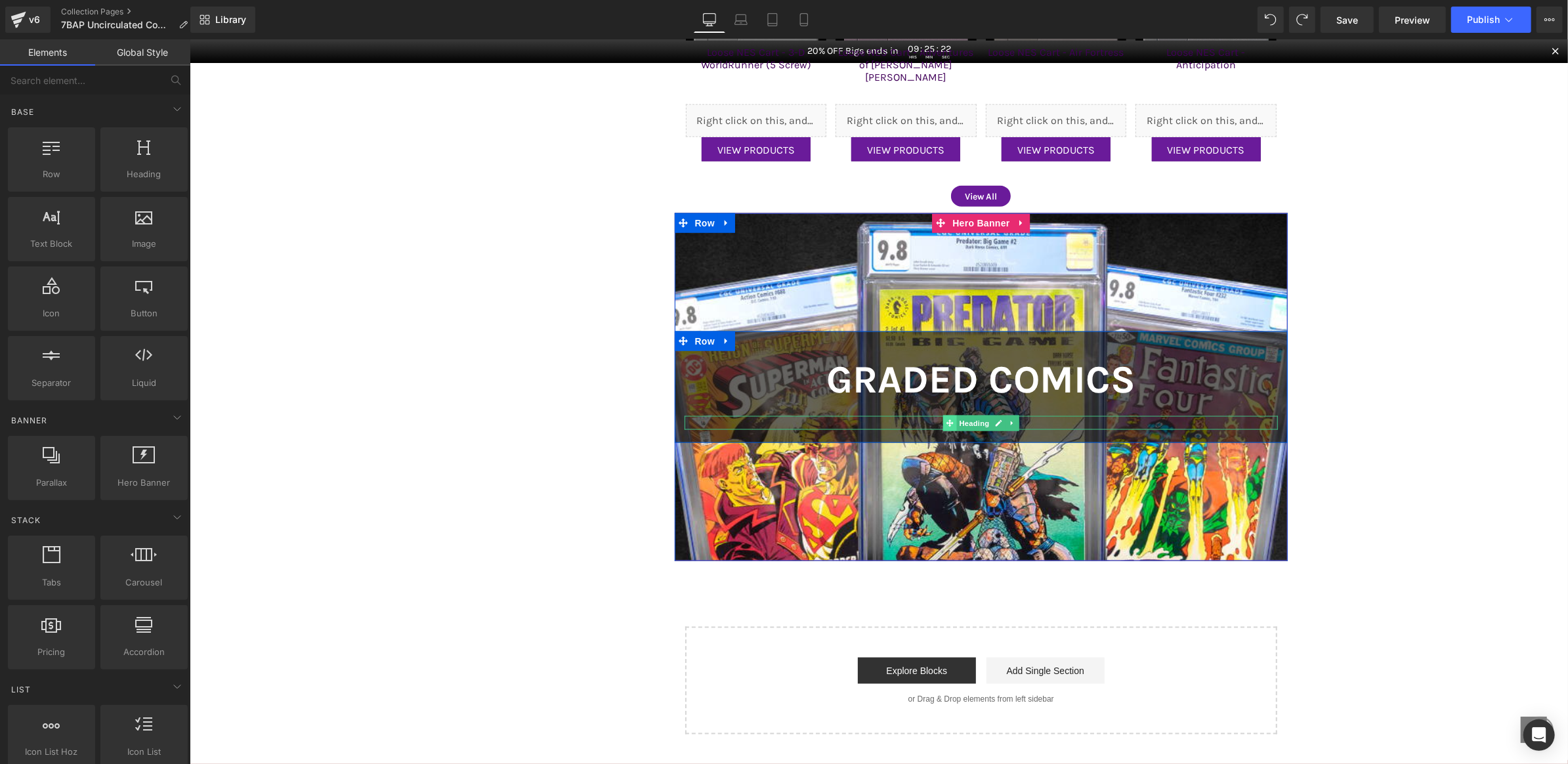
click at [946, 419] on icon at bounding box center [949, 423] width 7 height 8
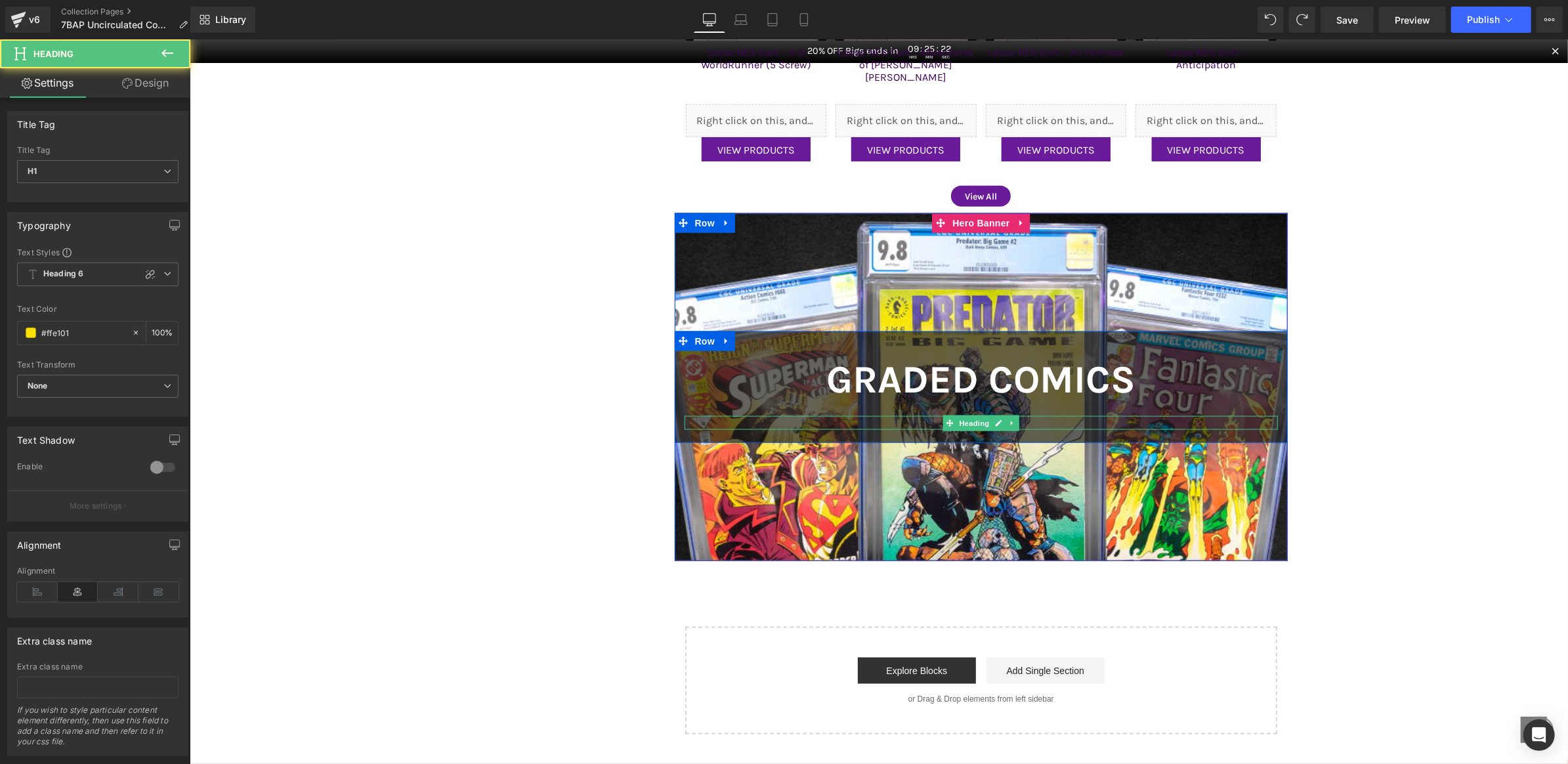
click at [924, 418] on h1 "Shop Now" at bounding box center [981, 422] width 594 height 14
click at [925, 418] on h1 "Shop Now" at bounding box center [981, 422] width 594 height 14
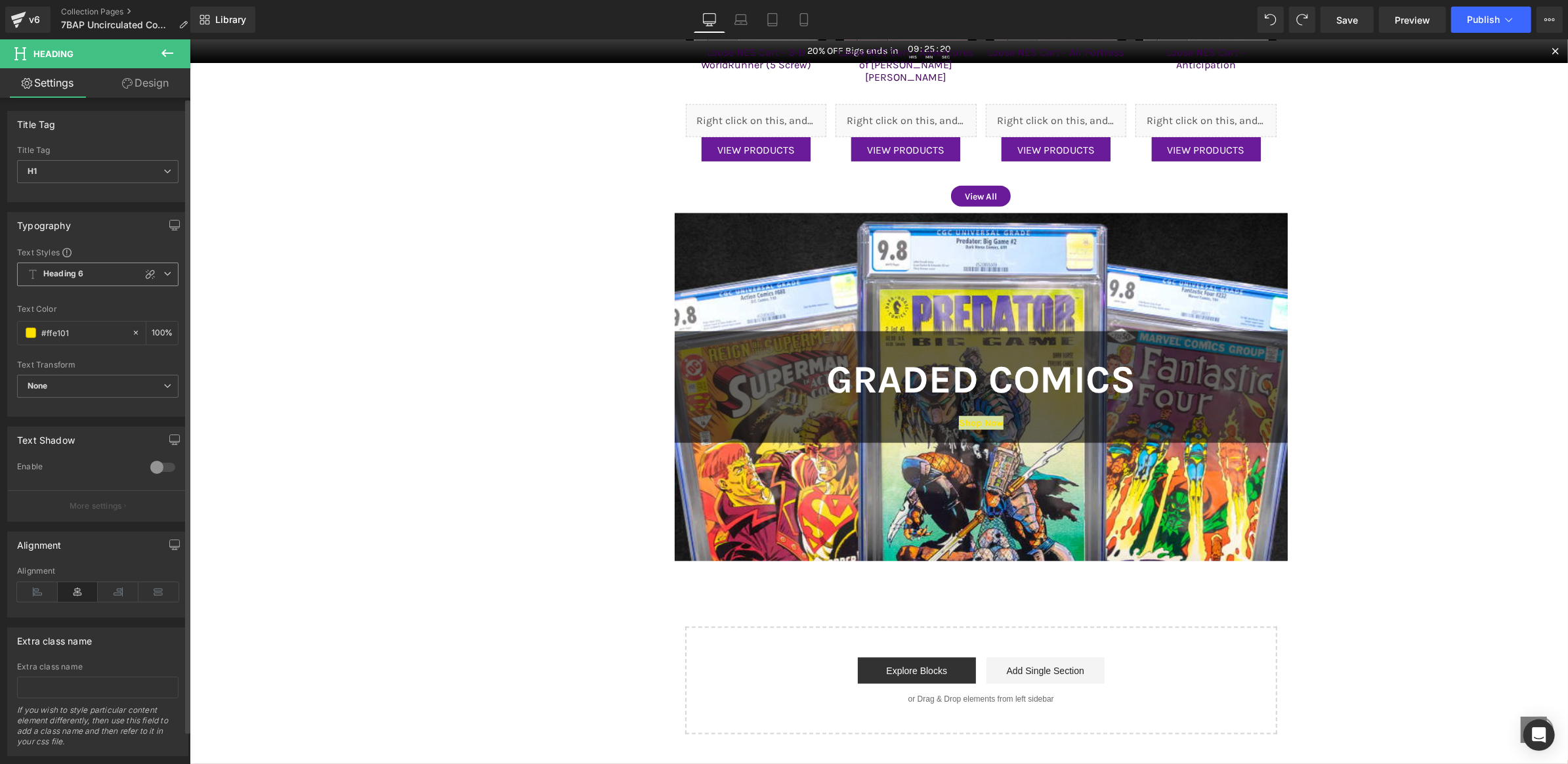
click at [91, 276] on span "Heading 6" at bounding box center [97, 274] width 161 height 24
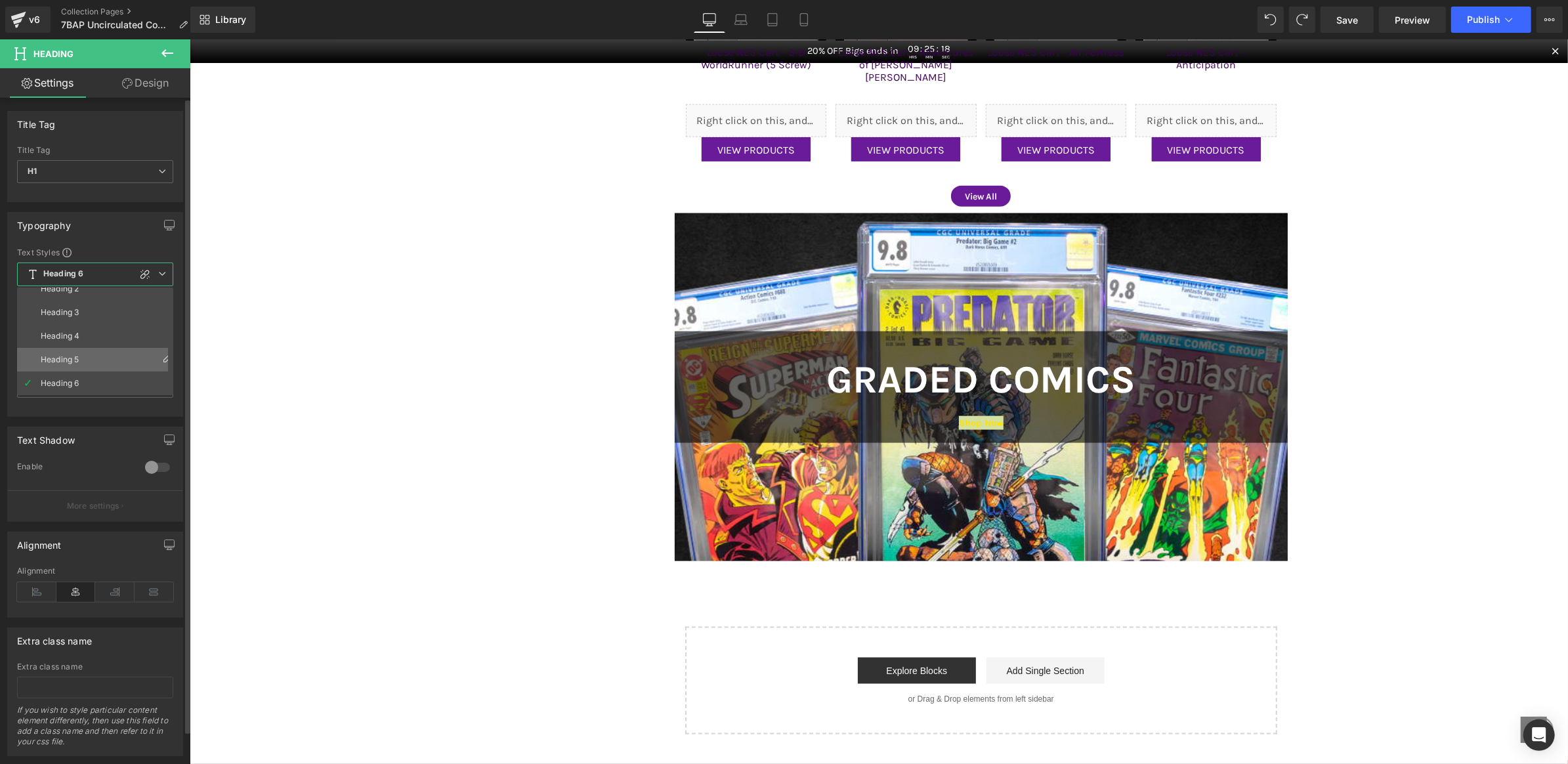
click at [103, 352] on li "Heading 5" at bounding box center [98, 359] width 162 height 24
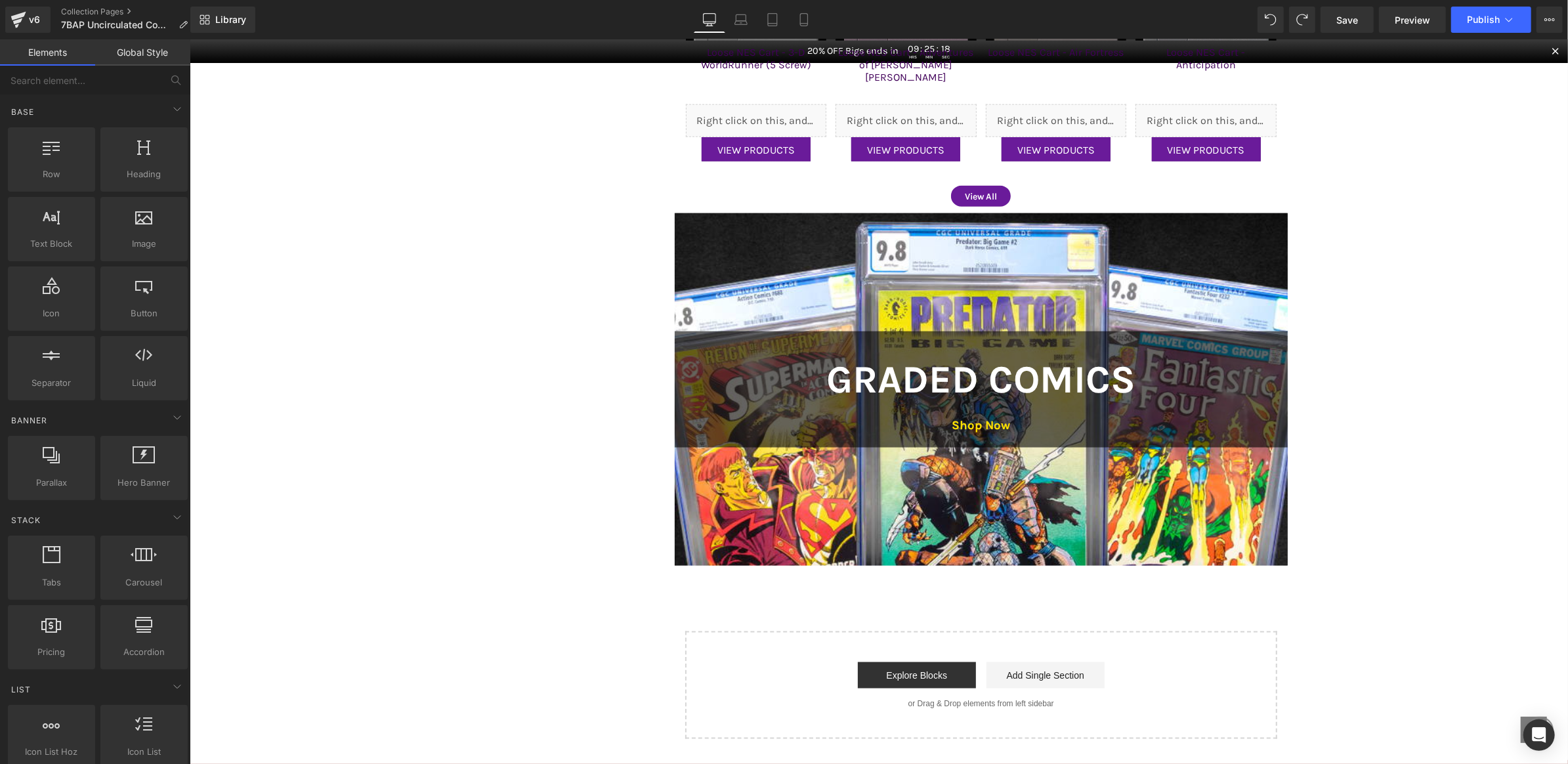
click at [719, 374] on h2 "Graded Comics" at bounding box center [981, 380] width 594 height 58
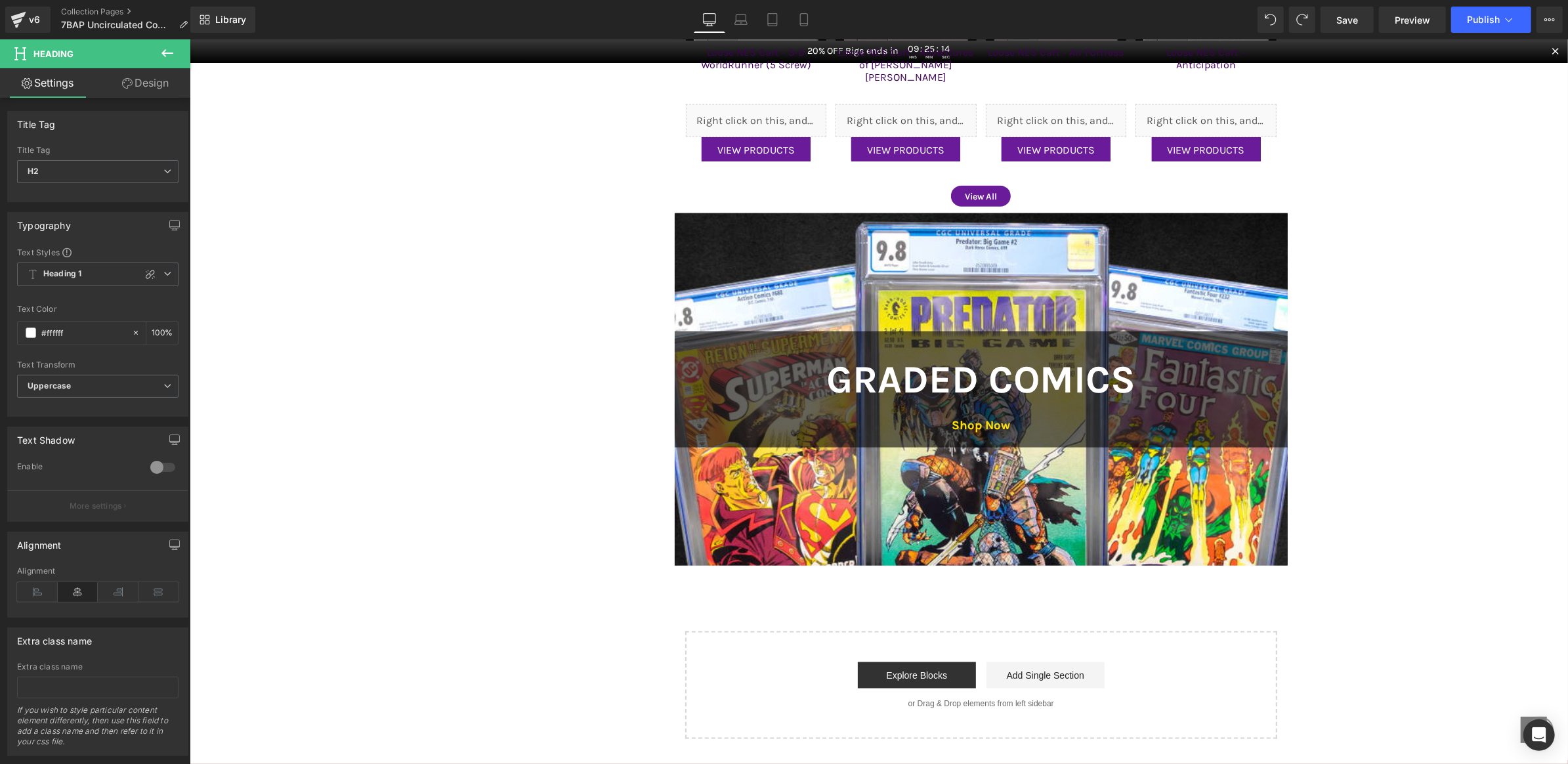
click at [124, 96] on link "Design" at bounding box center [145, 83] width 95 height 30
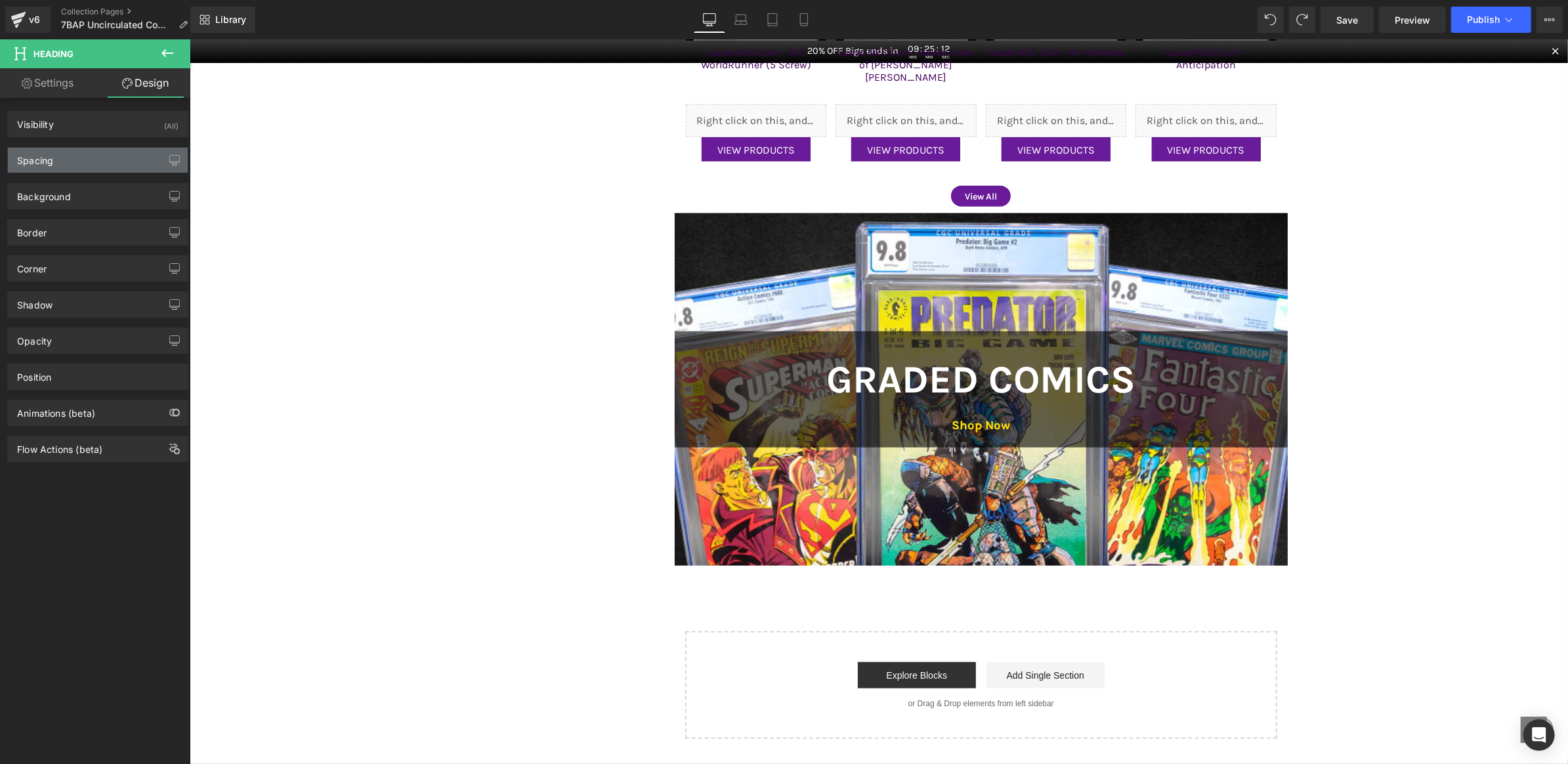
click at [95, 161] on div "Spacing" at bounding box center [98, 160] width 180 height 25
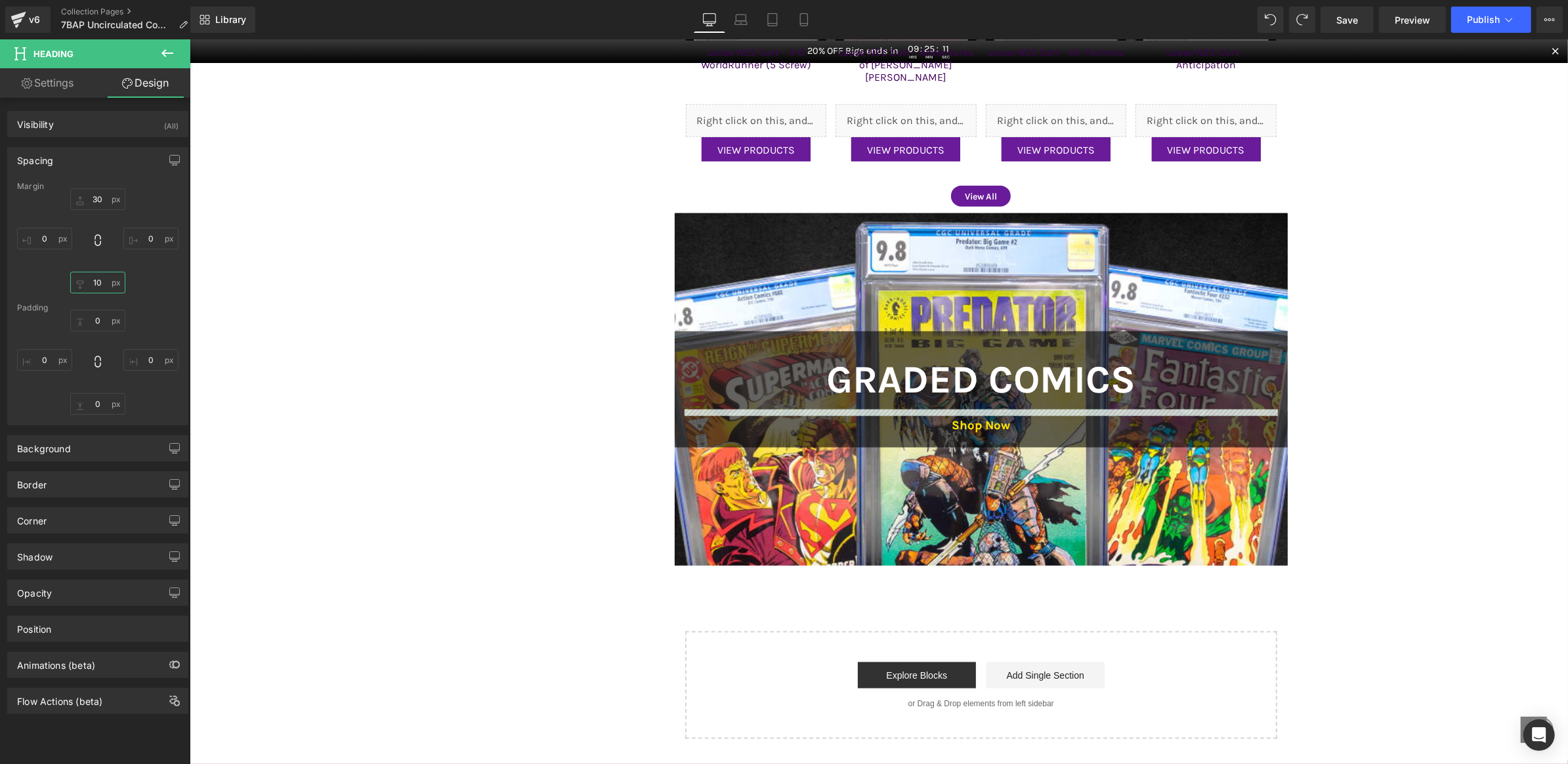
drag, startPoint x: 103, startPoint y: 278, endPoint x: 66, endPoint y: 278, distance: 37.0
click at [70, 278] on input "10" at bounding box center [98, 282] width 55 height 22
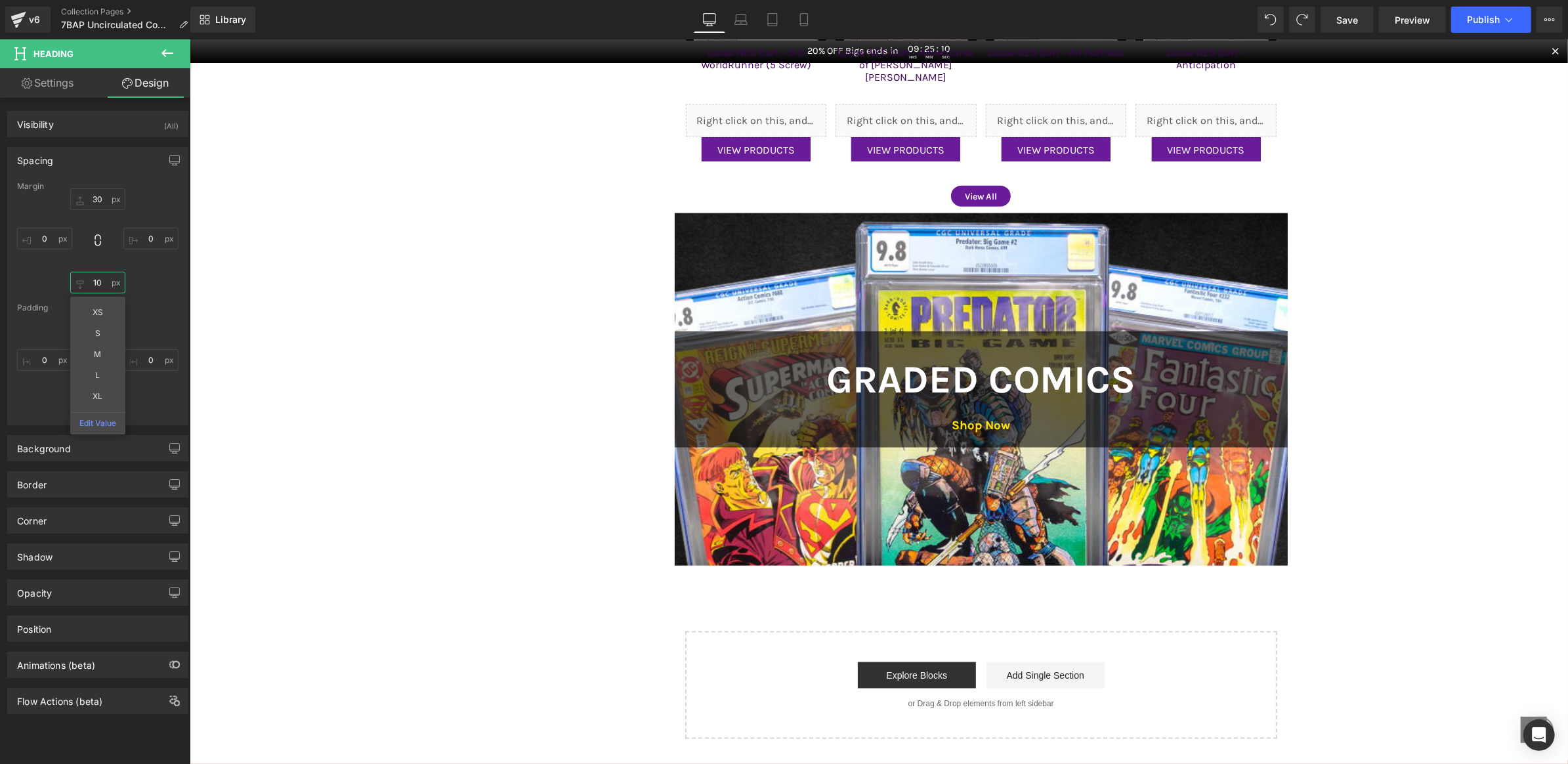
type input "0"
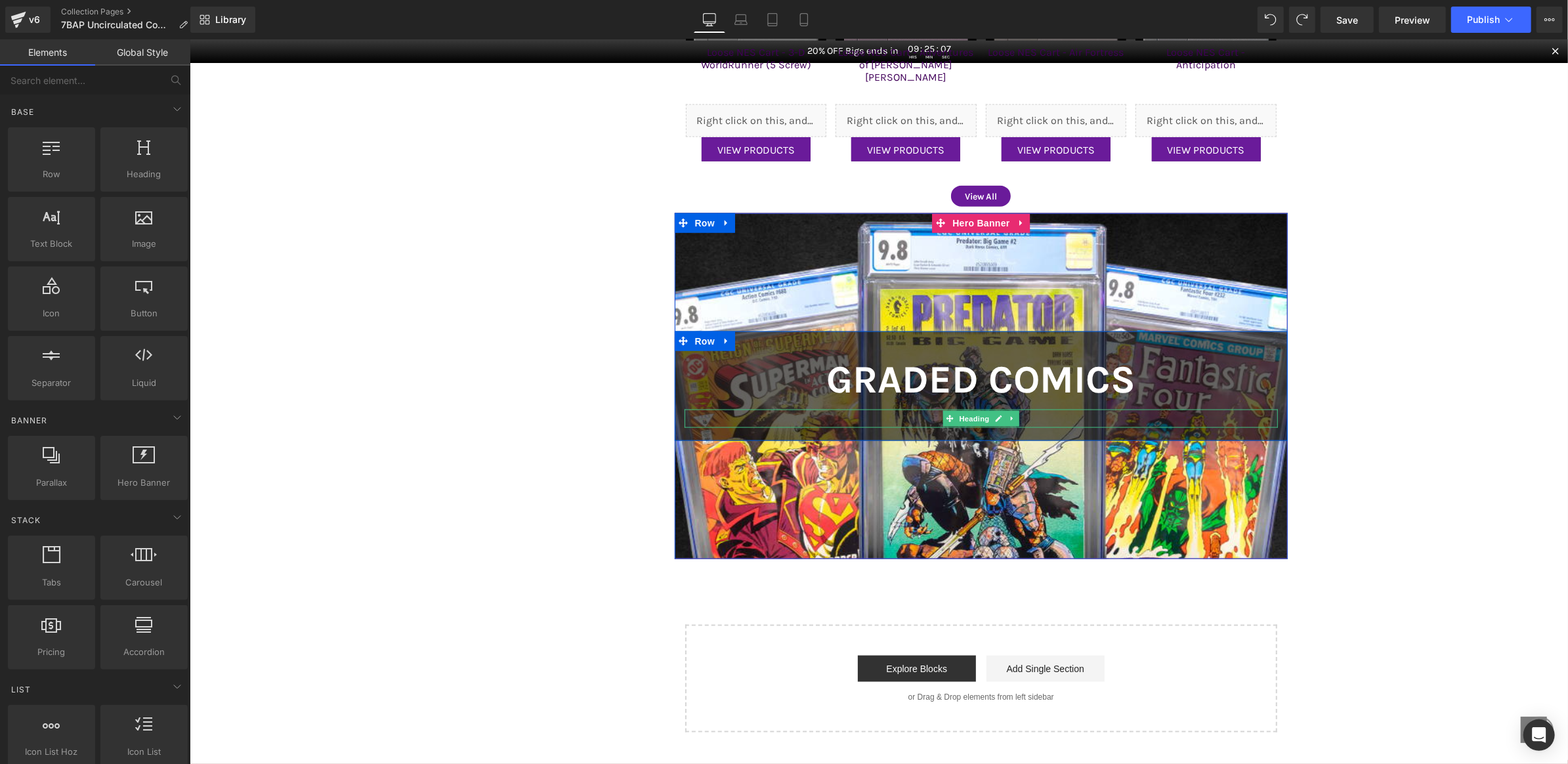
click at [916, 411] on h1 "Shop Now" at bounding box center [981, 417] width 594 height 18
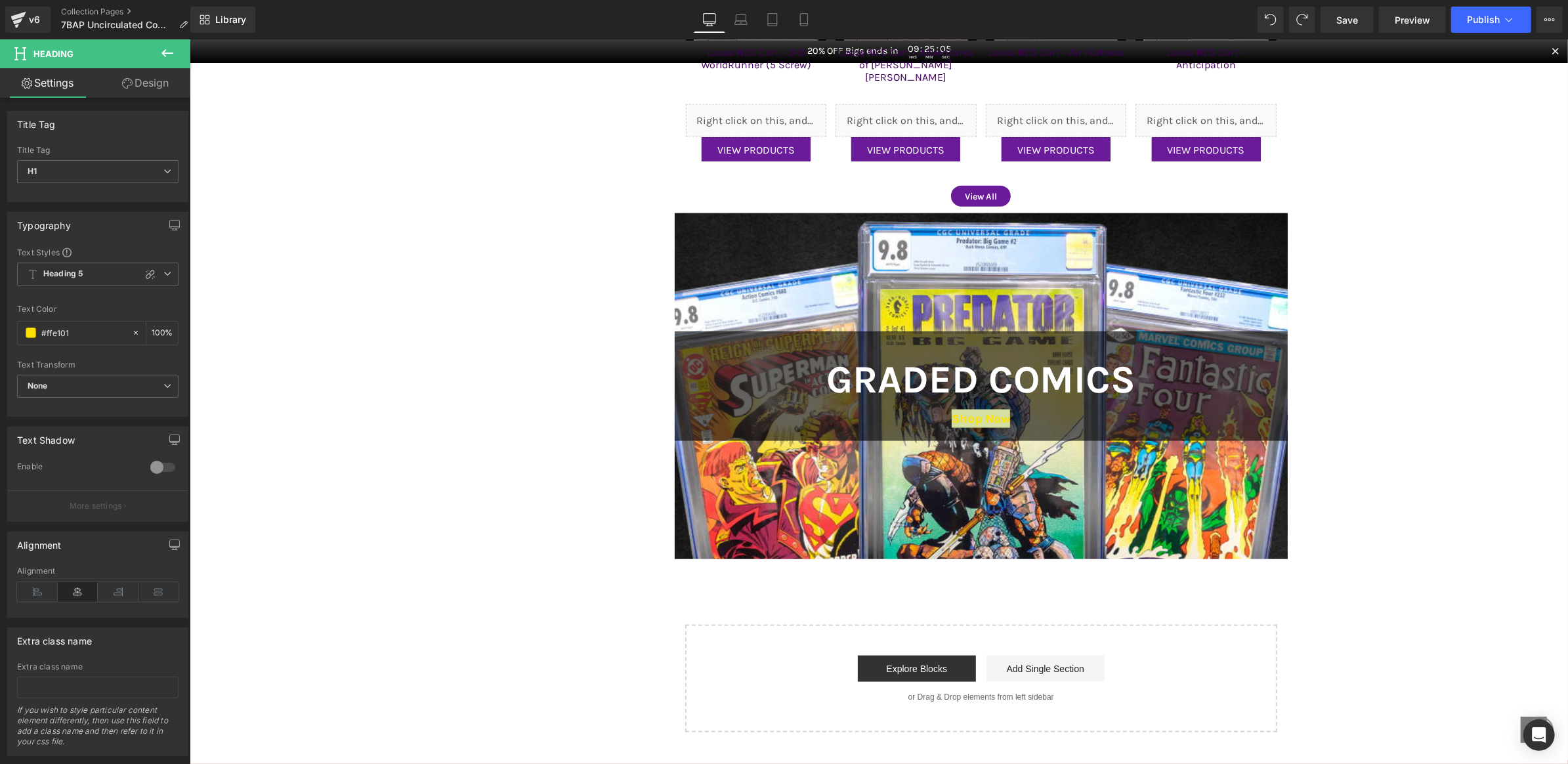
click at [122, 83] on icon at bounding box center [128, 84] width 11 height 11
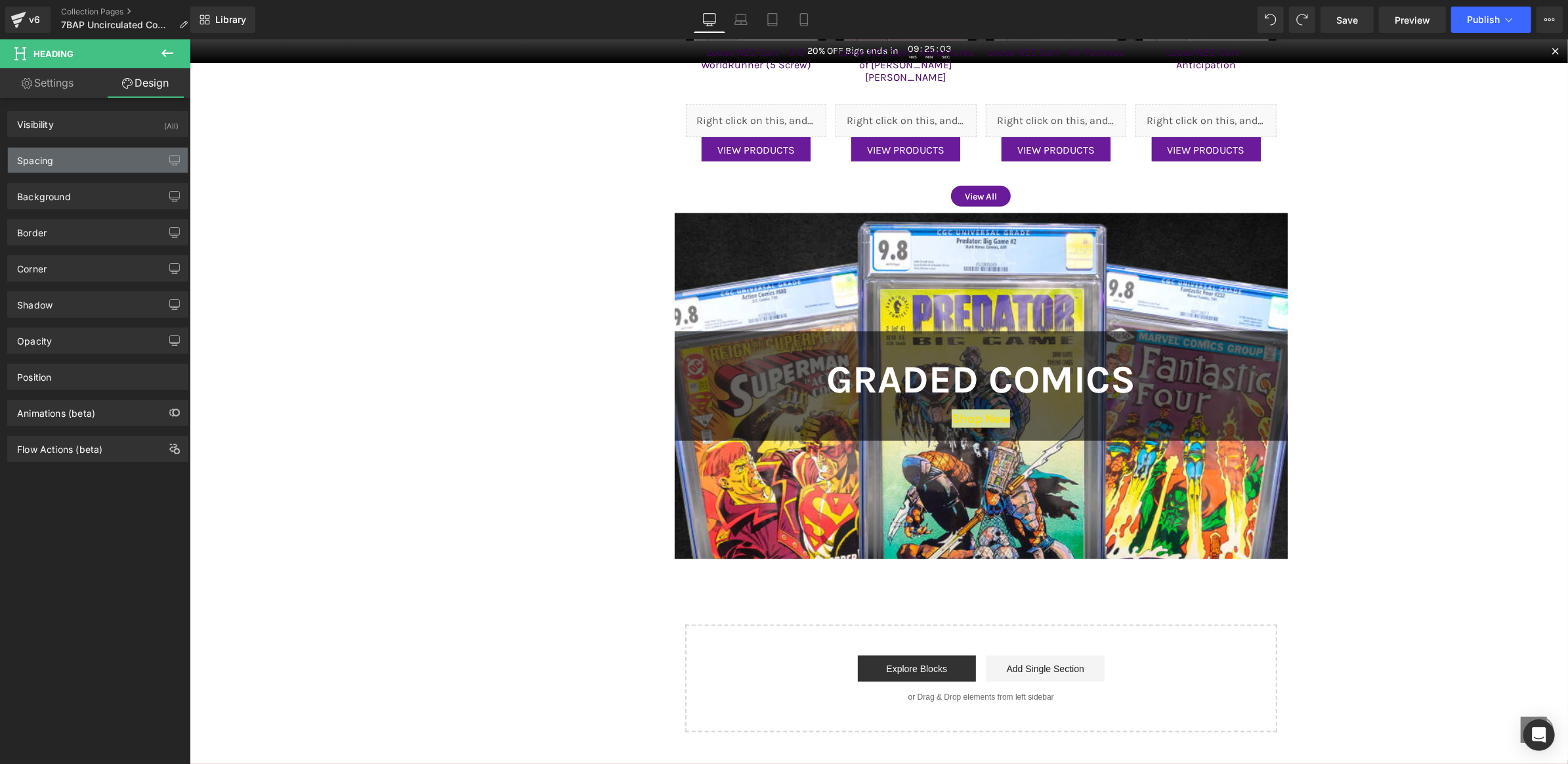
click at [110, 161] on div "Spacing" at bounding box center [98, 160] width 180 height 25
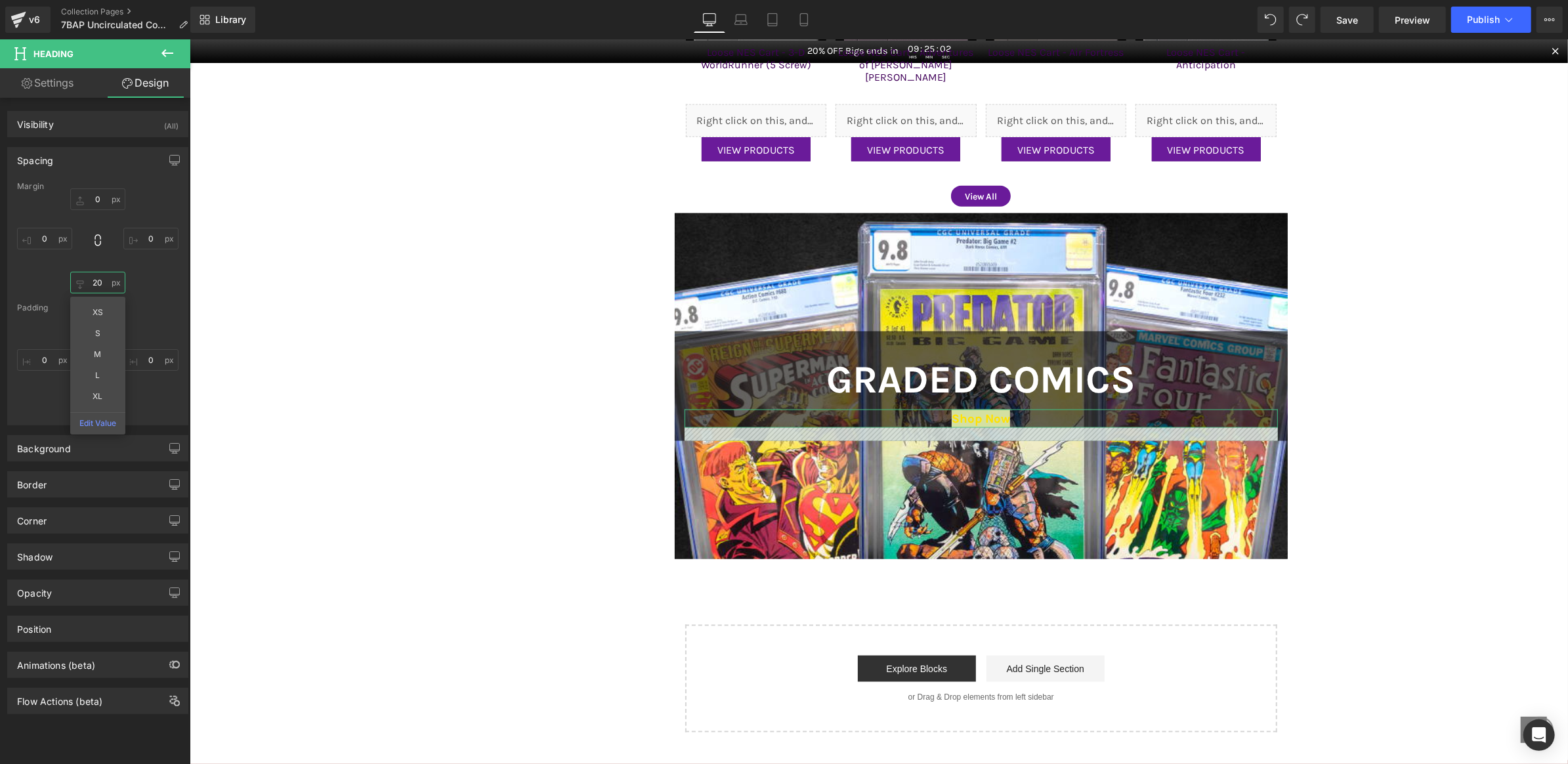
click at [103, 286] on input "20" at bounding box center [98, 282] width 55 height 22
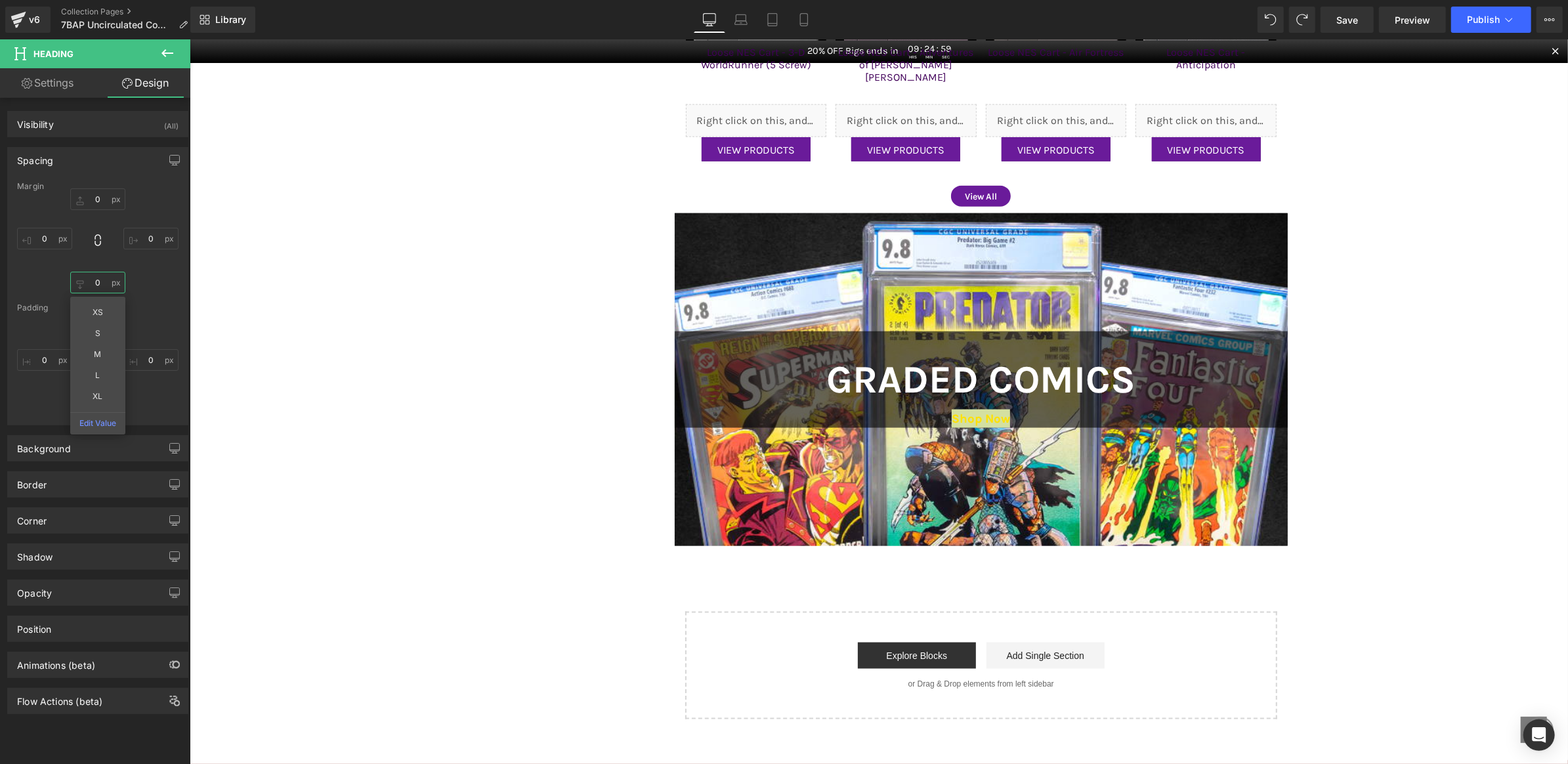
type input "20"
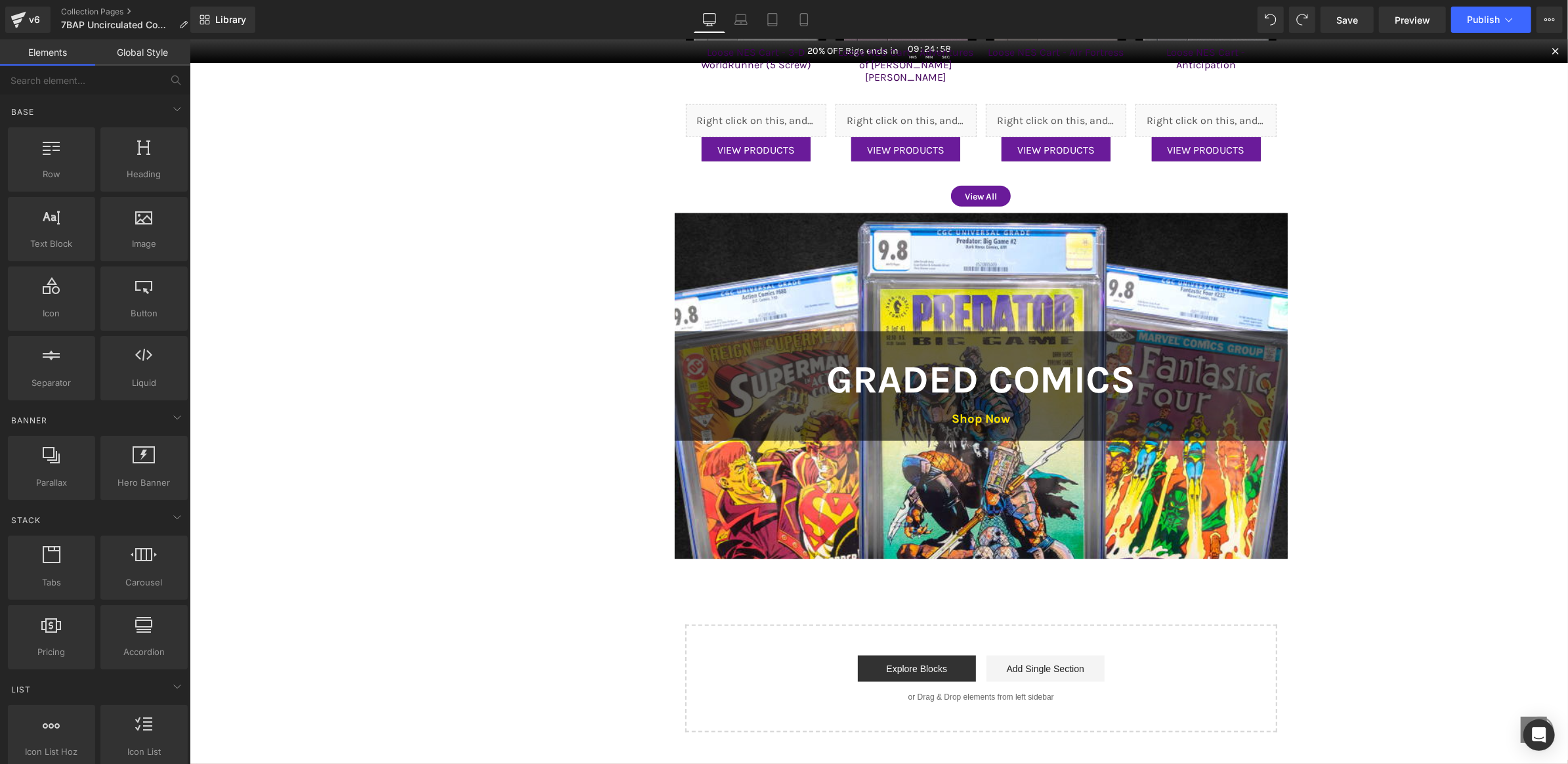
click at [825, 284] on div at bounding box center [981, 386] width 614 height 346
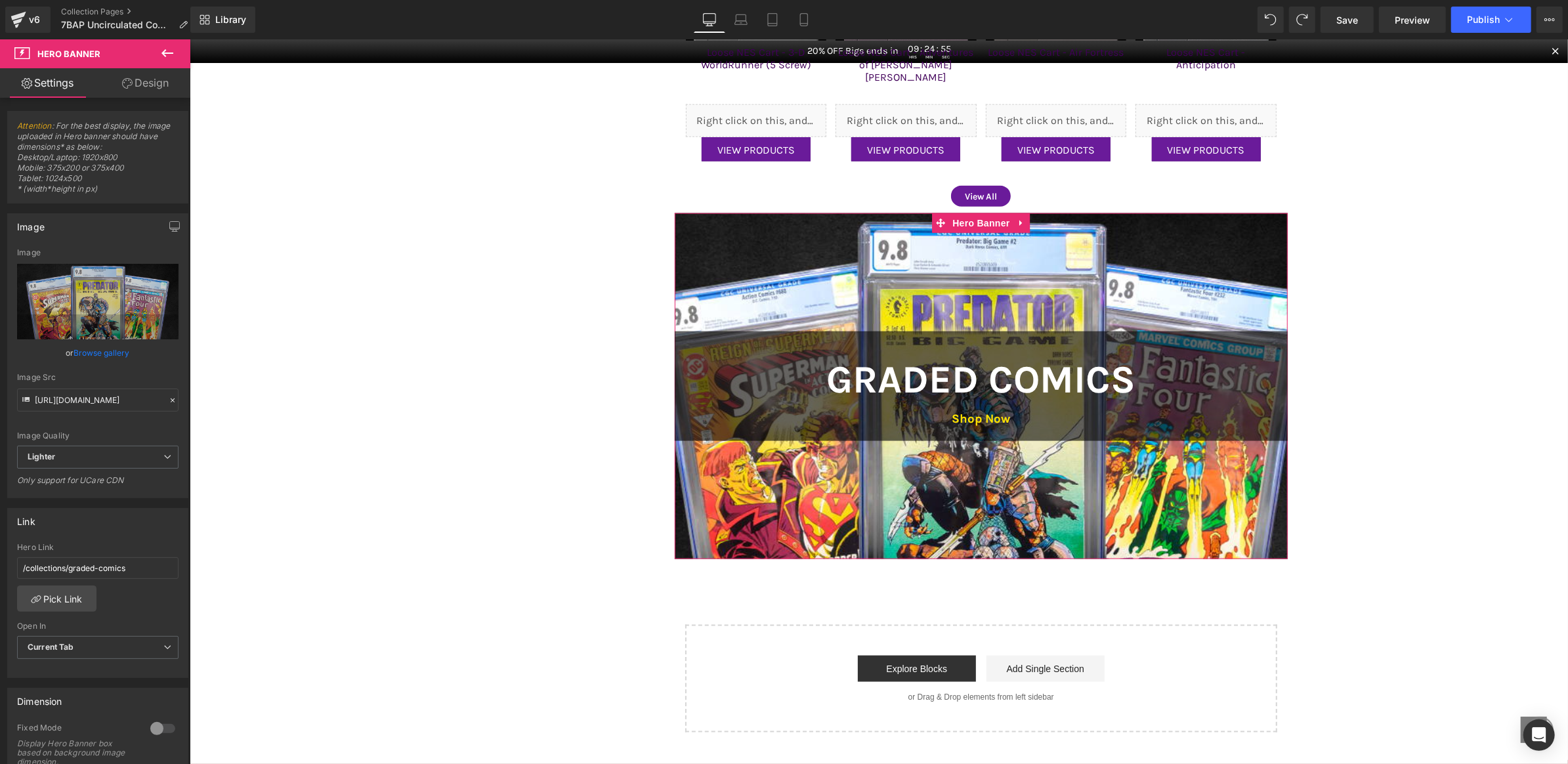
click at [93, 351] on link "Browse gallery" at bounding box center [102, 353] width 56 height 23
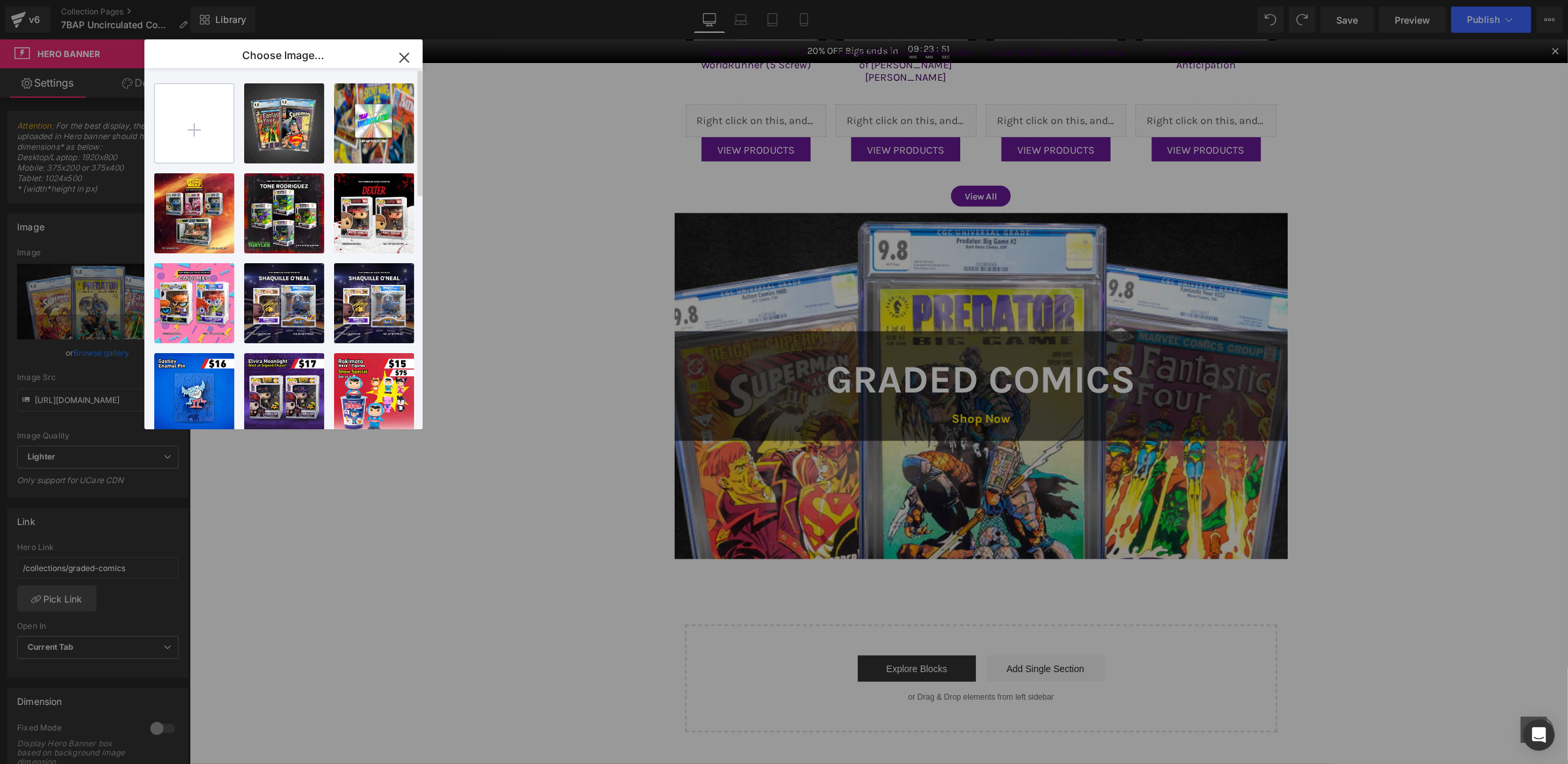
type input "C:\fakepath\GC_1.png"
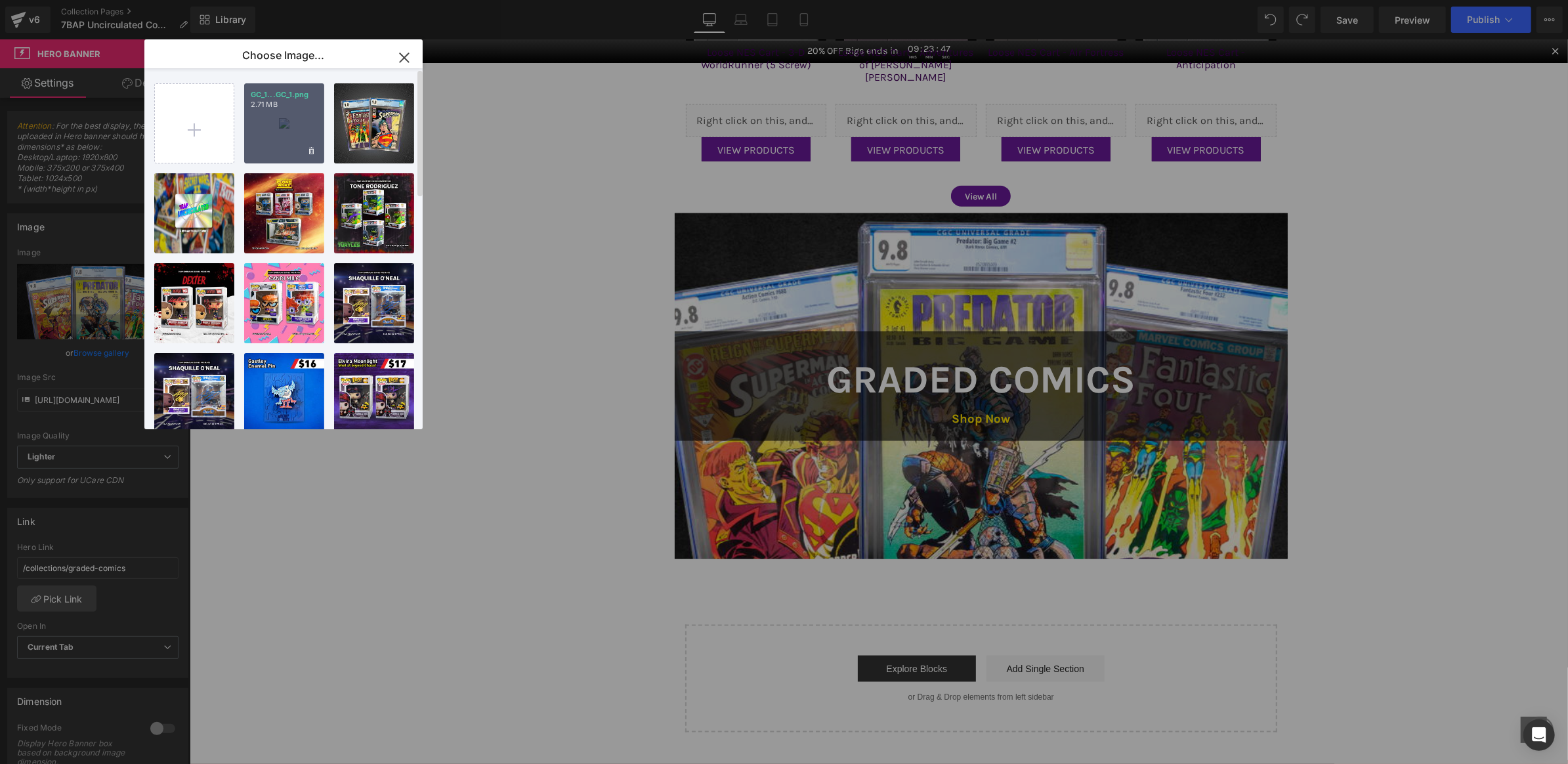
click at [284, 123] on div "GC_1...GC_1.png 2.71 MB" at bounding box center [284, 123] width 80 height 80
type input "https://ucarecdn.com/70305a07-6e42-4020-a1f6-95448988718f/-/format/auto/-/previ…"
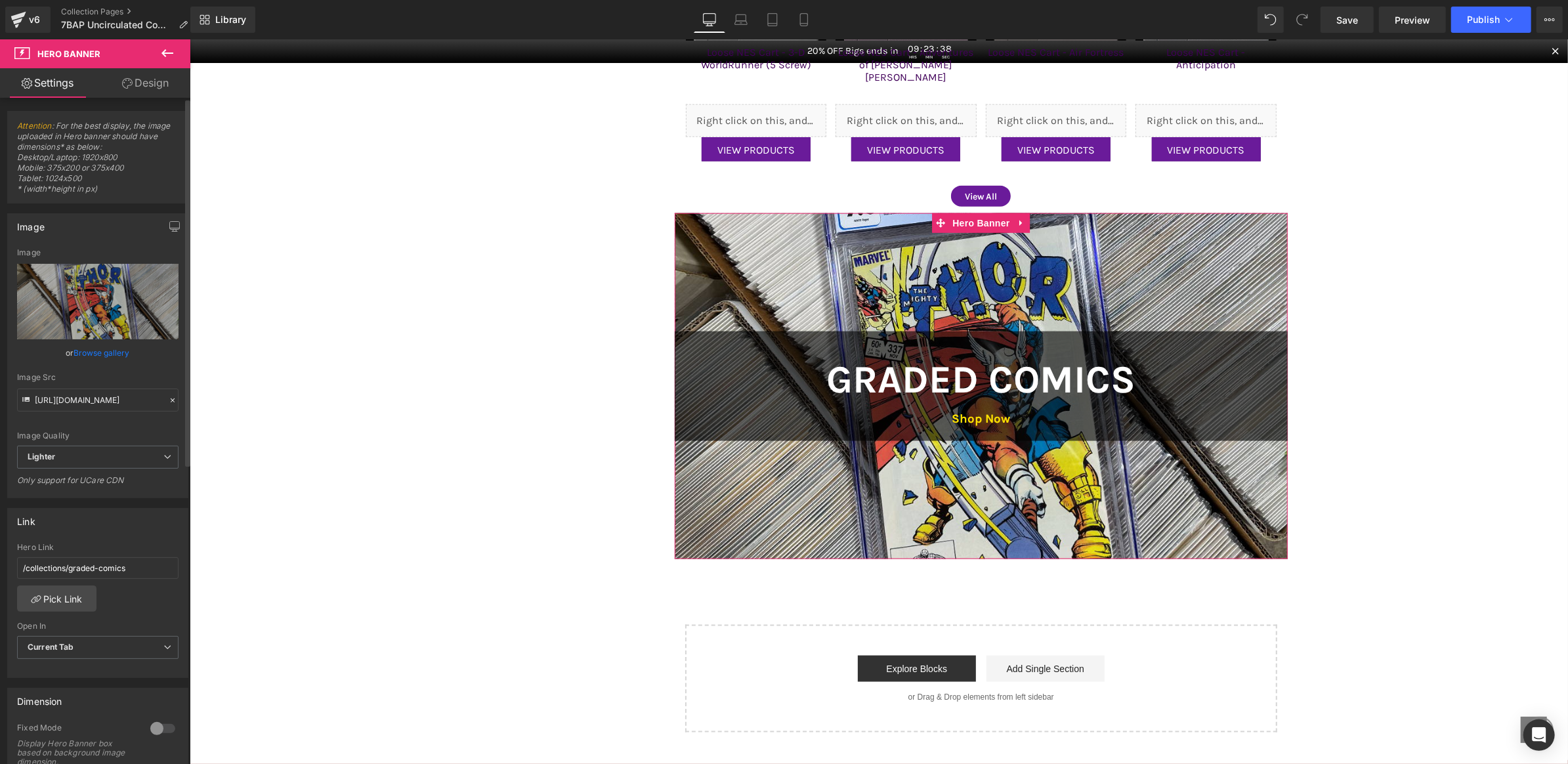
click at [78, 349] on link "Browse gallery" at bounding box center [102, 353] width 56 height 23
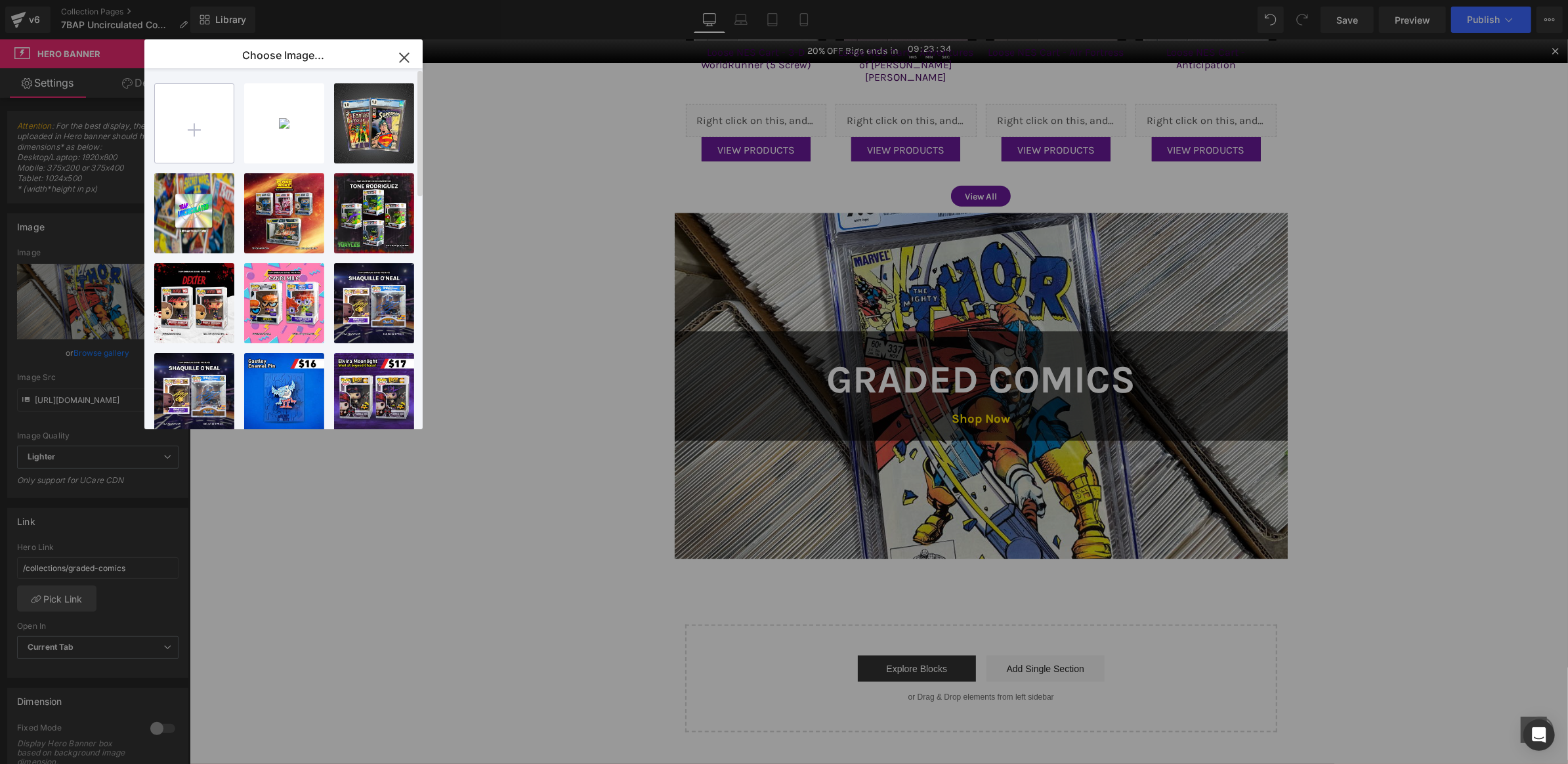
type input "C:\fakepath\GC_2.png"
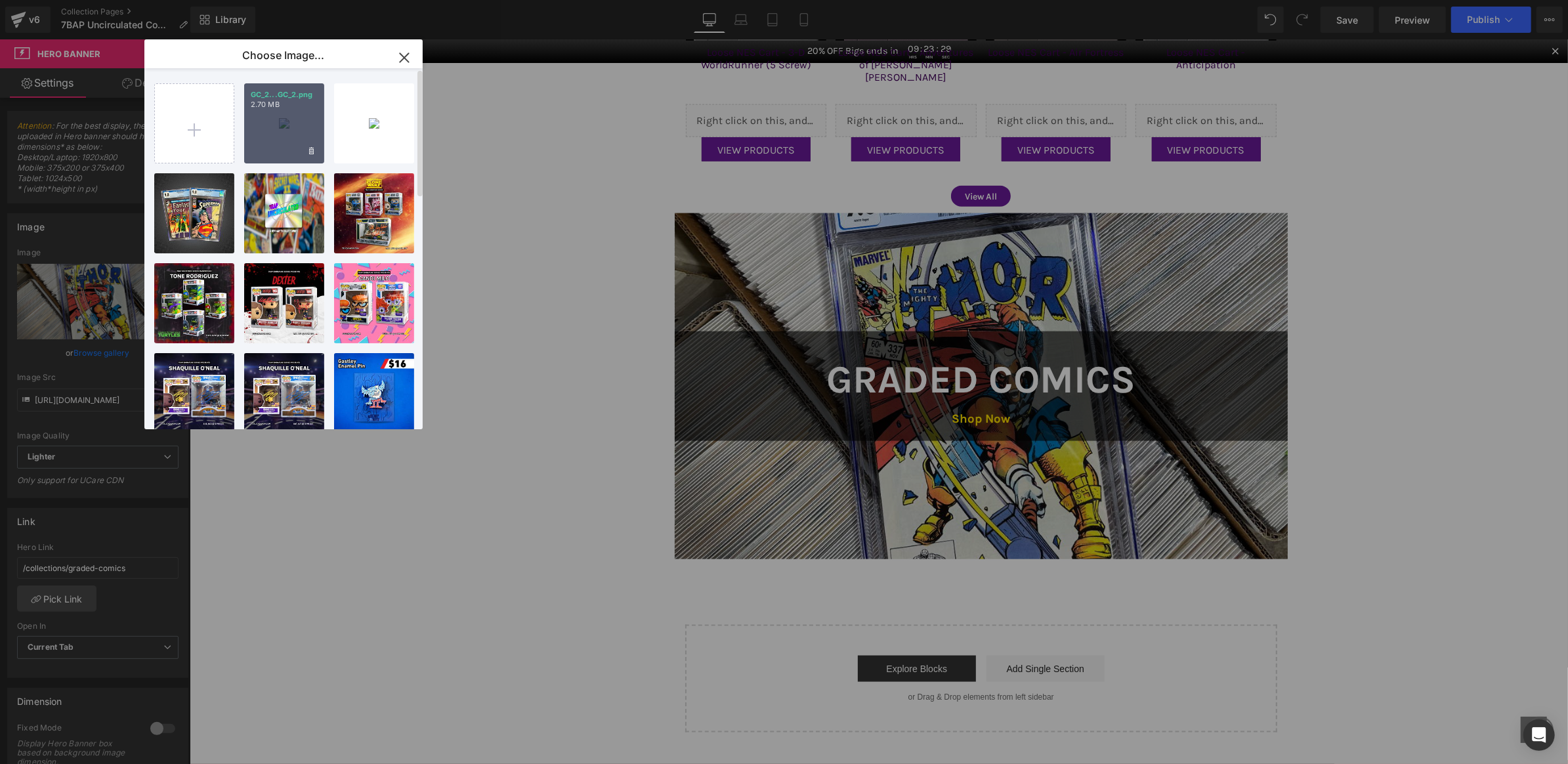
click at [286, 104] on p "2.70 MB" at bounding box center [284, 105] width 67 height 10
type input "https://ucarecdn.com/b6569750-90de-4218-ae28-c7d76f1d55cd/-/format/auto/-/previ…"
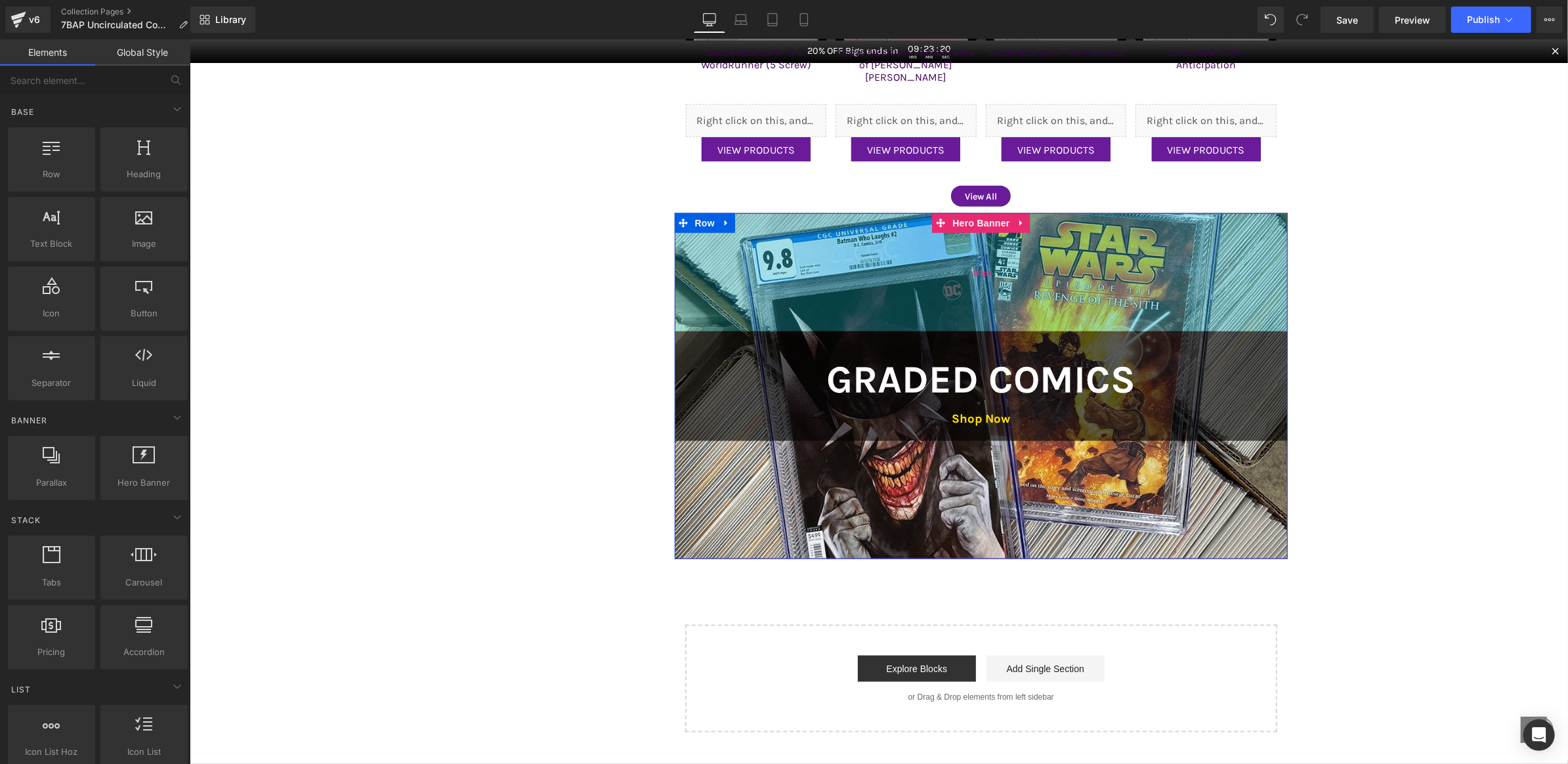
click at [1161, 313] on div "180px" at bounding box center [981, 272] width 614 height 118
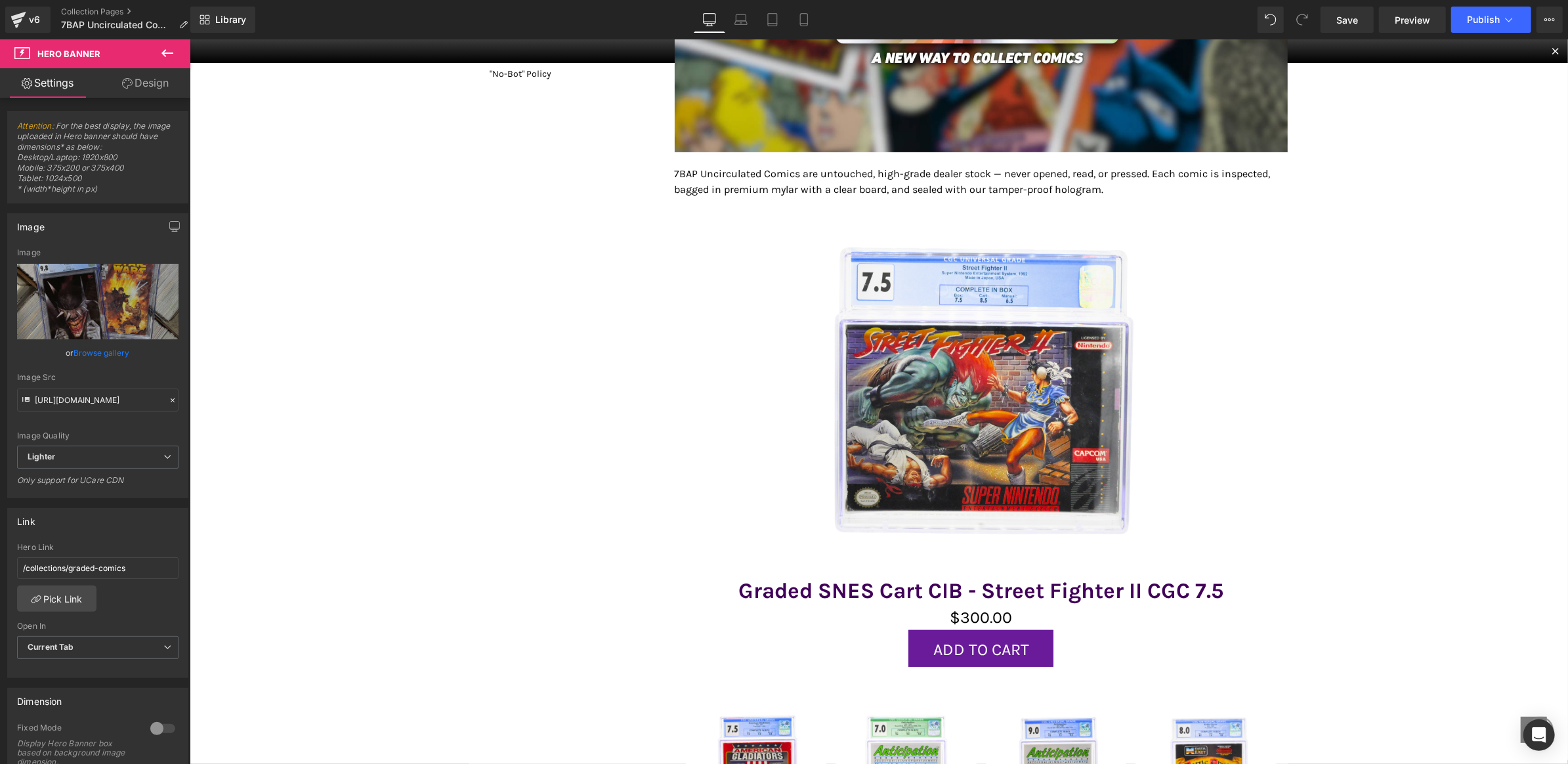
scroll to position [0, 0]
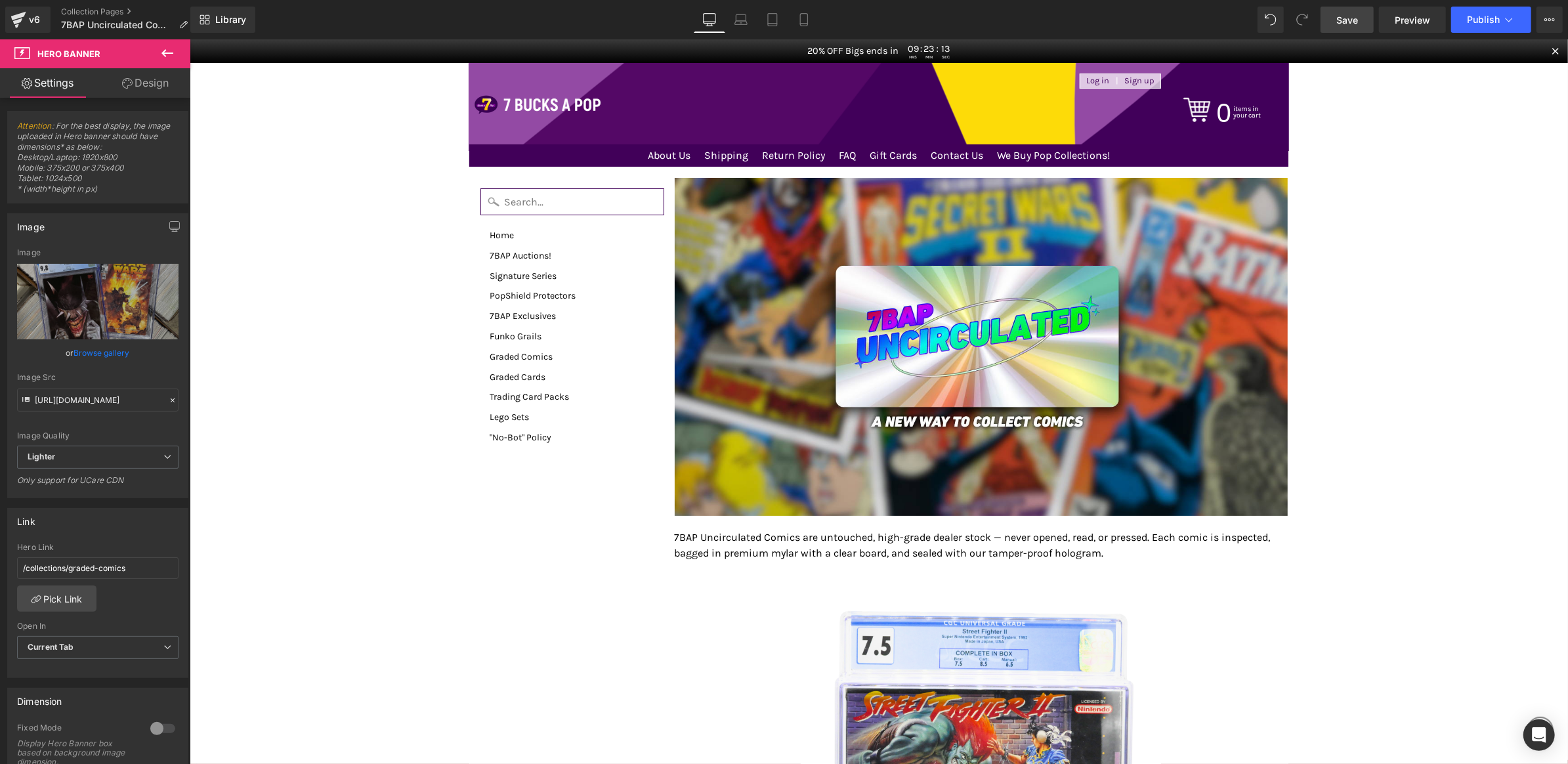
click at [1348, 16] on span "Save" at bounding box center [1347, 20] width 22 height 14
click at [796, 18] on link "Mobile" at bounding box center [804, 20] width 32 height 26
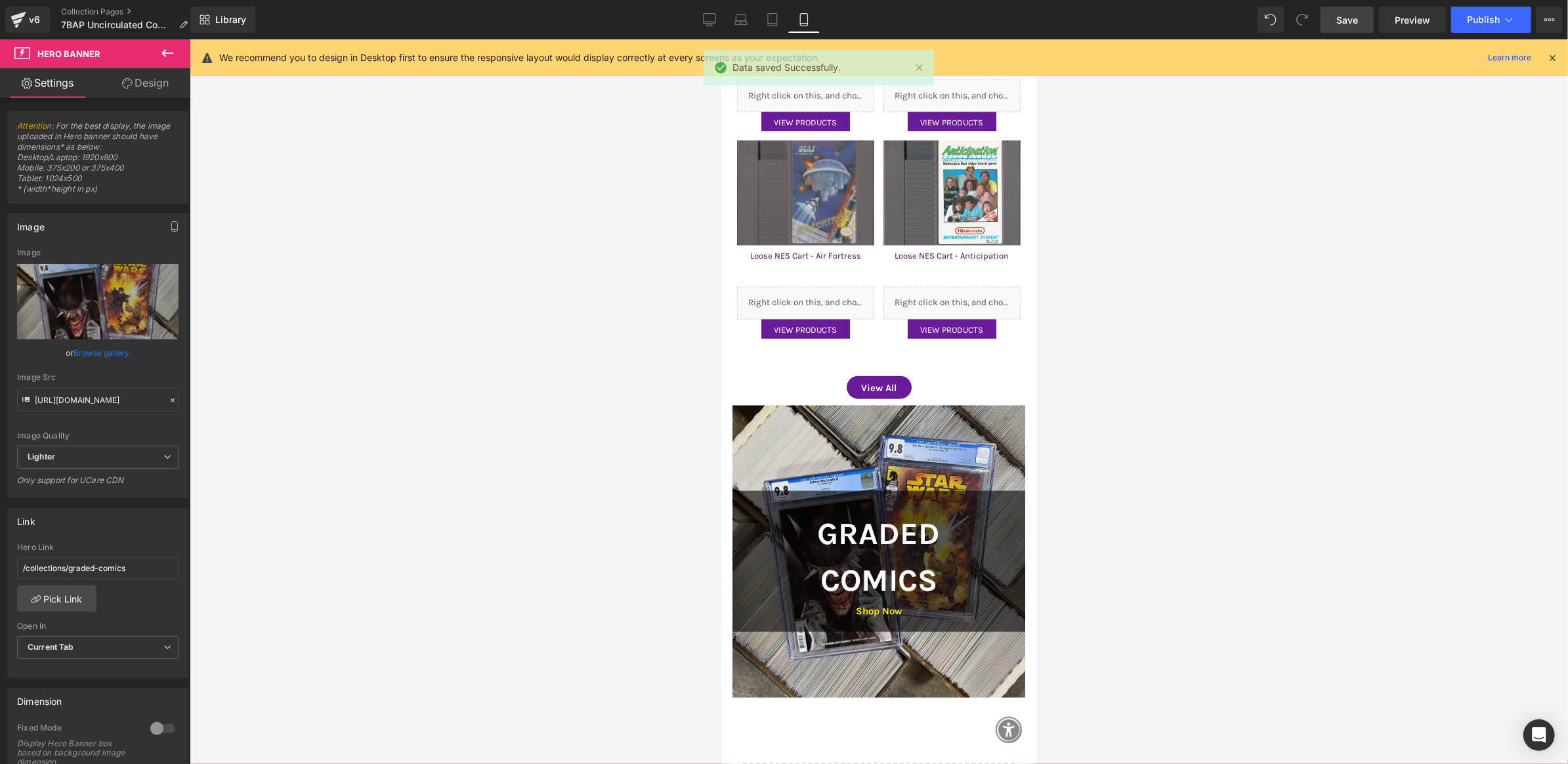
scroll to position [1394, 0]
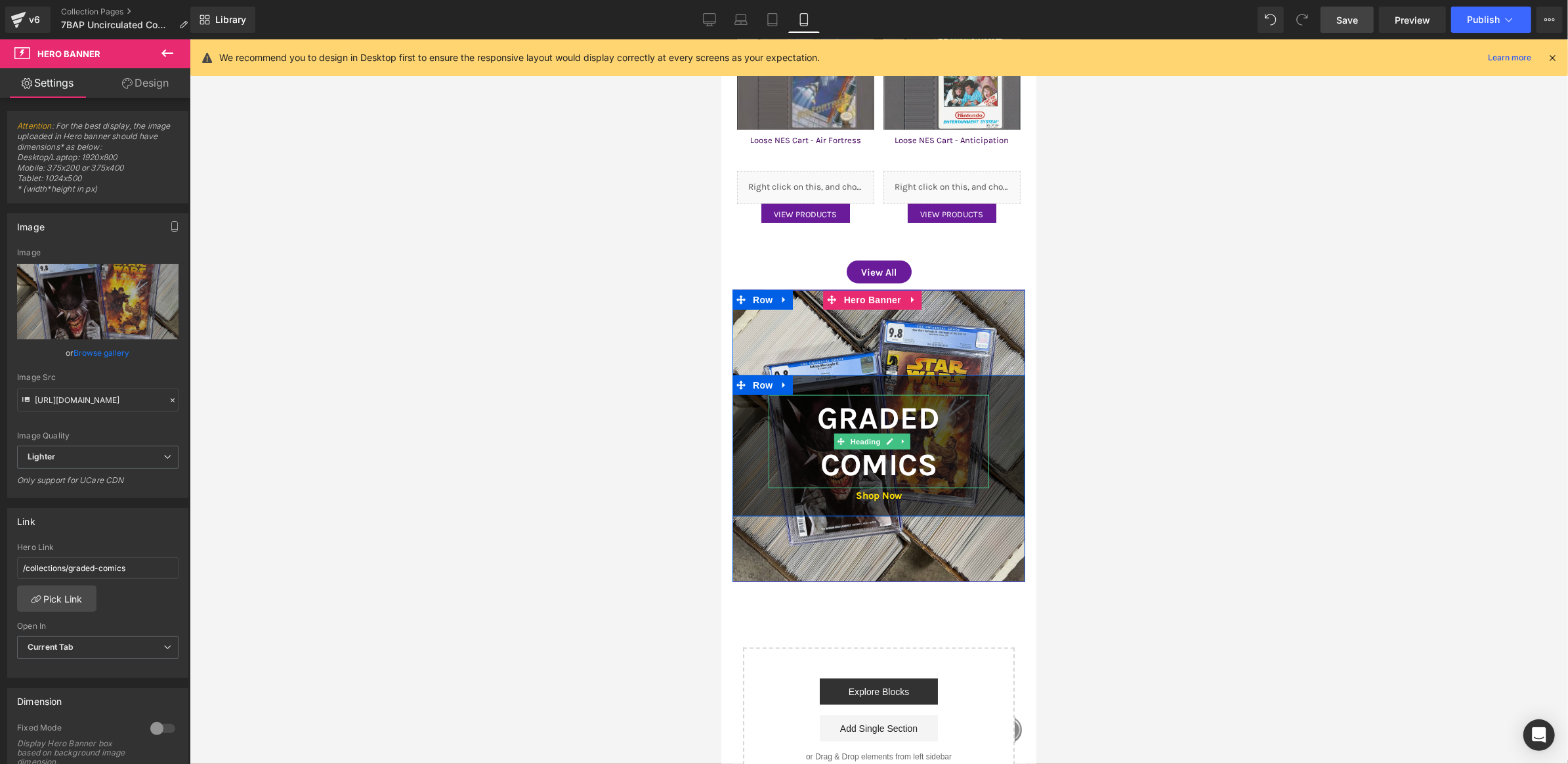
click at [794, 423] on h2 "Graded Comics" at bounding box center [878, 441] width 220 height 94
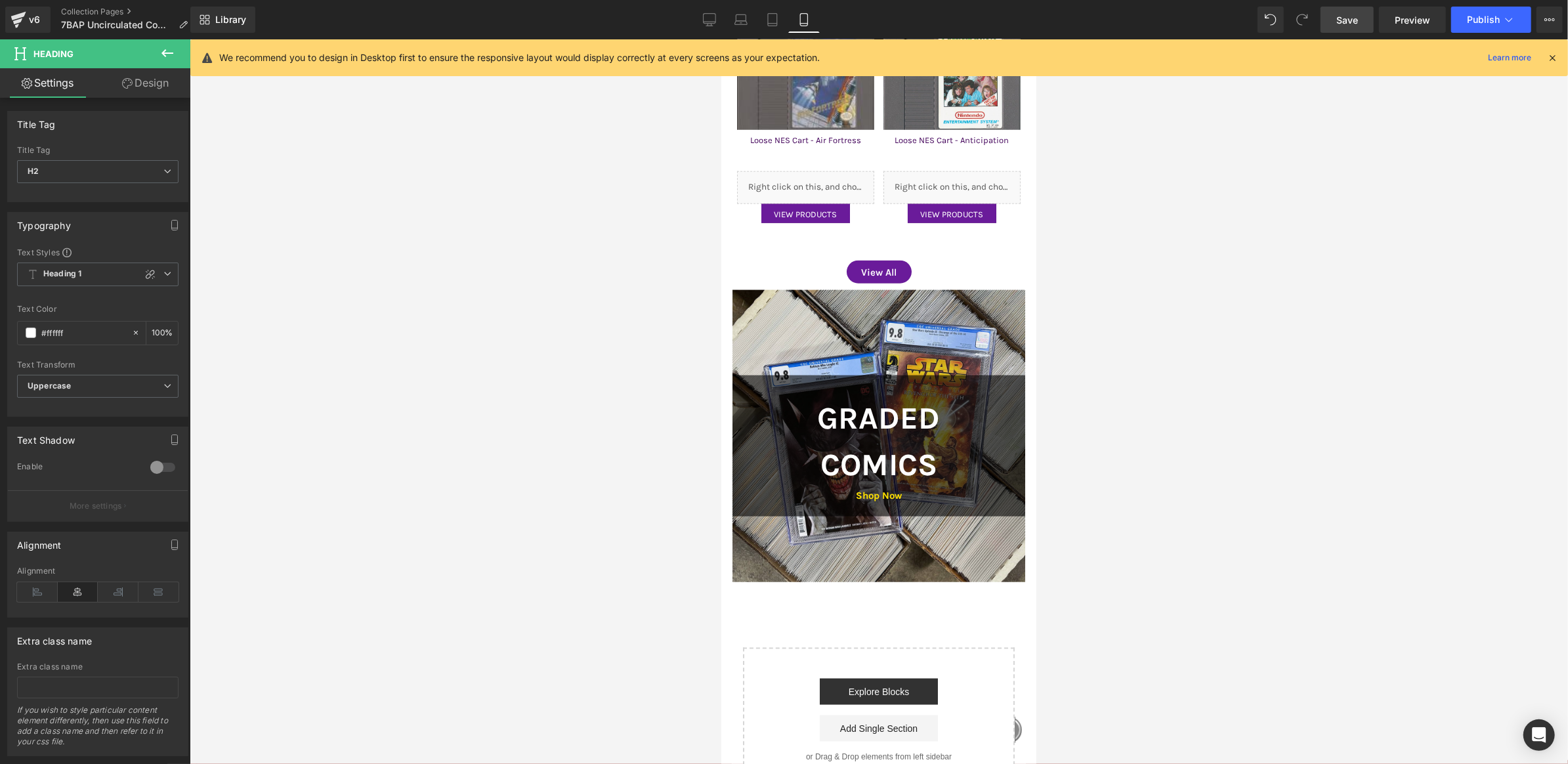
click at [149, 83] on link "Design" at bounding box center [145, 83] width 95 height 30
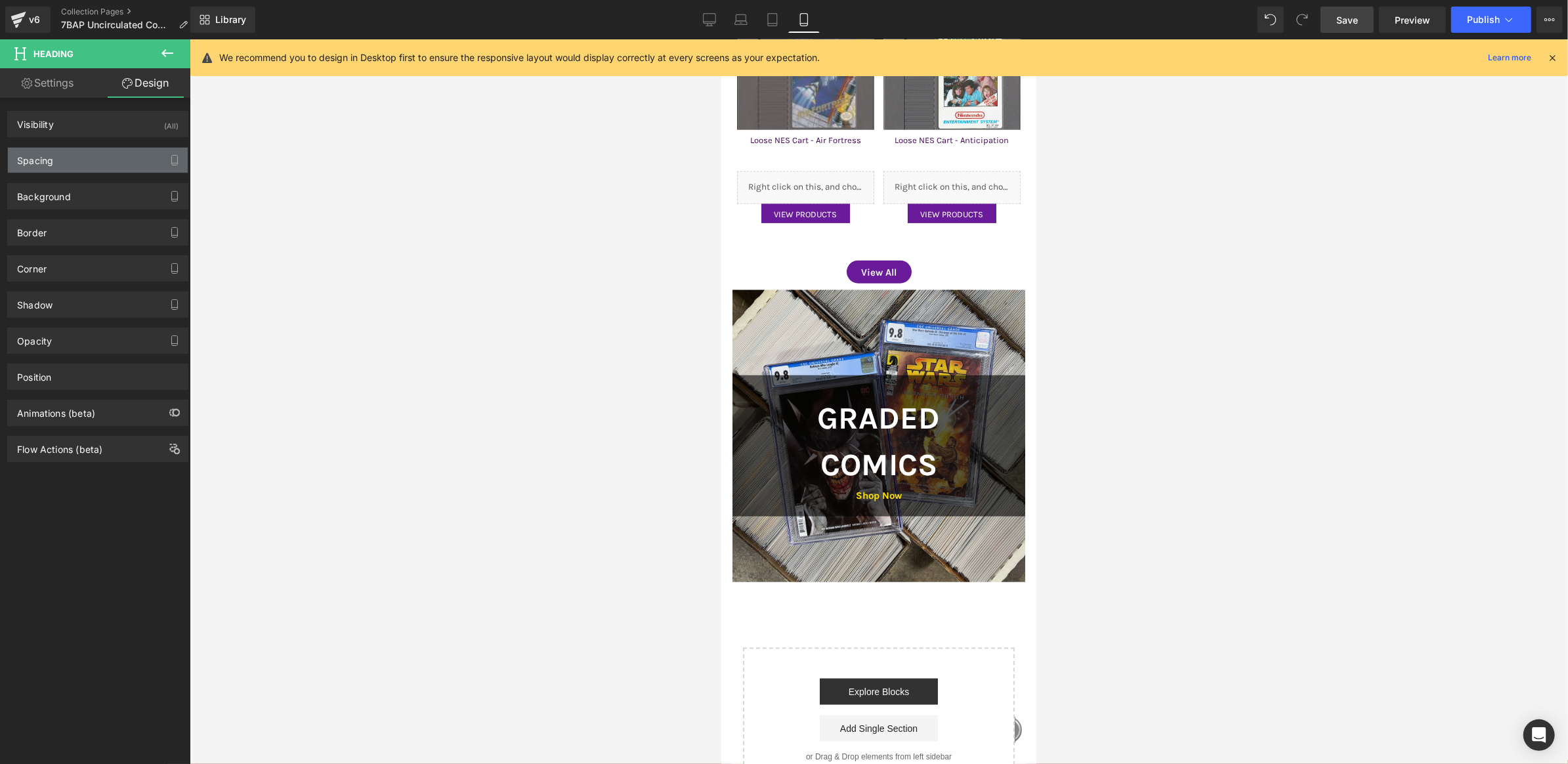
click at [107, 159] on div "Spacing" at bounding box center [98, 160] width 180 height 25
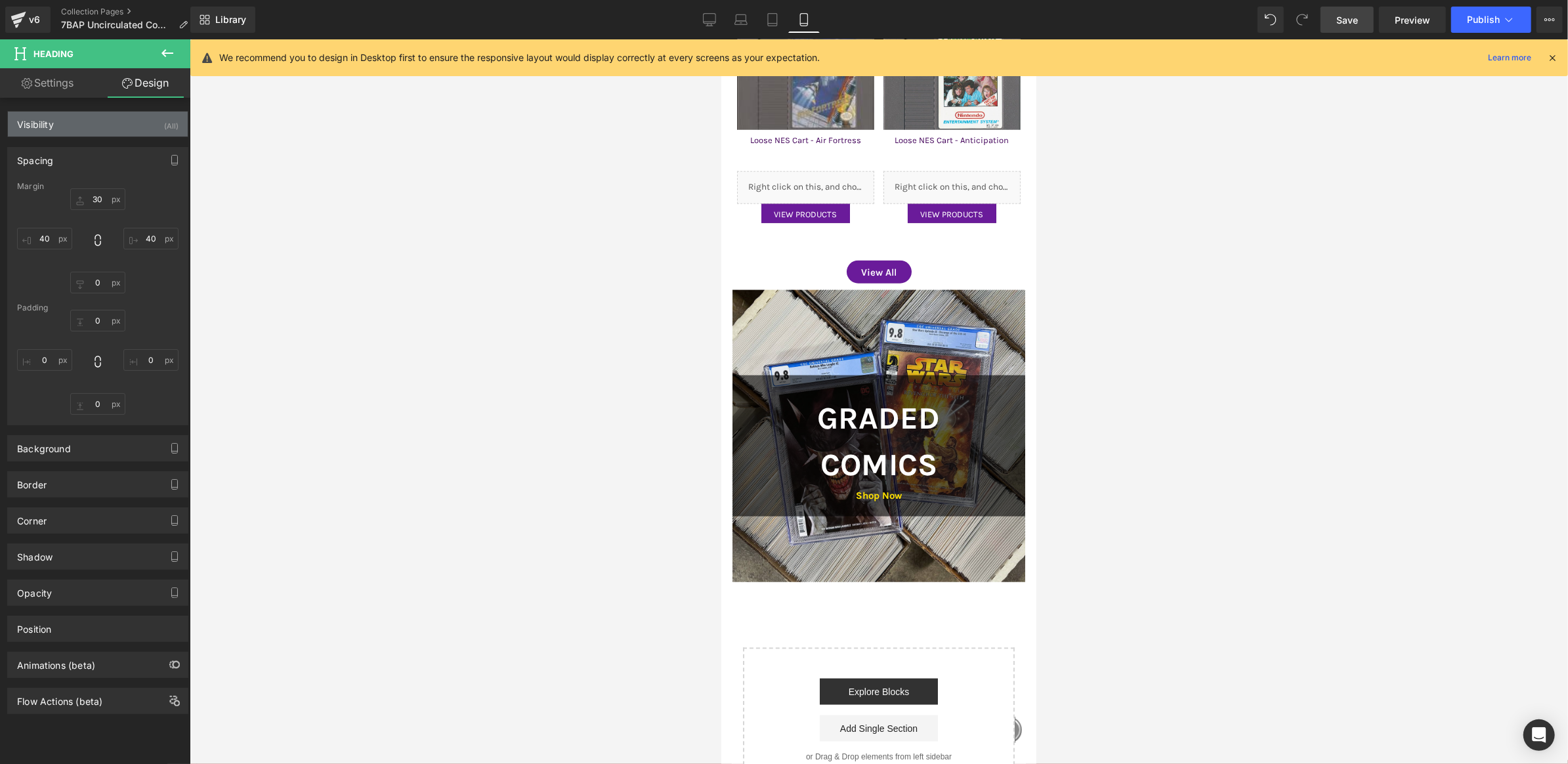
click at [105, 122] on div "Visibility (All)" at bounding box center [98, 124] width 180 height 25
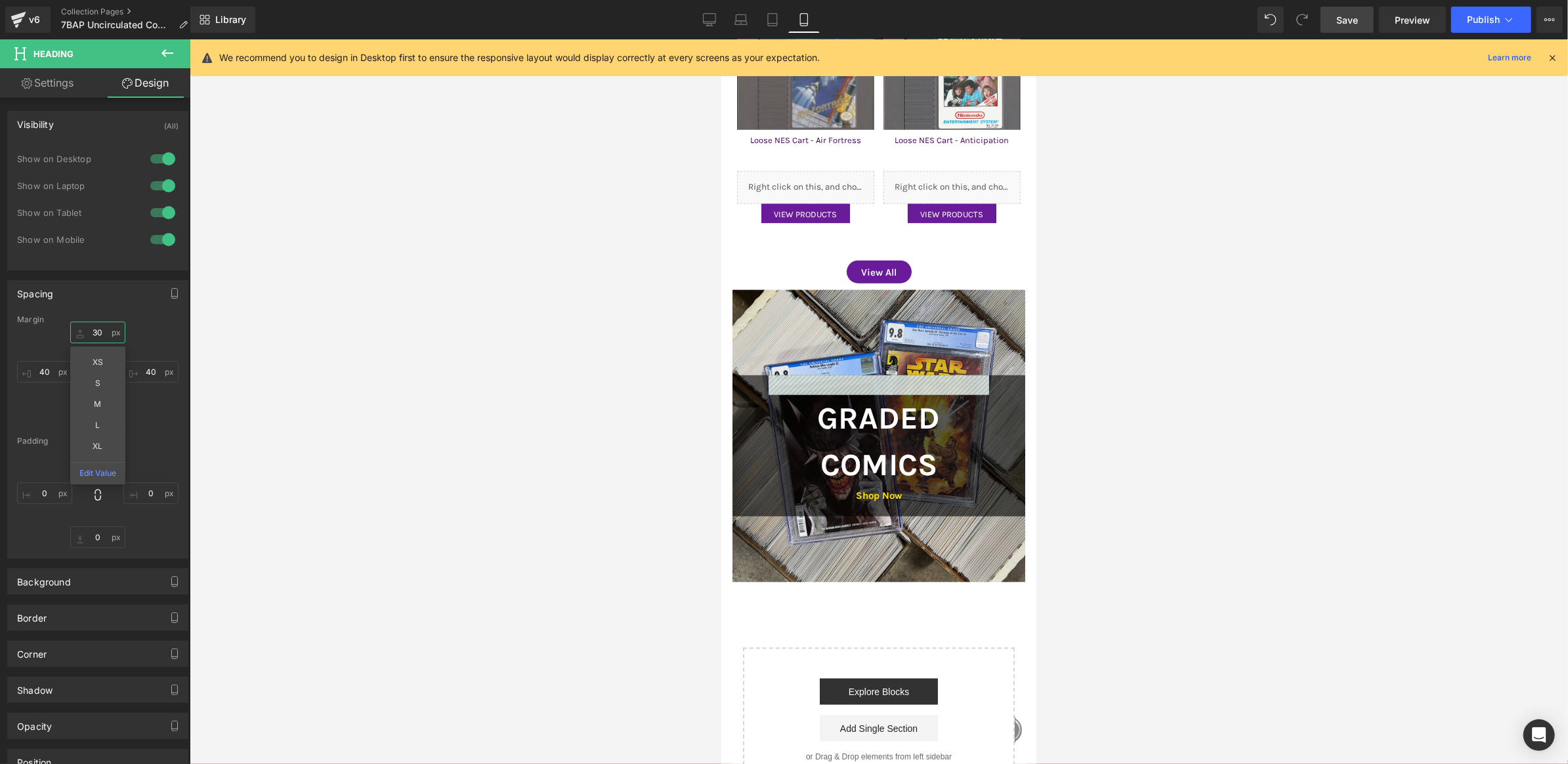
click at [90, 332] on input "30" at bounding box center [98, 332] width 55 height 22
click at [101, 331] on input "M" at bounding box center [98, 332] width 55 height 22
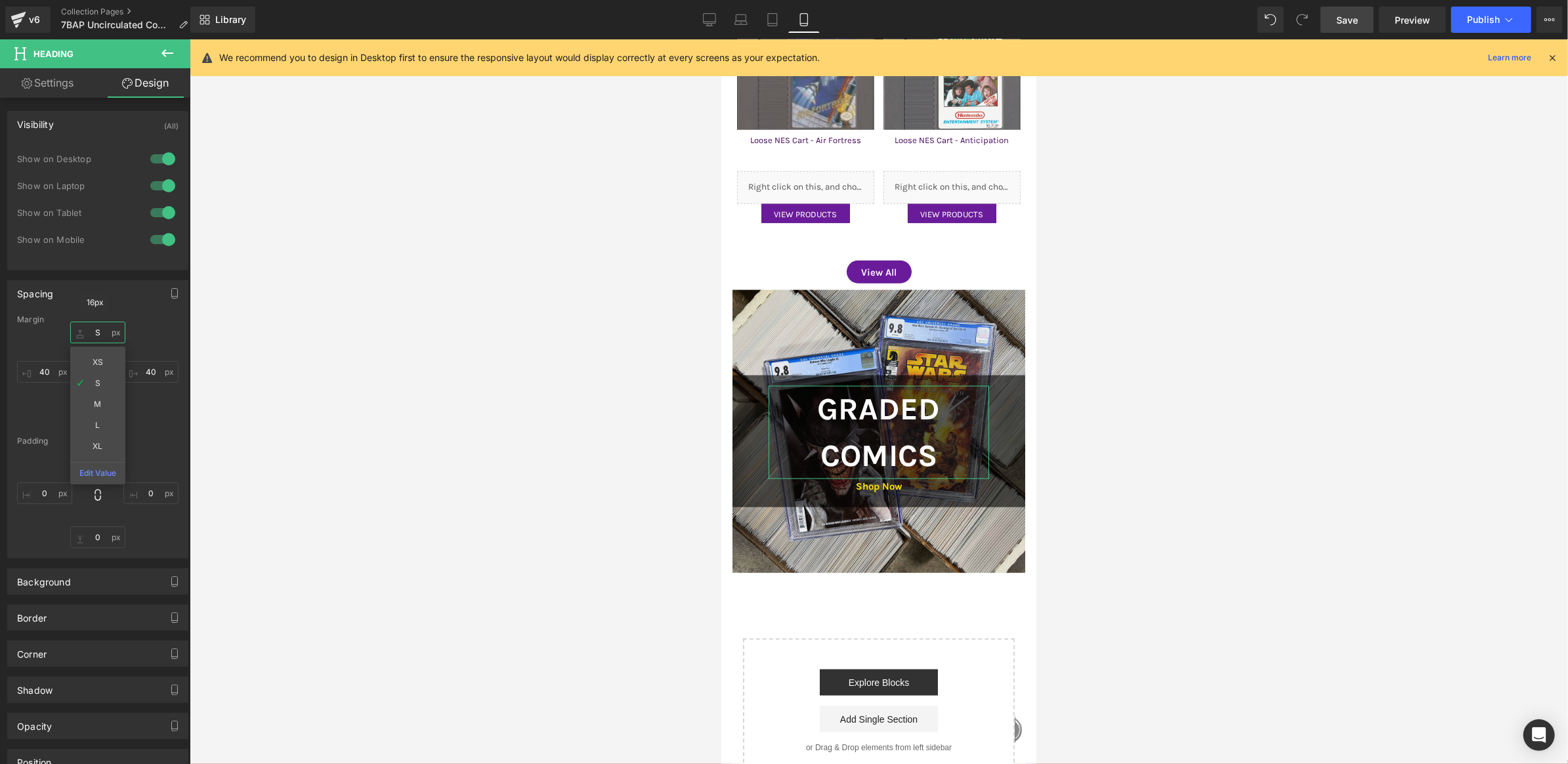
click at [101, 324] on input "S" at bounding box center [98, 332] width 55 height 22
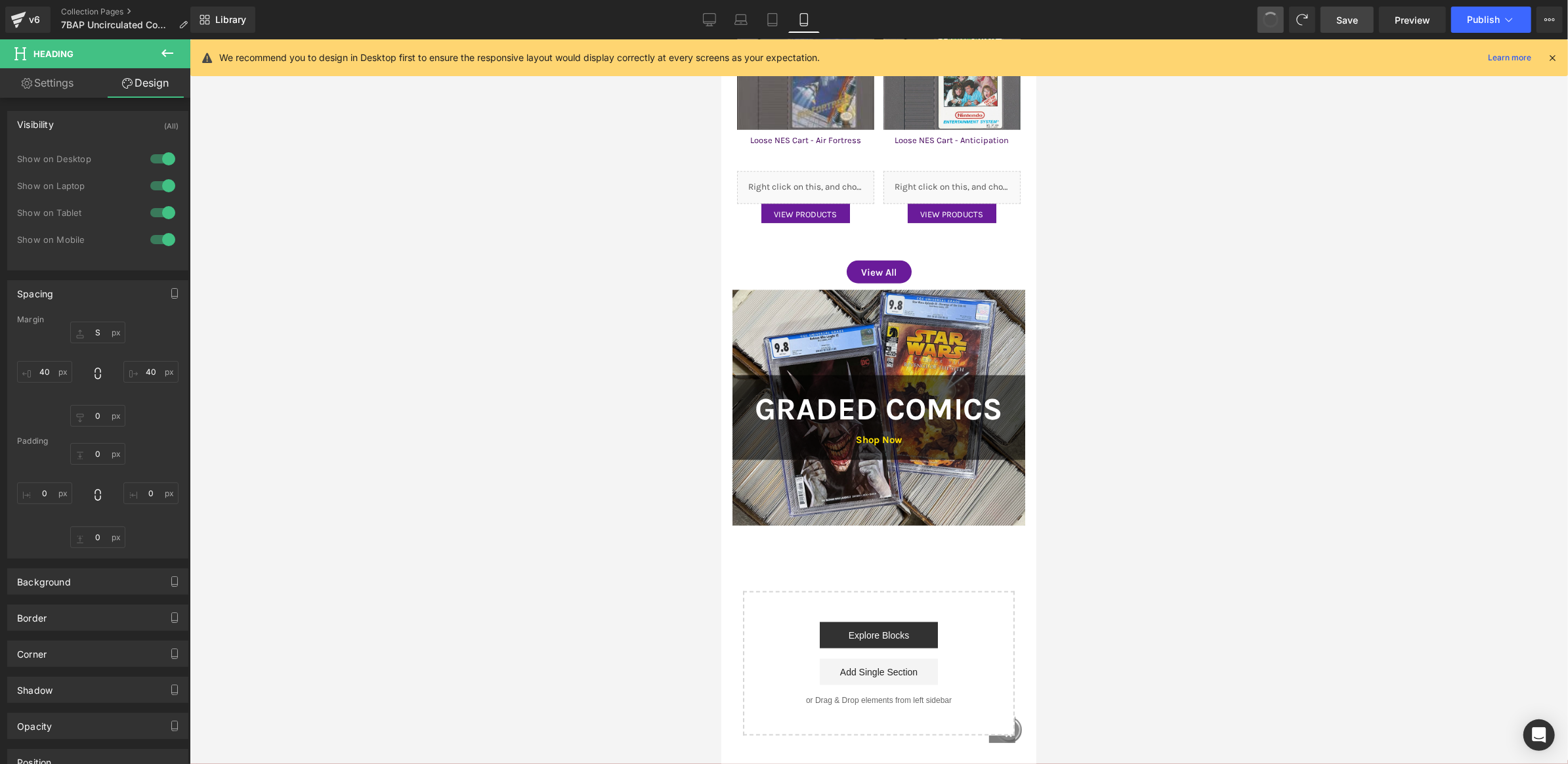
click at [1282, 20] on button at bounding box center [1271, 20] width 26 height 26
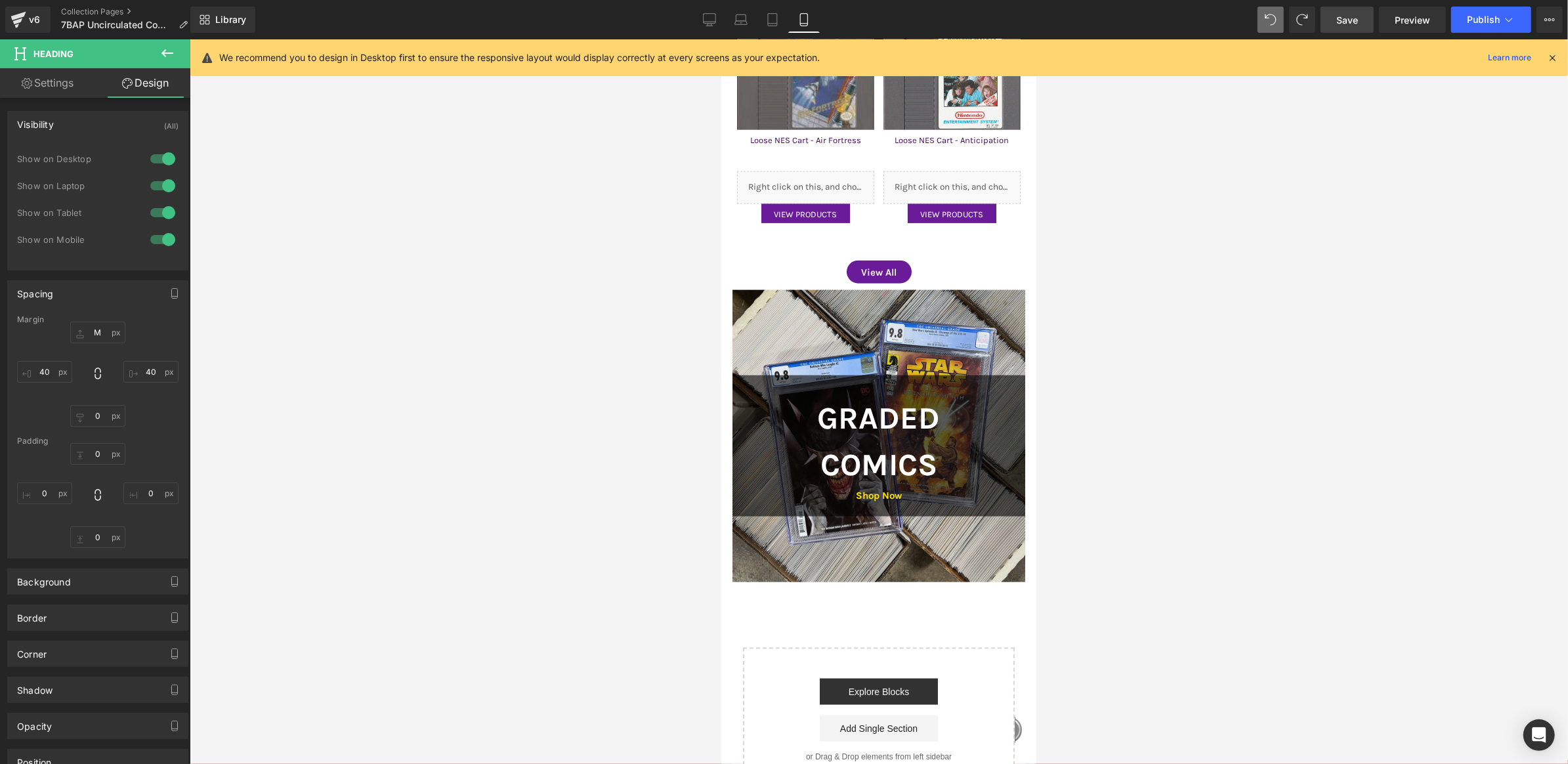
type input "30"
type input "40"
type input "0"
type input "40"
type input "0"
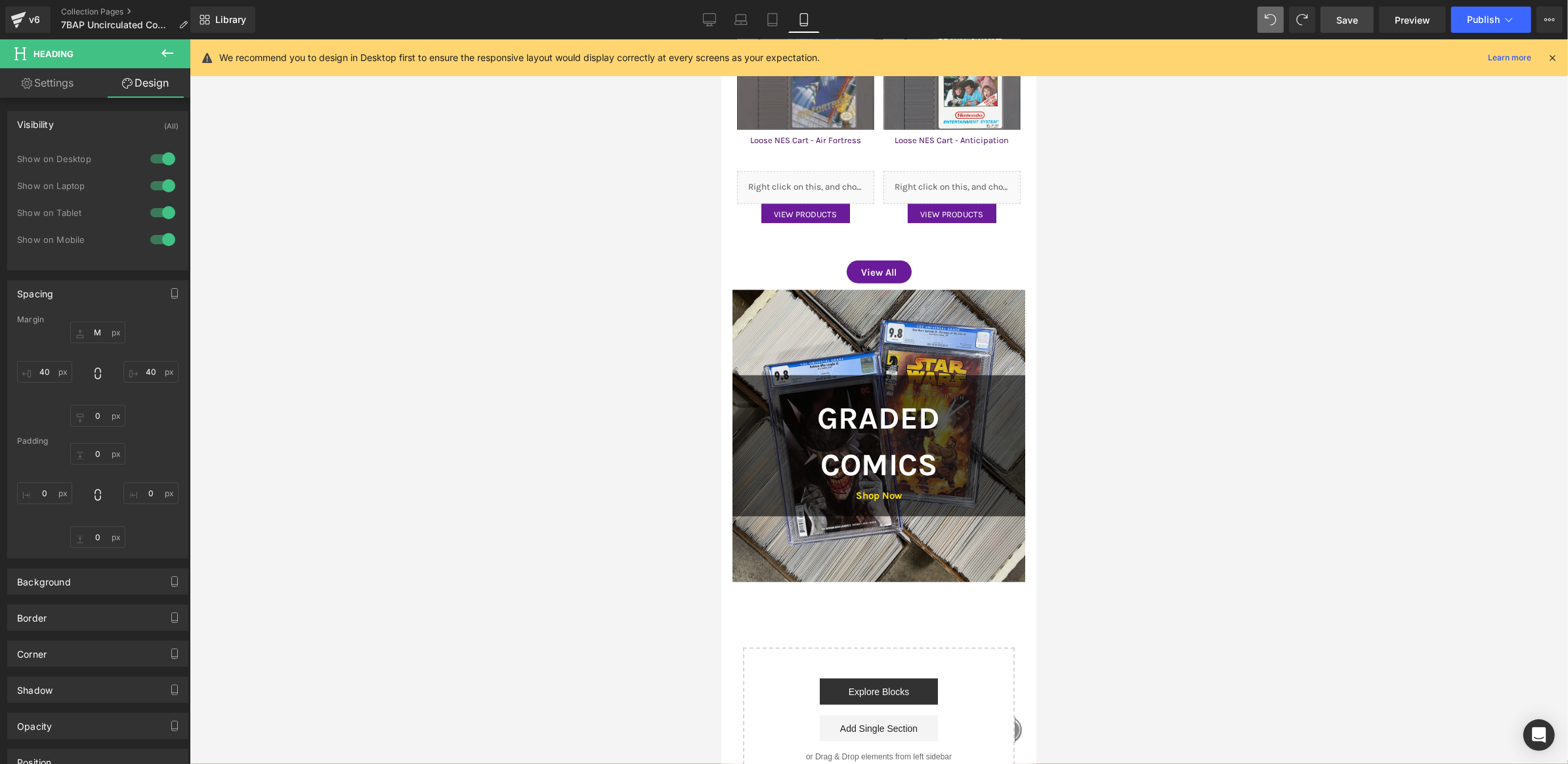
type input "0"
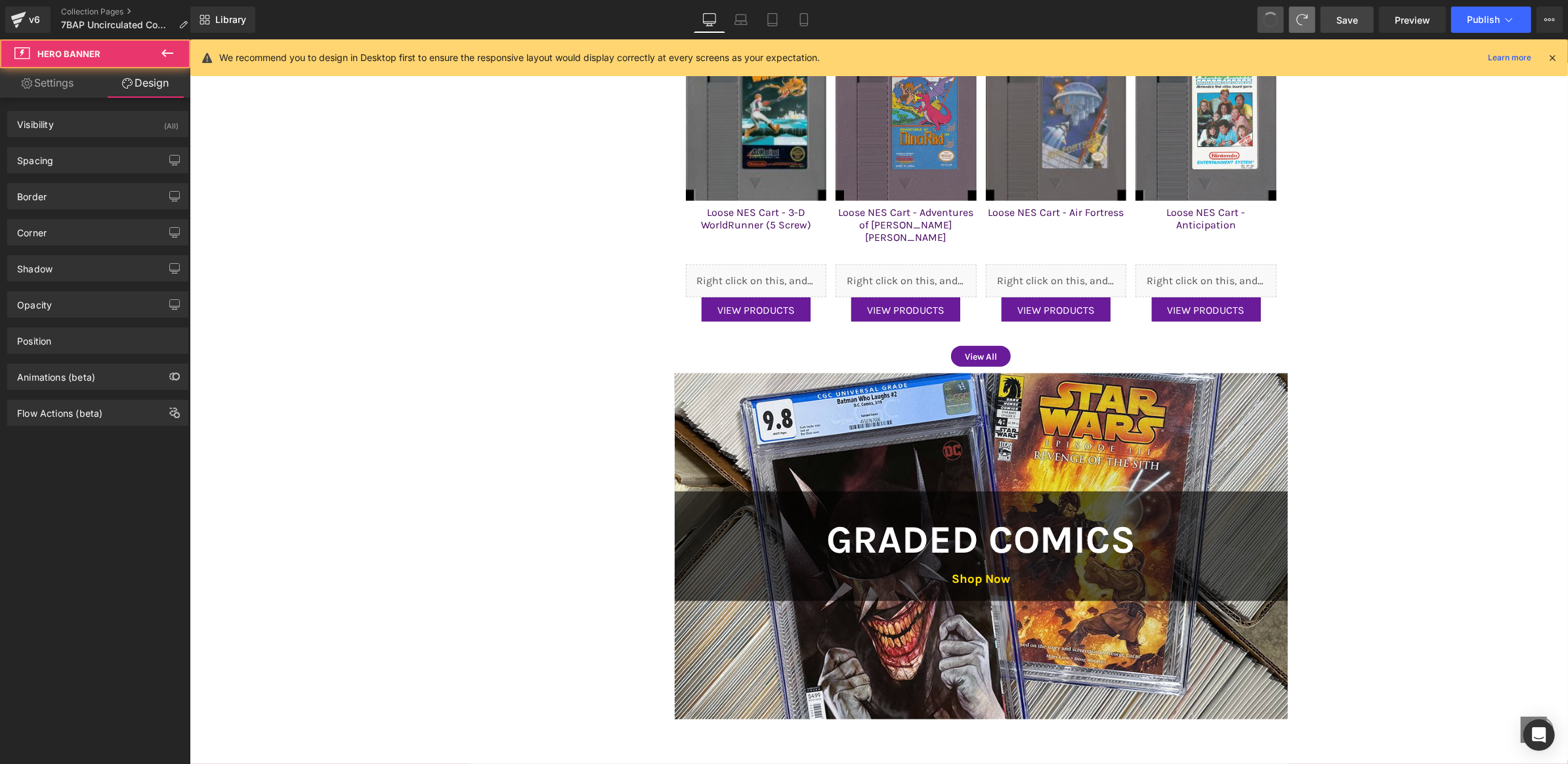
click at [1299, 20] on icon at bounding box center [1302, 19] width 11 height 11
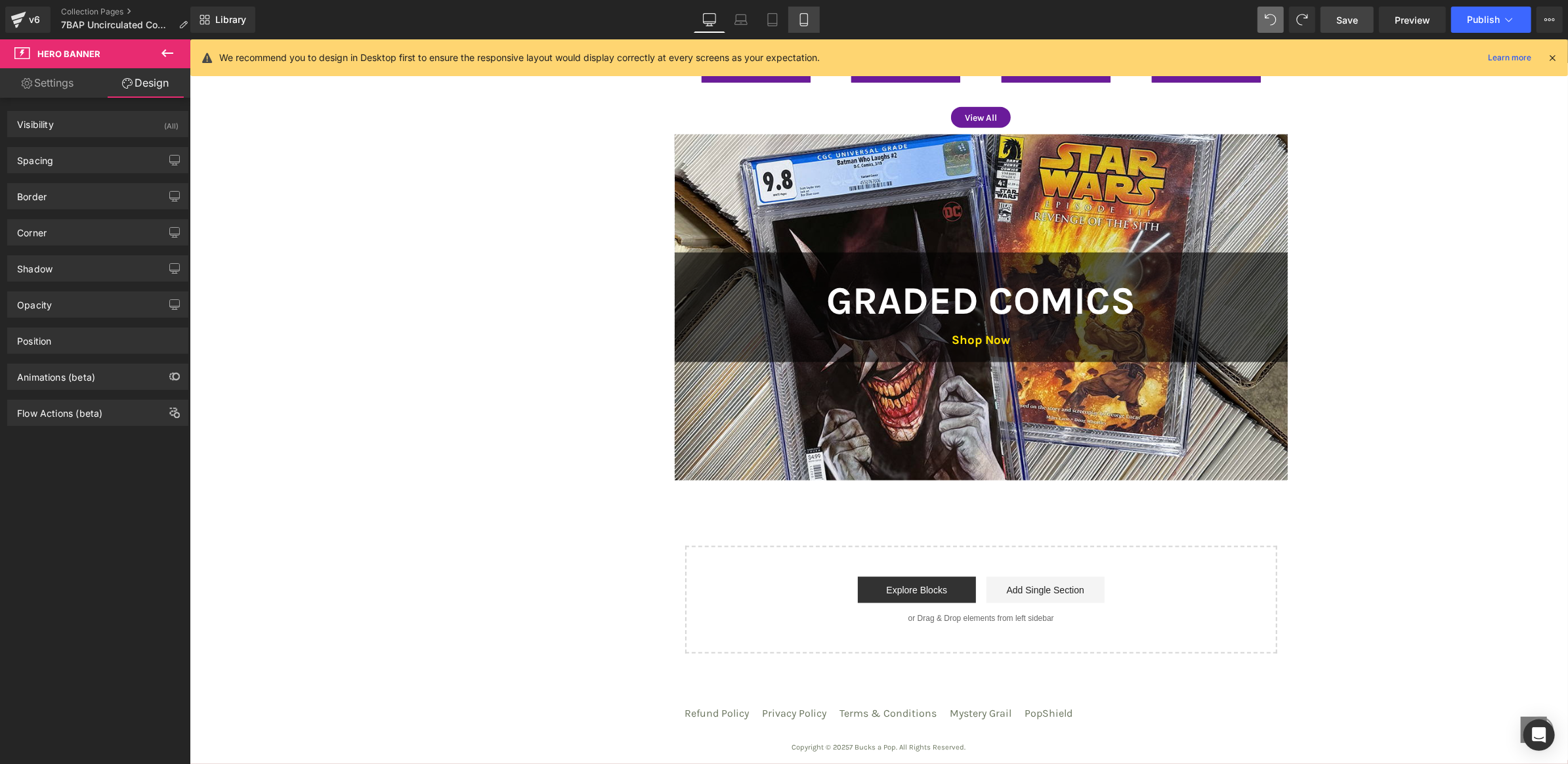
click at [807, 19] on icon at bounding box center [804, 19] width 13 height 13
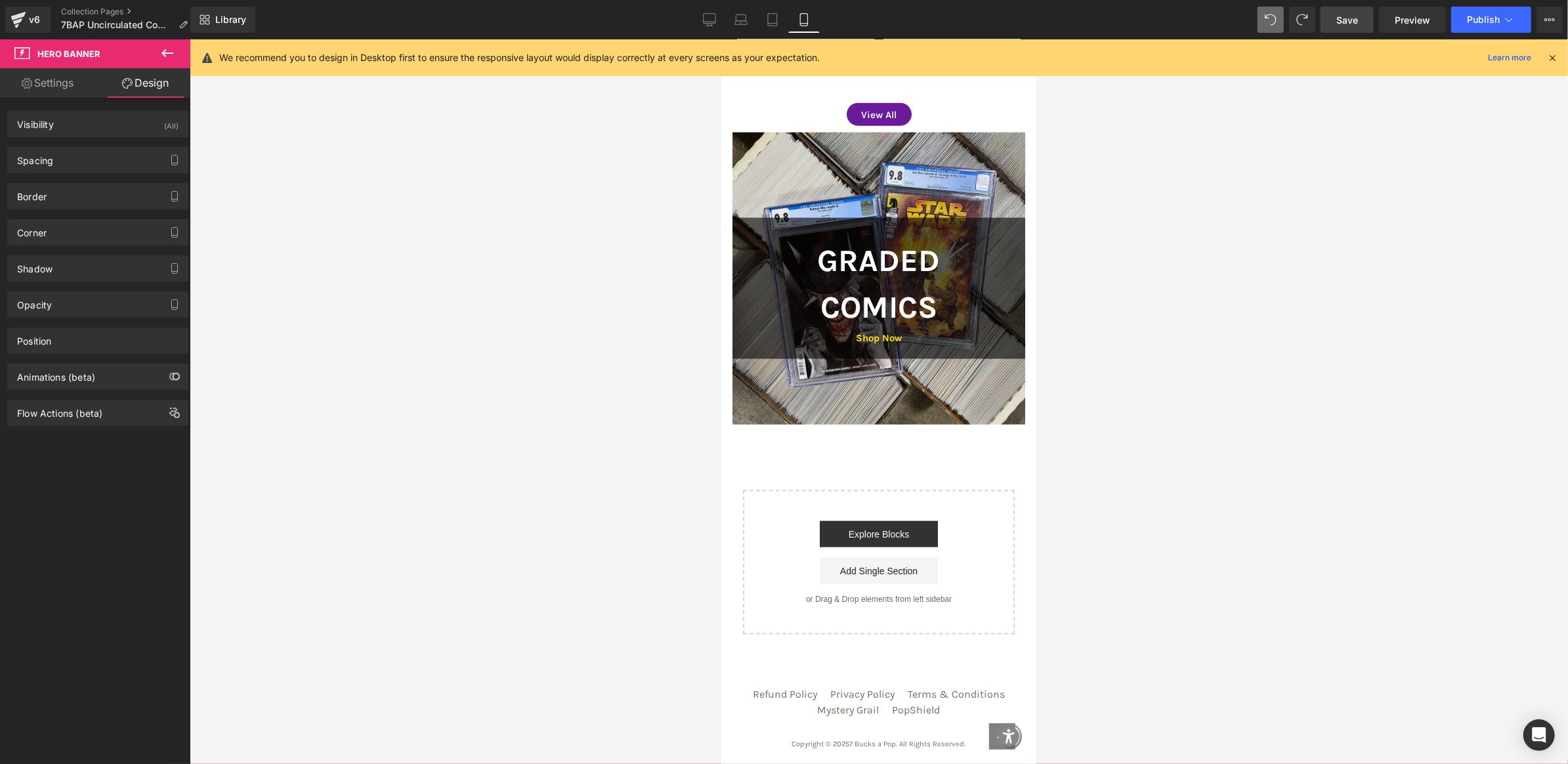
scroll to position [1535, 0]
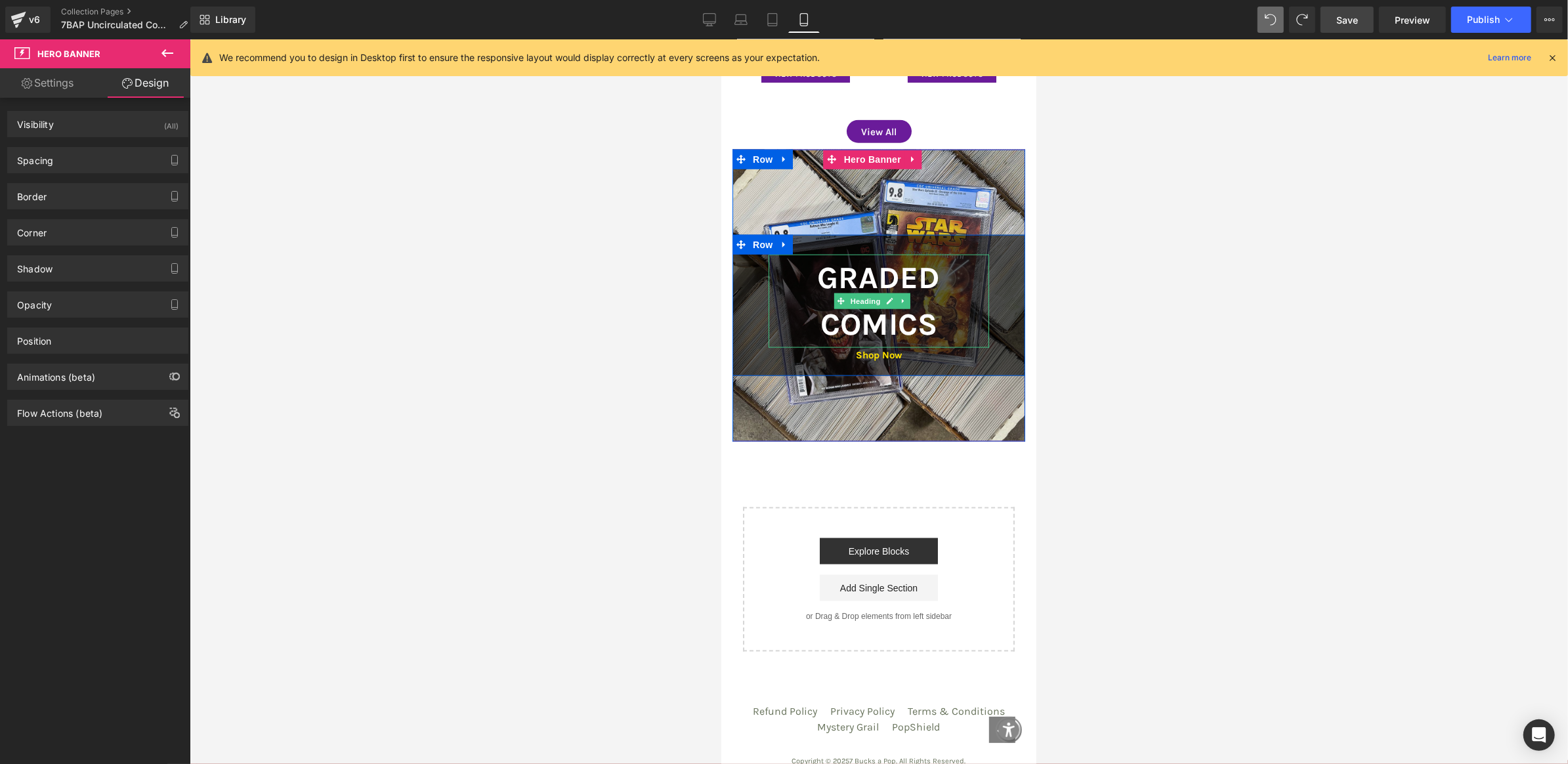
click at [785, 271] on h2 "Graded Comics" at bounding box center [878, 301] width 220 height 94
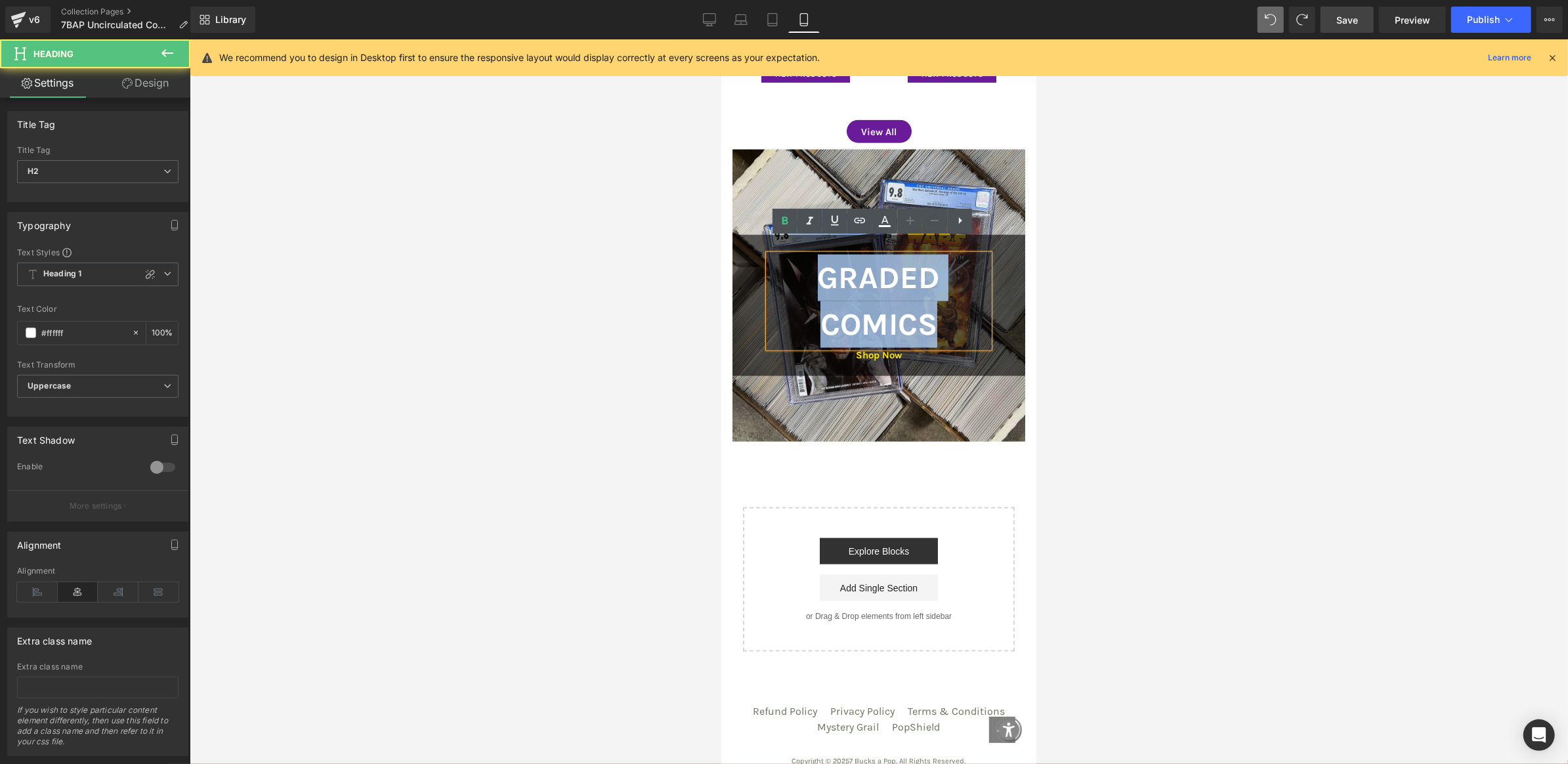
drag, startPoint x: 800, startPoint y: 261, endPoint x: 940, endPoint y: 313, distance: 149.3
click at [940, 313] on h2 "Graded Comics" at bounding box center [878, 301] width 220 height 94
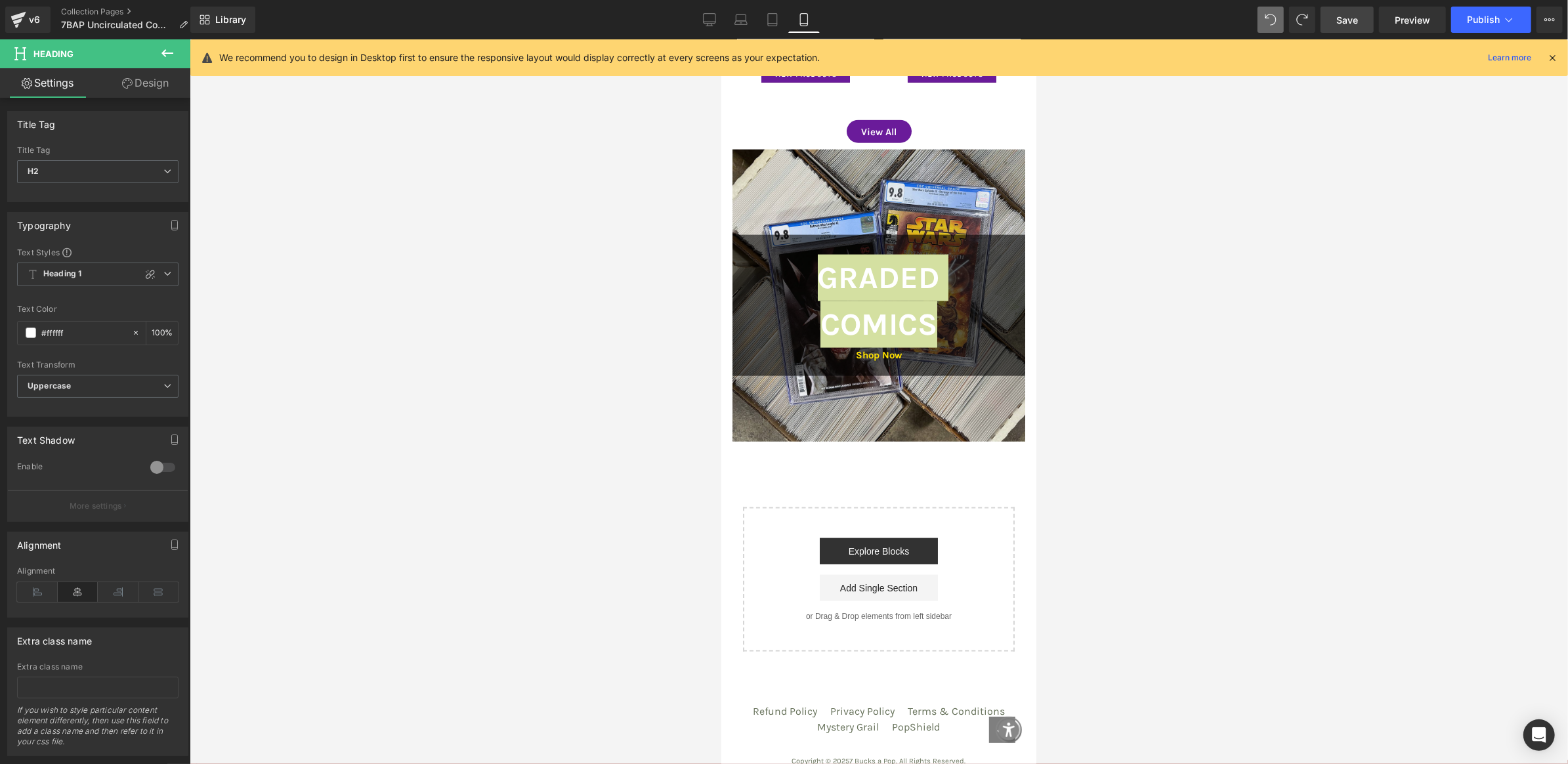
click at [139, 91] on link "Design" at bounding box center [145, 83] width 95 height 30
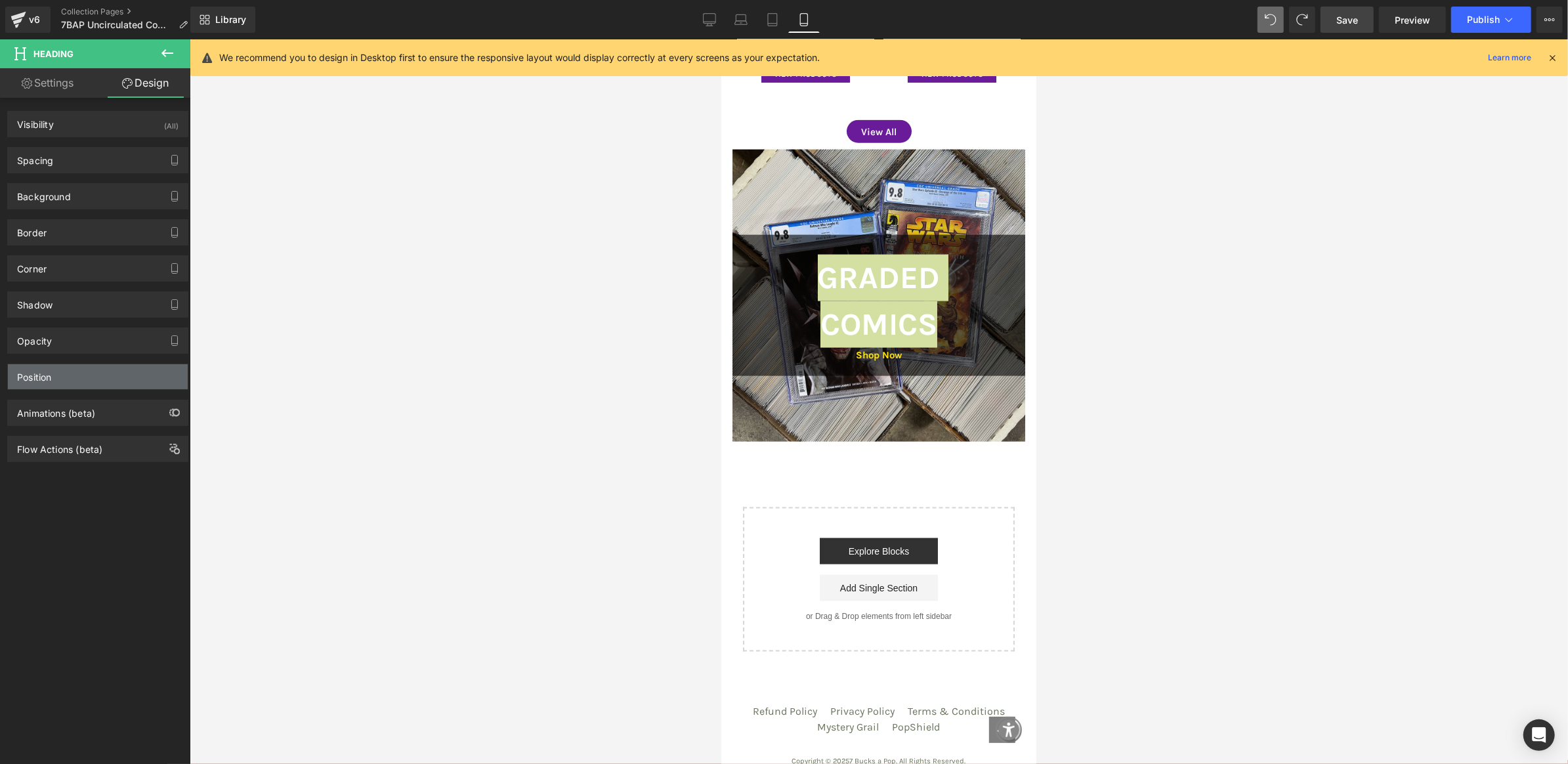
click at [64, 374] on div "Position" at bounding box center [98, 376] width 180 height 25
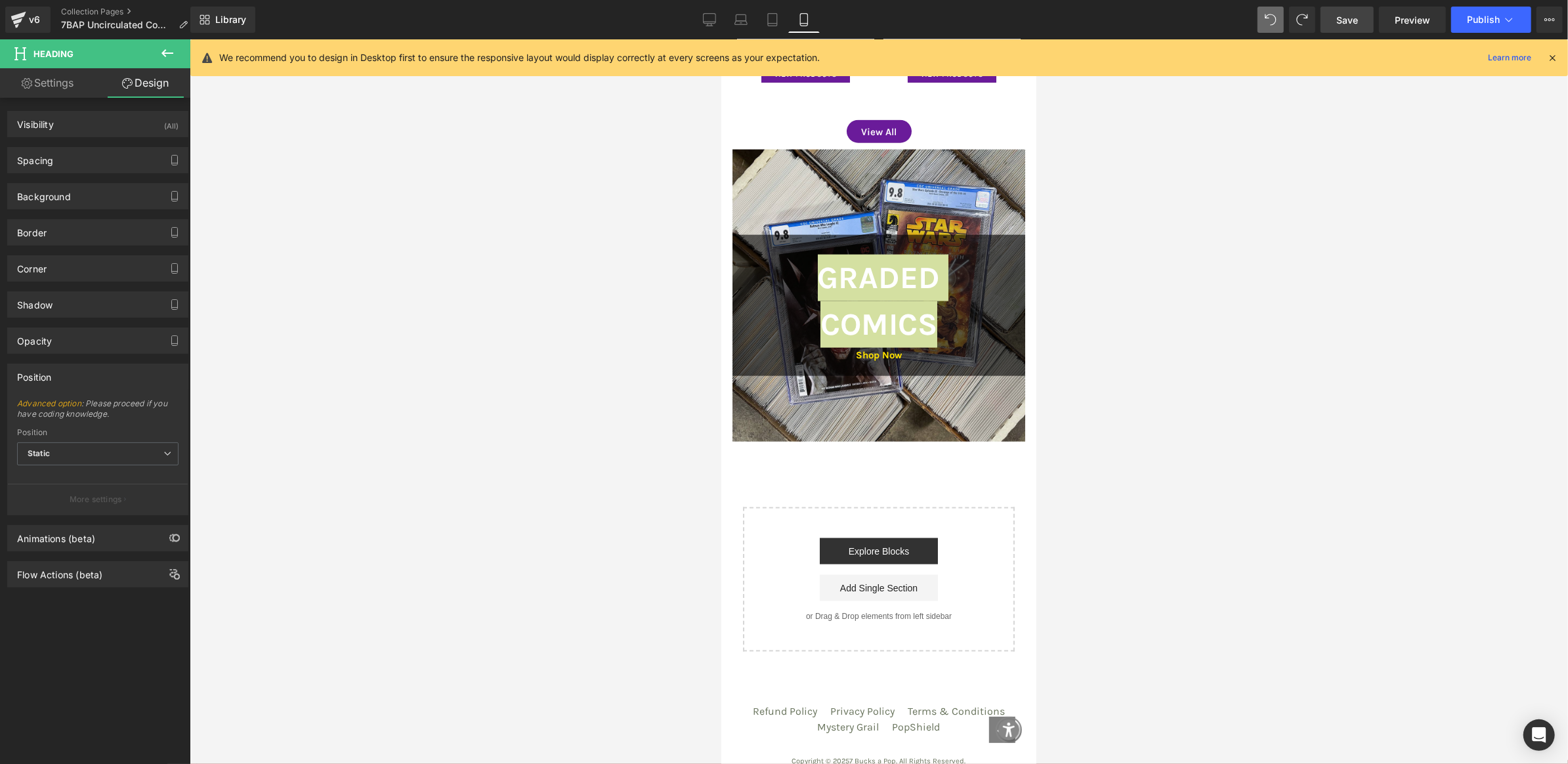
click at [64, 373] on div "Position" at bounding box center [98, 376] width 180 height 25
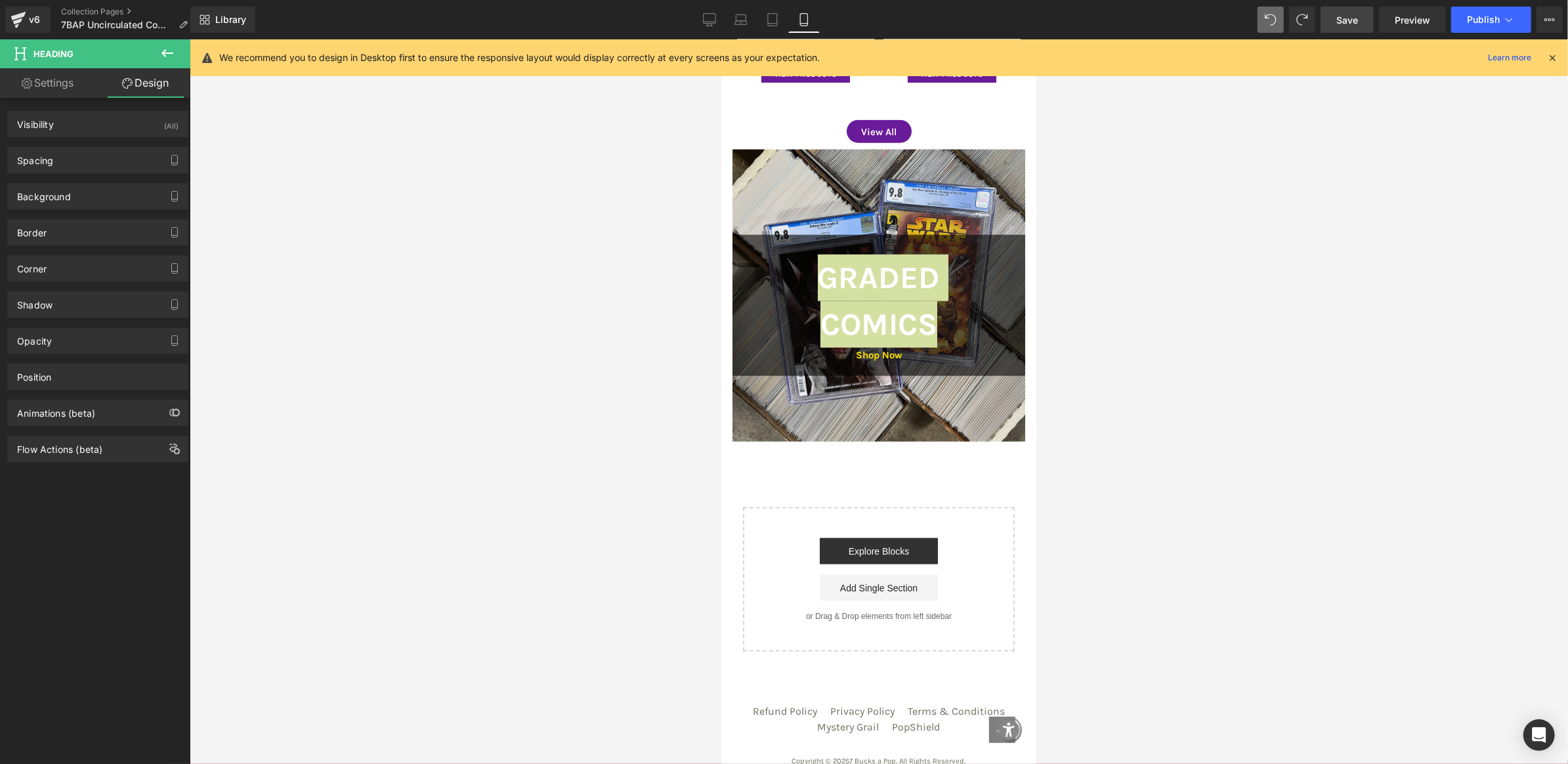
click at [53, 86] on link "Settings" at bounding box center [47, 83] width 95 height 30
type input "100"
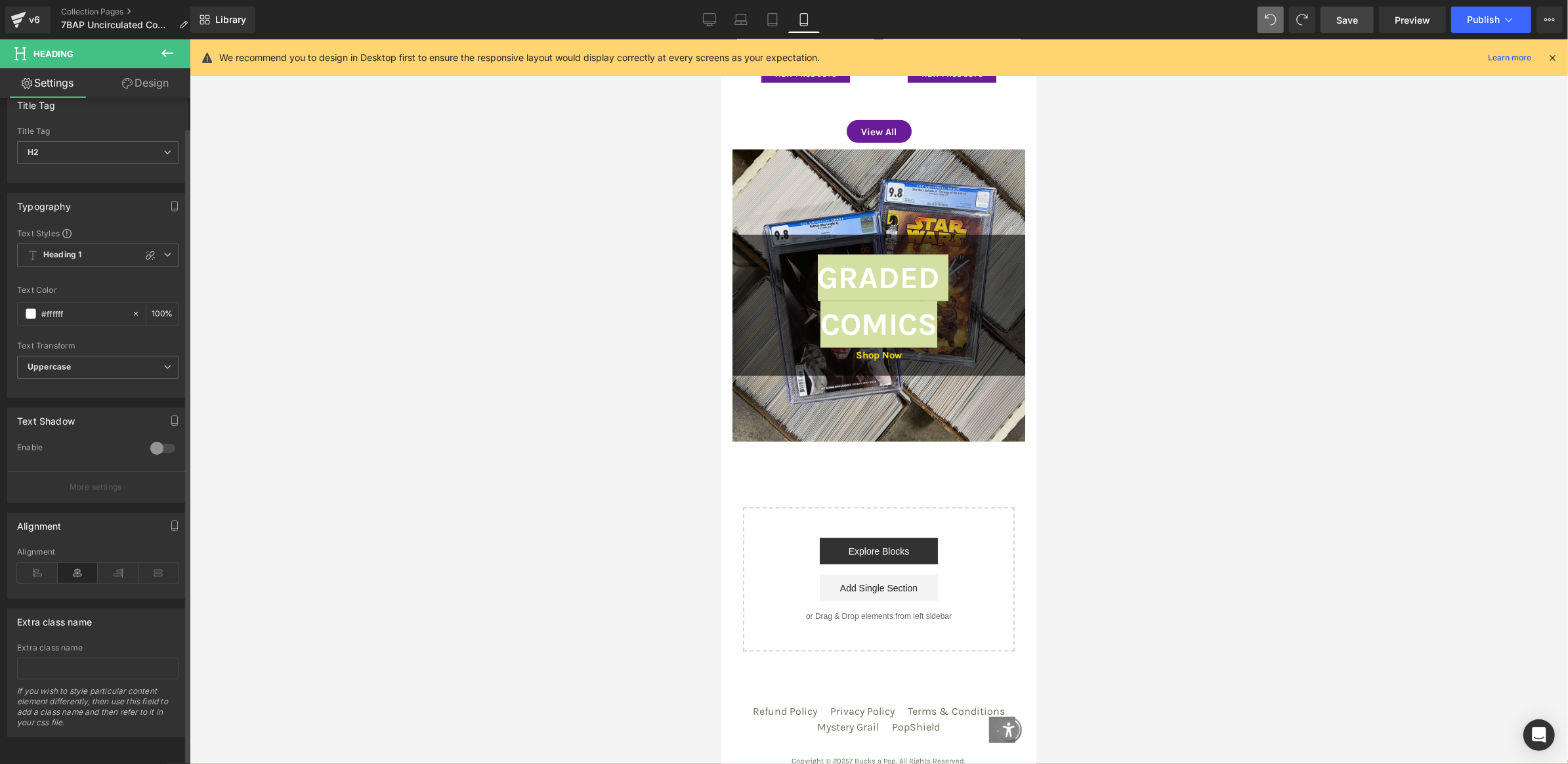
scroll to position [0, 0]
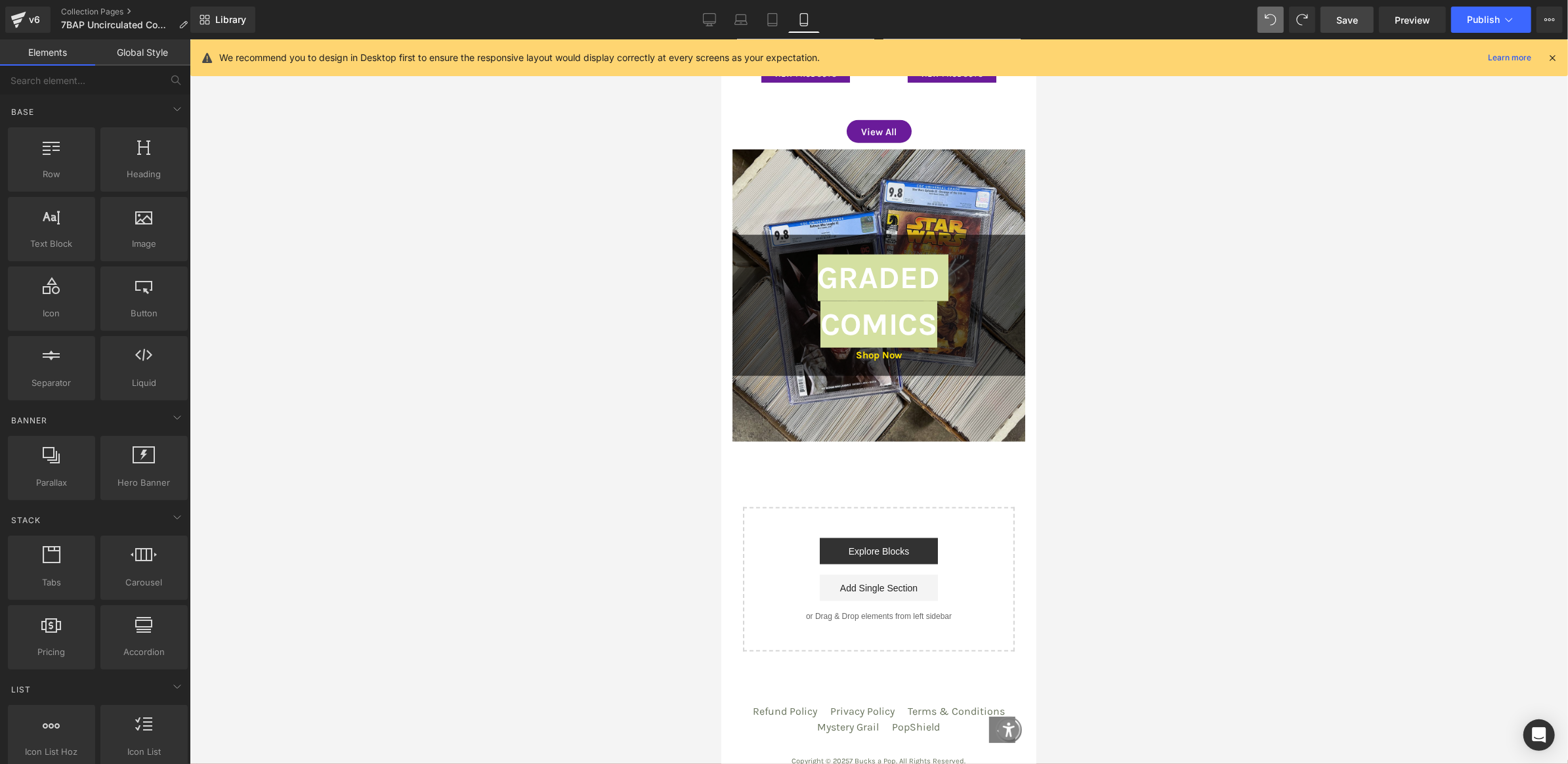
click at [209, 196] on div at bounding box center [879, 401] width 1379 height 725
click at [621, 299] on div at bounding box center [879, 401] width 1379 height 725
click at [769, 20] on icon at bounding box center [772, 19] width 13 height 13
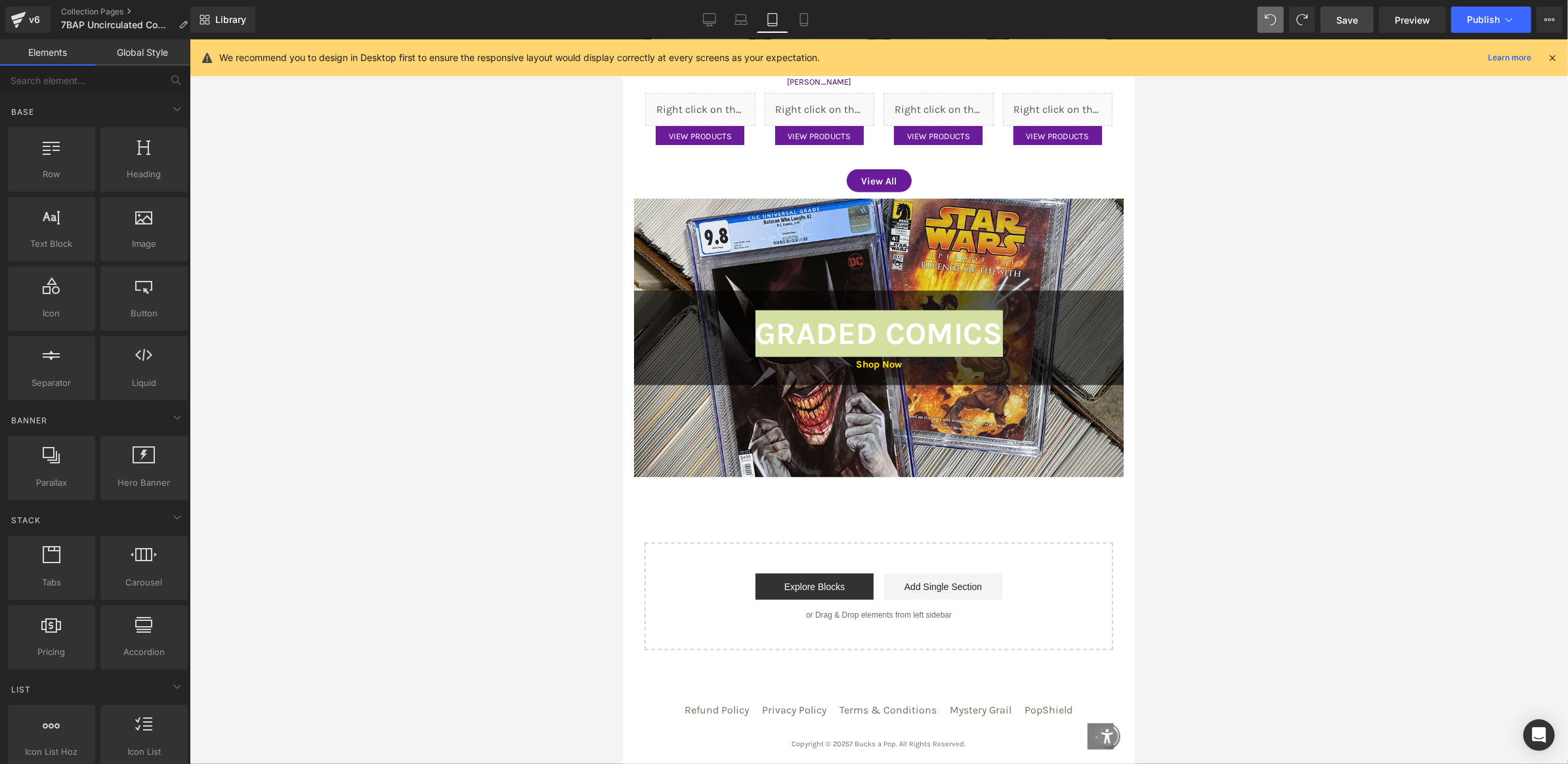
scroll to position [1265, 0]
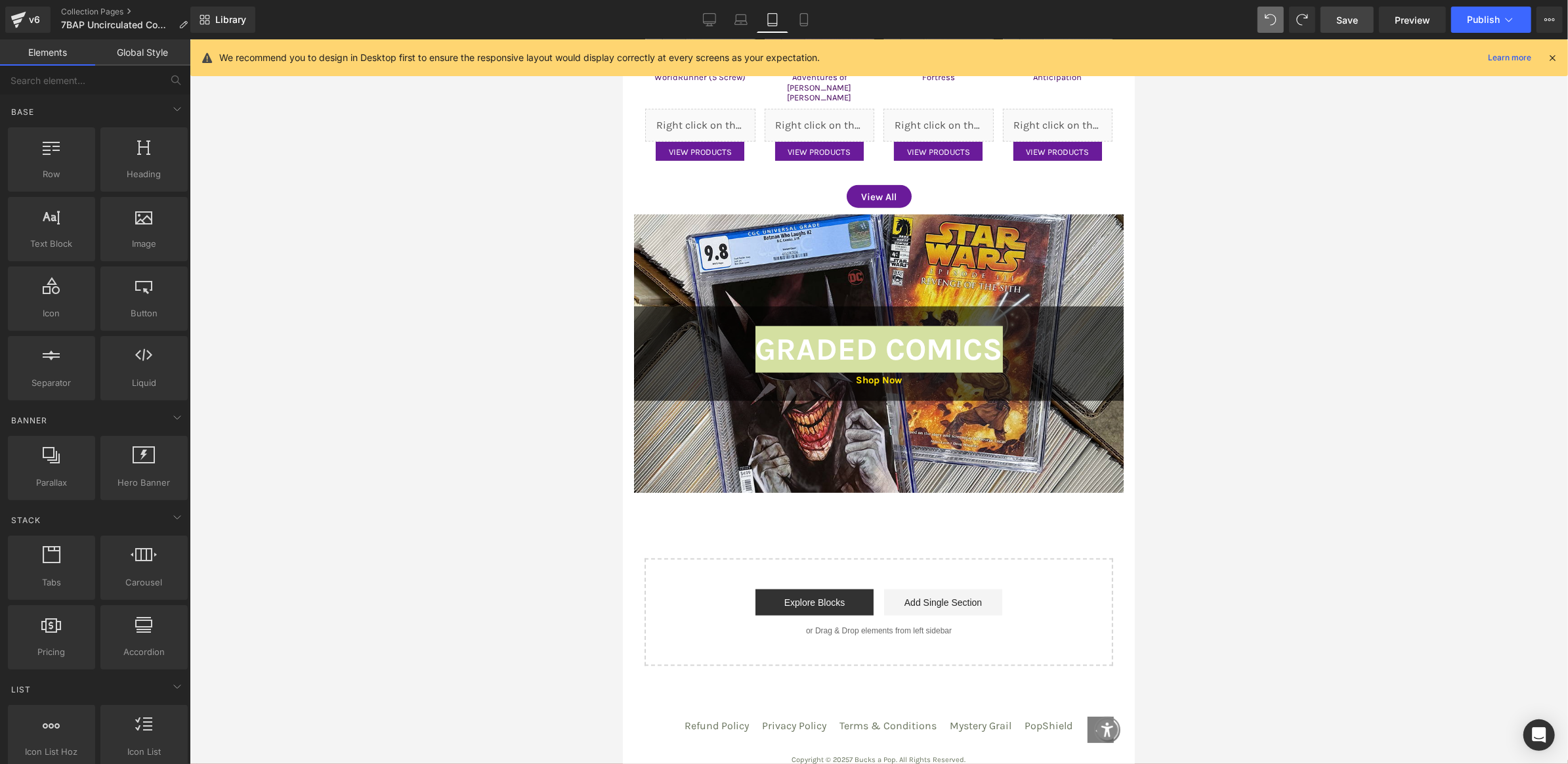
click at [520, 370] on div at bounding box center [879, 401] width 1379 height 725
click at [1248, 545] on div at bounding box center [879, 401] width 1379 height 725
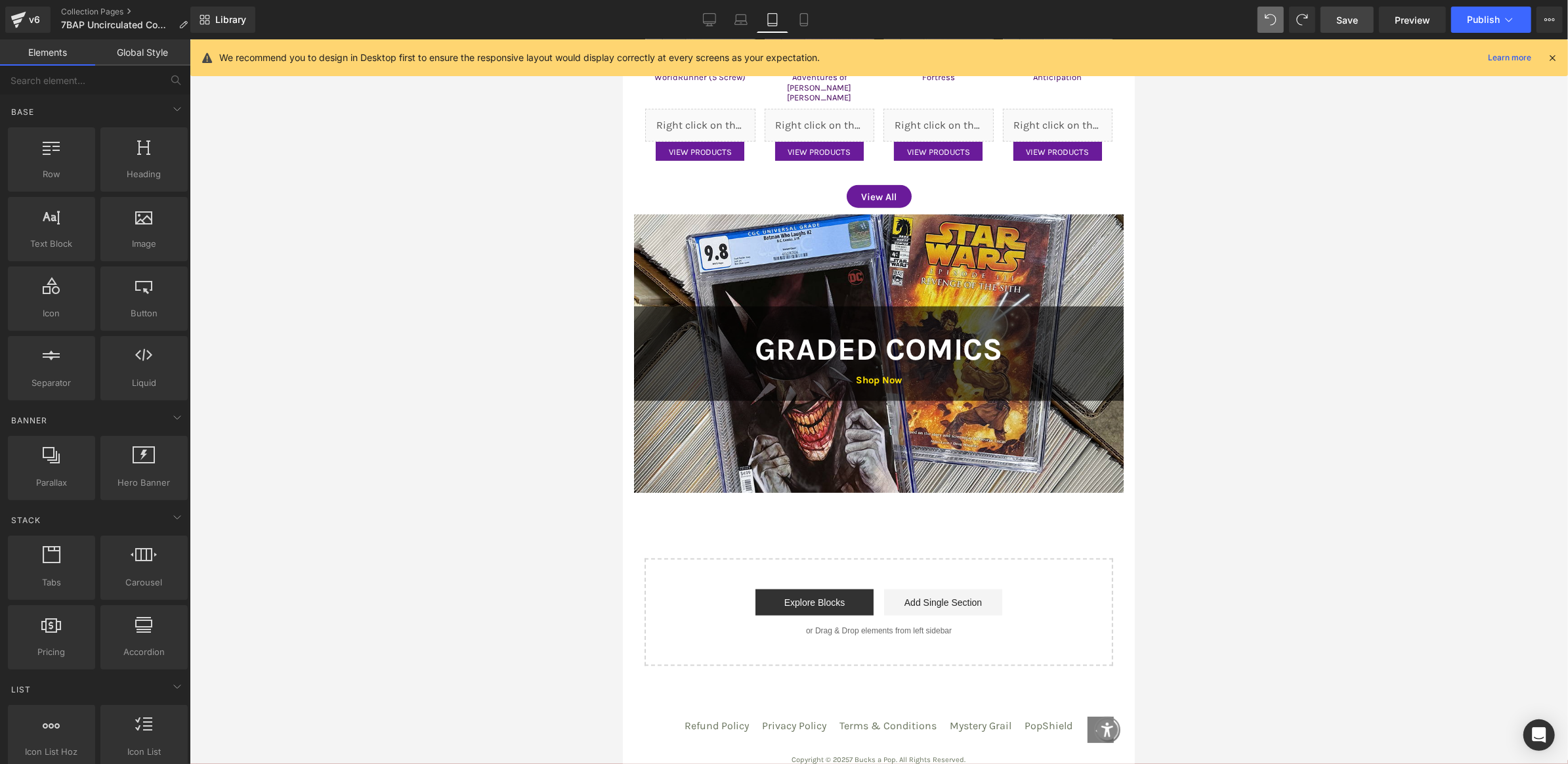
click at [1017, 559] on div "Start building your page Explore Blocks Add Single Section or Drag & Drop eleme…" at bounding box center [878, 611] width 466 height 105
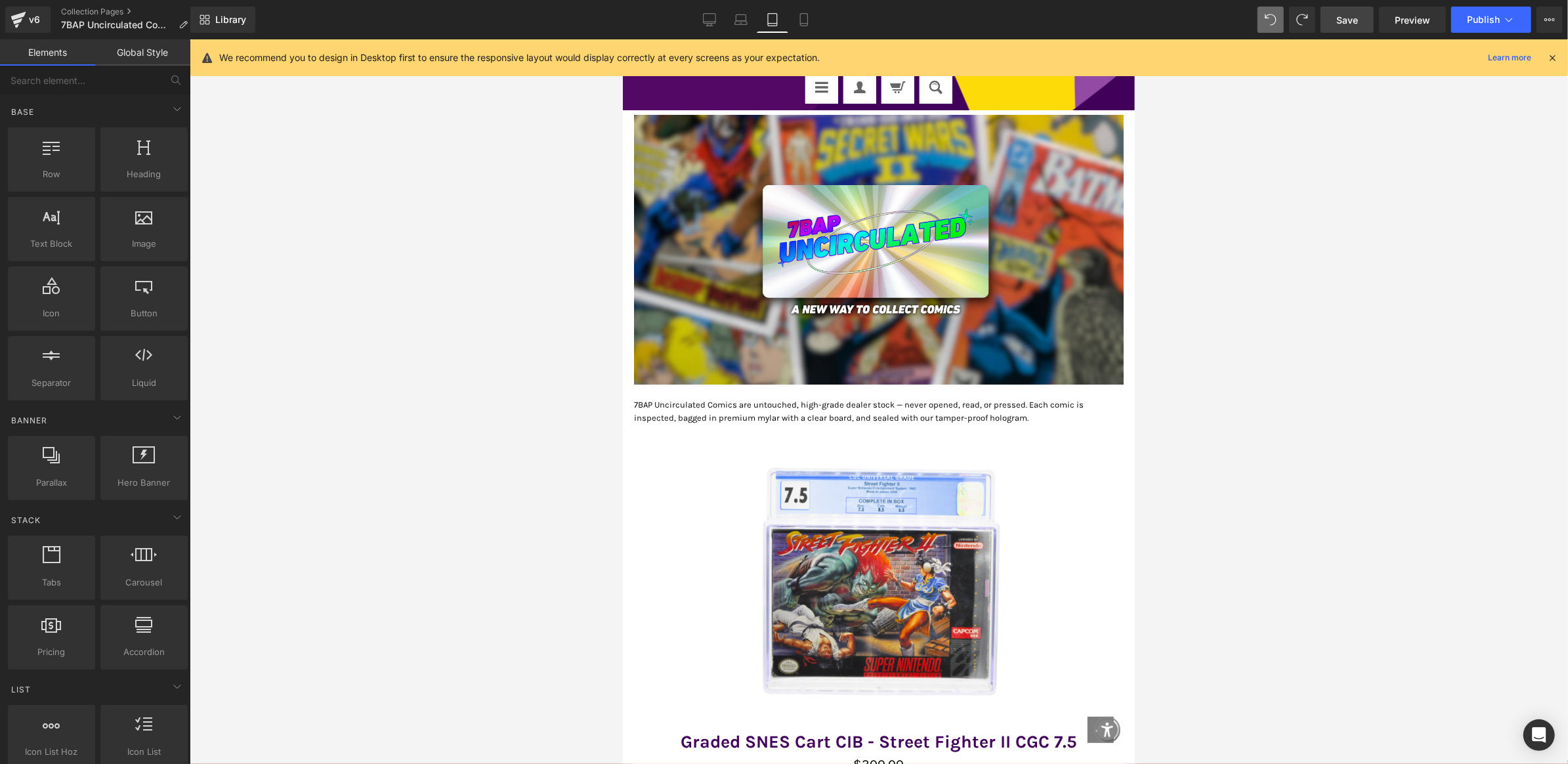
scroll to position [0, 0]
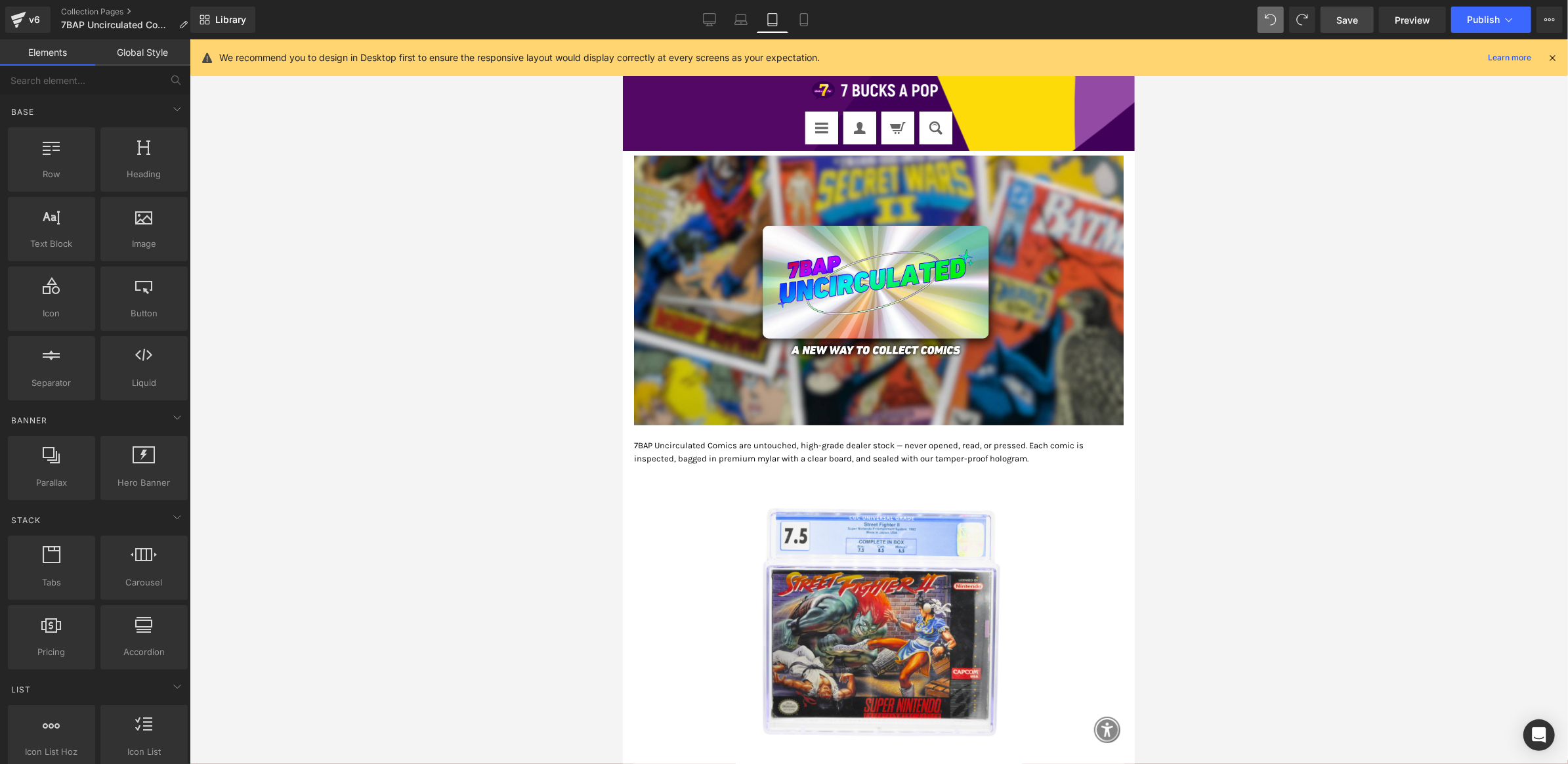
click at [1335, 32] on link "Save" at bounding box center [1347, 20] width 53 height 26
click at [683, 446] on p "7BAP Uncirculated Comics are untouched, high-grade dealer stock — never opened,…" at bounding box center [878, 451] width 490 height 26
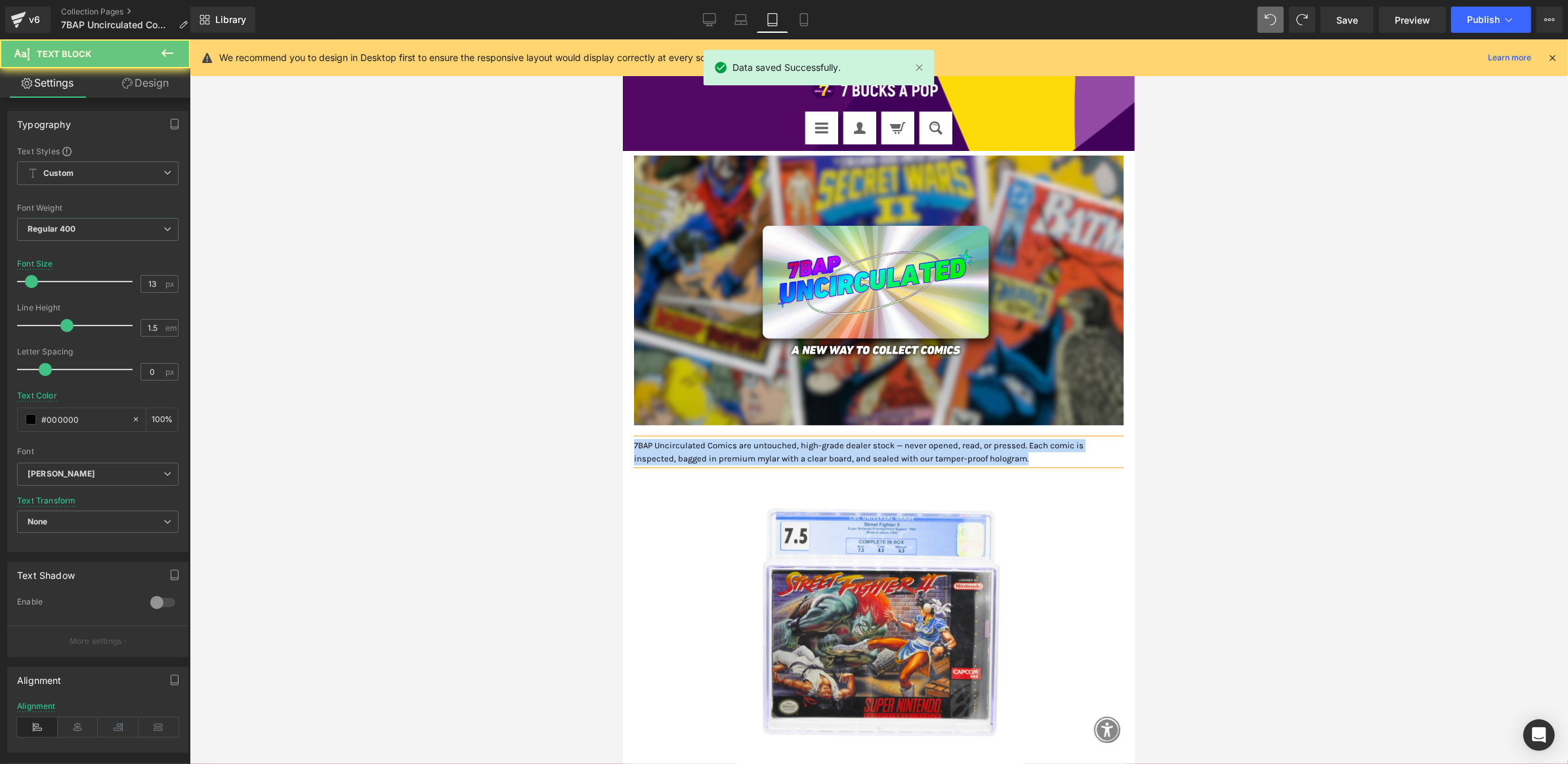
copy p "7BAP Uncirculated Comics are untouched, high-grade dealer stock — never opened,…"
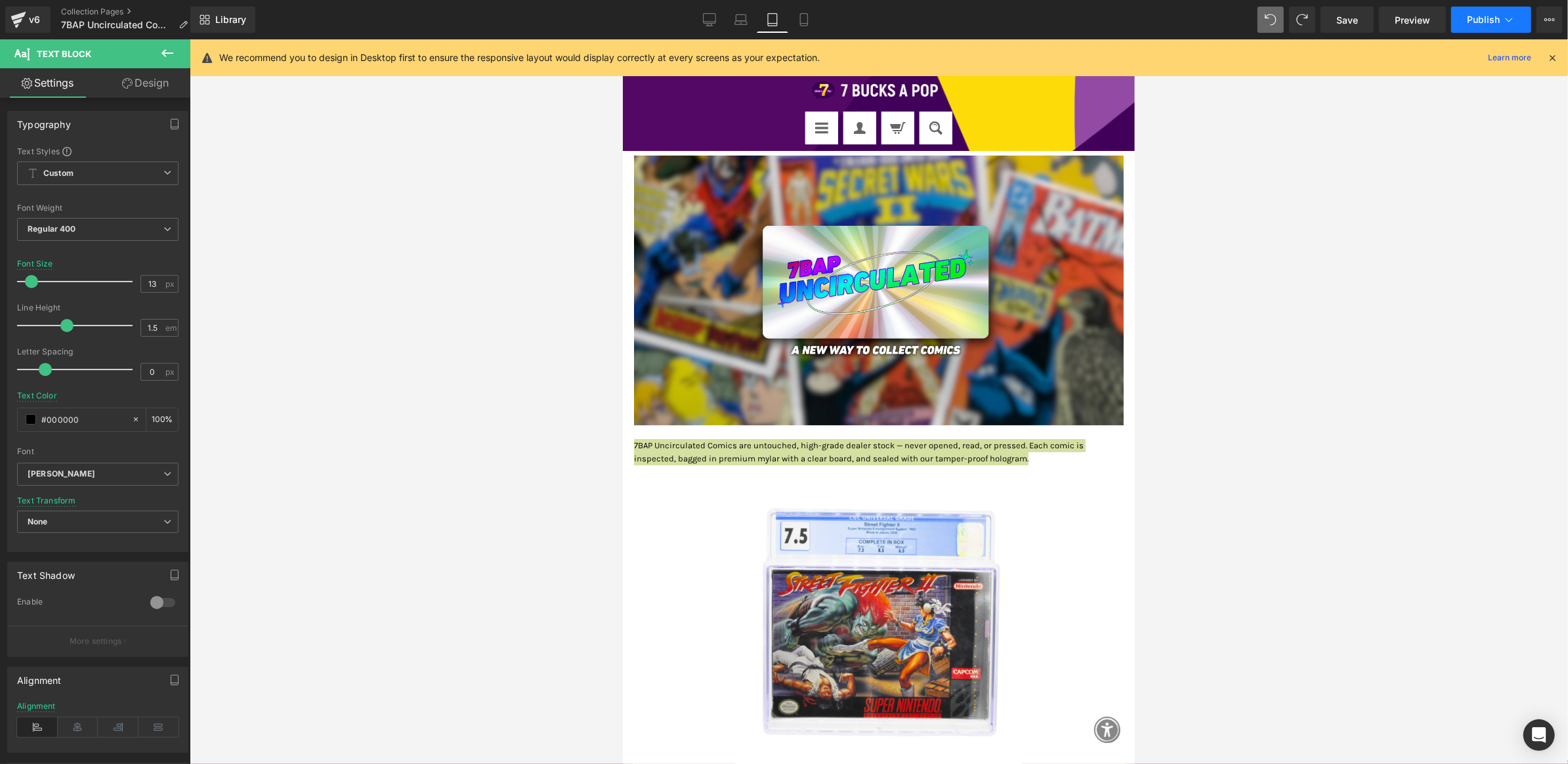
click at [1519, 21] on button "Publish" at bounding box center [1491, 20] width 80 height 26
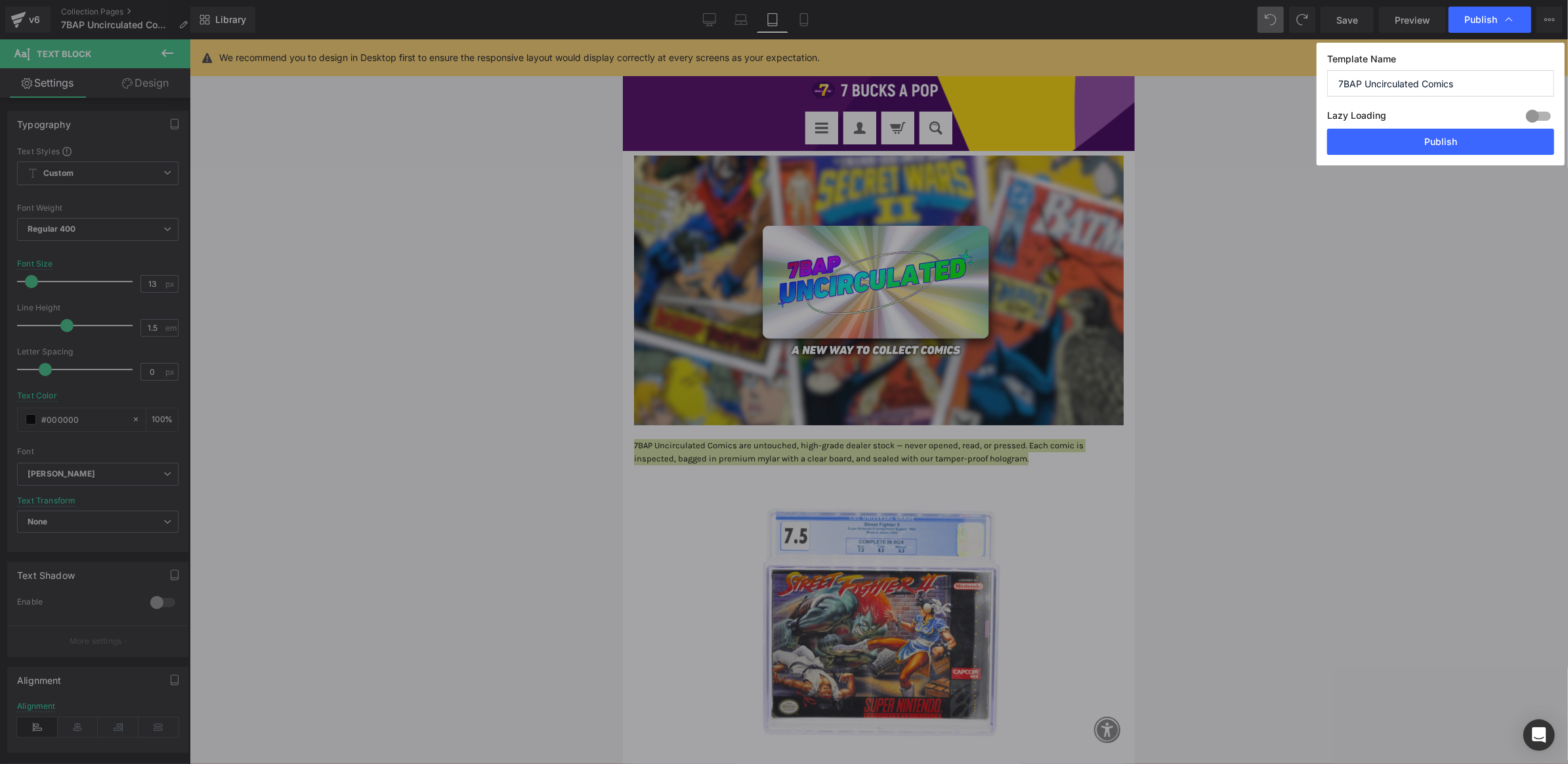
click at [1544, 111] on div at bounding box center [1538, 116] width 32 height 21
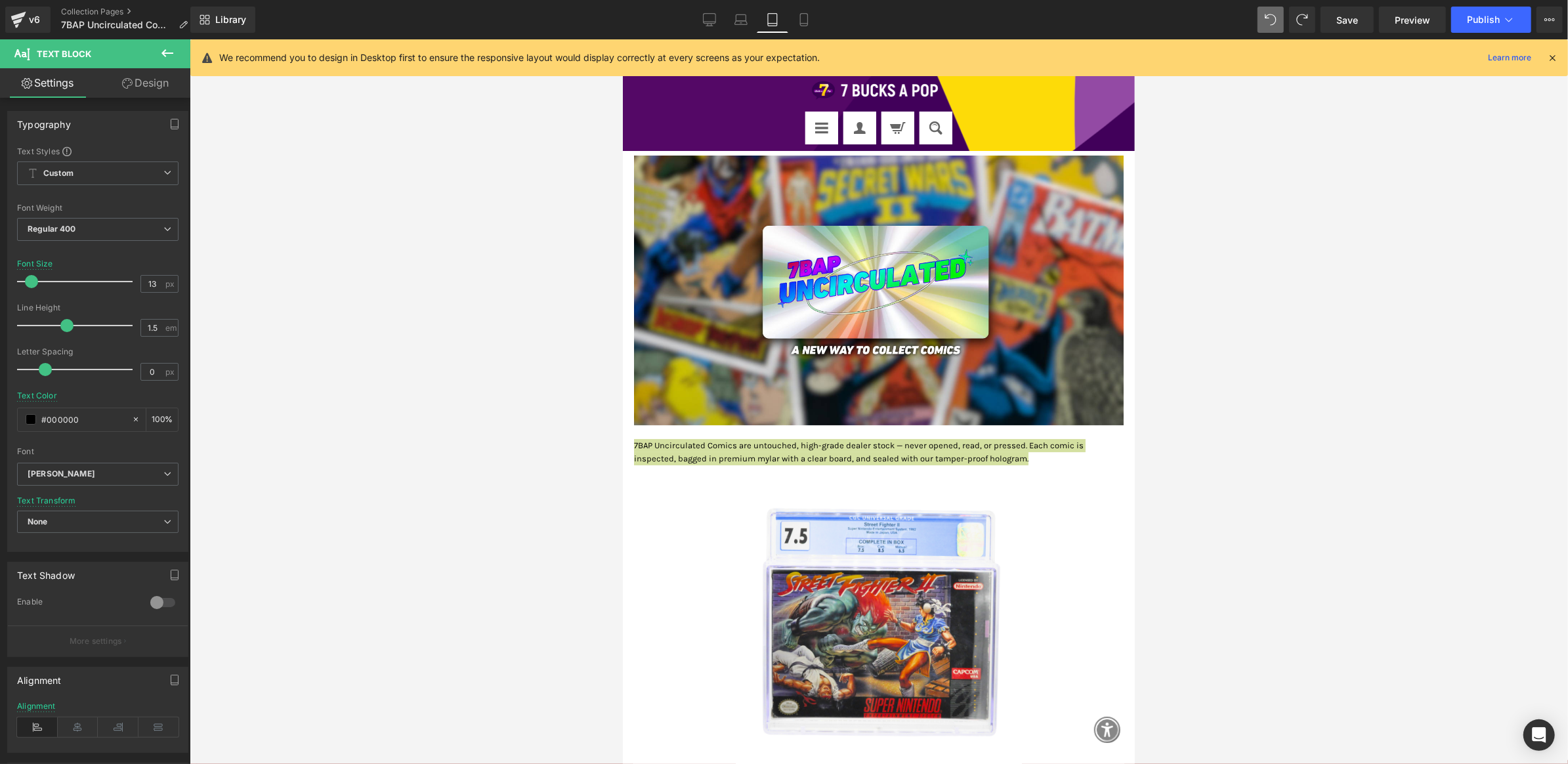
click at [1355, 22] on span "Save" at bounding box center [1347, 20] width 22 height 14
click at [1534, 20] on div "Save Preview Publish Scheduled View Live Page View with current Template Save T…" at bounding box center [1442, 20] width 253 height 26
click at [1515, 19] on icon at bounding box center [1509, 19] width 13 height 13
click at [1554, 24] on icon at bounding box center [1550, 20] width 11 height 11
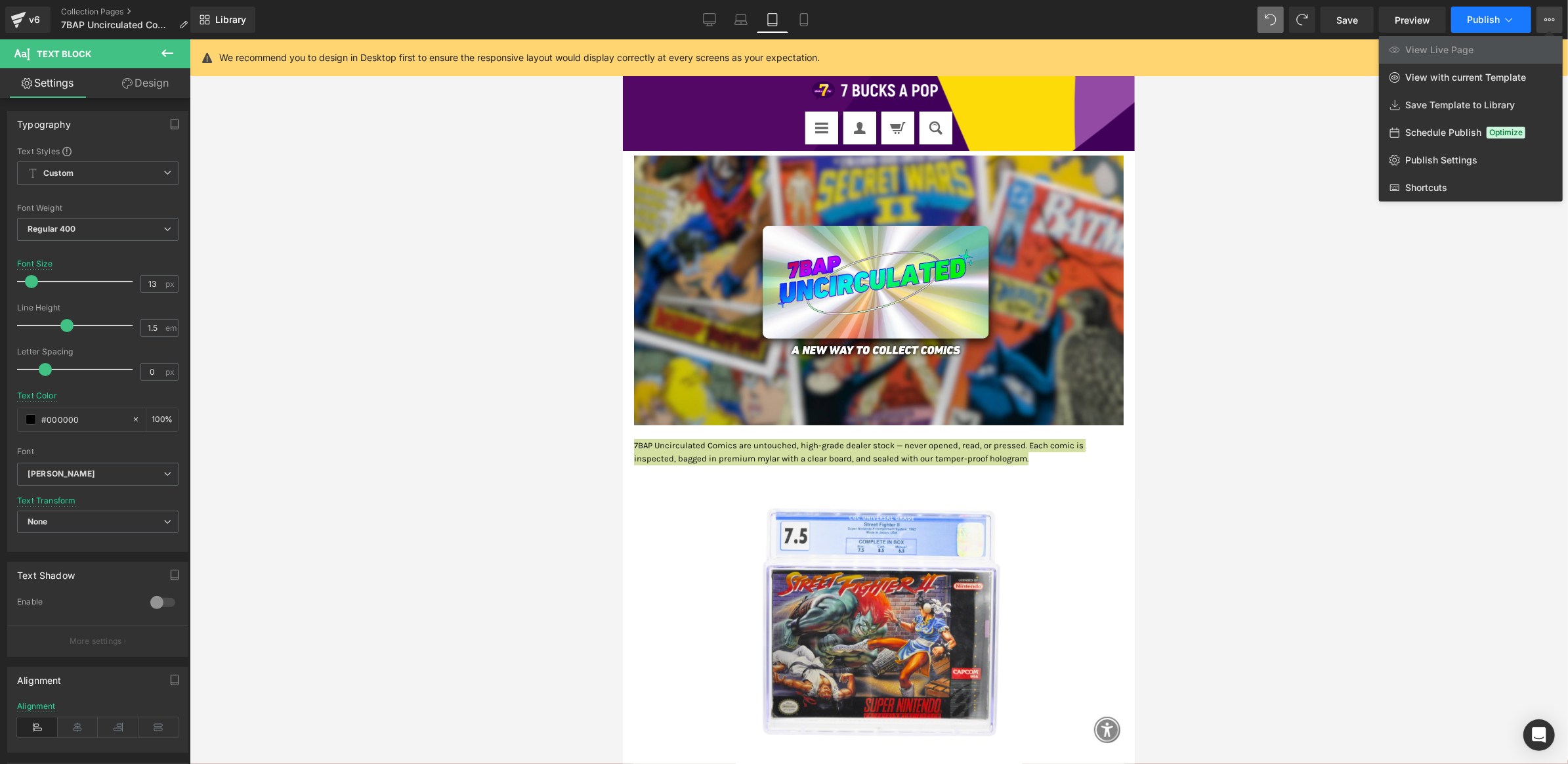
click at [1484, 22] on span "Publish" at bounding box center [1484, 20] width 33 height 11
click at [1452, 163] on span "Publish Settings" at bounding box center [1441, 159] width 72 height 11
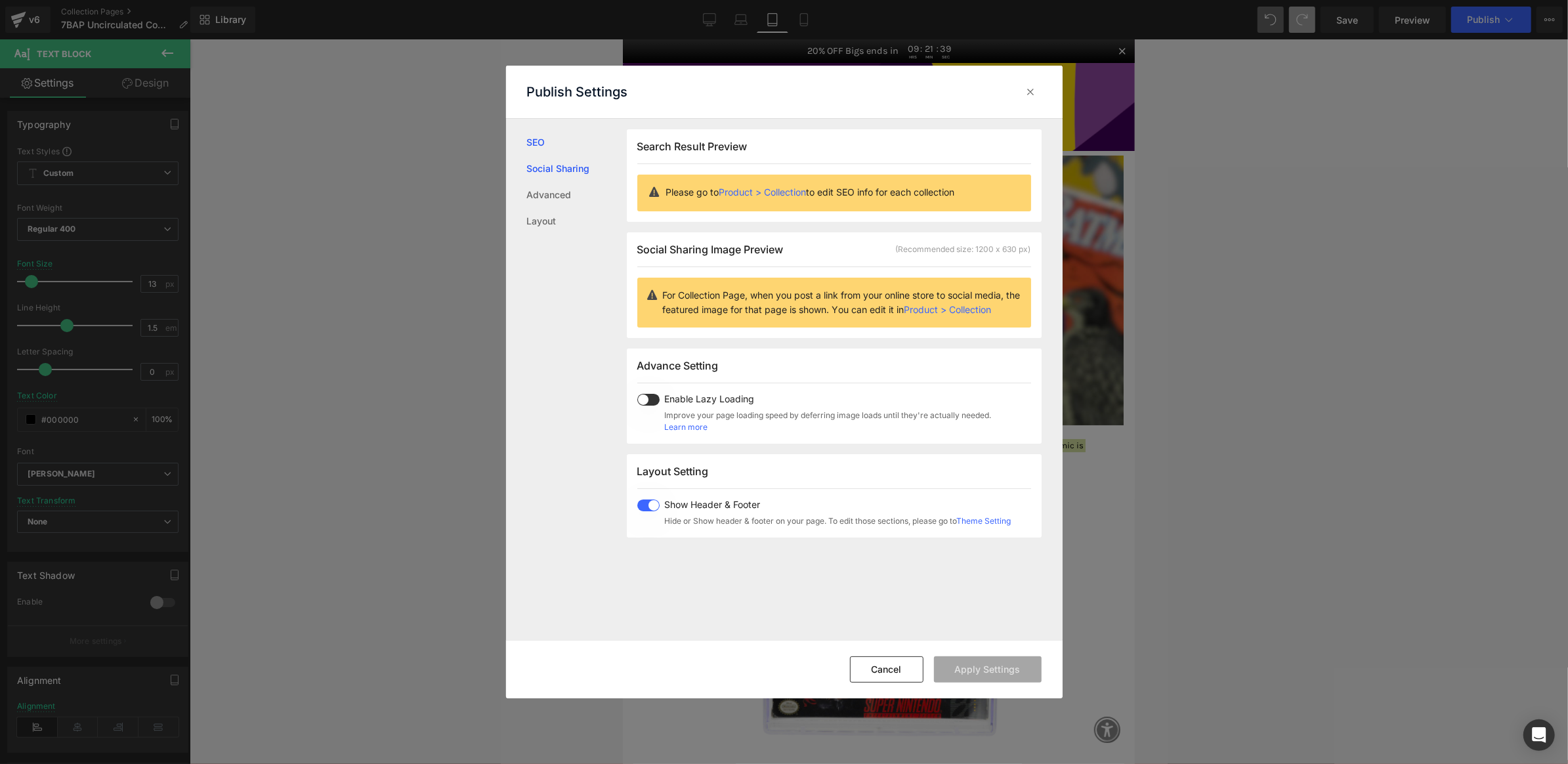
click at [578, 168] on link "Social Sharing" at bounding box center [577, 168] width 100 height 26
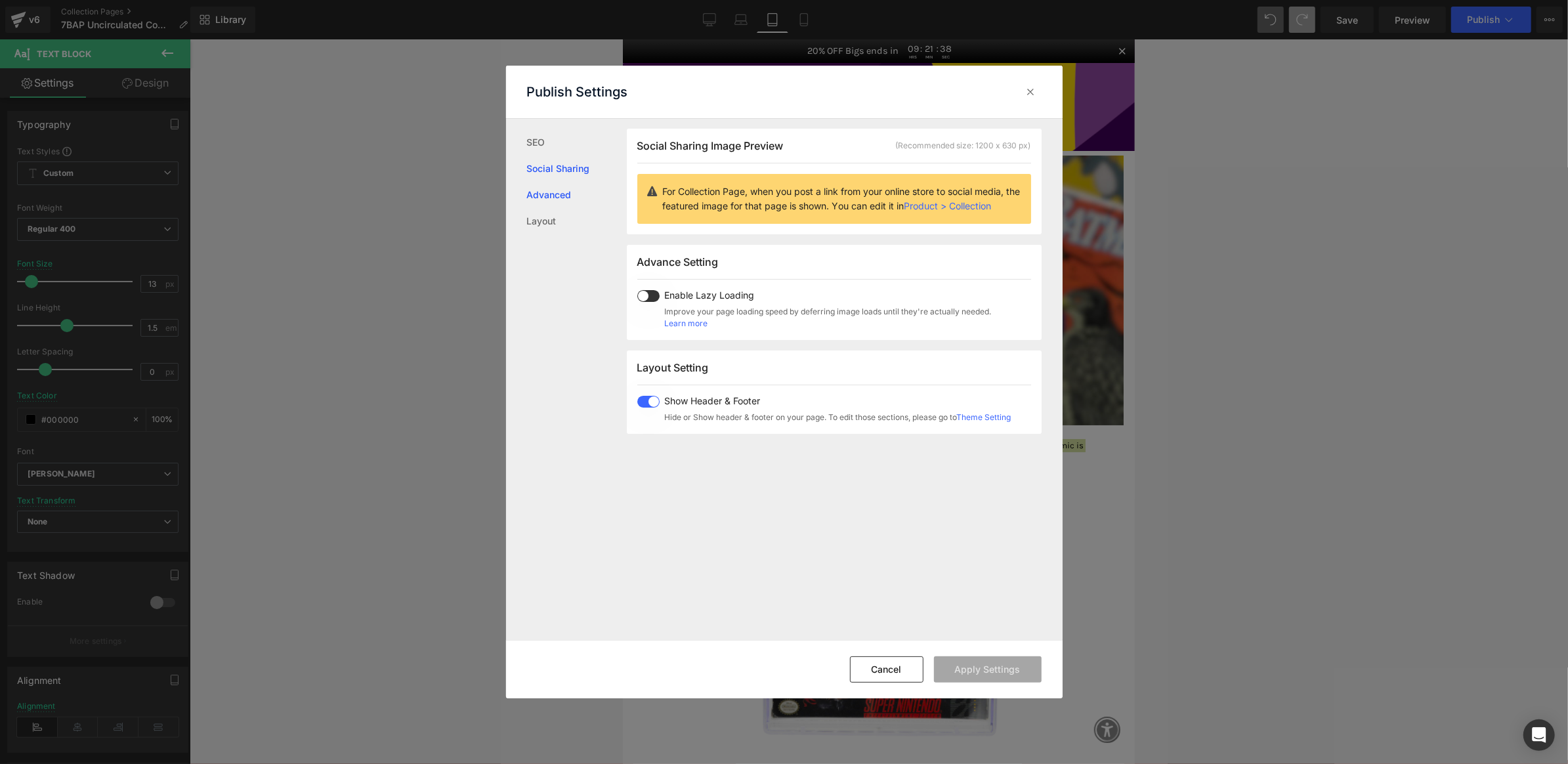
click at [557, 196] on link "Advanced" at bounding box center [577, 195] width 100 height 26
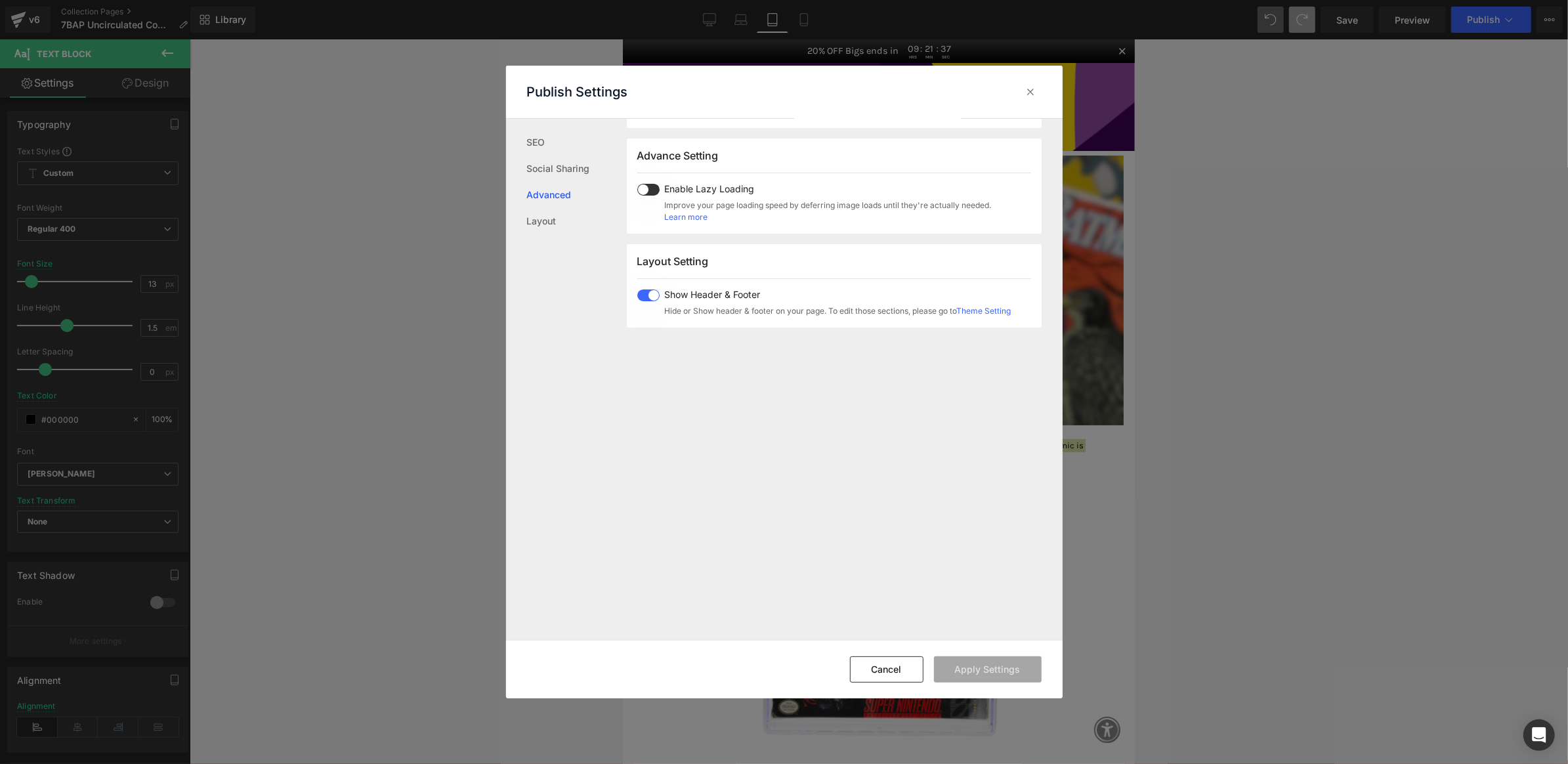
scroll to position [220, 0]
click at [561, 220] on link "Layout" at bounding box center [577, 221] width 100 height 26
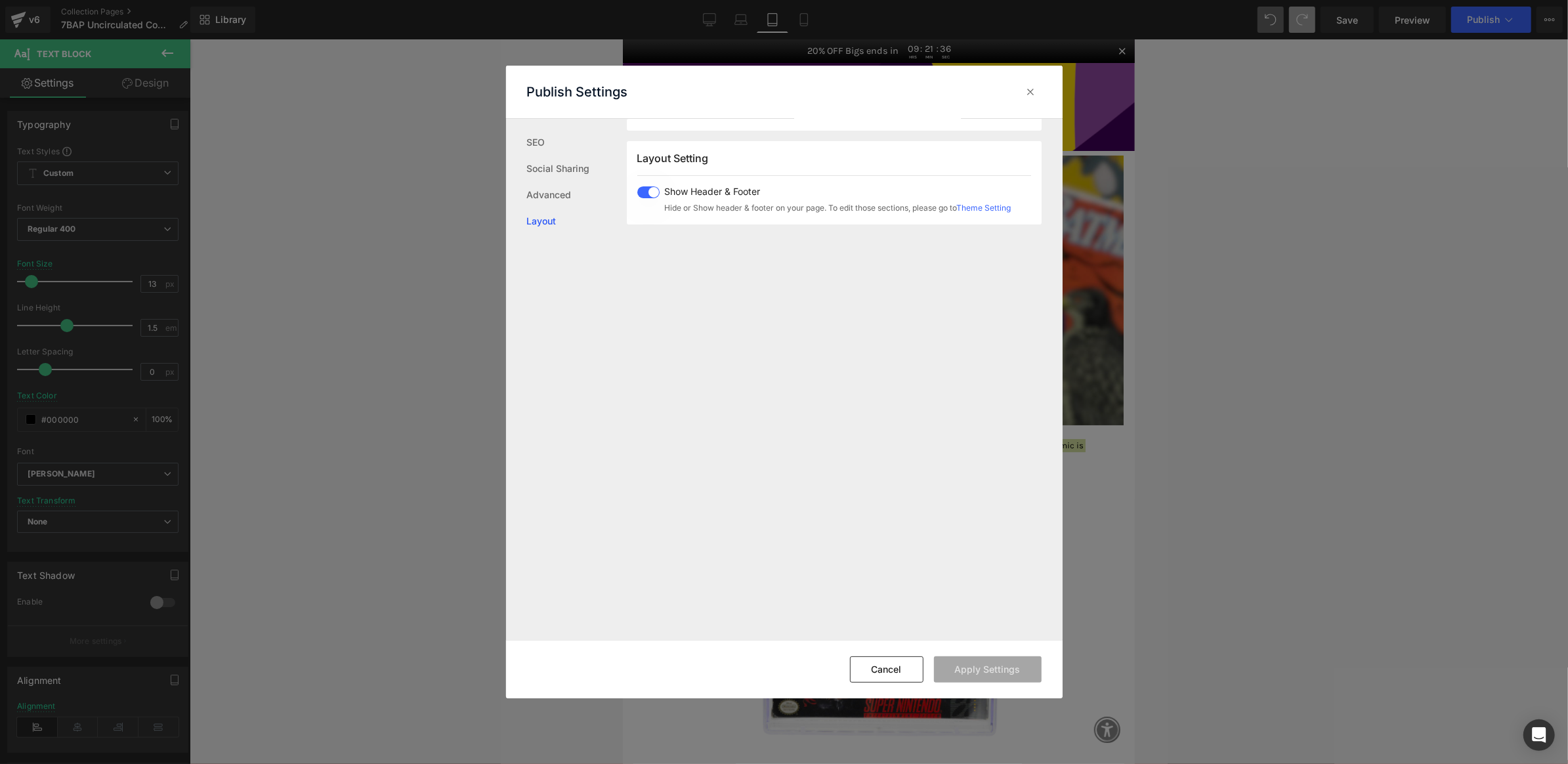
scroll to position [324, 0]
click at [867, 675] on button "Cancel" at bounding box center [886, 669] width 74 height 26
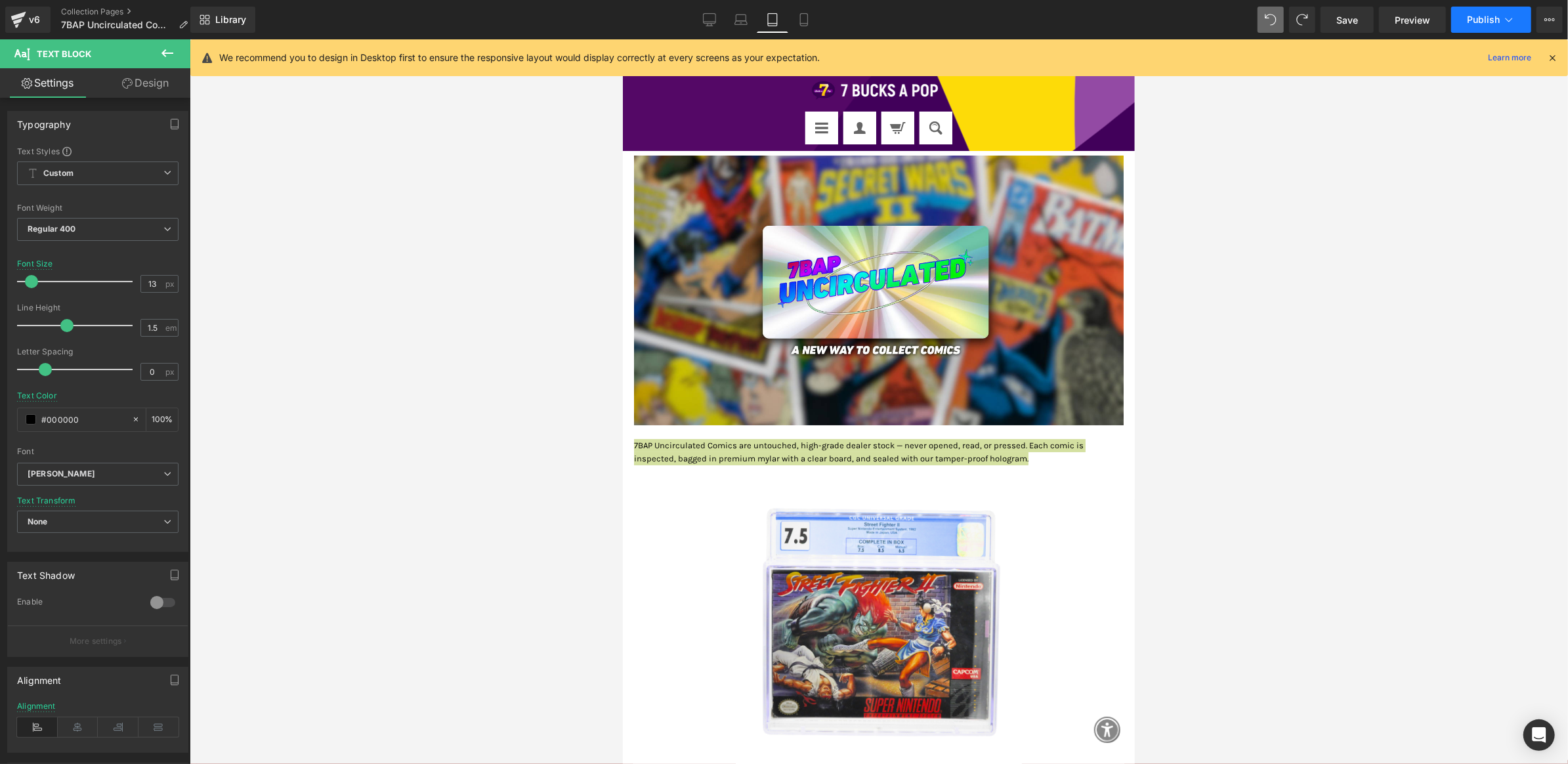
click at [1479, 16] on span "Publish" at bounding box center [1484, 20] width 33 height 11
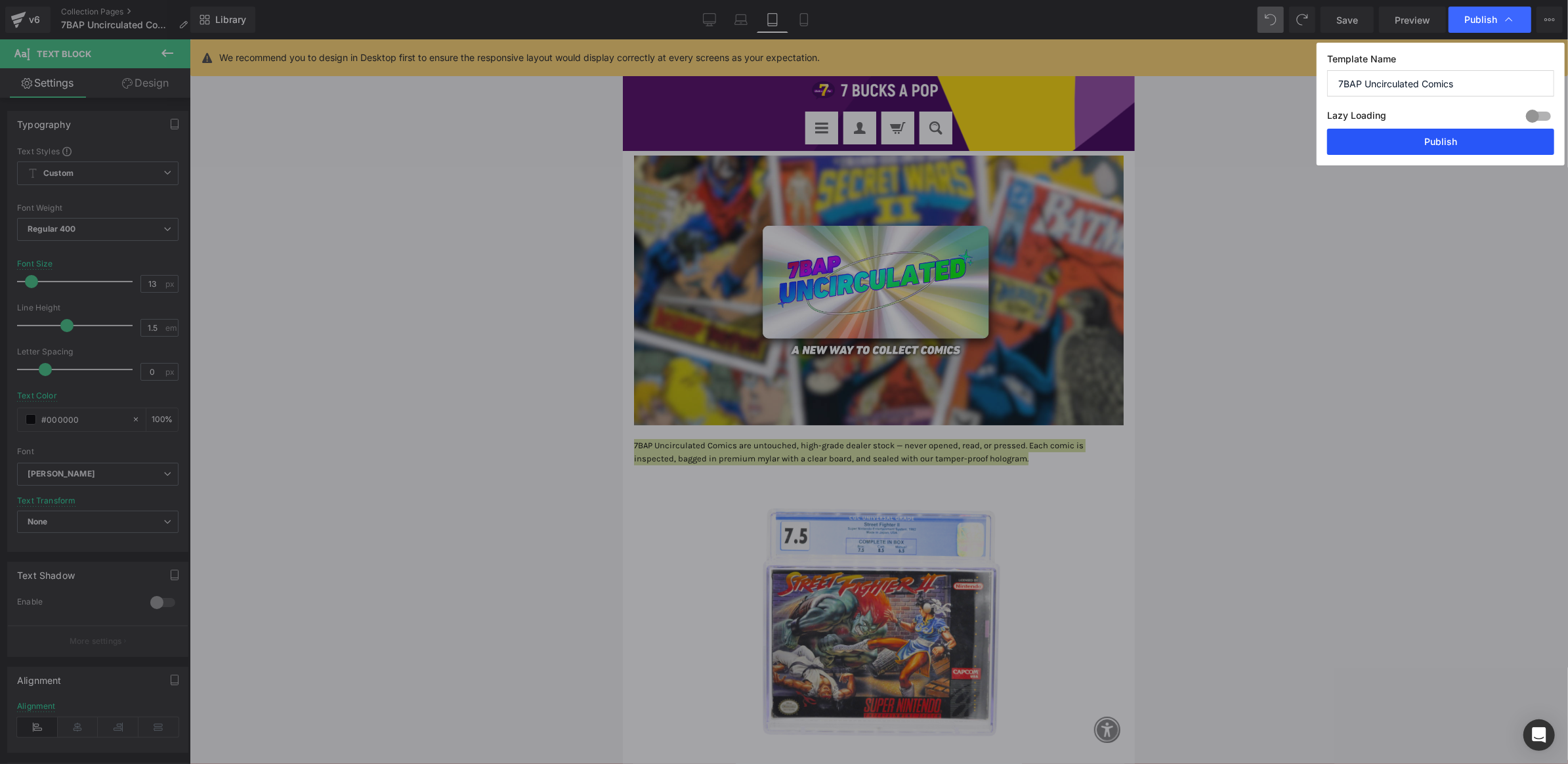
click at [1381, 146] on button "Publish" at bounding box center [1441, 141] width 227 height 26
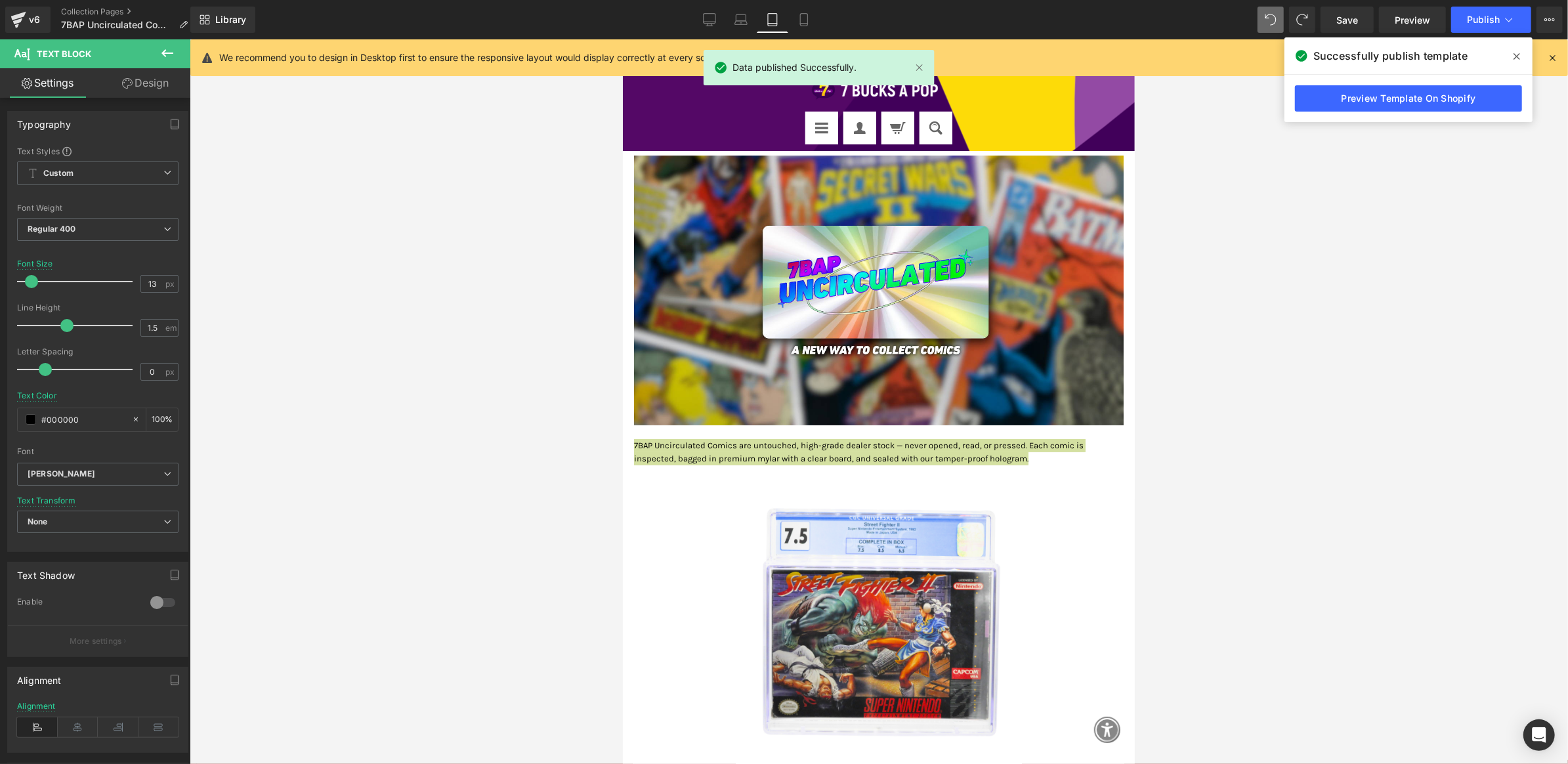
click at [1511, 56] on span at bounding box center [1517, 56] width 21 height 21
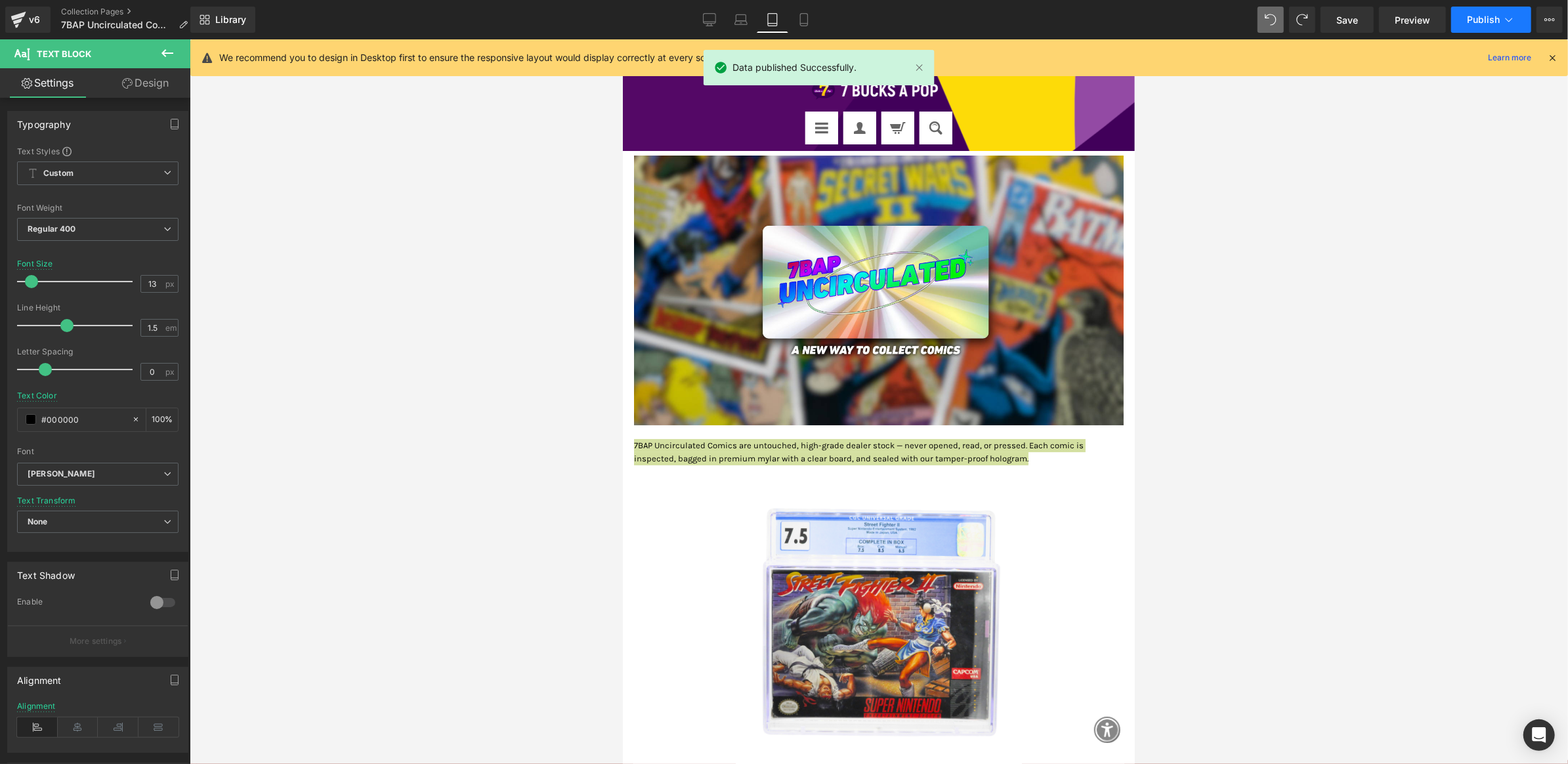
click at [1520, 20] on button "Publish" at bounding box center [1491, 20] width 80 height 26
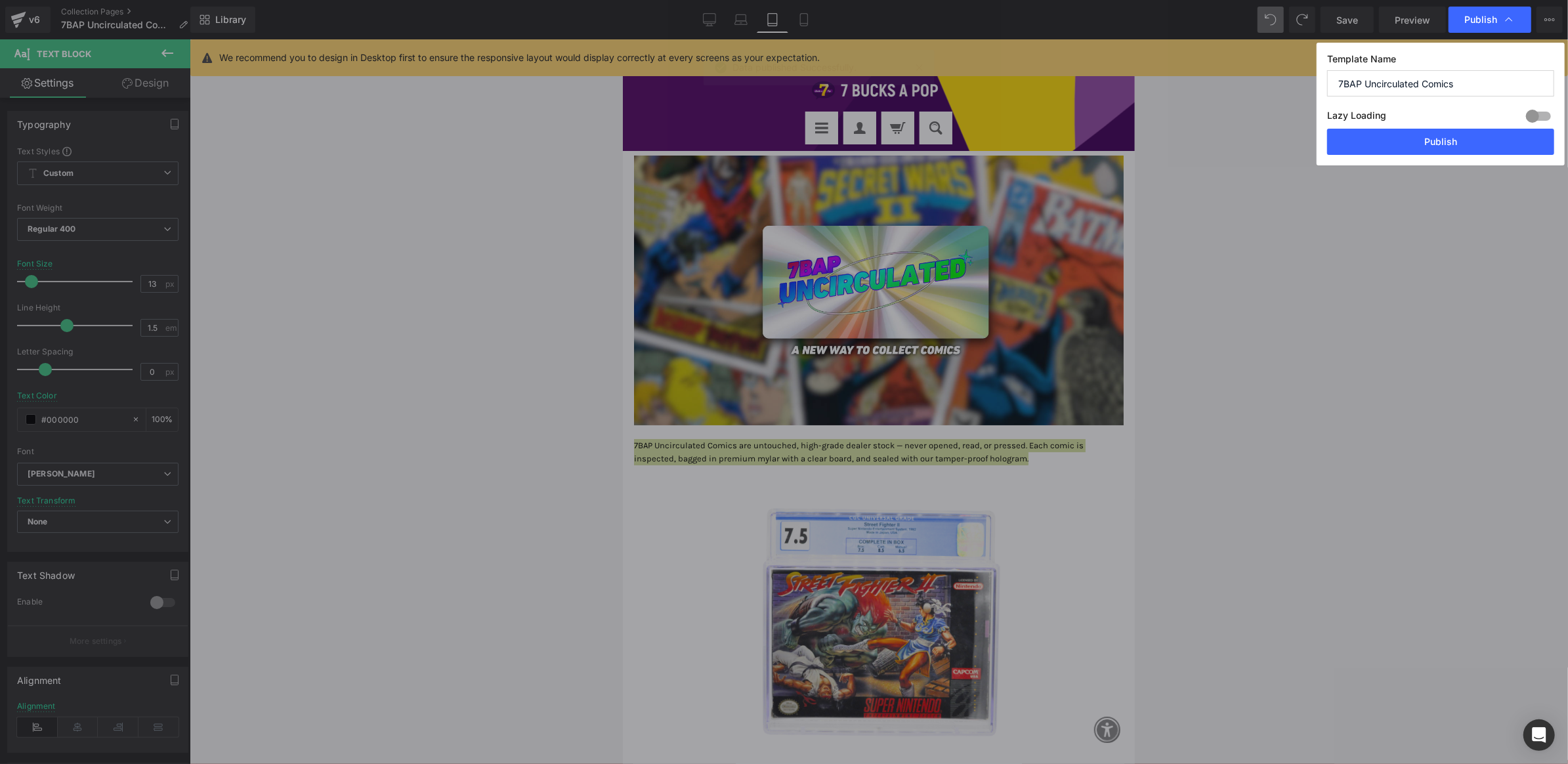
click at [1532, 107] on div at bounding box center [1538, 116] width 32 height 21
click at [1532, 108] on div at bounding box center [1538, 116] width 32 height 21
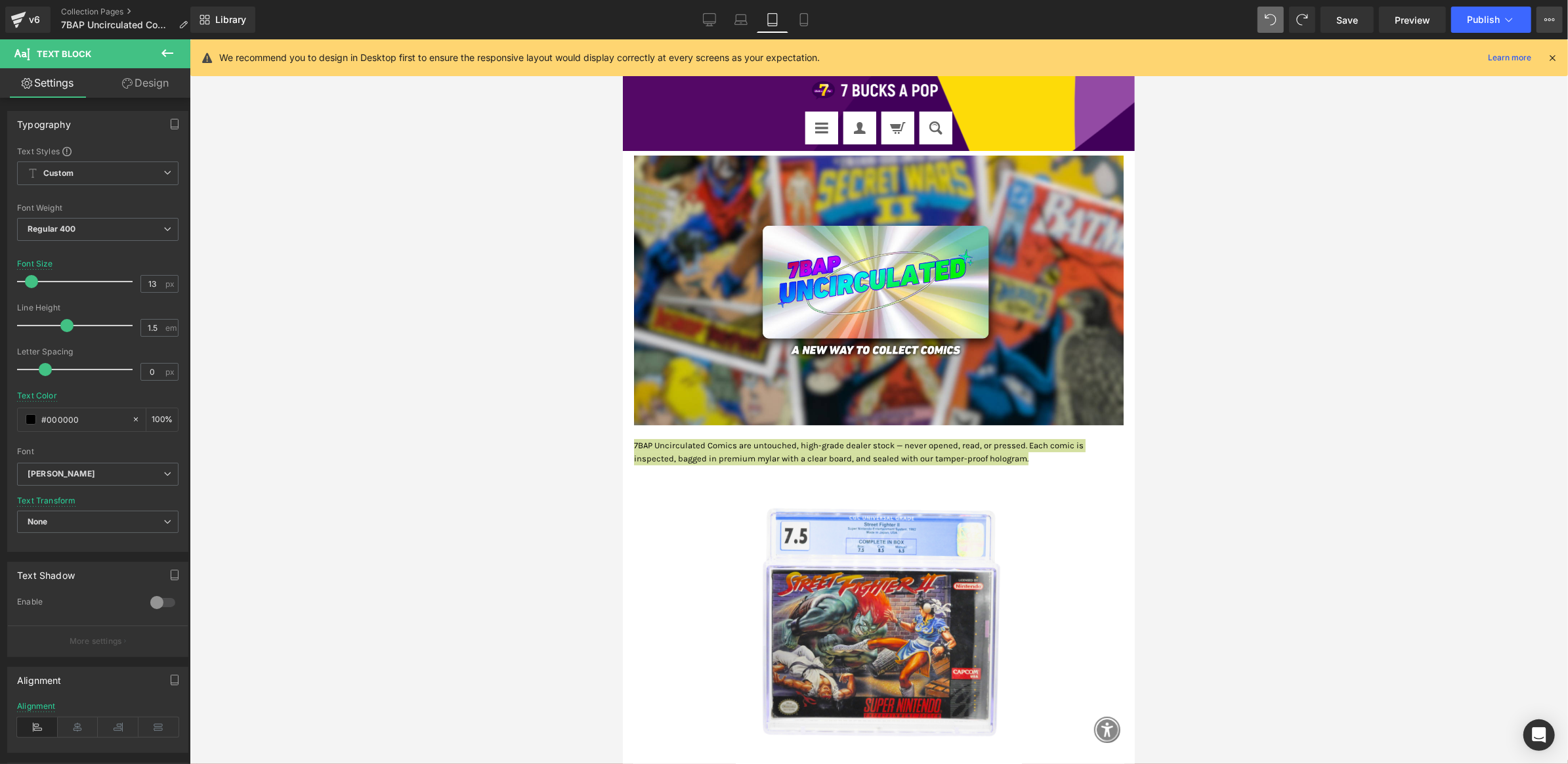
click at [1539, 27] on button "View Live Page View with current Template Save Template to Library Schedule Pub…" at bounding box center [1550, 20] width 26 height 26
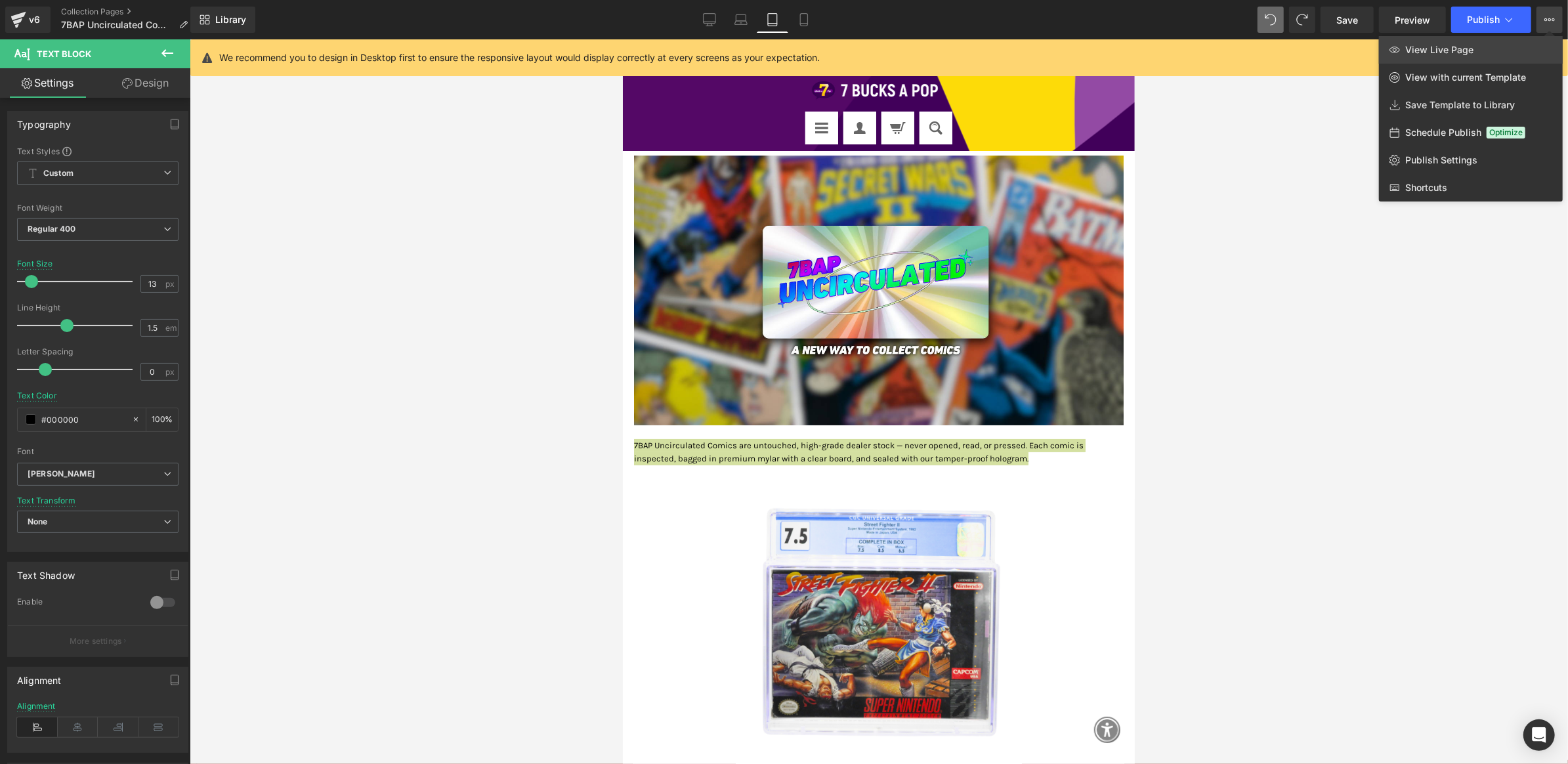
click at [1454, 54] on span "View Live Page" at bounding box center [1439, 49] width 68 height 11
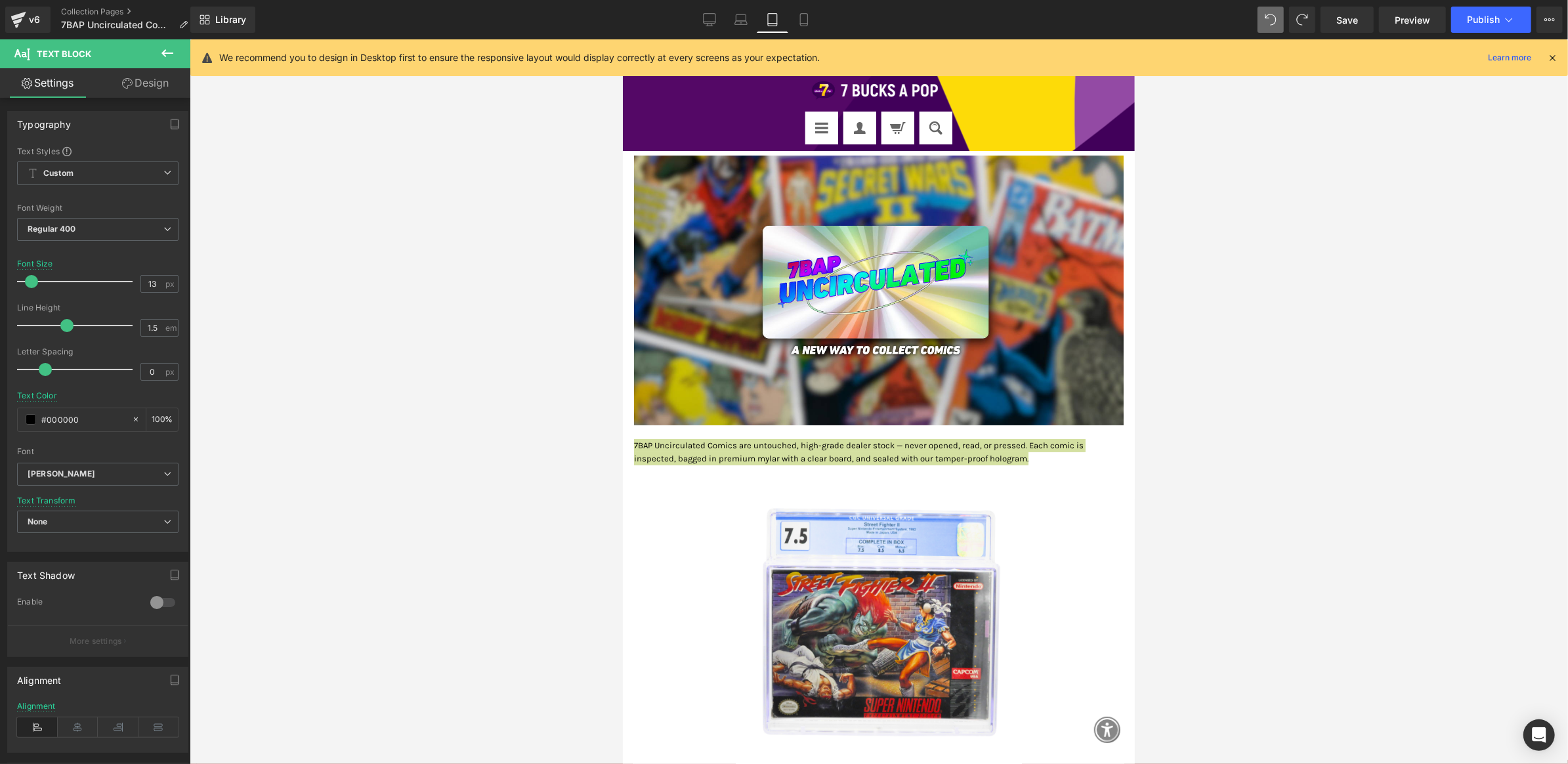
click at [1189, 136] on div at bounding box center [879, 401] width 1379 height 725
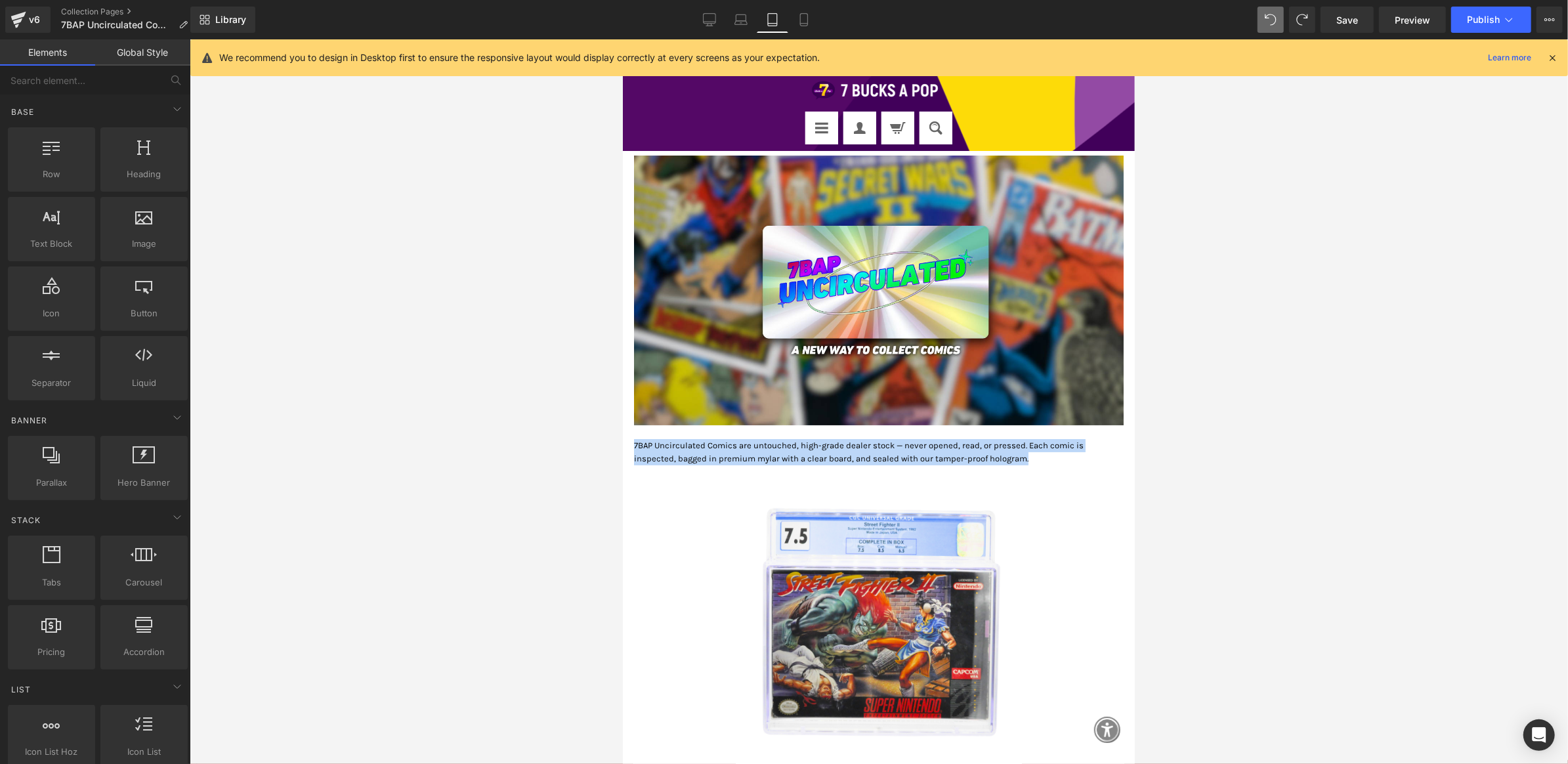
click at [1096, 442] on p "7BAP Uncirculated Comics are untouched, high-grade dealer stock — never opened,…" at bounding box center [878, 451] width 490 height 26
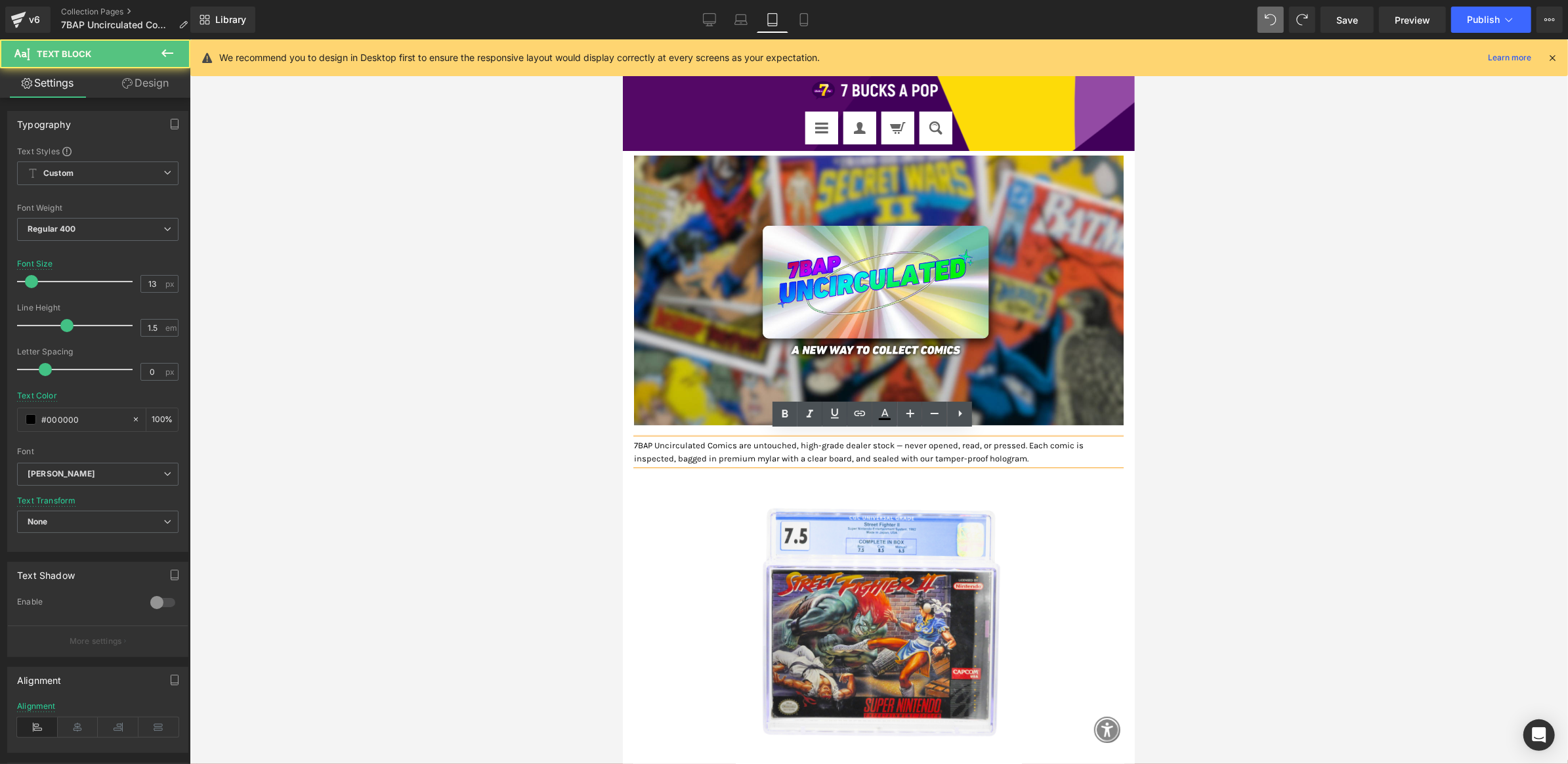
click at [622, 39] on div at bounding box center [622, 39] width 0 height 0
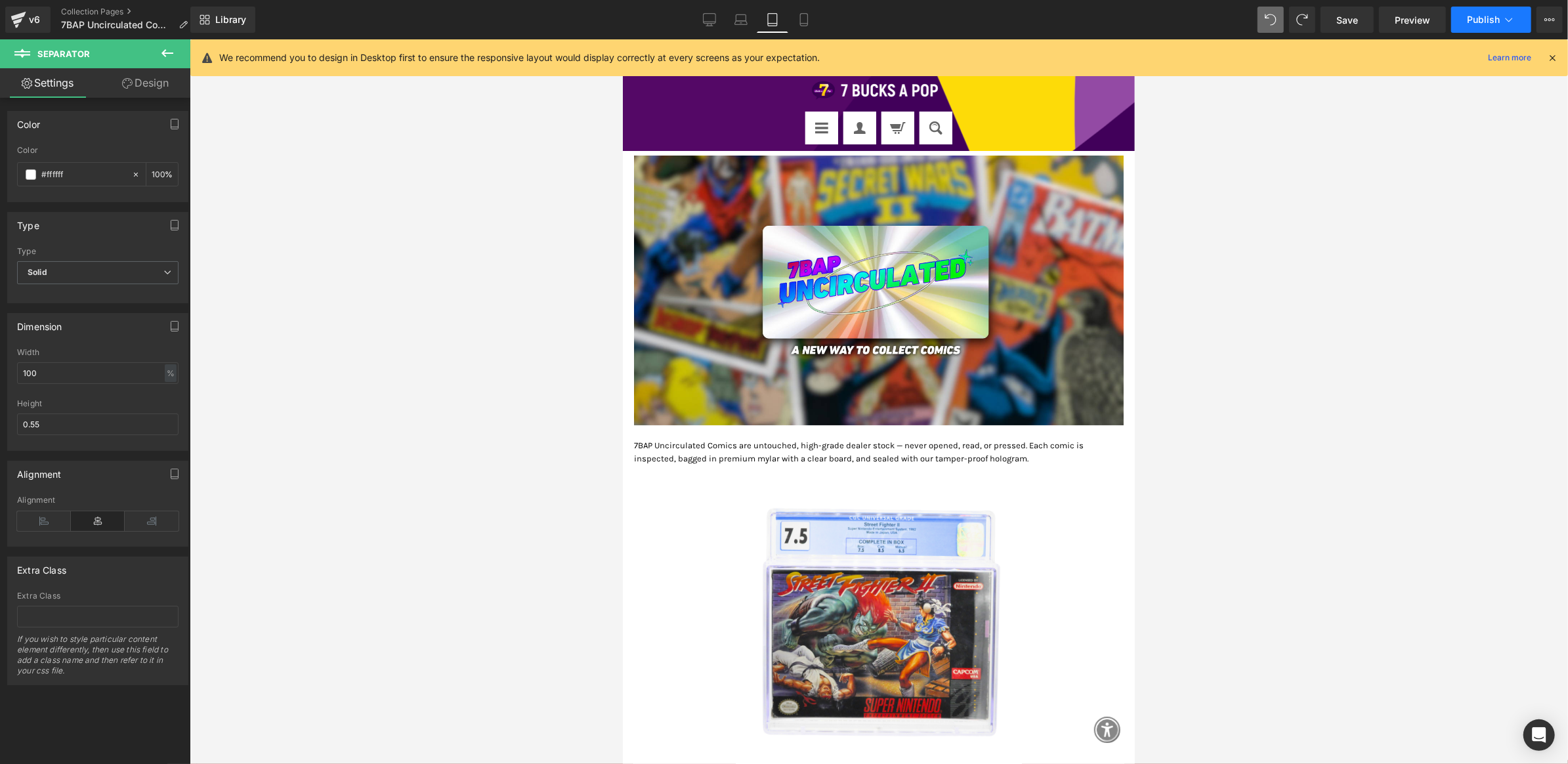
click at [1506, 18] on icon at bounding box center [1509, 20] width 7 height 4
click at [1548, 21] on icon at bounding box center [1550, 20] width 11 height 11
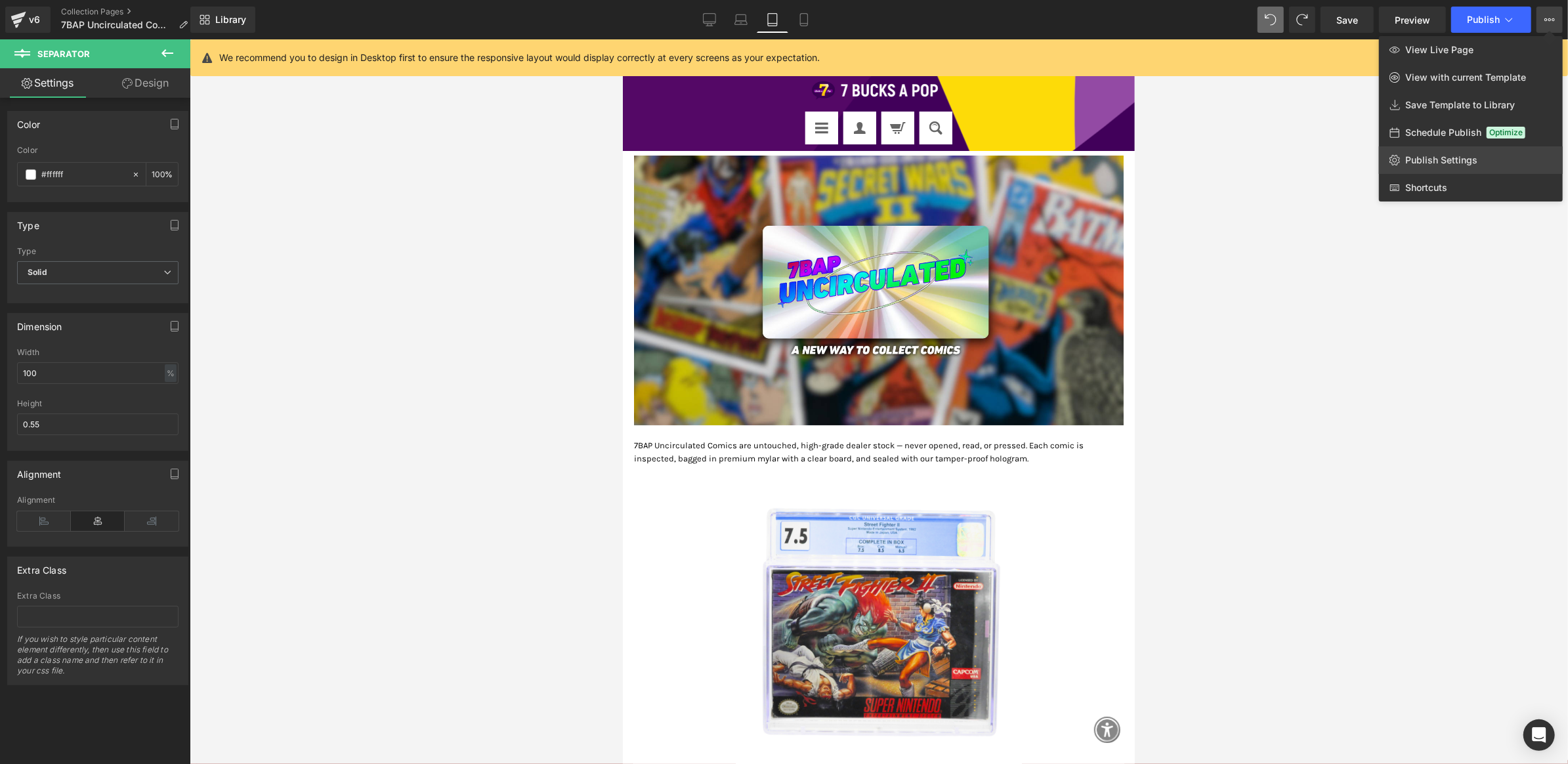
click at [1477, 159] on link "Publish Settings" at bounding box center [1471, 160] width 184 height 28
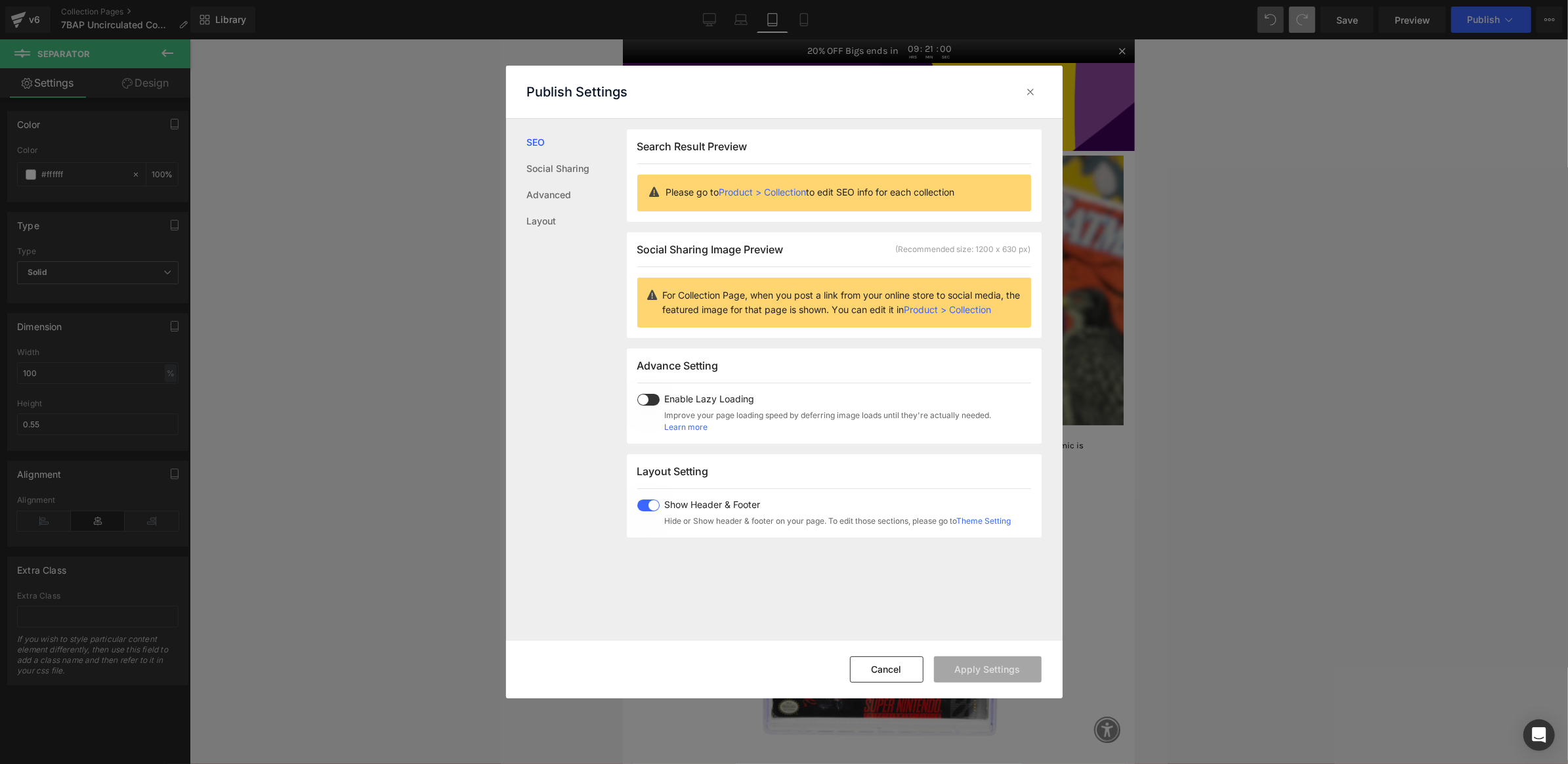
click at [764, 196] on link "Product > Collection" at bounding box center [763, 192] width 87 height 11
click at [576, 184] on link "Advanced" at bounding box center [577, 195] width 100 height 26
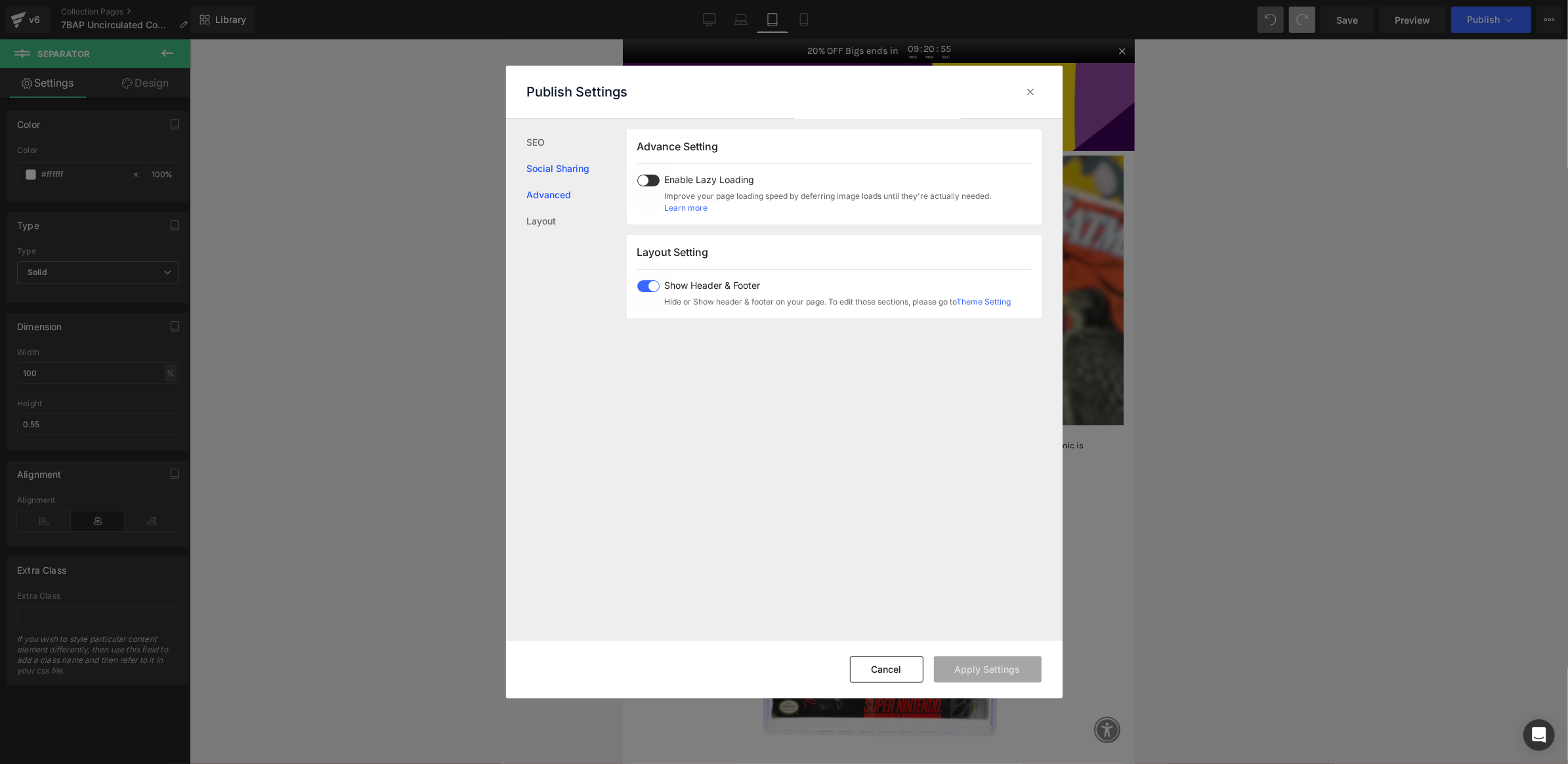
click at [569, 170] on link "Social Sharing" at bounding box center [577, 168] width 100 height 26
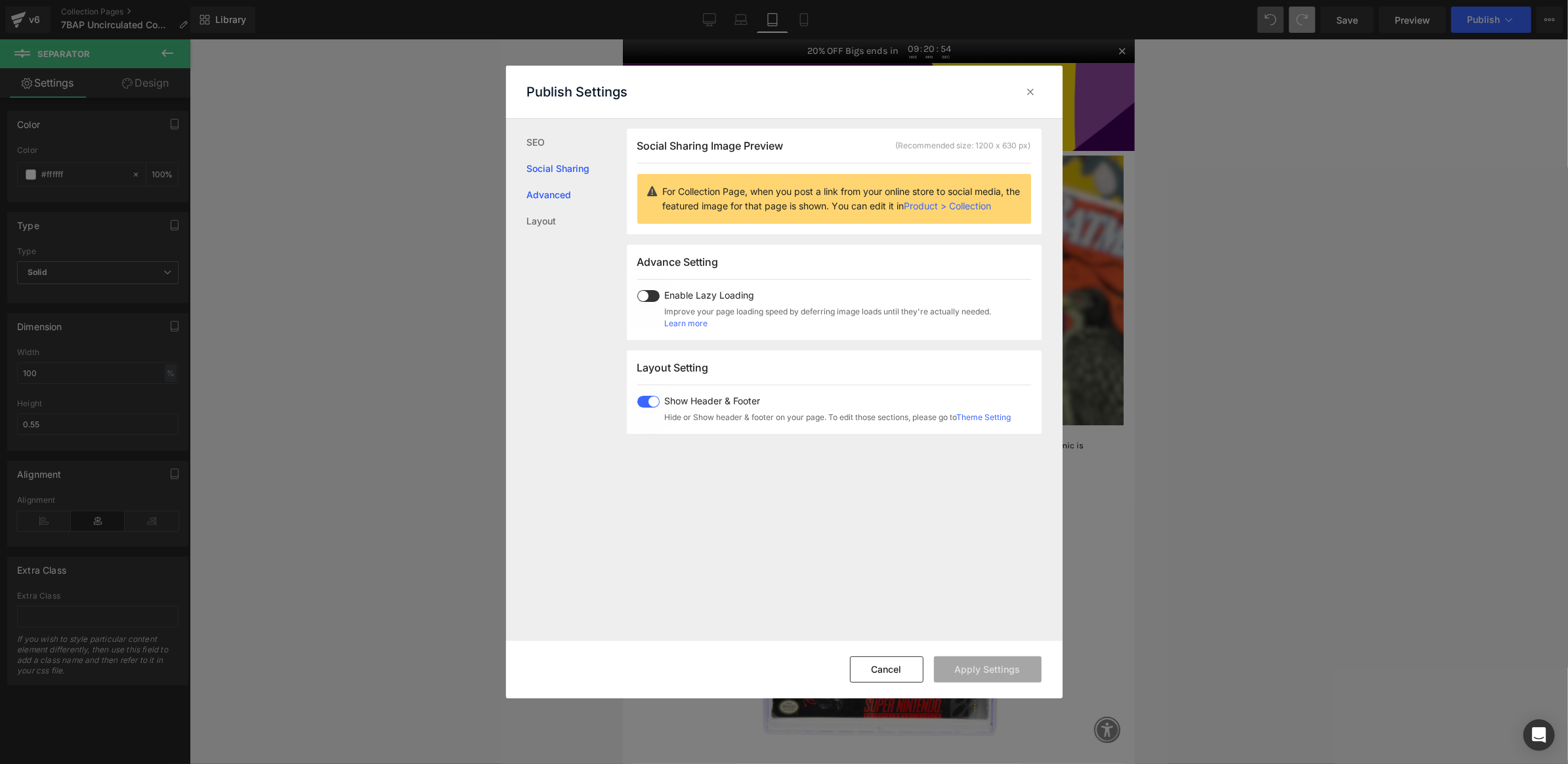
click at [561, 203] on link "Advanced" at bounding box center [577, 195] width 100 height 26
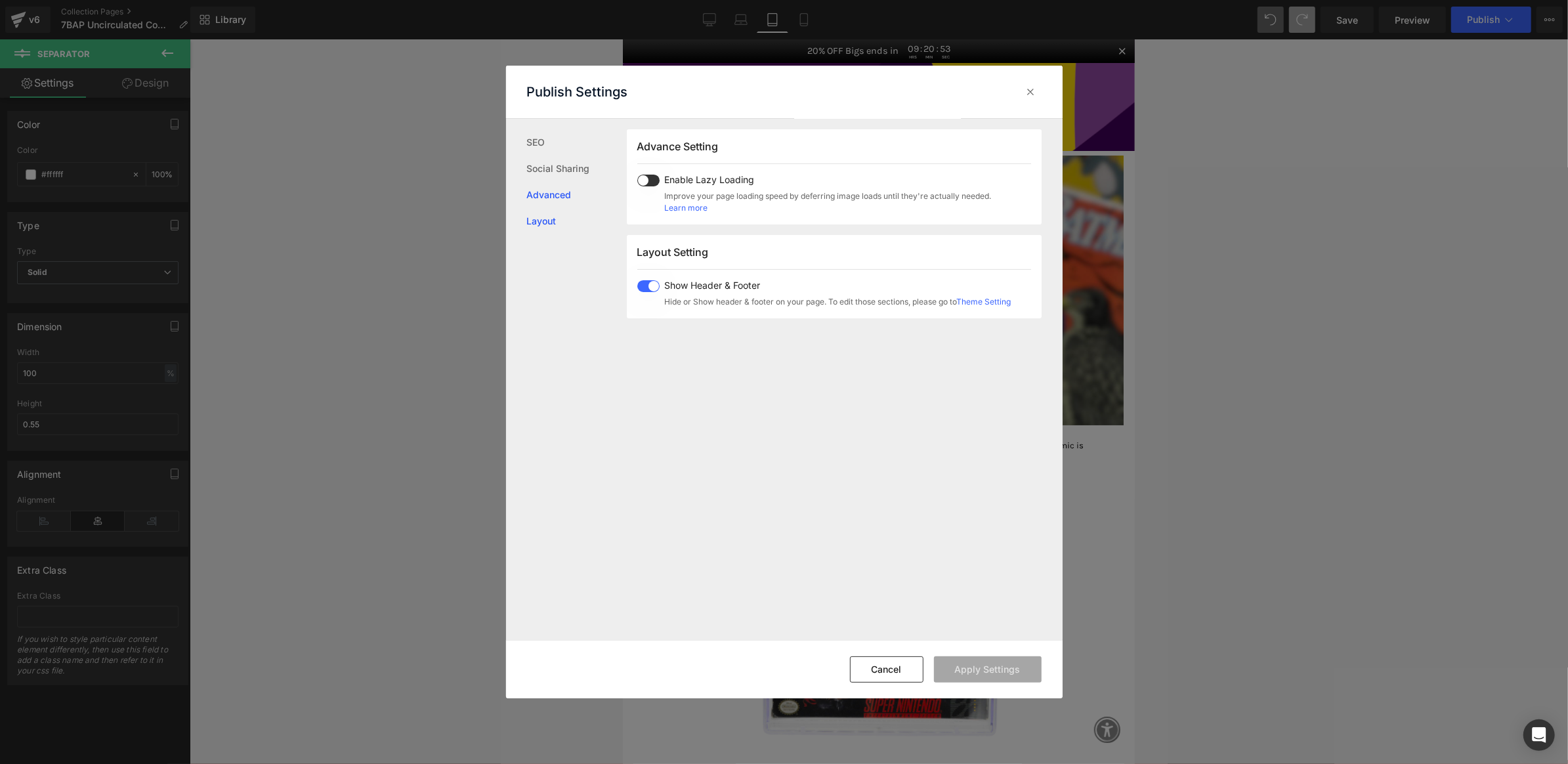
click at [553, 229] on link "Layout" at bounding box center [577, 221] width 100 height 26
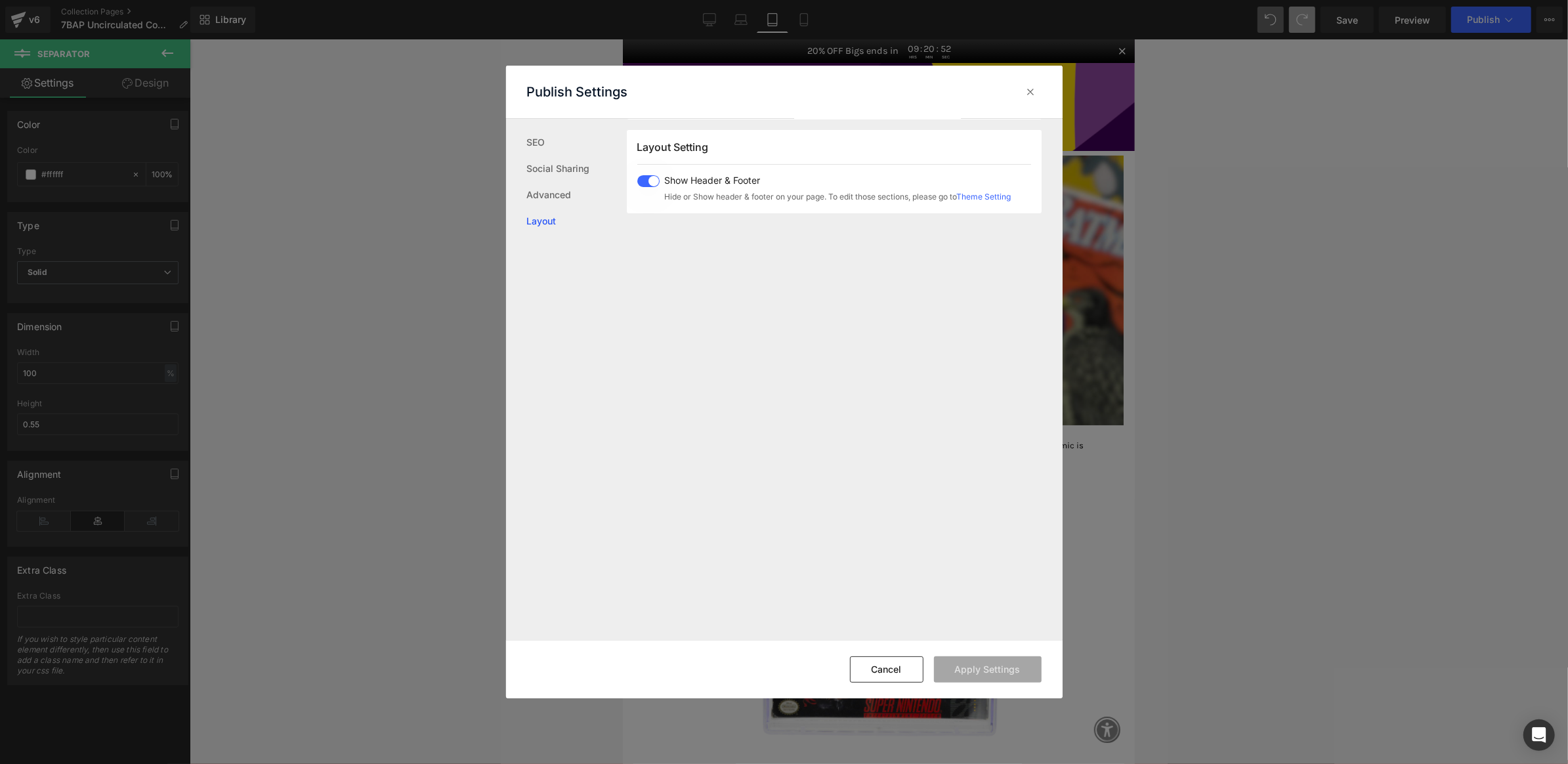
click at [1042, 82] on div "Publish Settings" at bounding box center [784, 92] width 557 height 53
click at [1026, 86] on icon at bounding box center [1031, 91] width 13 height 13
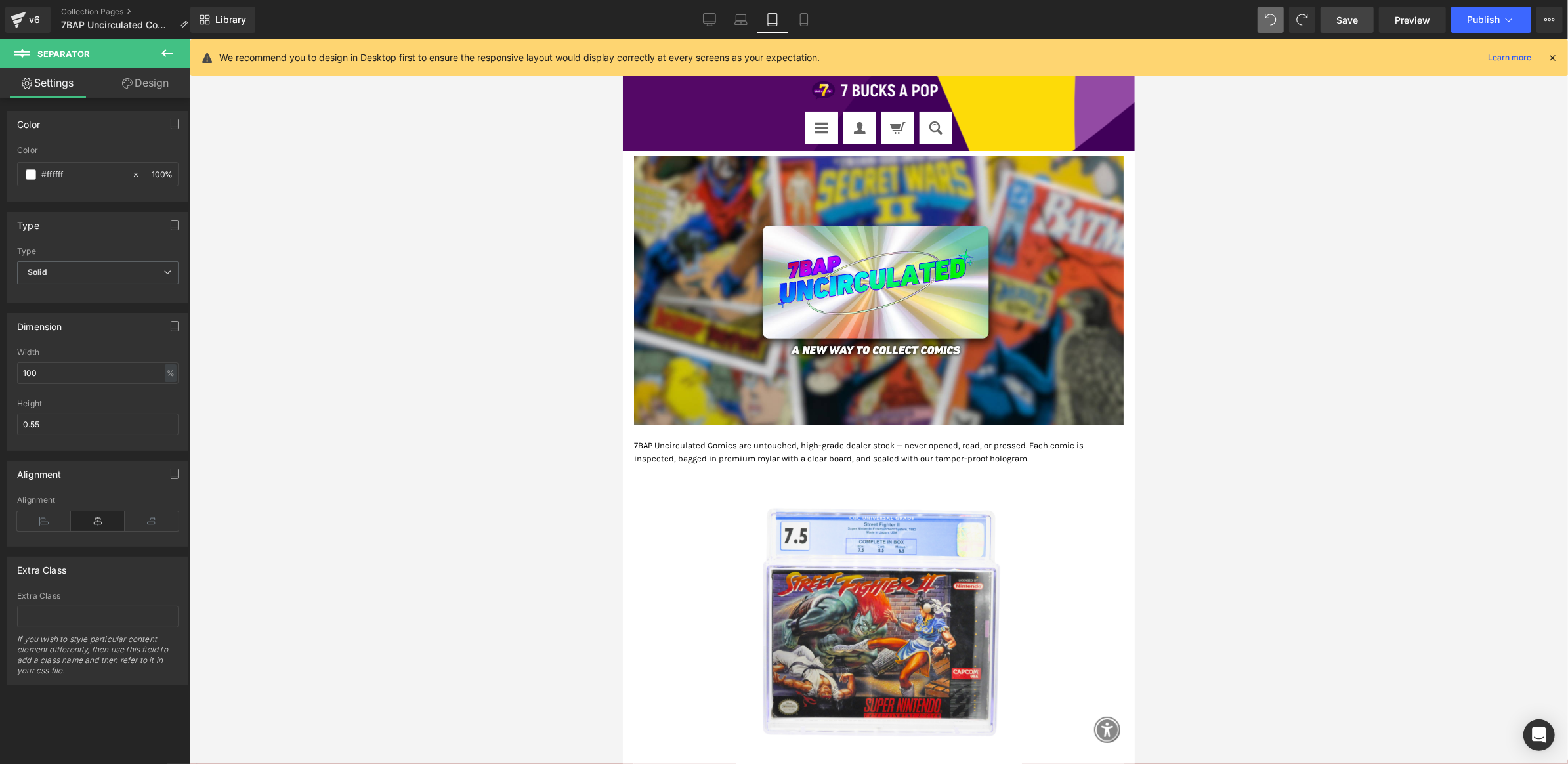
click at [1349, 25] on span "Save" at bounding box center [1347, 20] width 22 height 14
click at [28, 19] on div "v6" at bounding box center [34, 20] width 16 height 17
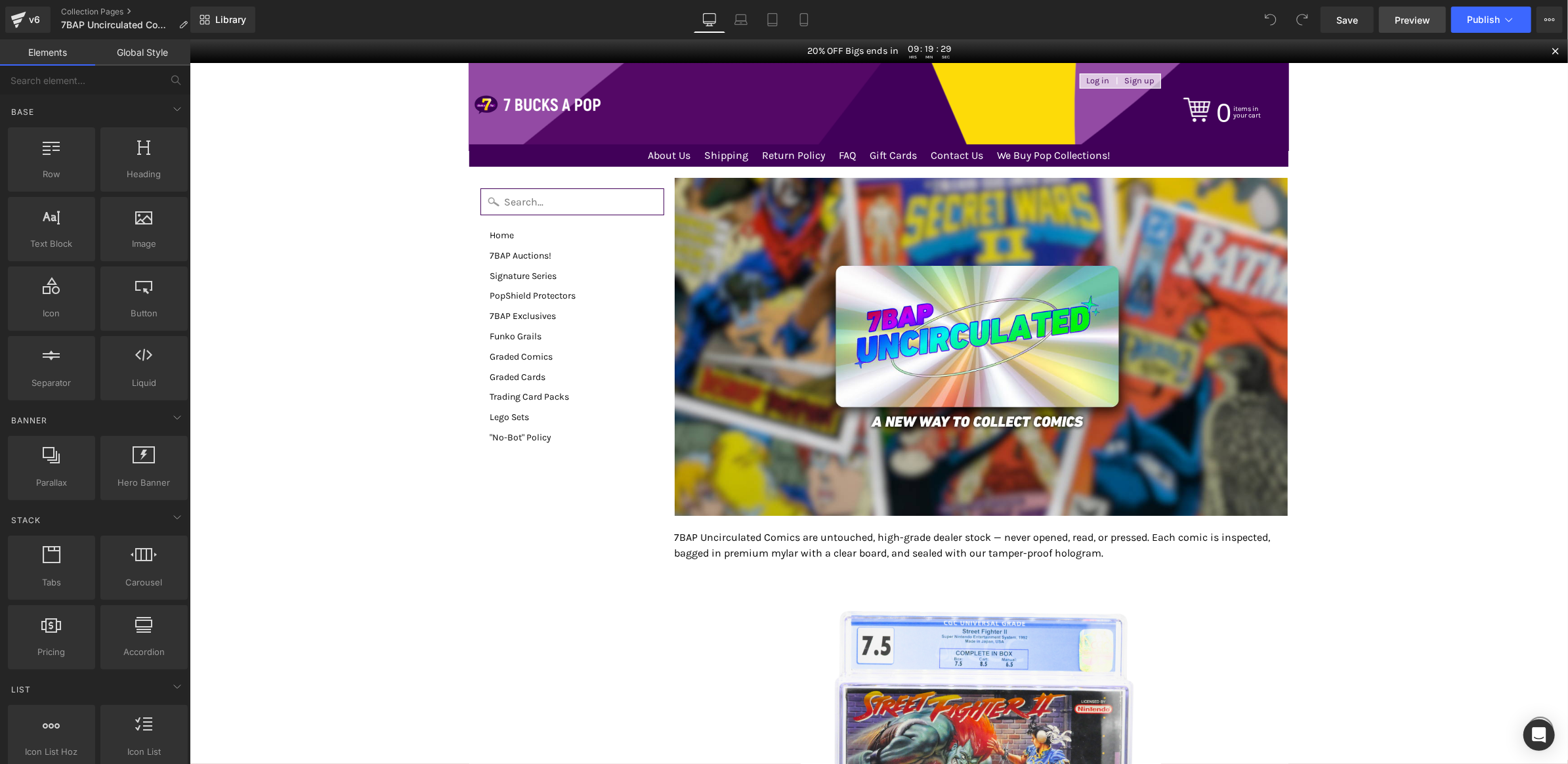
click at [1407, 11] on link "Preview" at bounding box center [1413, 20] width 67 height 26
click at [1511, 15] on icon at bounding box center [1509, 19] width 13 height 13
click at [1559, 20] on button "View Live Page View with current Template Save Template to Library Schedule Pub…" at bounding box center [1550, 20] width 26 height 26
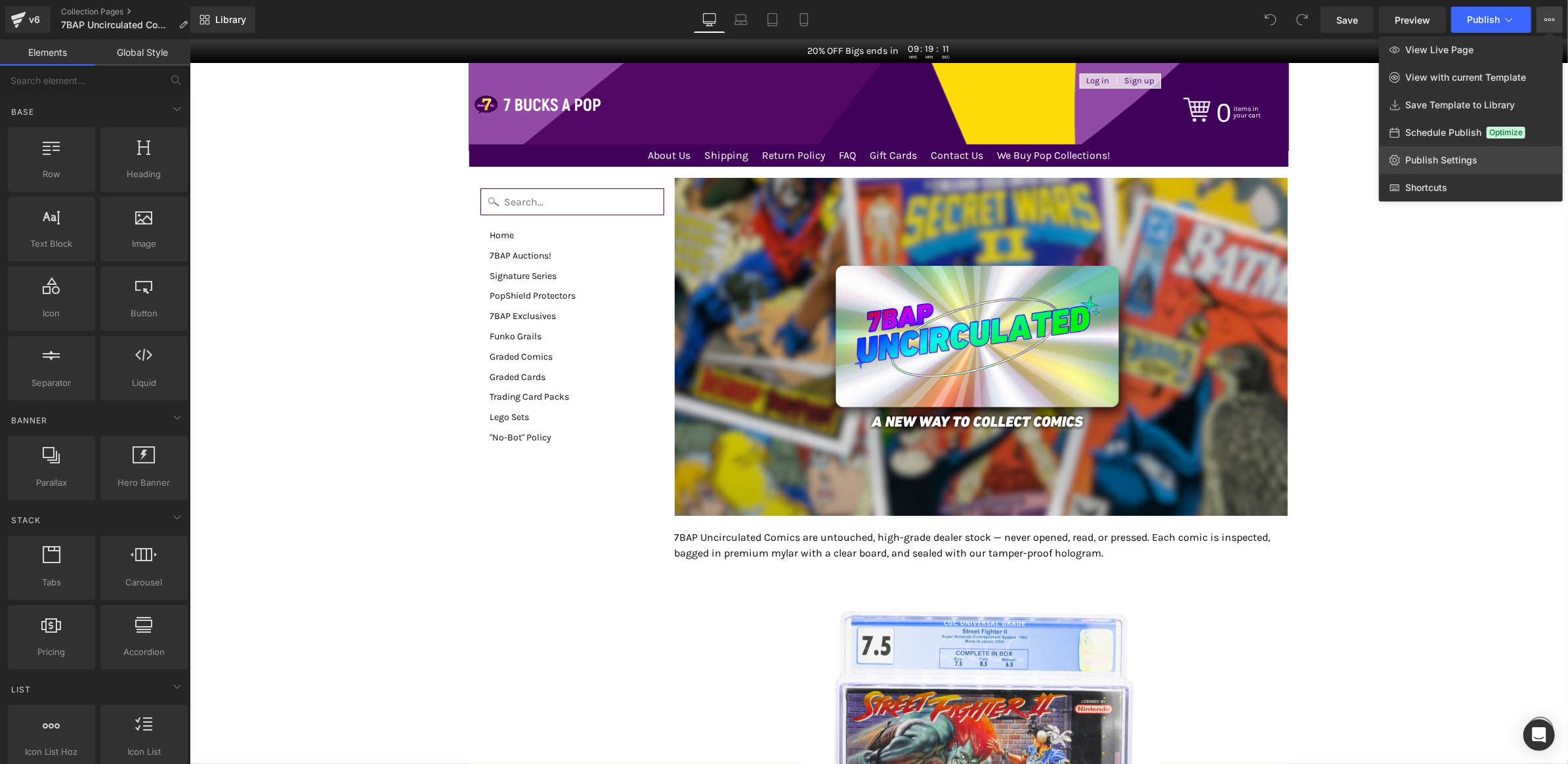
click at [1453, 165] on span "Publish Settings" at bounding box center [1441, 159] width 72 height 11
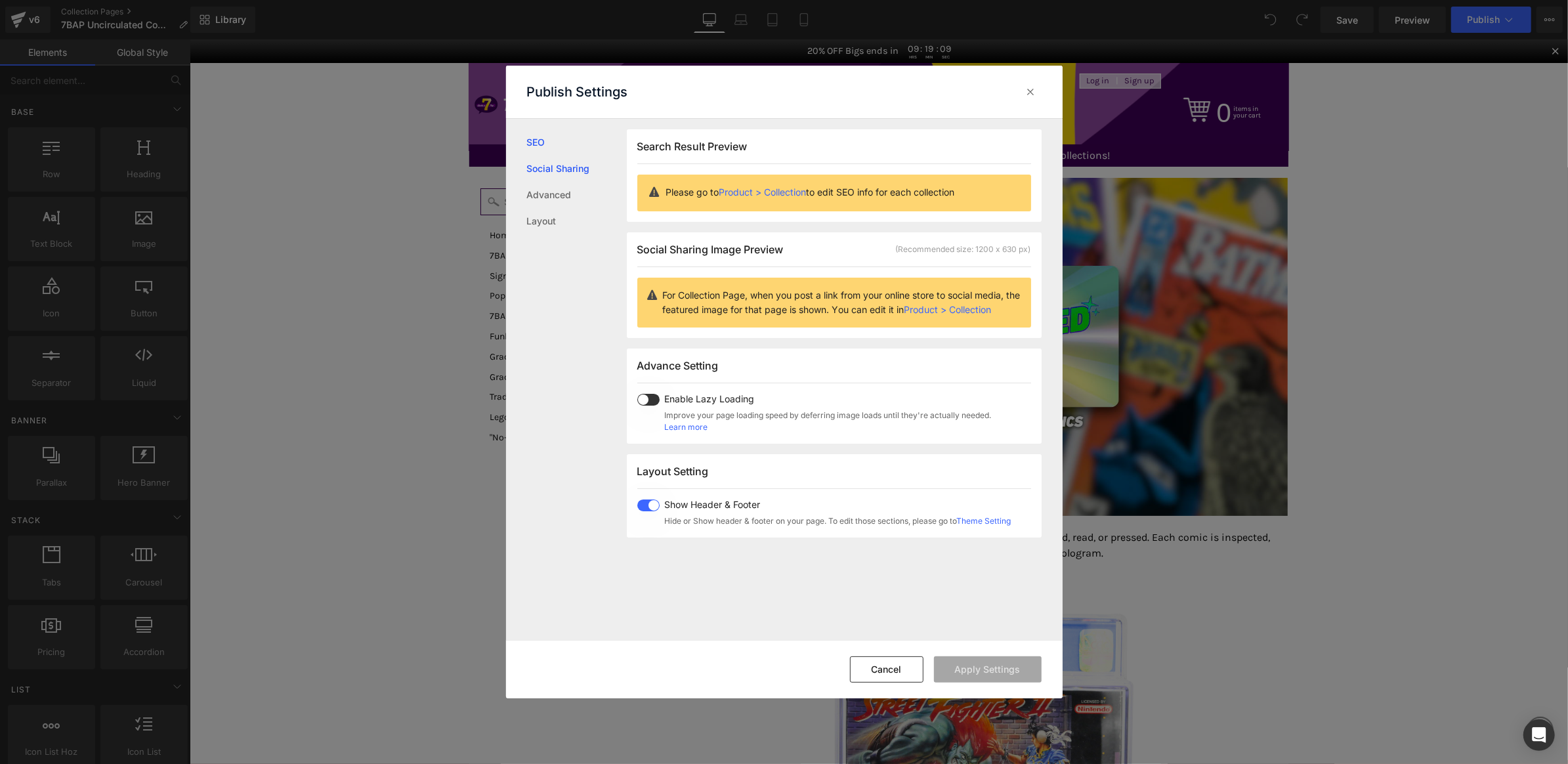
click at [576, 171] on link "Social Sharing" at bounding box center [577, 168] width 100 height 26
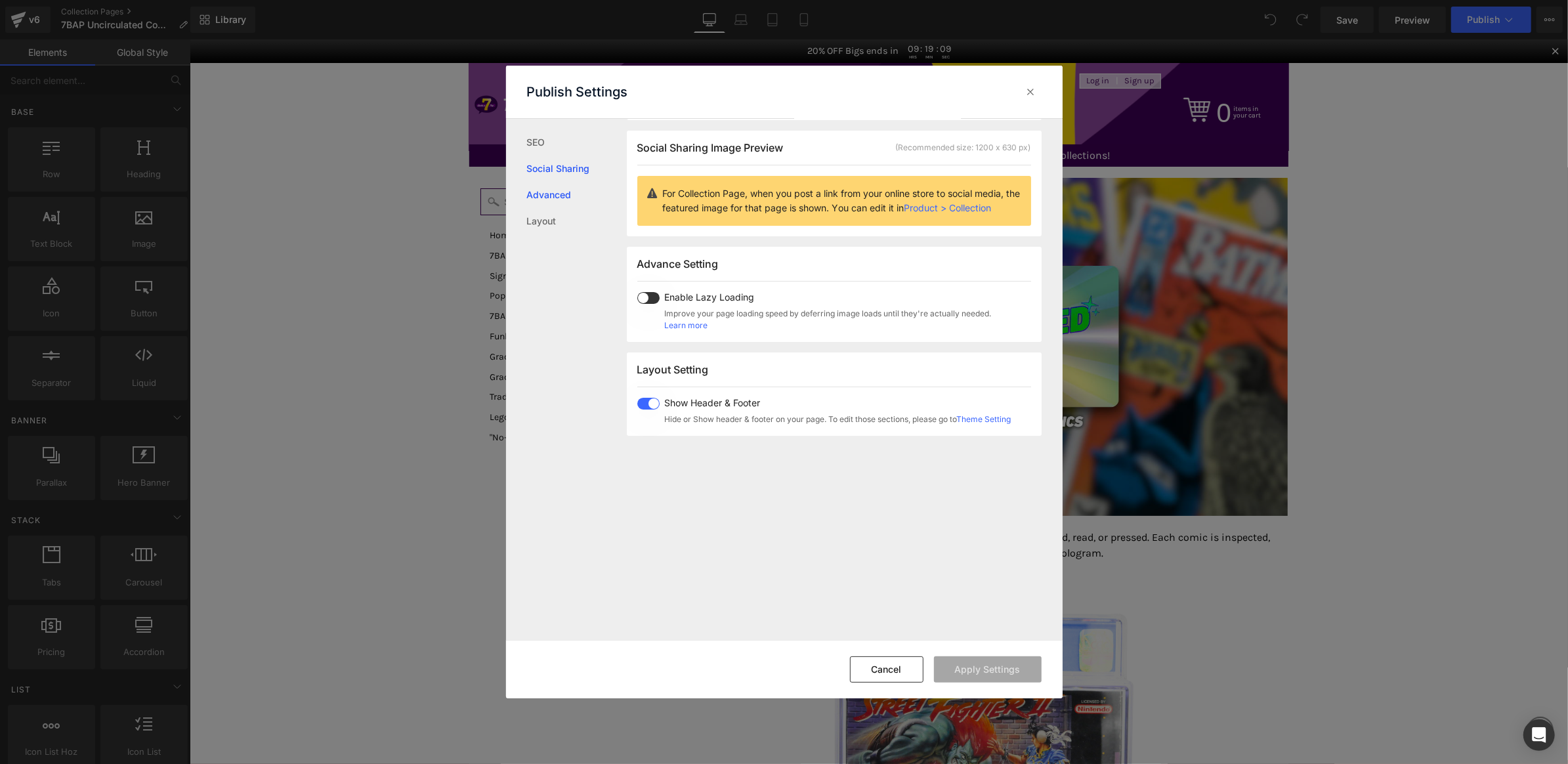
scroll to position [104, 0]
click at [576, 195] on link "Advanced" at bounding box center [577, 195] width 100 height 26
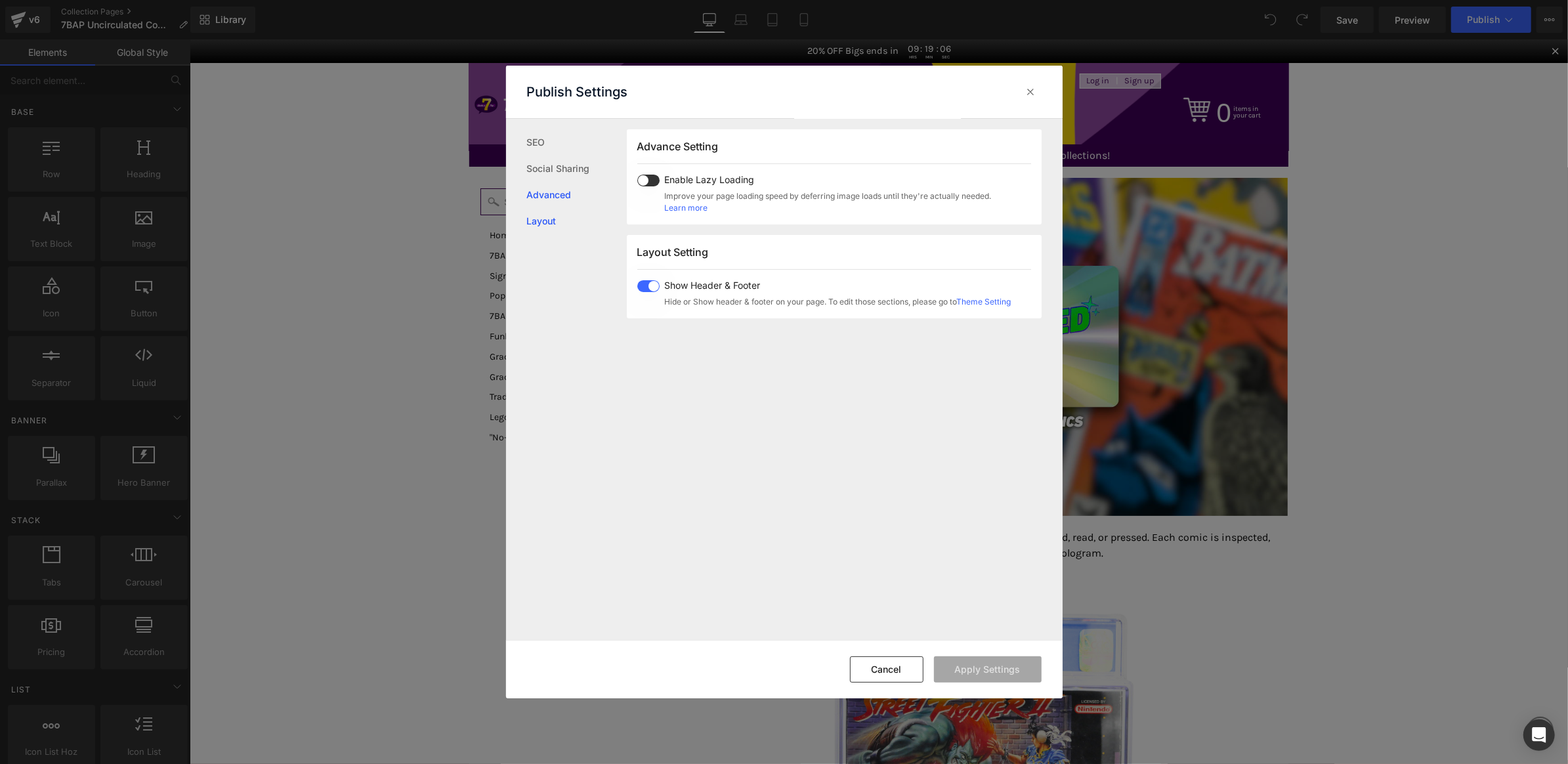
click at [574, 213] on link "Layout" at bounding box center [577, 221] width 100 height 26
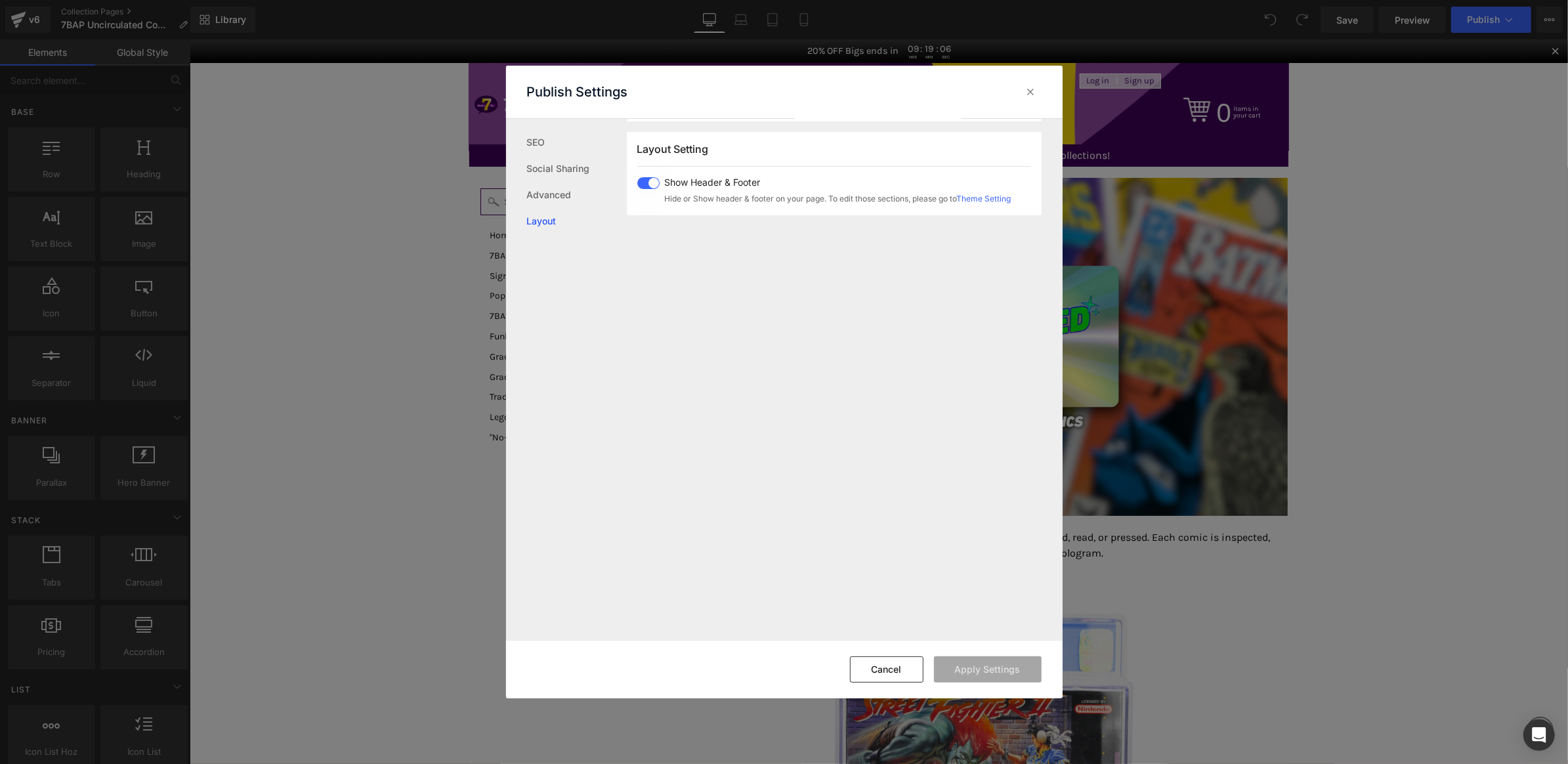
scroll to position [324, 0]
click at [1033, 91] on icon at bounding box center [1031, 91] width 13 height 13
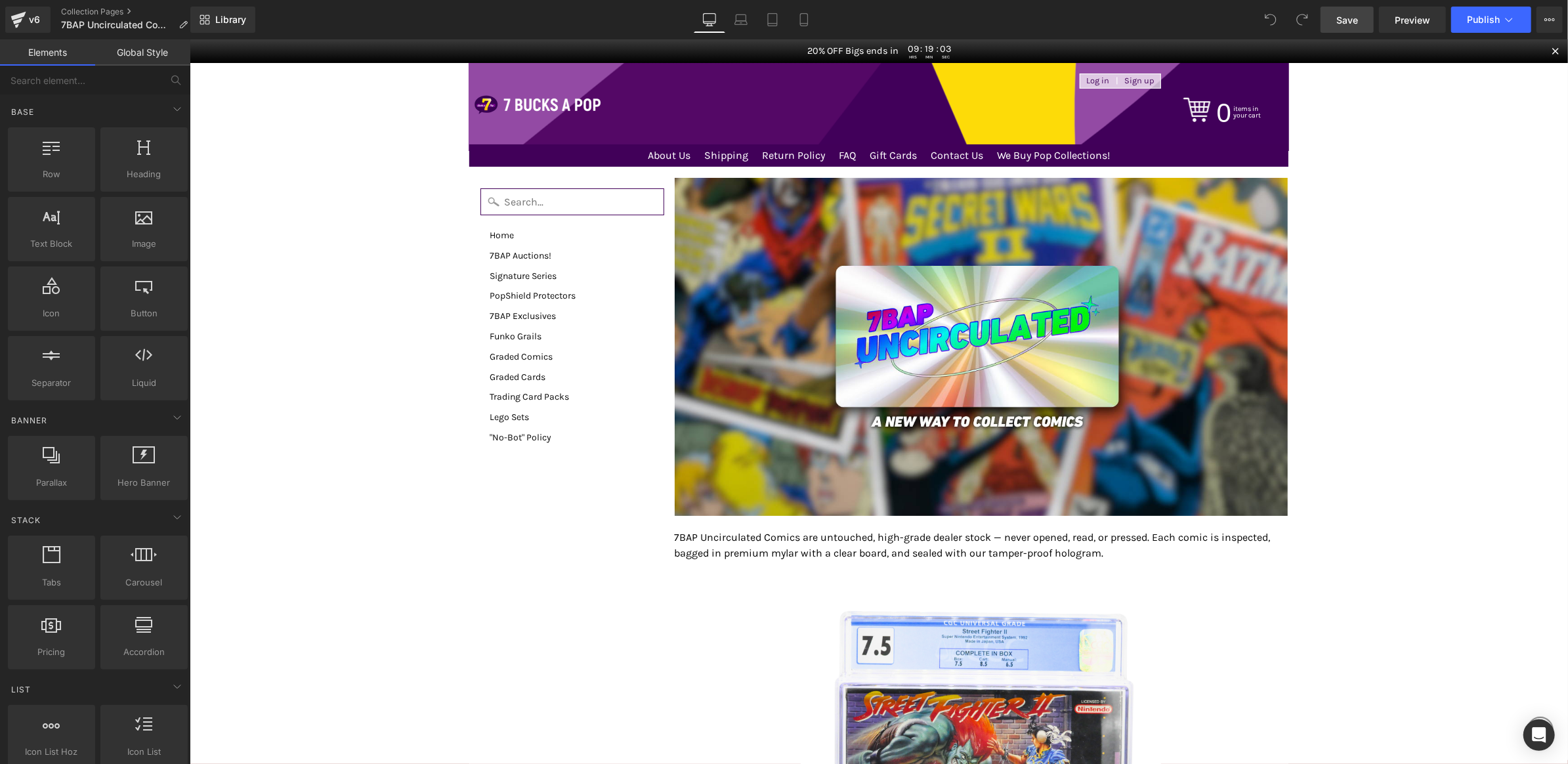
click at [1345, 17] on span "Save" at bounding box center [1347, 20] width 22 height 14
click at [21, 27] on icon at bounding box center [18, 20] width 16 height 33
